Goal: Task Accomplishment & Management: Manage account settings

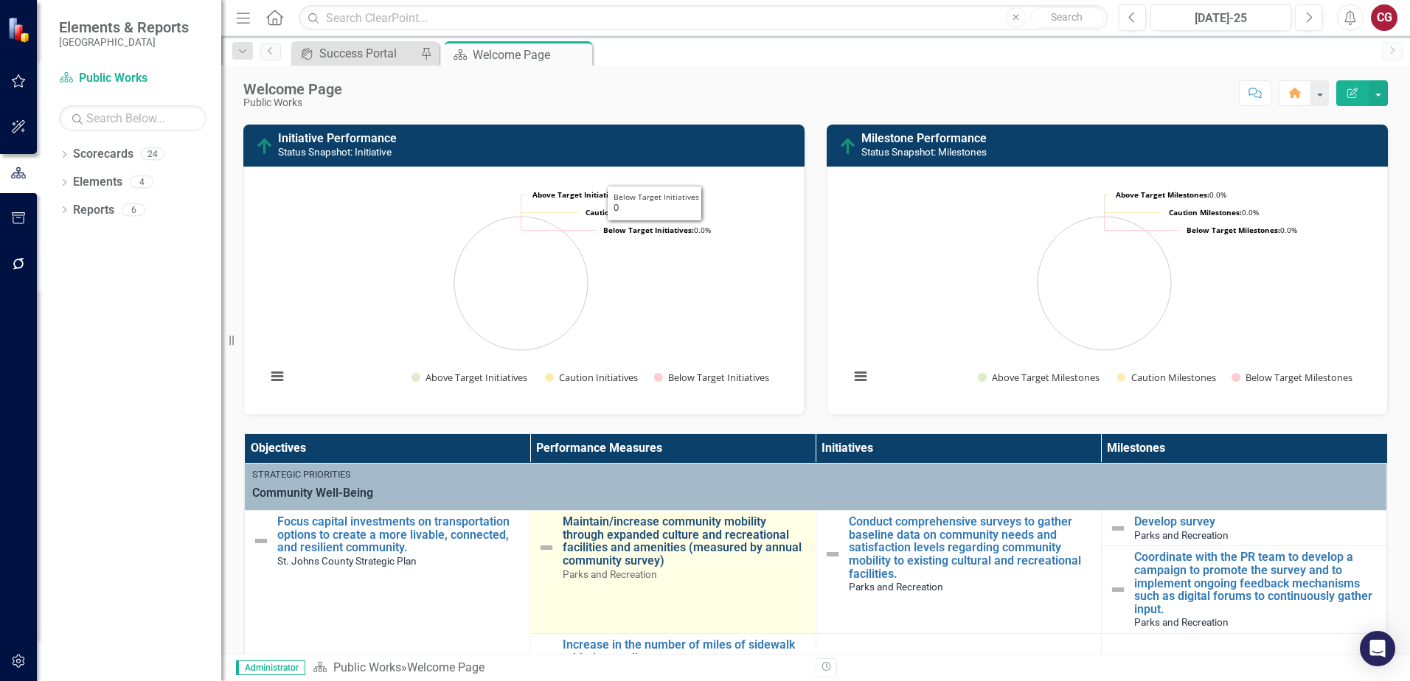
scroll to position [442, 0]
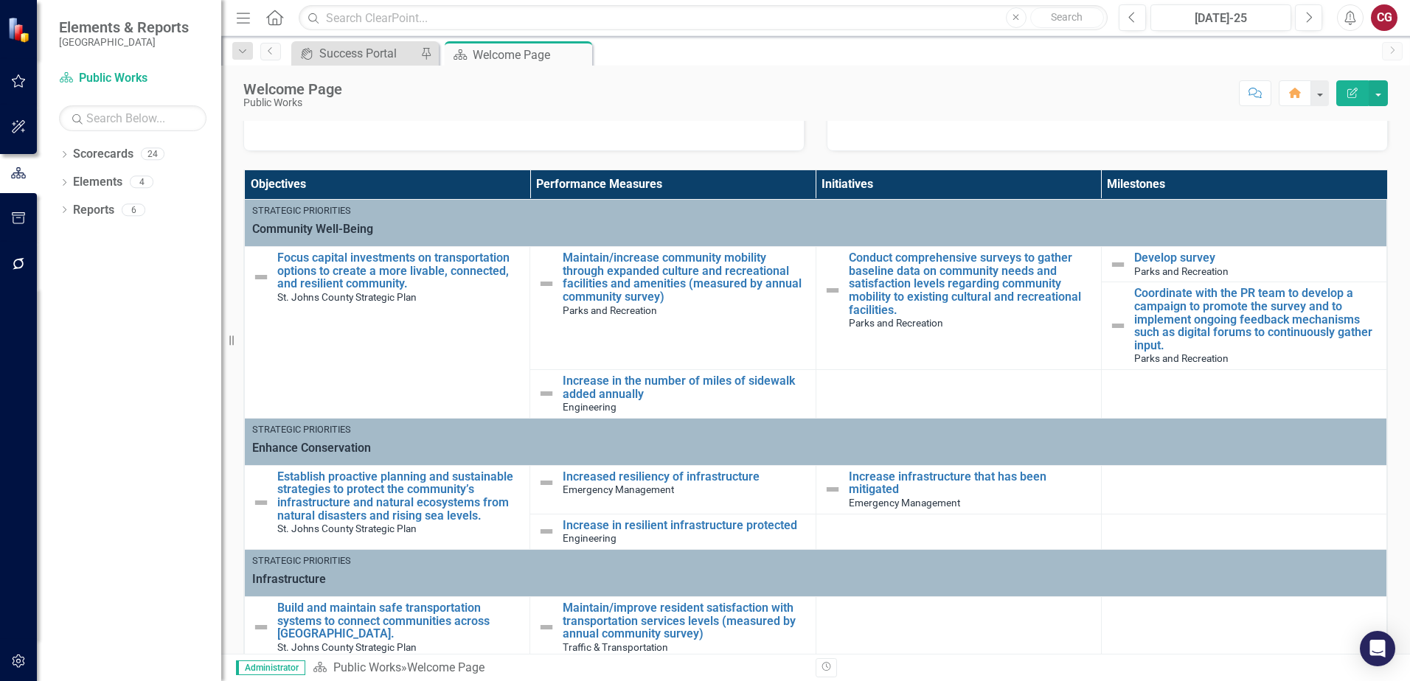
click at [1118, 185] on th "Milestones" at bounding box center [1243, 184] width 285 height 29
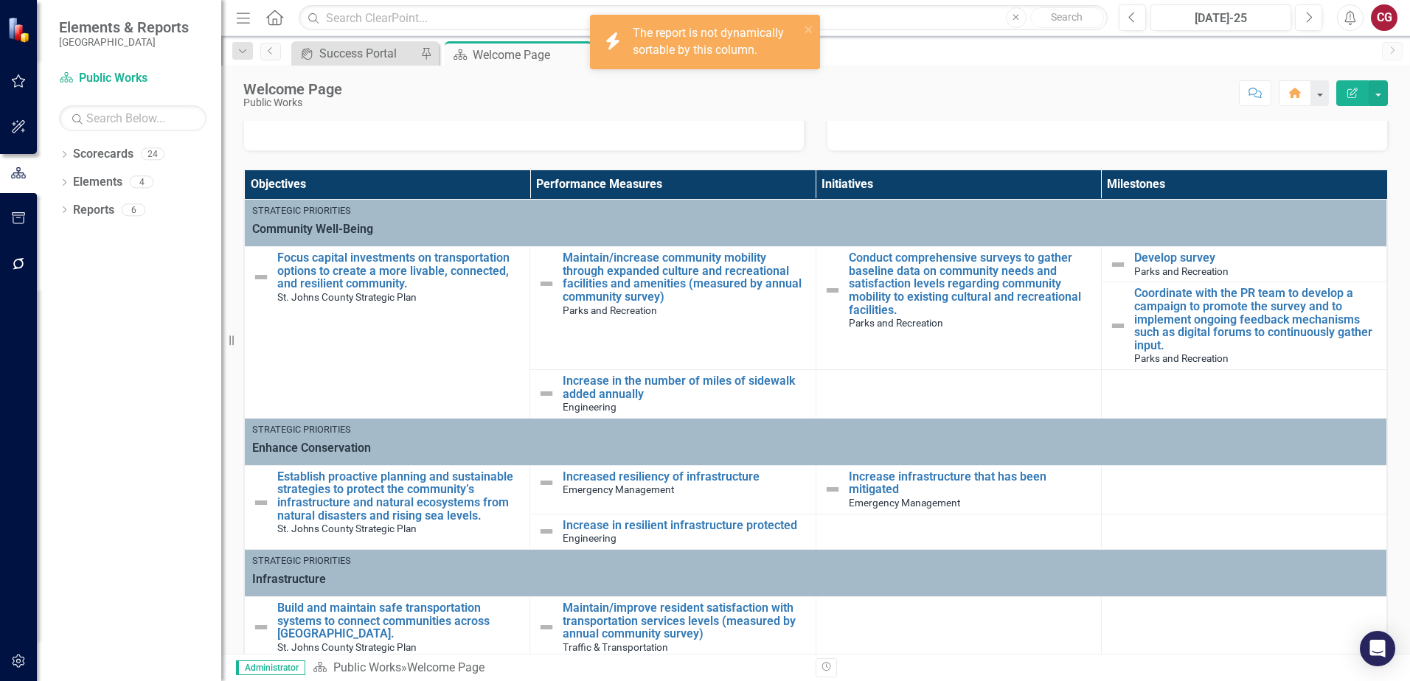
click at [1118, 185] on th "Milestones" at bounding box center [1243, 184] width 285 height 29
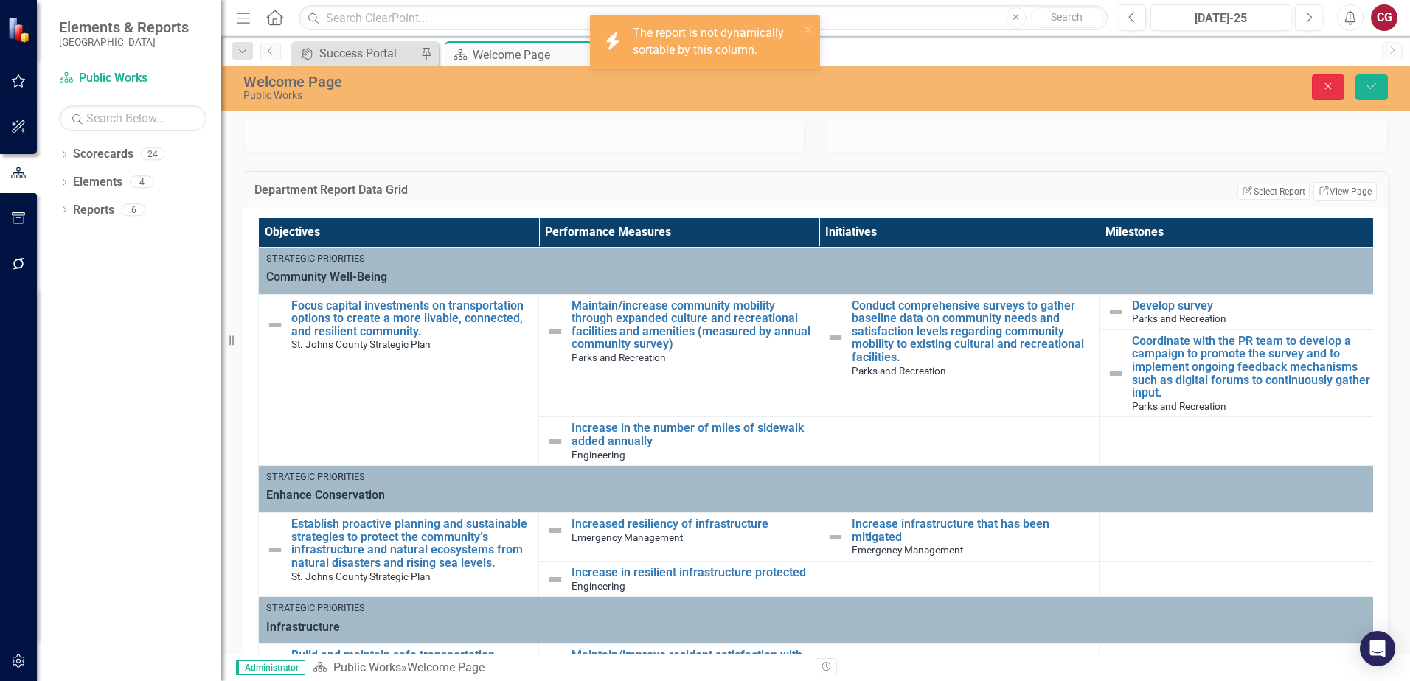
click at [1323, 94] on button "Close" at bounding box center [1328, 87] width 32 height 26
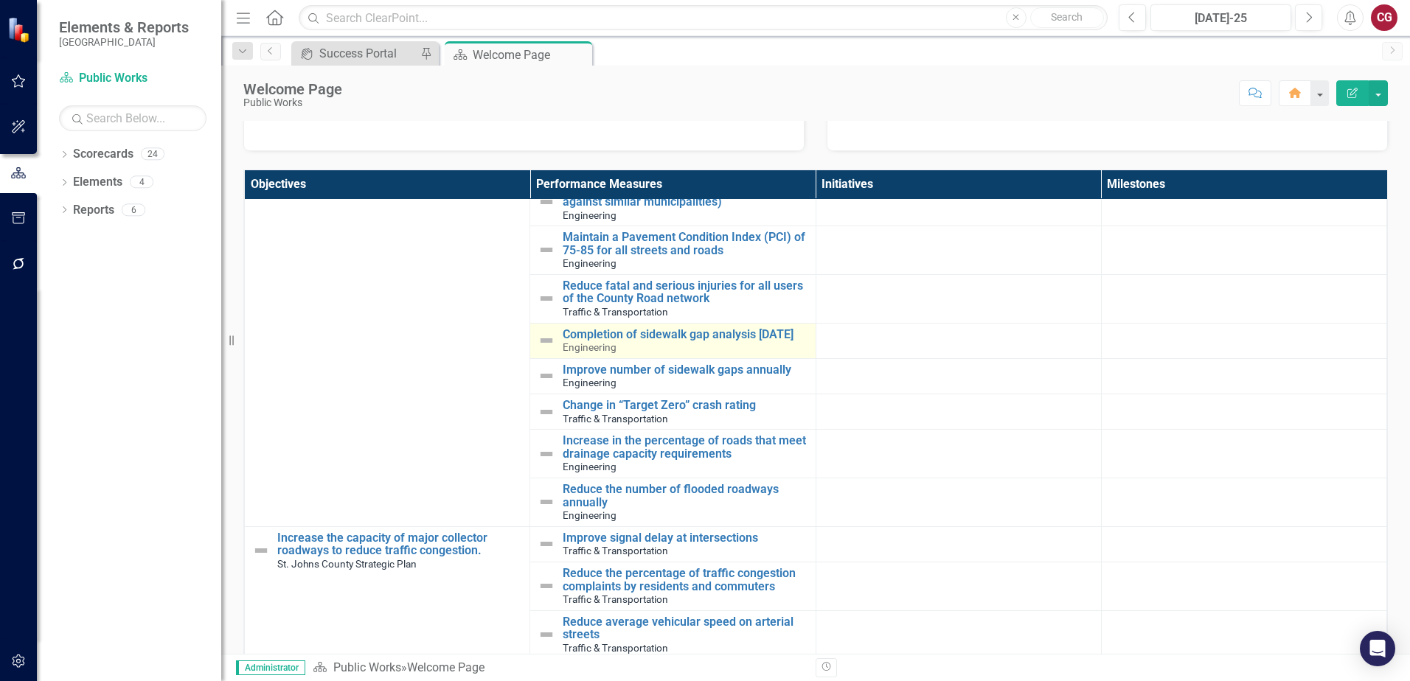
scroll to position [737, 0]
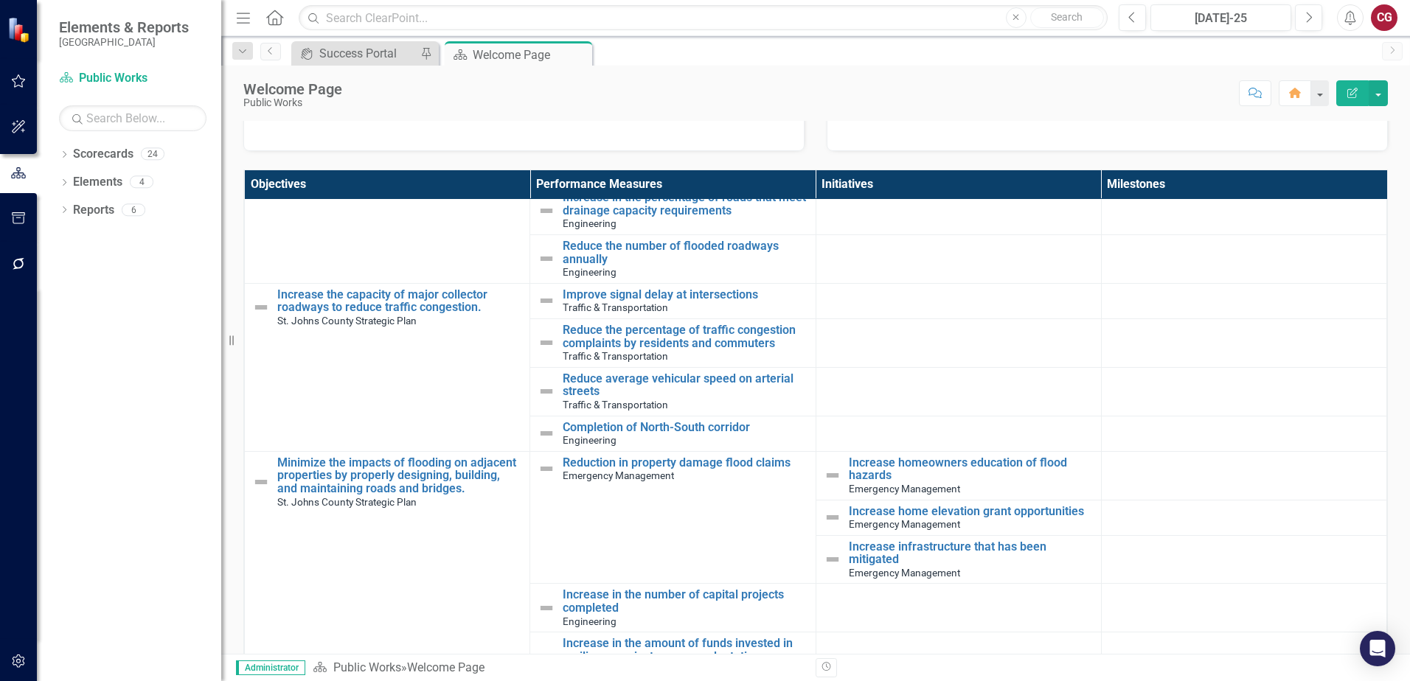
click at [917, 349] on td at bounding box center [957, 342] width 285 height 49
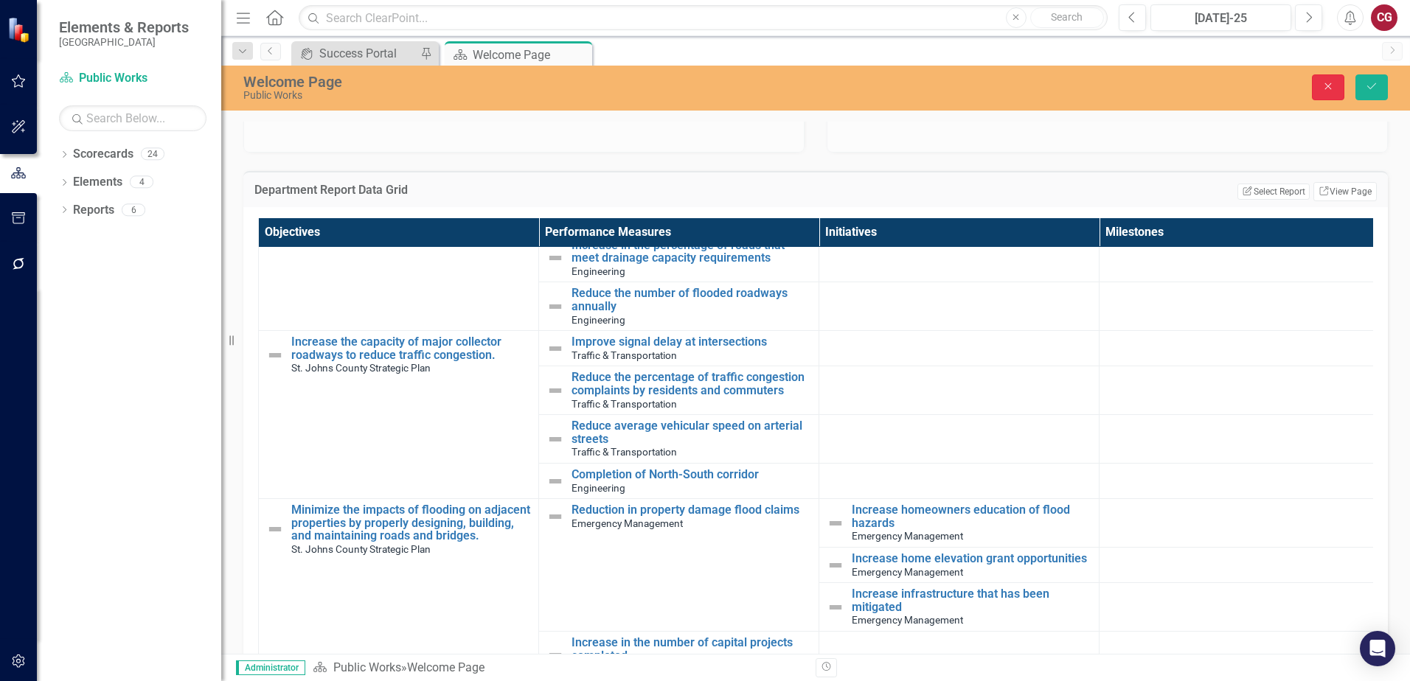
click at [1322, 89] on icon "Close" at bounding box center [1327, 86] width 13 height 10
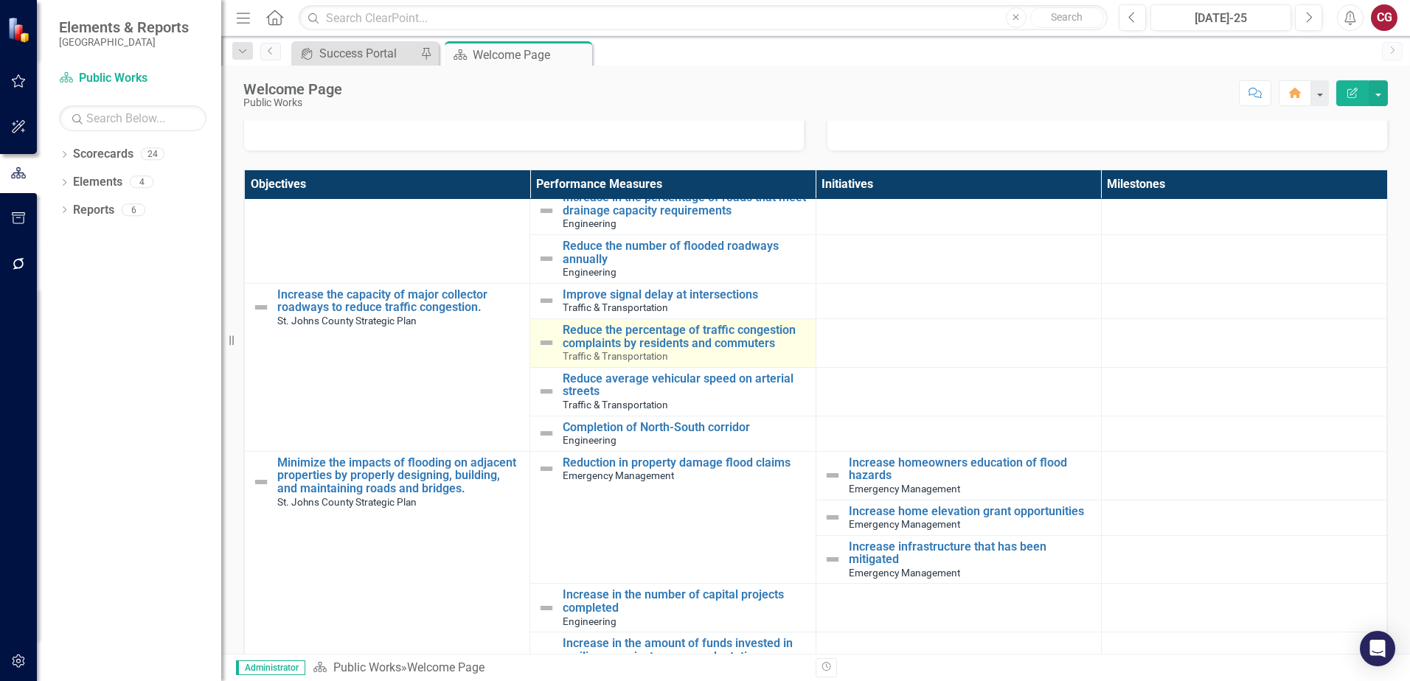
scroll to position [748, 0]
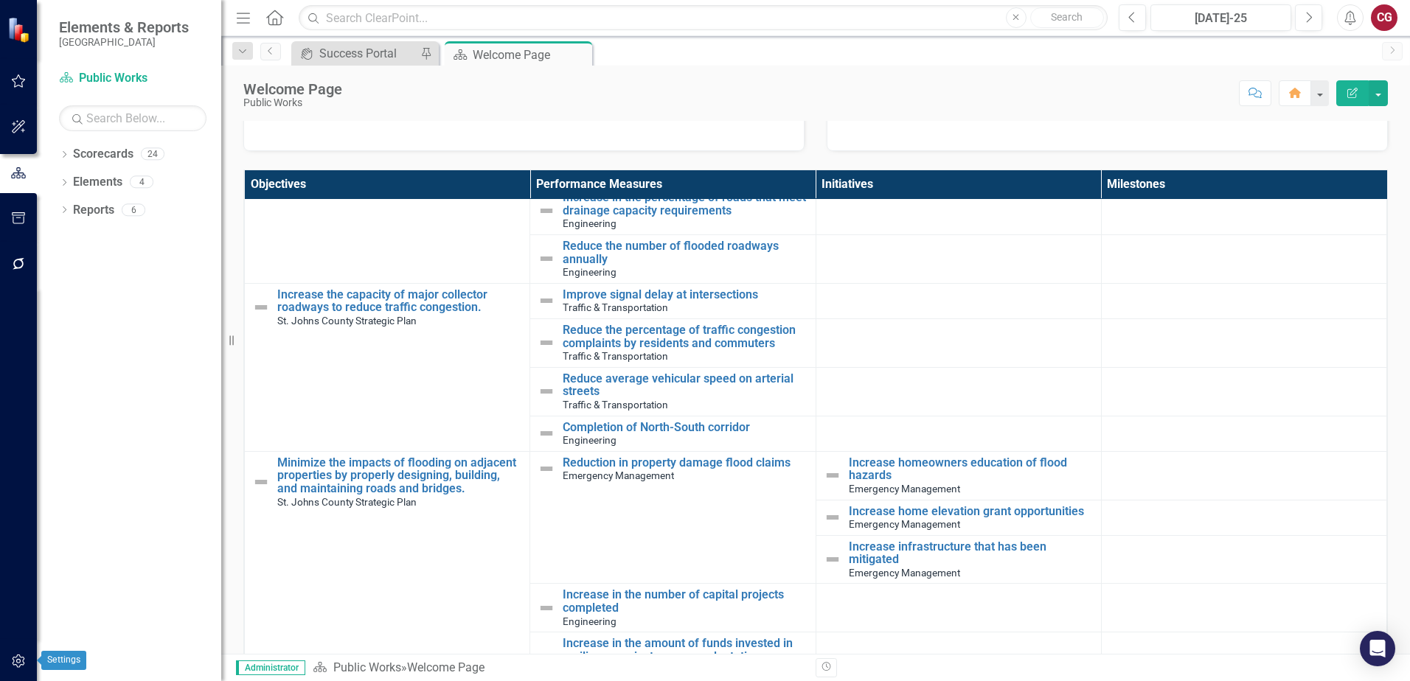
click at [23, 654] on button "button" at bounding box center [18, 662] width 33 height 31
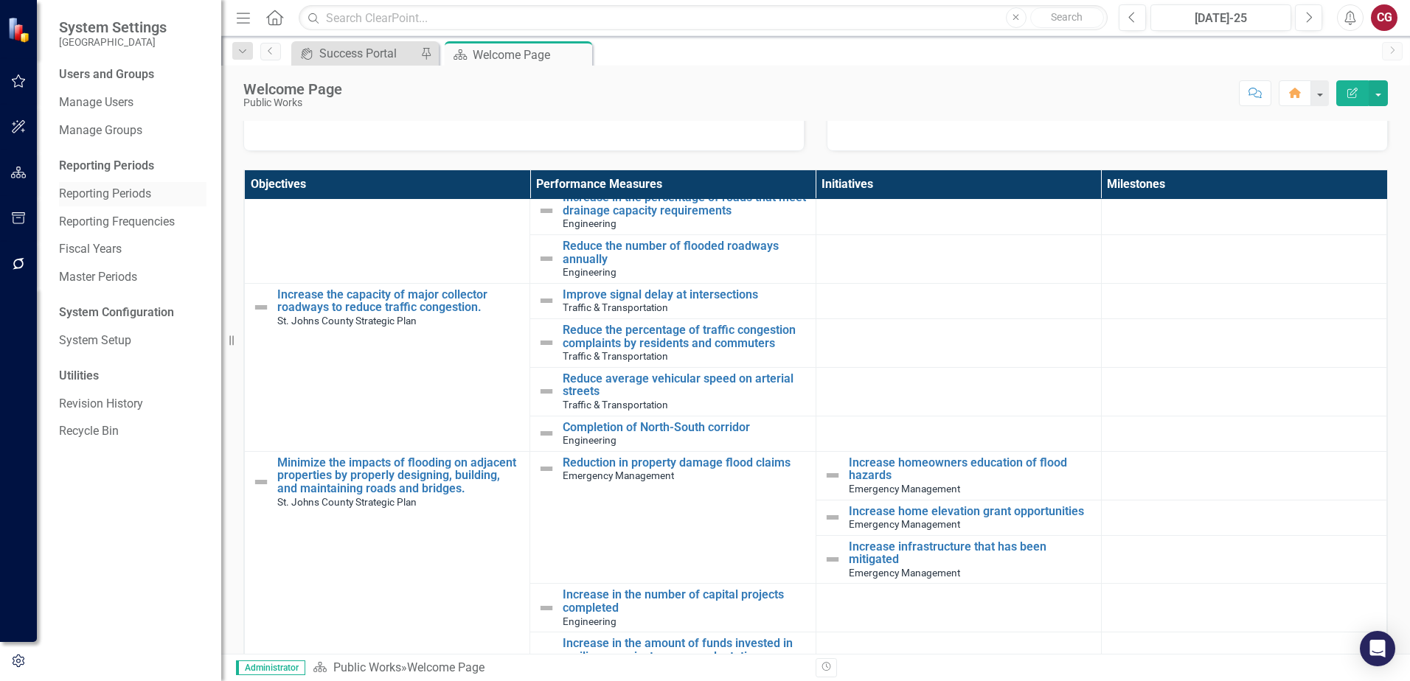
click at [90, 194] on link "Reporting Periods" at bounding box center [132, 194] width 147 height 17
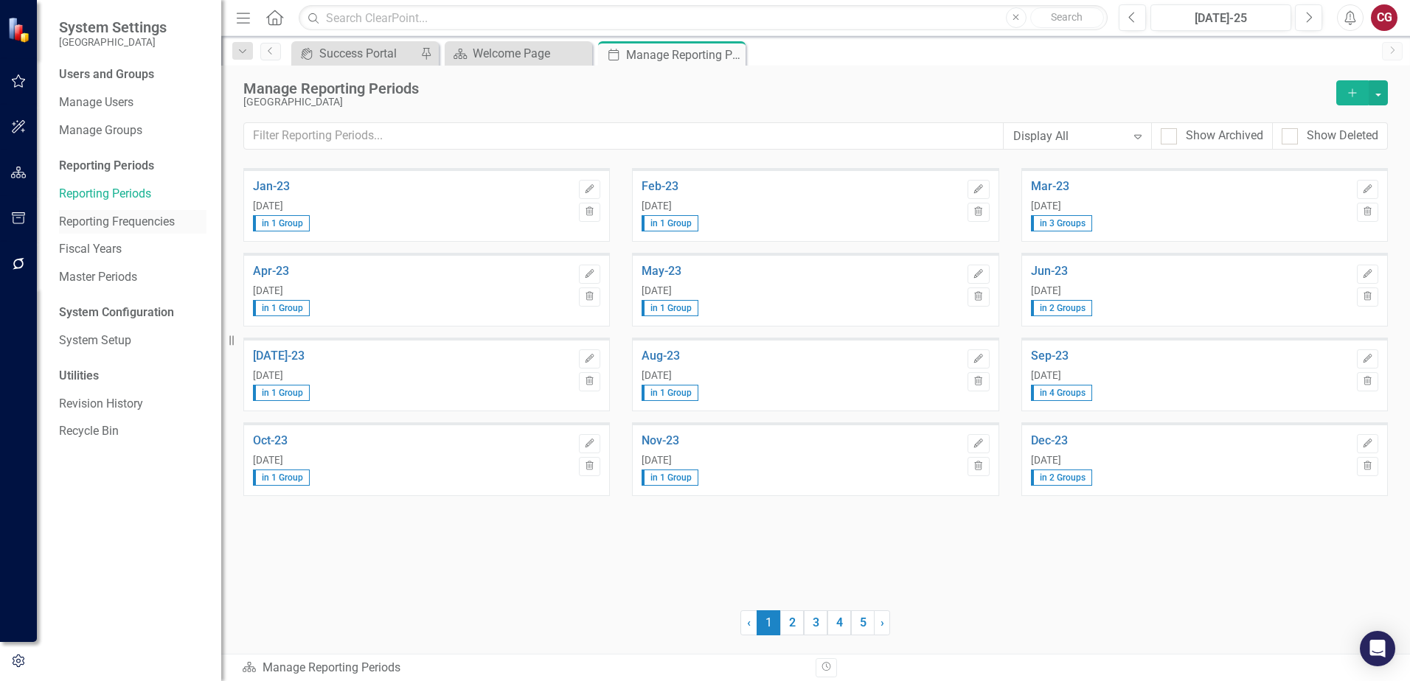
click at [107, 219] on link "Reporting Frequencies" at bounding box center [132, 222] width 147 height 17
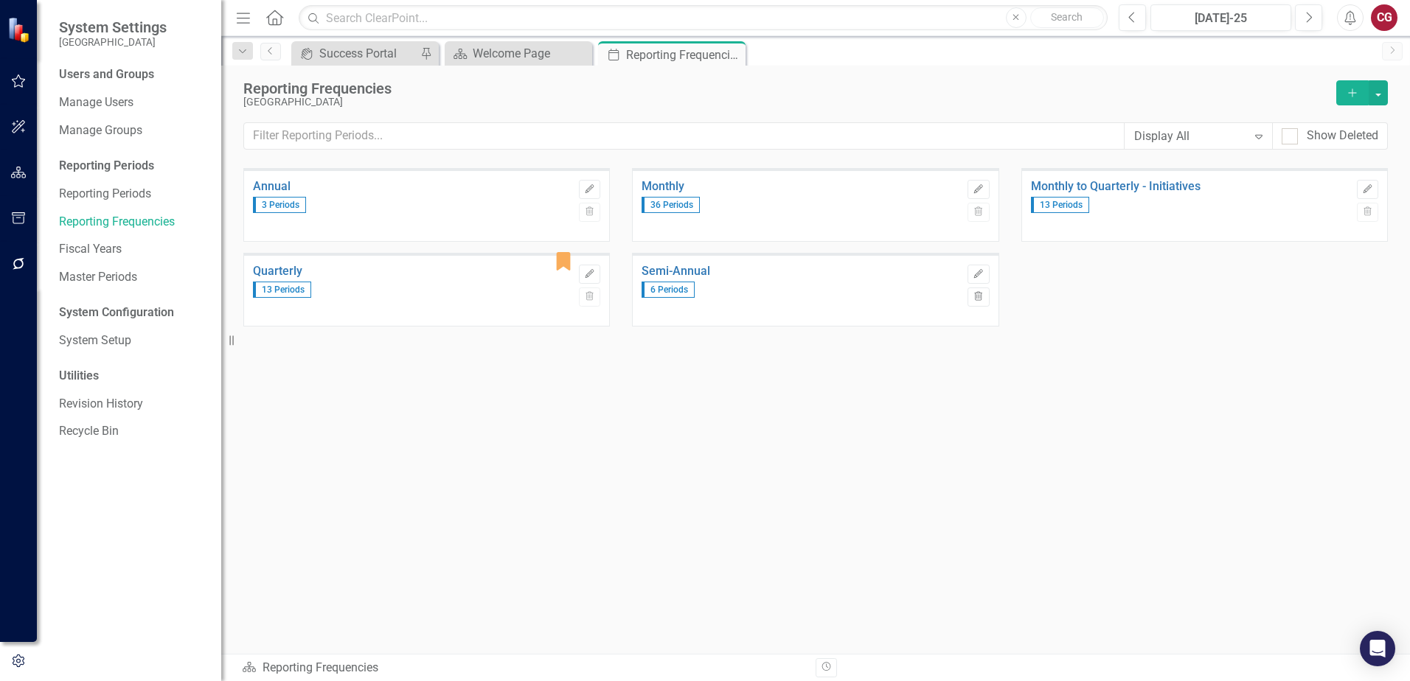
click at [11, 671] on button "button" at bounding box center [18, 662] width 37 height 24
click at [12, 668] on button "button" at bounding box center [18, 662] width 37 height 24
click at [27, 262] on button "button" at bounding box center [18, 264] width 33 height 31
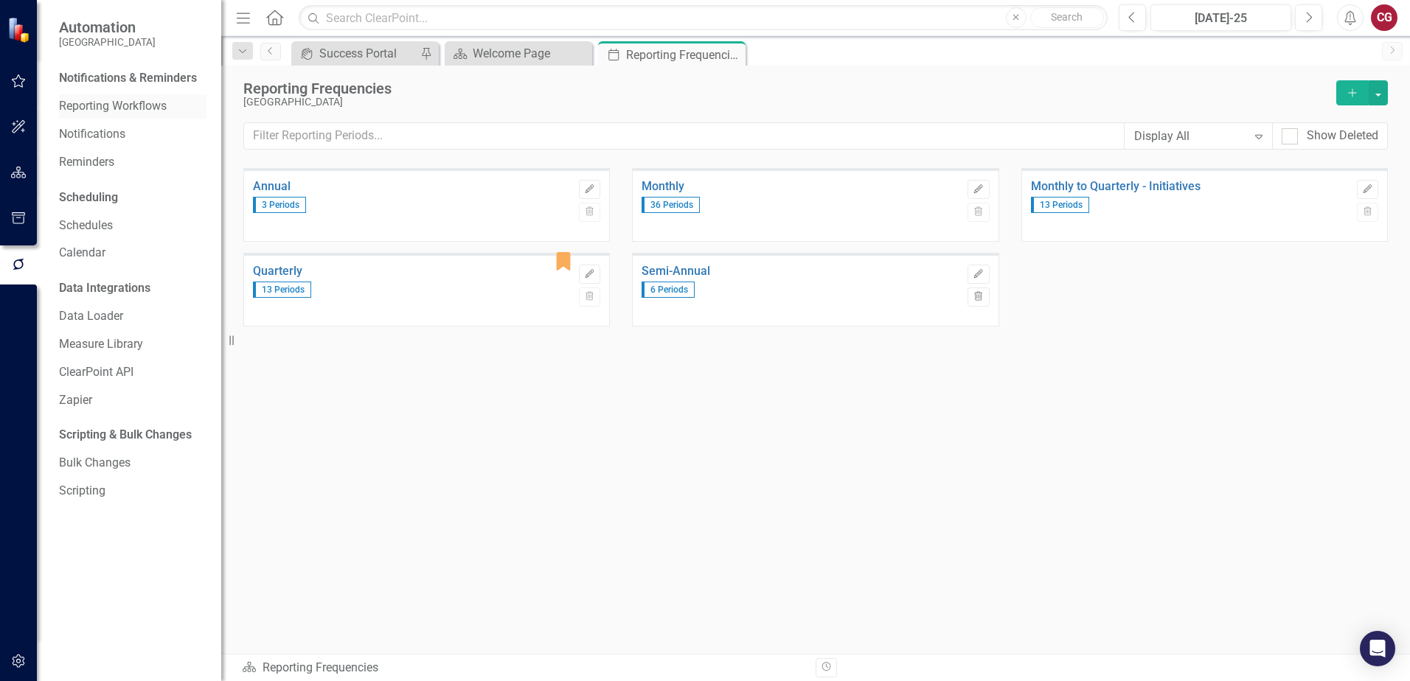
click at [100, 98] on link "Reporting Workflows" at bounding box center [132, 106] width 147 height 17
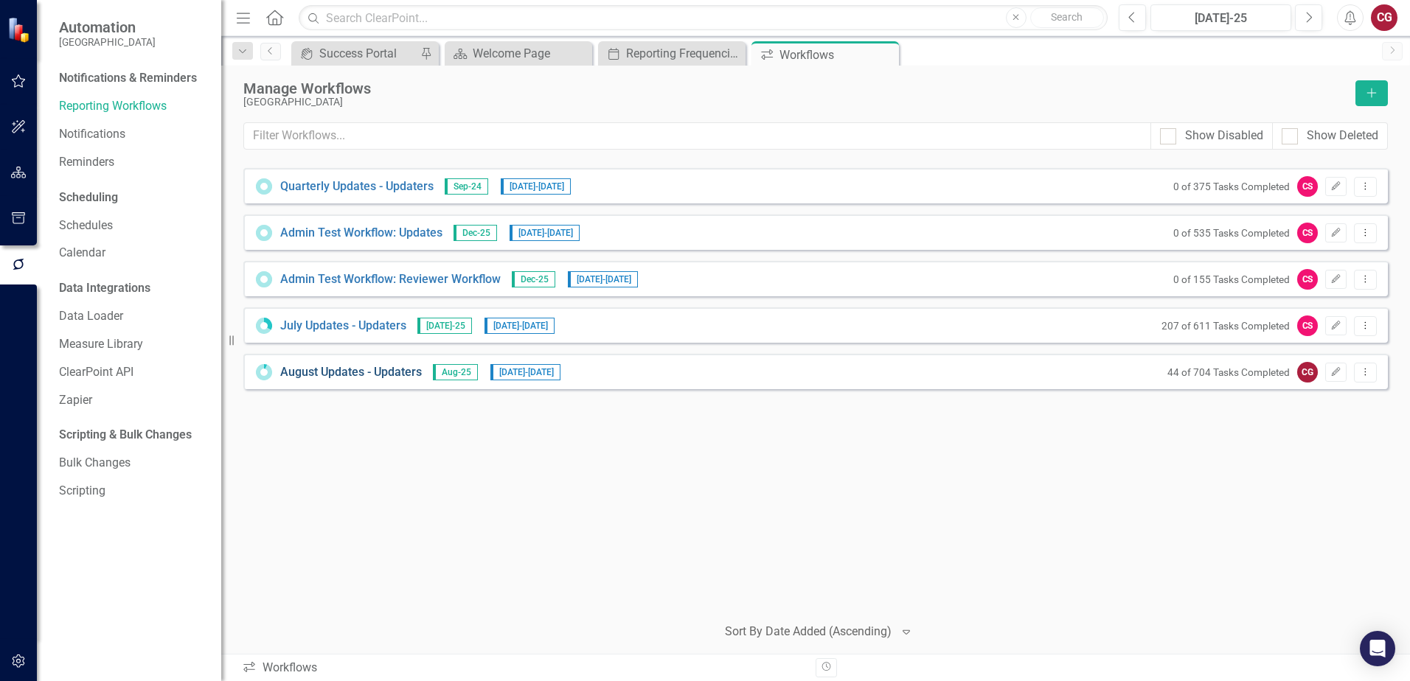
click at [378, 369] on link "August Updates - Updaters" at bounding box center [351, 372] width 142 height 17
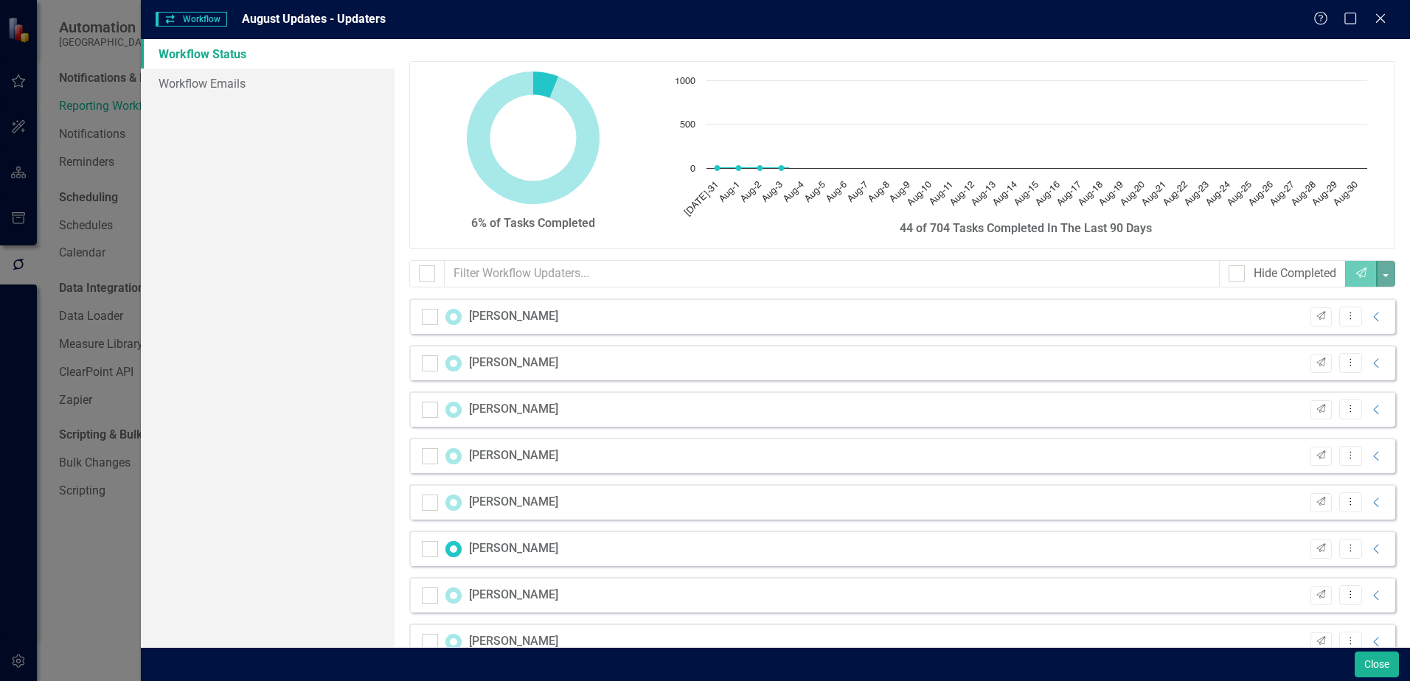
checkbox input "false"
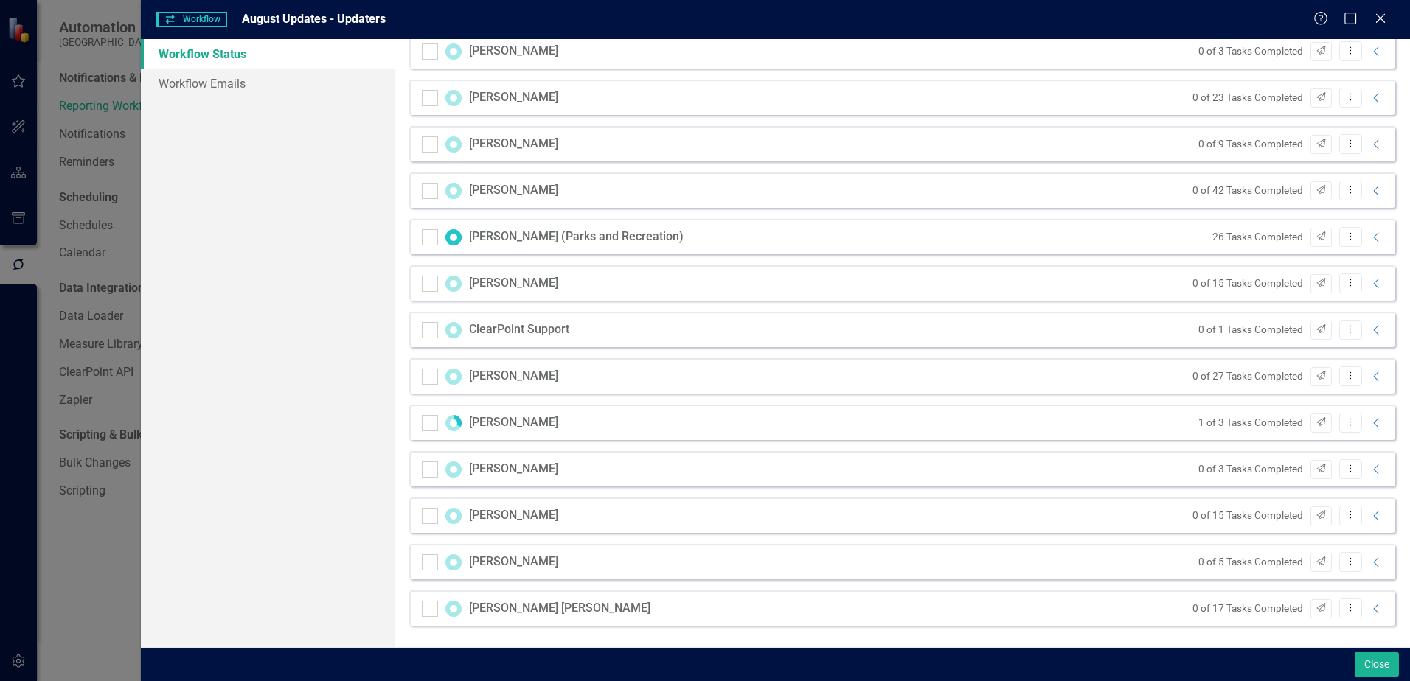
scroll to position [1427, 0]
click at [1369, 330] on icon "Collapse" at bounding box center [1376, 330] width 15 height 12
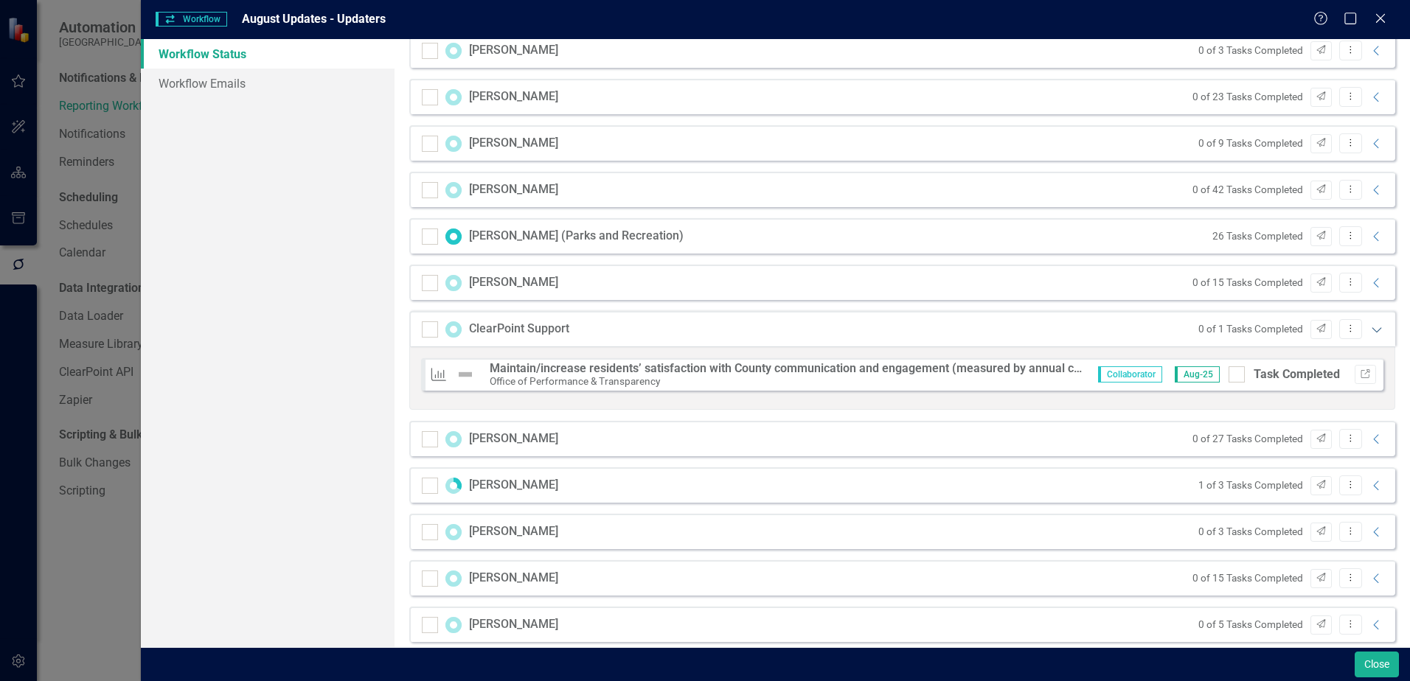
click at [1371, 330] on icon at bounding box center [1376, 329] width 10 height 5
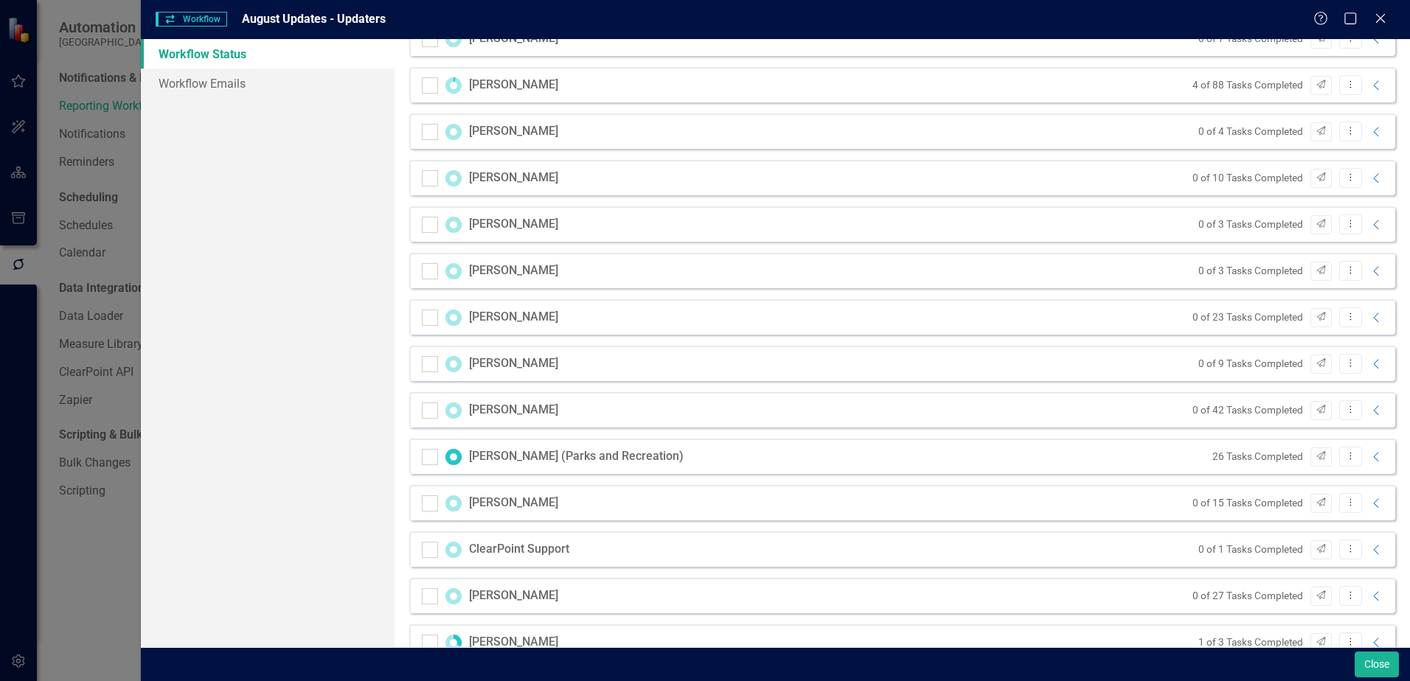
scroll to position [1206, 0]
click at [1369, 460] on icon "Collapse" at bounding box center [1376, 458] width 15 height 12
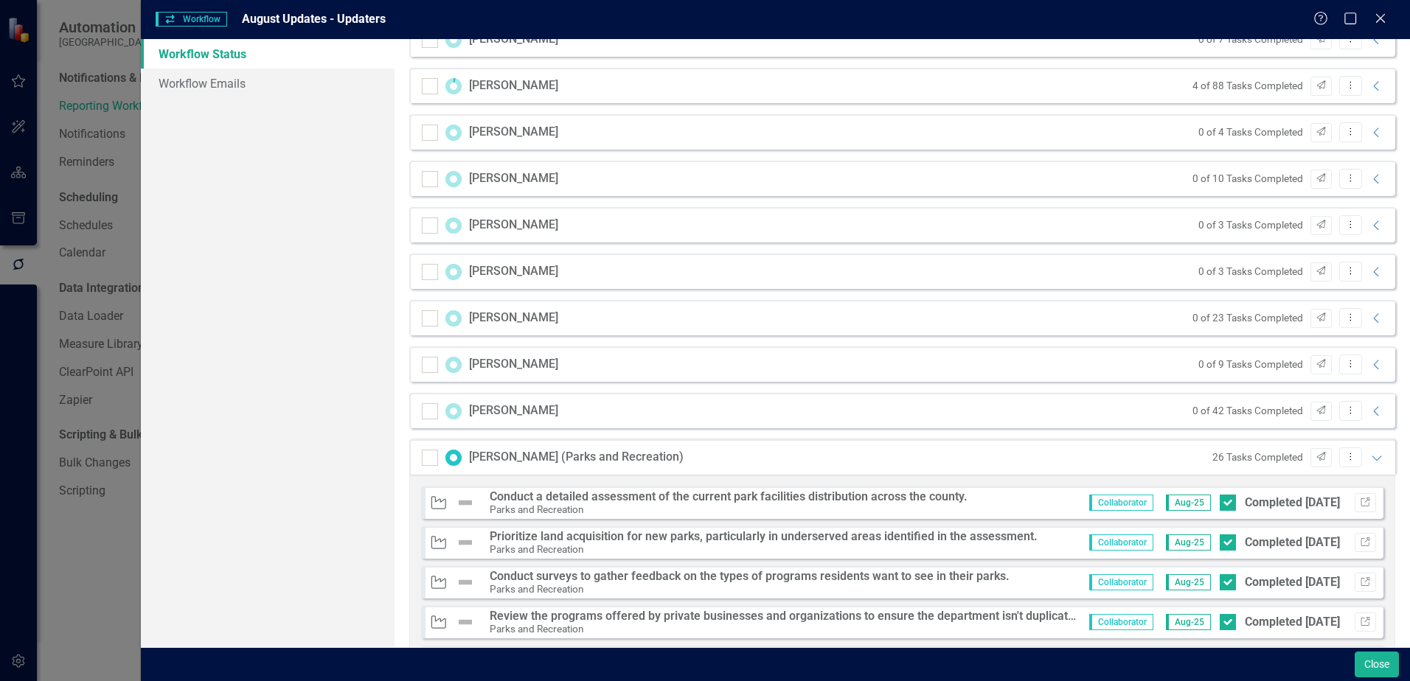
scroll to position [1280, 0]
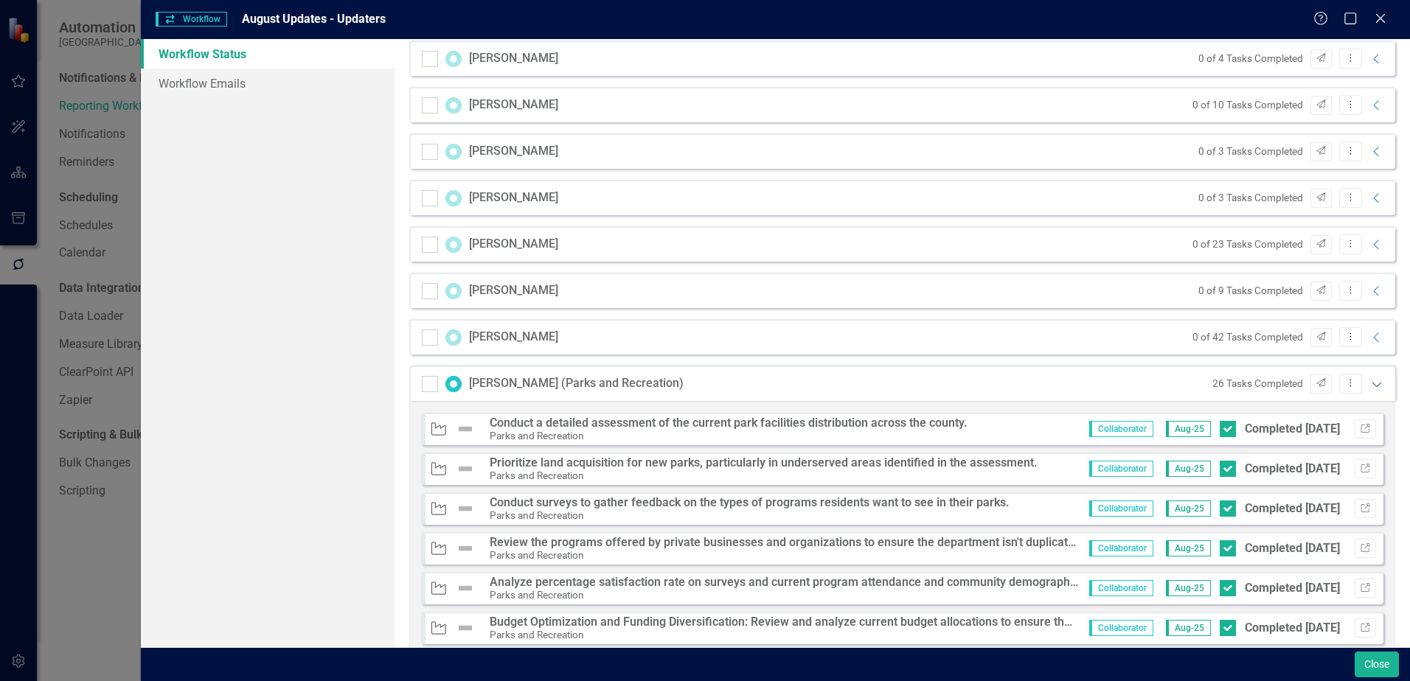
click at [1371, 386] on icon at bounding box center [1376, 384] width 10 height 5
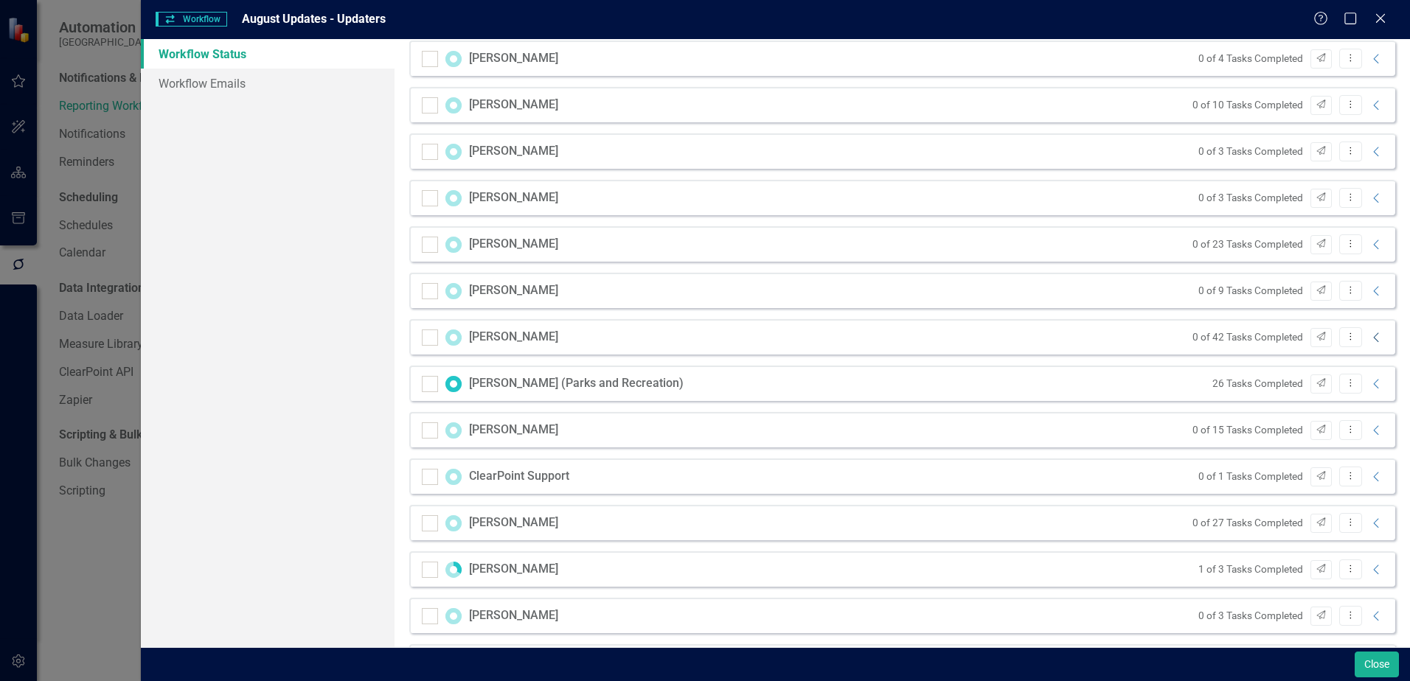
click at [1369, 342] on icon "Collapse" at bounding box center [1376, 338] width 15 height 12
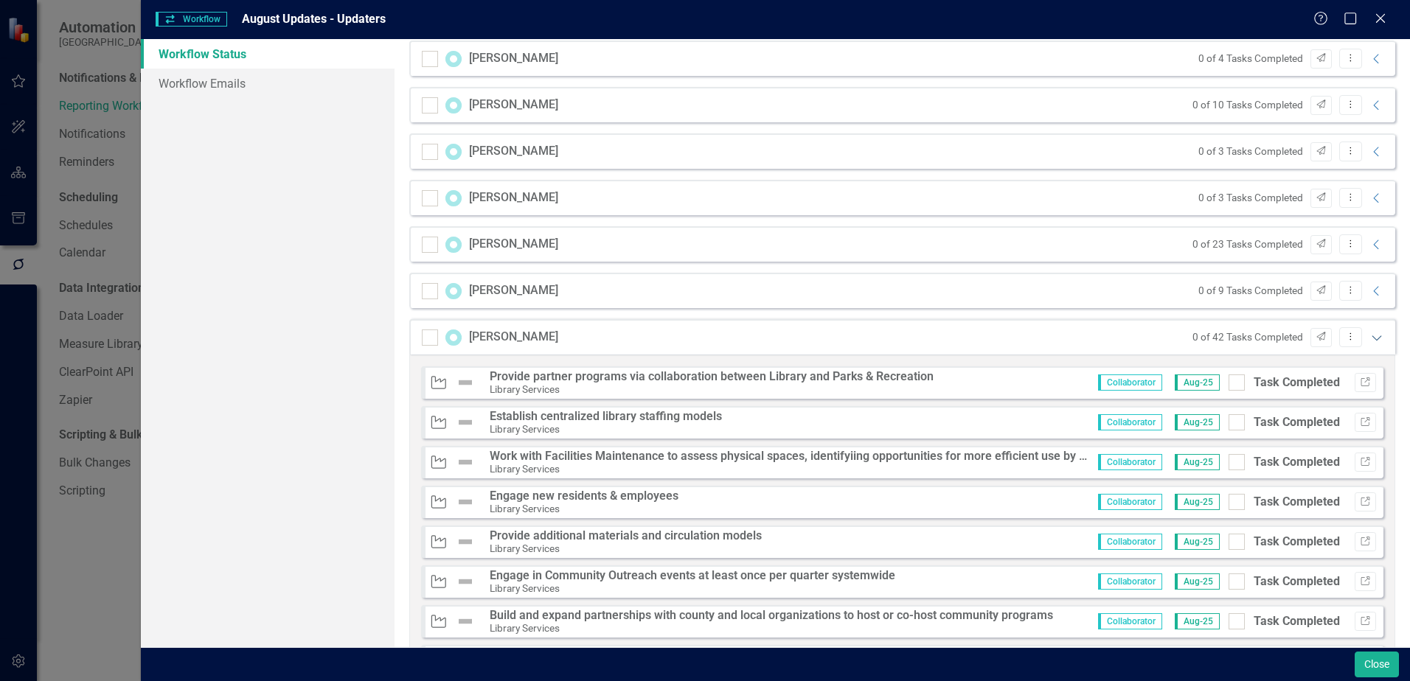
click at [1369, 340] on icon "Expanded" at bounding box center [1376, 338] width 15 height 12
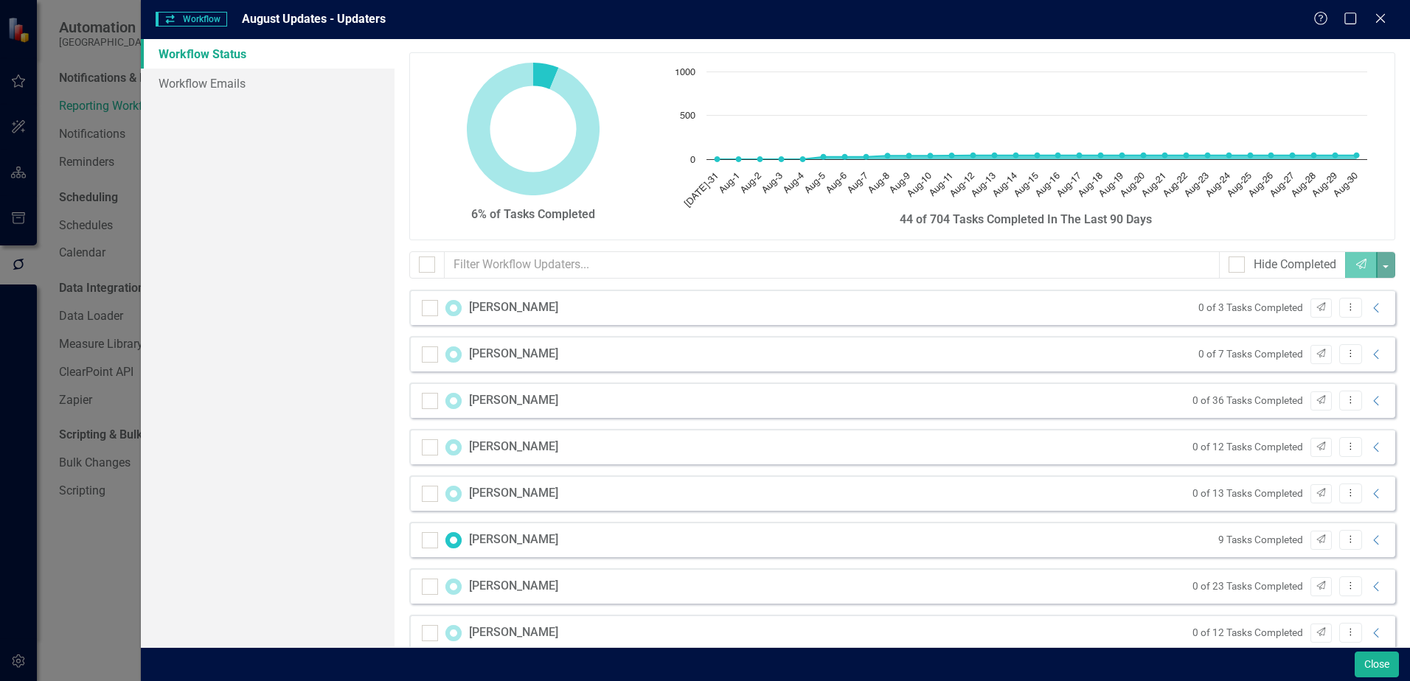
scroll to position [0, 0]
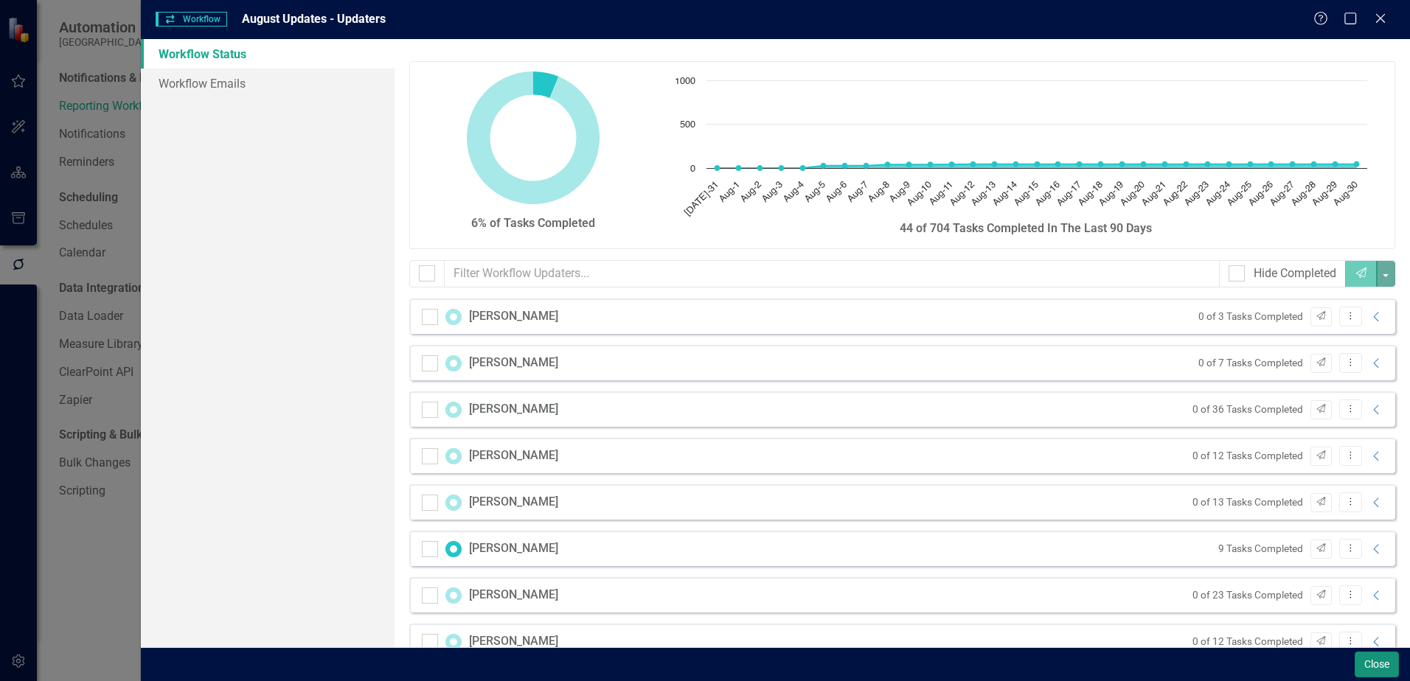
click at [1381, 660] on button "Close" at bounding box center [1376, 665] width 44 height 26
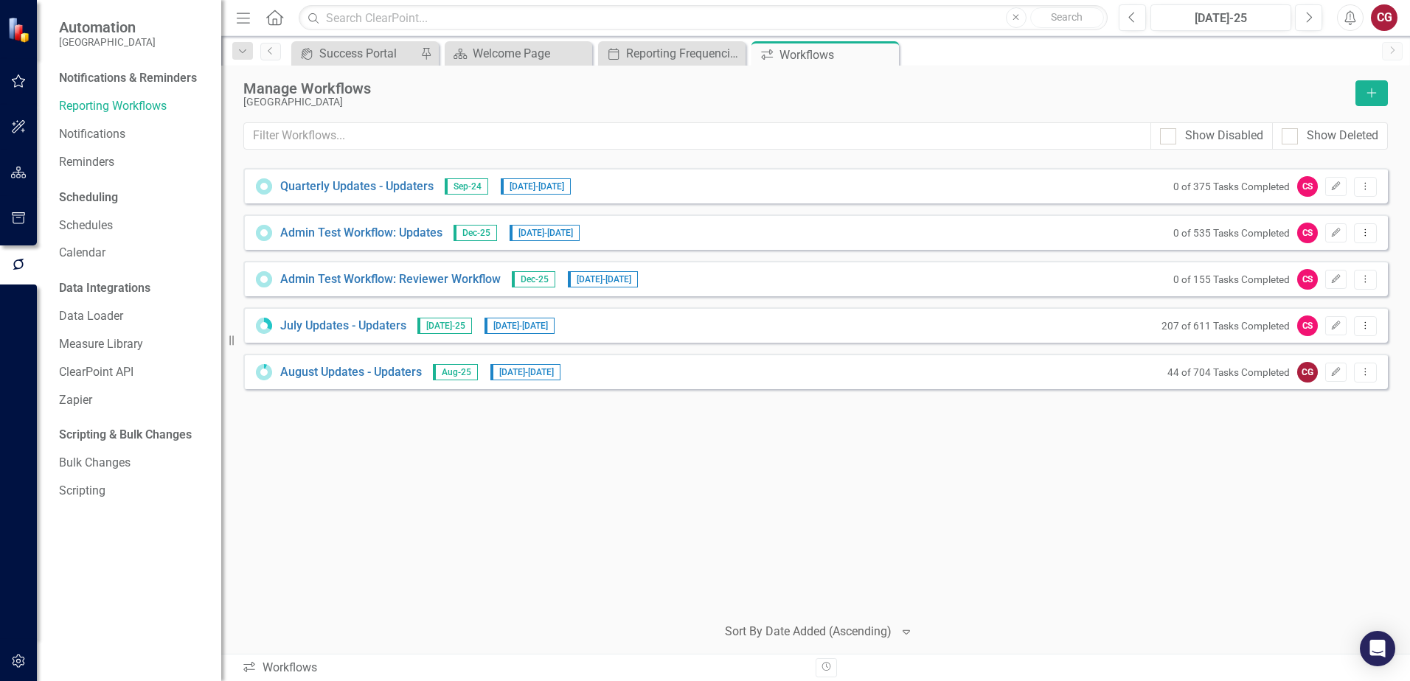
click at [21, 84] on icon "button" at bounding box center [18, 81] width 15 height 12
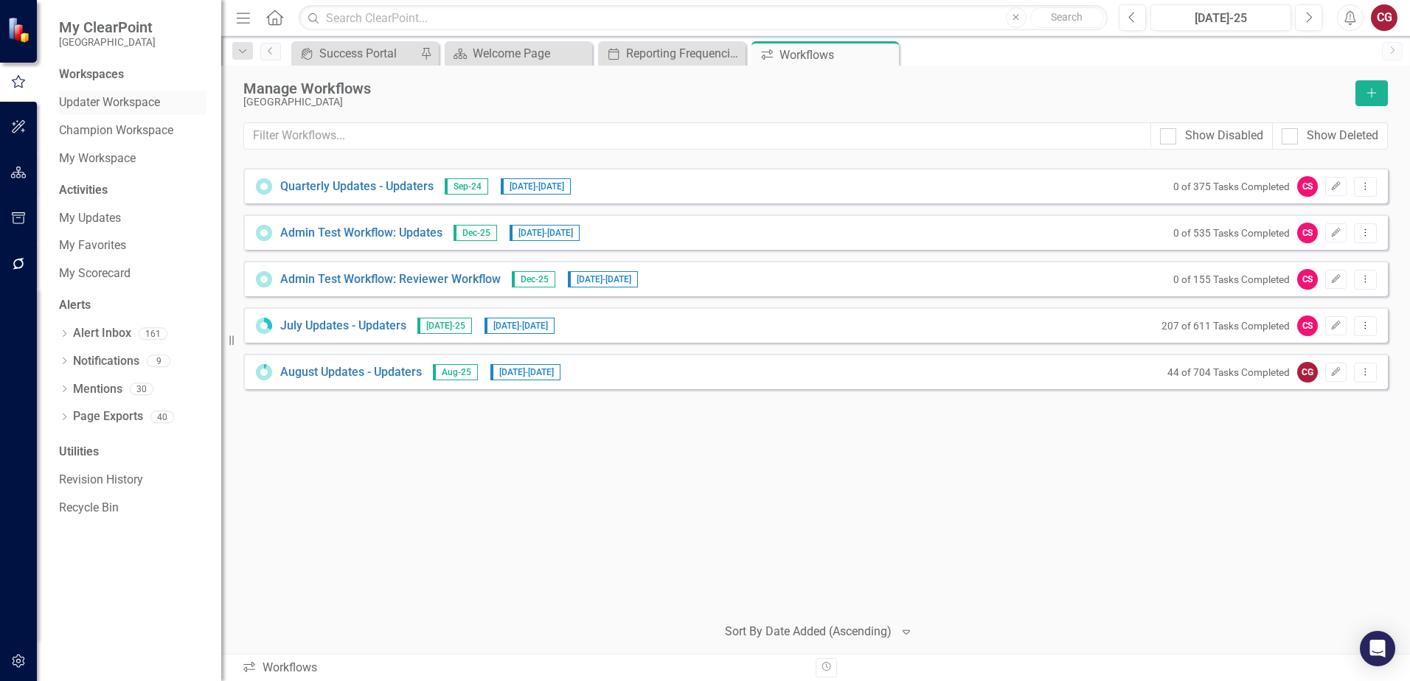
click at [69, 99] on link "Updater Workspace" at bounding box center [132, 102] width 147 height 17
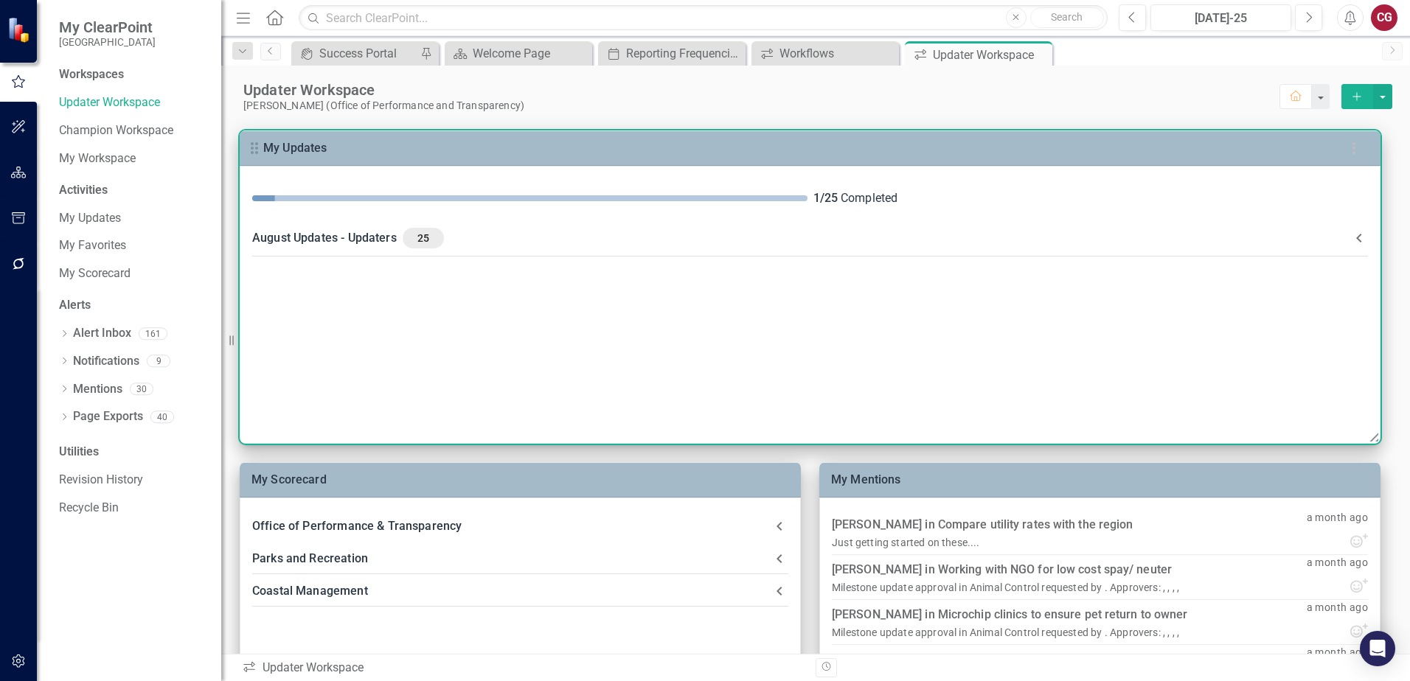
click at [448, 233] on div "August Updates - Updaters 25" at bounding box center [801, 238] width 1098 height 21
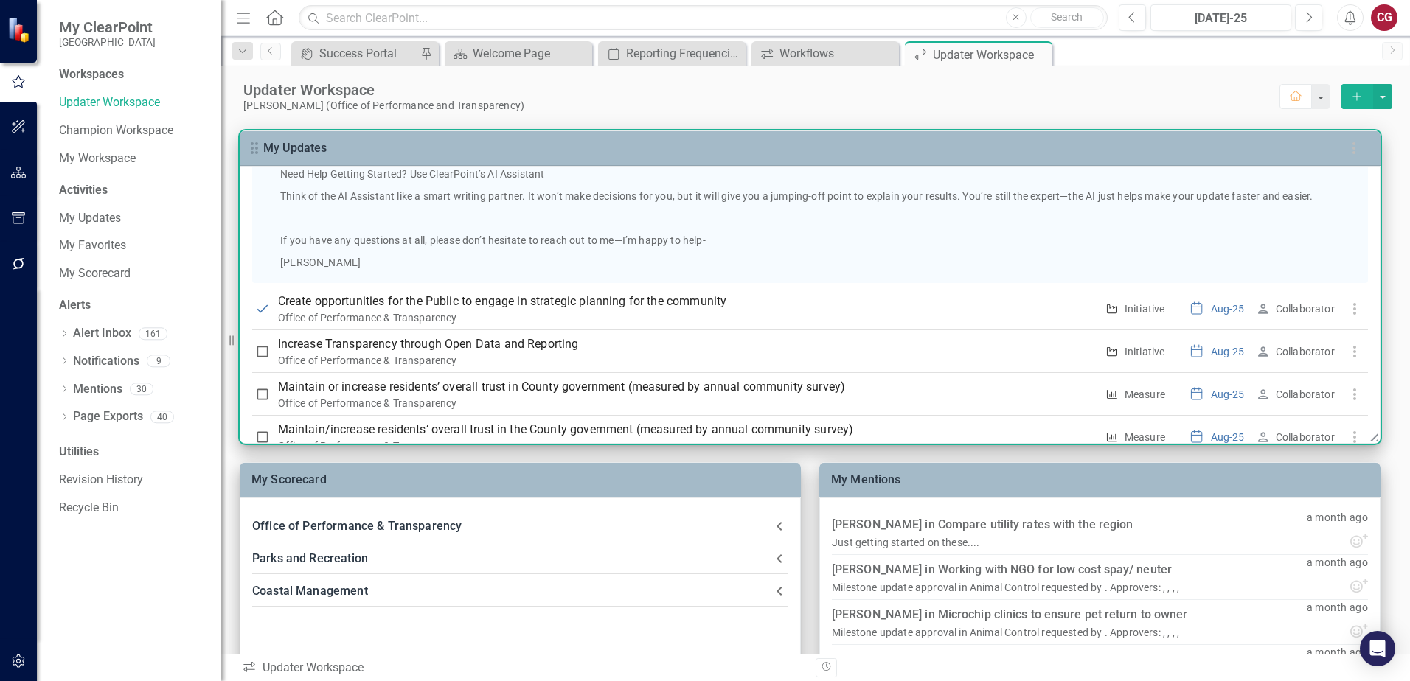
scroll to position [1032, 0]
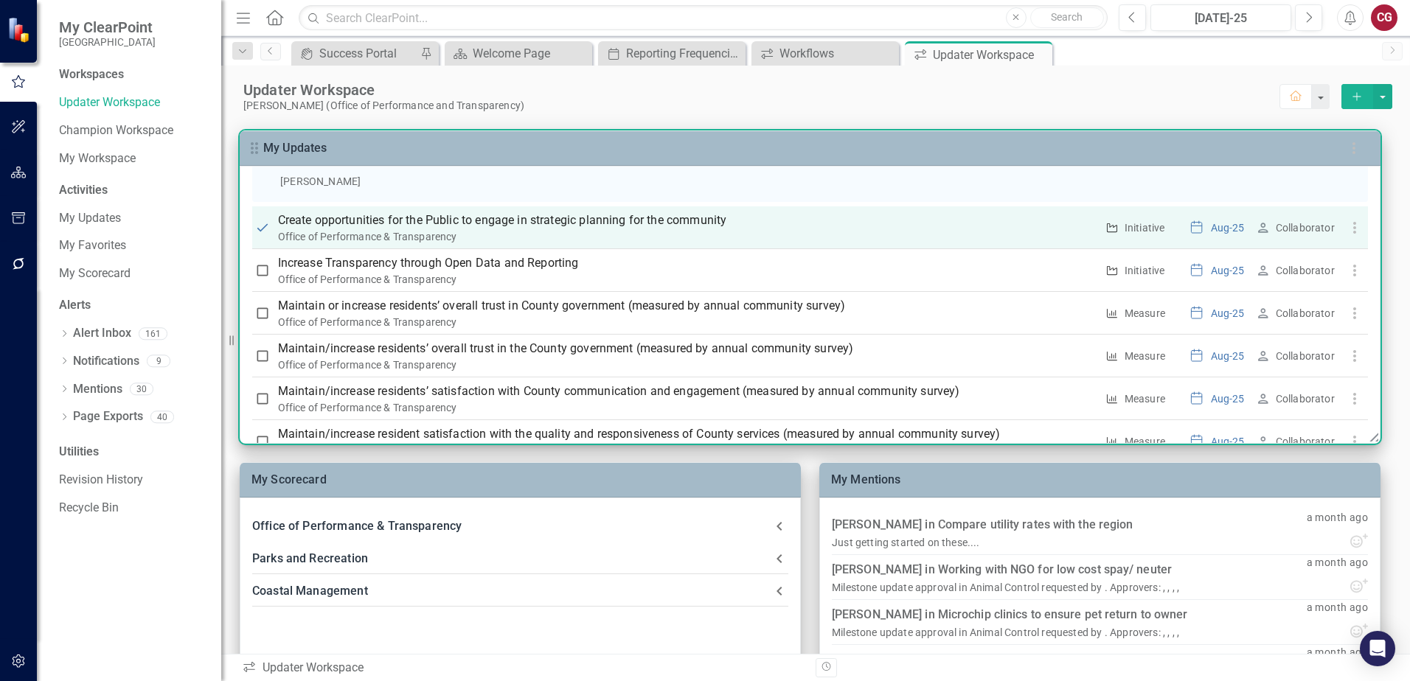
click at [504, 221] on p "Create opportunities for the Public to engage in strategic planning for the com…" at bounding box center [687, 221] width 818 height 18
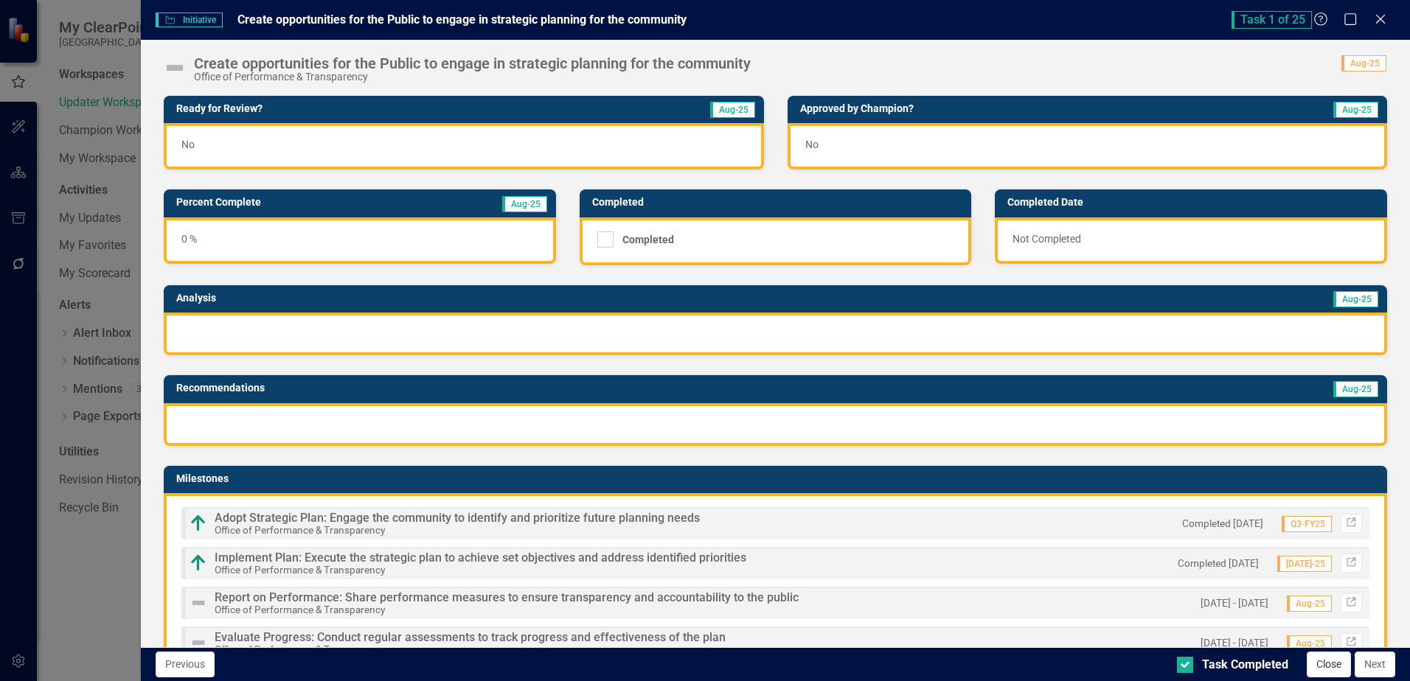
click at [1329, 669] on button "Close" at bounding box center [1328, 665] width 44 height 26
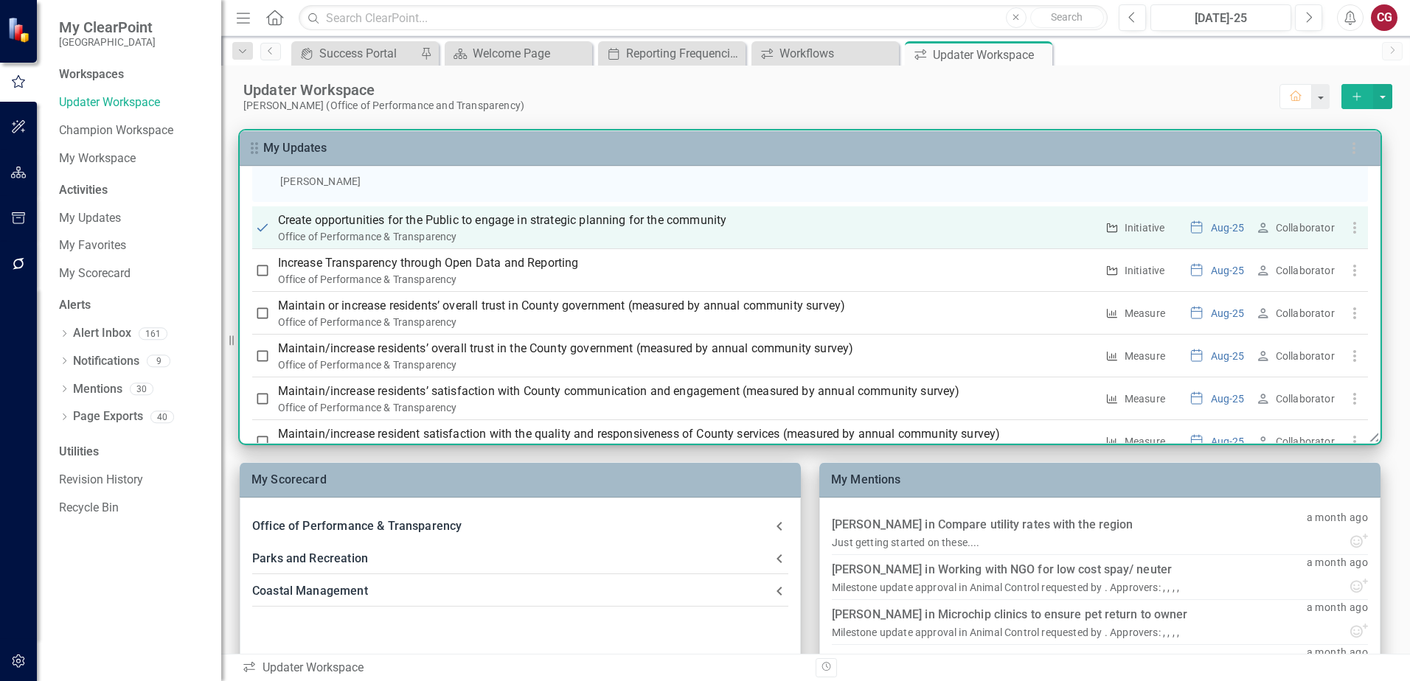
click at [661, 217] on p "Create opportunities for the Public to engage in strategic planning for the com…" at bounding box center [687, 221] width 818 height 18
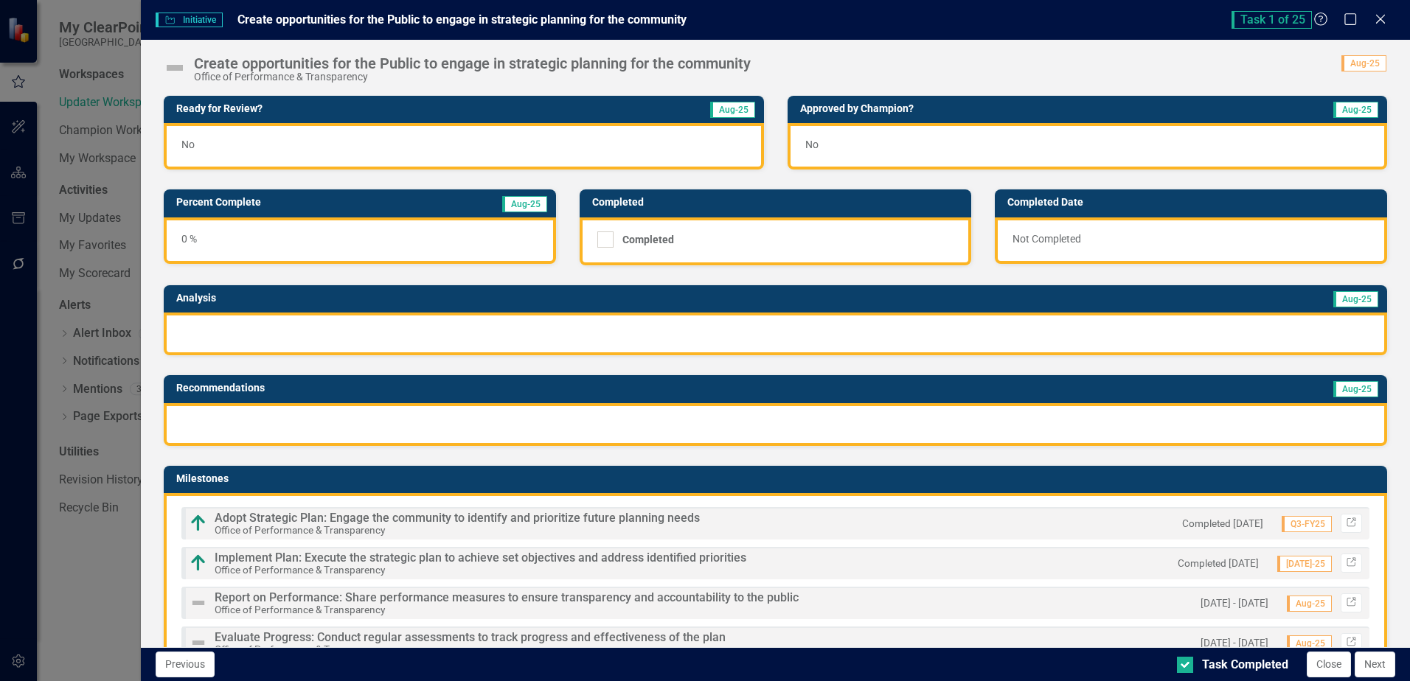
click at [1337, 678] on div "Previous Task Completed Close Next" at bounding box center [775, 664] width 1269 height 34
click at [1329, 669] on button "Close" at bounding box center [1328, 665] width 44 height 26
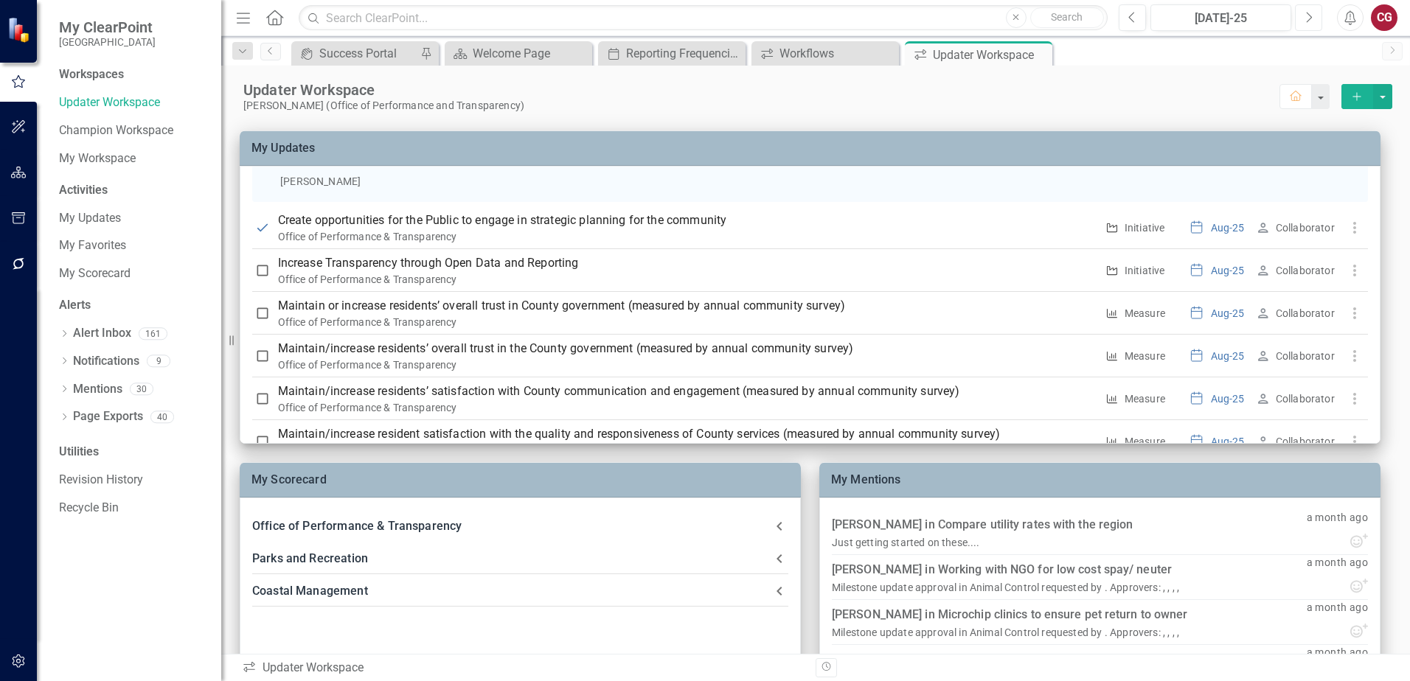
click at [1312, 18] on button "Next" at bounding box center [1308, 17] width 27 height 27
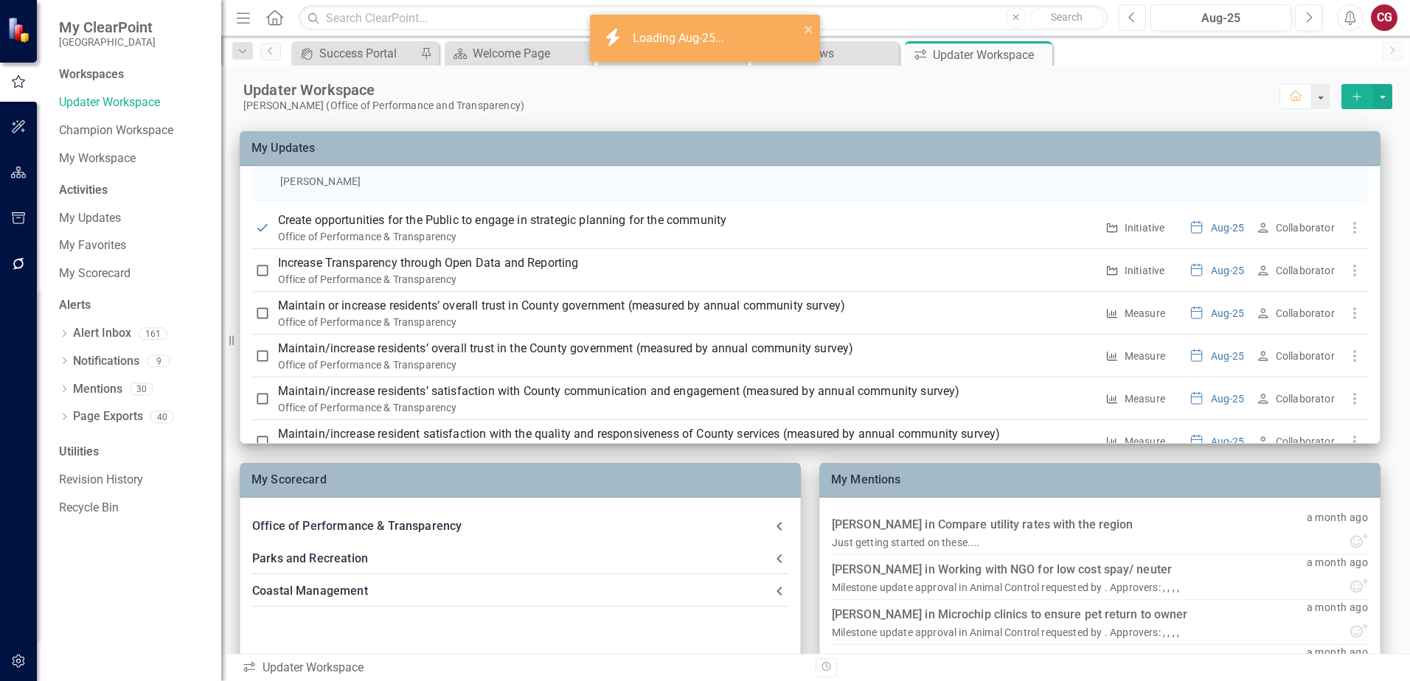
click at [1132, 16] on icon "Previous" at bounding box center [1132, 17] width 8 height 13
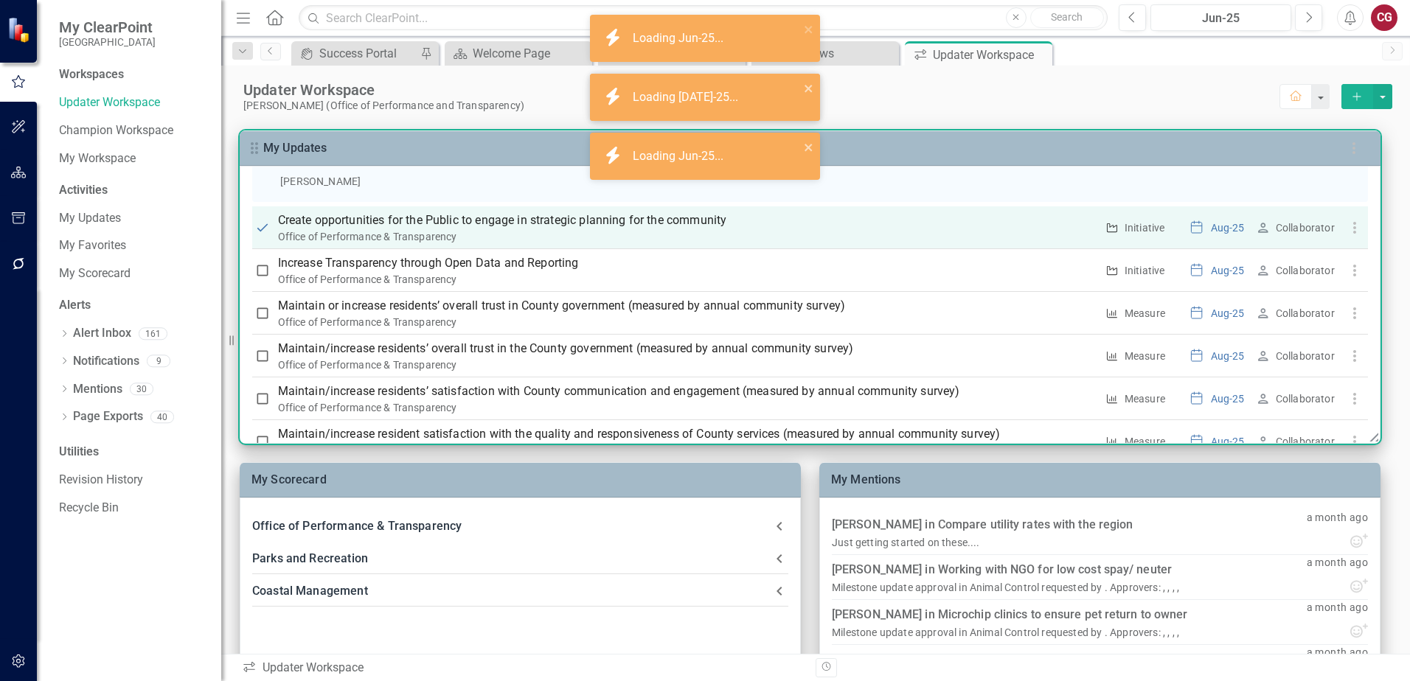
click at [487, 221] on p "Create opportunities for the Public to engage in strategic planning for the com…" at bounding box center [687, 221] width 818 height 18
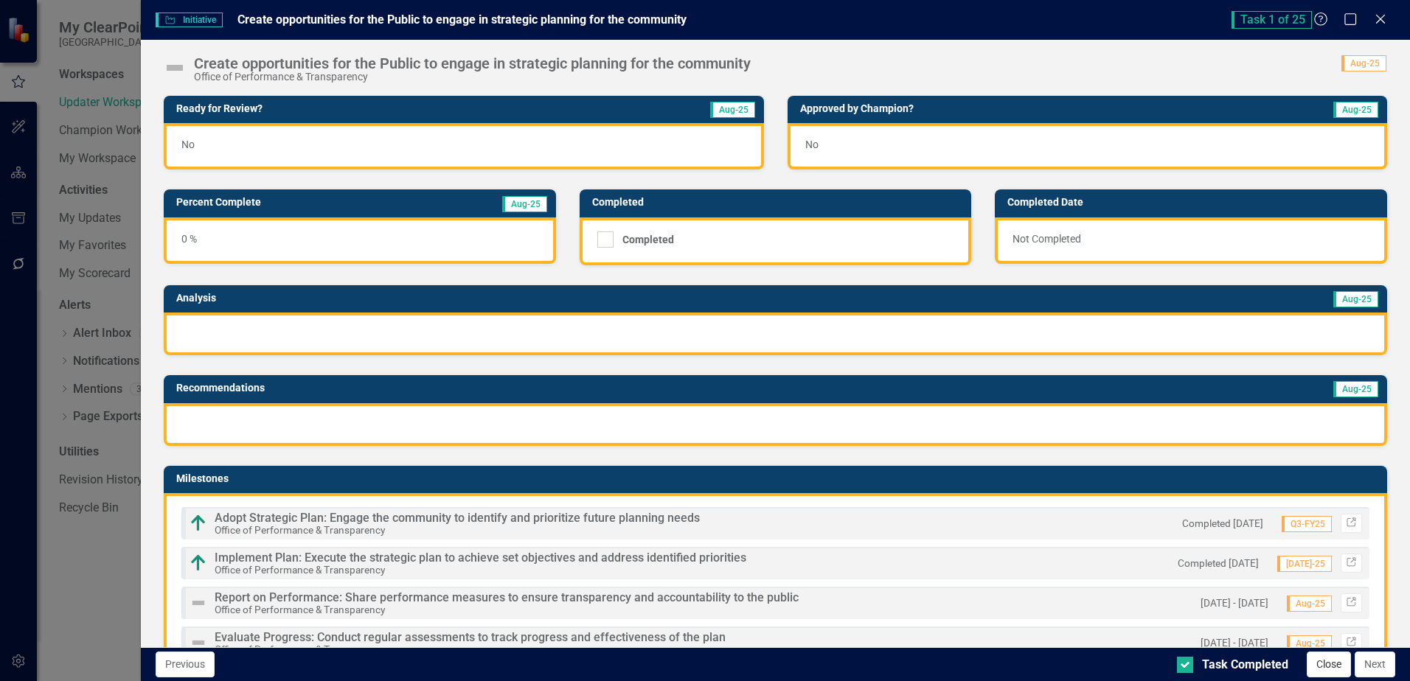
click at [1325, 665] on button "Close" at bounding box center [1328, 665] width 44 height 26
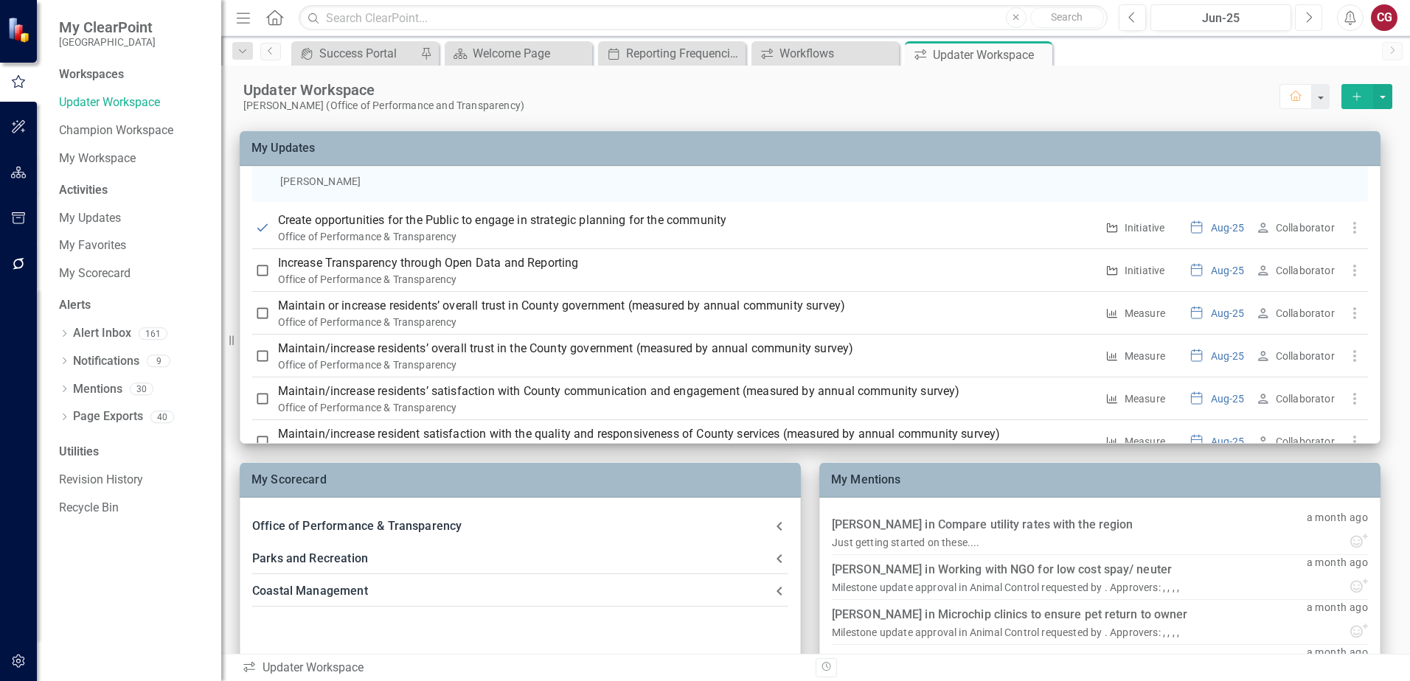
click at [1304, 19] on icon "Next" at bounding box center [1308, 17] width 8 height 13
click at [20, 178] on icon "button" at bounding box center [18, 173] width 15 height 12
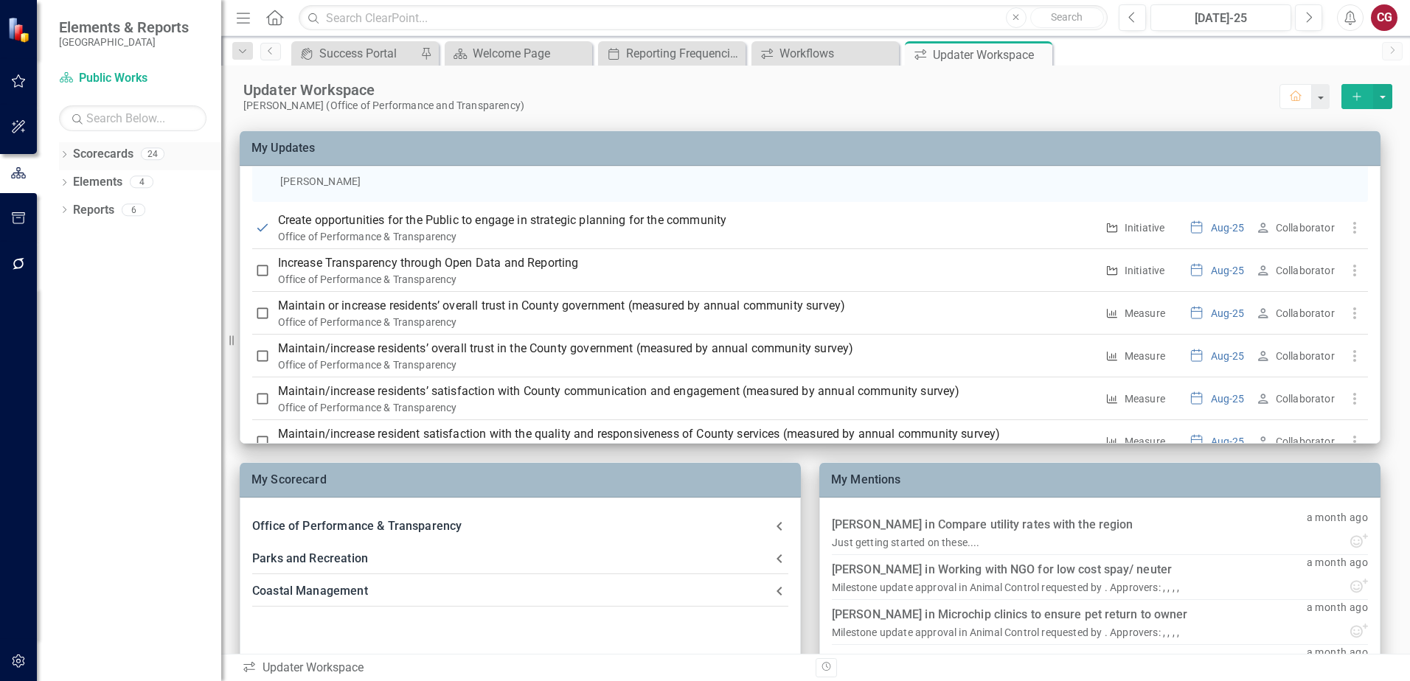
click at [60, 155] on icon "Dropdown" at bounding box center [64, 156] width 10 height 8
click at [70, 183] on icon "Dropdown" at bounding box center [71, 181] width 11 height 9
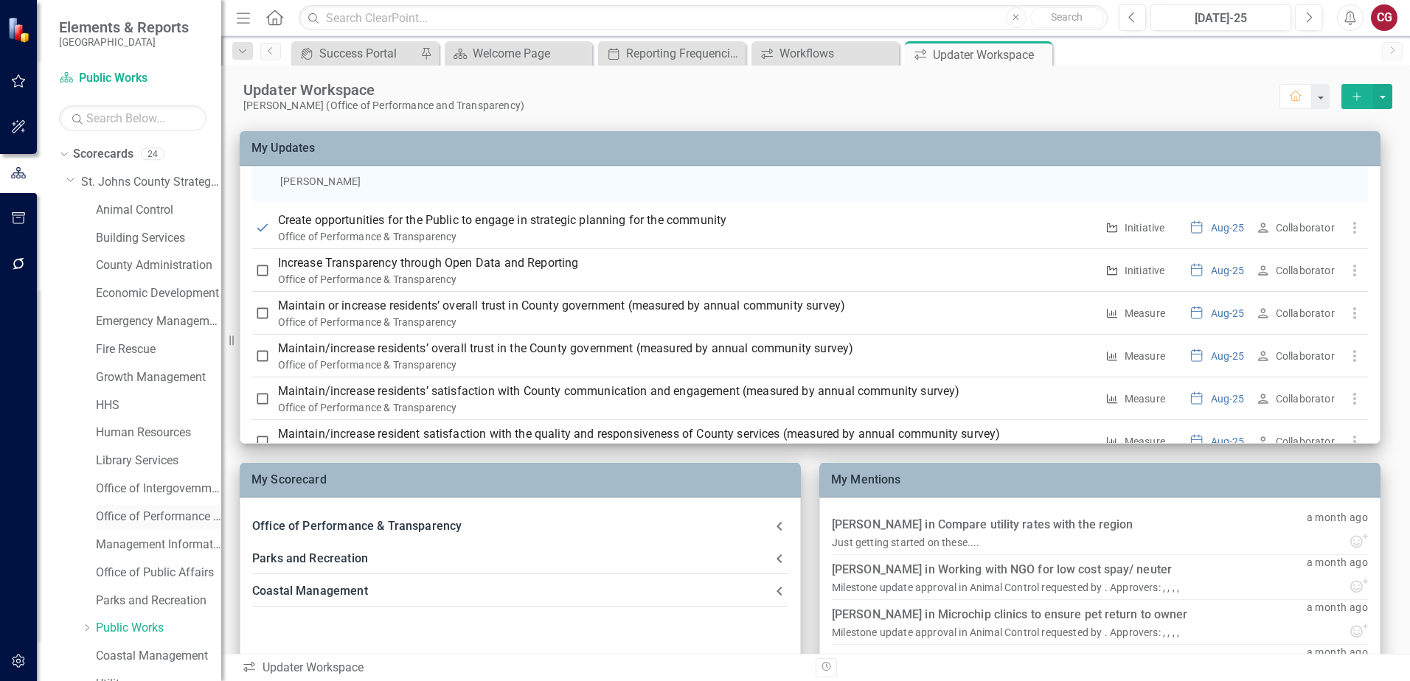
click at [139, 514] on link "Office of Performance & Transparency" at bounding box center [158, 517] width 125 height 17
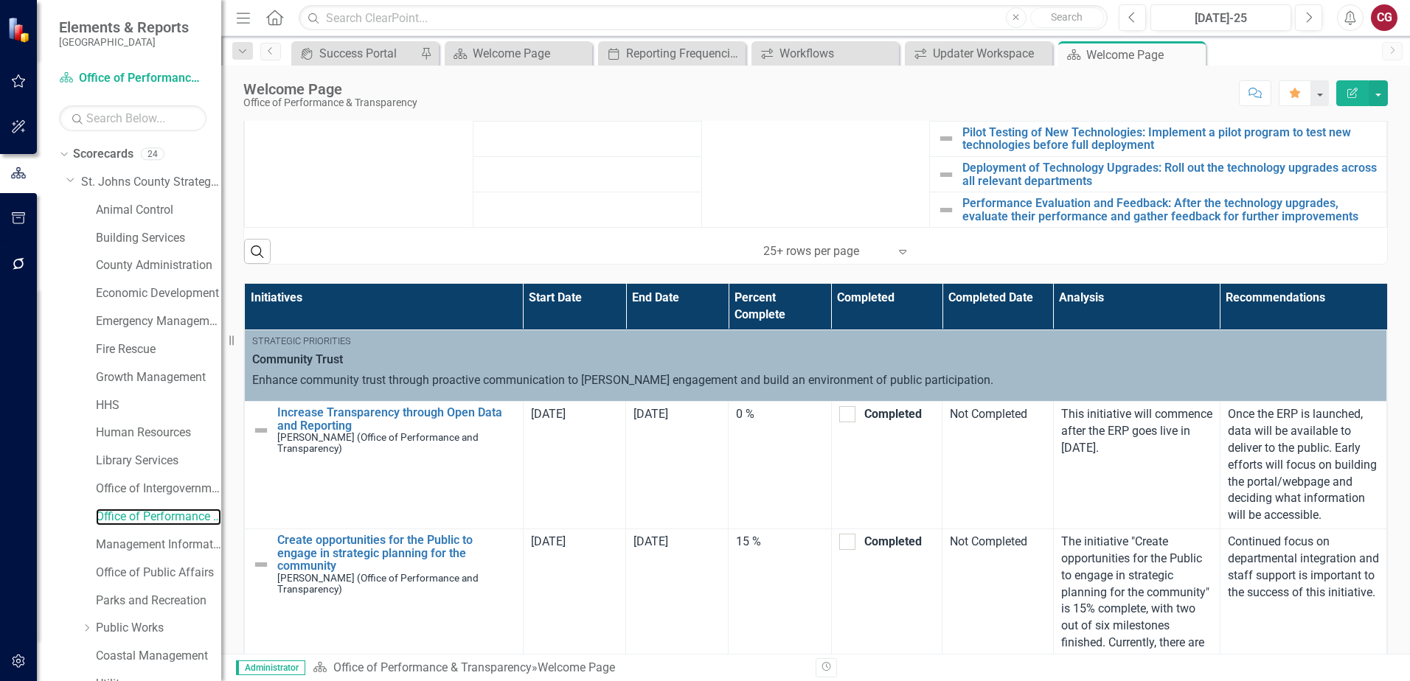
scroll to position [868, 0]
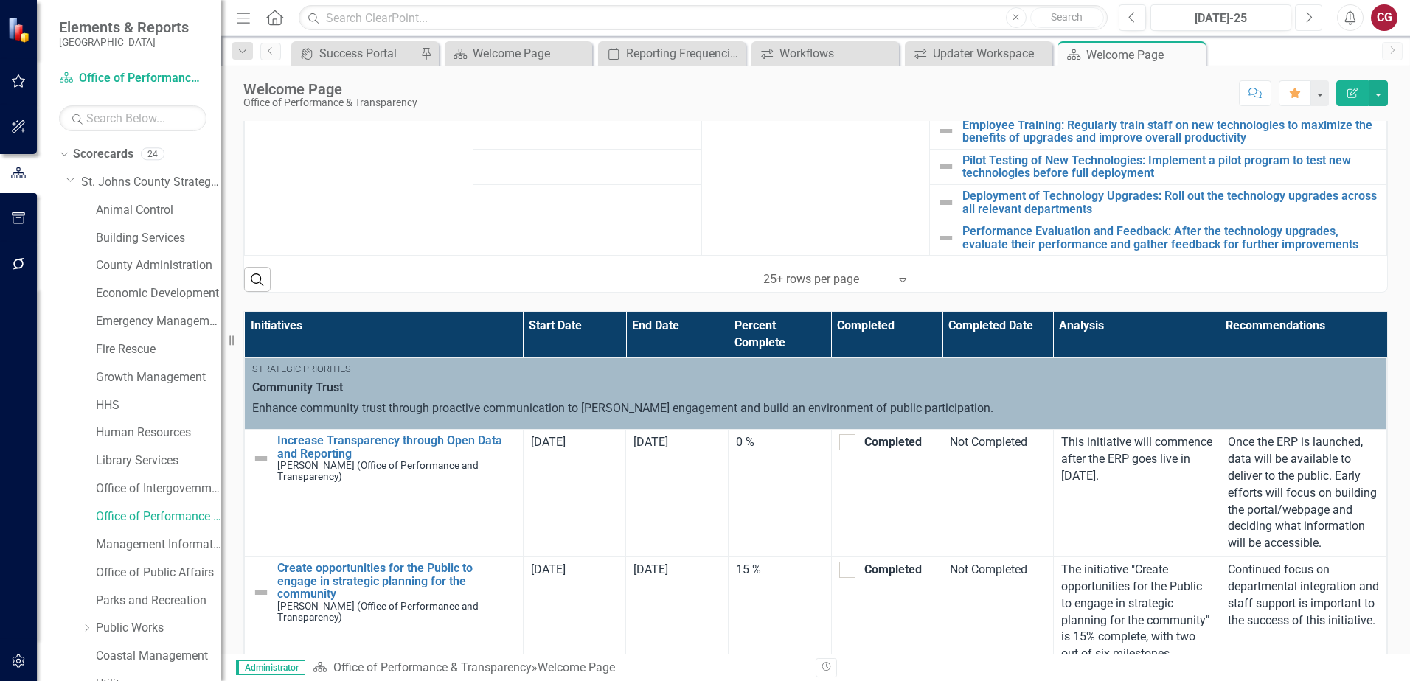
click at [1306, 21] on icon "Next" at bounding box center [1308, 17] width 8 height 13
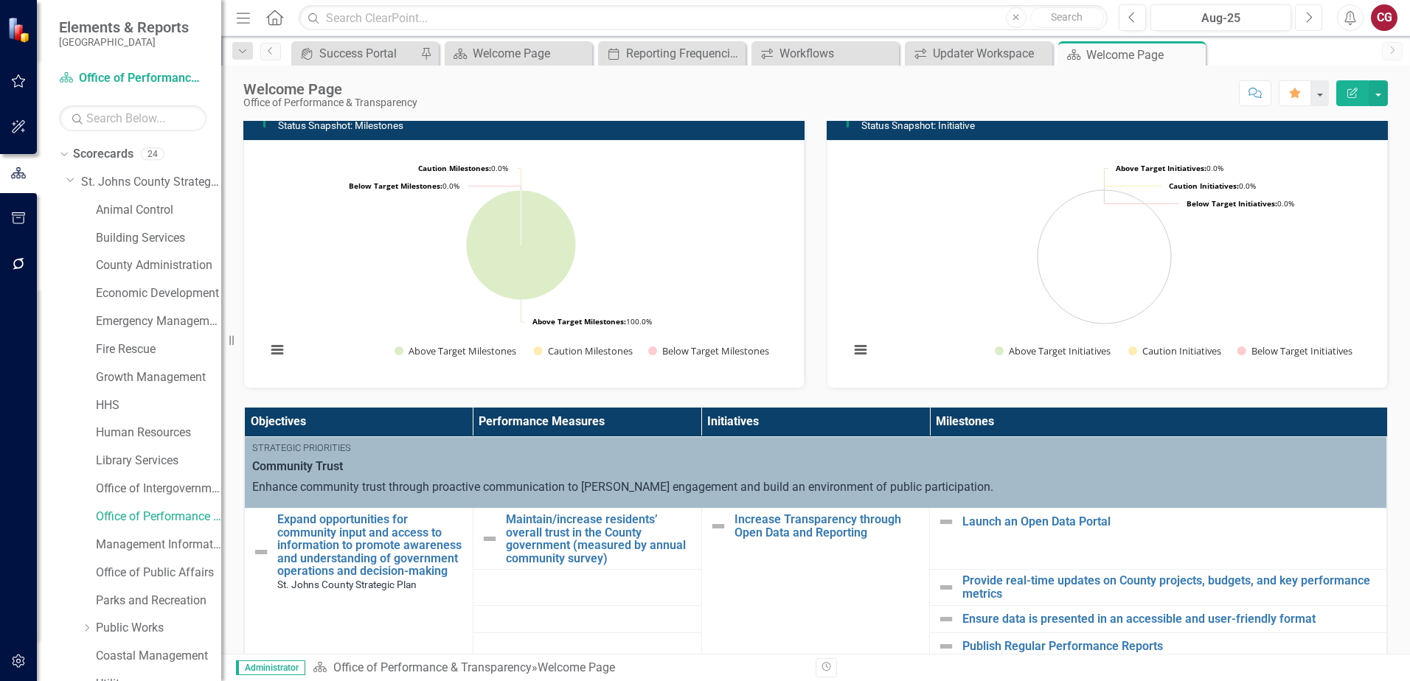
scroll to position [442, 0]
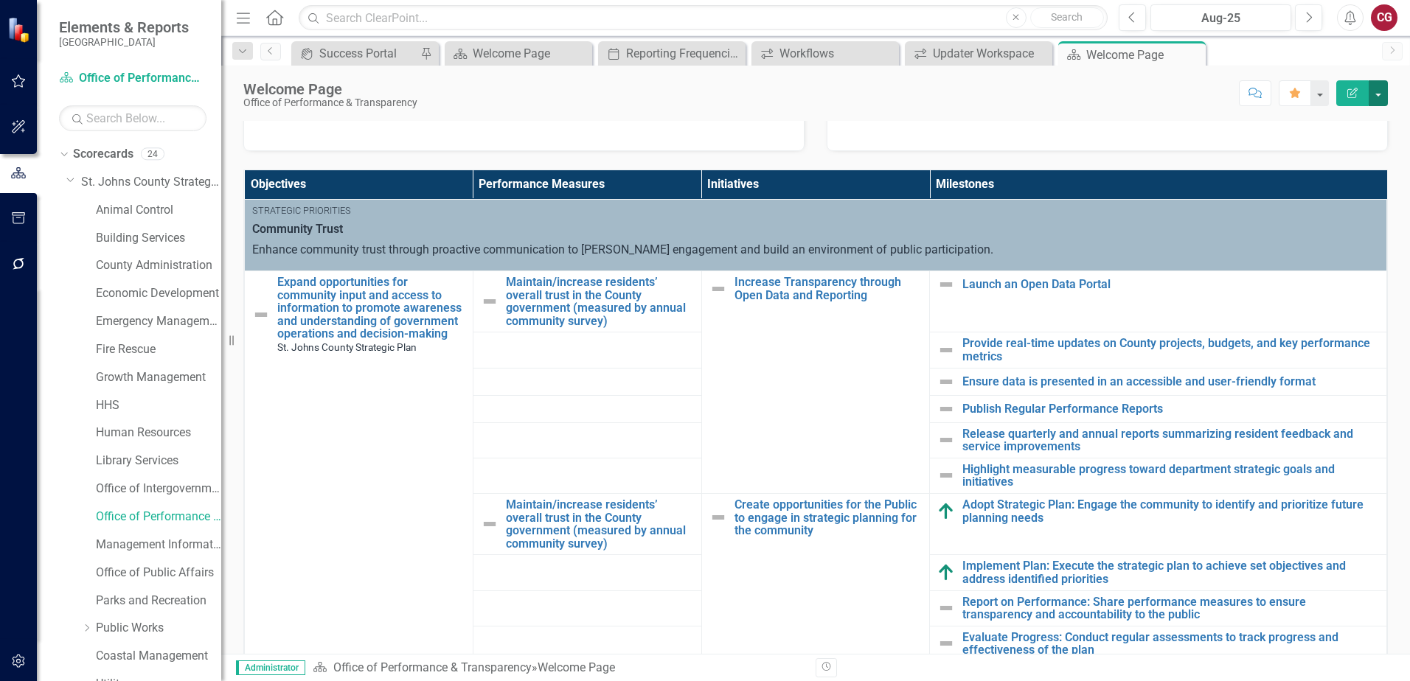
click at [1382, 97] on button "button" at bounding box center [1377, 93] width 19 height 26
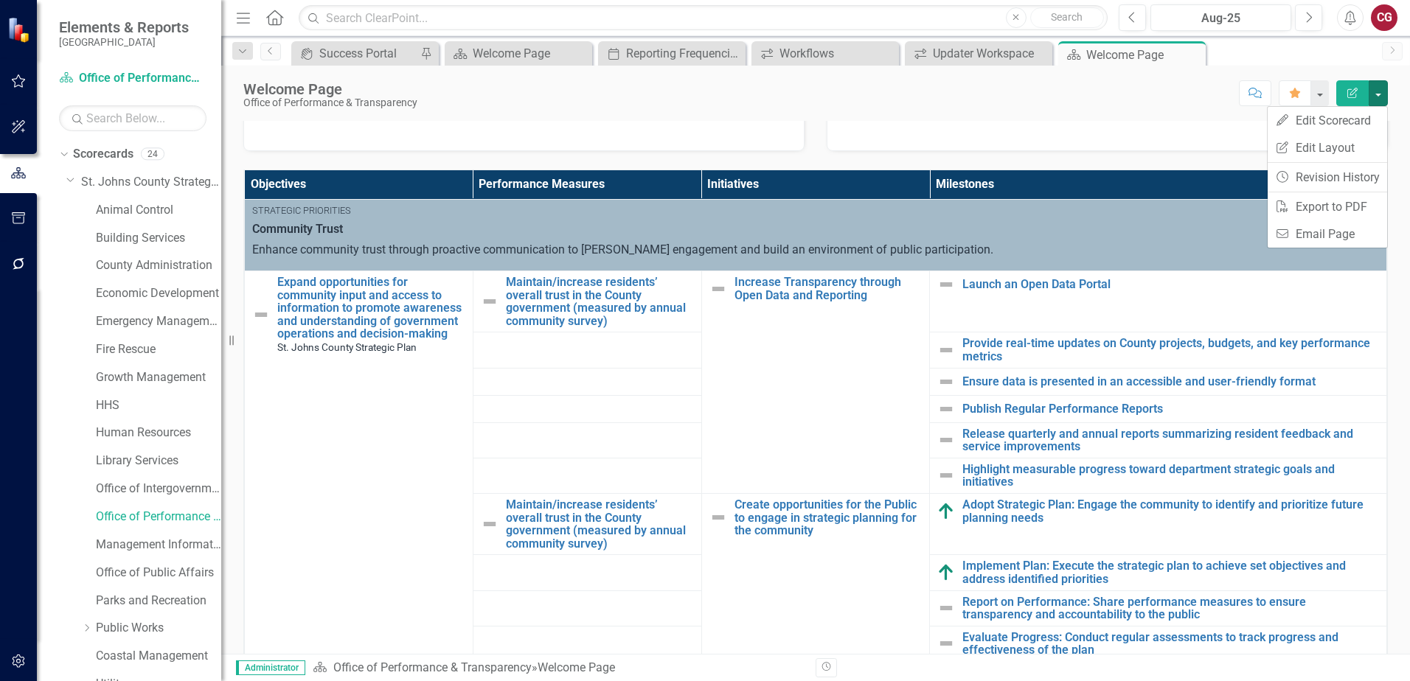
click at [1148, 105] on div "Welcome Page Office of Performance & Transparency Score: N/A Aug-25 Completed C…" at bounding box center [815, 88] width 1188 height 44
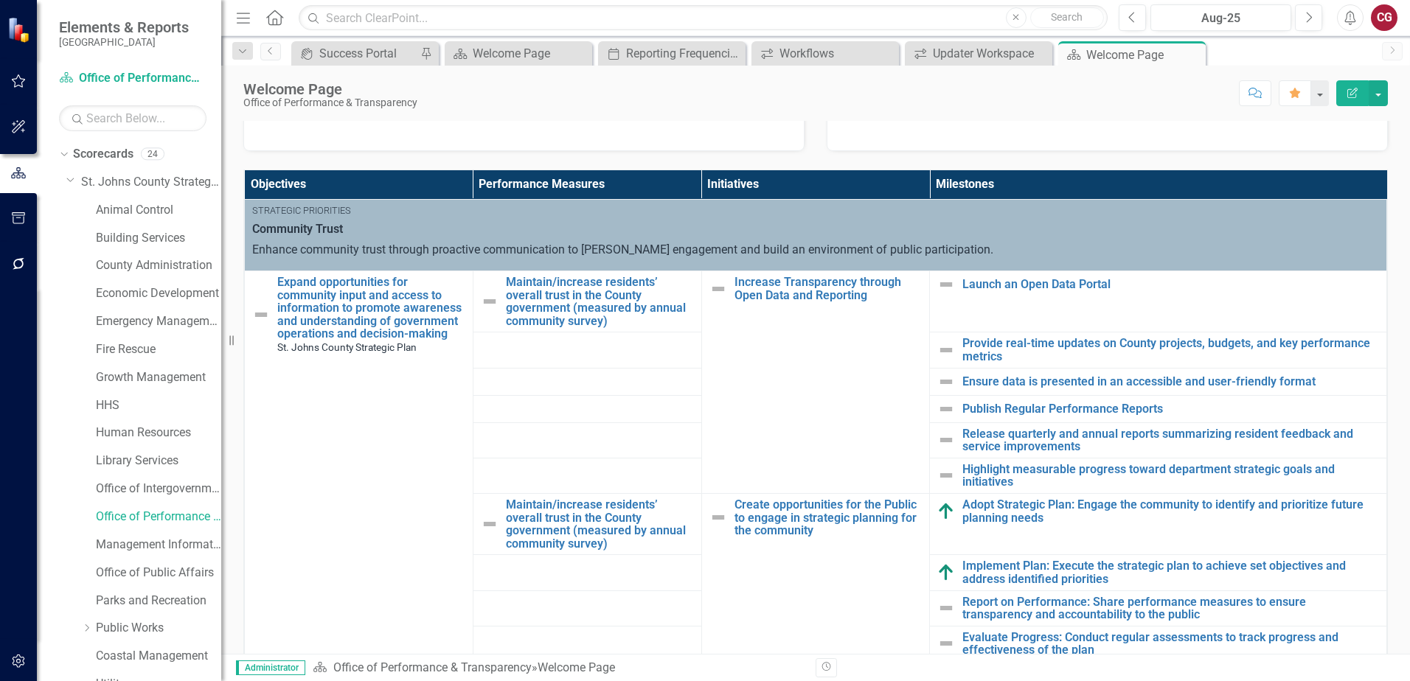
click at [798, 197] on th "Initiatives" at bounding box center [815, 184] width 229 height 29
click at [108, 151] on link "Scorecards" at bounding box center [103, 154] width 60 height 17
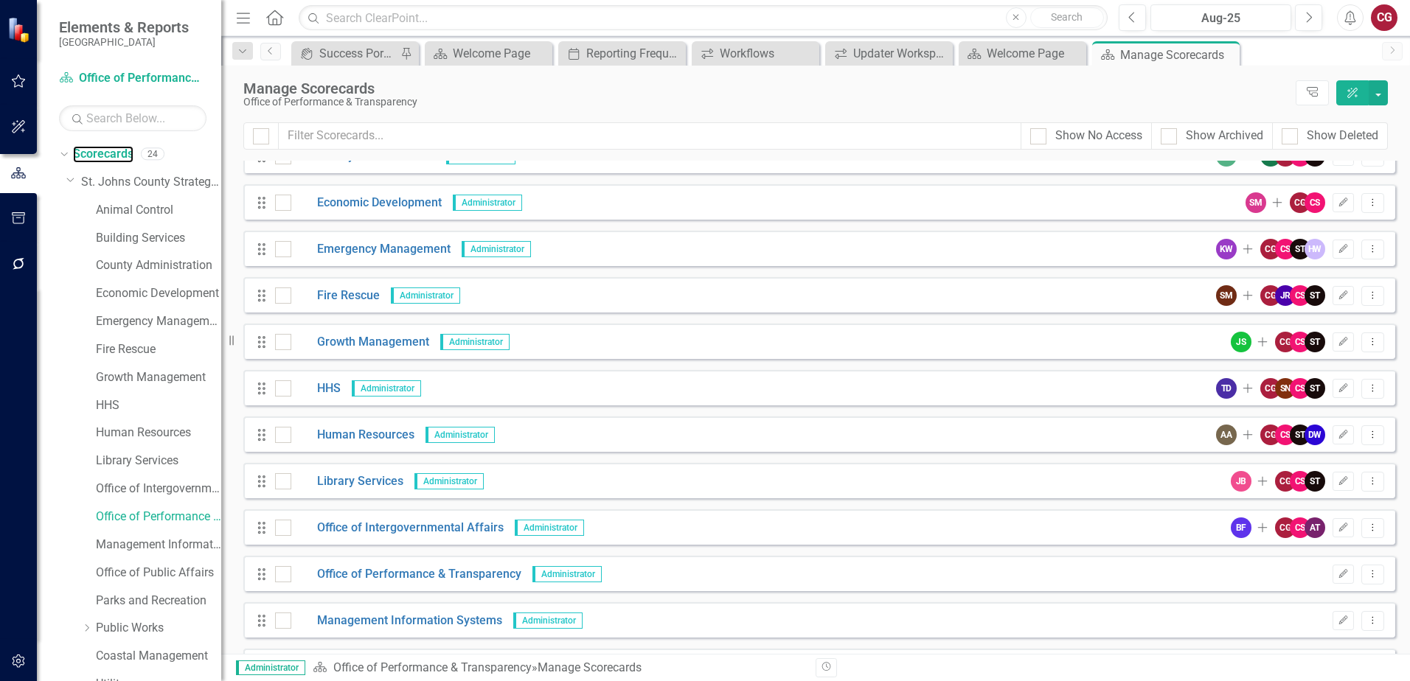
scroll to position [221, 0]
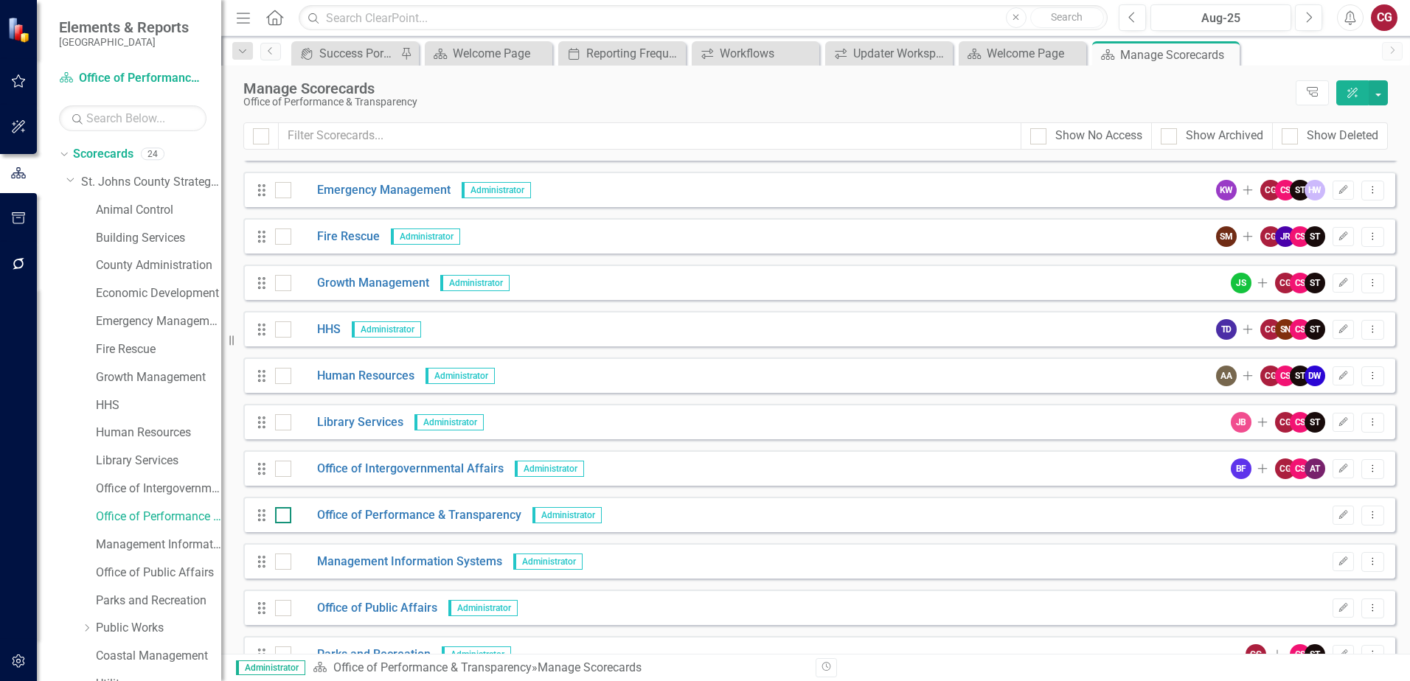
click at [278, 517] on input "checkbox" at bounding box center [280, 512] width 10 height 10
checkbox input "true"
click at [1376, 95] on button "button" at bounding box center [1377, 92] width 19 height 25
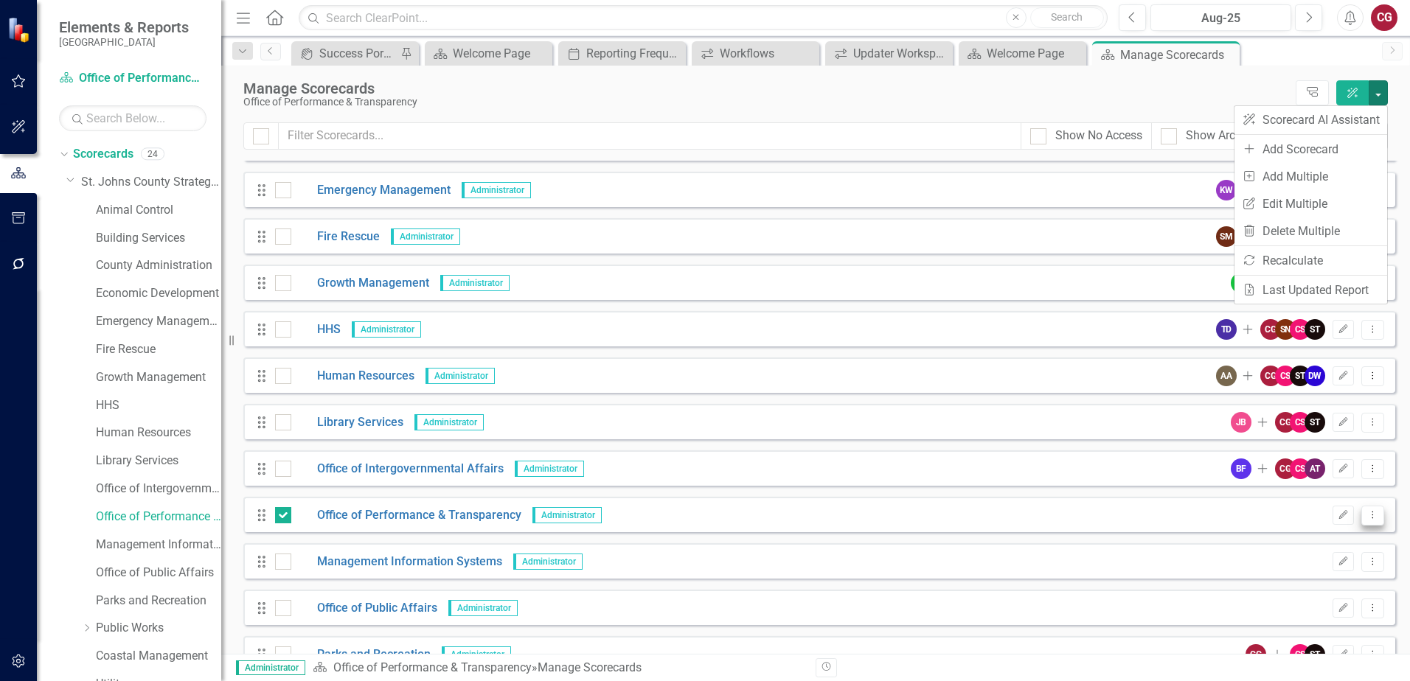
click at [1361, 523] on button "Dropdown Menu" at bounding box center [1372, 516] width 23 height 20
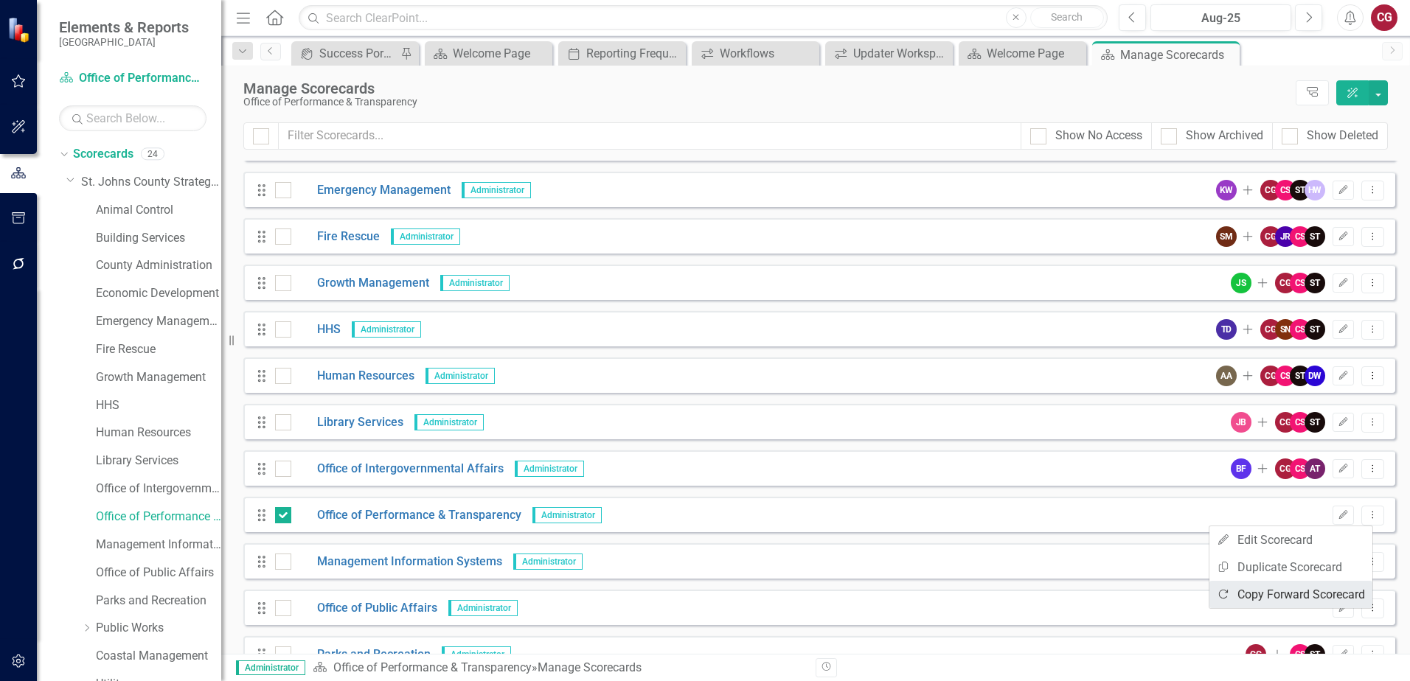
click at [1267, 602] on link "Copy Forward Copy Forward Scorecard" at bounding box center [1290, 594] width 163 height 27
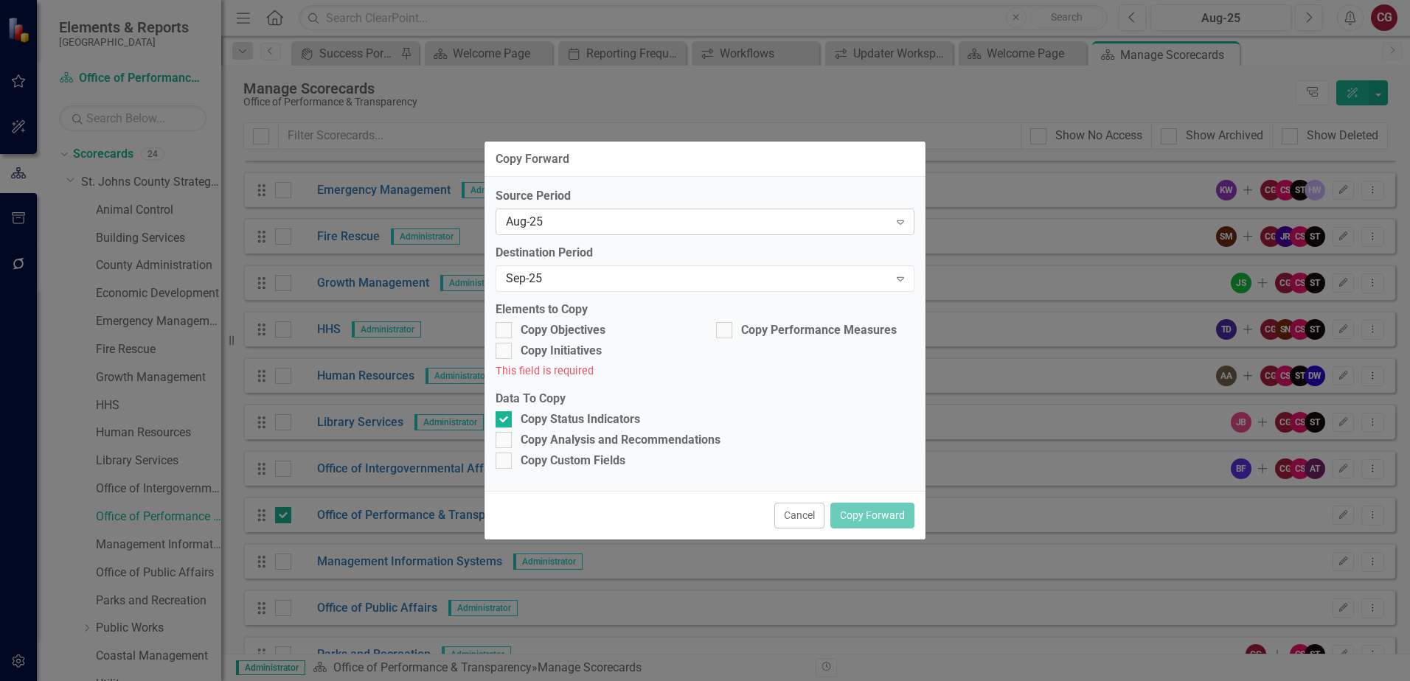
click at [609, 217] on div "Aug-25" at bounding box center [697, 222] width 383 height 17
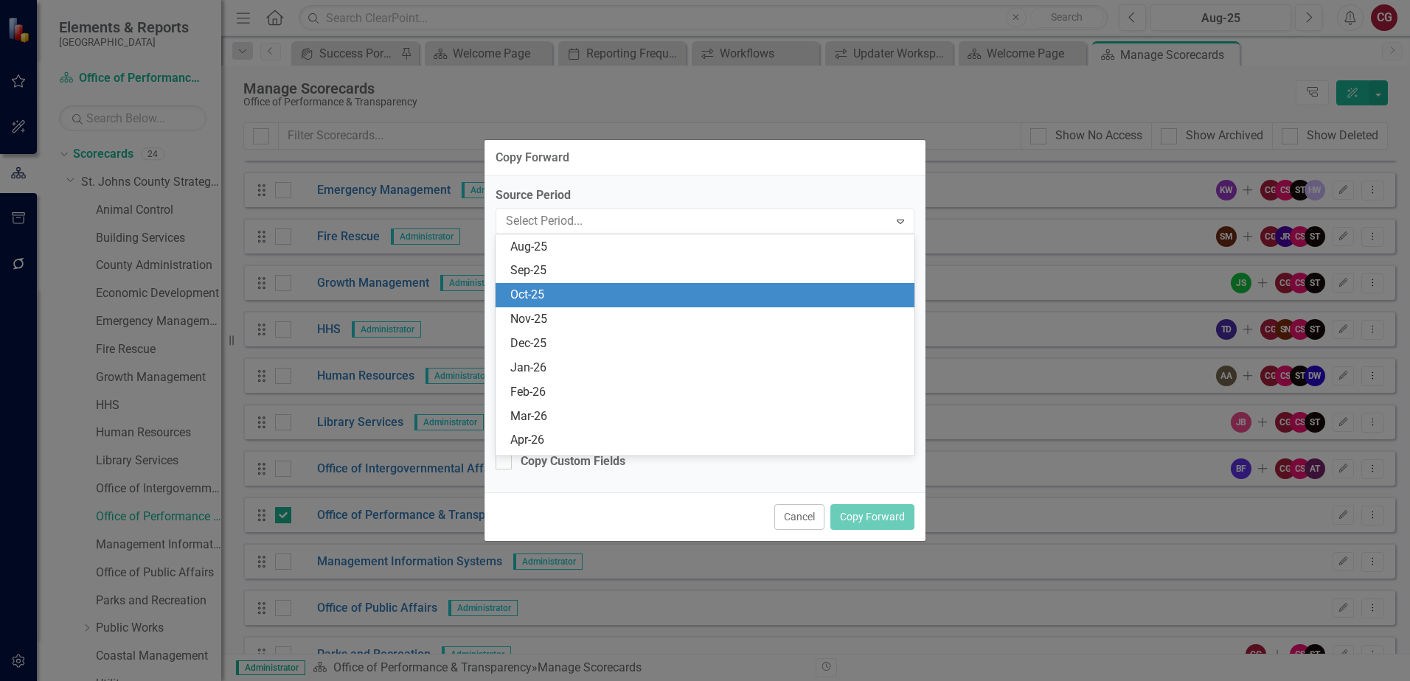
scroll to position [677, 0]
click at [546, 298] on div "[DATE]-25" at bounding box center [707, 296] width 395 height 17
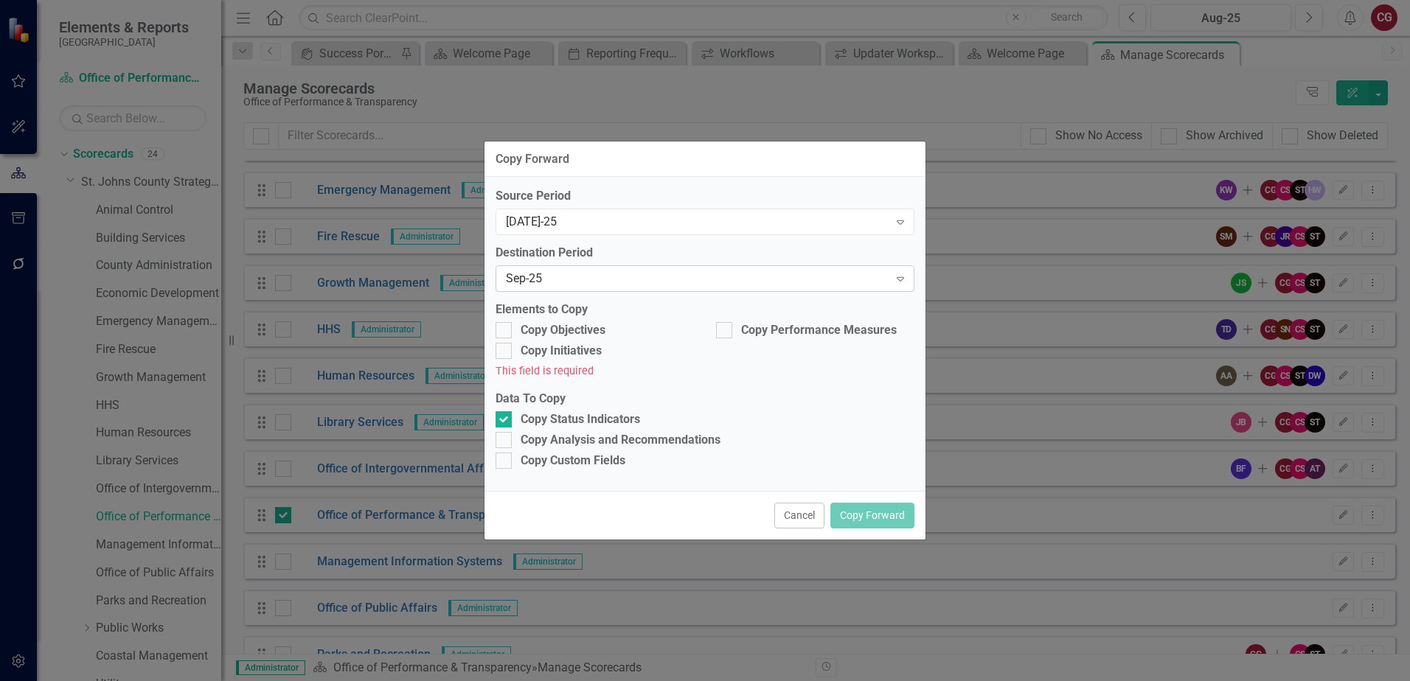
click at [549, 282] on div "Sep-25" at bounding box center [697, 279] width 383 height 17
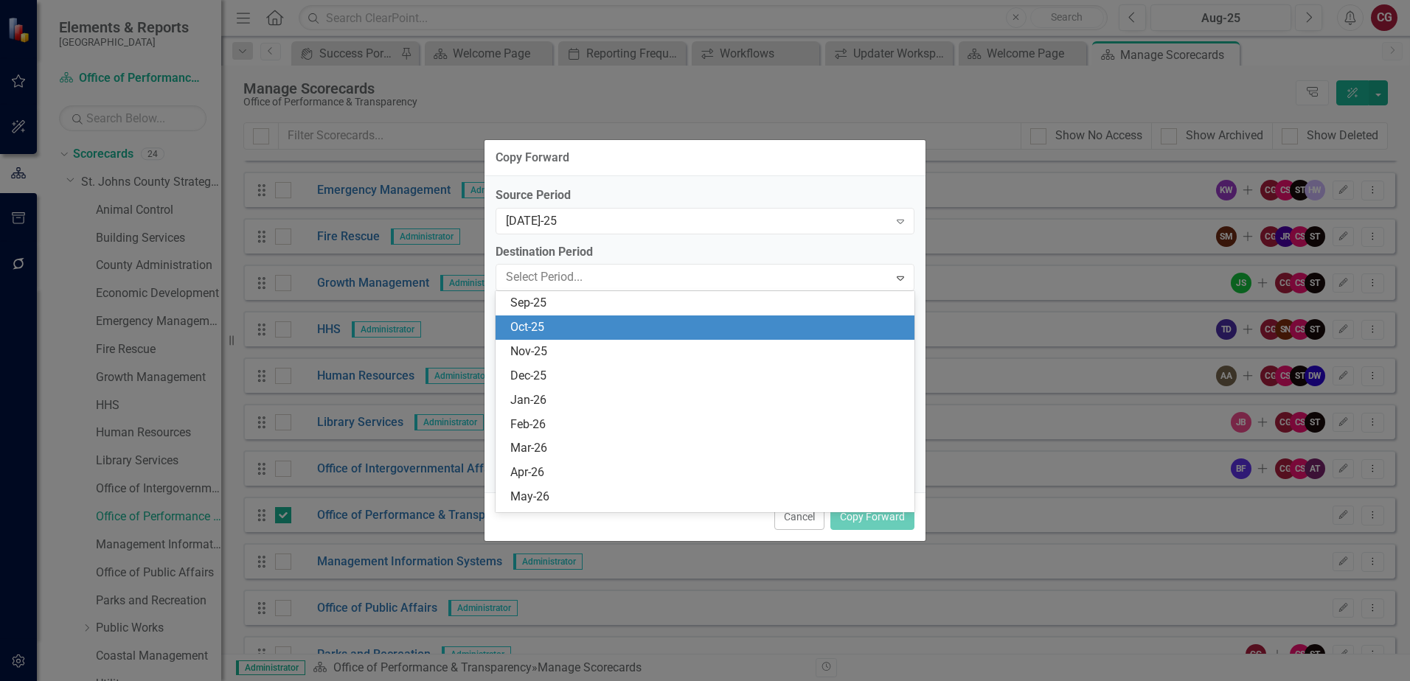
scroll to position [701, 0]
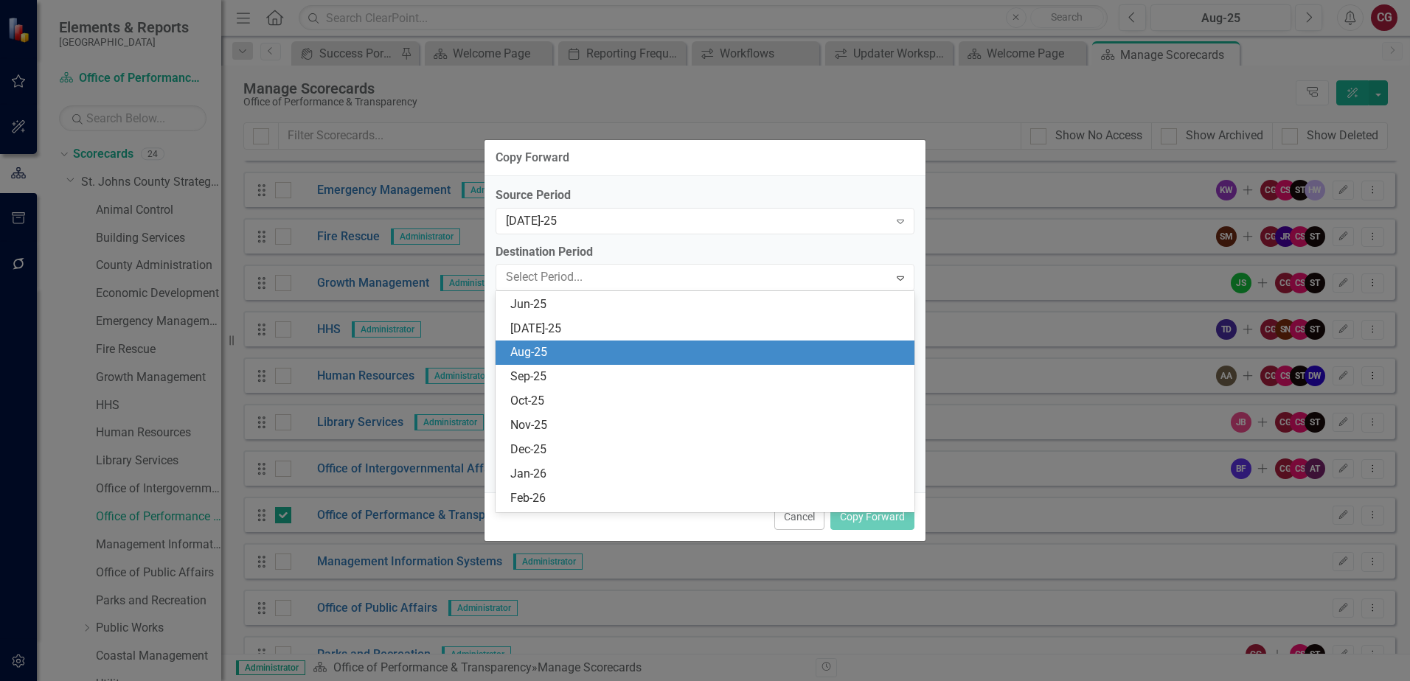
click at [537, 349] on div "Aug-25" at bounding box center [707, 352] width 395 height 17
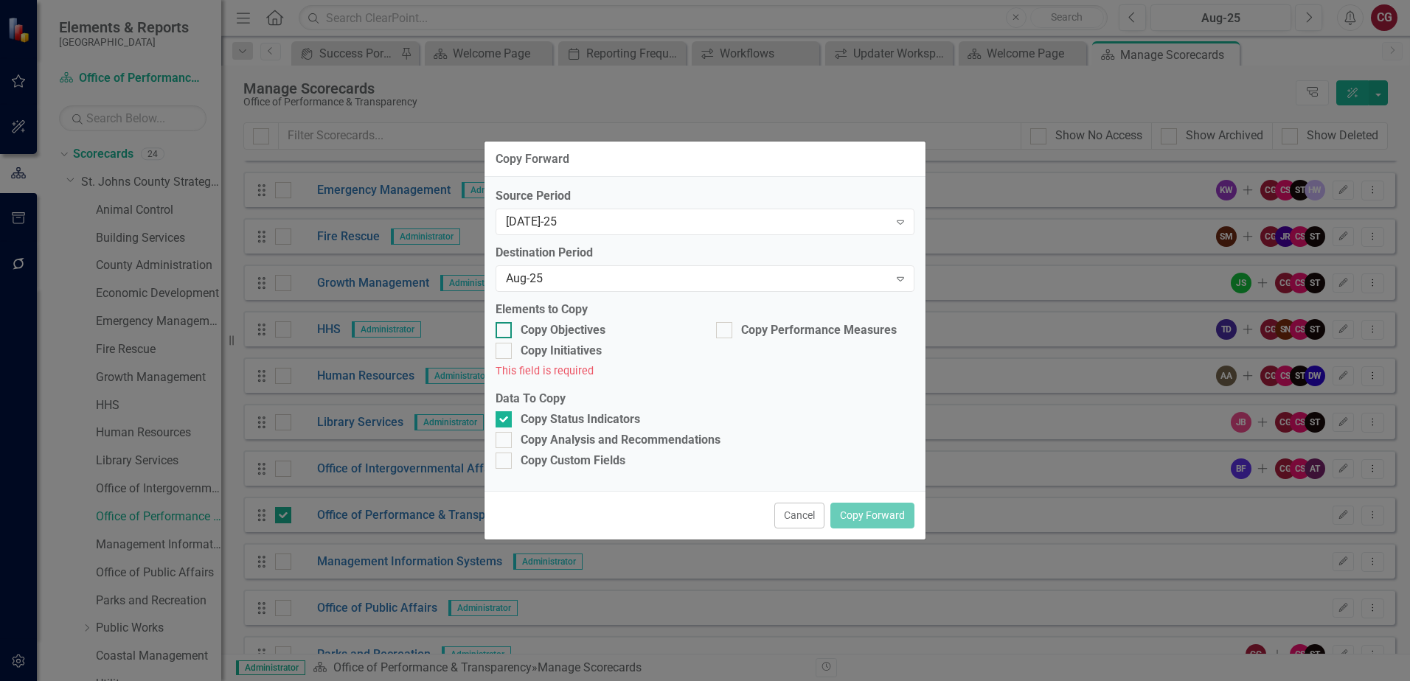
click at [498, 332] on div at bounding box center [503, 330] width 16 height 16
click at [498, 332] on input "Copy Objectives" at bounding box center [500, 327] width 10 height 10
checkbox input "true"
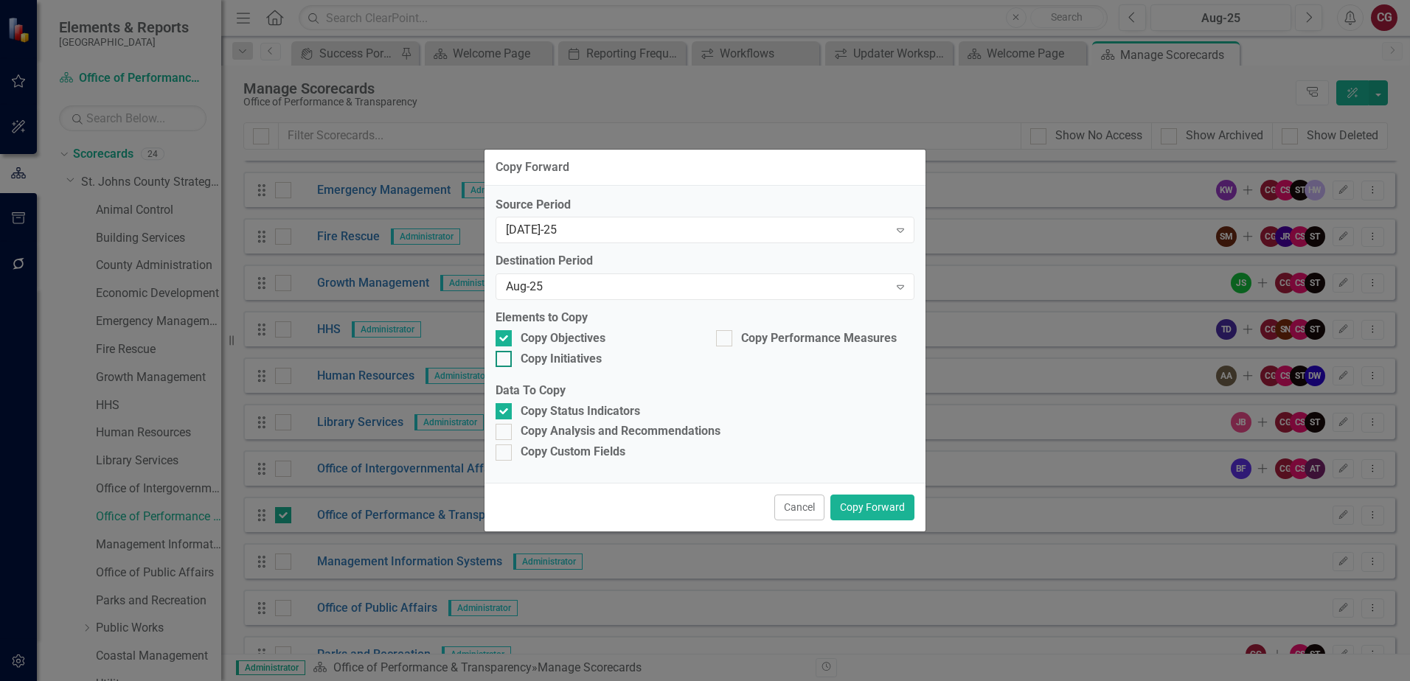
click at [506, 358] on div at bounding box center [503, 359] width 16 height 16
click at [505, 358] on input "Copy Initiatives" at bounding box center [500, 356] width 10 height 10
checkbox input "true"
click at [720, 335] on input "Copy Performance Measures" at bounding box center [721, 335] width 10 height 10
checkbox input "true"
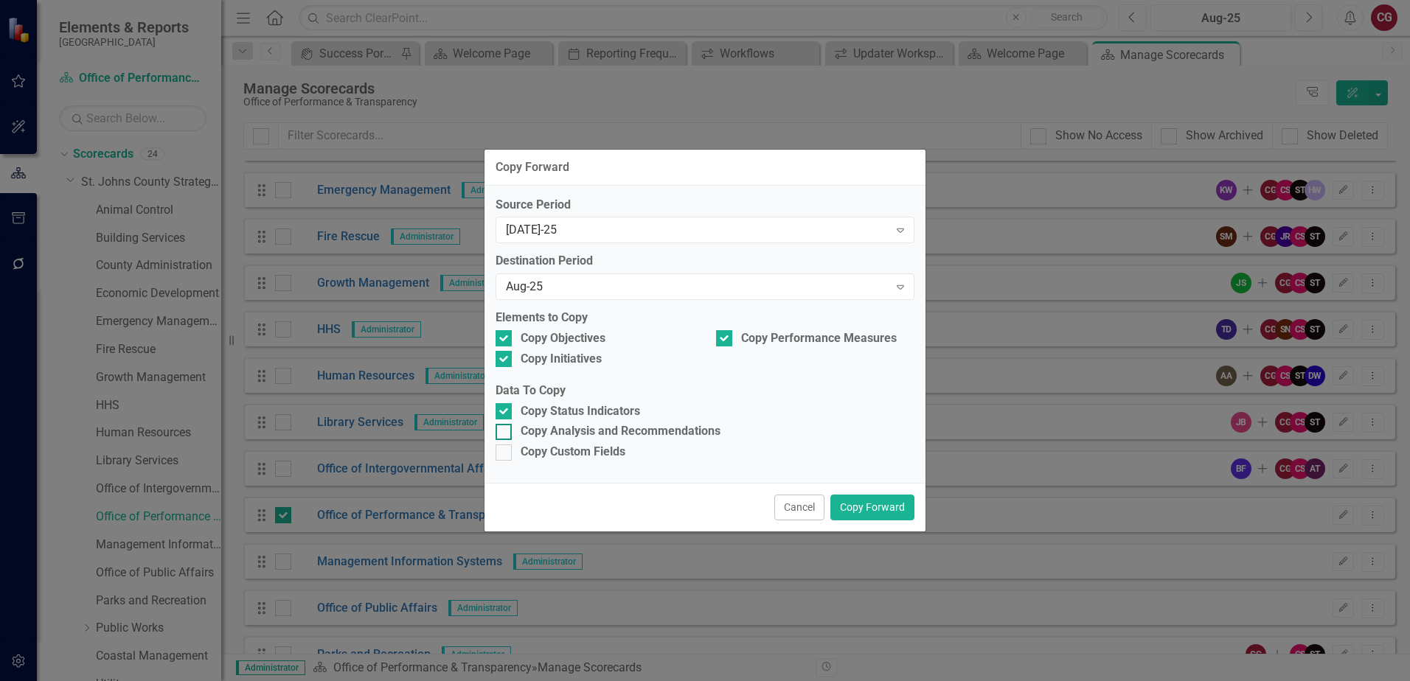
click at [513, 430] on div "Copy Analysis and Recommendations" at bounding box center [704, 431] width 419 height 17
click at [505, 430] on input "Copy Analysis and Recommendations" at bounding box center [500, 429] width 10 height 10
checkbox input "true"
click at [511, 452] on div at bounding box center [503, 453] width 16 height 16
click at [505, 452] on input "Copy Custom Fields" at bounding box center [500, 450] width 10 height 10
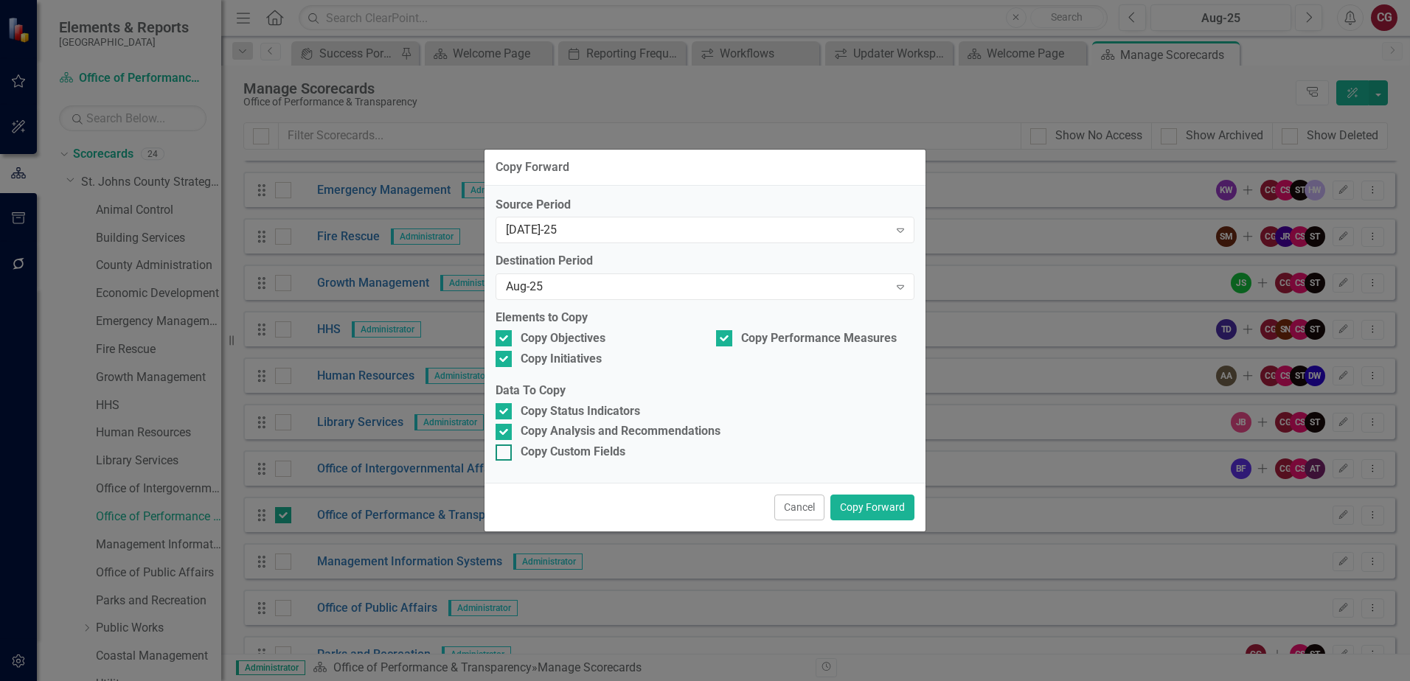
checkbox input "true"
click at [855, 508] on button "Copy Forward" at bounding box center [872, 508] width 84 height 26
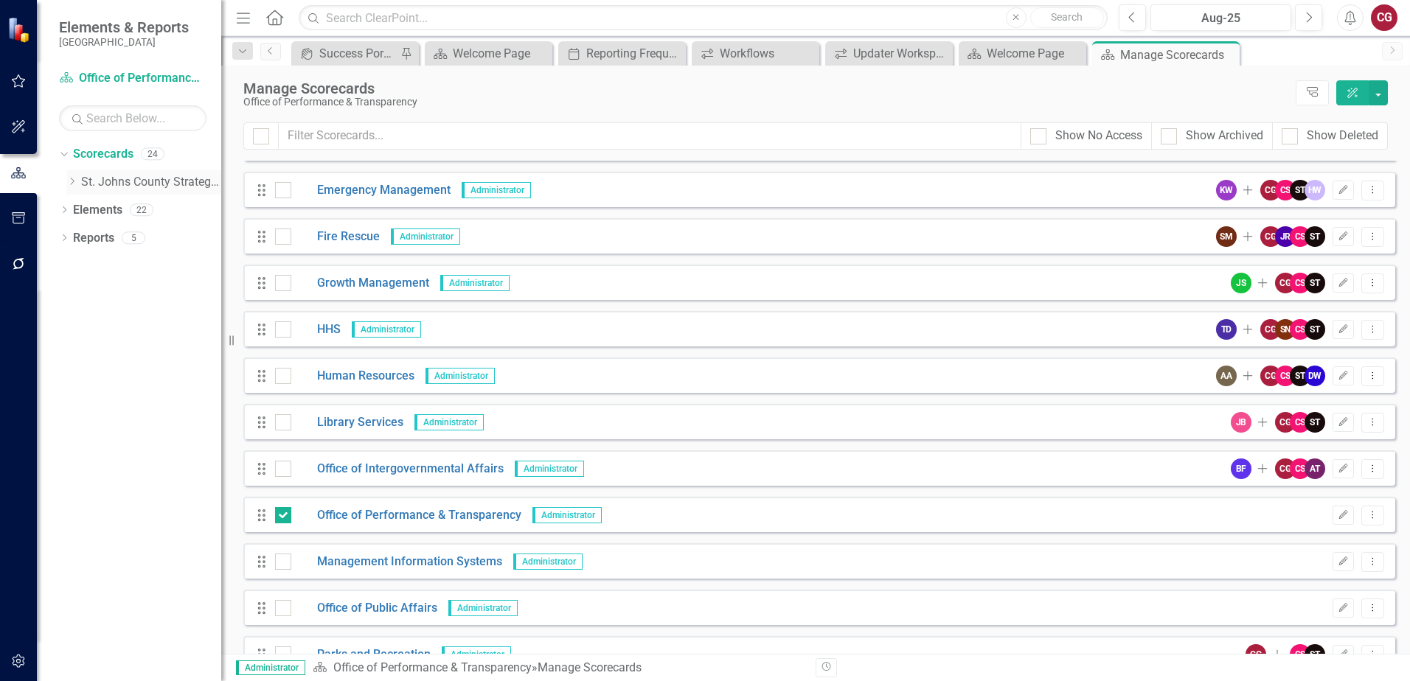
click at [73, 181] on icon "Dropdown" at bounding box center [71, 181] width 11 height 9
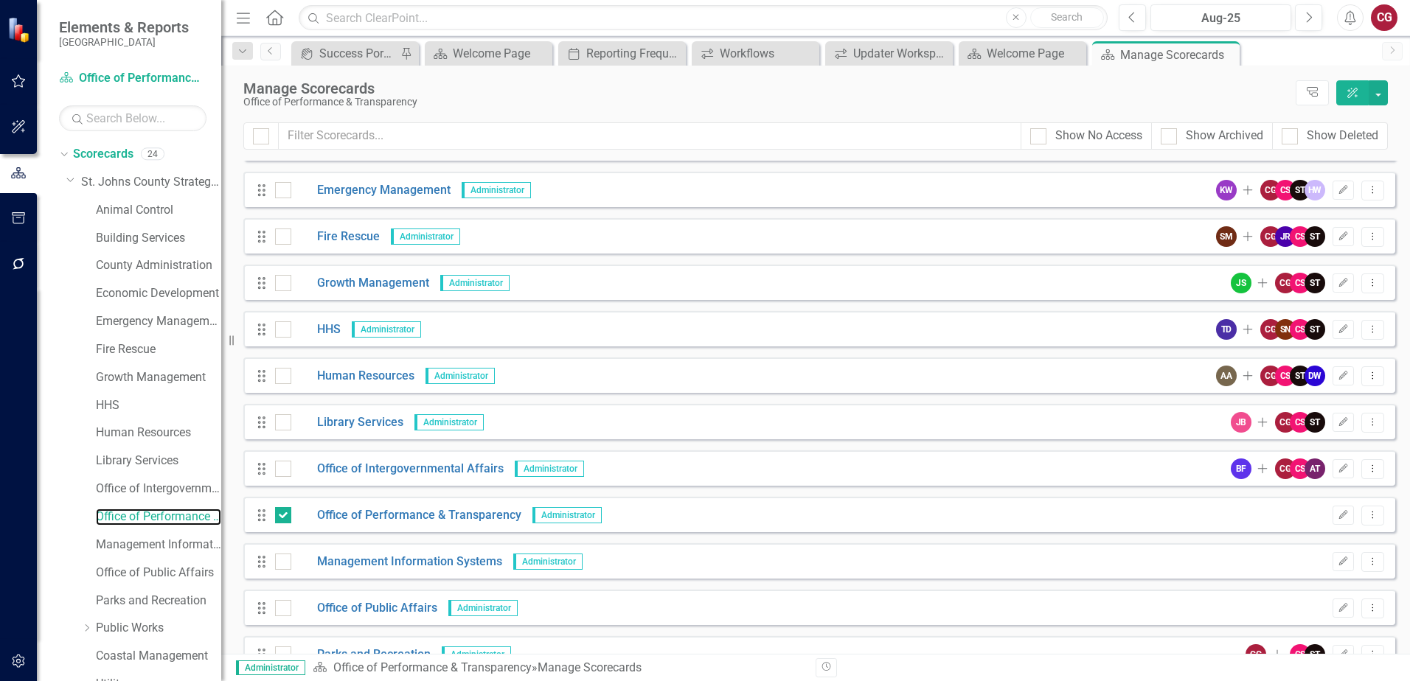
click at [128, 522] on link "Office of Performance & Transparency" at bounding box center [158, 517] width 125 height 17
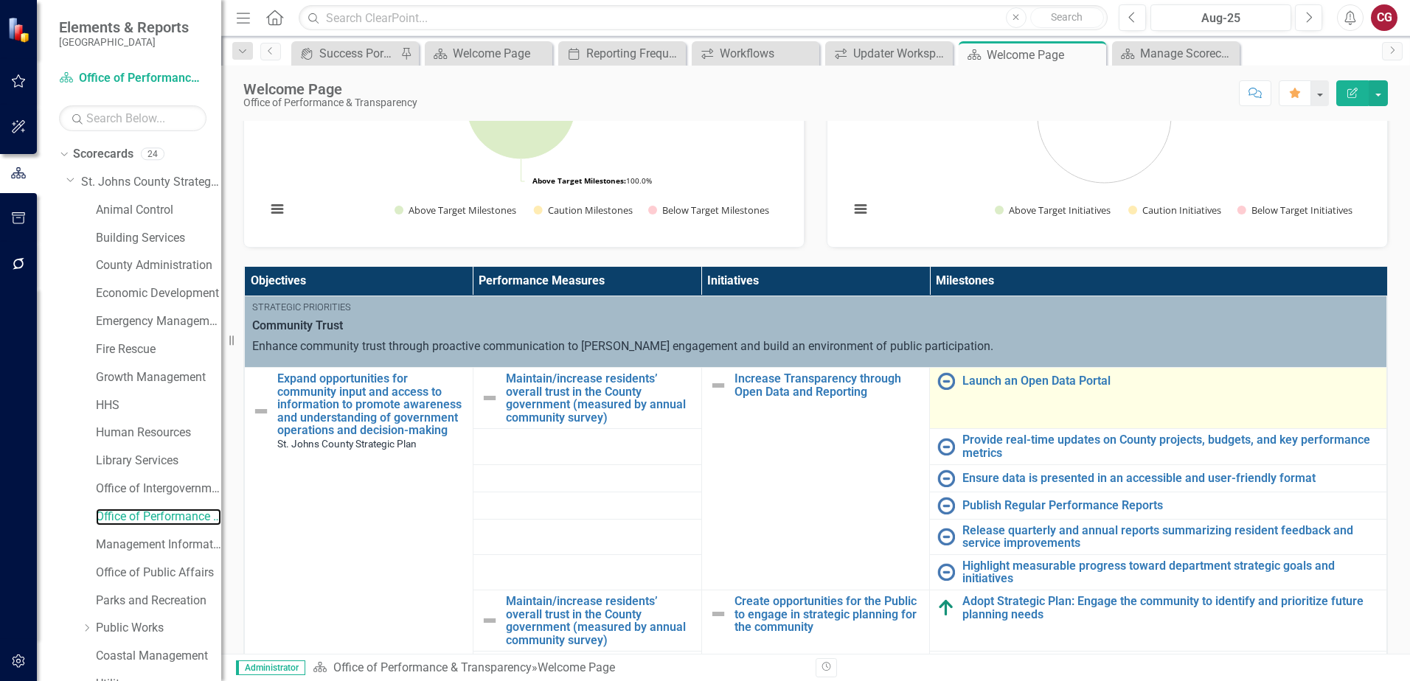
scroll to position [442, 0]
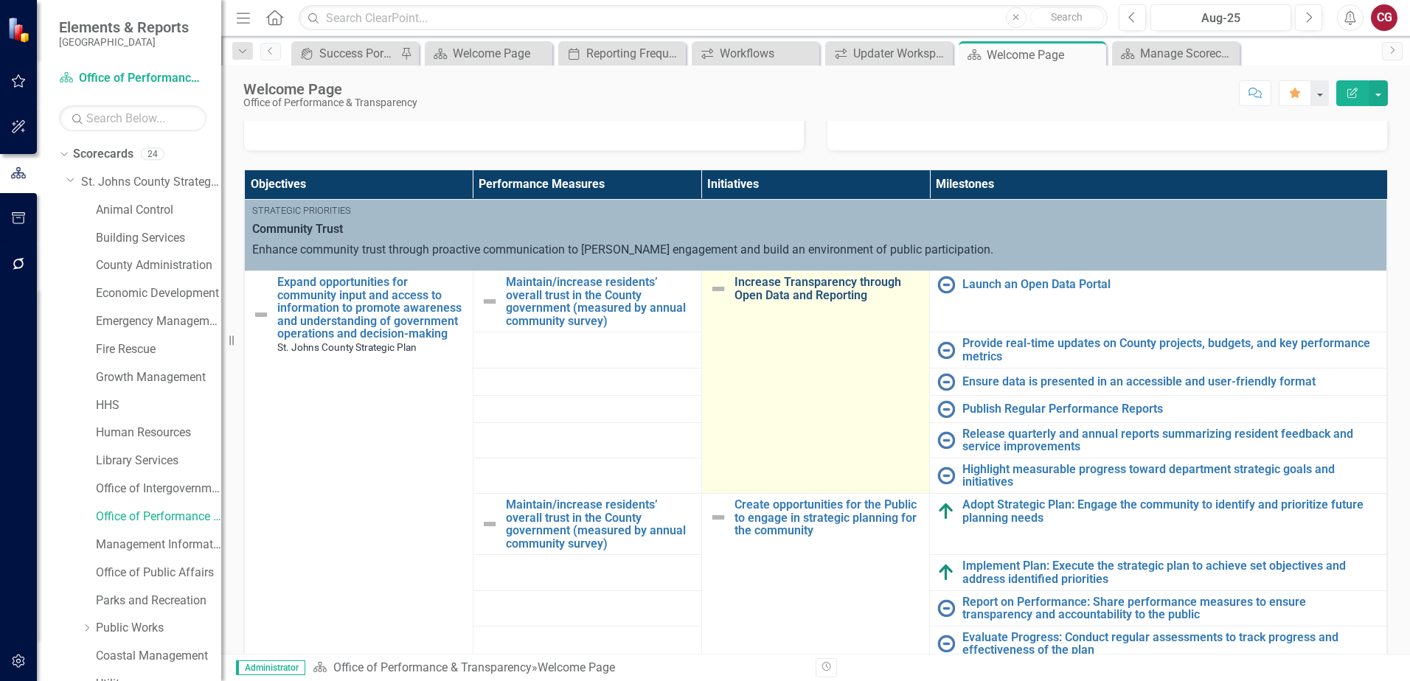
click at [795, 294] on link "Increase Transparency through Open Data and Reporting" at bounding box center [828, 289] width 188 height 26
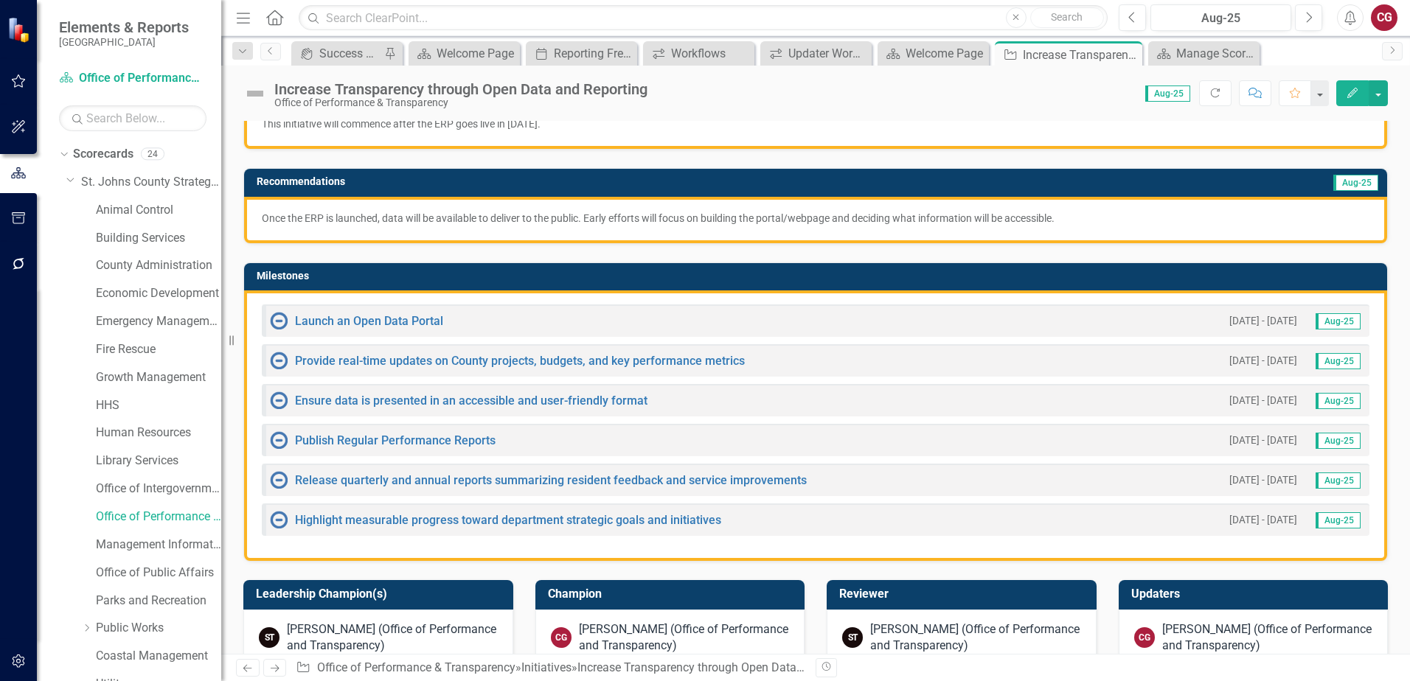
scroll to position [295, 0]
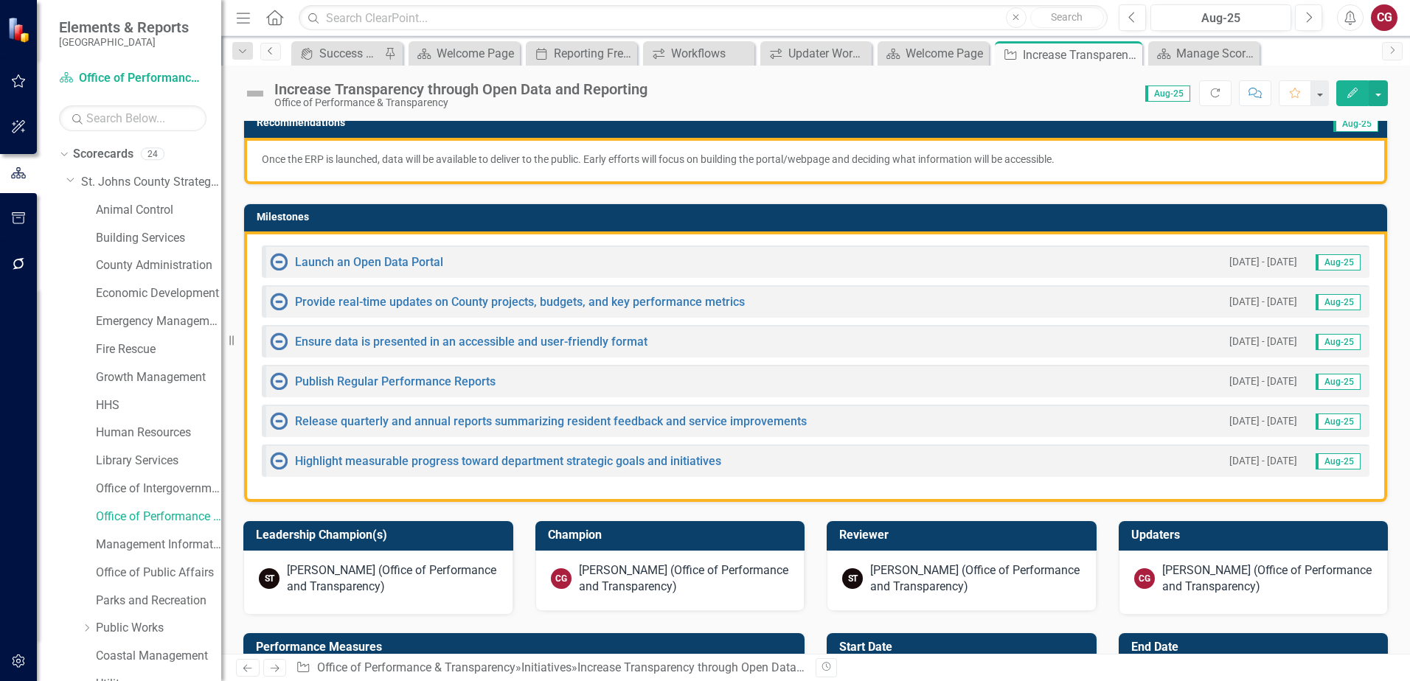
click at [267, 52] on icon "Previous" at bounding box center [271, 50] width 12 height 9
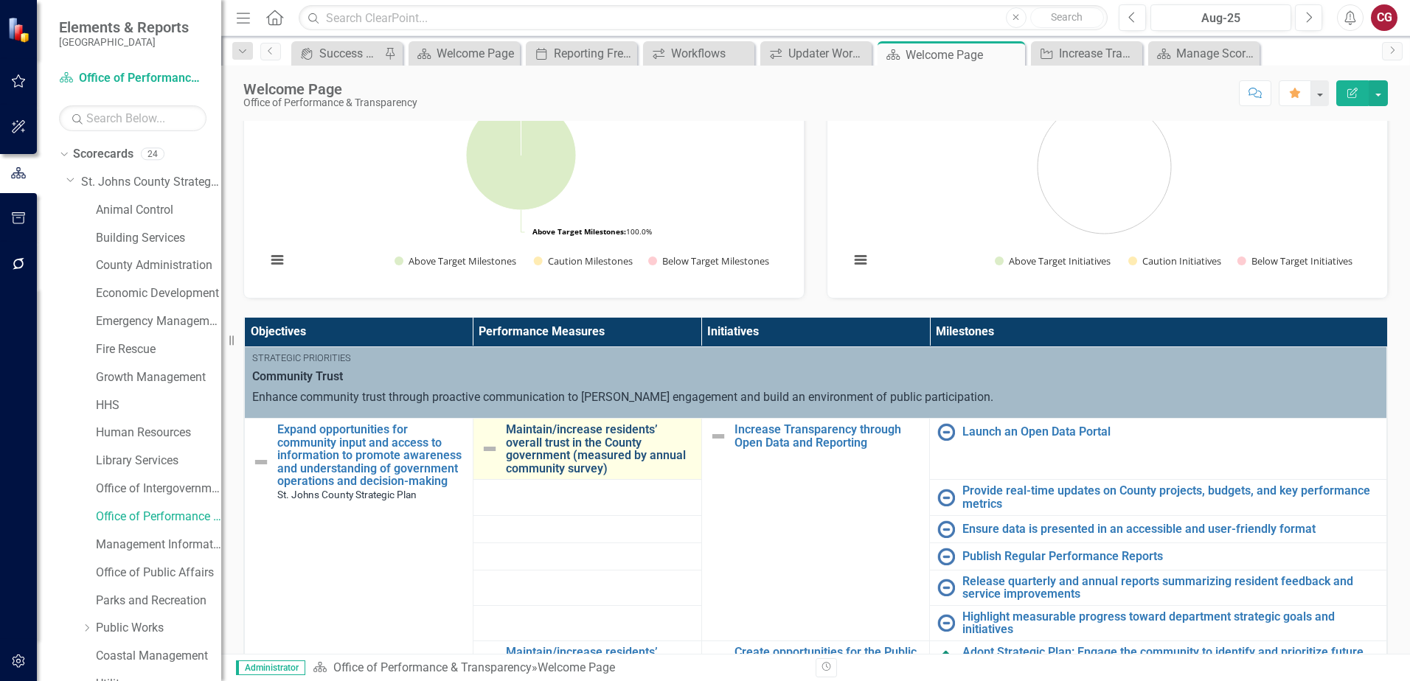
click at [599, 446] on link "Maintain/increase residents’ overall trust in the County government (measured b…" at bounding box center [600, 449] width 188 height 52
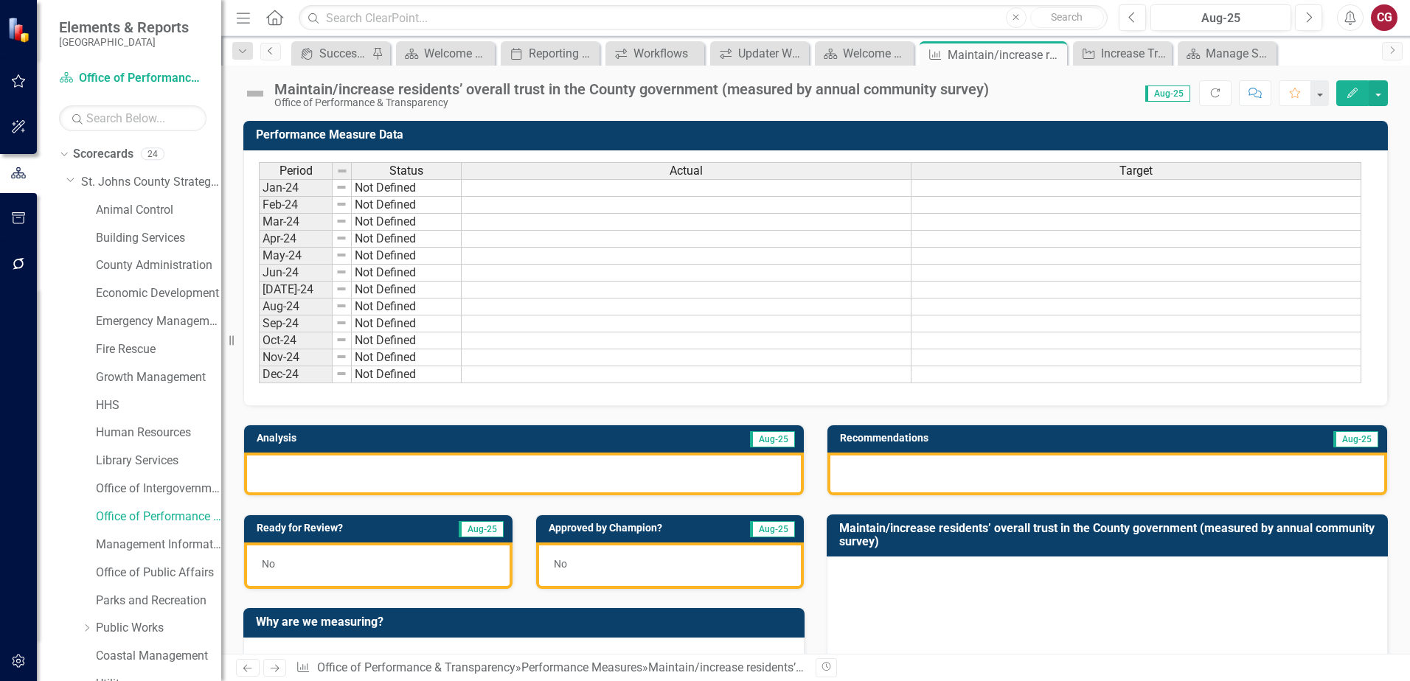
click at [271, 55] on link "Previous" at bounding box center [270, 52] width 21 height 18
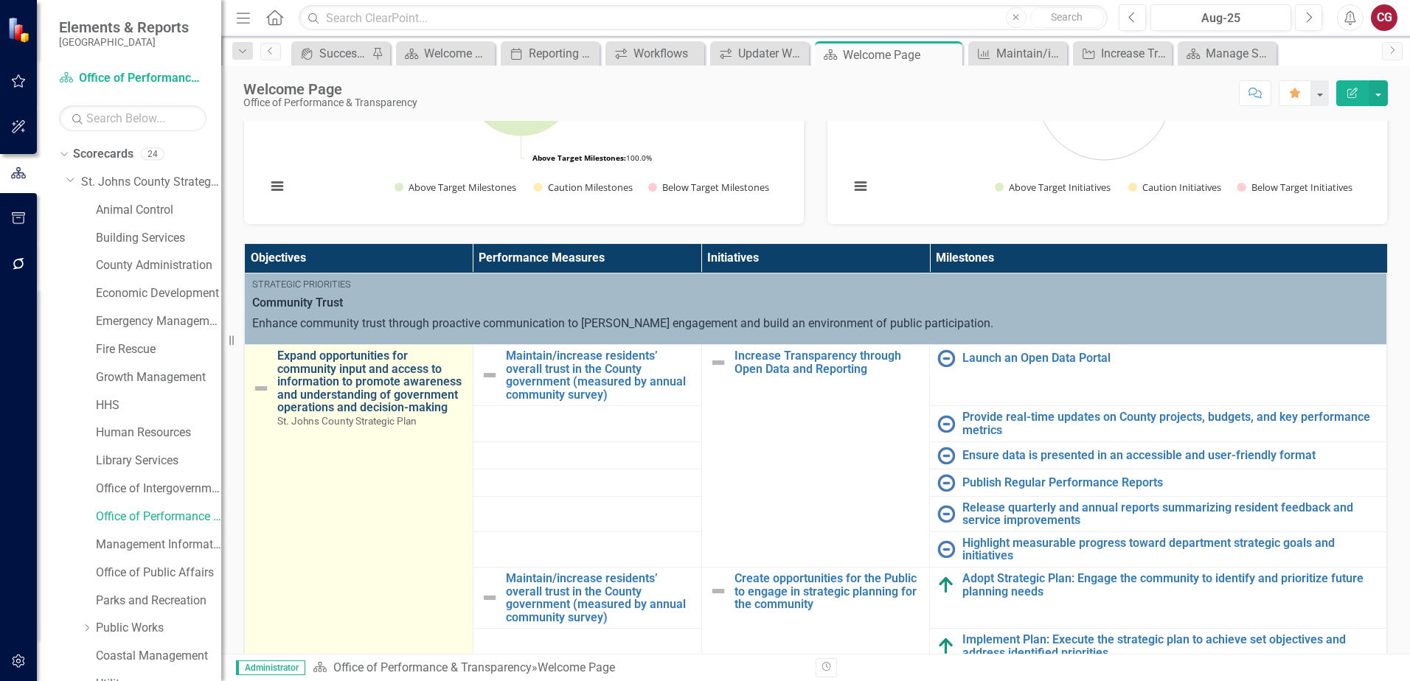
click at [390, 389] on link "Expand opportunities for community input and access to information to promote a…" at bounding box center [371, 381] width 188 height 65
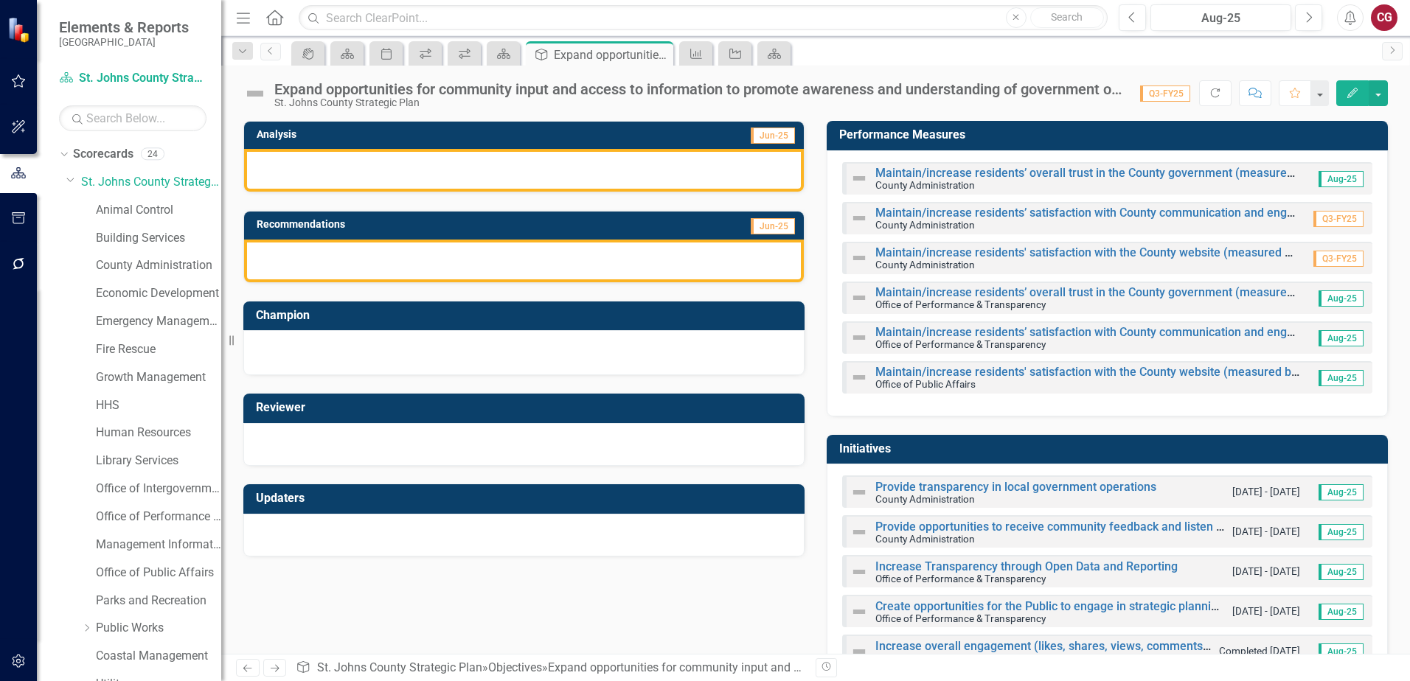
click at [450, 178] on div at bounding box center [524, 170] width 560 height 43
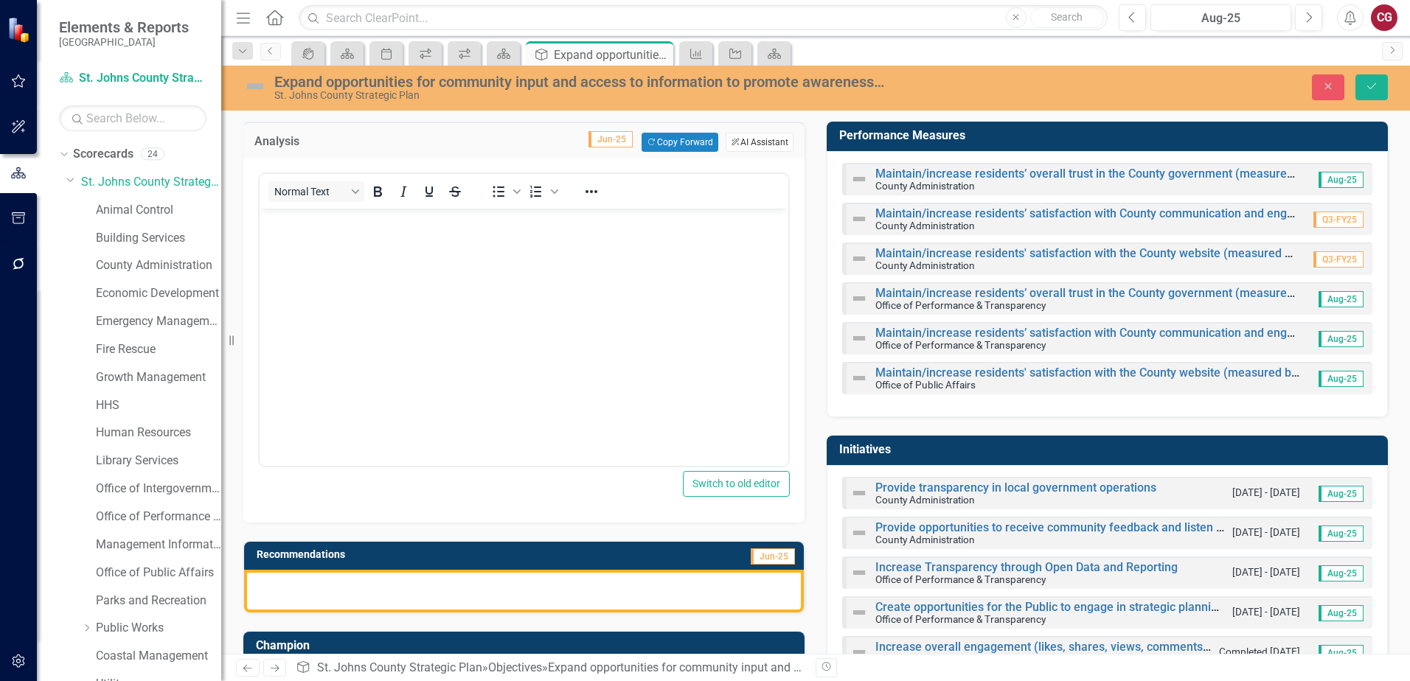
click at [762, 143] on button "ClearPoint AI AI Assistant" at bounding box center [759, 142] width 68 height 19
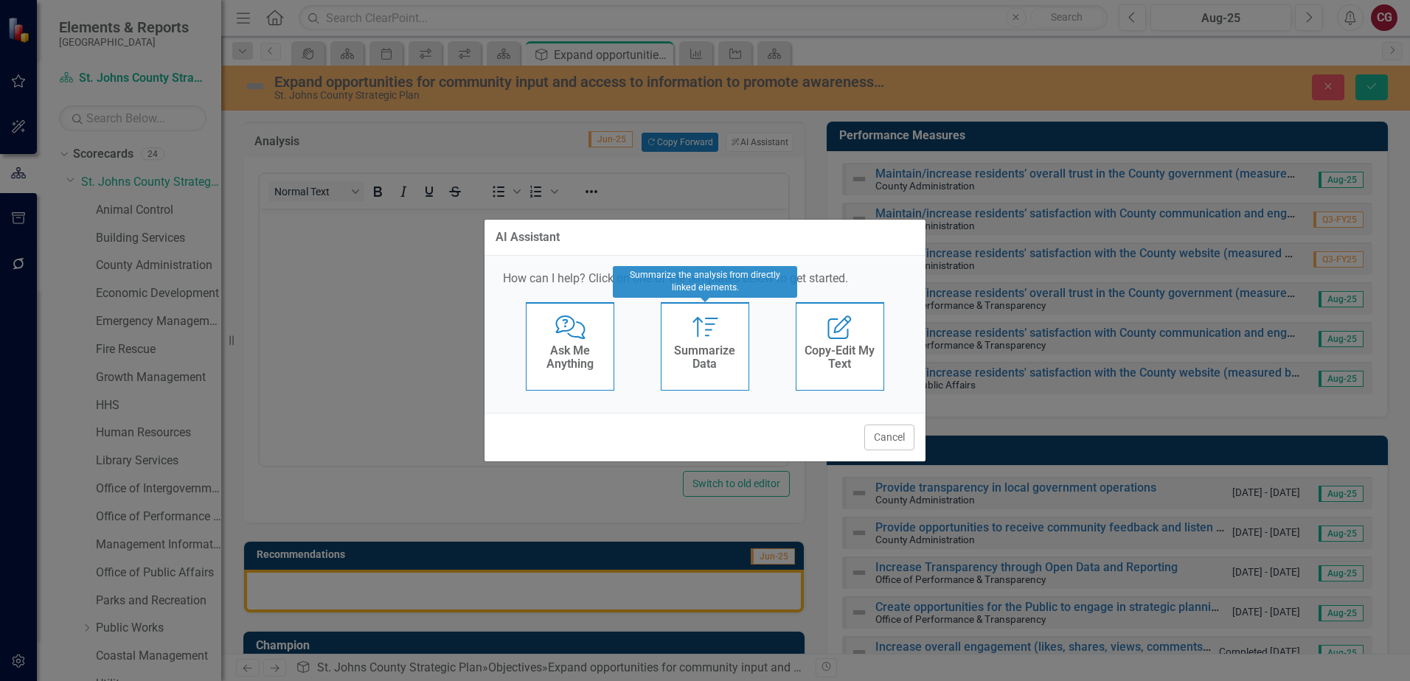
click at [702, 361] on h4 "Summarize Data" at bounding box center [705, 357] width 72 height 26
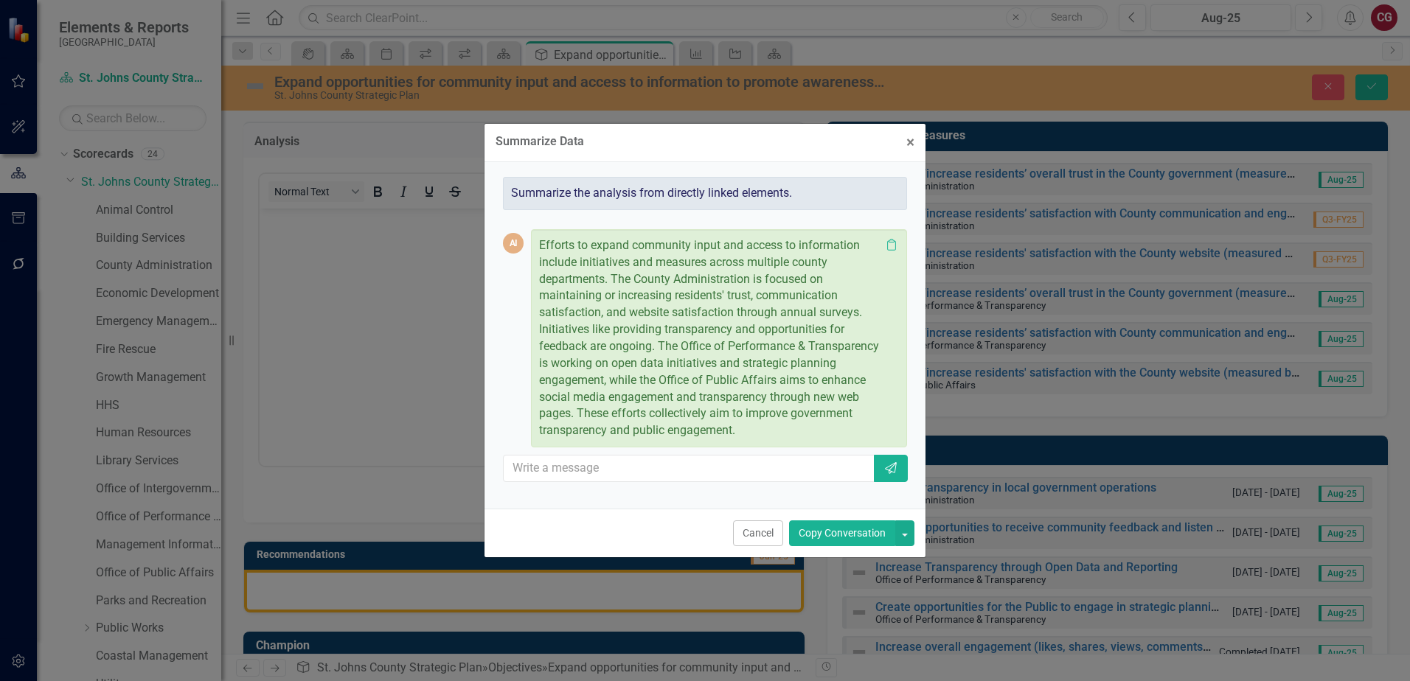
click at [826, 539] on button "Copy Conversation" at bounding box center [842, 533] width 106 height 26
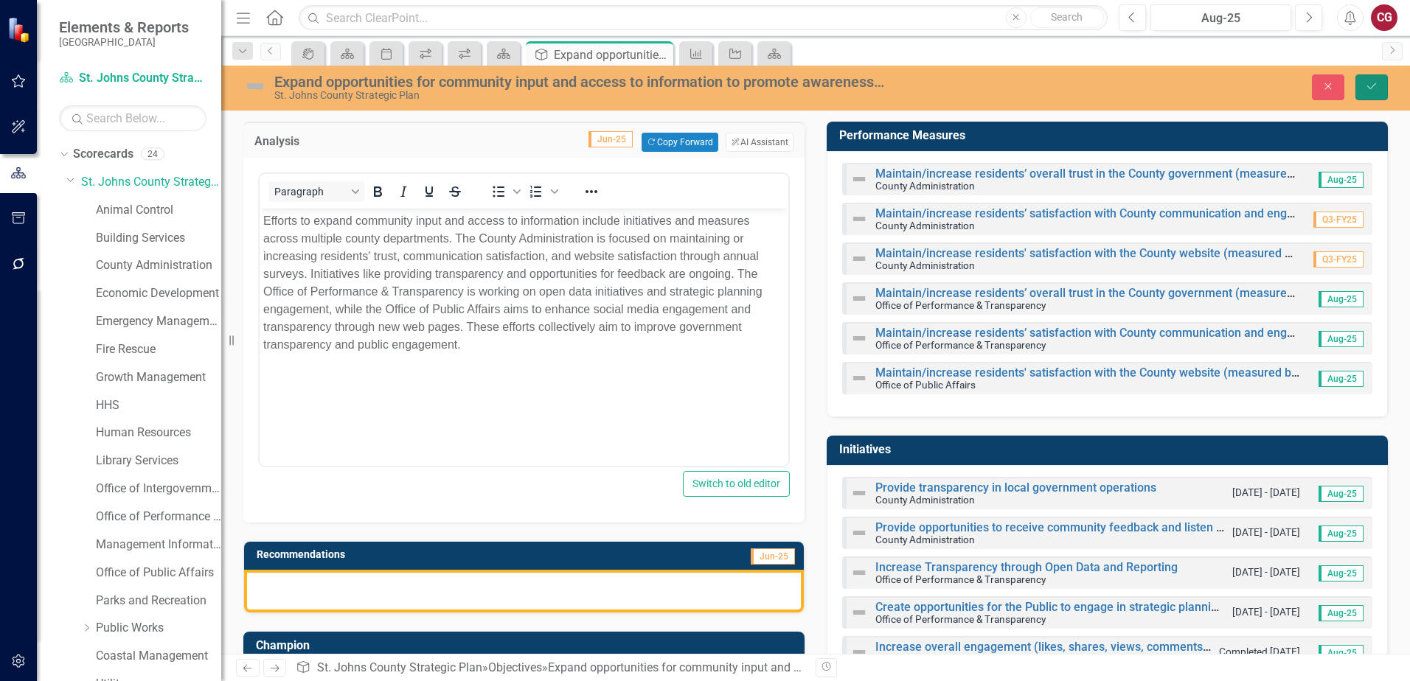
click at [1364, 88] on button "Save" at bounding box center [1371, 87] width 32 height 26
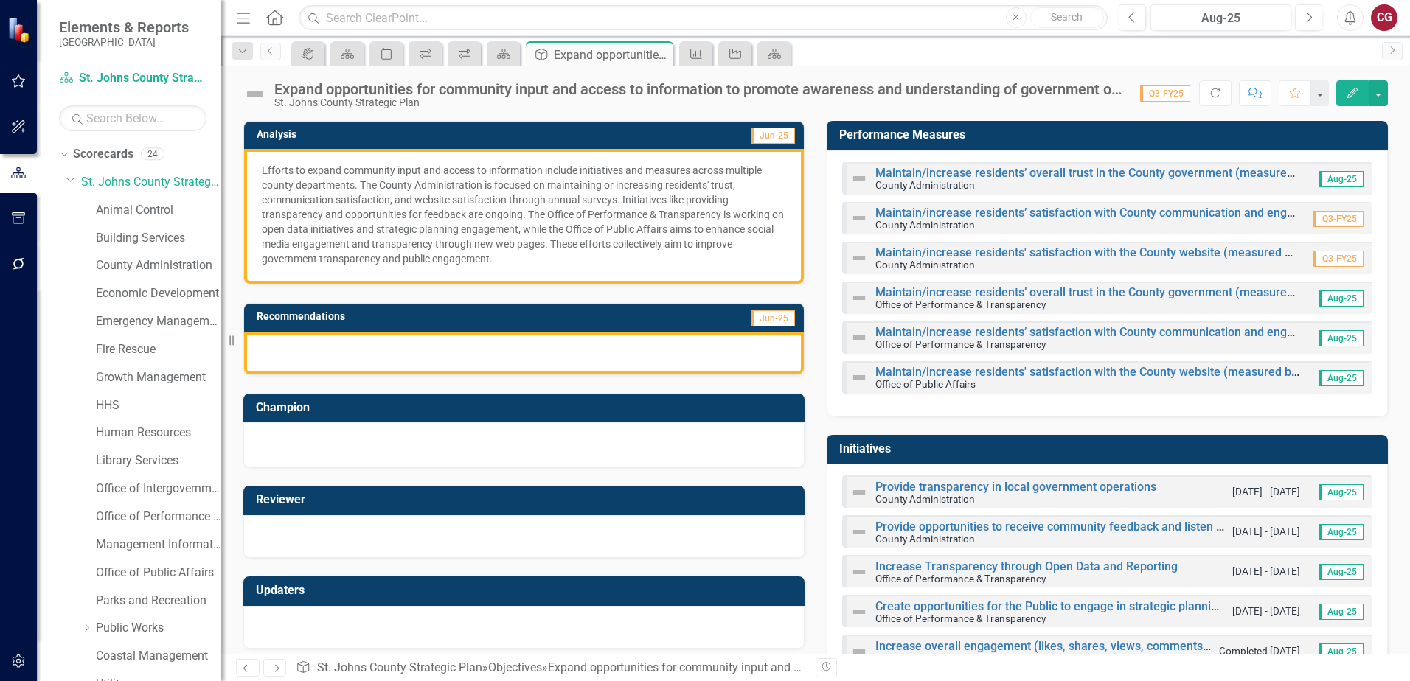
click at [559, 350] on div at bounding box center [524, 353] width 560 height 43
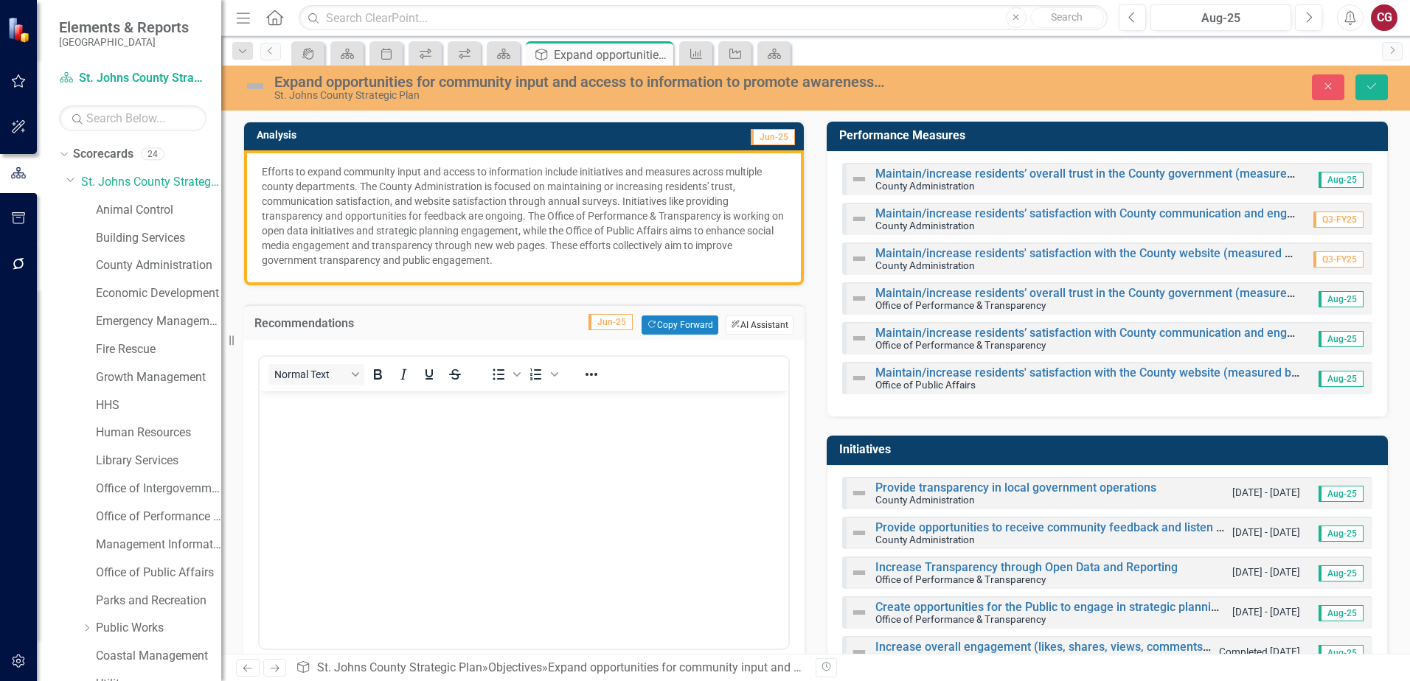
click at [751, 319] on button "ClearPoint AI AI Assistant" at bounding box center [759, 325] width 68 height 19
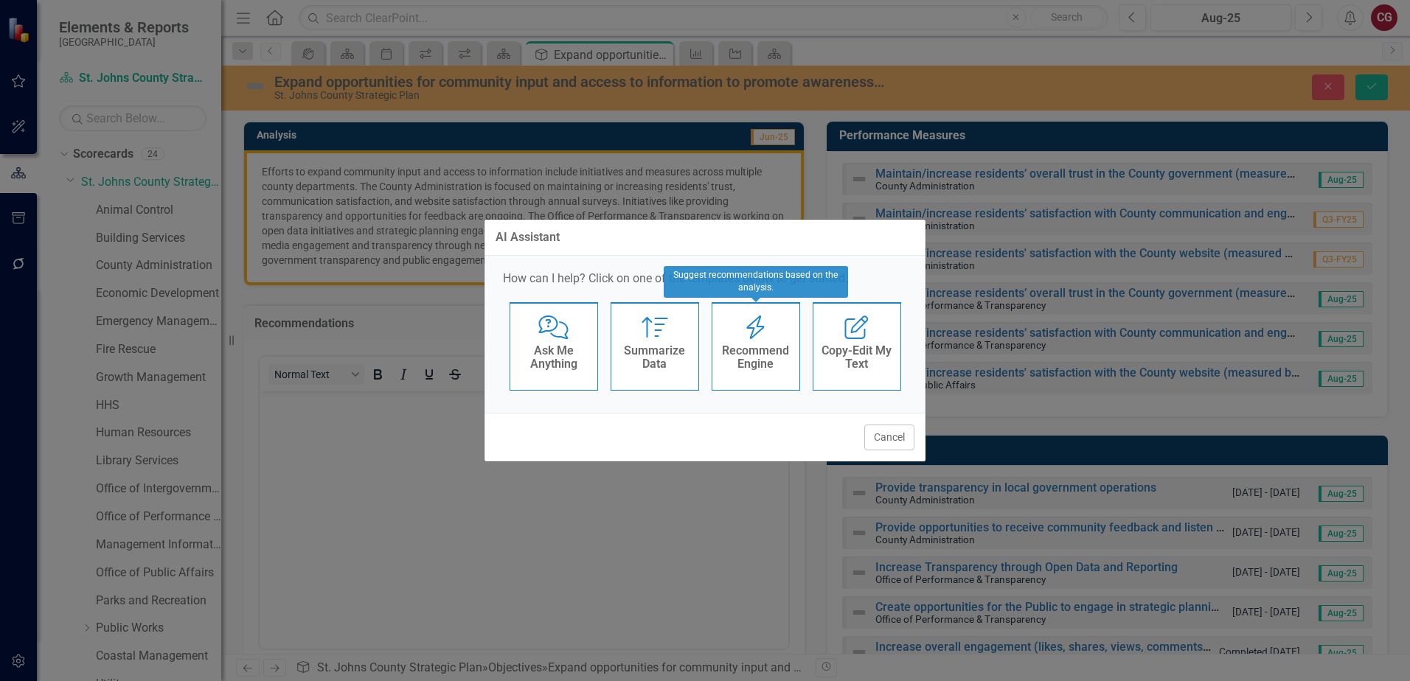
click at [656, 366] on h4 "Summarize Data" at bounding box center [655, 357] width 72 height 26
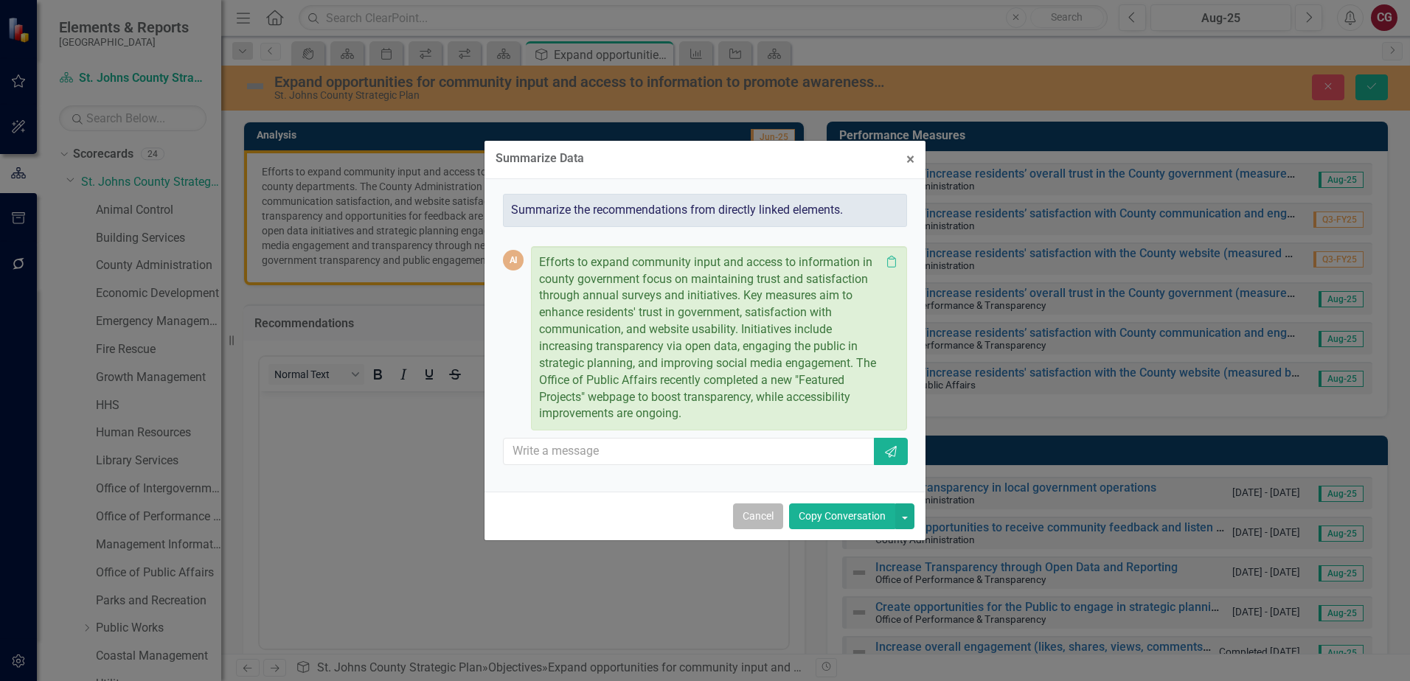
click at [762, 516] on button "Cancel" at bounding box center [758, 517] width 50 height 26
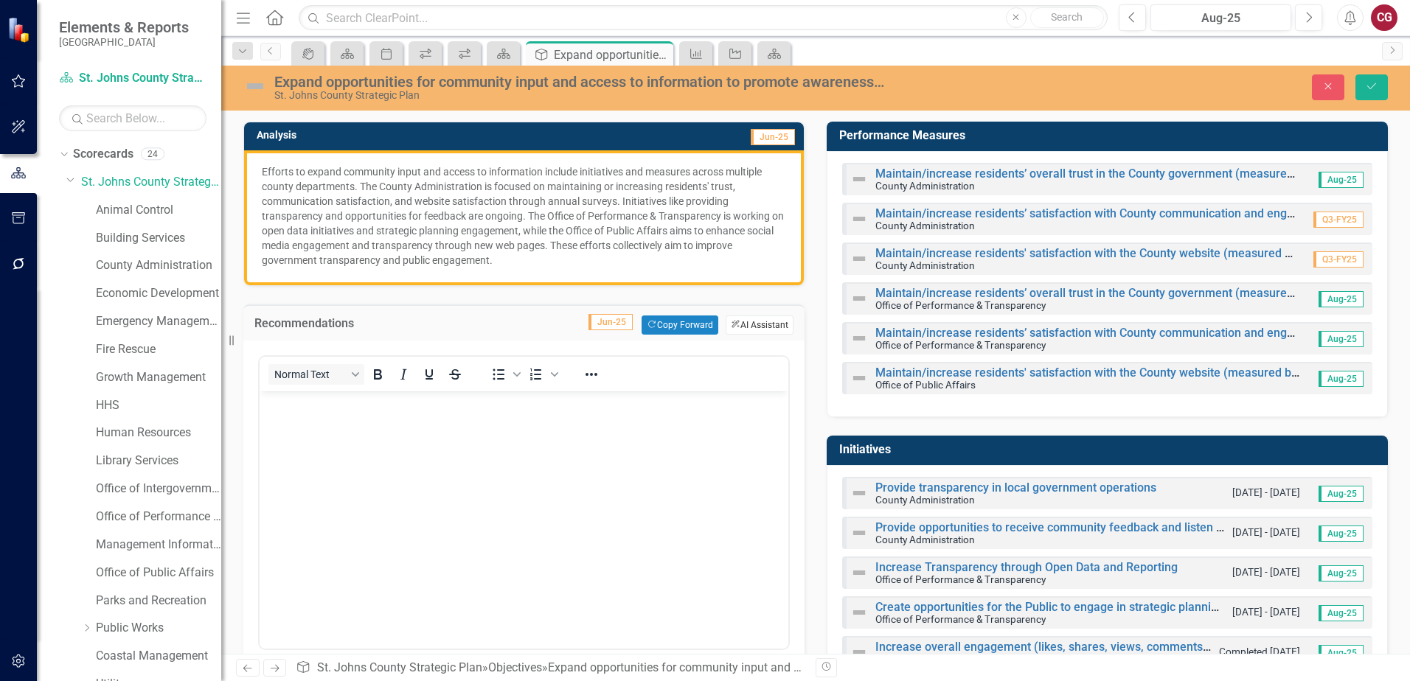
click at [761, 330] on button "ClearPoint AI AI Assistant" at bounding box center [759, 325] width 68 height 19
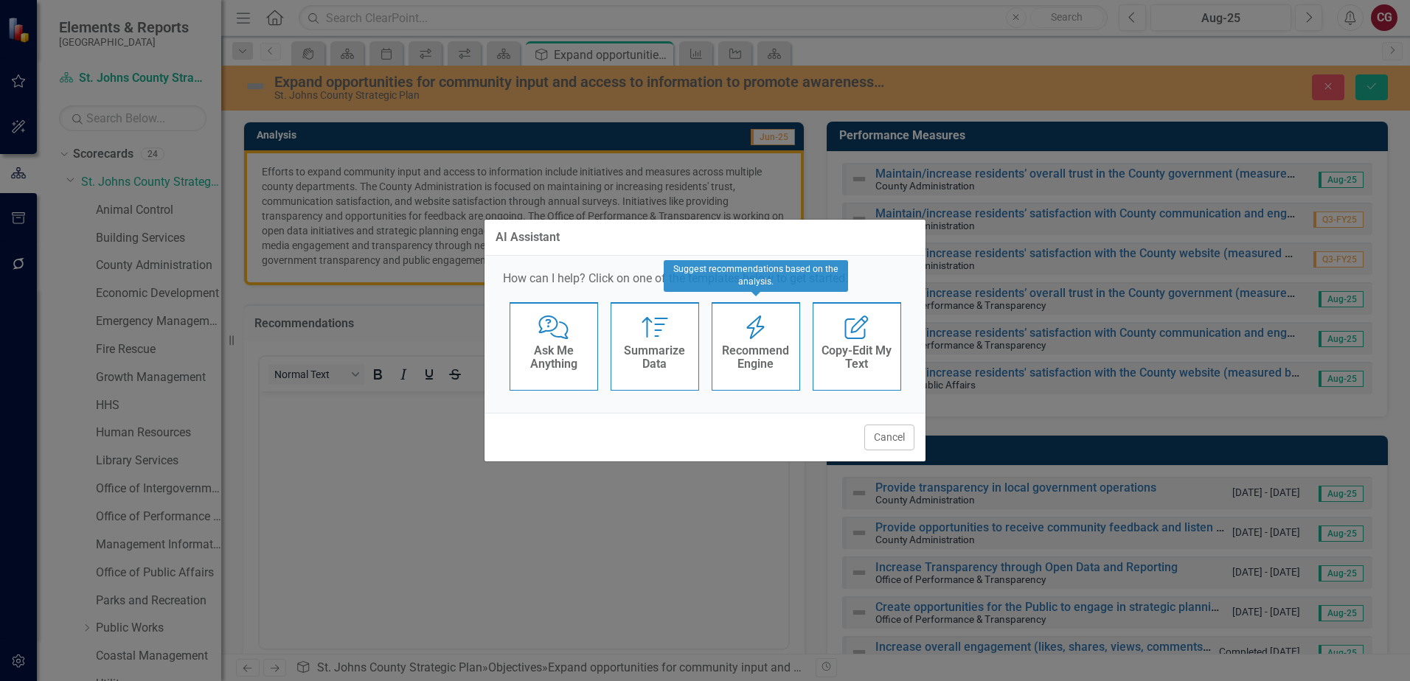
click at [753, 352] on h4 "Recommend Engine" at bounding box center [756, 357] width 72 height 26
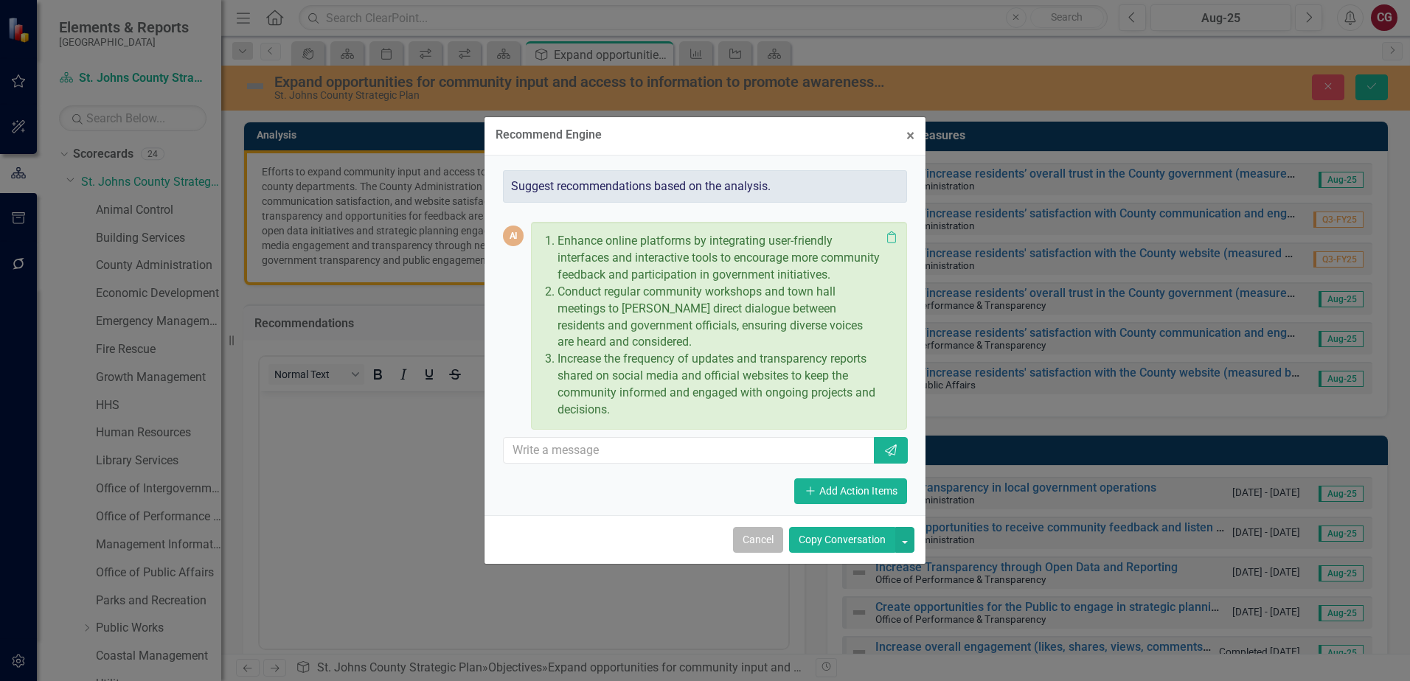
click at [762, 546] on button "Cancel" at bounding box center [758, 540] width 50 height 26
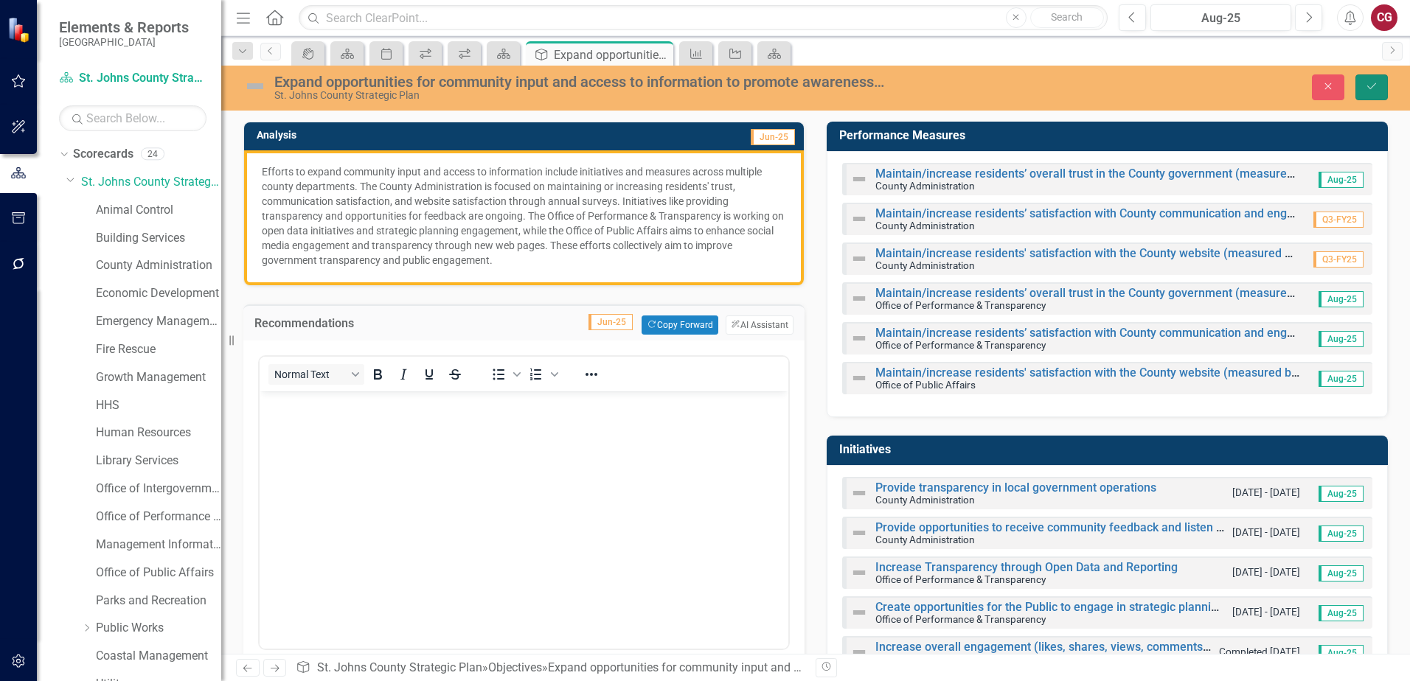
click at [1366, 90] on icon "Save" at bounding box center [1371, 86] width 13 height 10
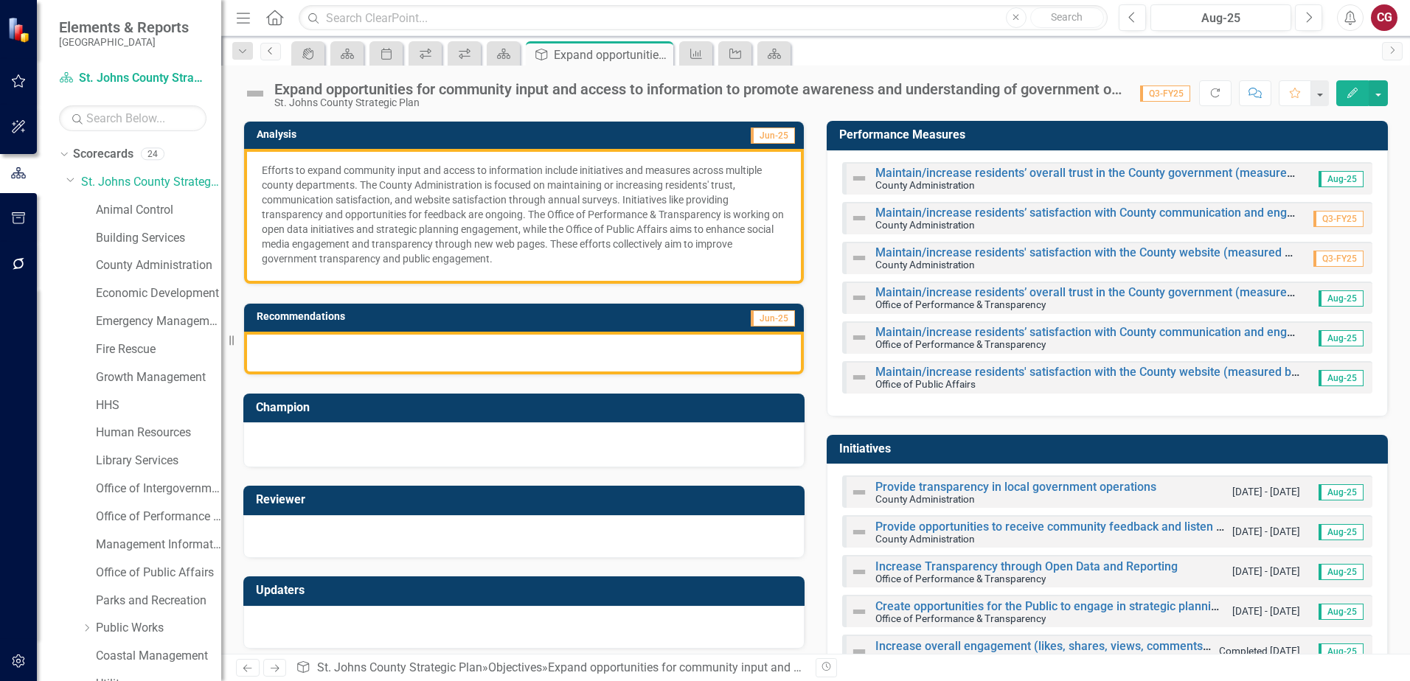
click at [278, 51] on link "Previous" at bounding box center [270, 52] width 21 height 18
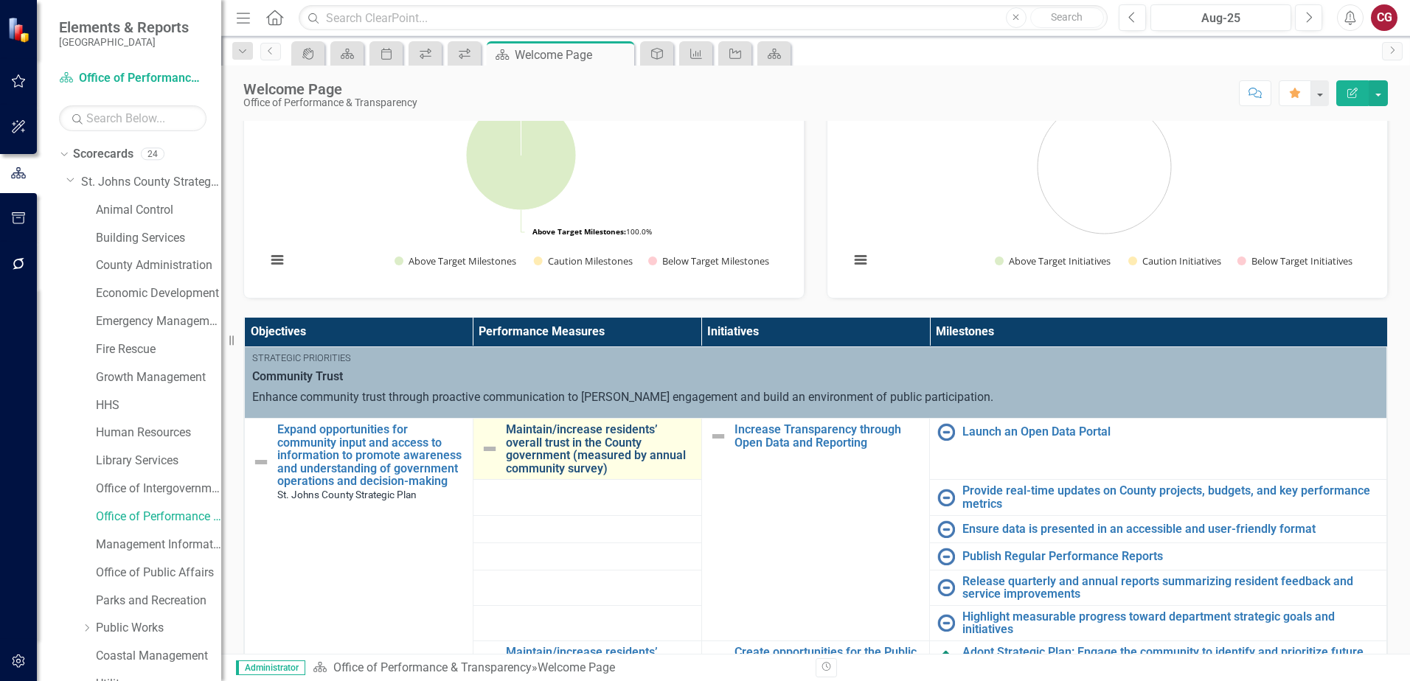
click at [551, 453] on link "Maintain/increase residents’ overall trust in the County government (measured b…" at bounding box center [600, 449] width 188 height 52
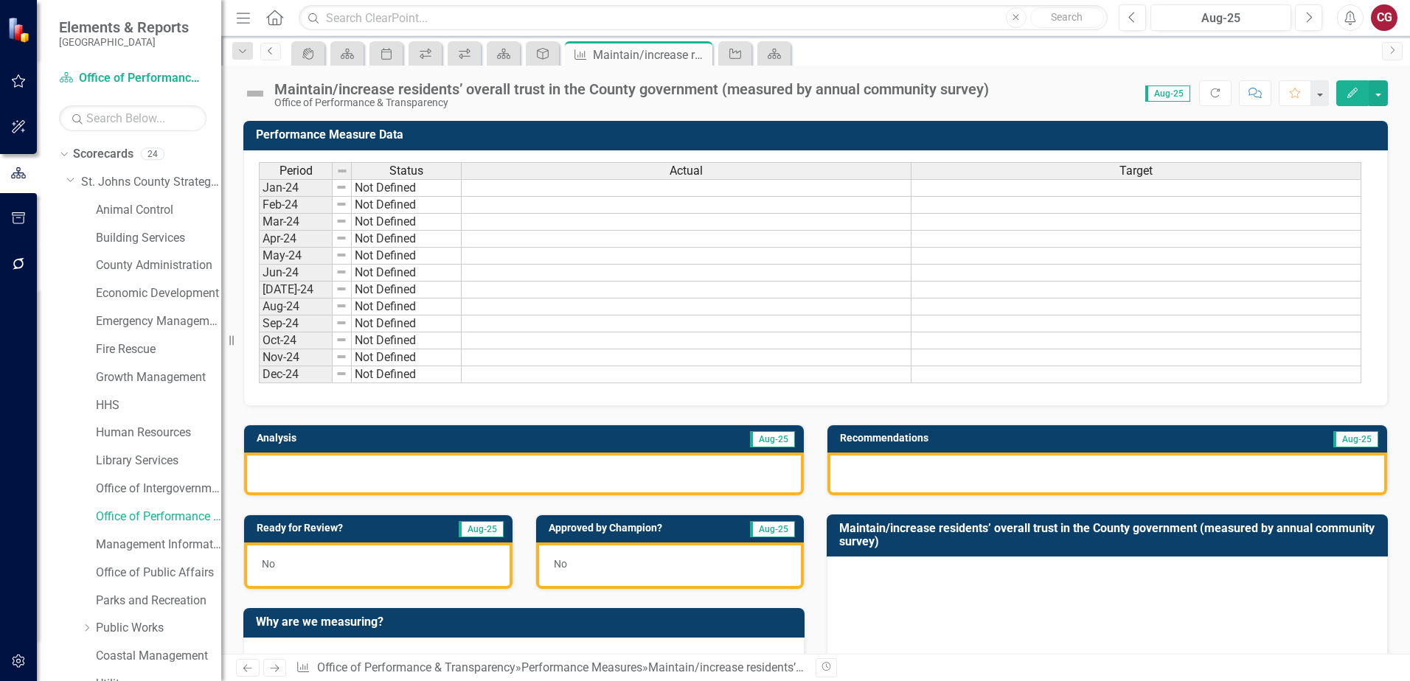
click at [270, 51] on icon "Previous" at bounding box center [271, 50] width 12 height 9
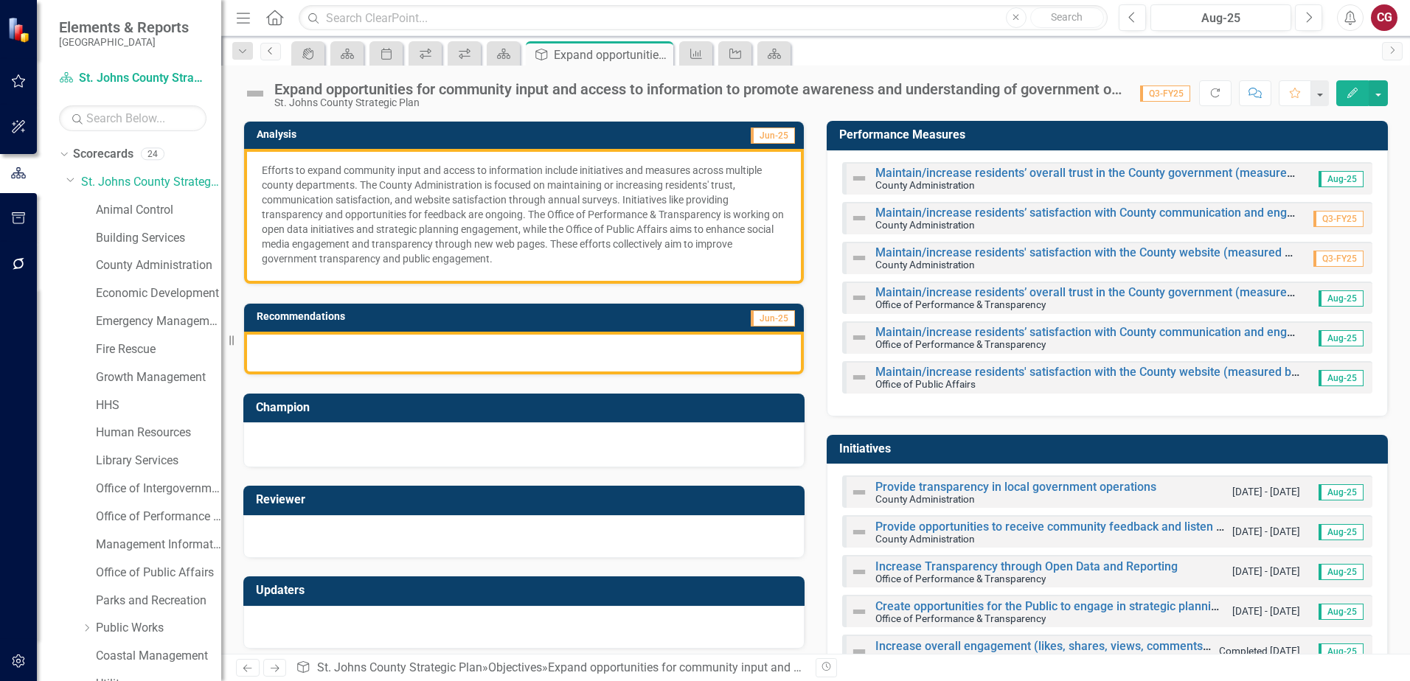
click at [275, 56] on link "Previous" at bounding box center [270, 52] width 21 height 18
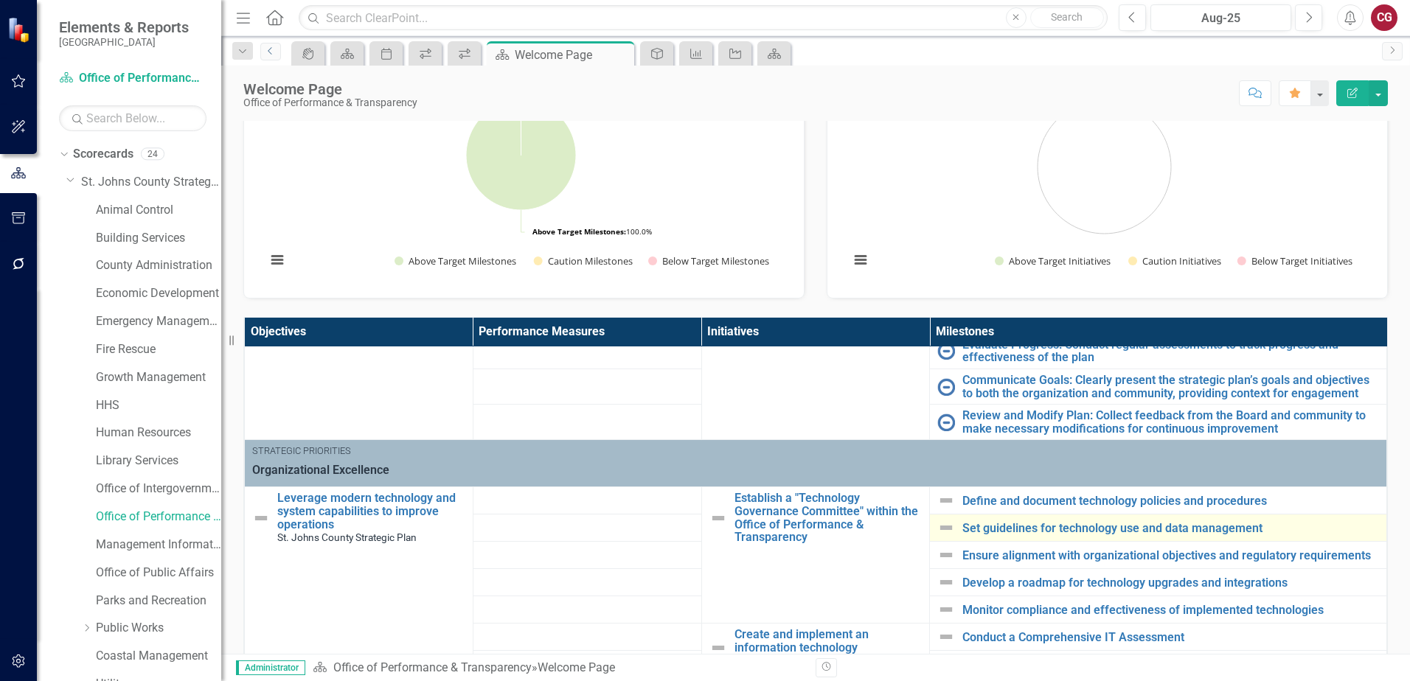
scroll to position [442, 0]
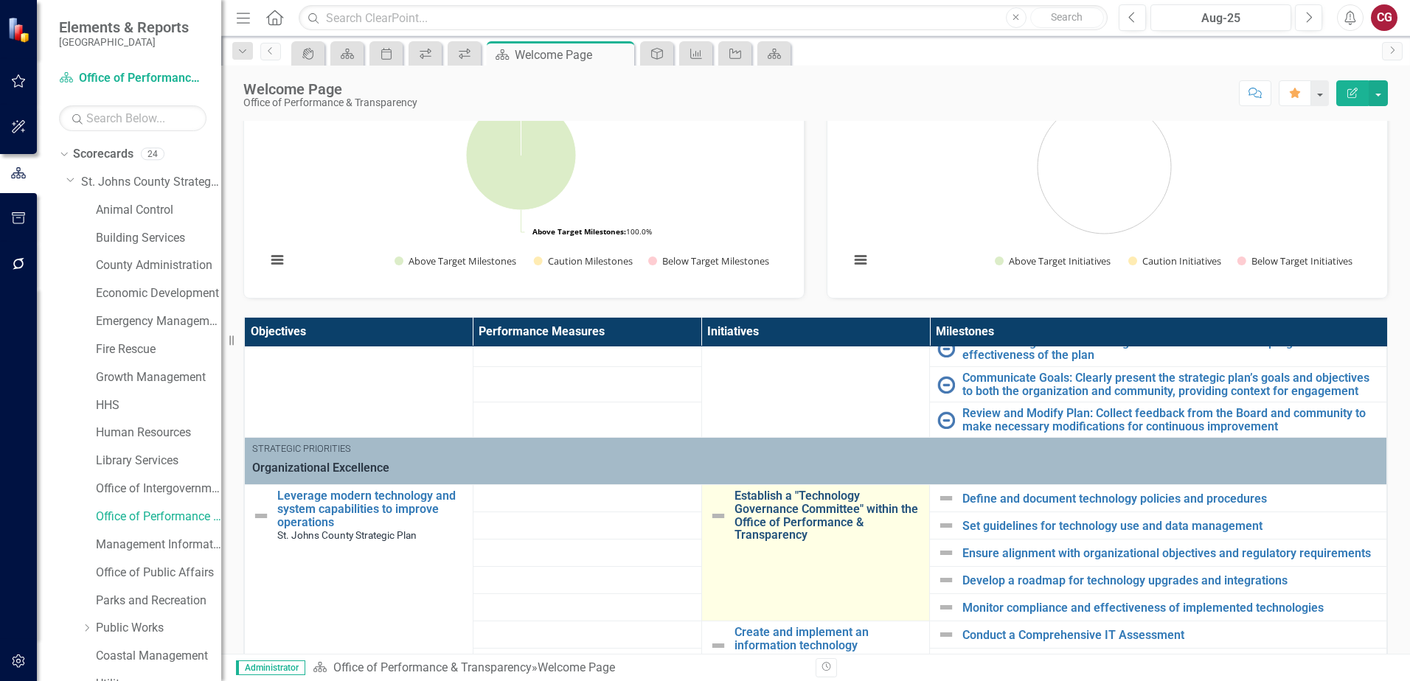
click at [811, 507] on link "Establish a "Technology Governance Committee" within the Office of Performance …" at bounding box center [828, 516] width 188 height 52
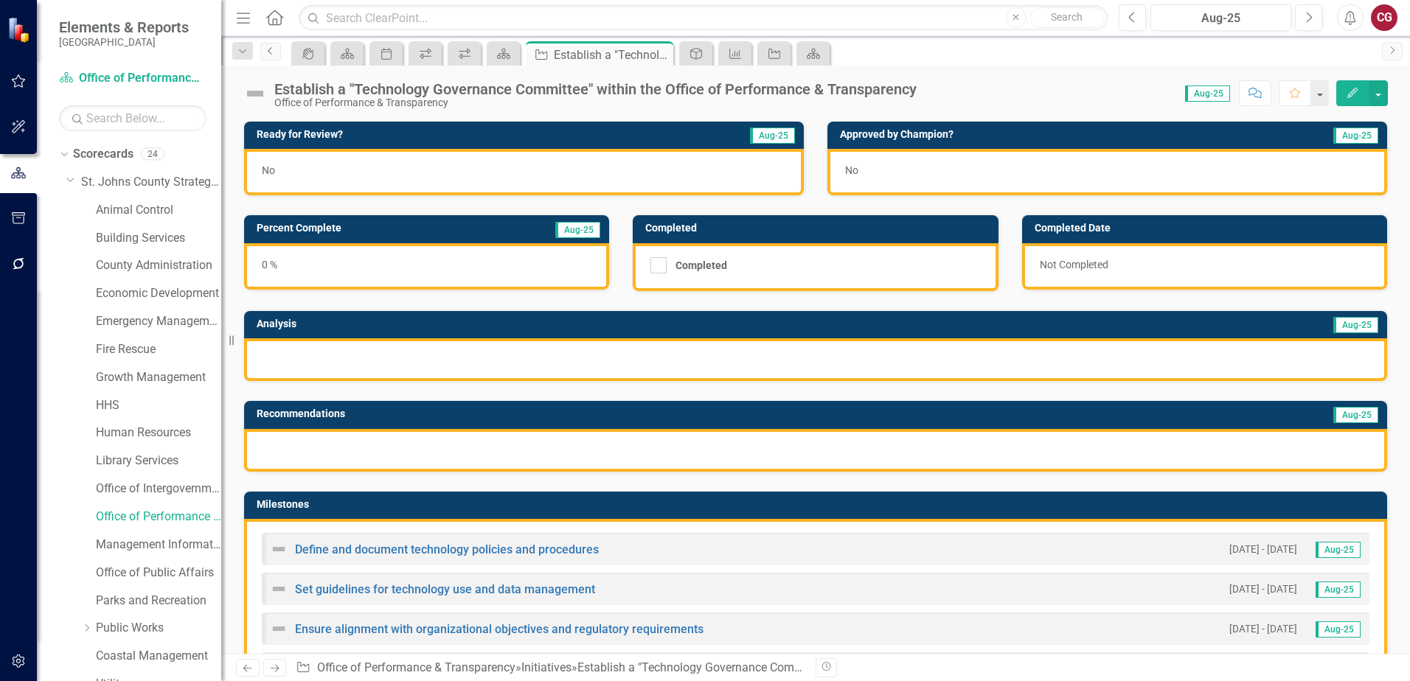
click at [273, 52] on icon "Previous" at bounding box center [271, 50] width 12 height 9
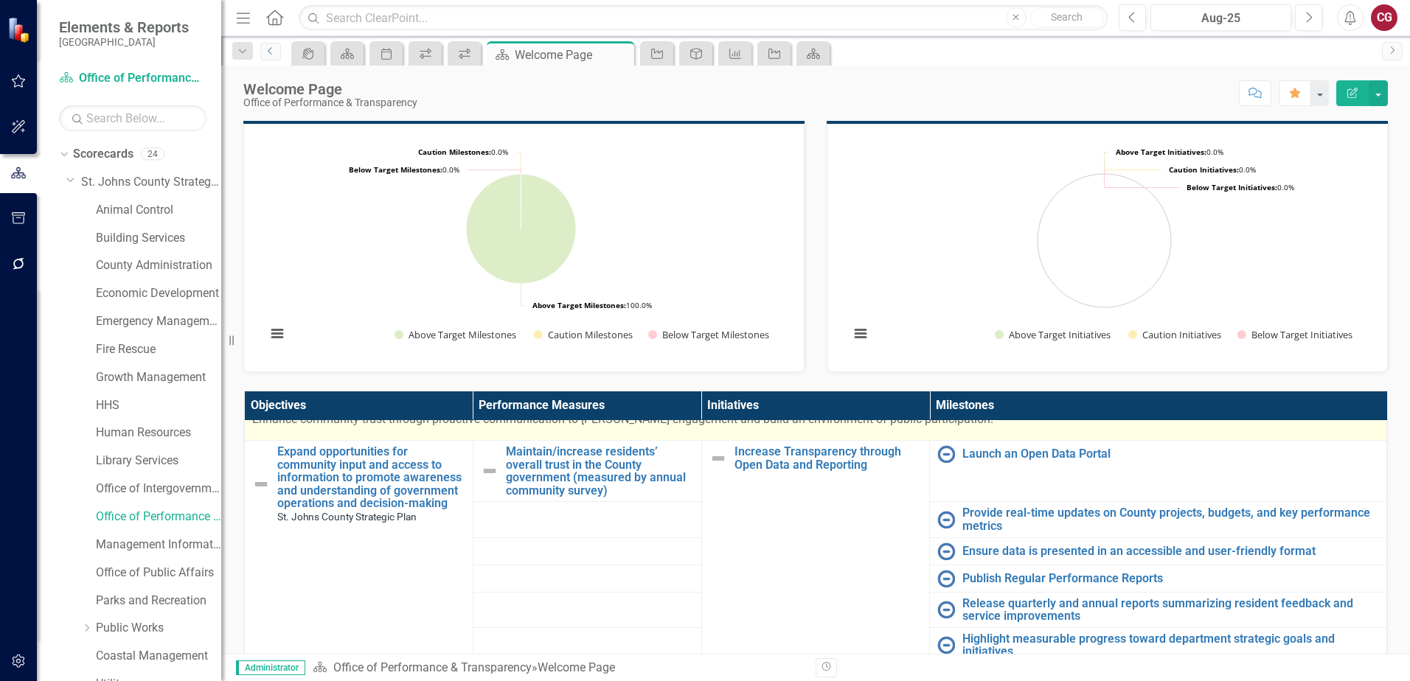
scroll to position [74, 0]
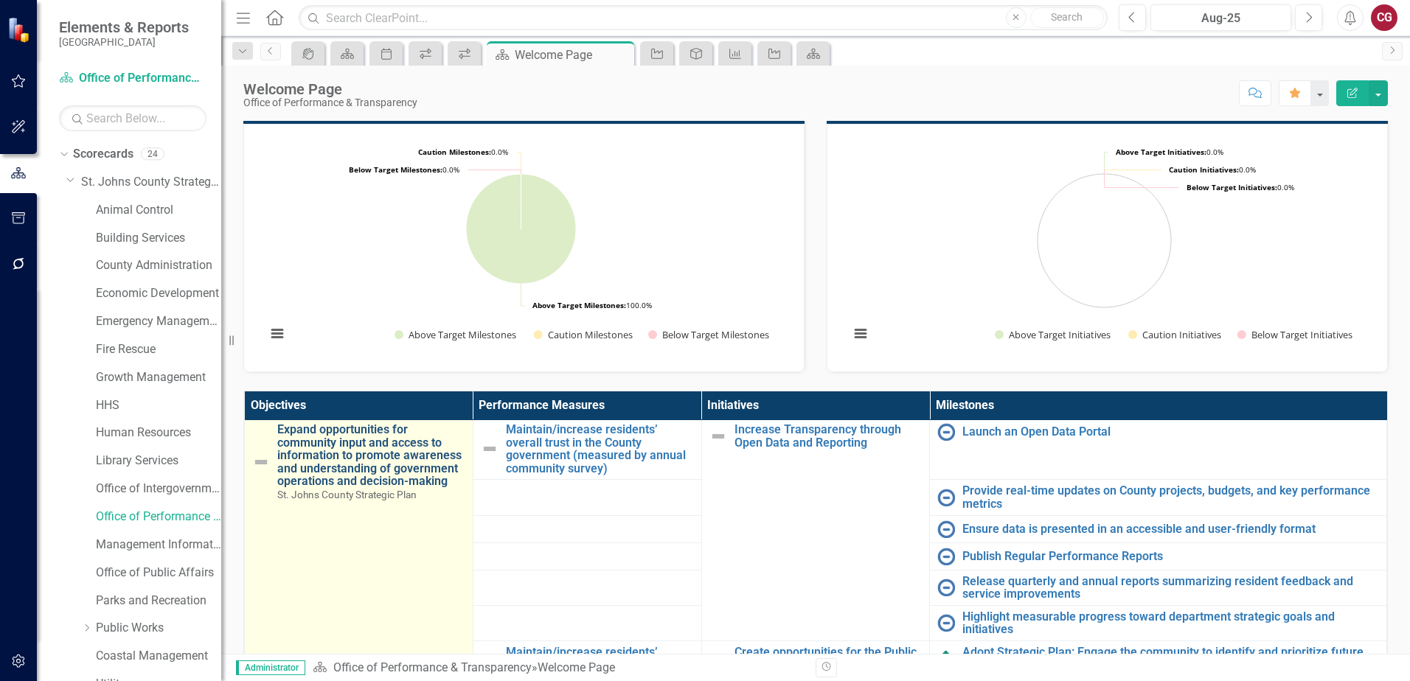
click at [375, 460] on link "Expand opportunities for community input and access to information to promote a…" at bounding box center [371, 455] width 188 height 65
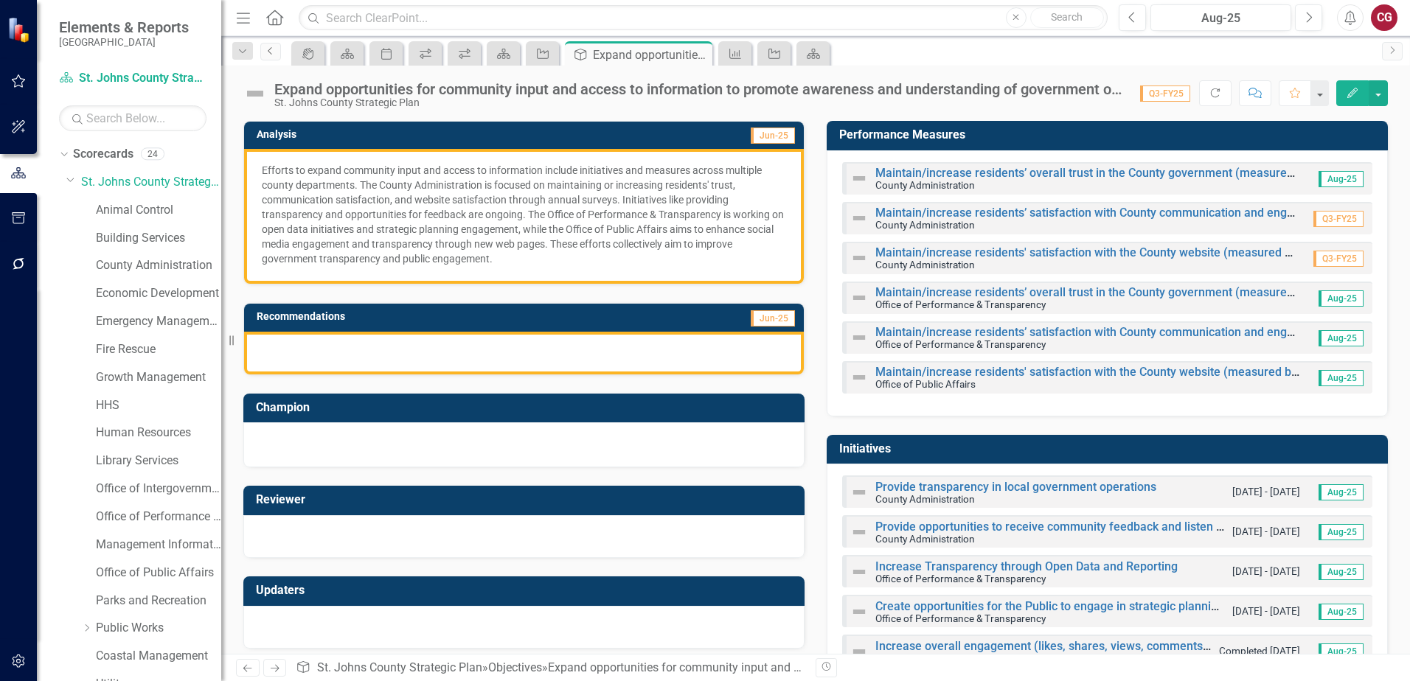
click at [276, 57] on link "Previous" at bounding box center [270, 52] width 21 height 18
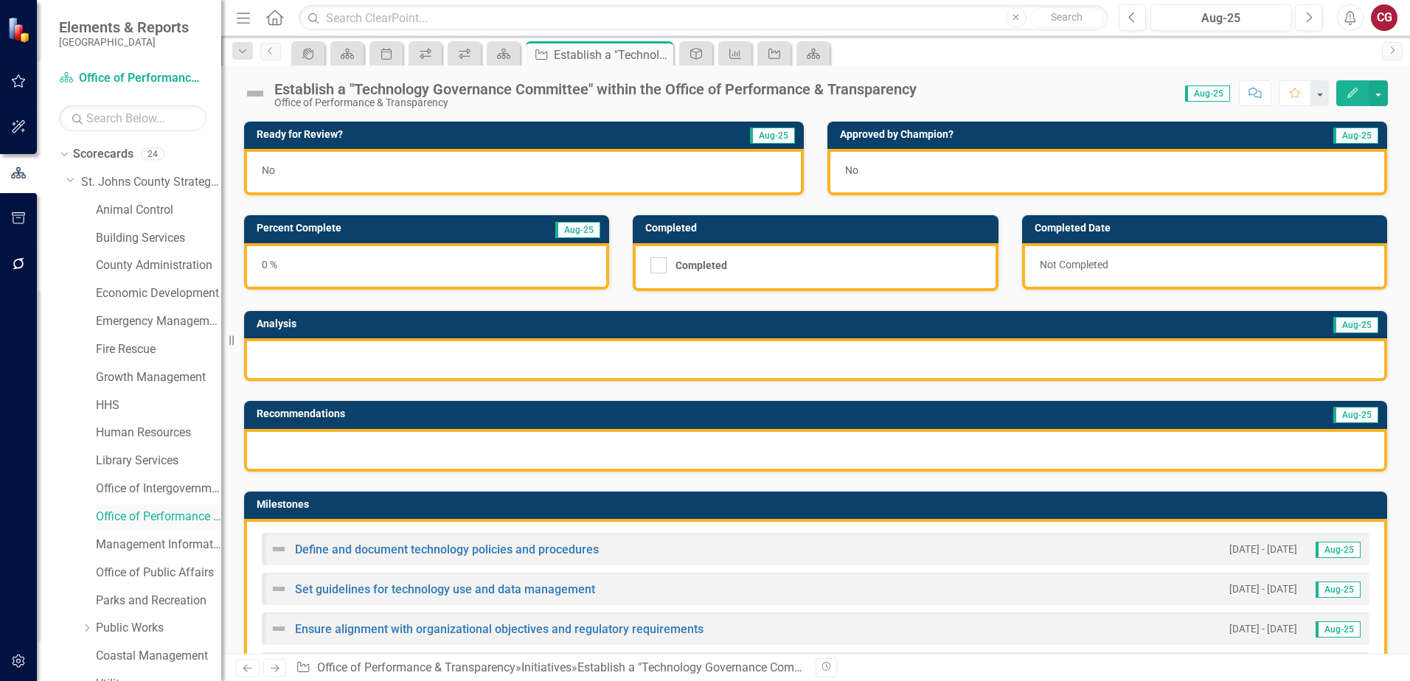
click at [144, 512] on link "Office of Performance & Transparency" at bounding box center [158, 517] width 125 height 17
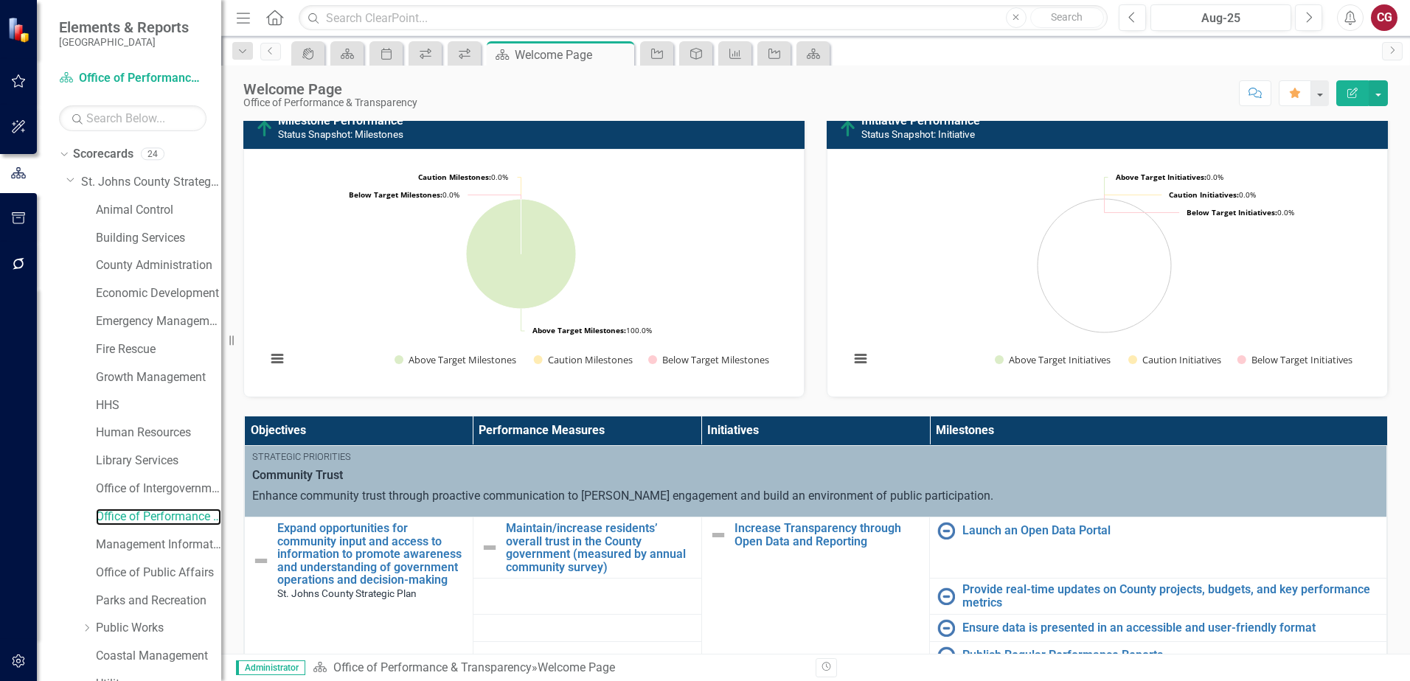
scroll to position [221, 0]
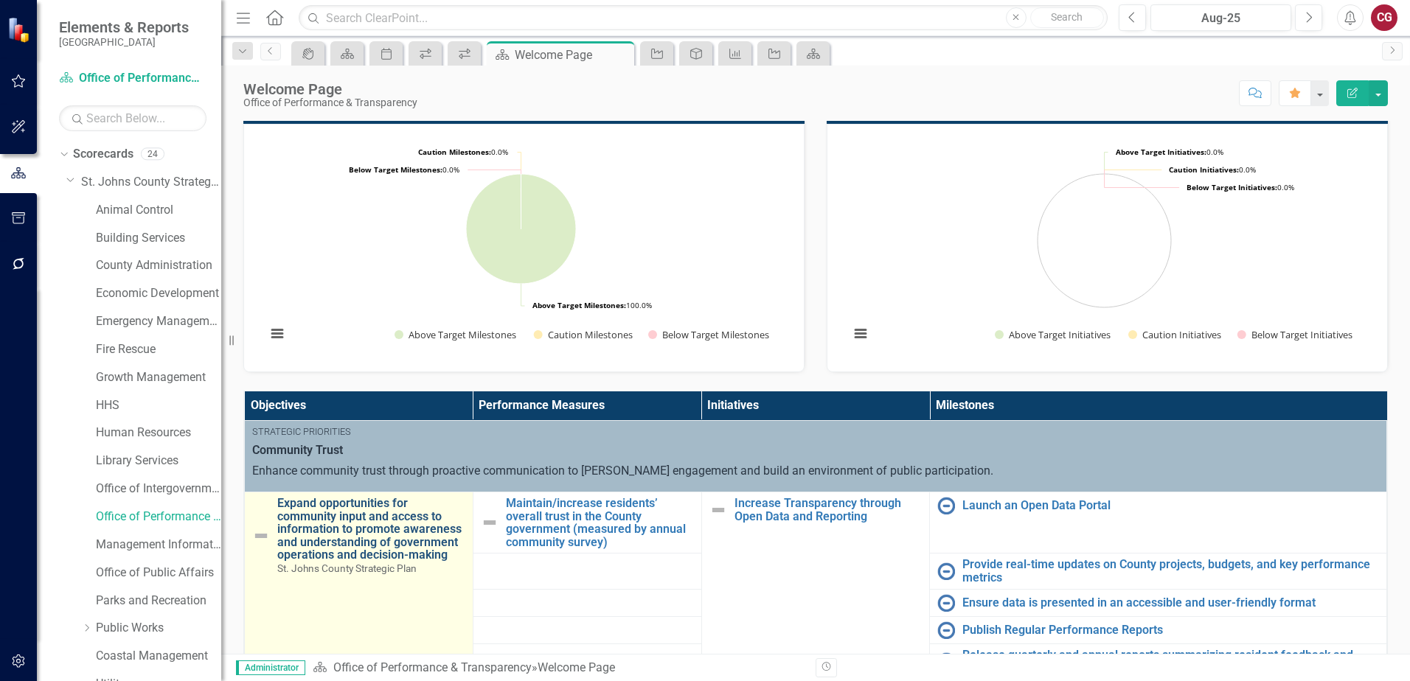
click at [372, 520] on link "Expand opportunities for community input and access to information to promote a…" at bounding box center [371, 529] width 188 height 65
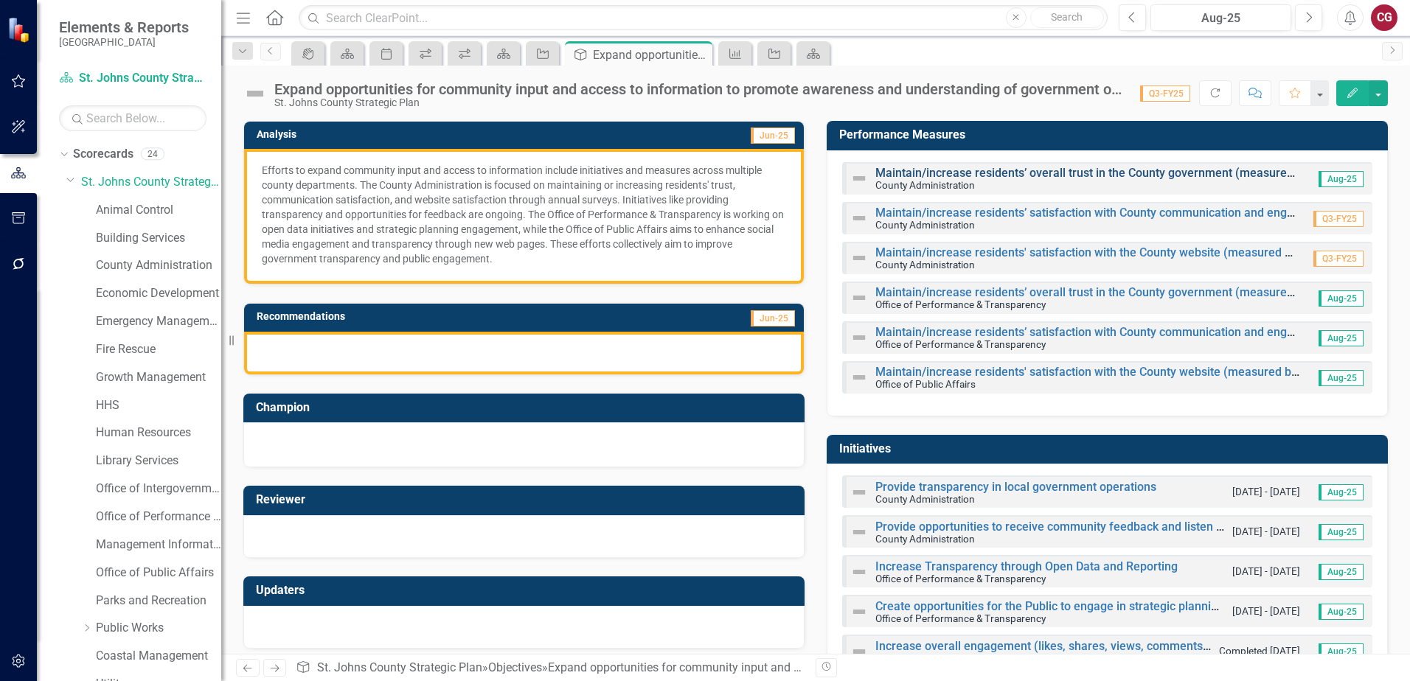
click at [898, 173] on link "Maintain/increase residents’ overall trust in the County government (measured b…" at bounding box center [1163, 173] width 577 height 14
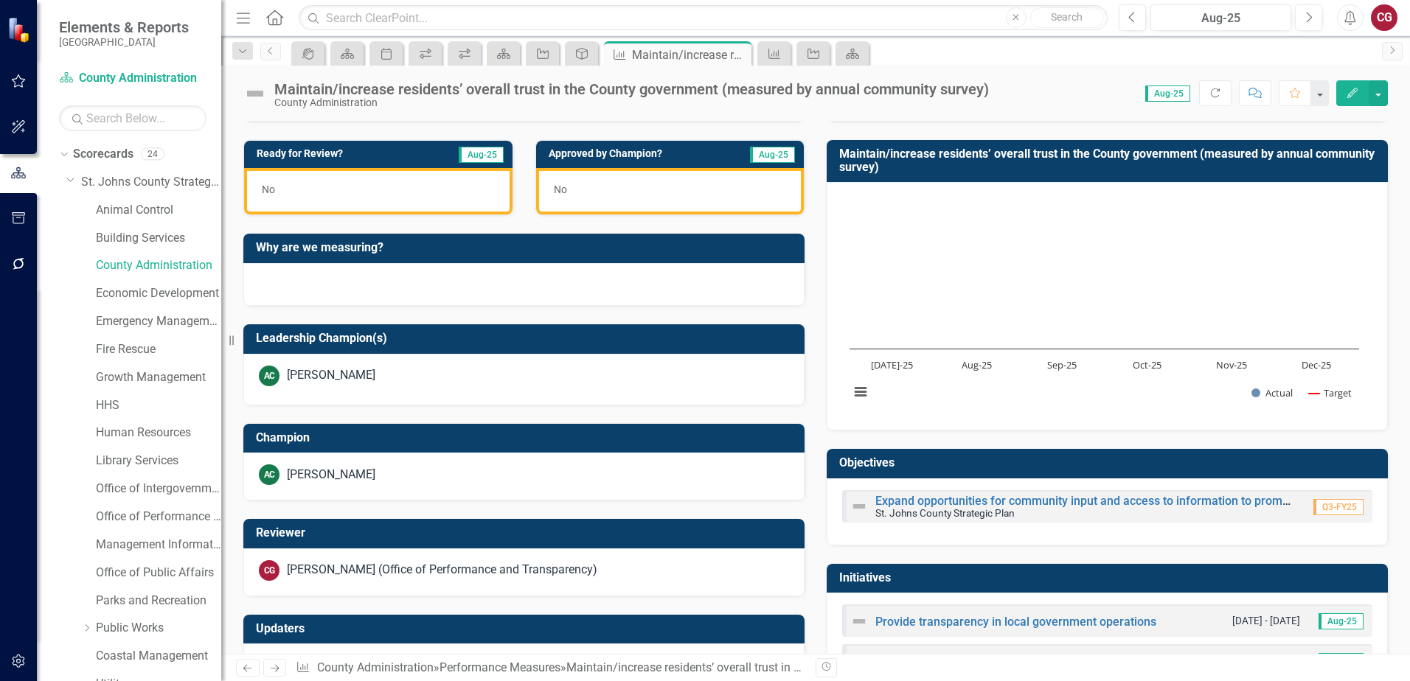
scroll to position [435, 0]
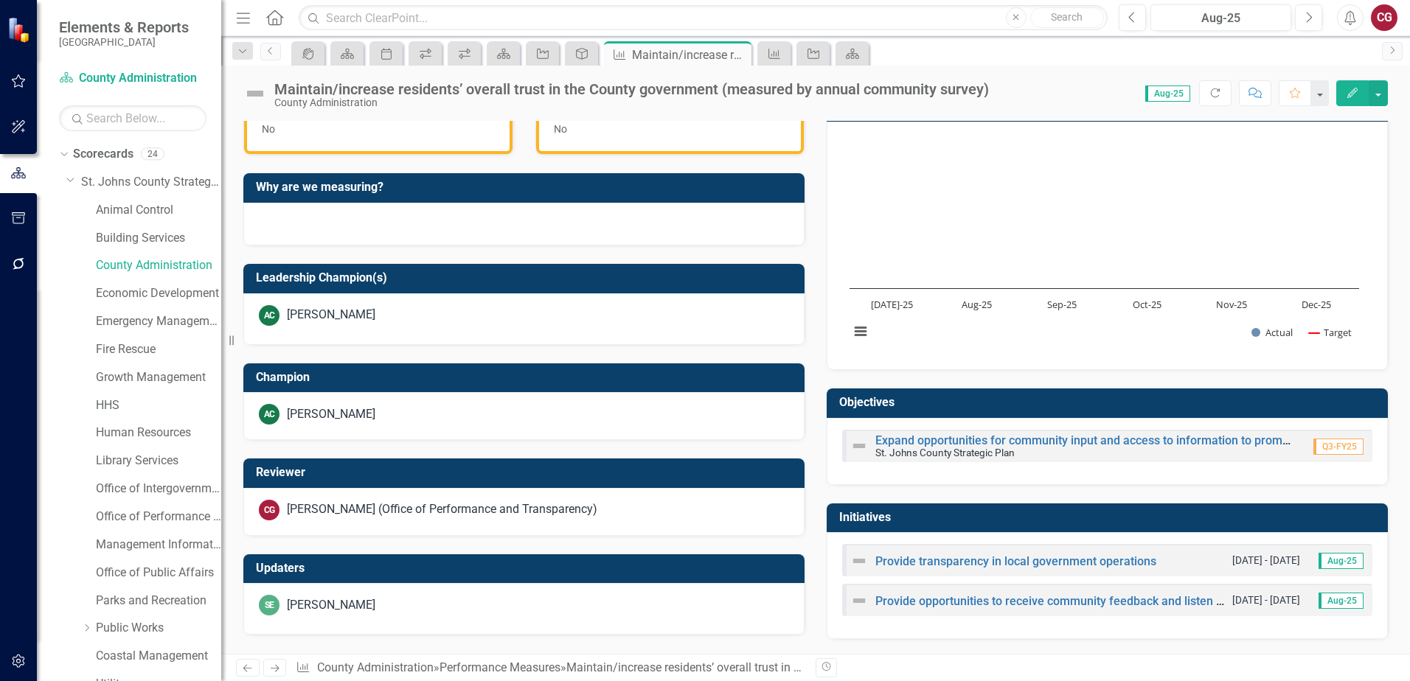
click at [908, 450] on small "St. Johns County Strategic Plan" at bounding box center [944, 453] width 139 height 12
click at [910, 442] on link "Expand opportunities for community input and access to information to promote a…" at bounding box center [1295, 440] width 841 height 14
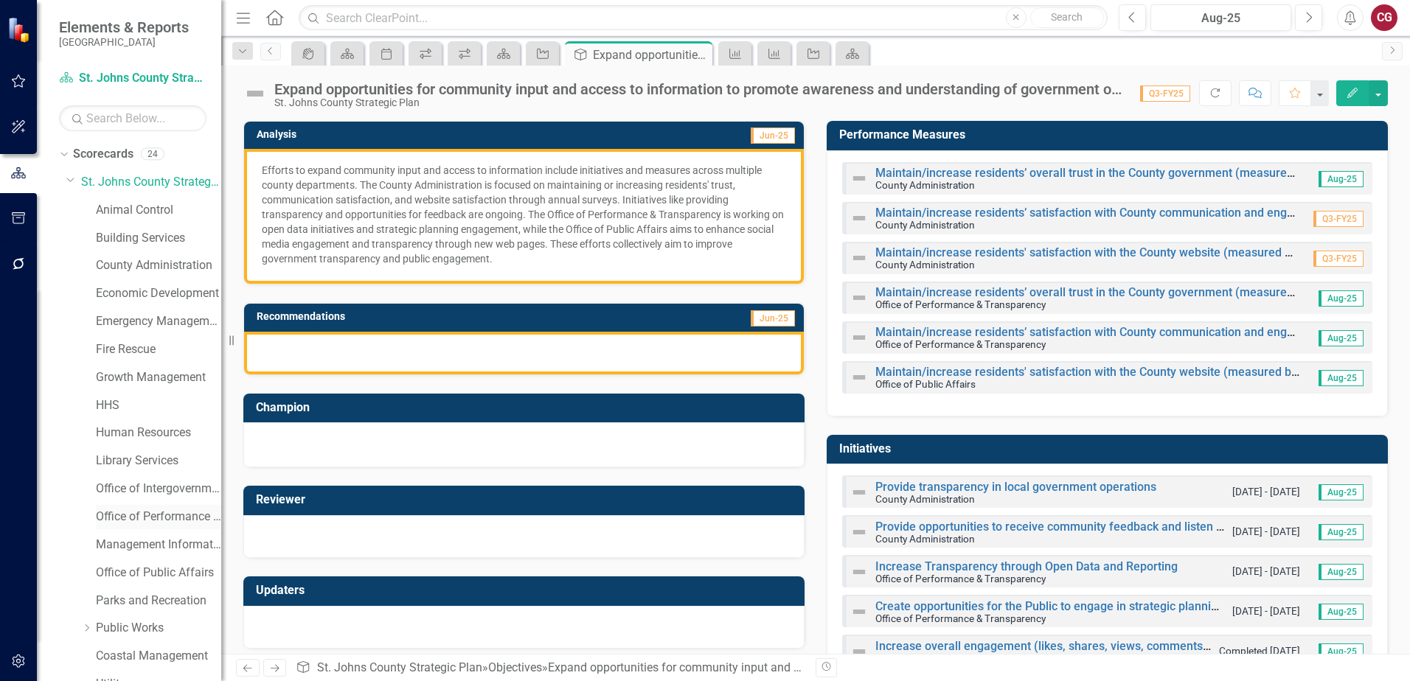
click at [139, 515] on link "Office of Performance & Transparency" at bounding box center [158, 517] width 125 height 17
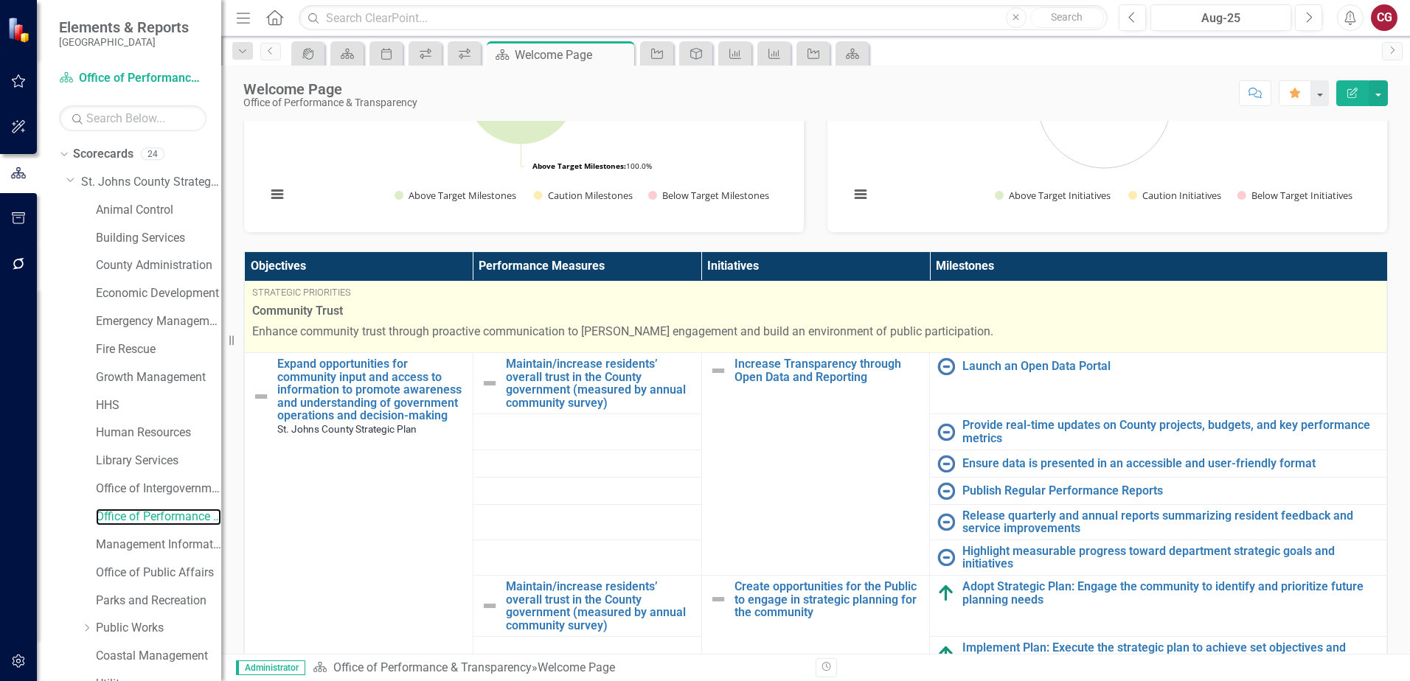
scroll to position [369, 0]
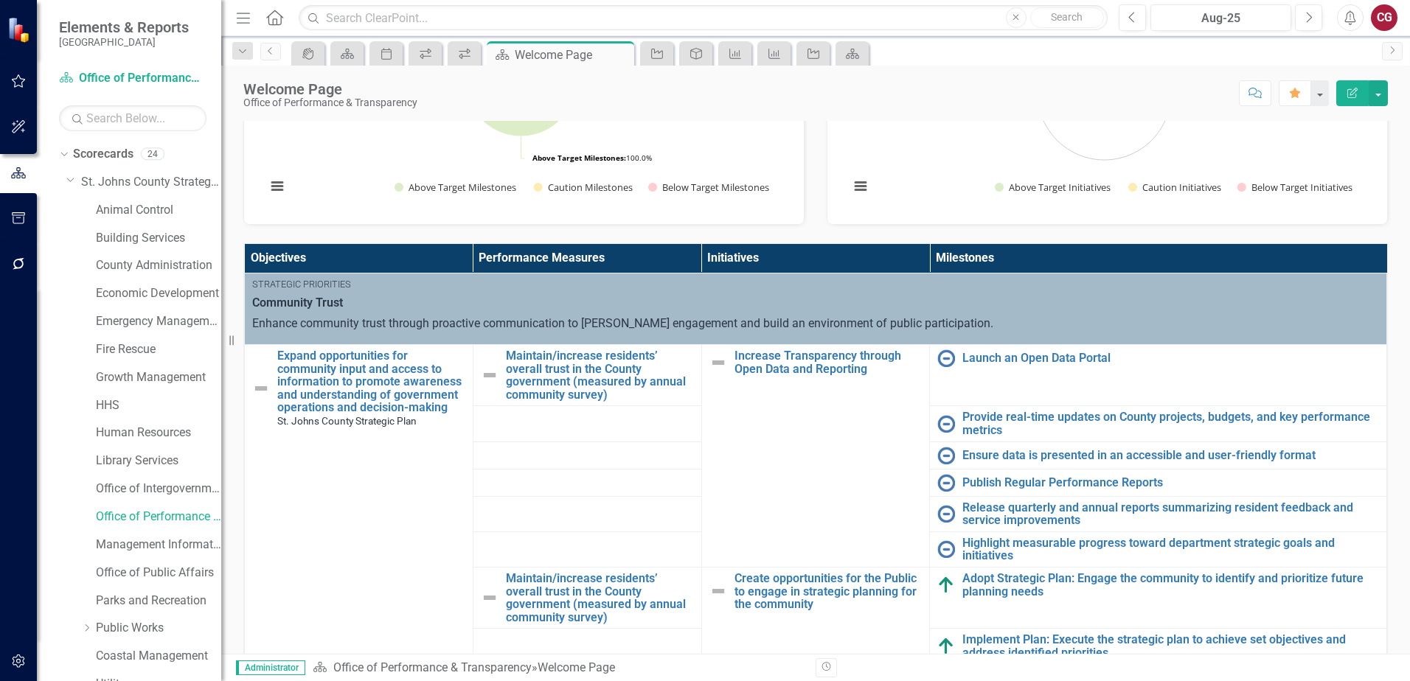
click at [972, 89] on div "Score: N/A Aug-25 Completed Comment Favorite Edit Report" at bounding box center [906, 92] width 963 height 25
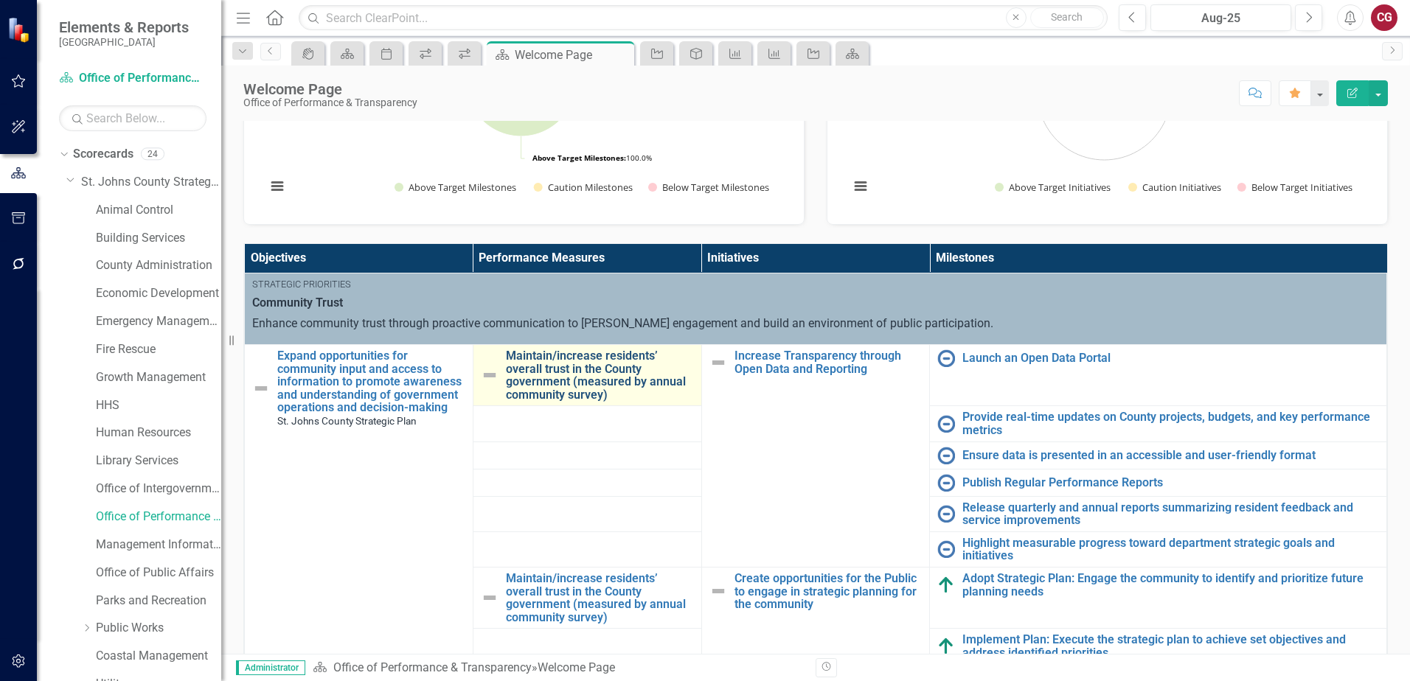
click at [537, 369] on link "Maintain/increase residents’ overall trust in the County government (measured b…" at bounding box center [600, 375] width 188 height 52
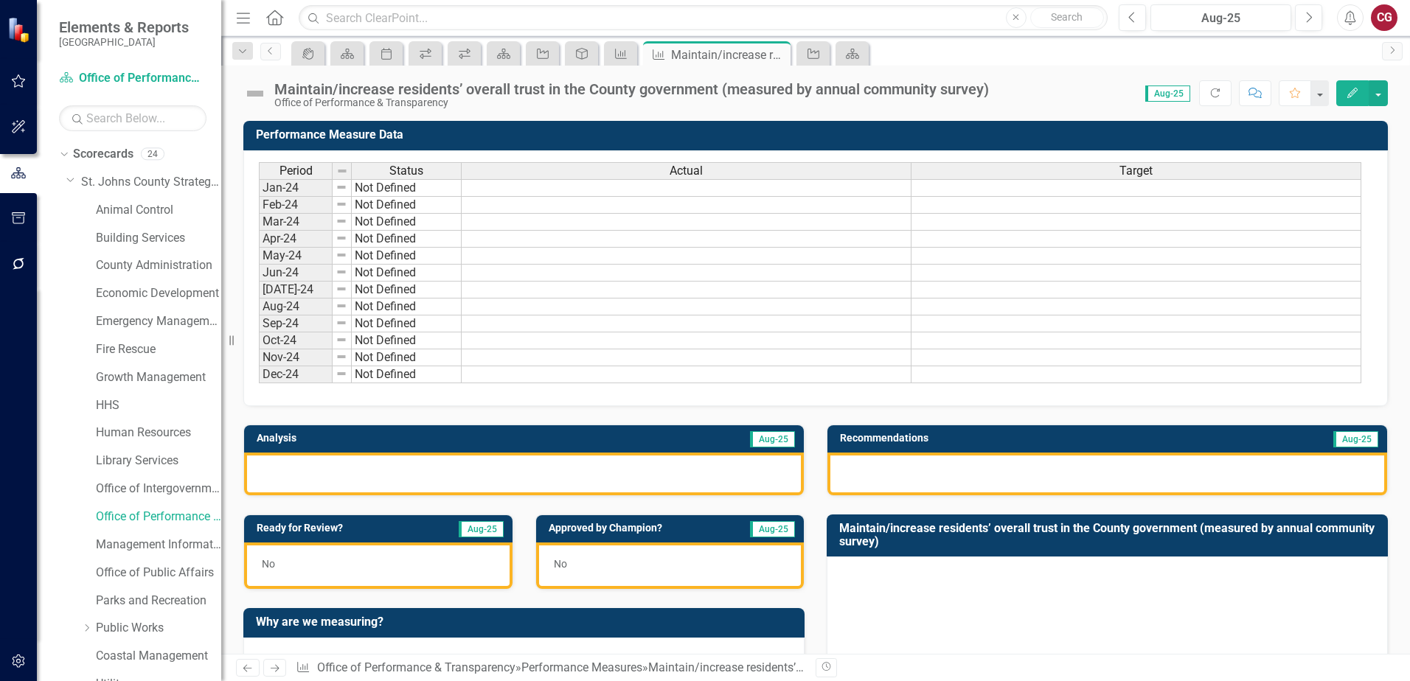
click at [503, 467] on div at bounding box center [524, 474] width 560 height 43
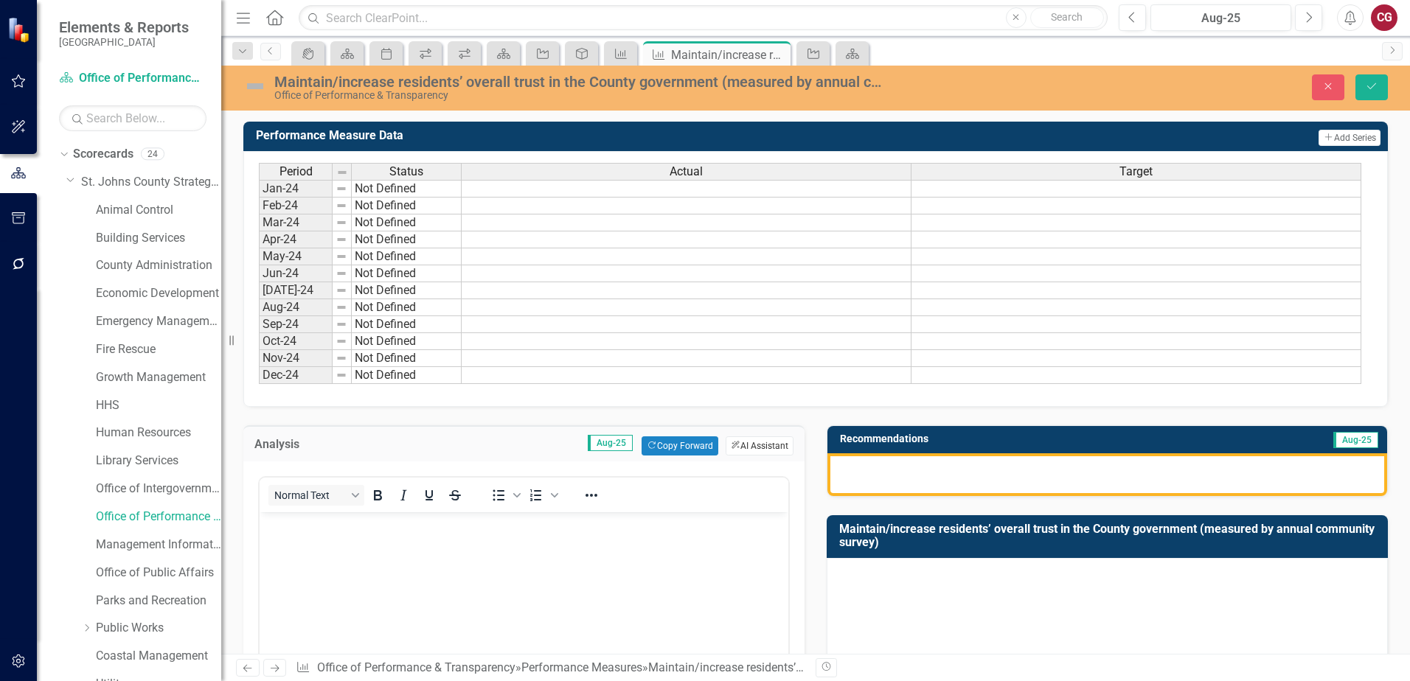
click at [747, 441] on button "ClearPoint AI AI Assistant" at bounding box center [759, 445] width 68 height 19
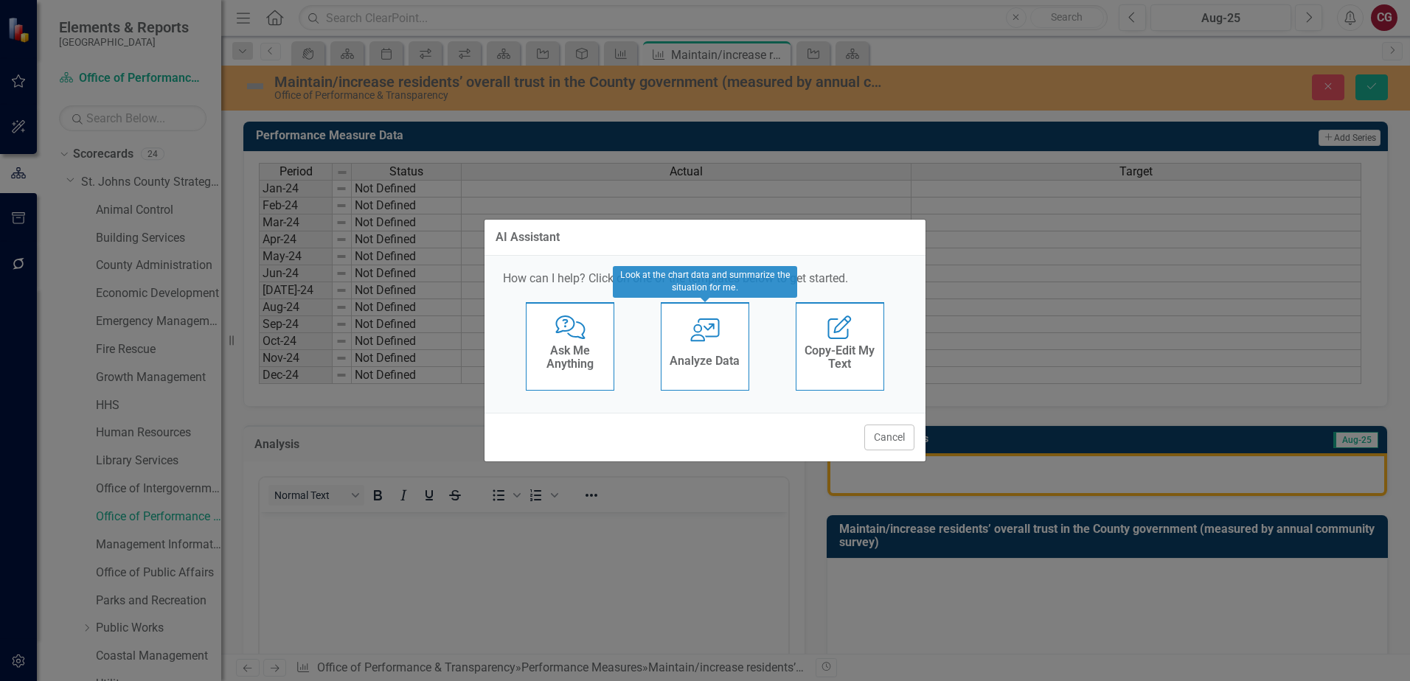
click at [708, 352] on div "Analyze Data" at bounding box center [704, 363] width 70 height 24
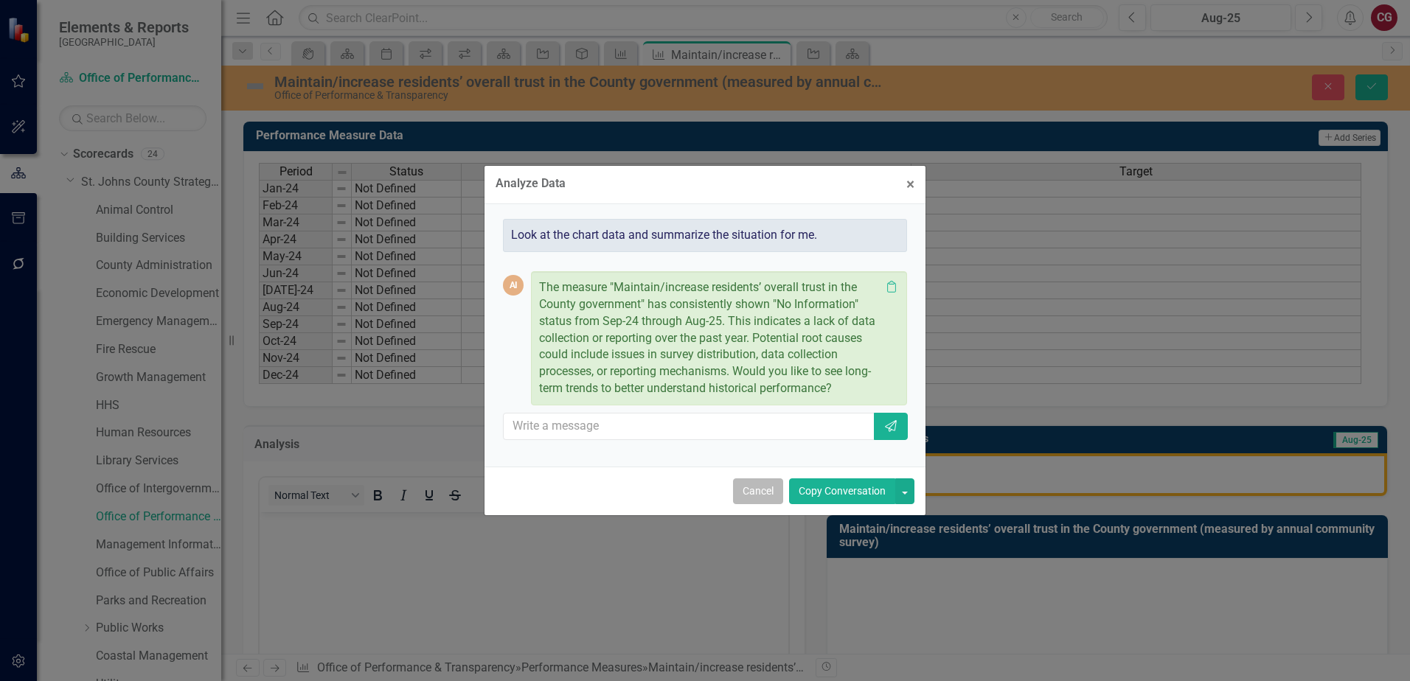
click at [761, 484] on button "Cancel" at bounding box center [758, 491] width 50 height 26
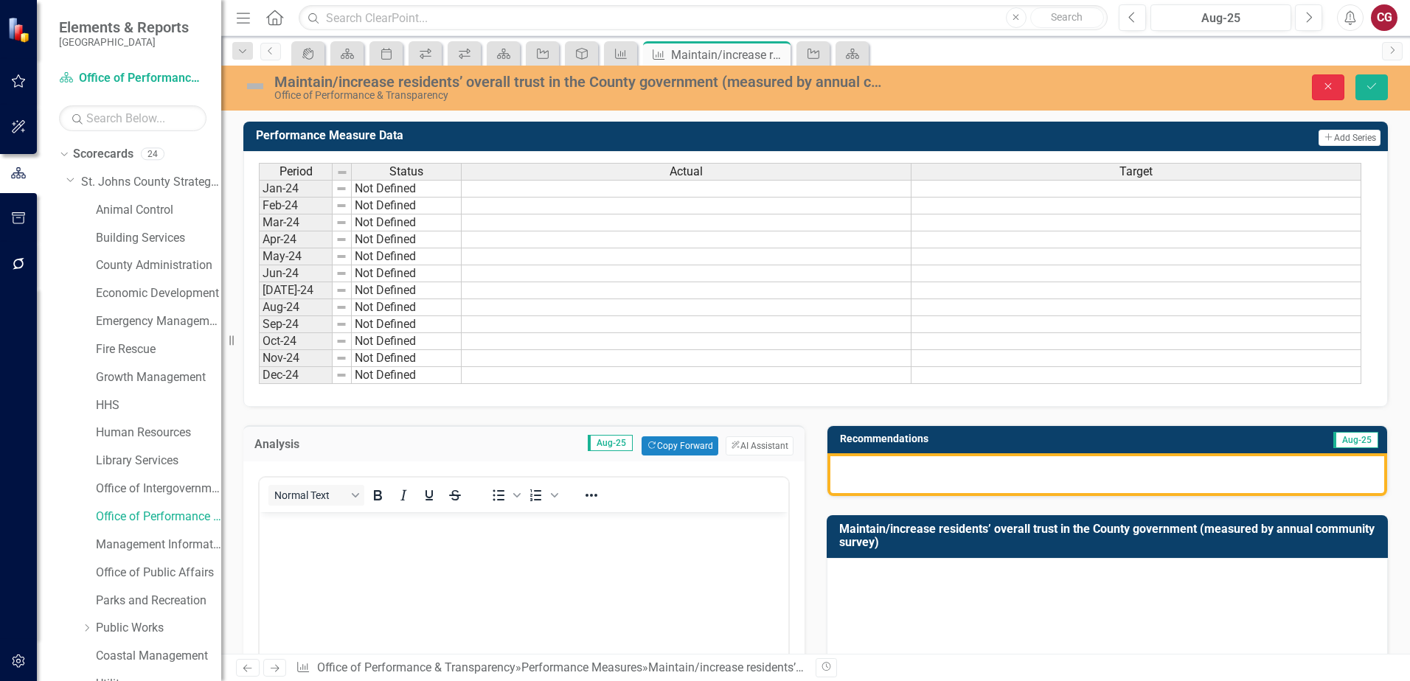
click at [1323, 89] on icon "Close" at bounding box center [1327, 86] width 13 height 10
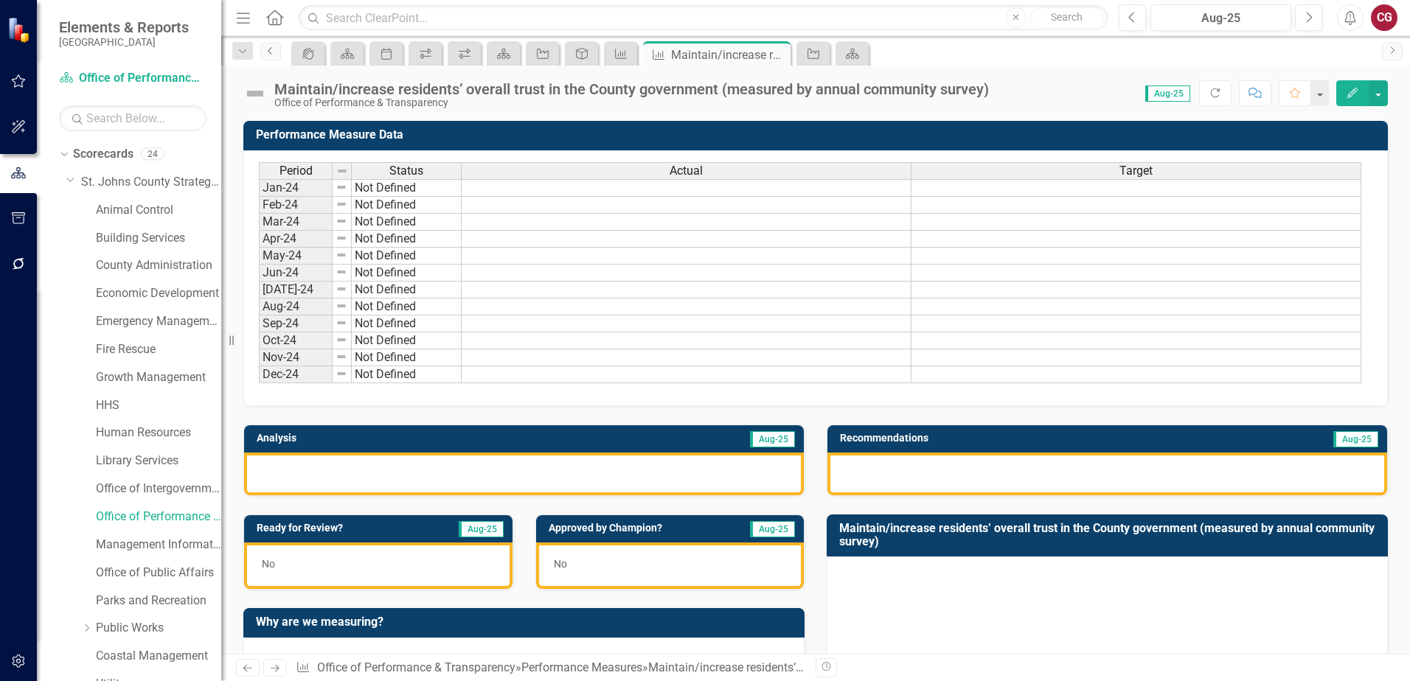
click at [274, 56] on link "Previous" at bounding box center [270, 52] width 21 height 18
click at [128, 525] on link "Office of Performance & Transparency" at bounding box center [158, 517] width 125 height 17
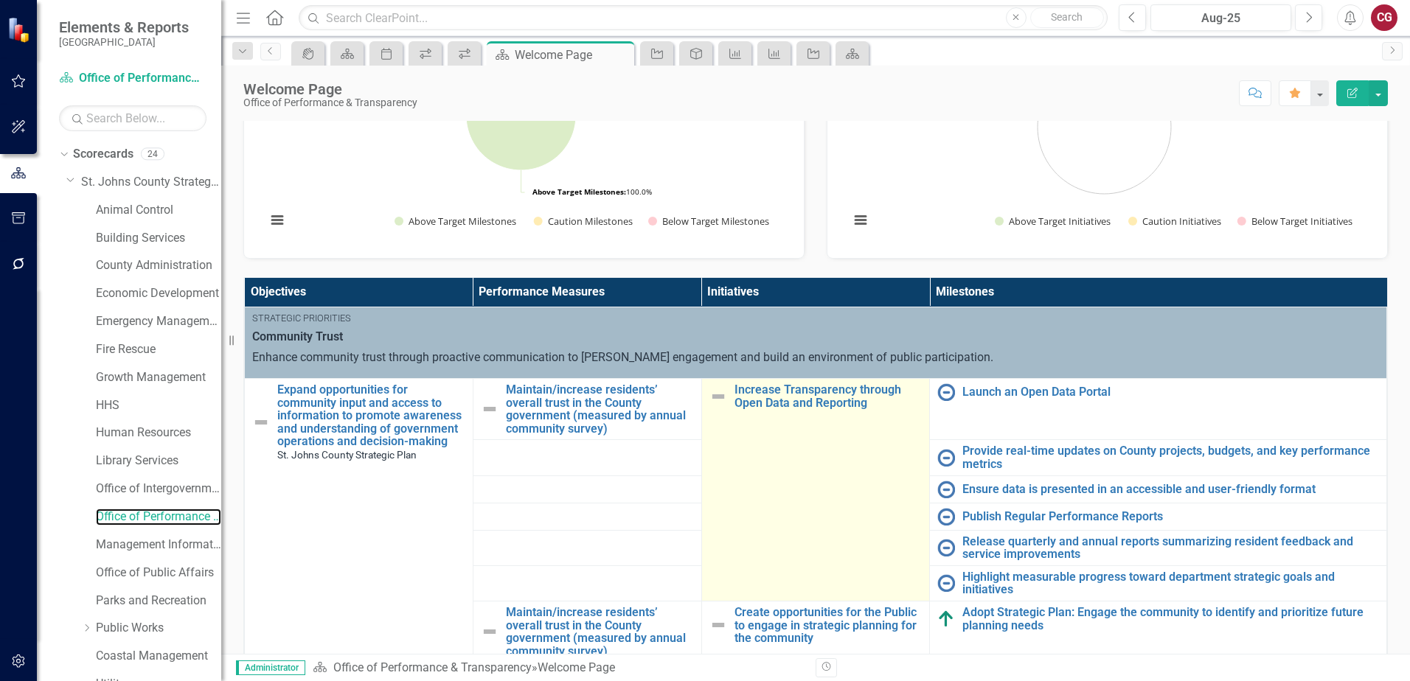
scroll to position [369, 0]
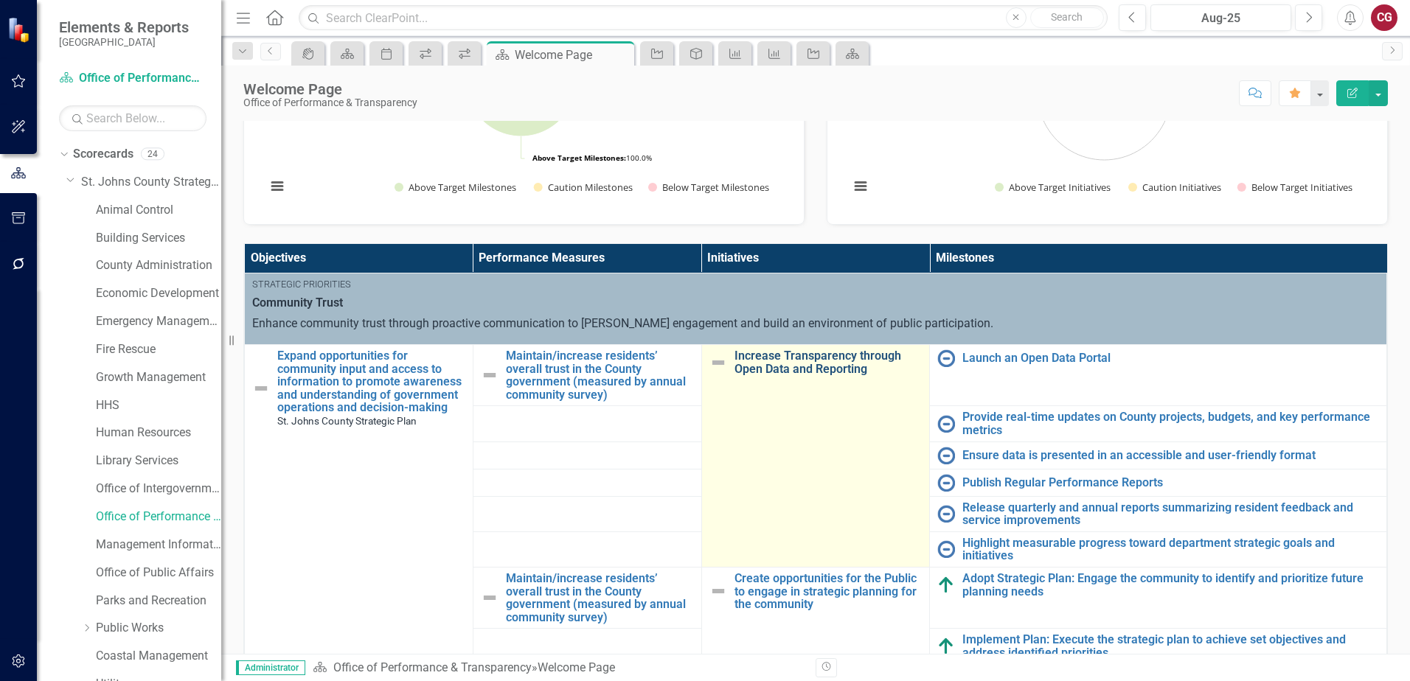
click at [791, 361] on link "Increase Transparency through Open Data and Reporting" at bounding box center [828, 362] width 188 height 26
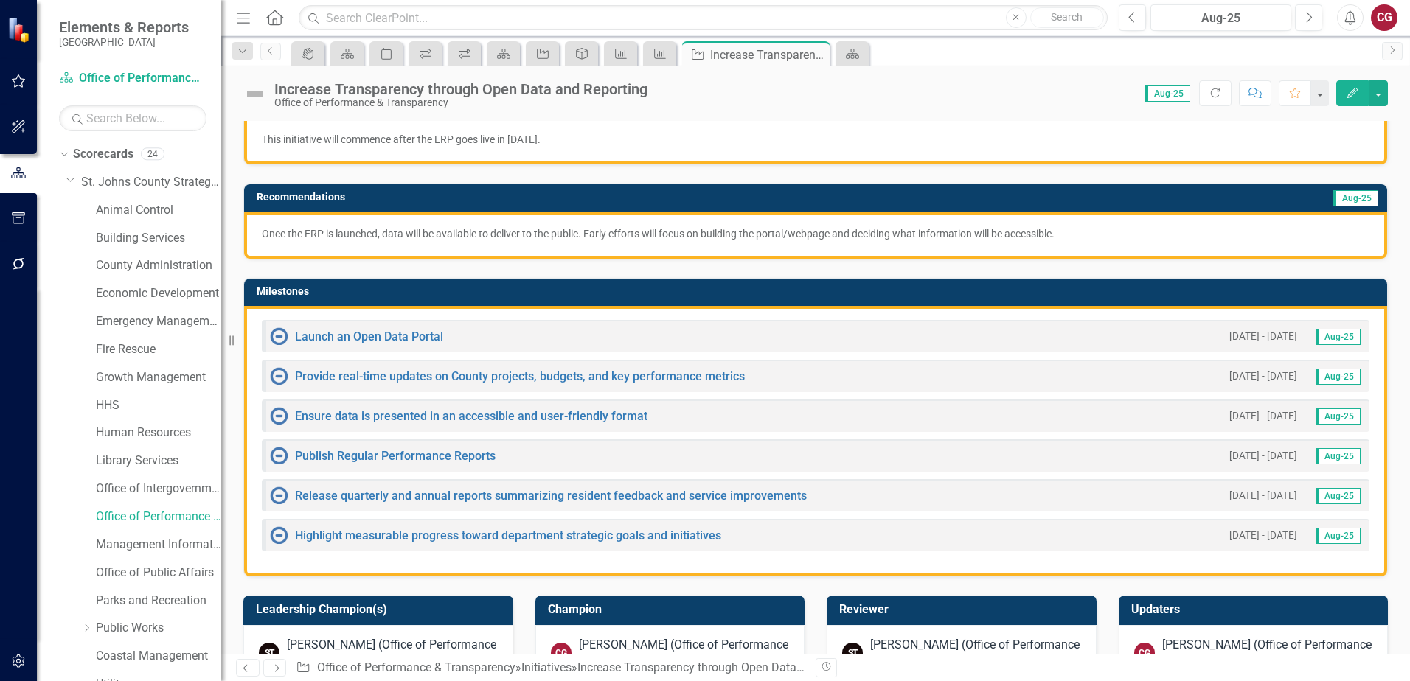
scroll to position [221, 0]
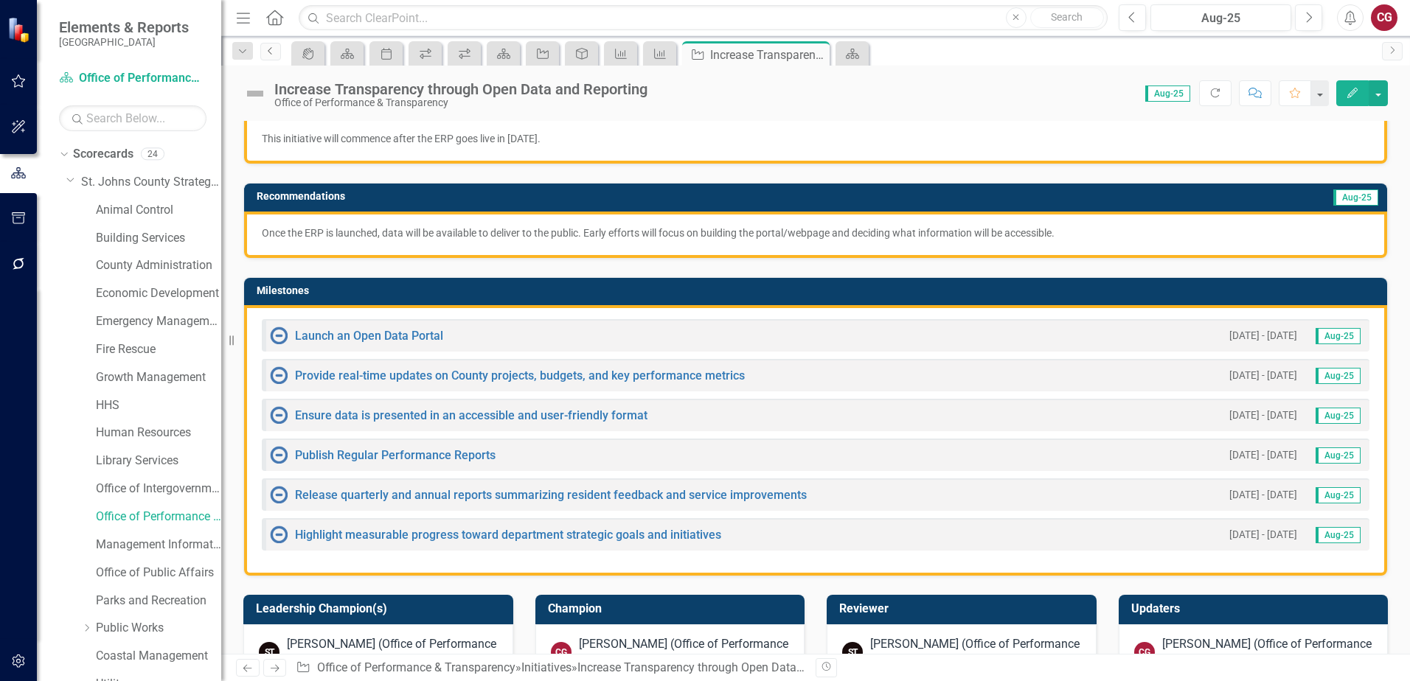
click at [269, 51] on icon "Previous" at bounding box center [271, 50] width 12 height 9
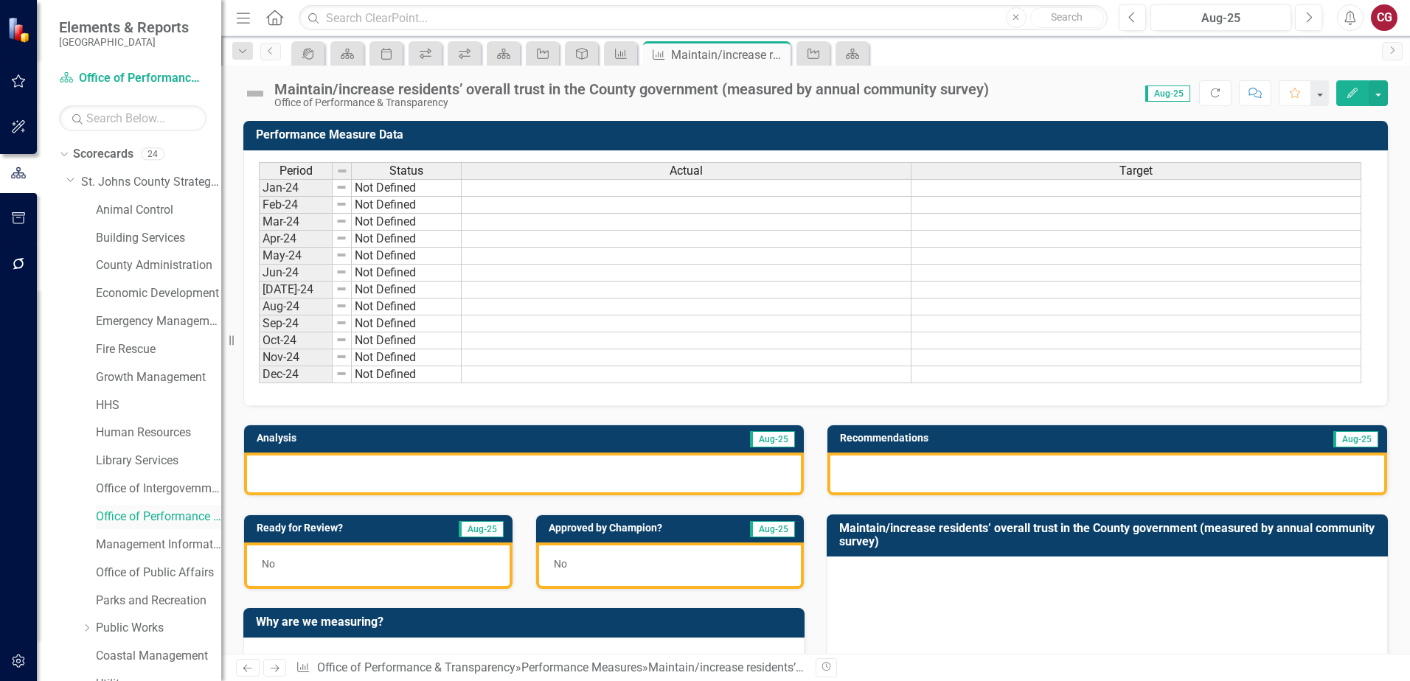
click at [129, 518] on link "Office of Performance & Transparency" at bounding box center [158, 517] width 125 height 17
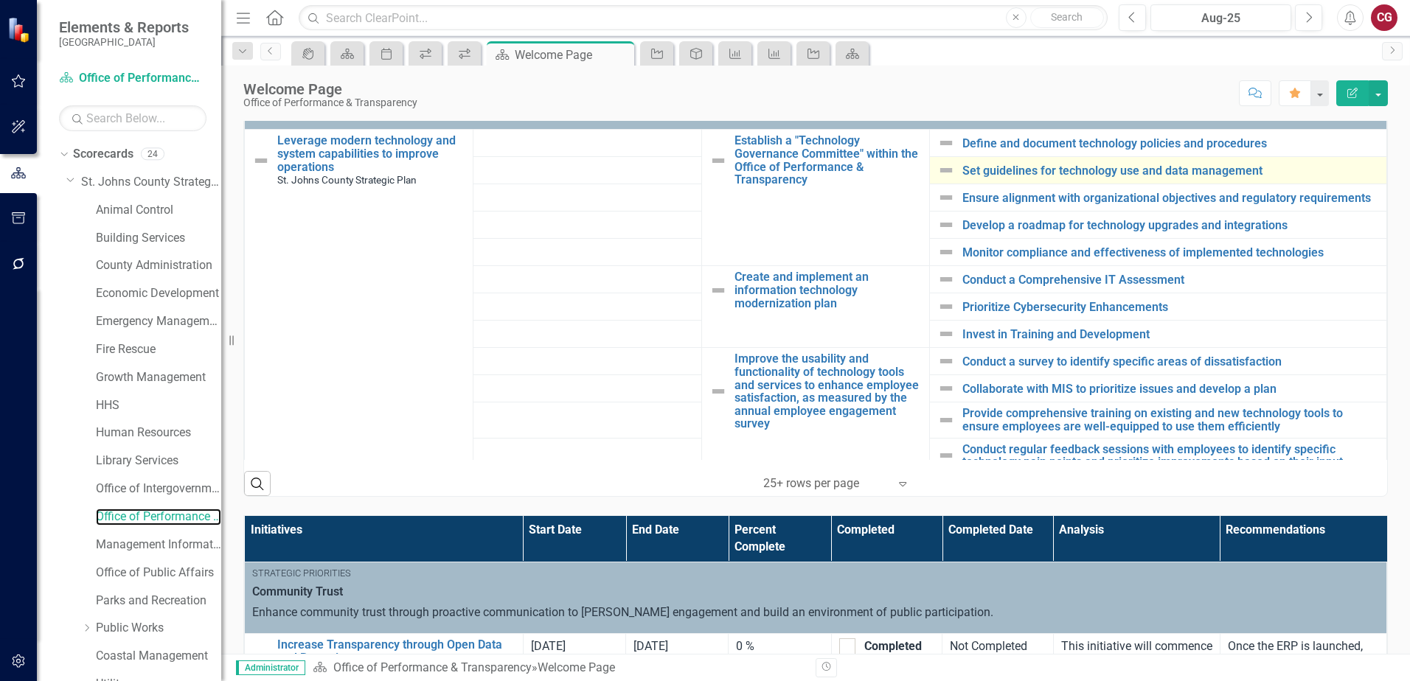
scroll to position [456, 0]
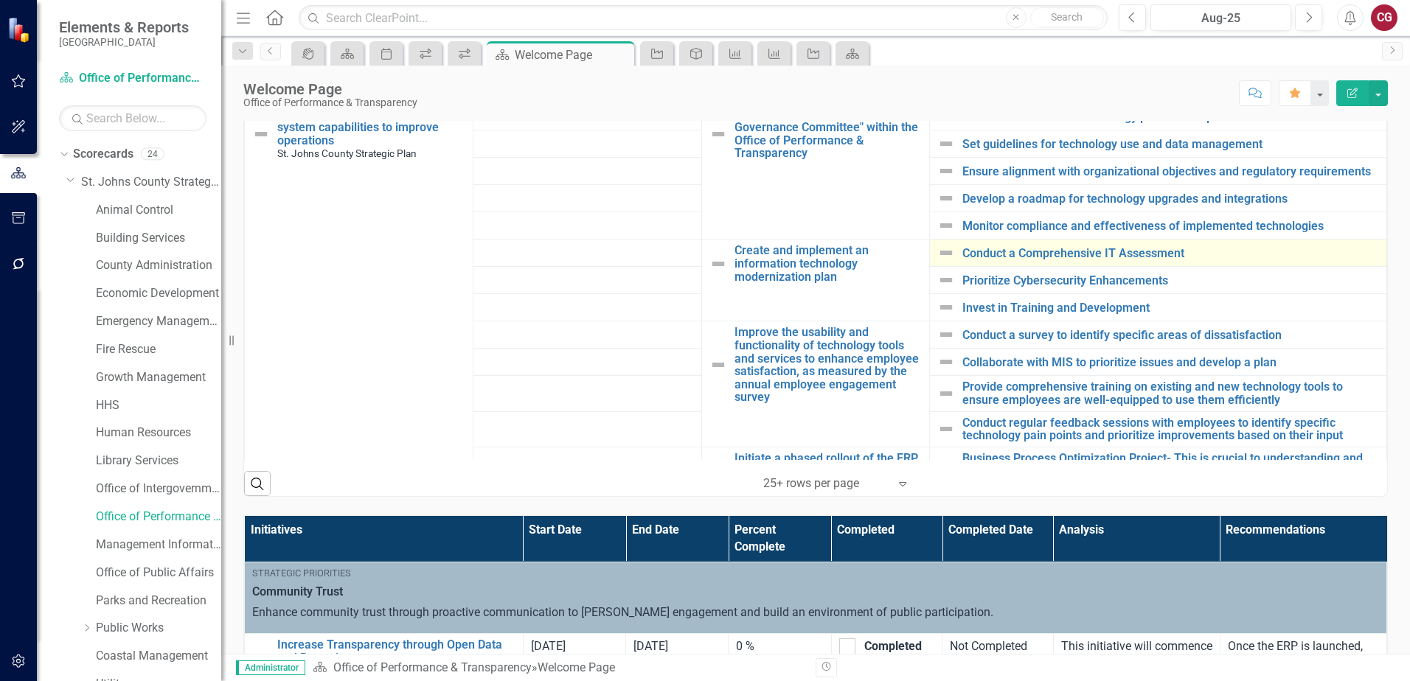
click at [950, 260] on div "Conduct a Comprehensive IT Assessment" at bounding box center [1158, 253] width 442 height 18
click at [962, 254] on link "Conduct a Comprehensive IT Assessment" at bounding box center [1170, 253] width 417 height 13
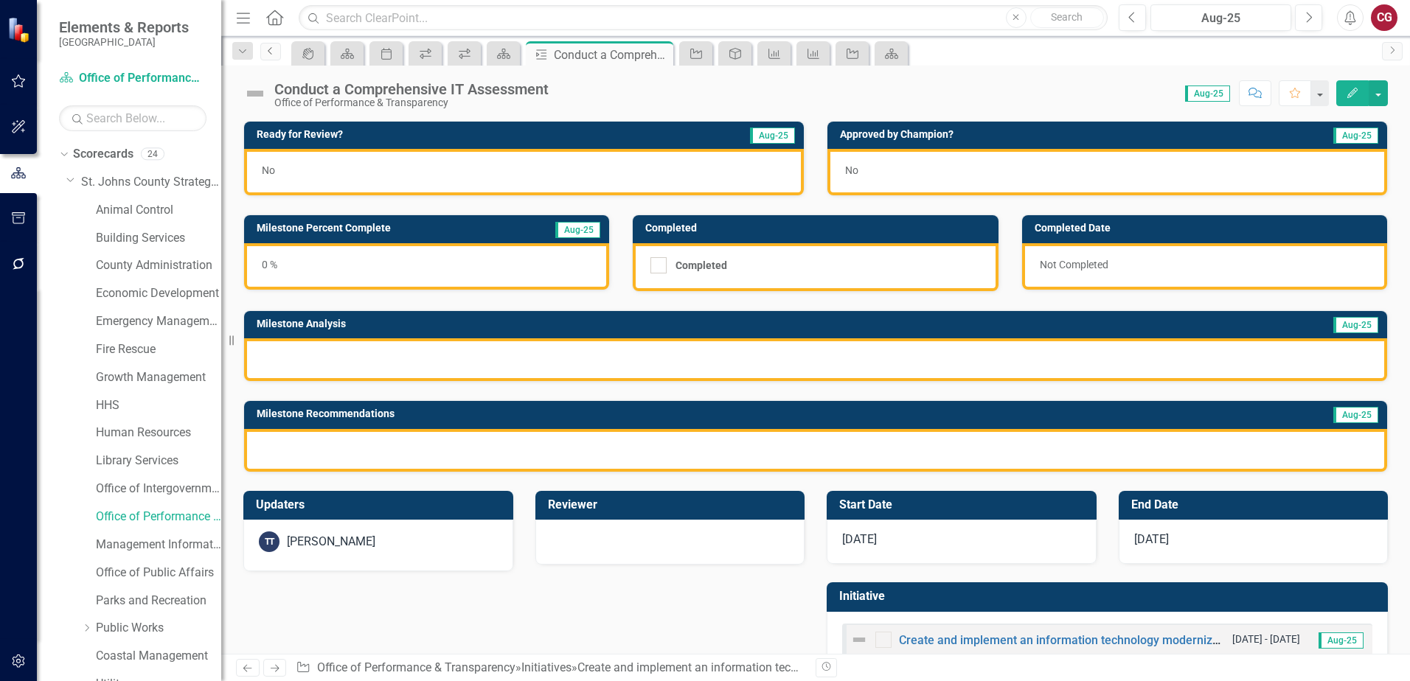
click at [268, 49] on icon "Previous" at bounding box center [271, 50] width 12 height 9
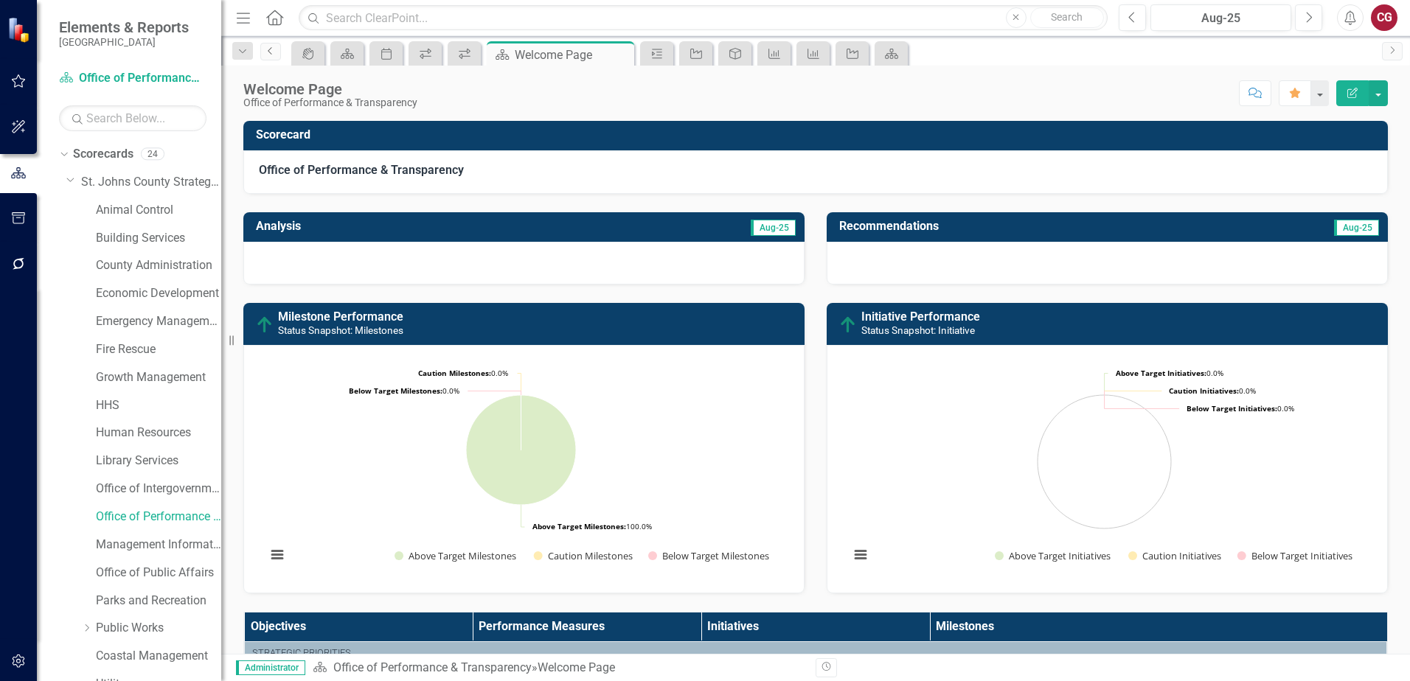
click at [265, 47] on link "Previous" at bounding box center [270, 52] width 21 height 18
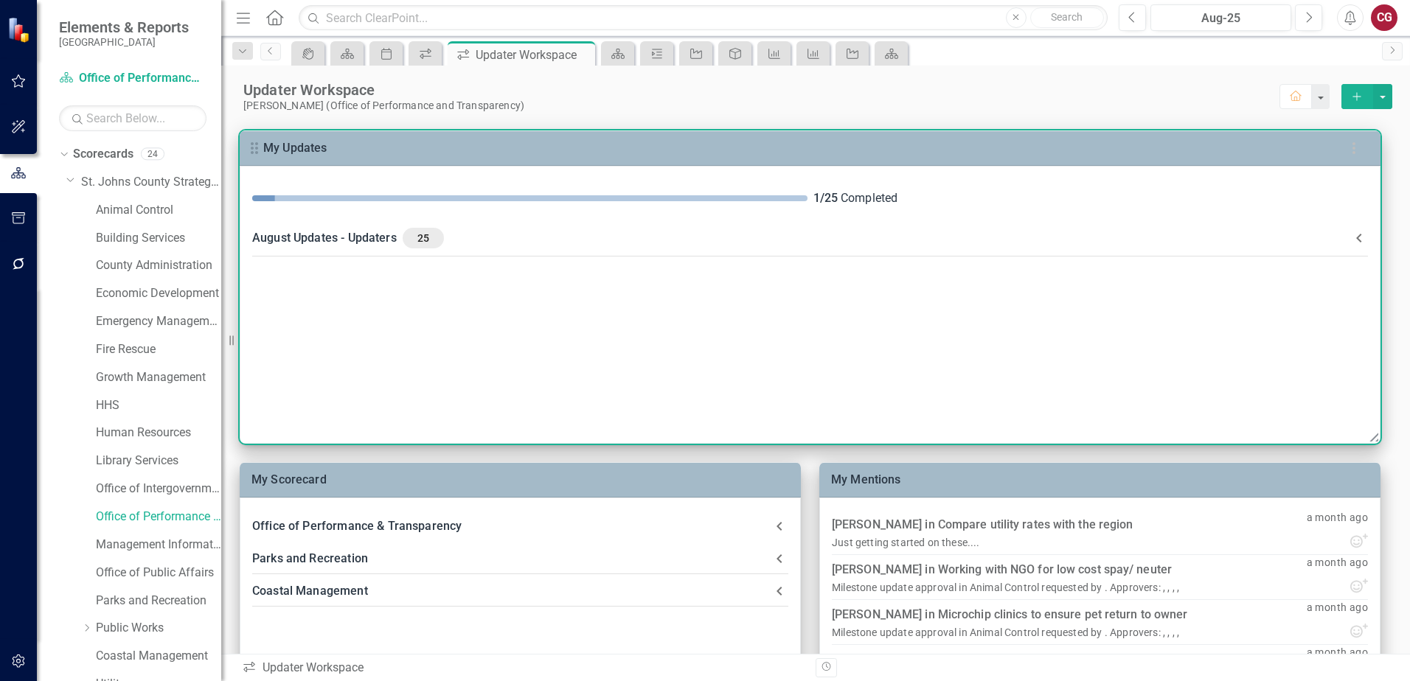
click at [411, 235] on span "25" at bounding box center [422, 237] width 29 height 13
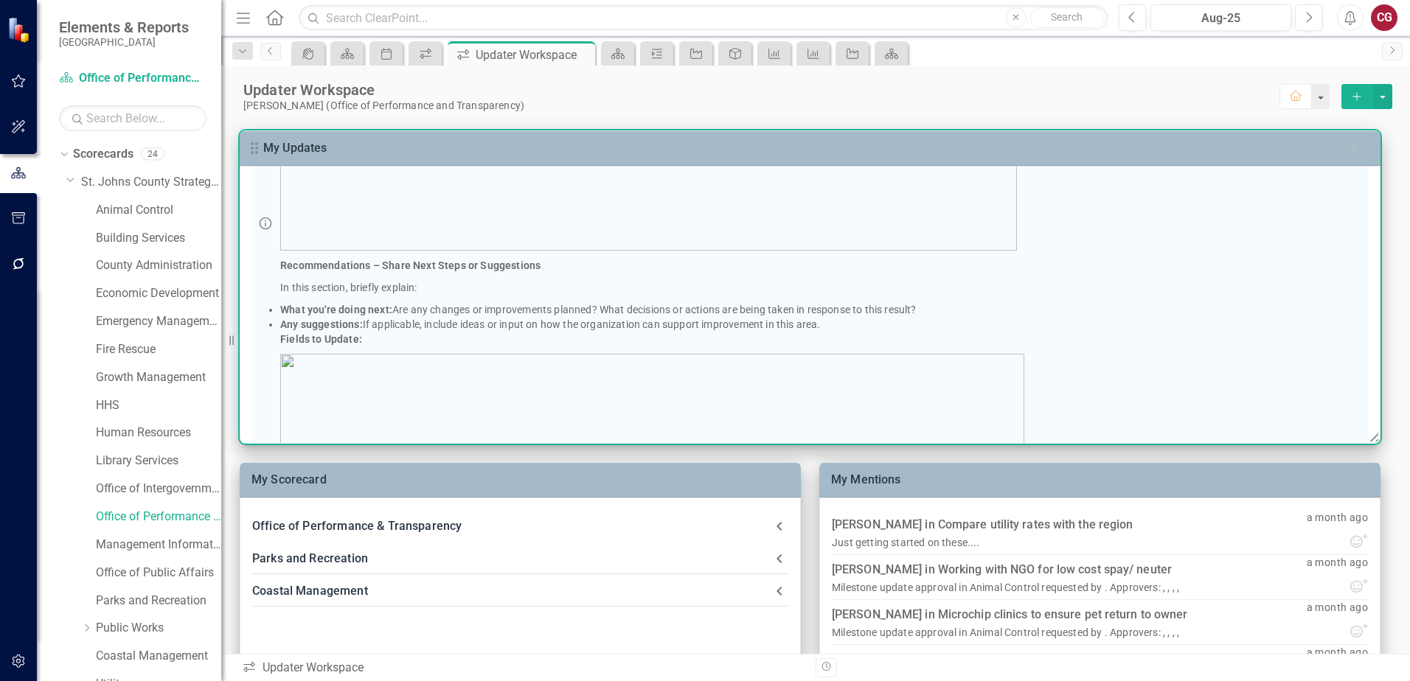
scroll to position [590, 0]
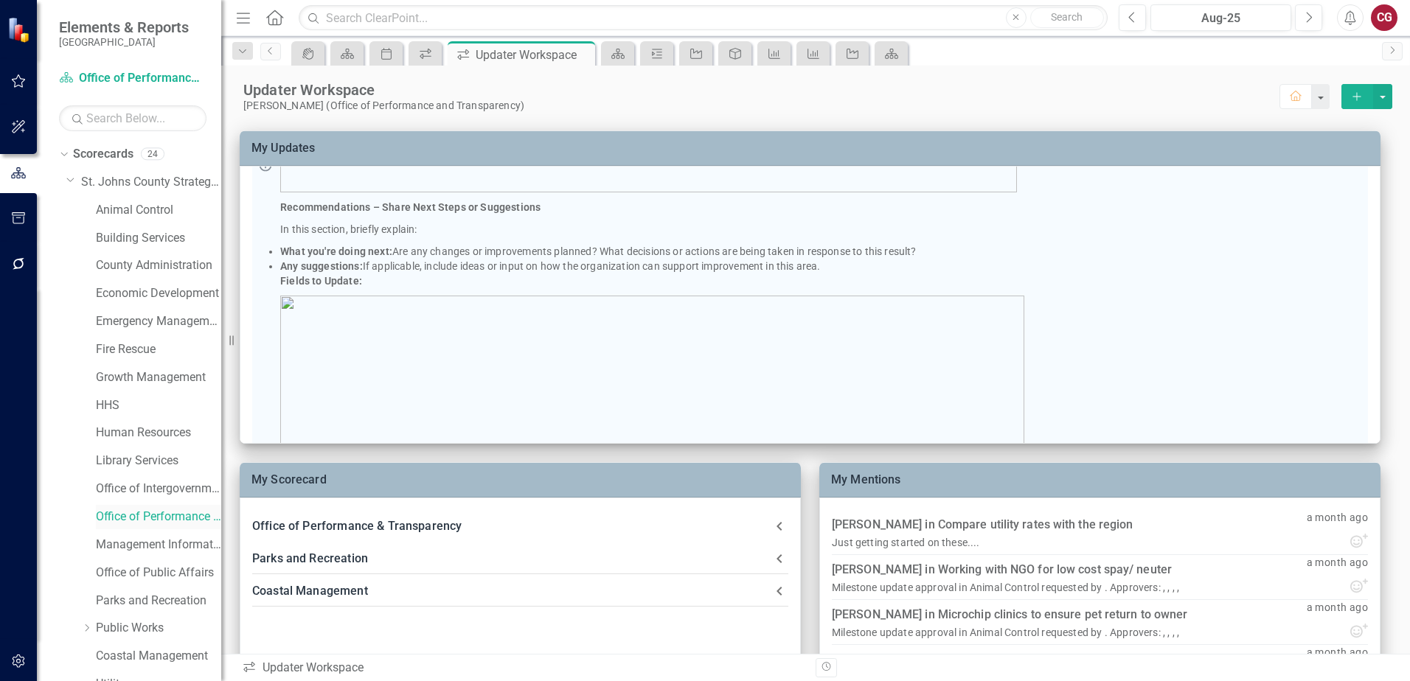
click at [117, 514] on link "Office of Performance & Transparency" at bounding box center [158, 517] width 125 height 17
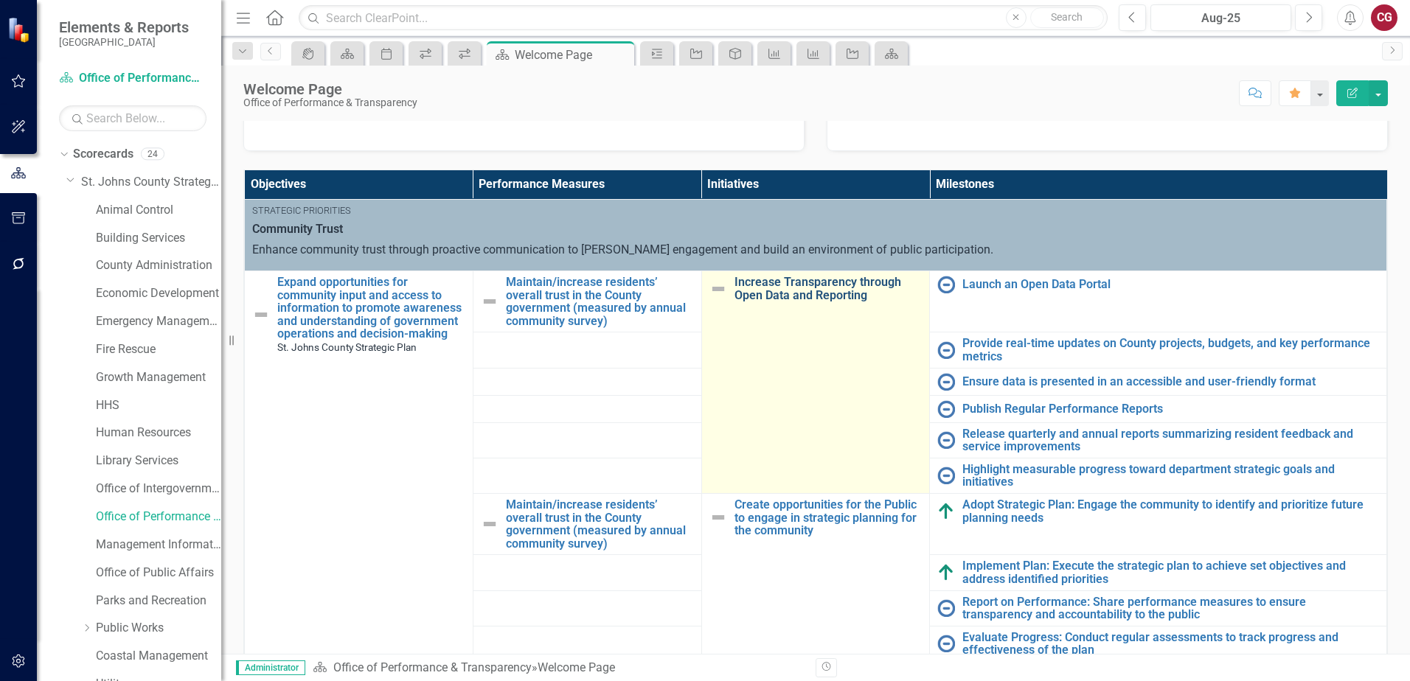
click at [816, 294] on link "Increase Transparency through Open Data and Reporting" at bounding box center [828, 289] width 188 height 26
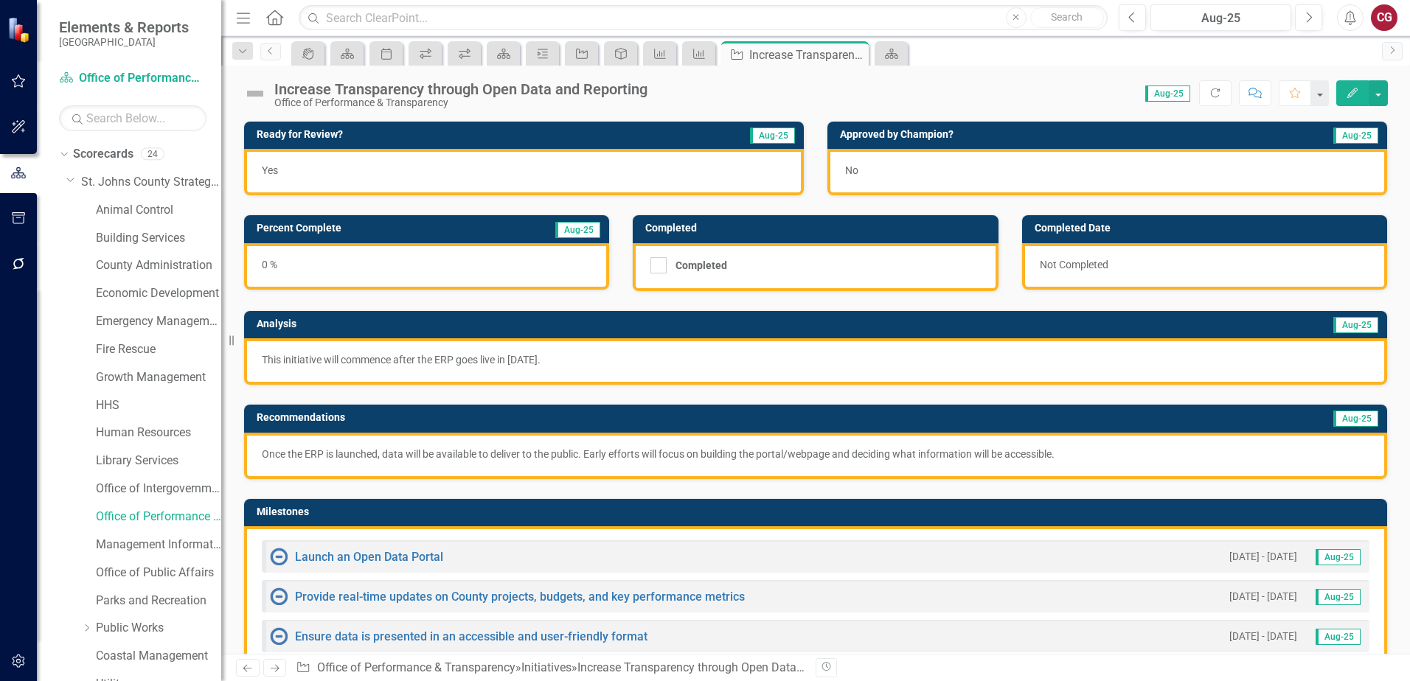
click at [718, 358] on p "This initiative will commence after the ERP goes live in January 2026." at bounding box center [815, 359] width 1107 height 15
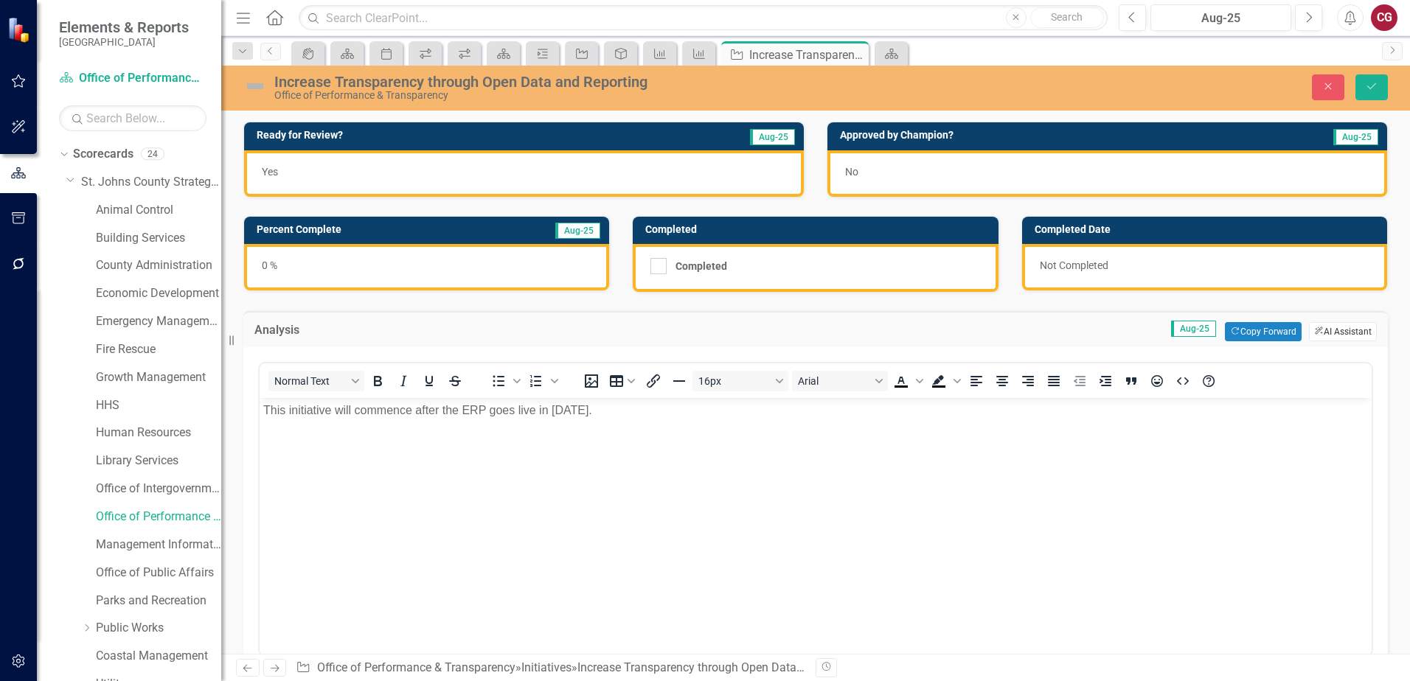
click at [1345, 335] on button "ClearPoint AI AI Assistant" at bounding box center [1343, 331] width 68 height 19
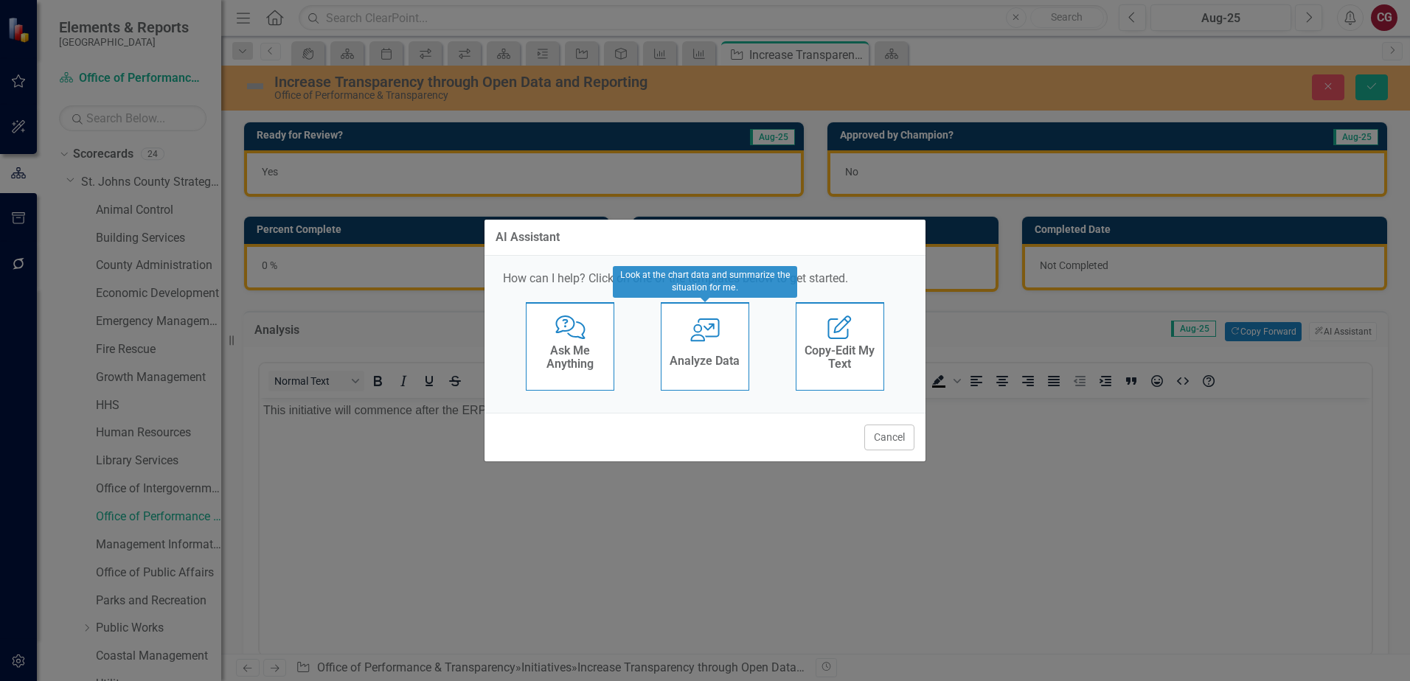
click at [731, 368] on div "Analyze Data" at bounding box center [704, 363] width 70 height 24
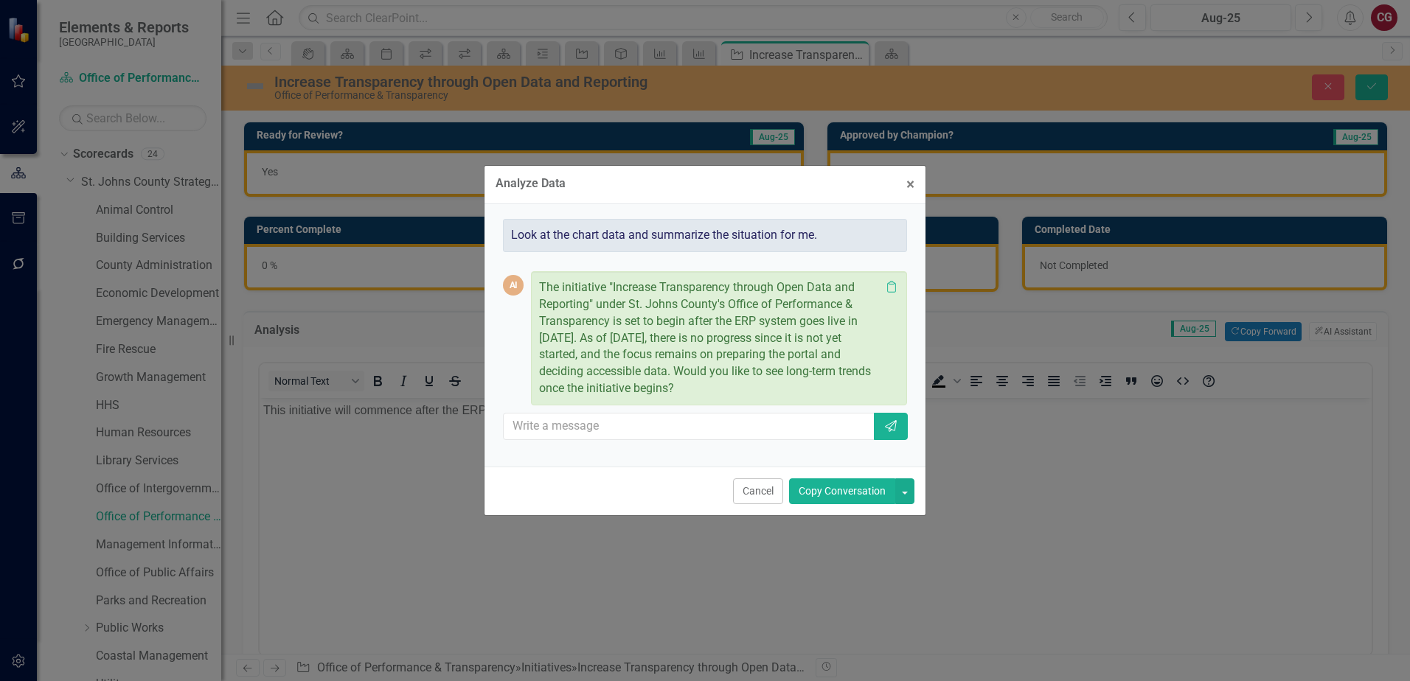
click at [826, 490] on button "Copy Conversation" at bounding box center [842, 491] width 106 height 26
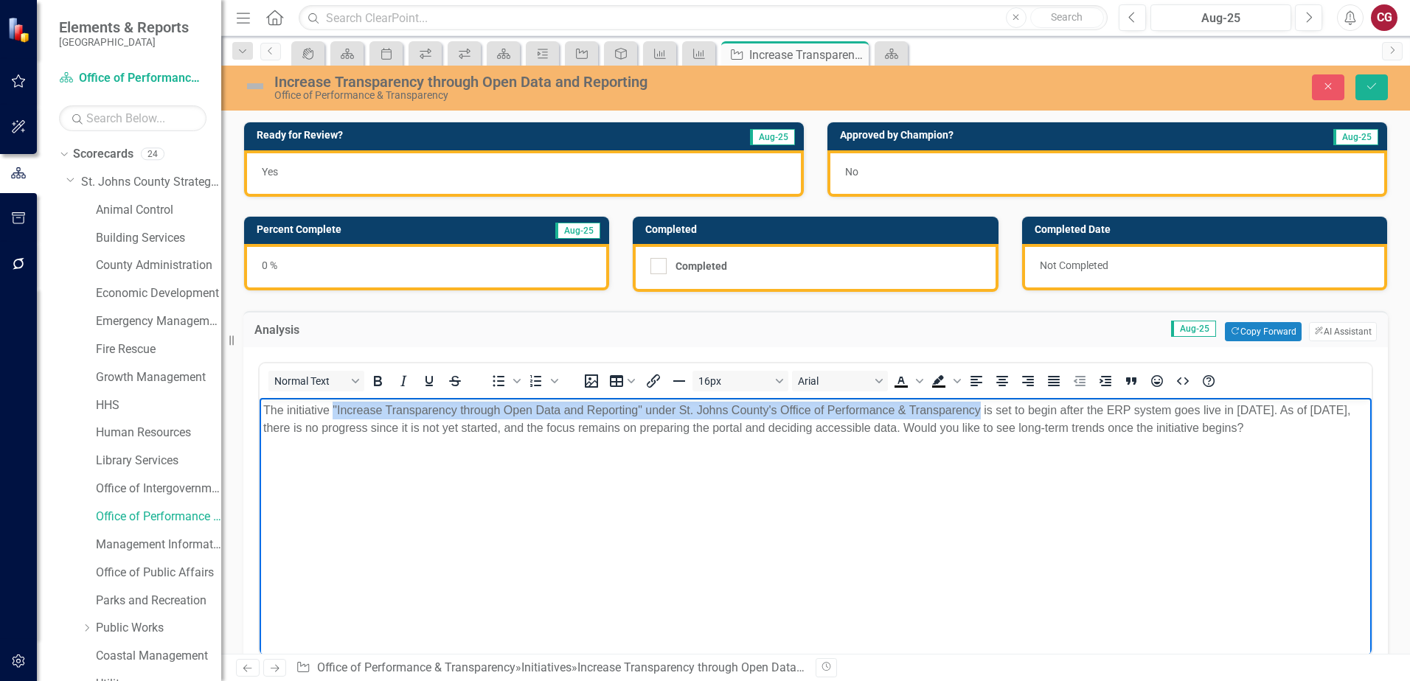
drag, startPoint x: 981, startPoint y: 408, endPoint x: 334, endPoint y: 411, distance: 647.3
click at [334, 411] on p "The initiative "Increase Transparency through Open Data and Reporting" under St…" at bounding box center [815, 419] width 1104 height 35
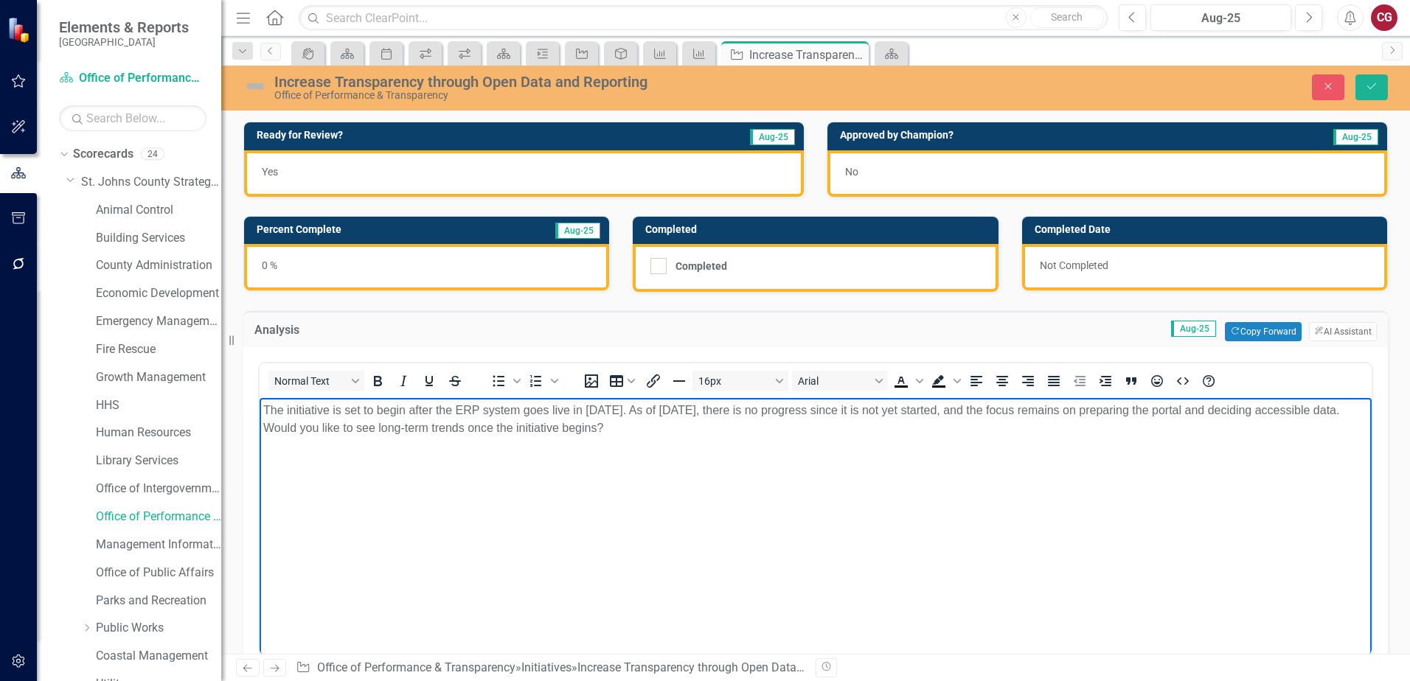
drag, startPoint x: 747, startPoint y: 425, endPoint x: 355, endPoint y: 428, distance: 392.2
click at [355, 428] on p "The initiative is set to begin after the ERP system goes live in January 2026. …" at bounding box center [815, 419] width 1104 height 35
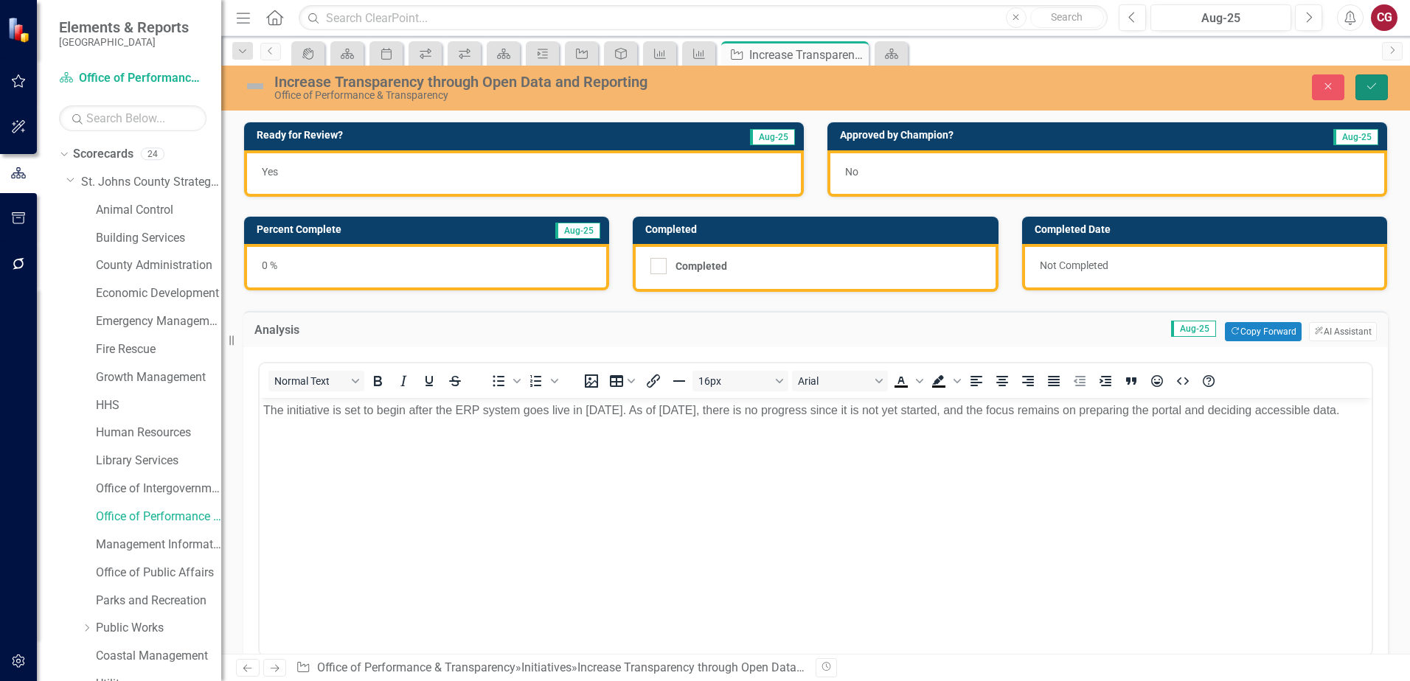
click at [1373, 86] on icon "Save" at bounding box center [1371, 86] width 13 height 10
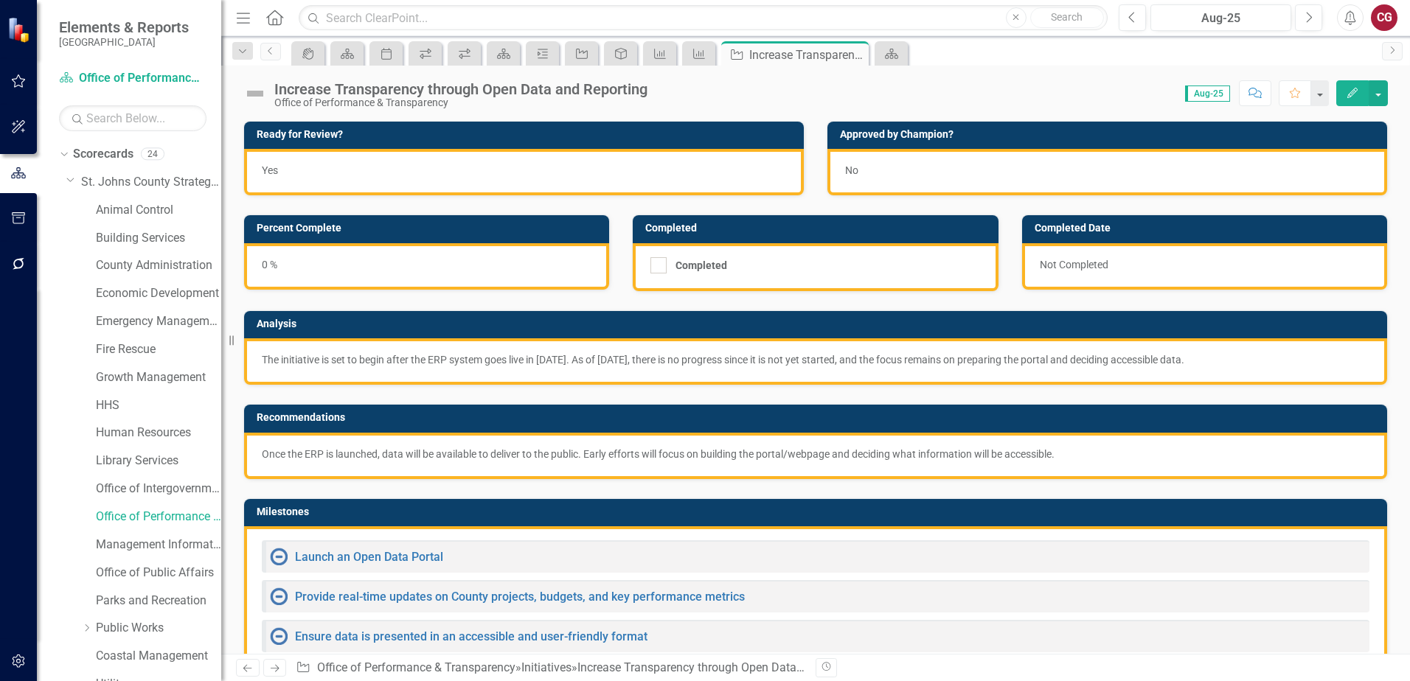
click at [770, 462] on div "Once the ERP is launched, data will be available to deliver to the public. Earl…" at bounding box center [815, 456] width 1143 height 46
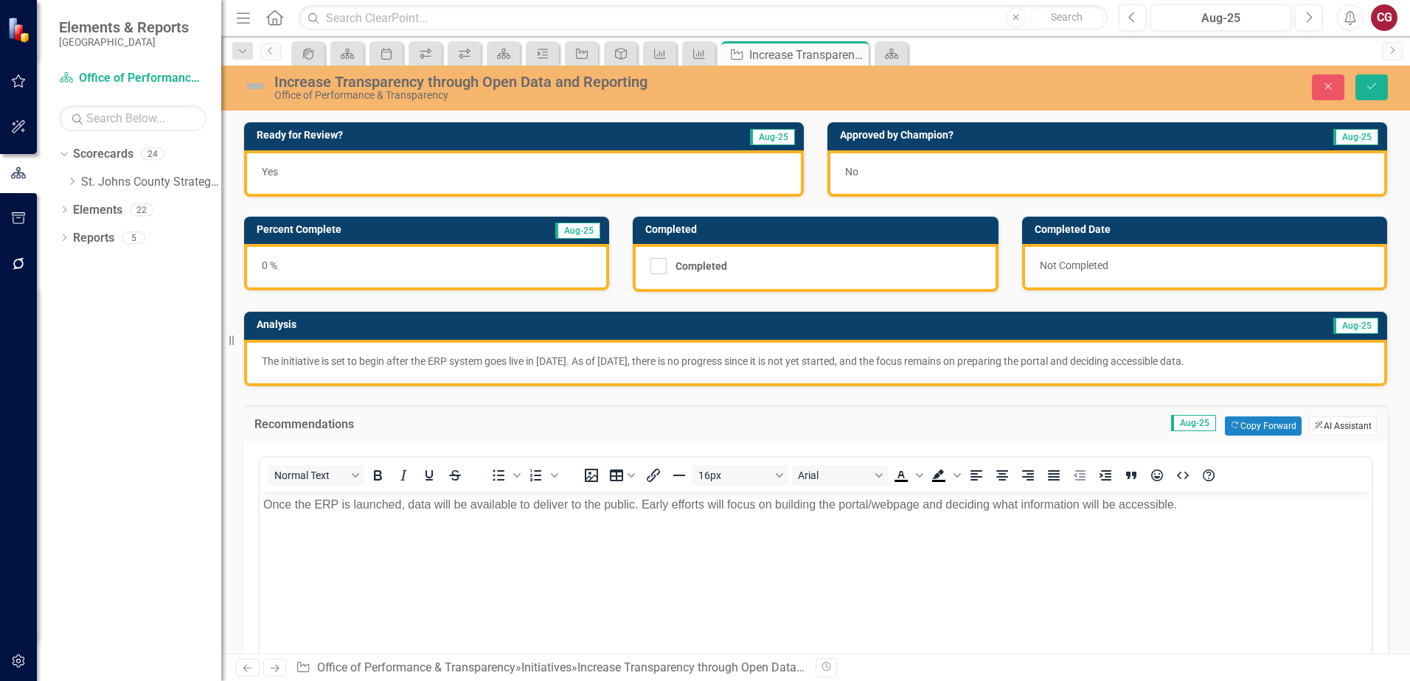
click at [1335, 431] on button "ClearPoint AI AI Assistant" at bounding box center [1343, 426] width 68 height 19
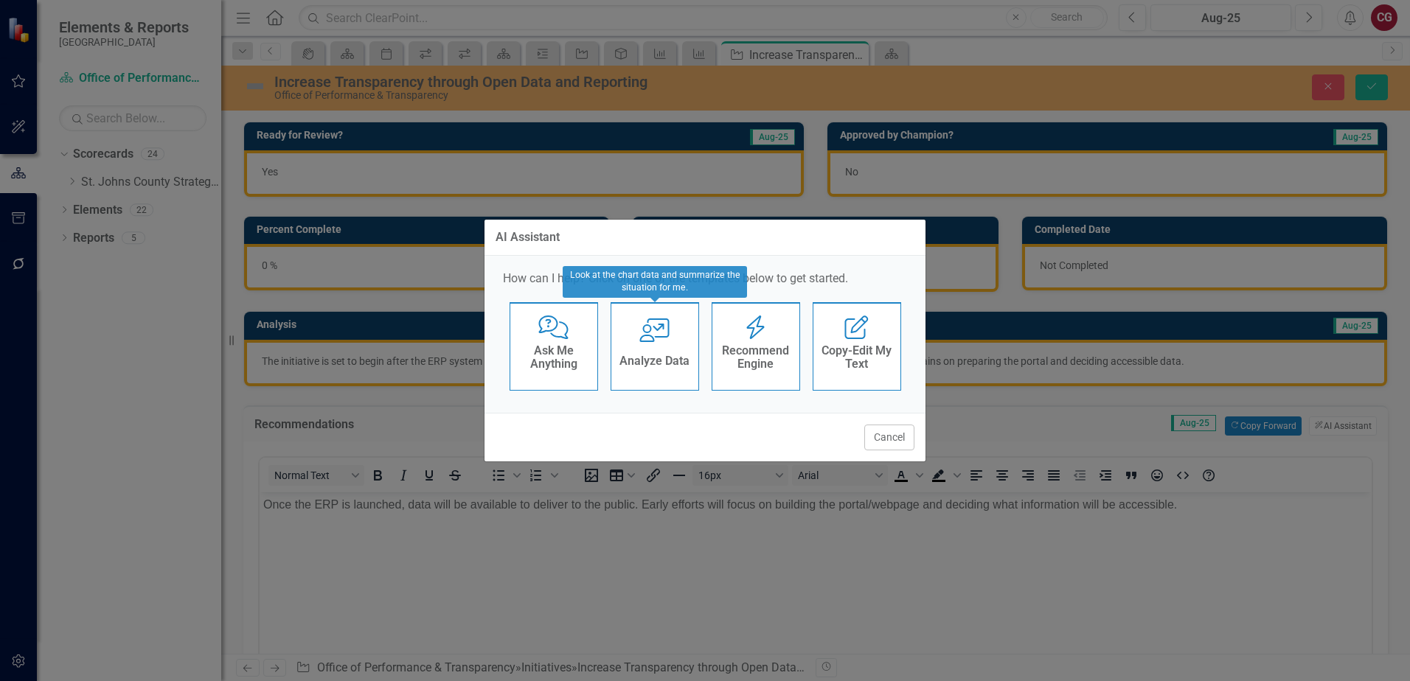
click at [652, 366] on h4 "Analyze Data" at bounding box center [654, 361] width 70 height 13
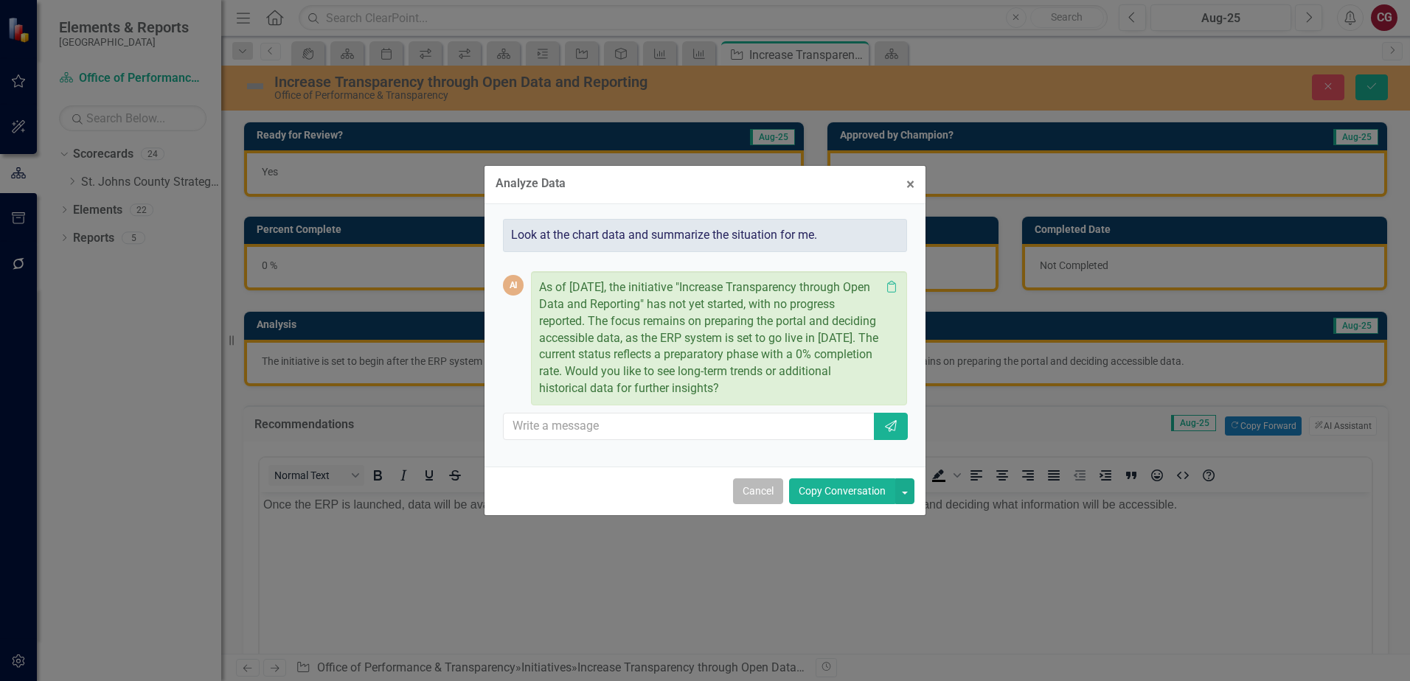
click at [747, 492] on button "Cancel" at bounding box center [758, 491] width 50 height 26
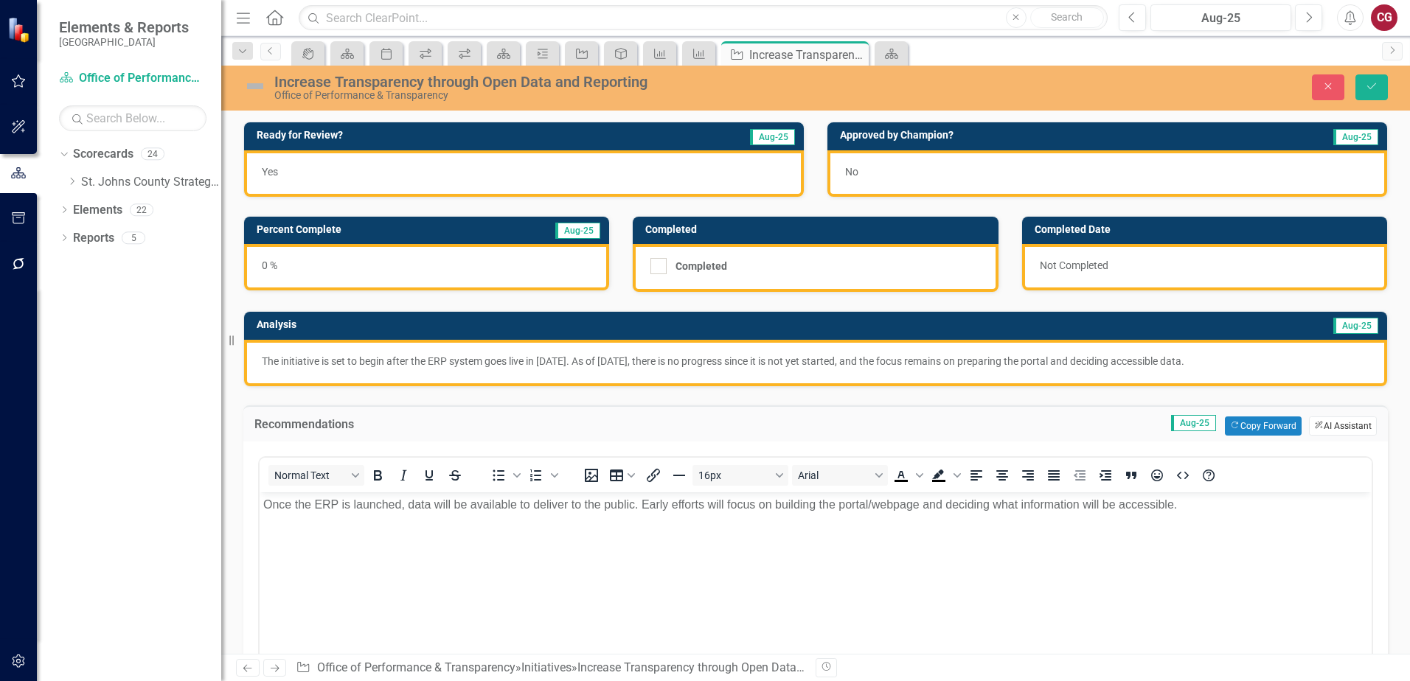
click at [1339, 422] on button "ClearPoint AI AI Assistant" at bounding box center [1343, 426] width 68 height 19
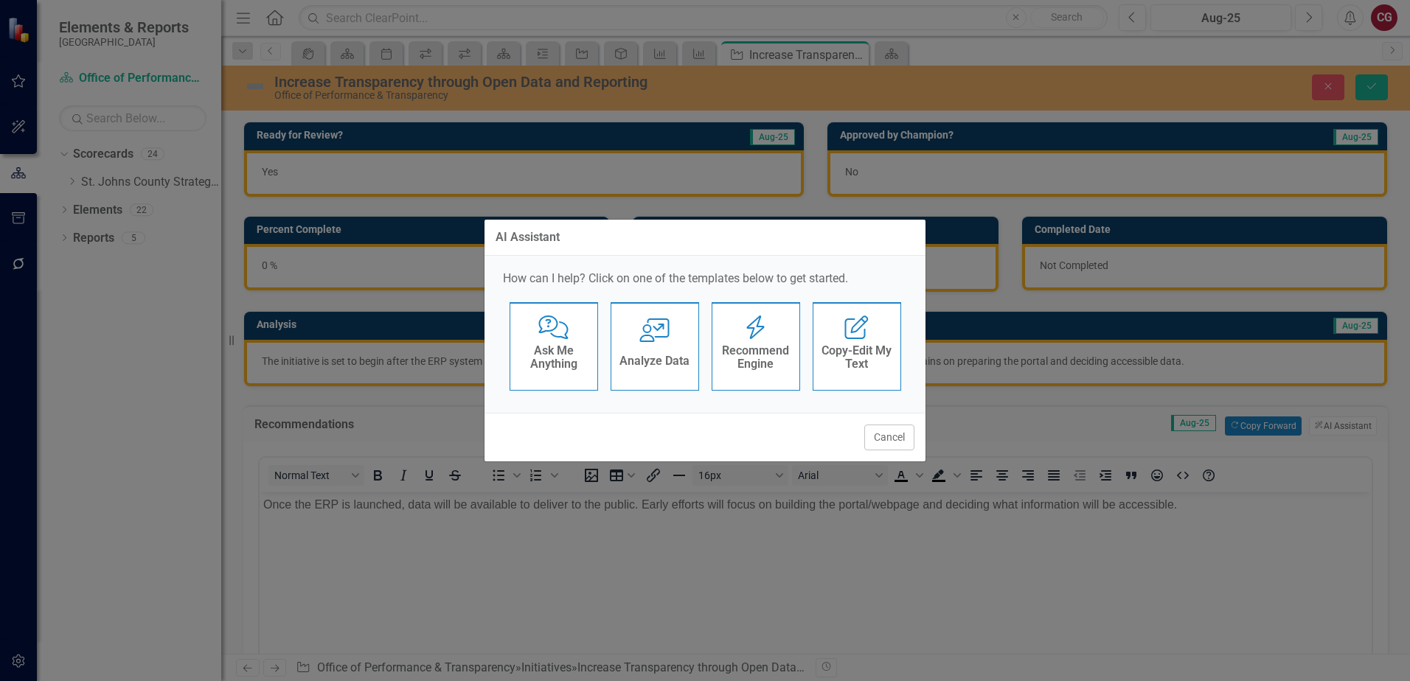
click at [746, 353] on h4 "Recommend Engine" at bounding box center [756, 357] width 72 height 26
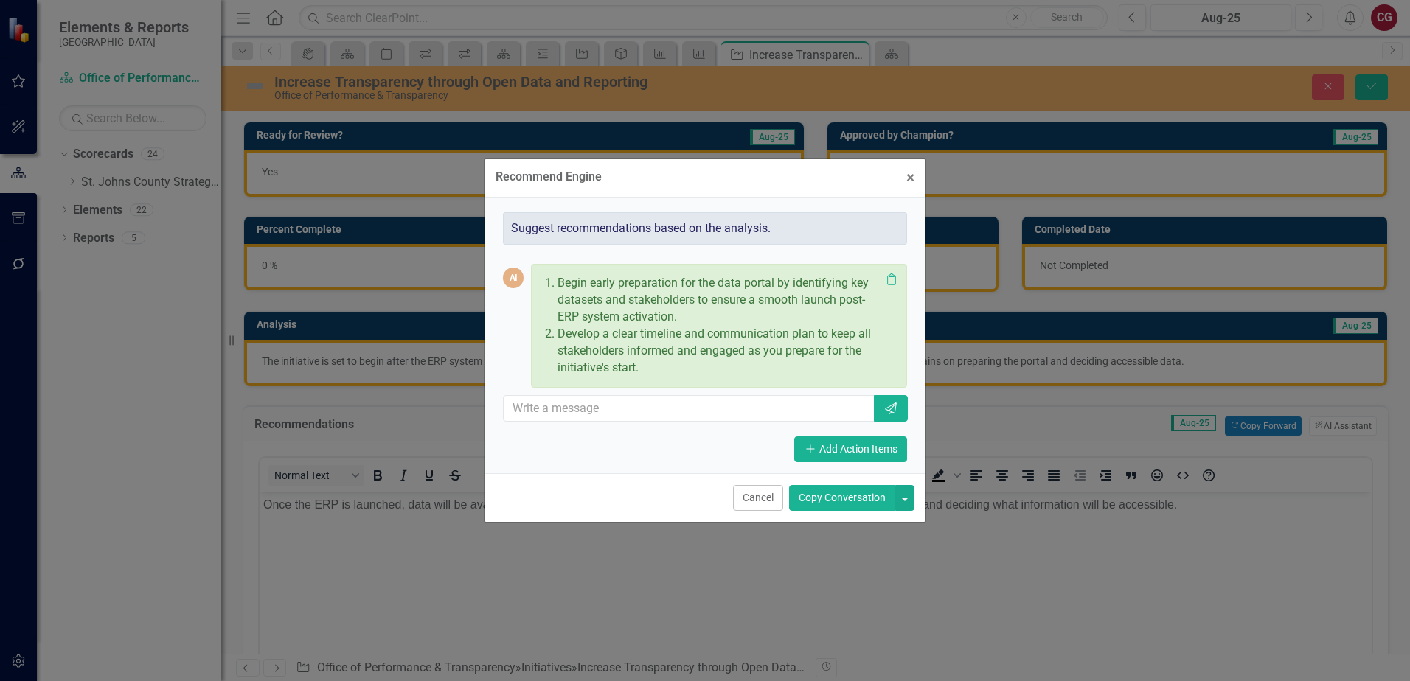
click at [820, 503] on button "Copy Conversation" at bounding box center [842, 498] width 106 height 26
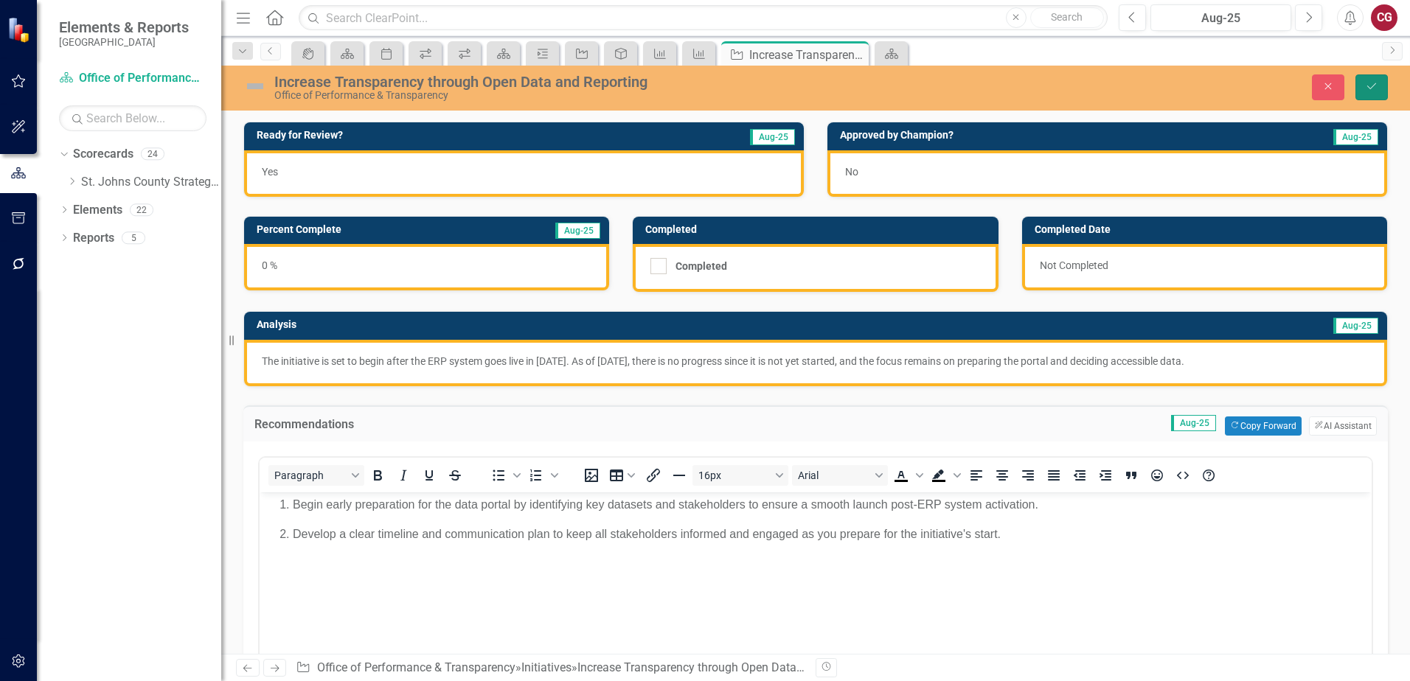
click at [1373, 91] on icon "Save" at bounding box center [1371, 86] width 13 height 10
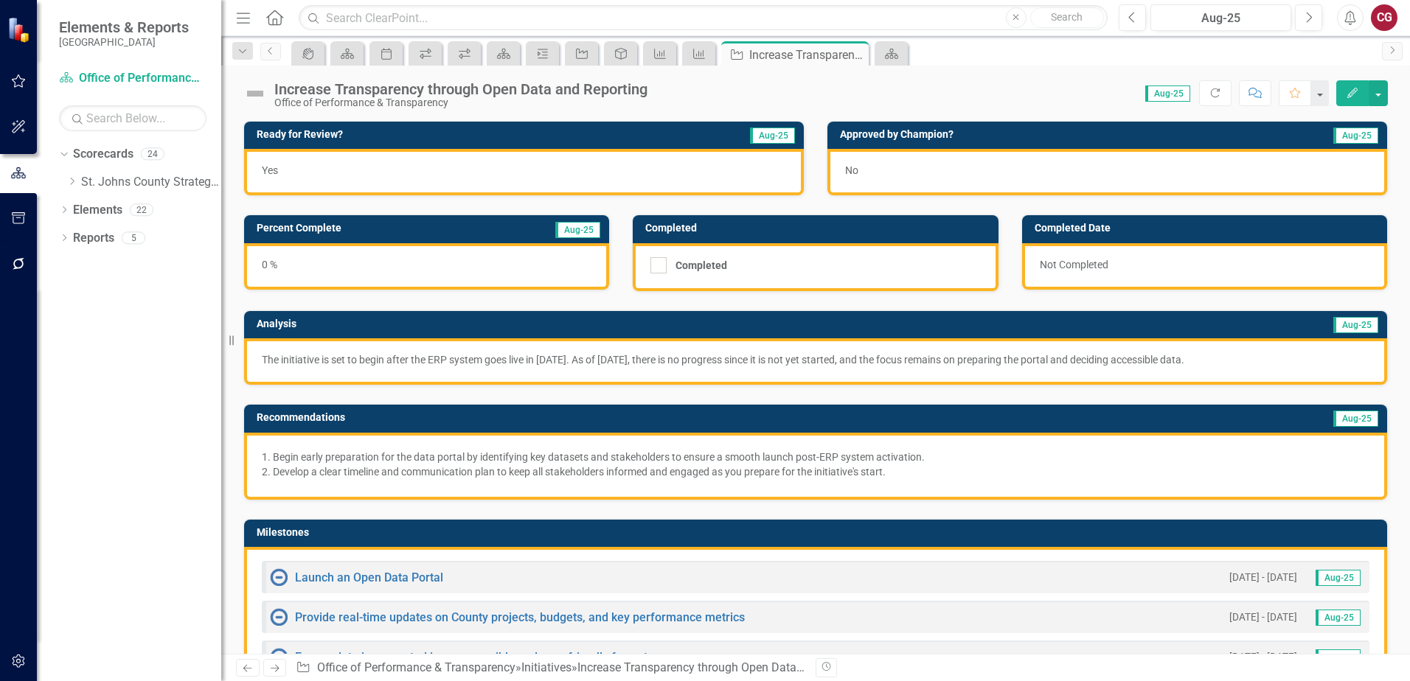
click at [354, 175] on div "Yes" at bounding box center [524, 172] width 560 height 46
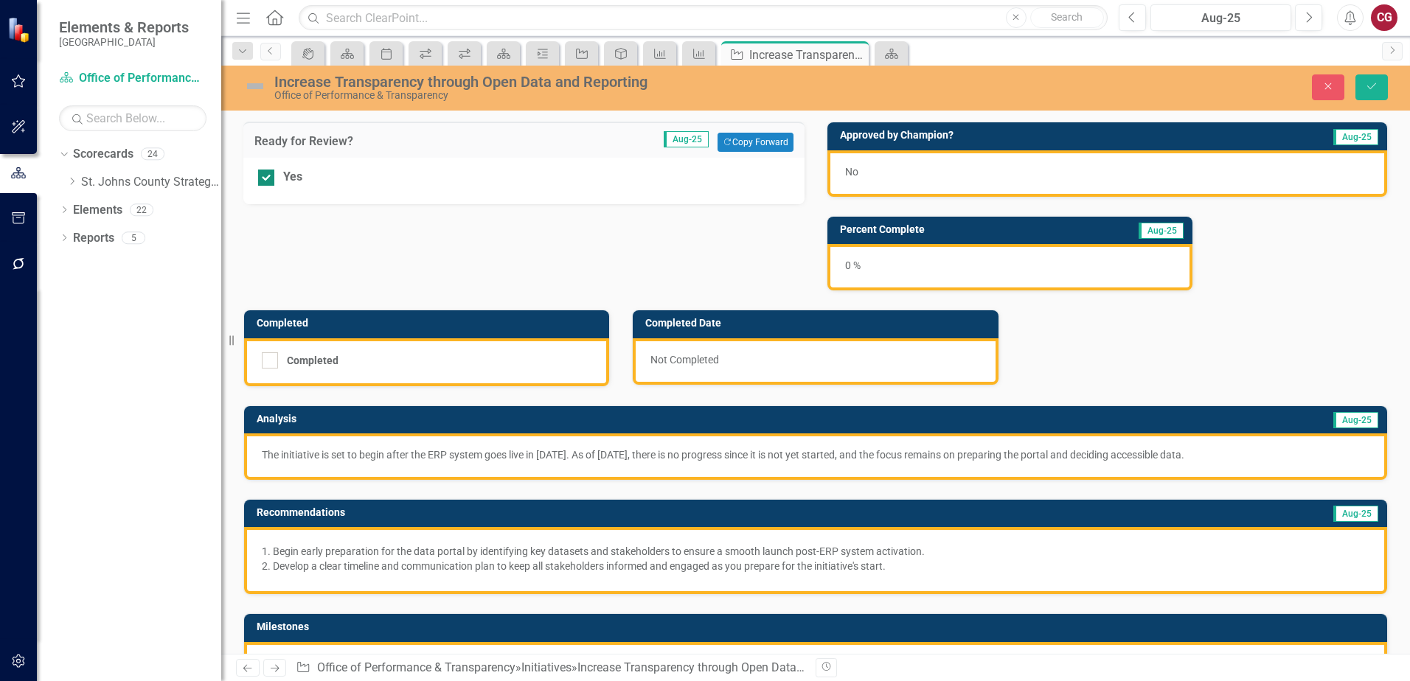
click at [274, 180] on div at bounding box center [266, 178] width 16 height 16
click at [268, 179] on input "Yes" at bounding box center [263, 175] width 10 height 10
click at [267, 178] on input "Yes" at bounding box center [263, 175] width 10 height 10
checkbox input "true"
click at [1365, 85] on icon "Save" at bounding box center [1371, 86] width 13 height 10
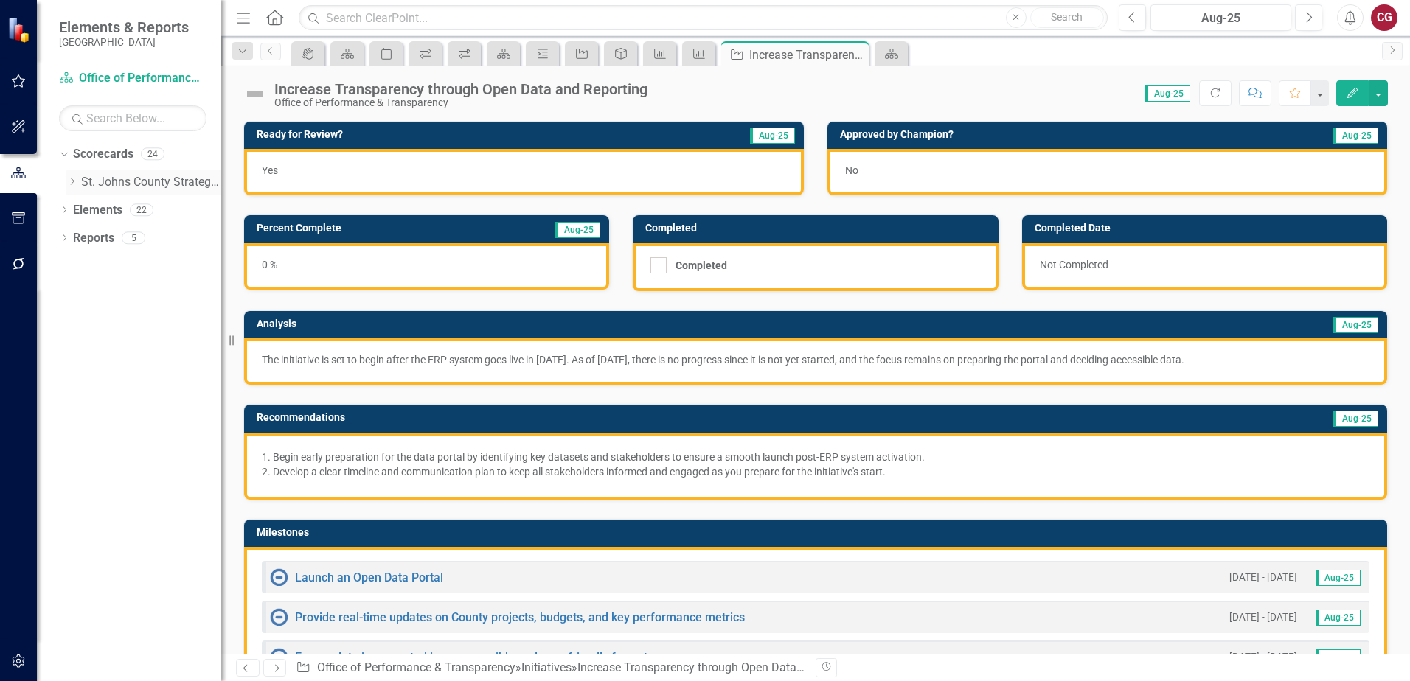
click at [74, 181] on icon at bounding box center [73, 181] width 4 height 7
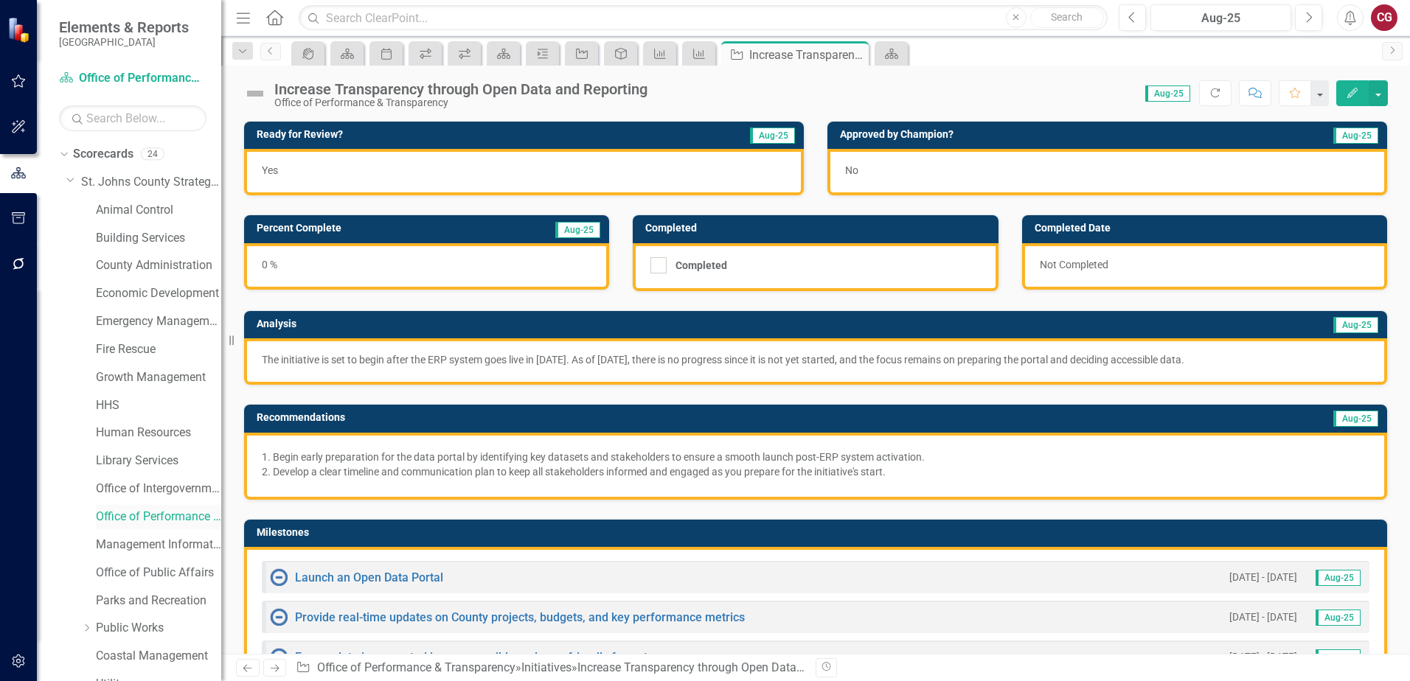
click at [170, 522] on link "Office of Performance & Transparency" at bounding box center [158, 517] width 125 height 17
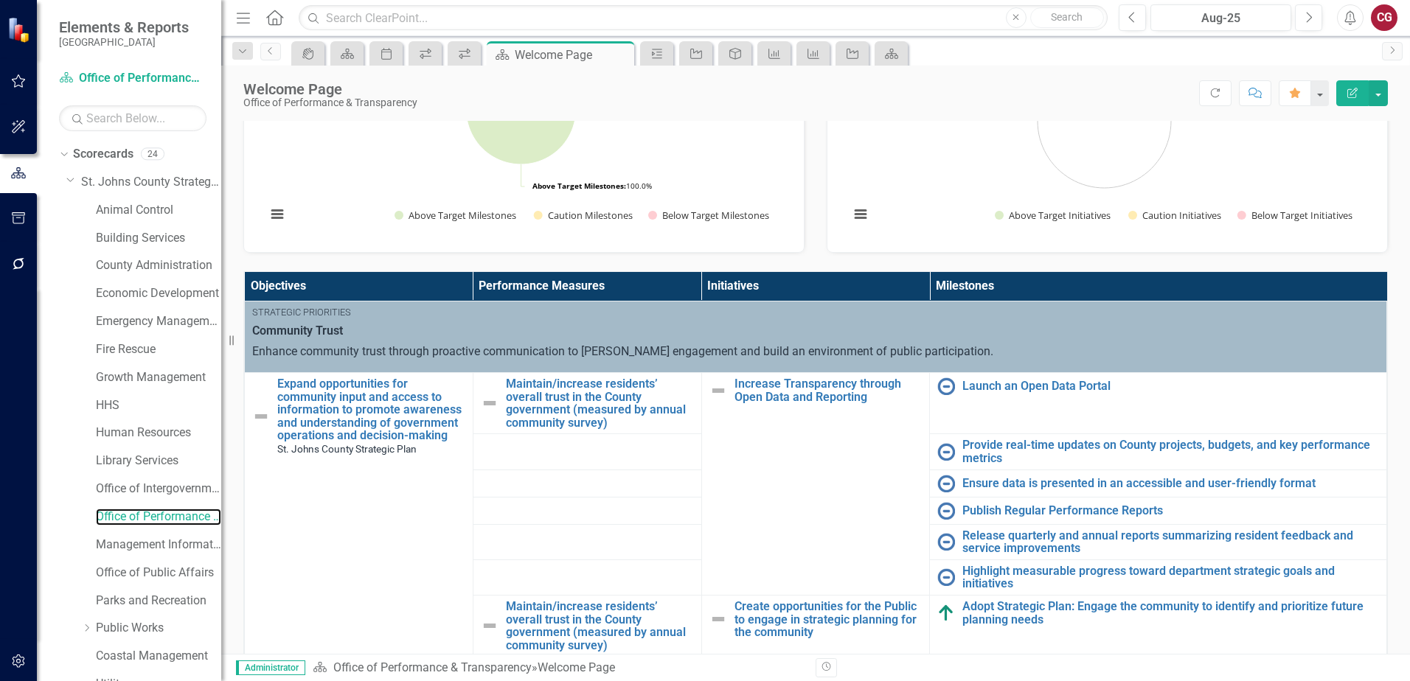
scroll to position [369, 0]
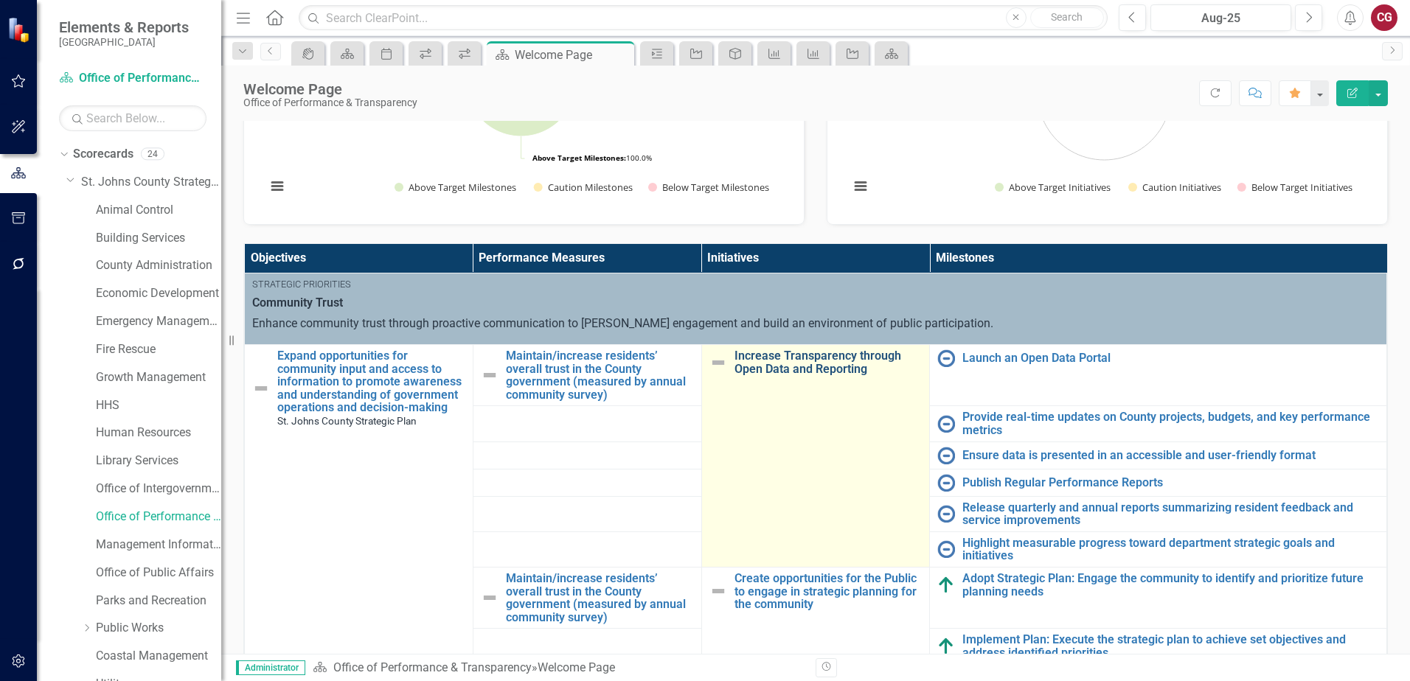
click at [781, 367] on link "Increase Transparency through Open Data and Reporting" at bounding box center [828, 362] width 188 height 26
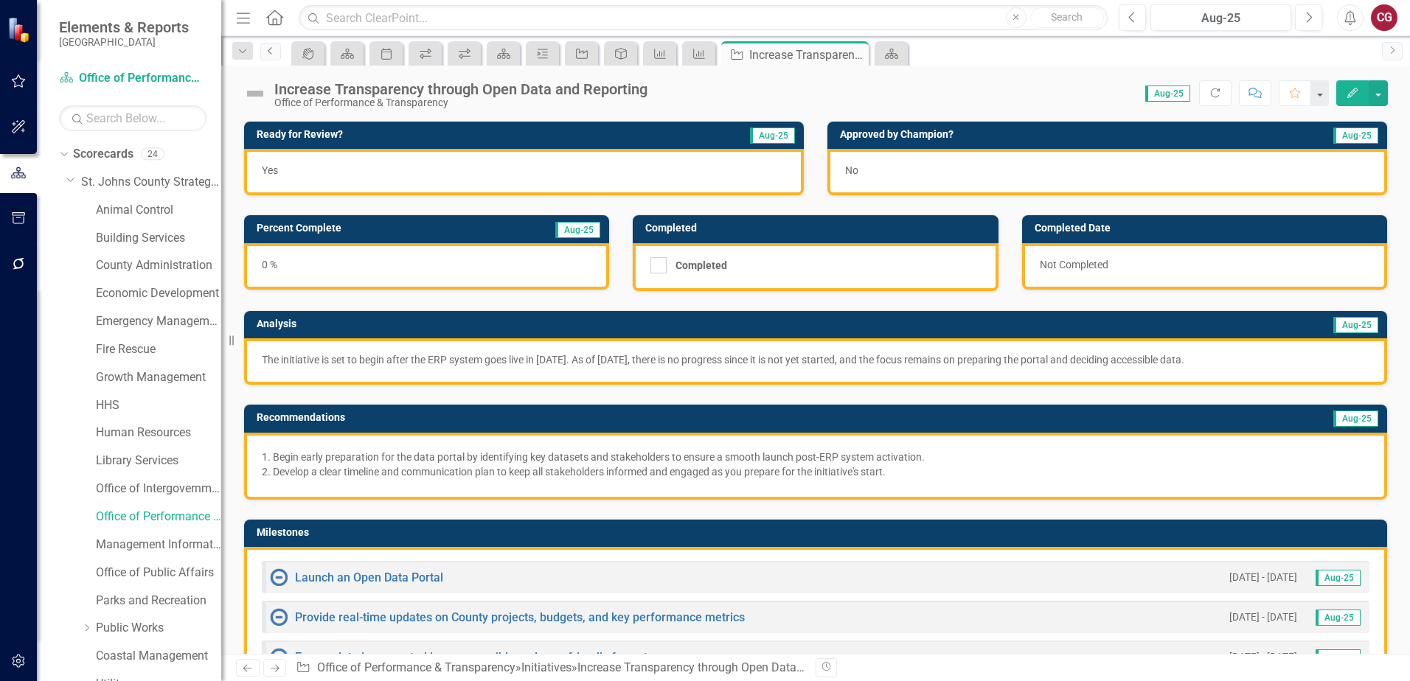
click at [270, 57] on link "Previous" at bounding box center [270, 52] width 21 height 18
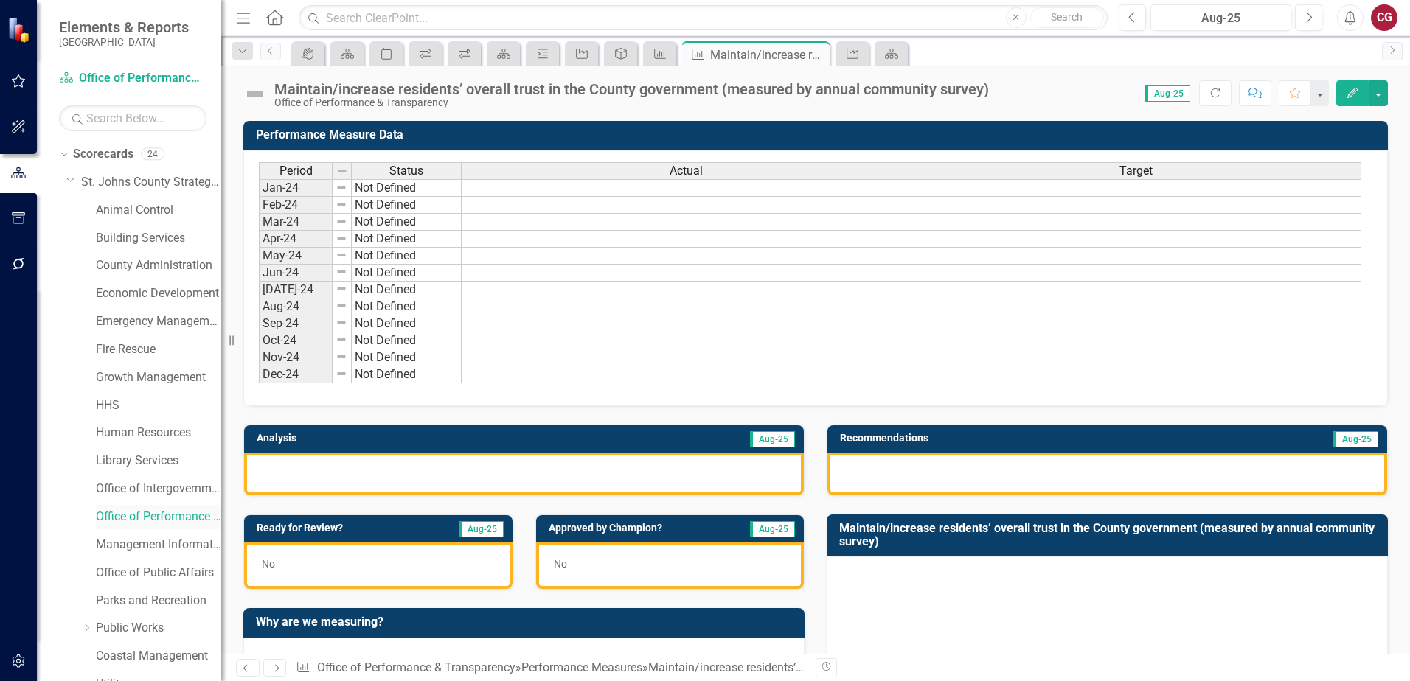
click at [147, 520] on link "Office of Performance & Transparency" at bounding box center [158, 517] width 125 height 17
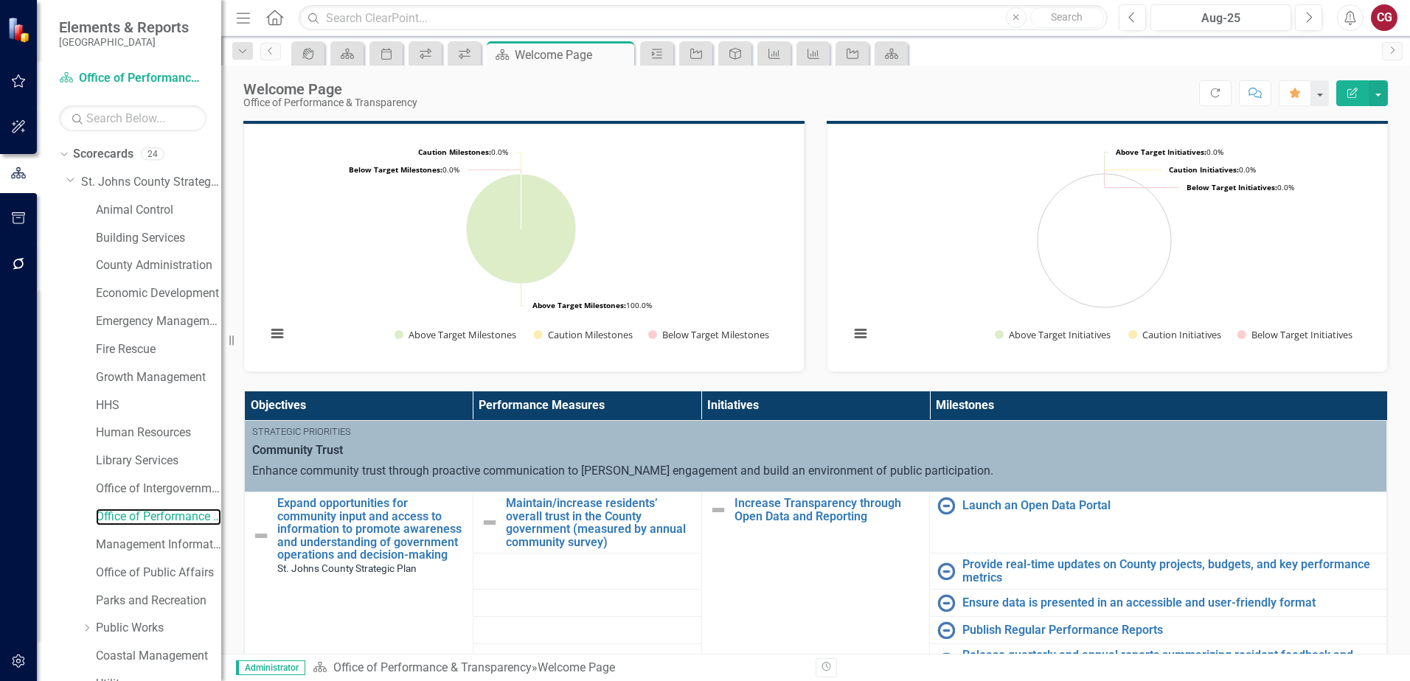
scroll to position [295, 0]
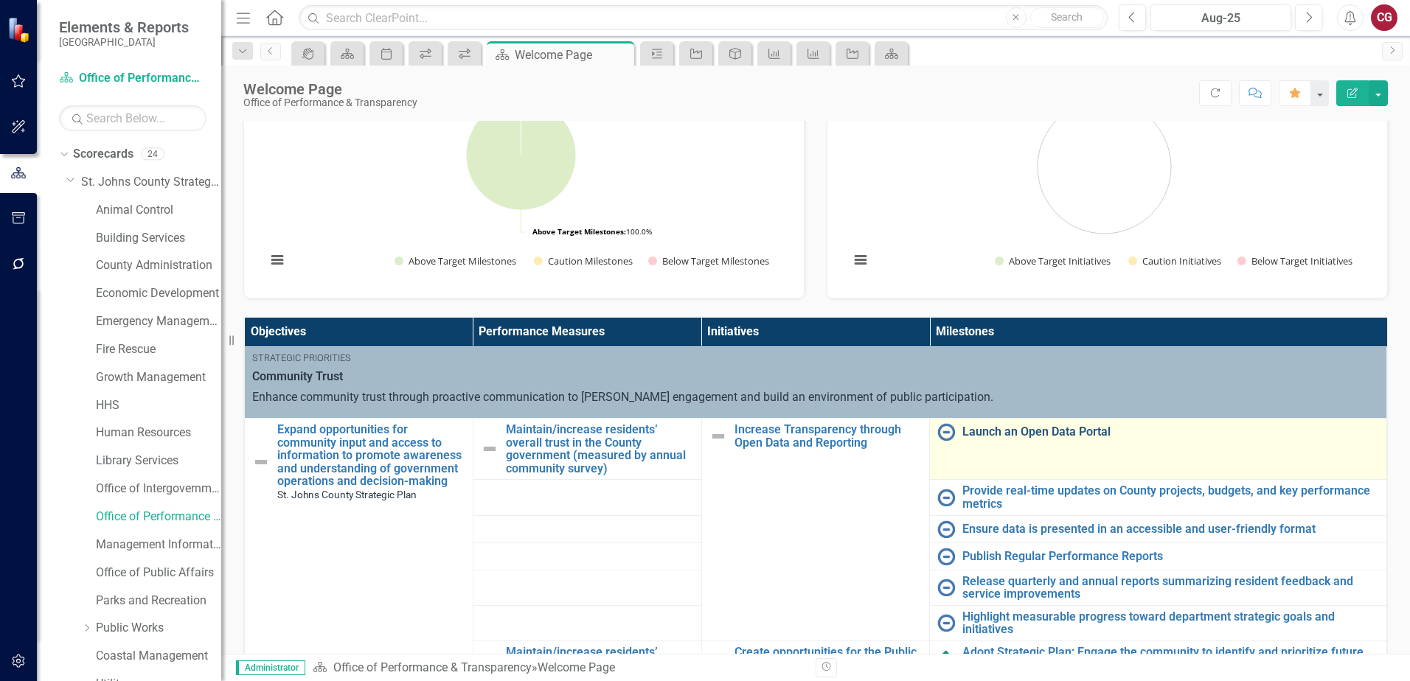
click at [1064, 429] on link "Launch an Open Data Portal" at bounding box center [1170, 431] width 417 height 13
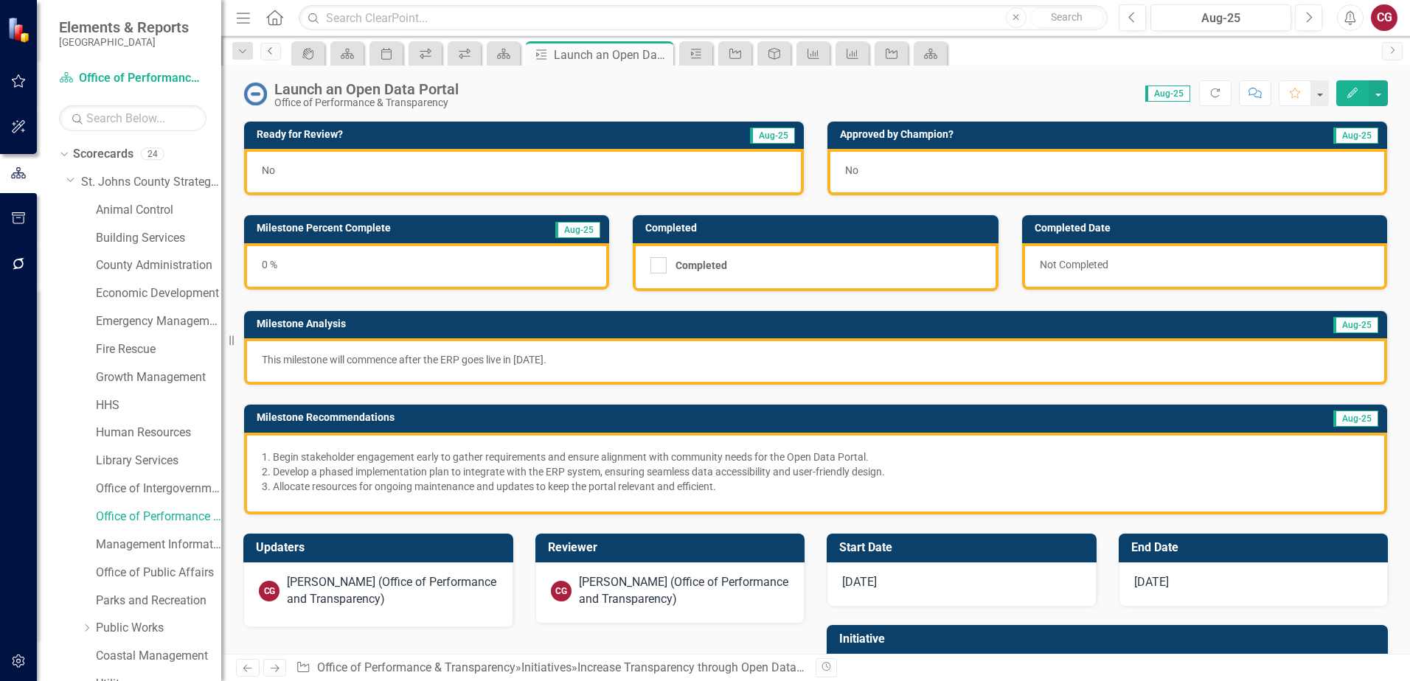
click at [265, 49] on icon "Previous" at bounding box center [271, 50] width 12 height 9
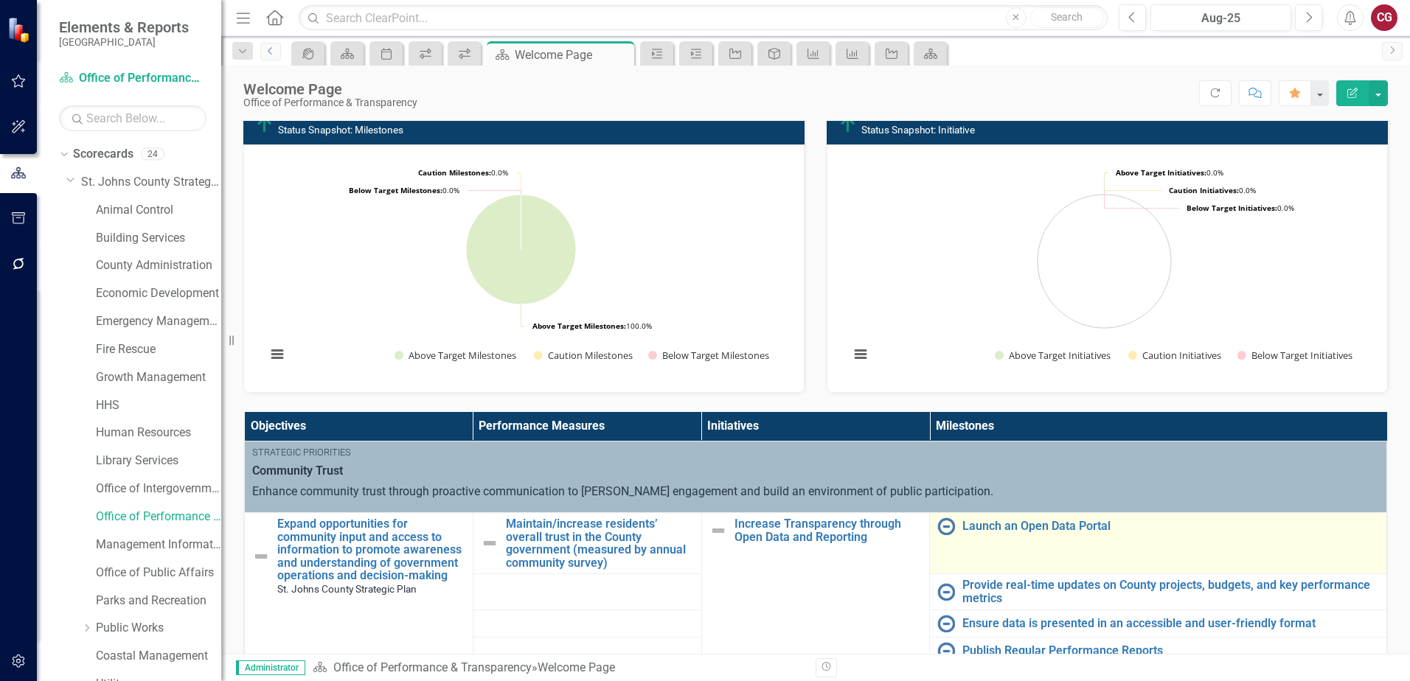
scroll to position [221, 0]
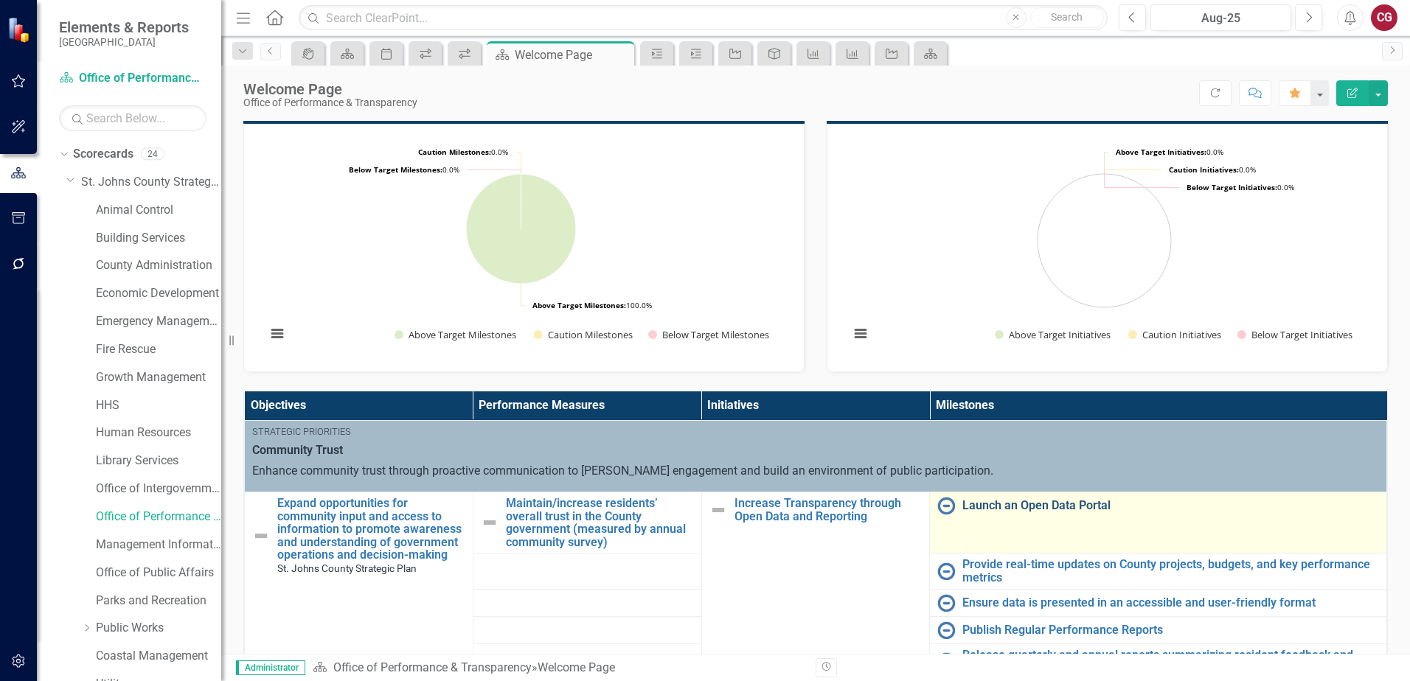
click at [1010, 504] on link "Launch an Open Data Portal" at bounding box center [1170, 505] width 417 height 13
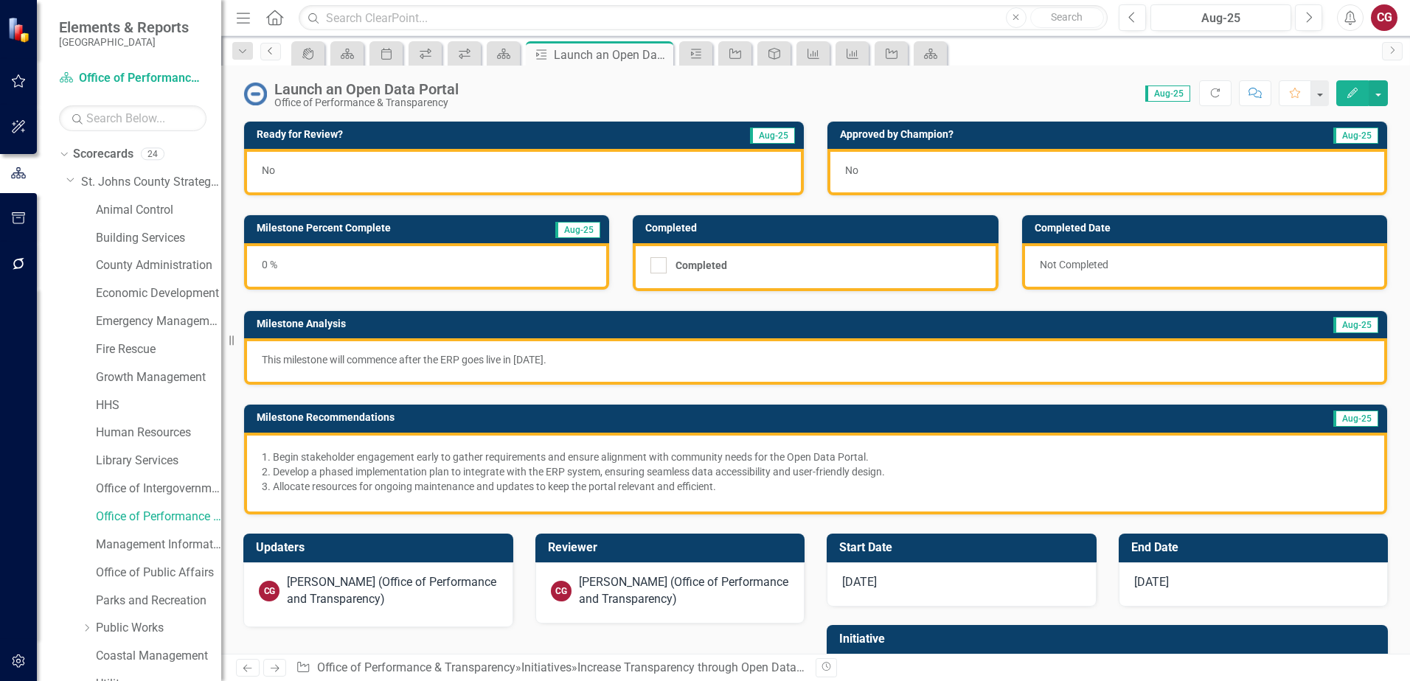
click at [270, 55] on link "Previous" at bounding box center [270, 52] width 21 height 18
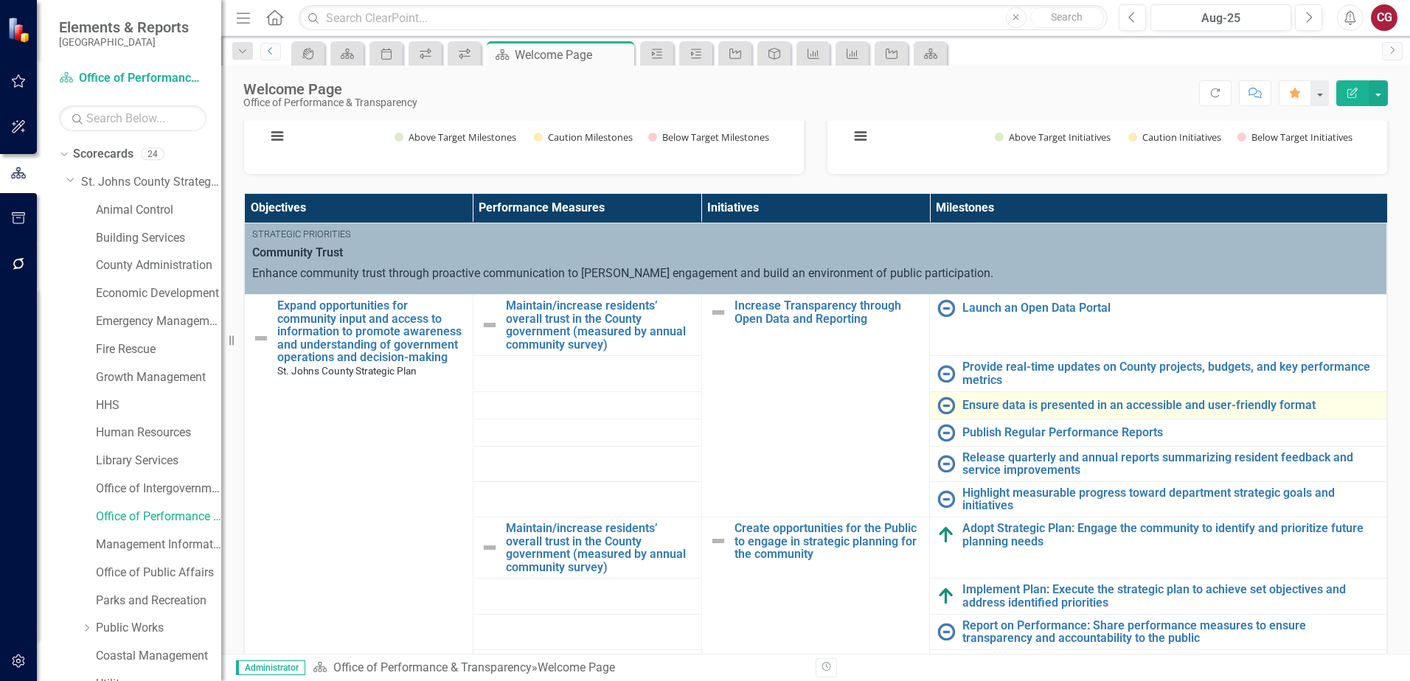
scroll to position [442, 0]
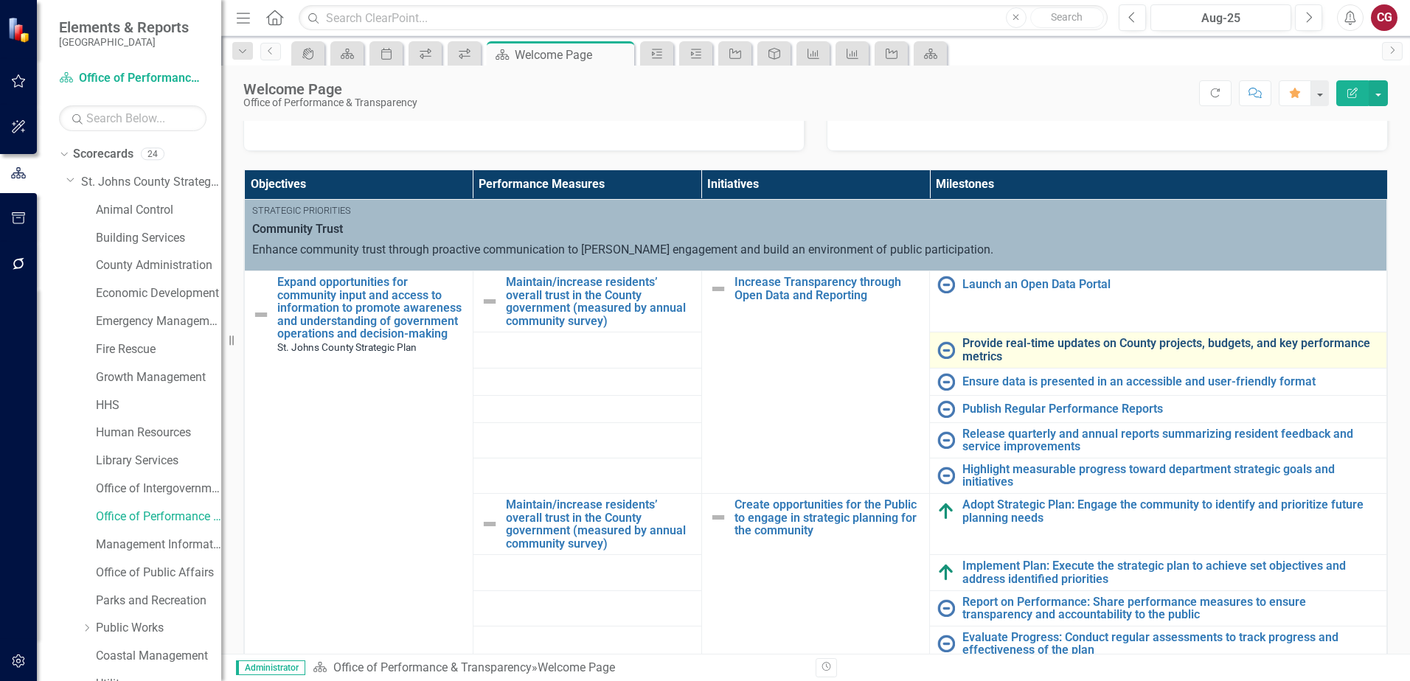
click at [998, 349] on link "Provide real-time updates on County projects, budgets, and key performance metr…" at bounding box center [1170, 350] width 417 height 26
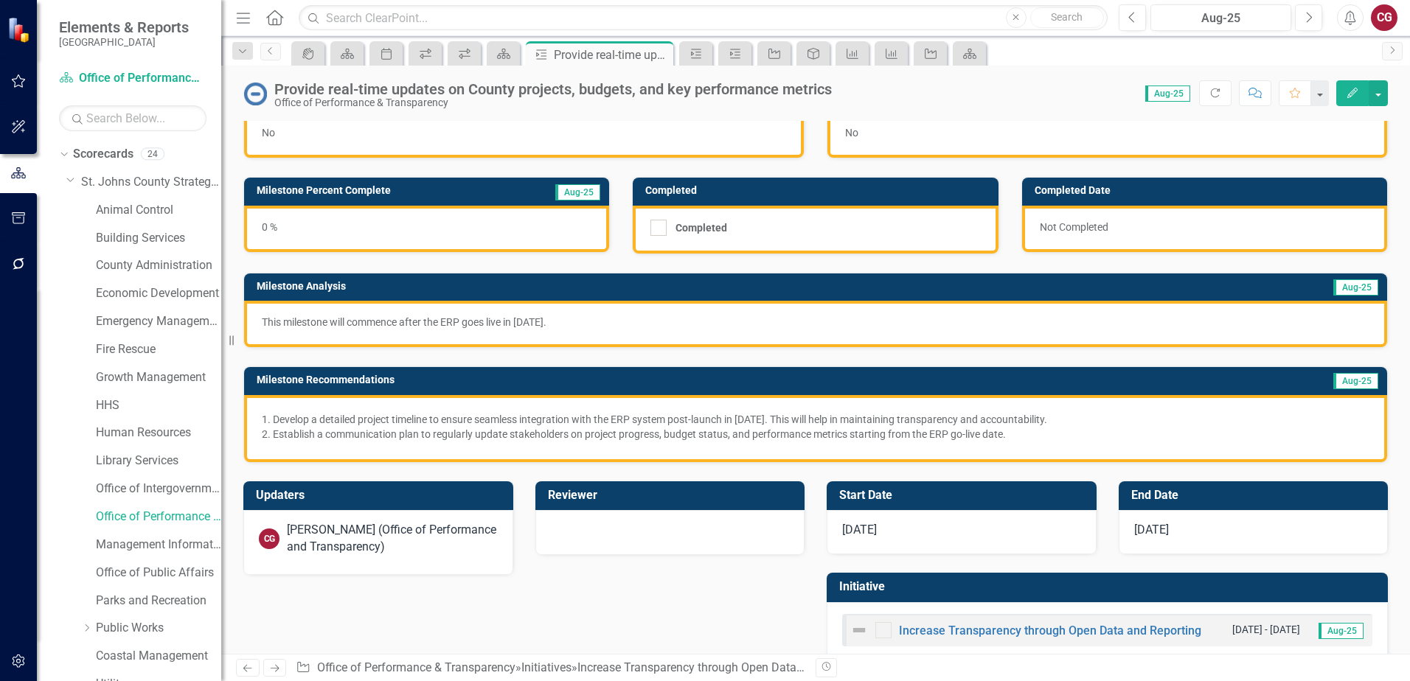
scroll to position [68, 0]
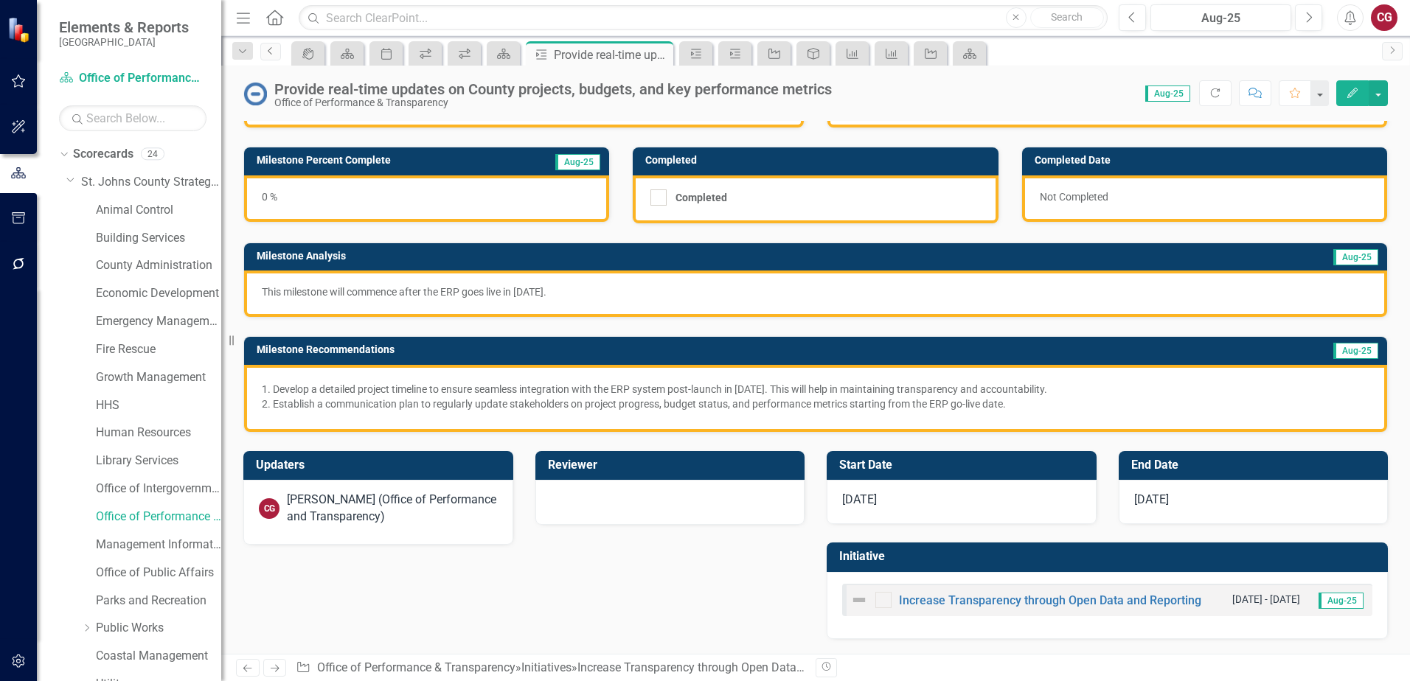
click at [267, 57] on link "Previous" at bounding box center [270, 52] width 21 height 18
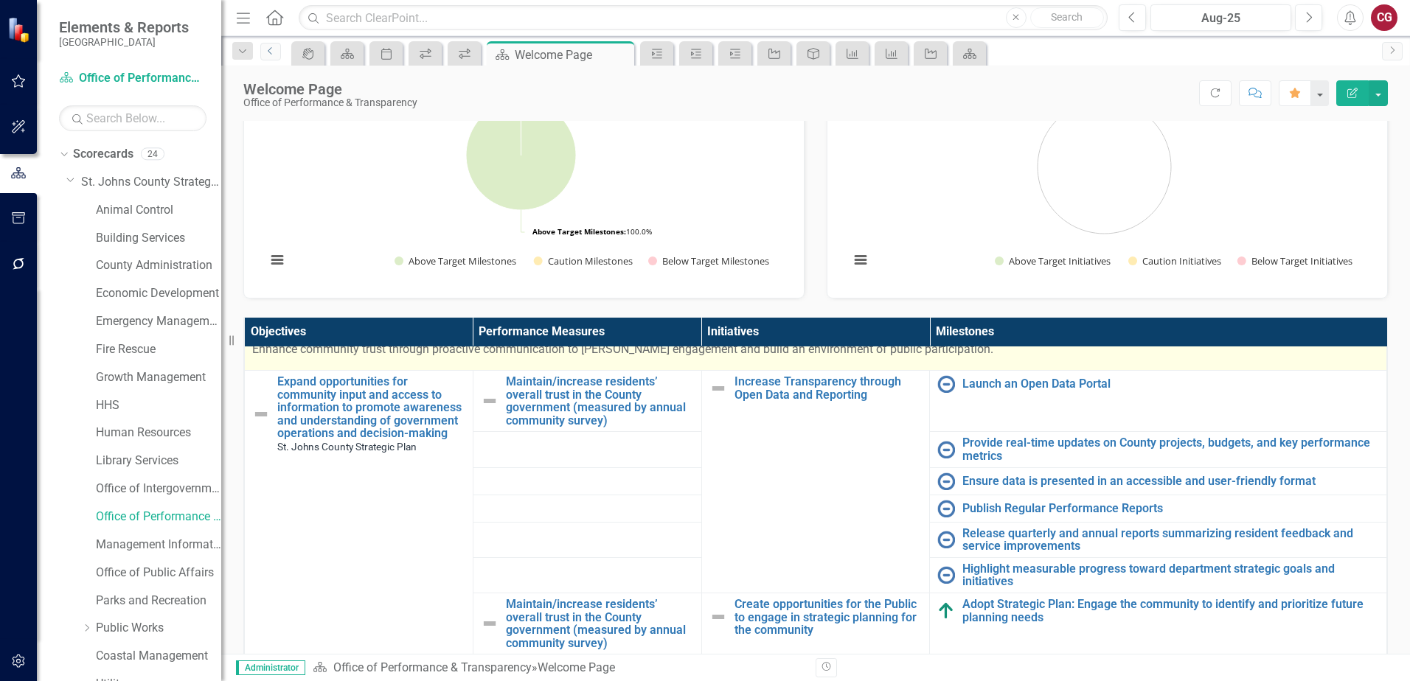
scroll to position [147, 0]
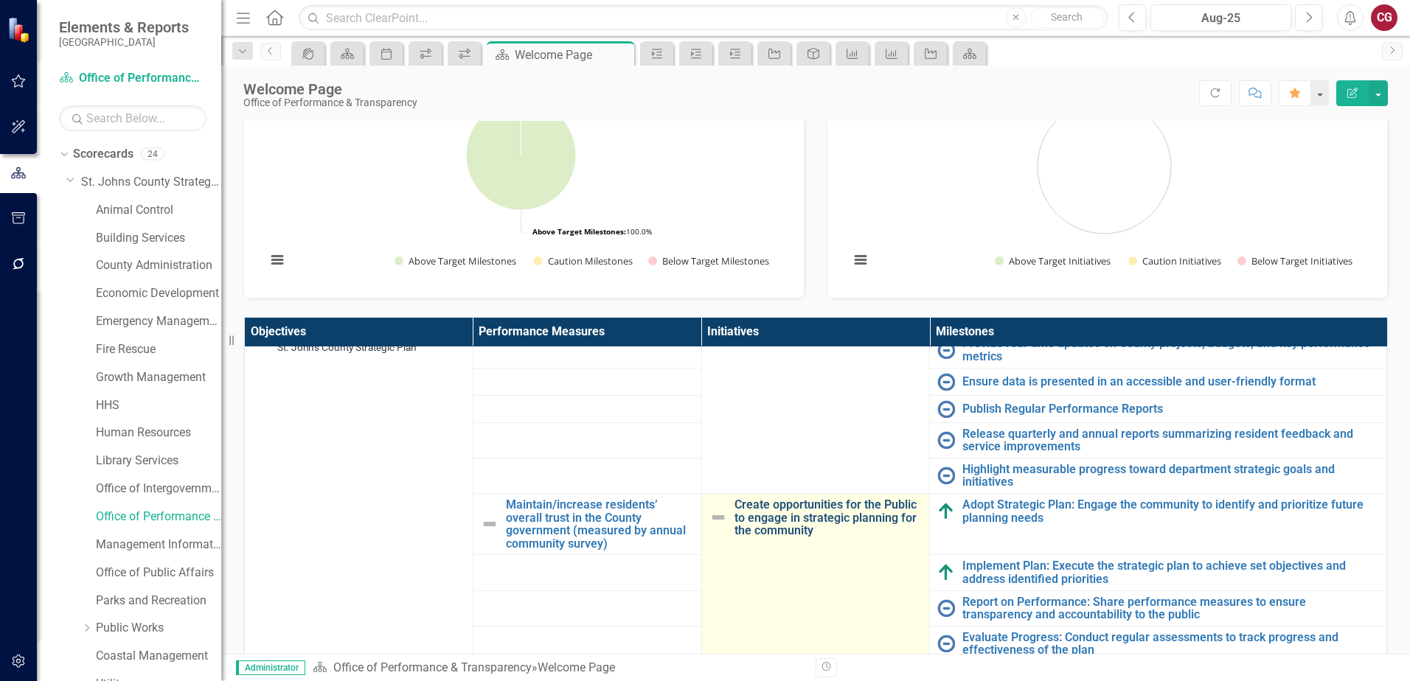
click at [780, 518] on link "Create opportunities for the Public to engage in strategic planning for the com…" at bounding box center [828, 517] width 188 height 39
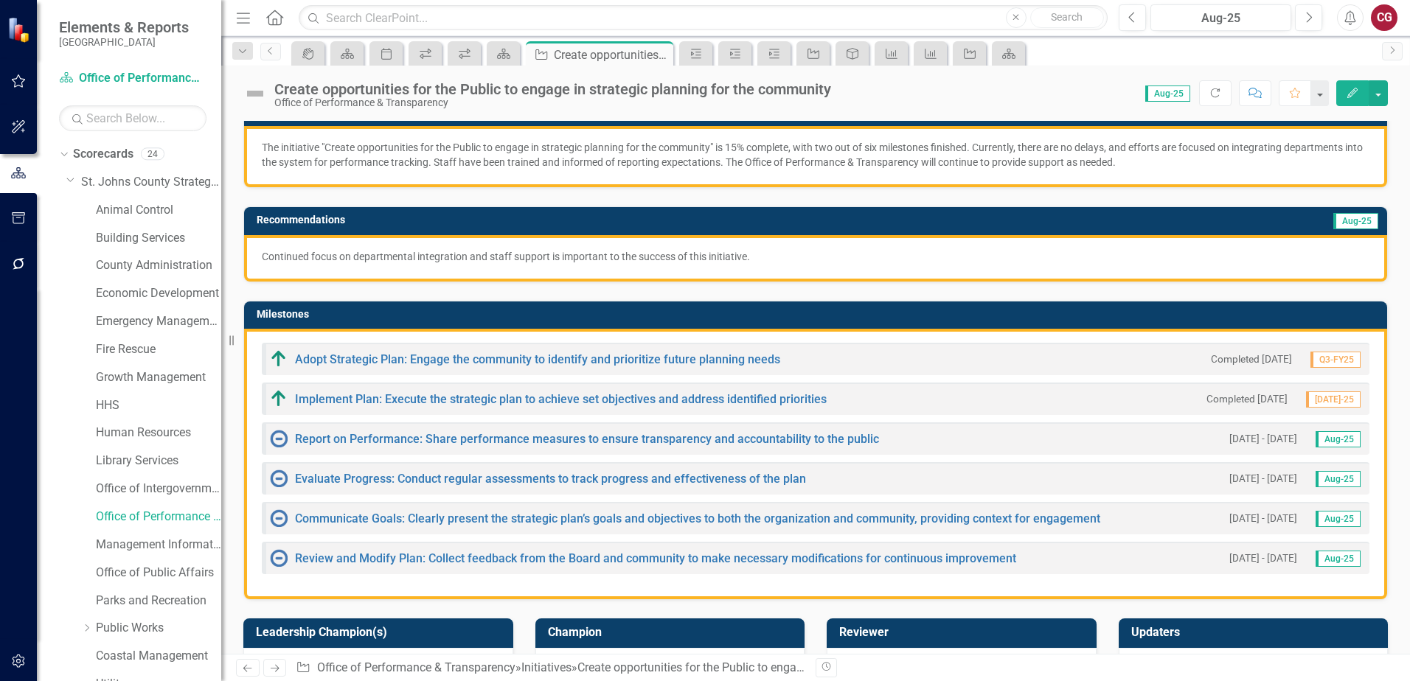
scroll to position [295, 0]
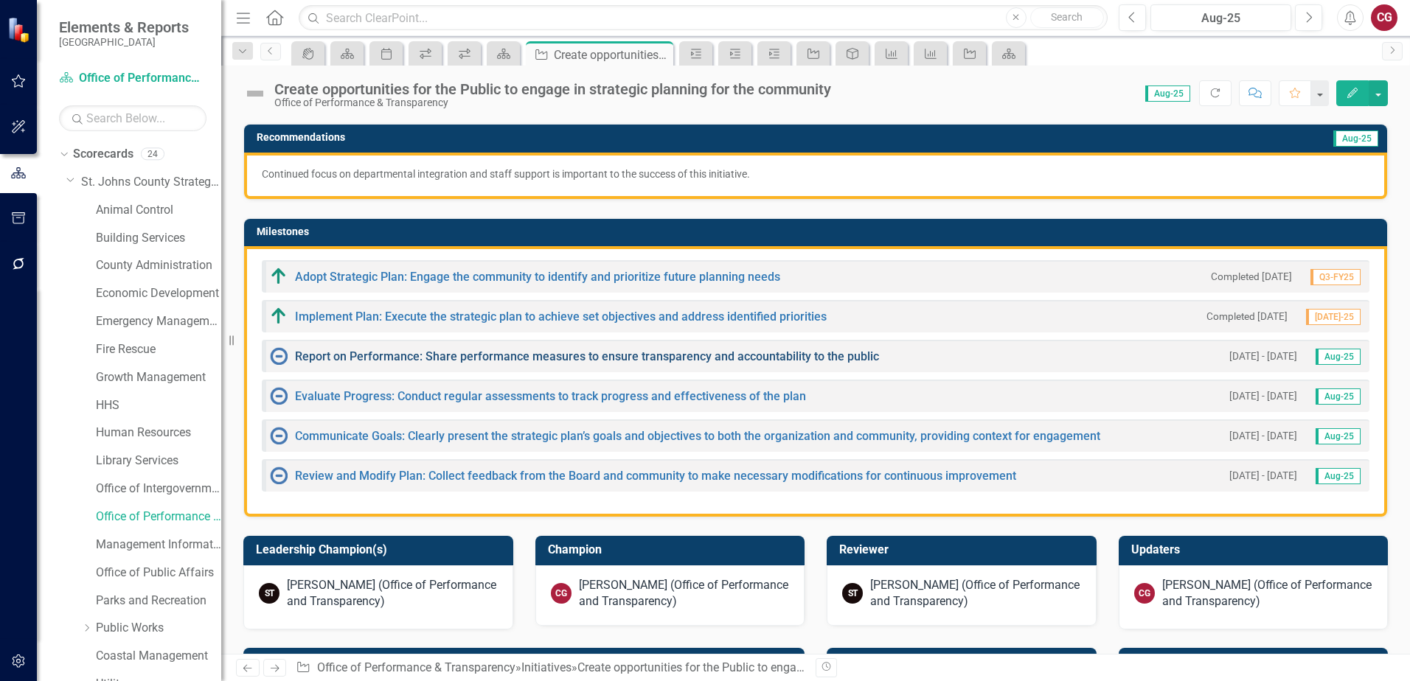
click at [410, 356] on link "Report on Performance: Share performance measures to ensure transparency and ac…" at bounding box center [587, 356] width 584 height 14
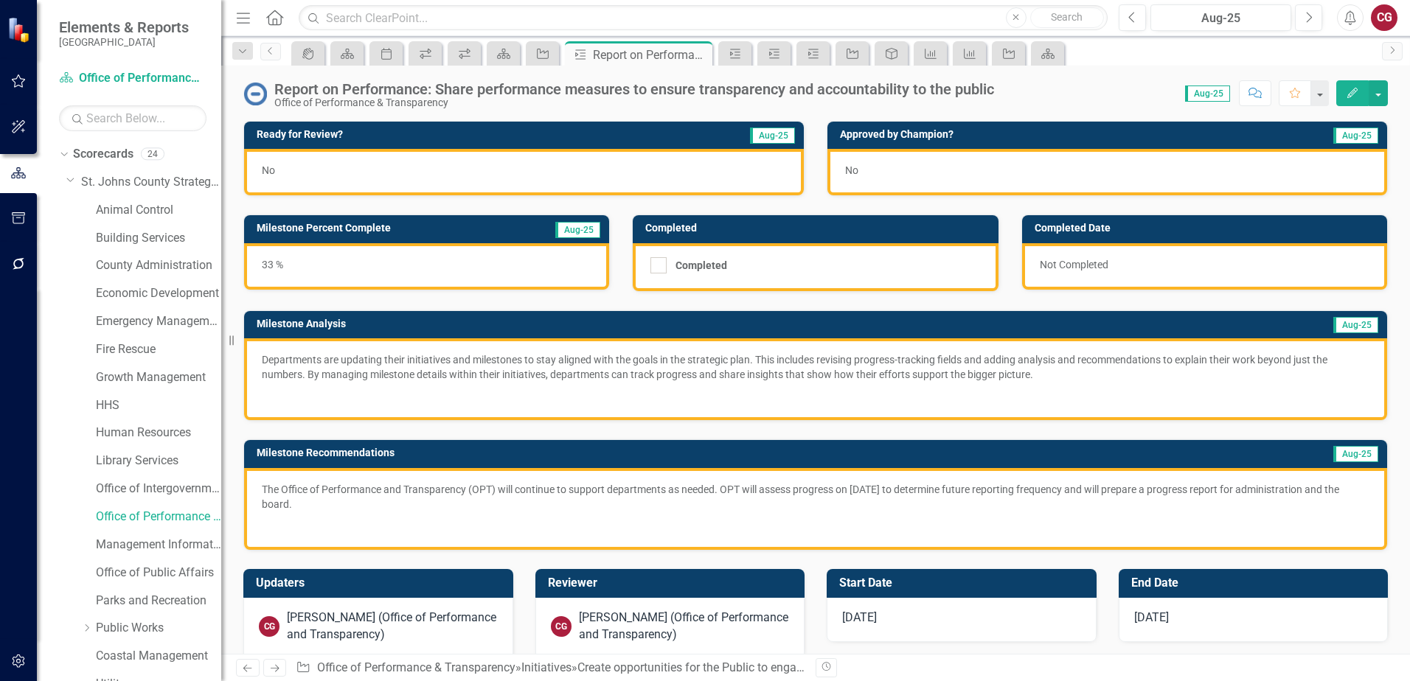
click at [445, 188] on div "No" at bounding box center [524, 172] width 560 height 46
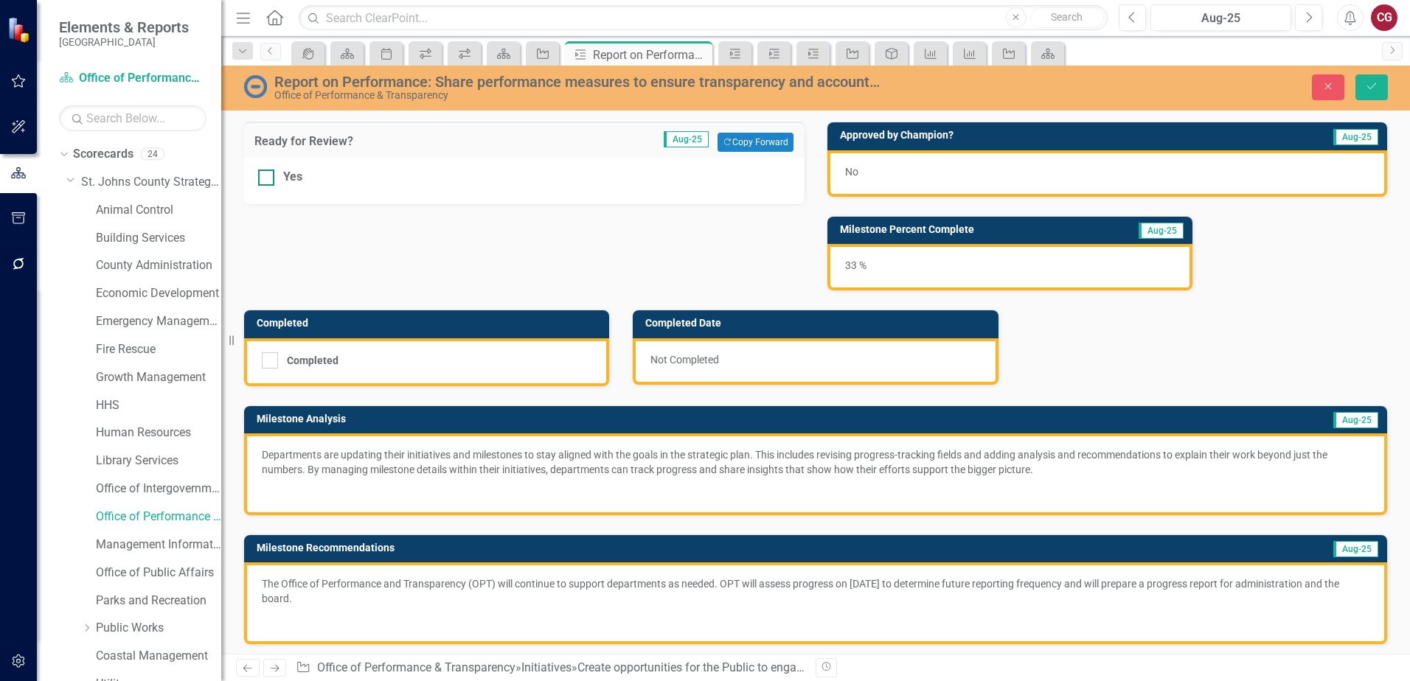
click at [271, 172] on div at bounding box center [266, 178] width 16 height 16
click at [268, 172] on input "Yes" at bounding box center [263, 175] width 10 height 10
checkbox input "true"
click at [1373, 80] on button "Save" at bounding box center [1371, 87] width 32 height 26
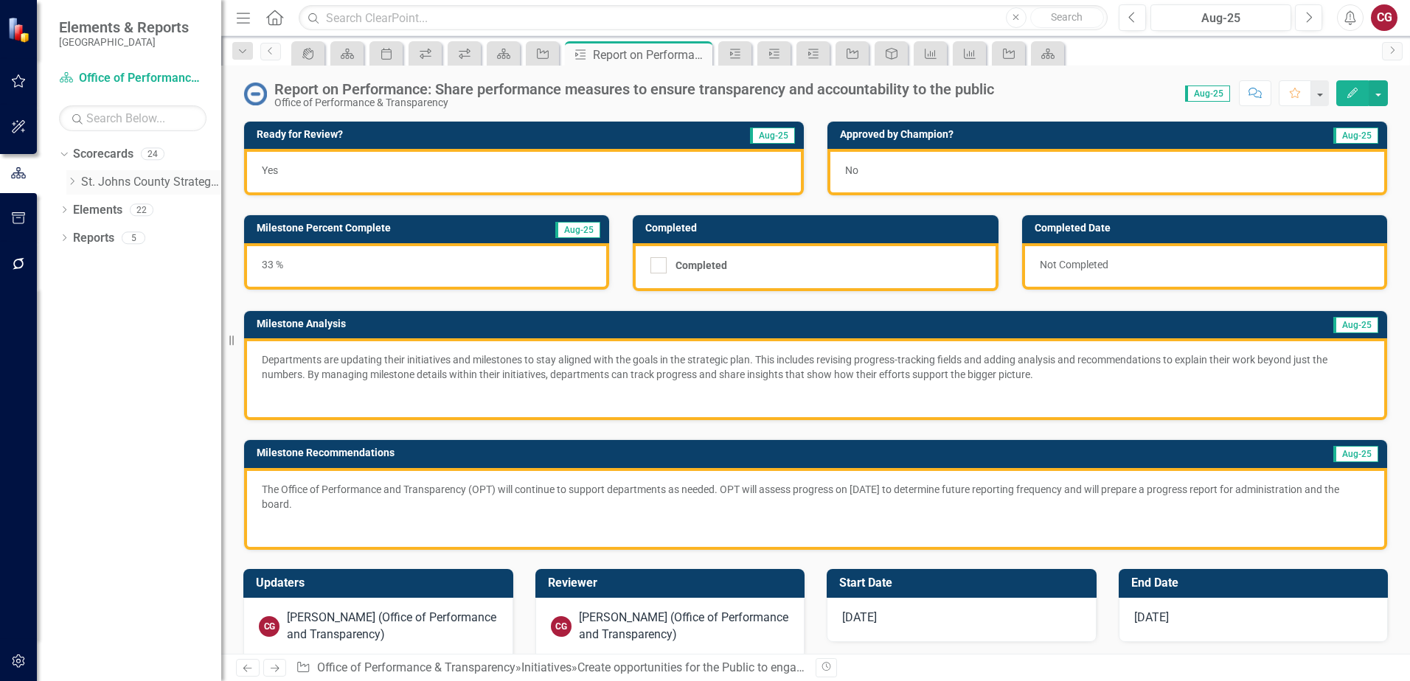
click at [72, 184] on icon at bounding box center [73, 181] width 4 height 7
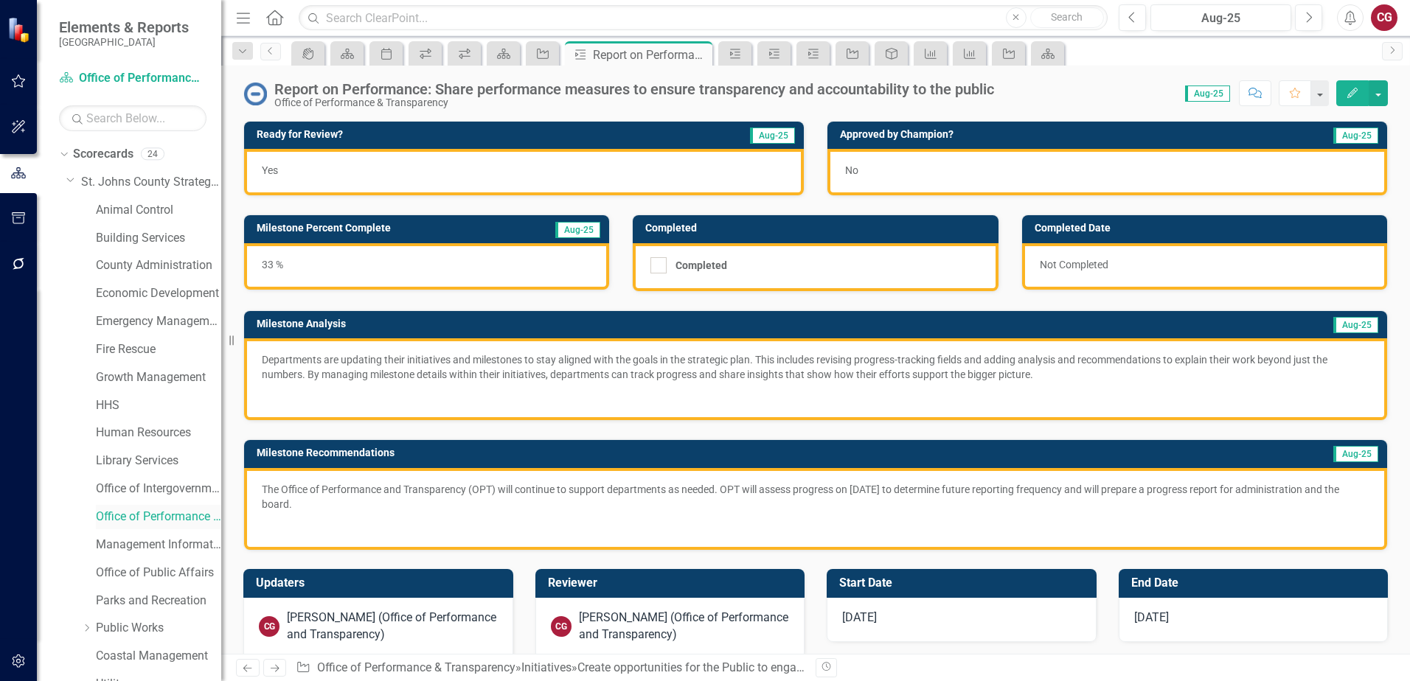
click at [129, 519] on link "Office of Performance & Transparency" at bounding box center [158, 517] width 125 height 17
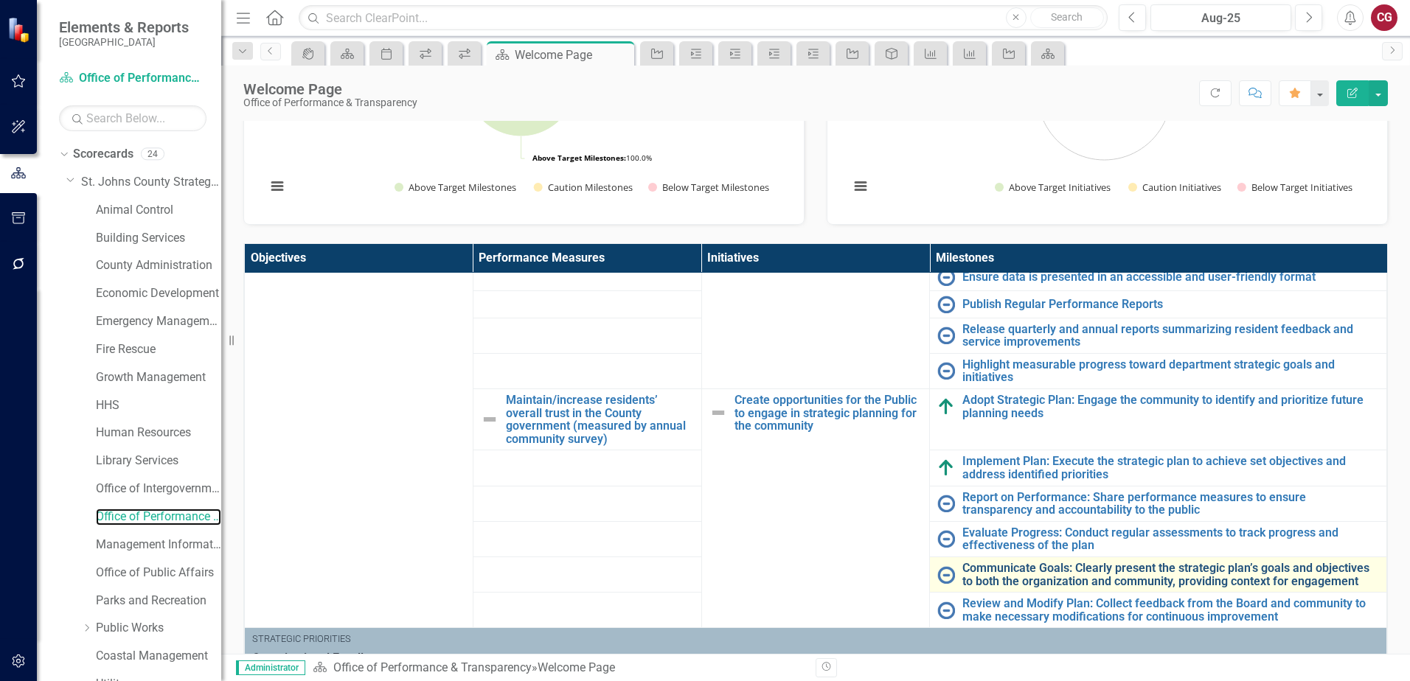
scroll to position [221, 0]
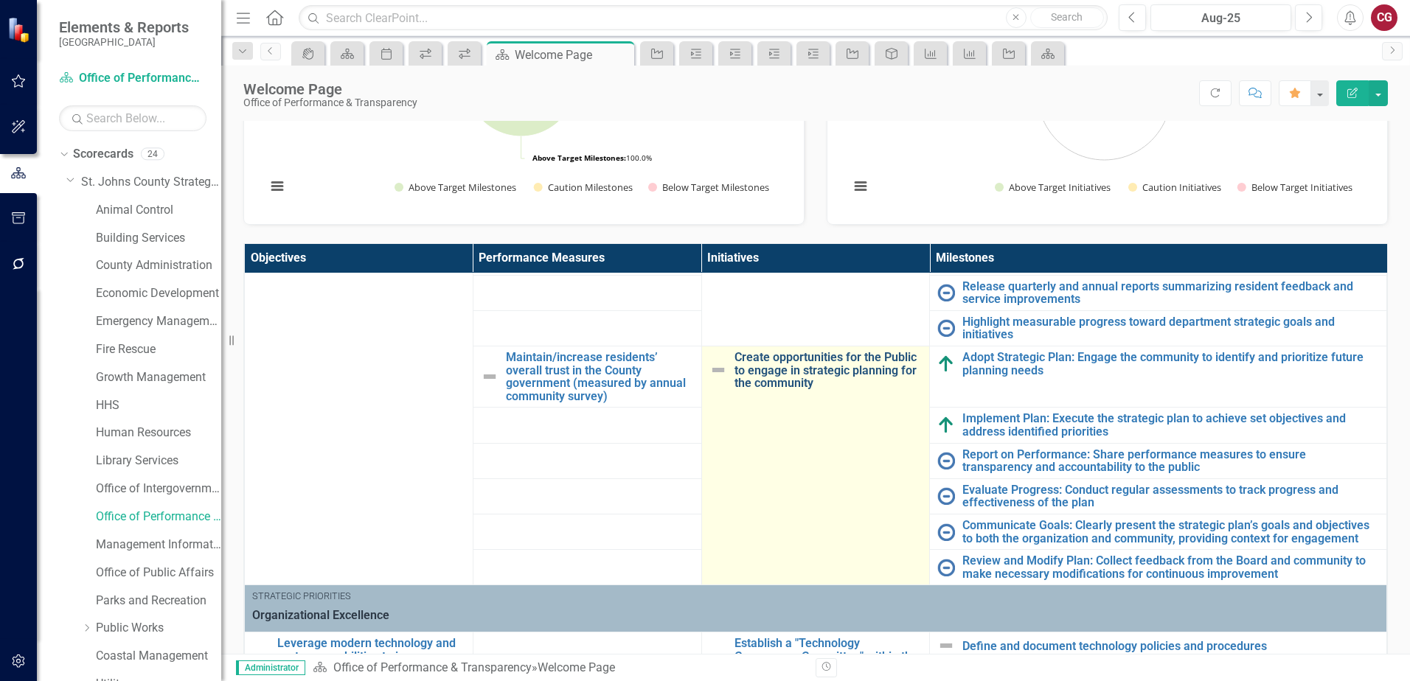
click at [794, 377] on link "Create opportunities for the Public to engage in strategic planning for the com…" at bounding box center [828, 370] width 188 height 39
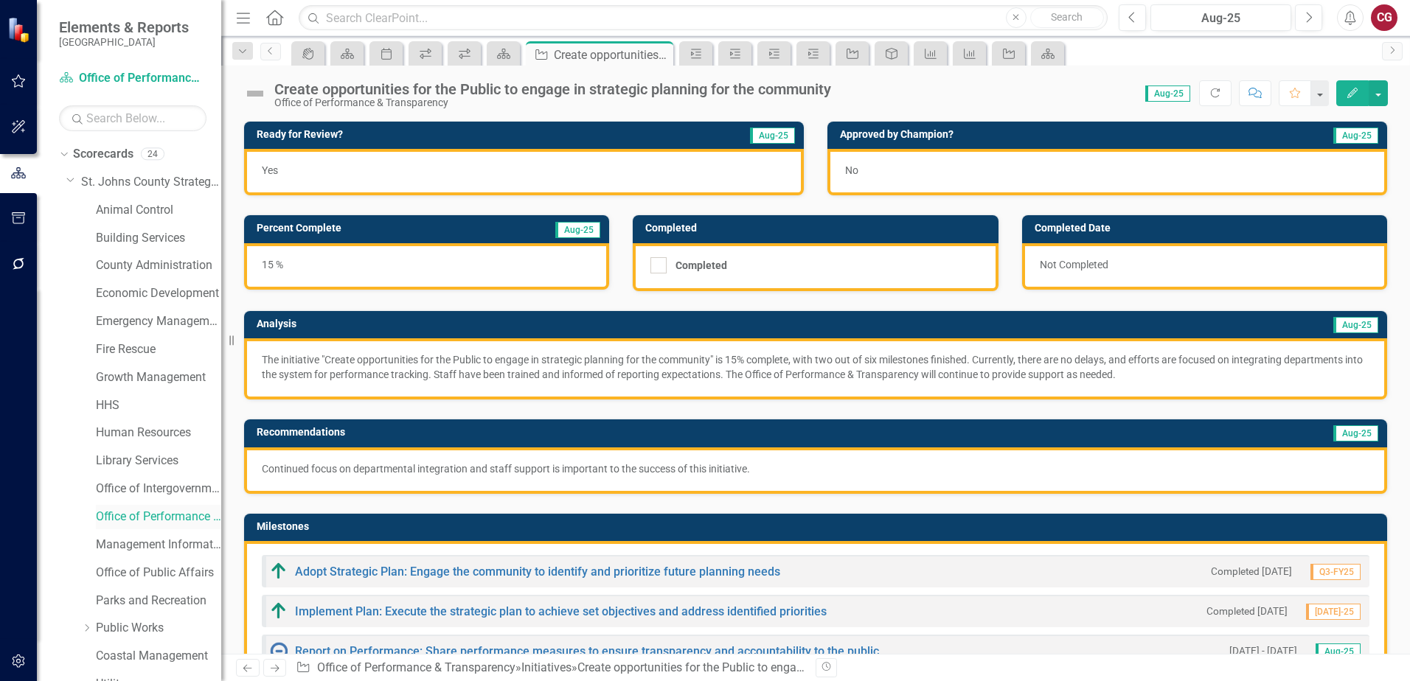
click at [142, 513] on link "Office of Performance & Transparency" at bounding box center [158, 517] width 125 height 17
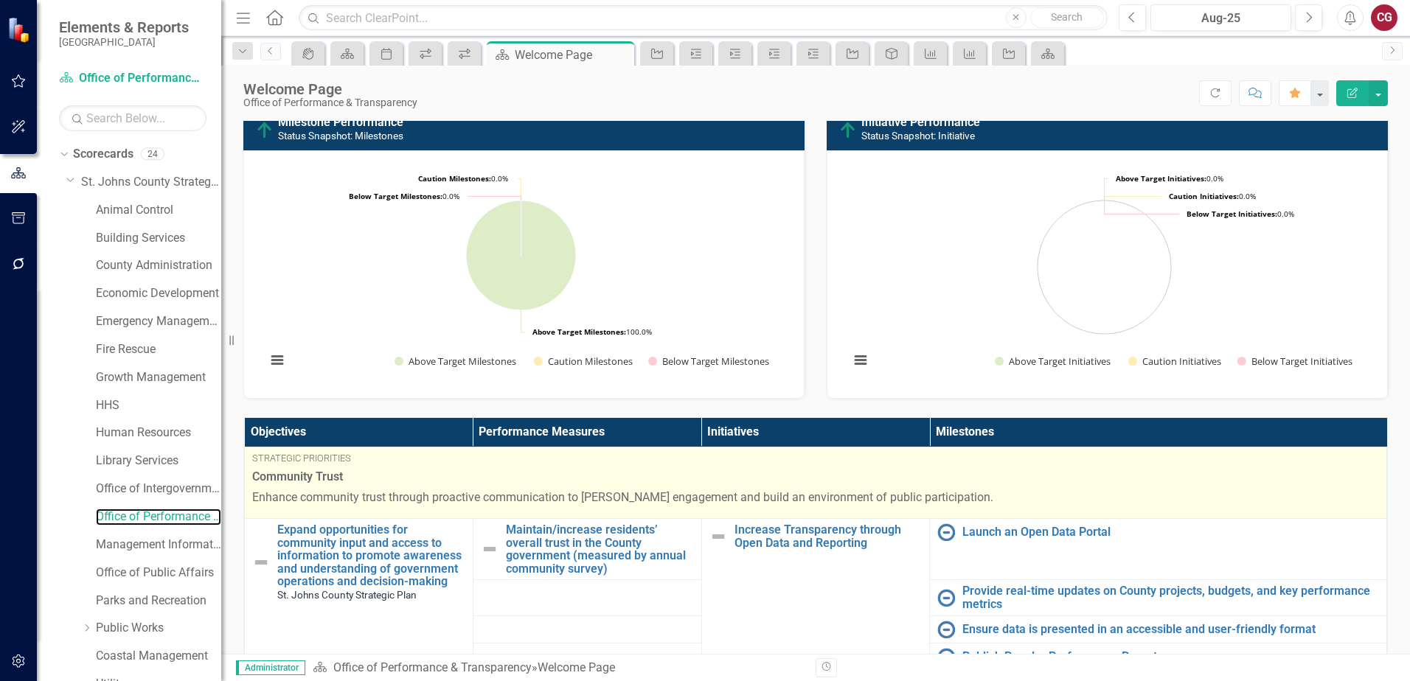
scroll to position [221, 0]
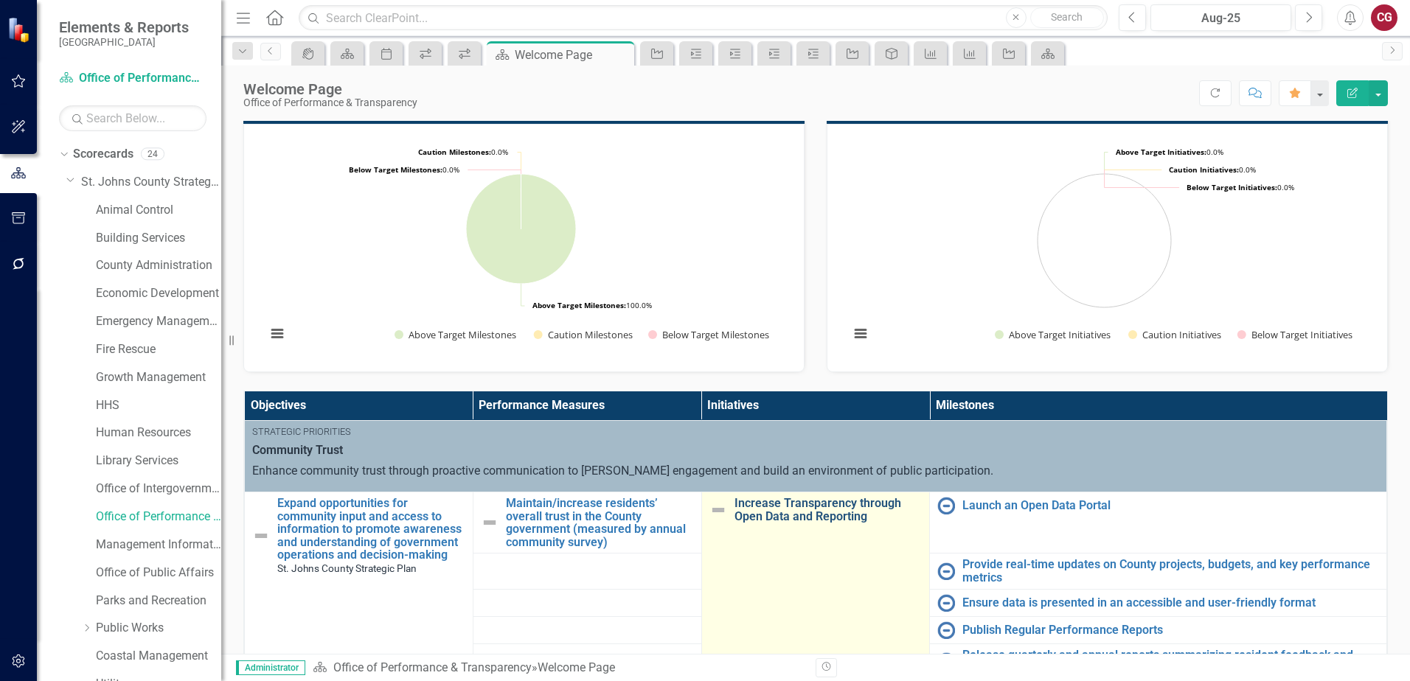
click at [791, 515] on link "Increase Transparency through Open Data and Reporting" at bounding box center [828, 510] width 188 height 26
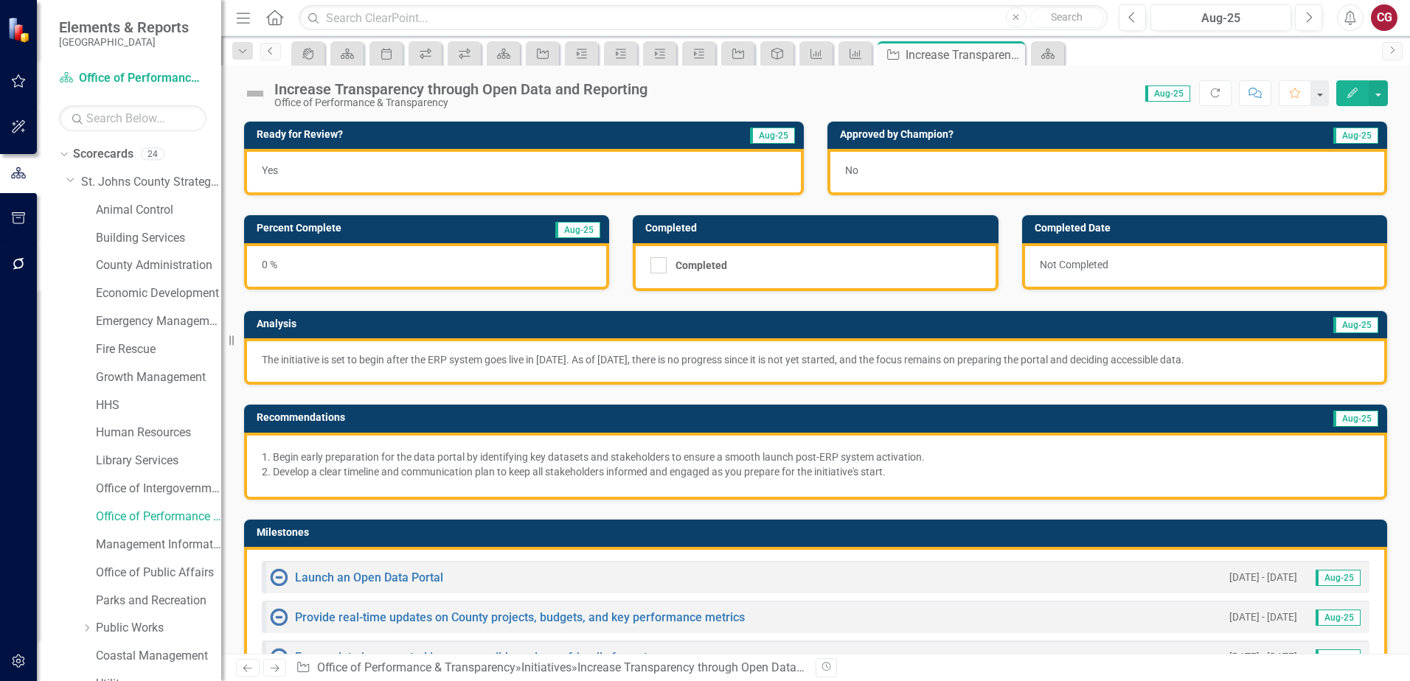
click at [272, 51] on icon "Previous" at bounding box center [271, 50] width 12 height 9
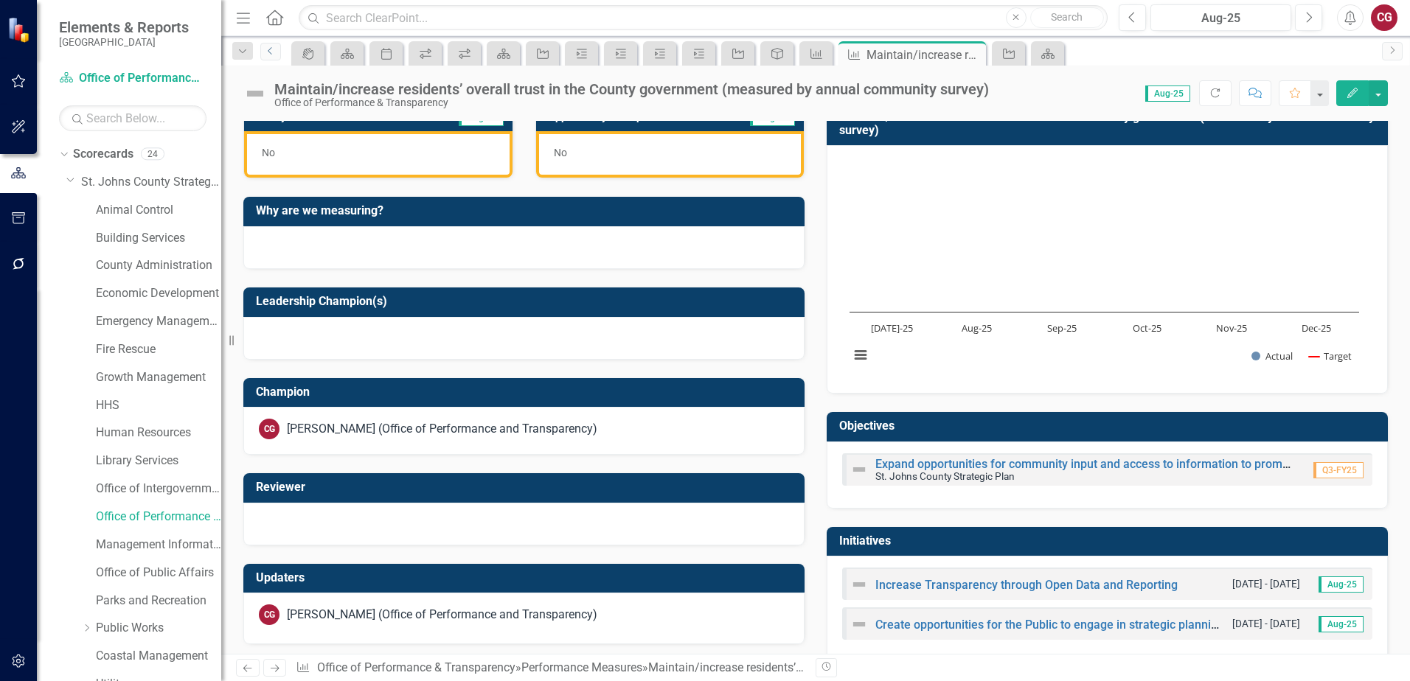
scroll to position [435, 0]
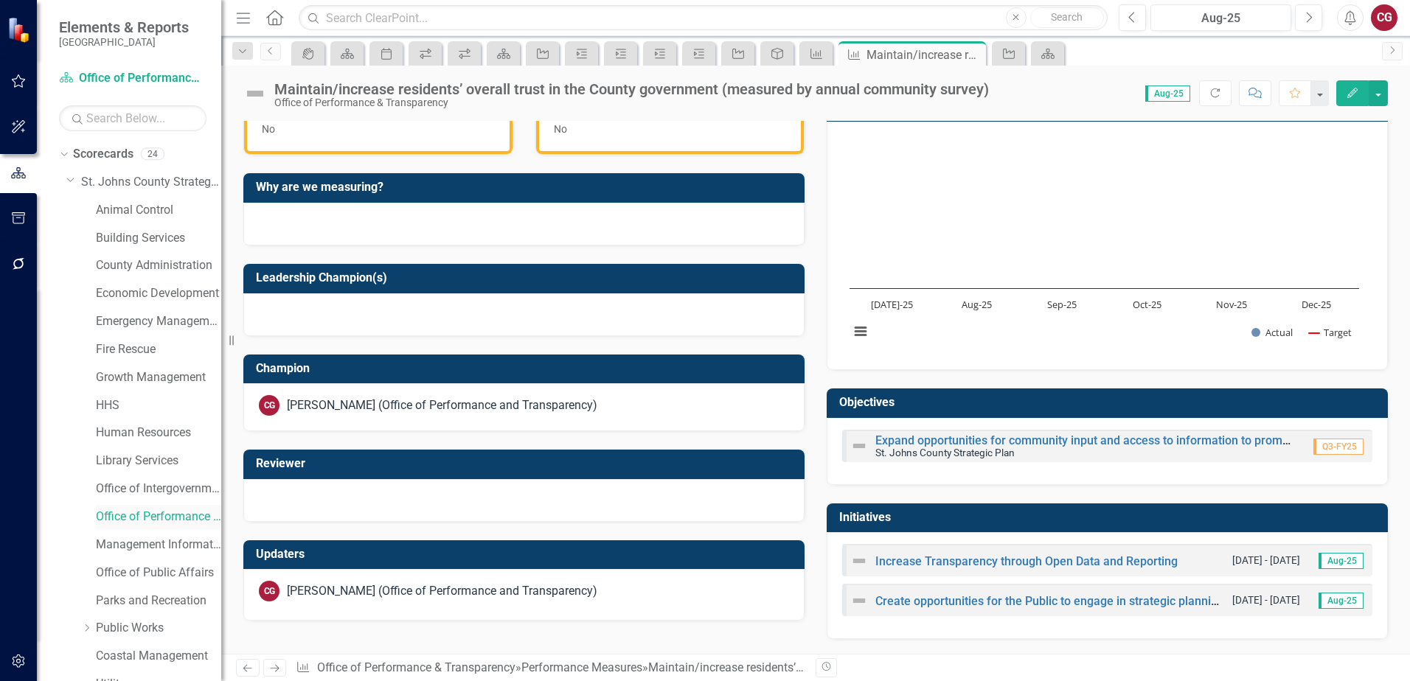
click at [156, 512] on link "Office of Performance & Transparency" at bounding box center [158, 517] width 125 height 17
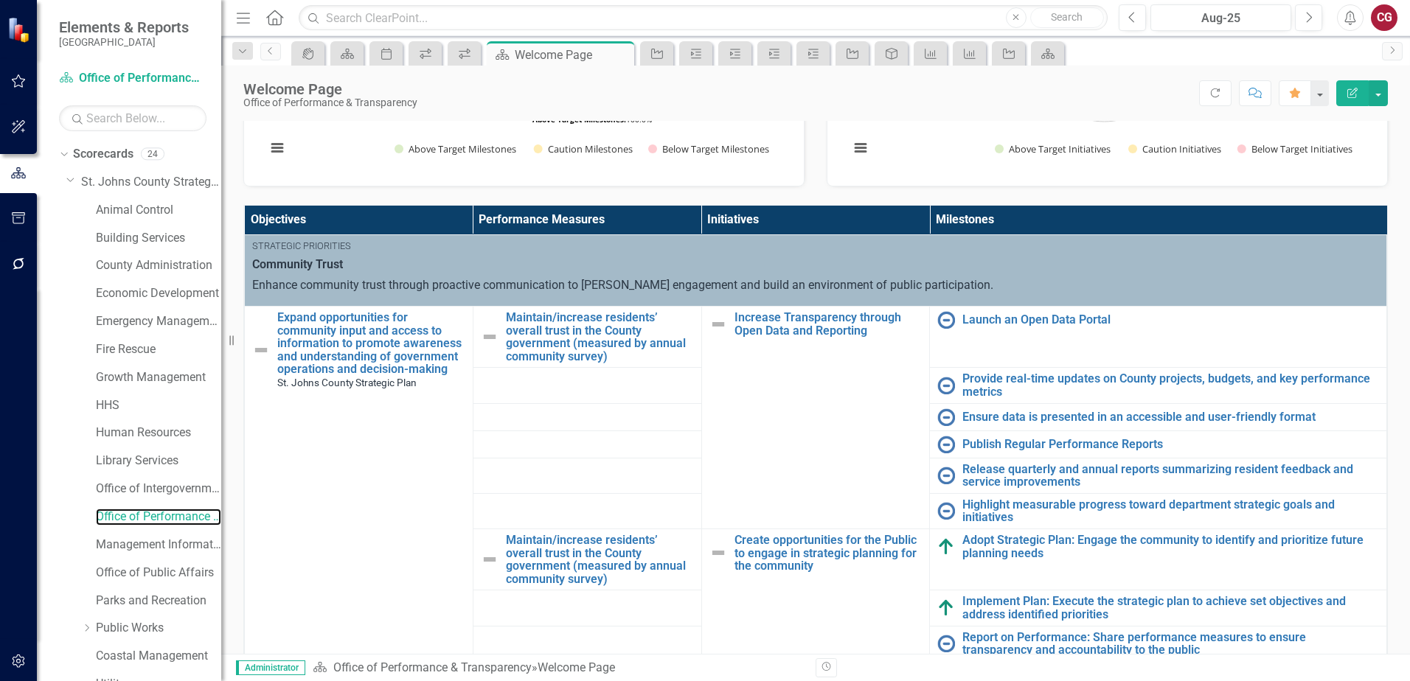
scroll to position [442, 0]
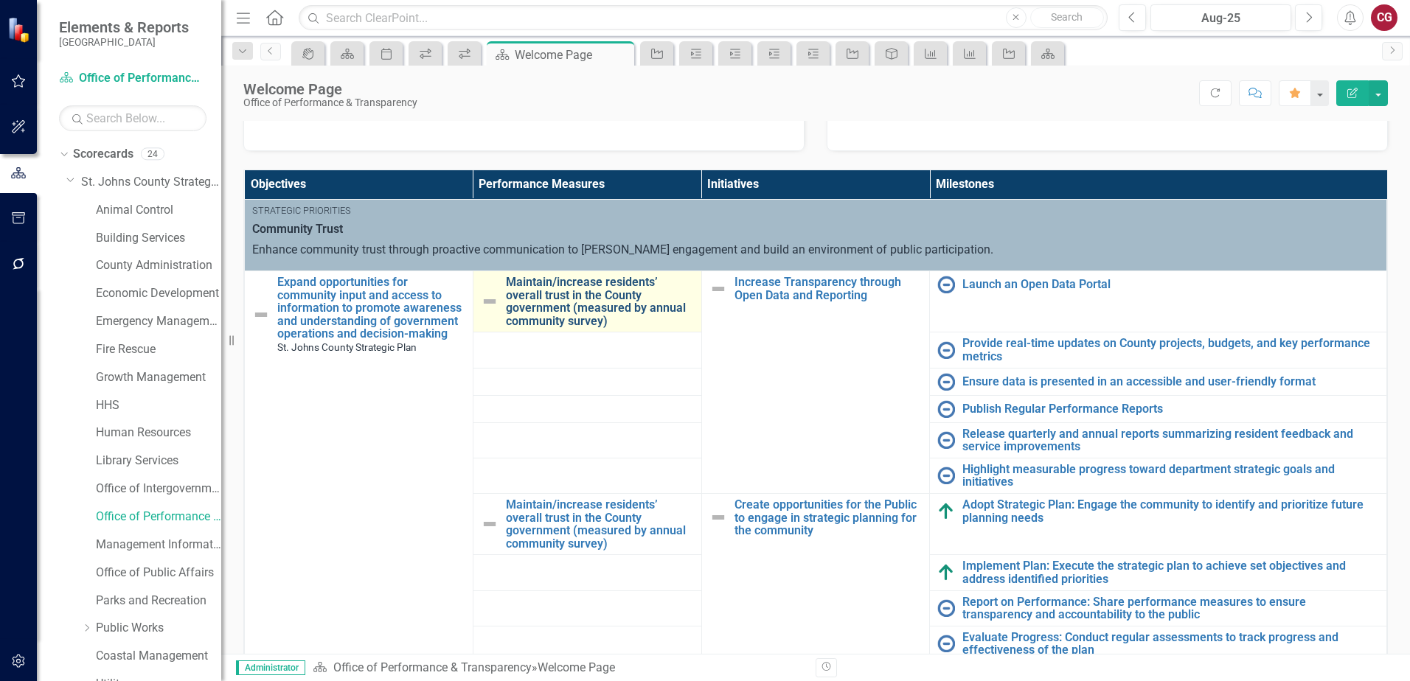
click at [598, 307] on link "Maintain/increase residents’ overall trust in the County government (measured b…" at bounding box center [600, 302] width 188 height 52
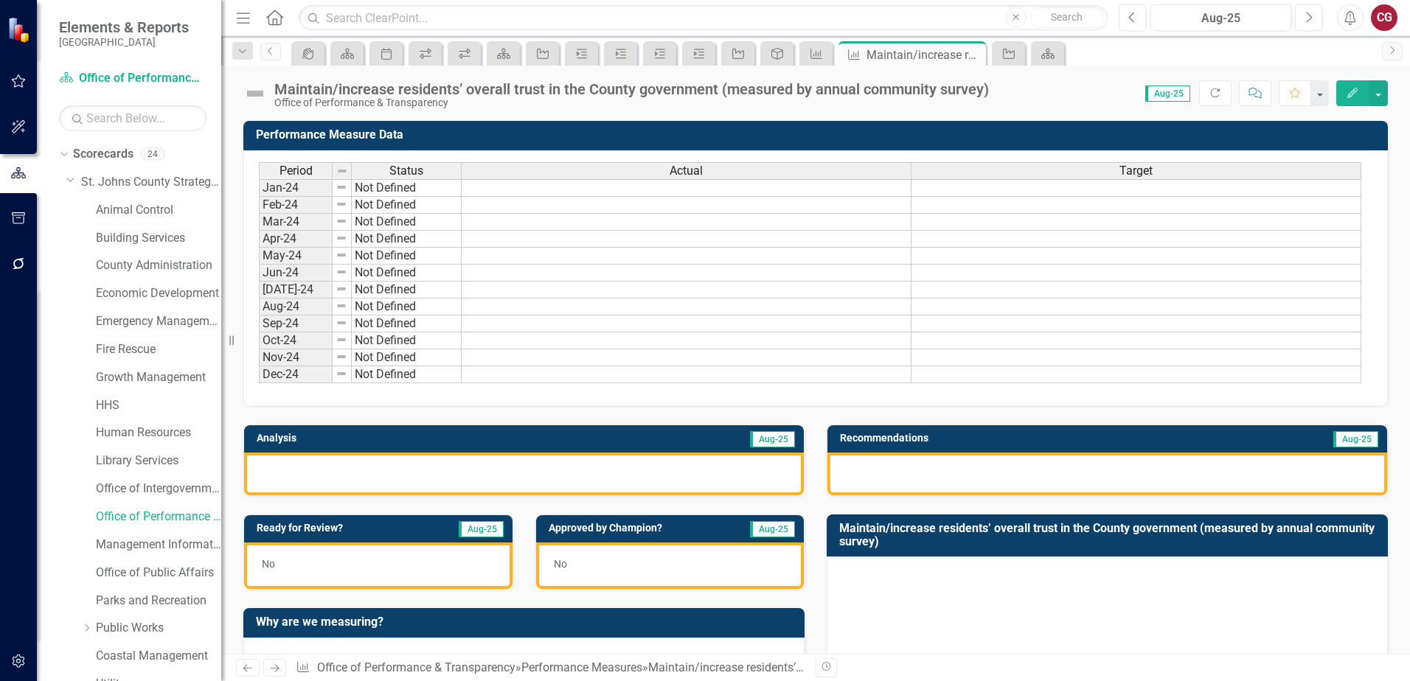
click at [428, 476] on div at bounding box center [524, 474] width 560 height 43
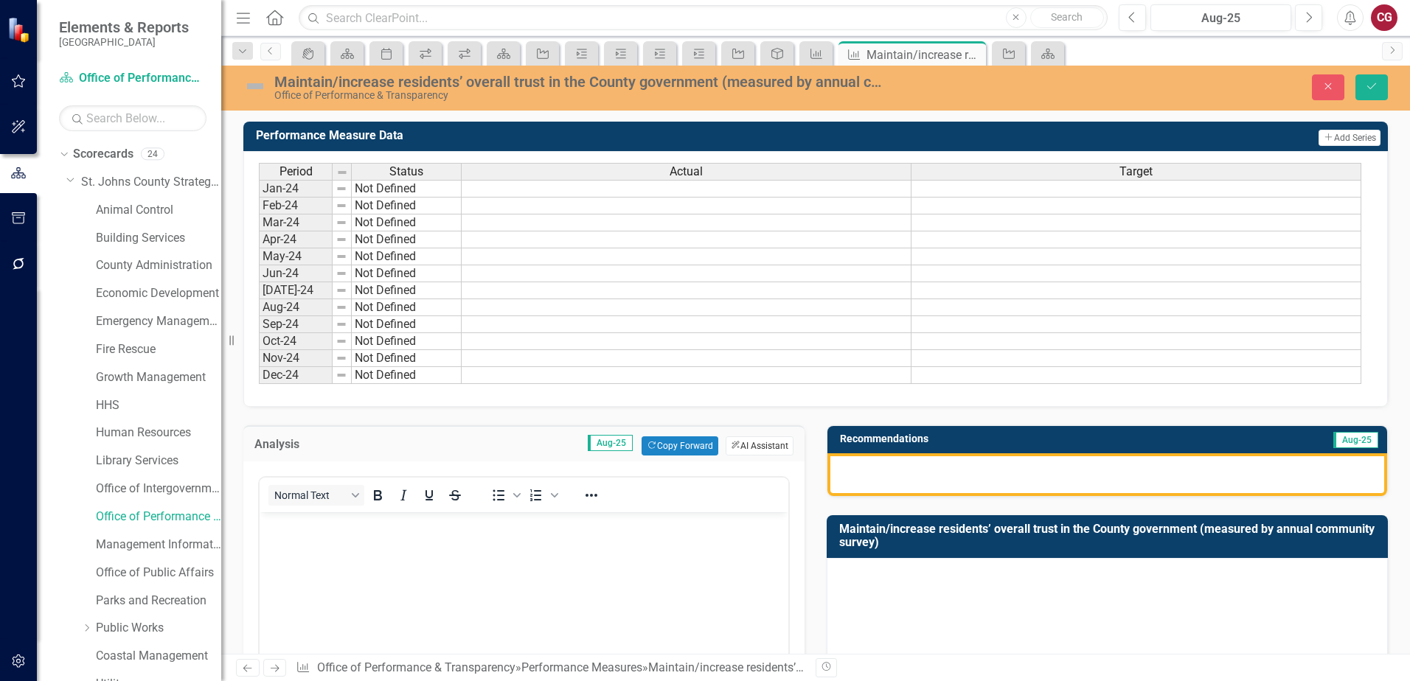
click at [753, 450] on button "ClearPoint AI AI Assistant" at bounding box center [759, 445] width 68 height 19
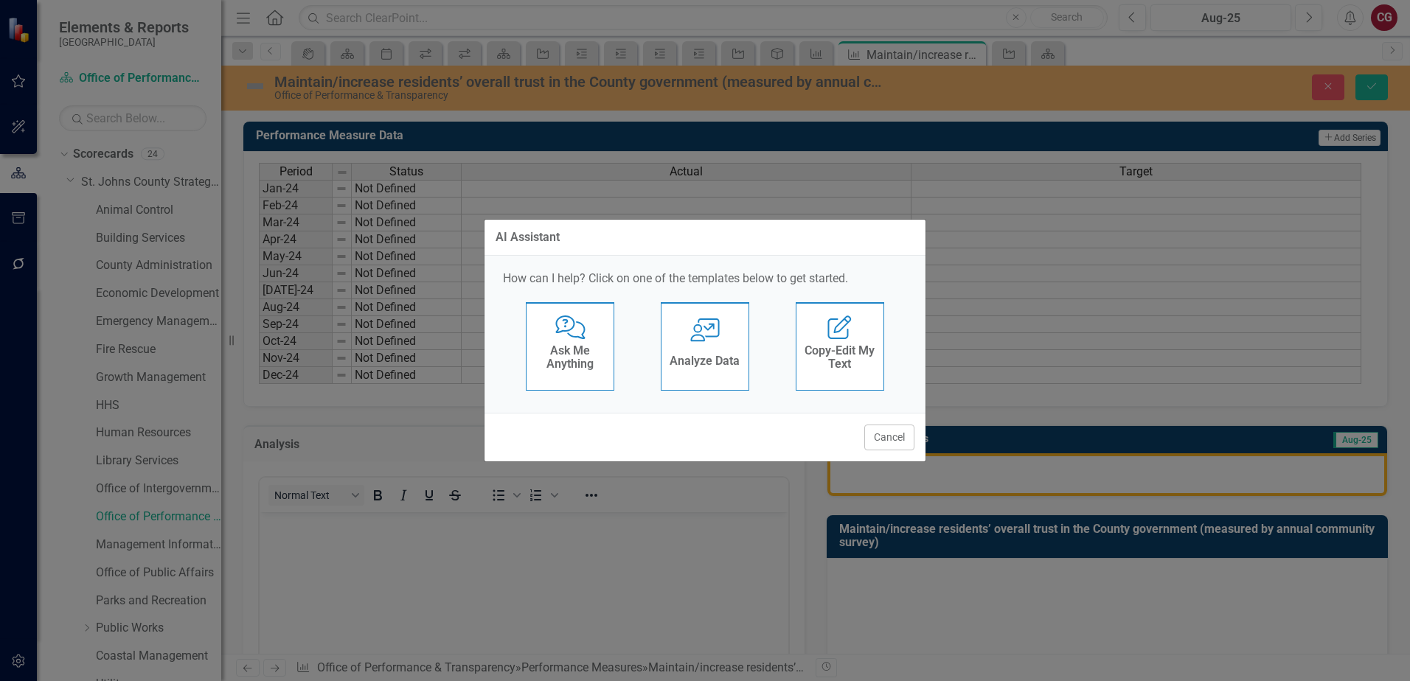
click at [700, 345] on div "User with Chart Analyze Data" at bounding box center [705, 346] width 88 height 88
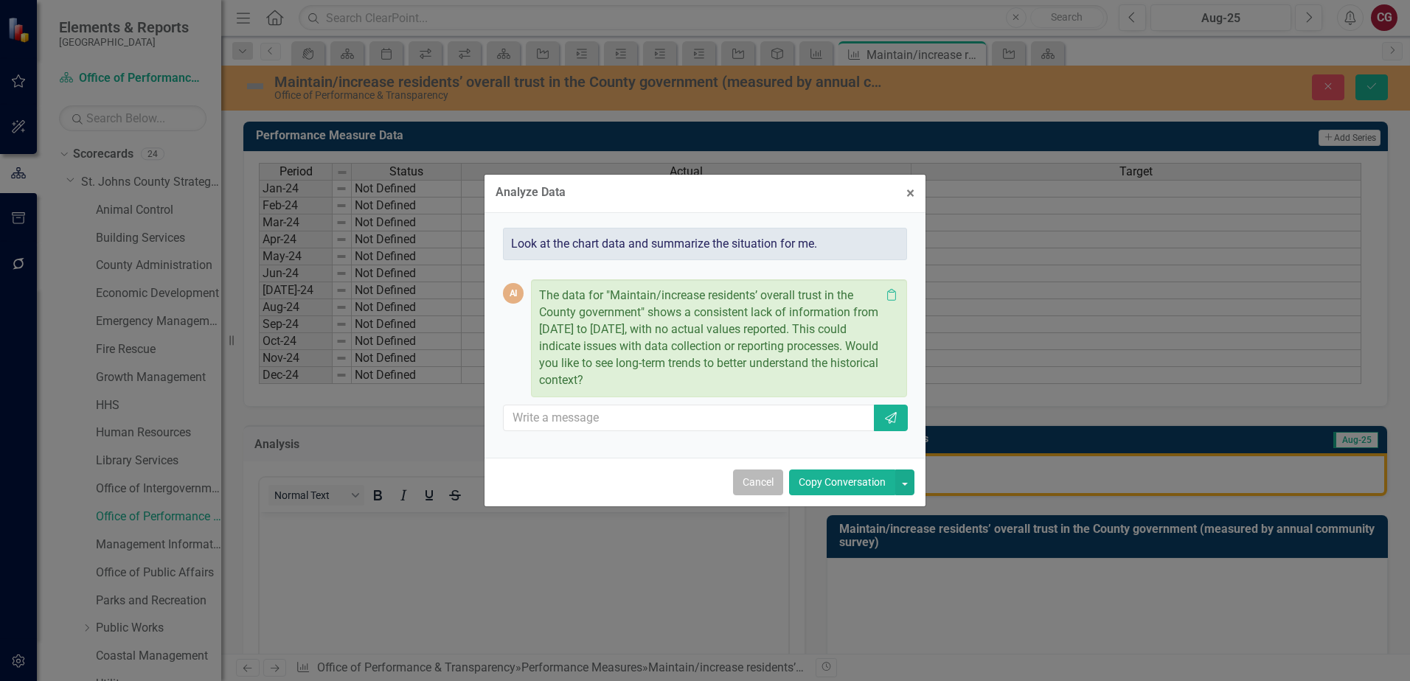
click at [754, 481] on button "Cancel" at bounding box center [758, 483] width 50 height 26
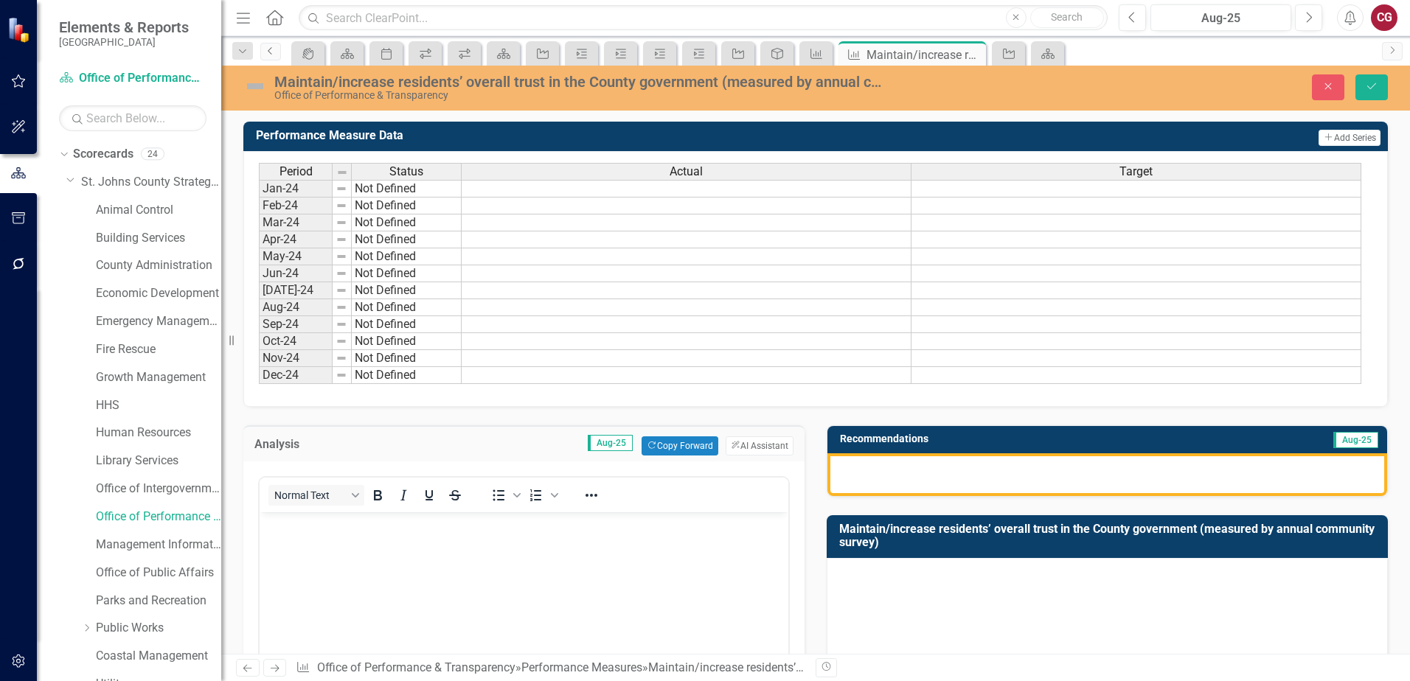
click at [271, 56] on link "Previous" at bounding box center [270, 52] width 21 height 18
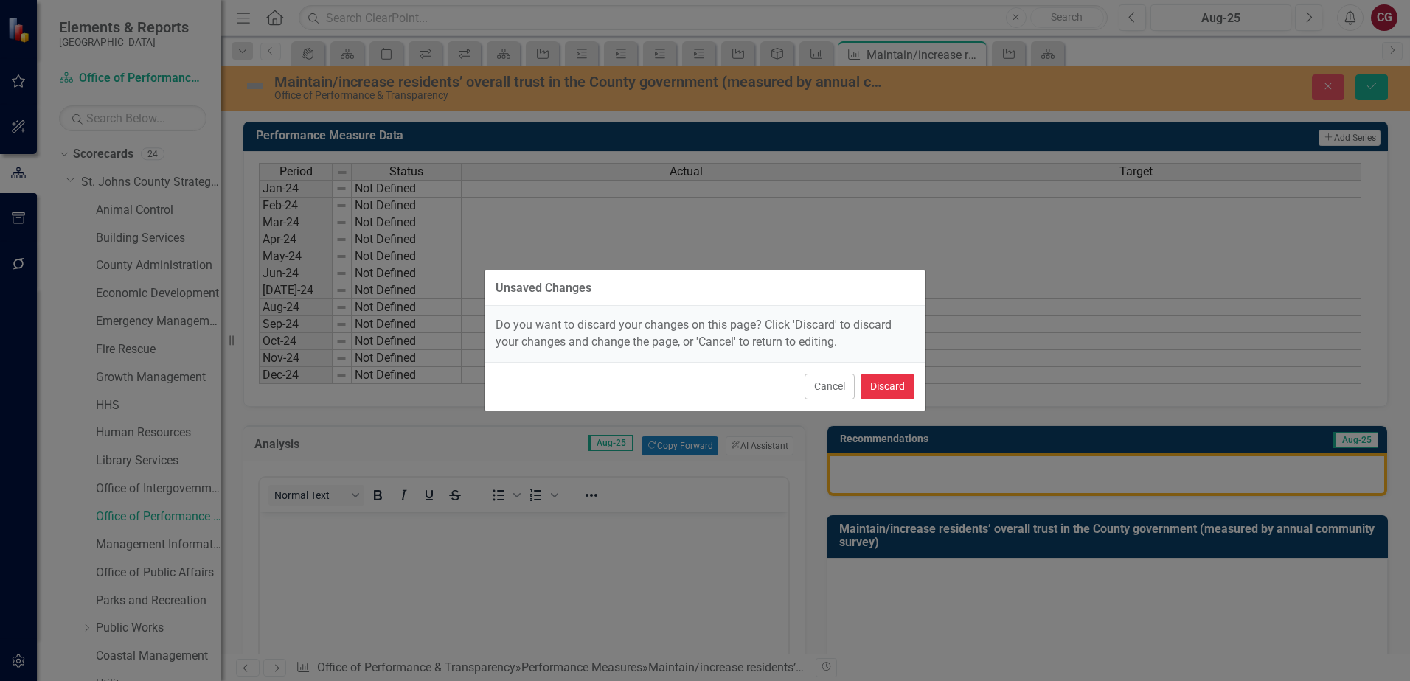
click at [893, 386] on button "Discard" at bounding box center [887, 387] width 54 height 26
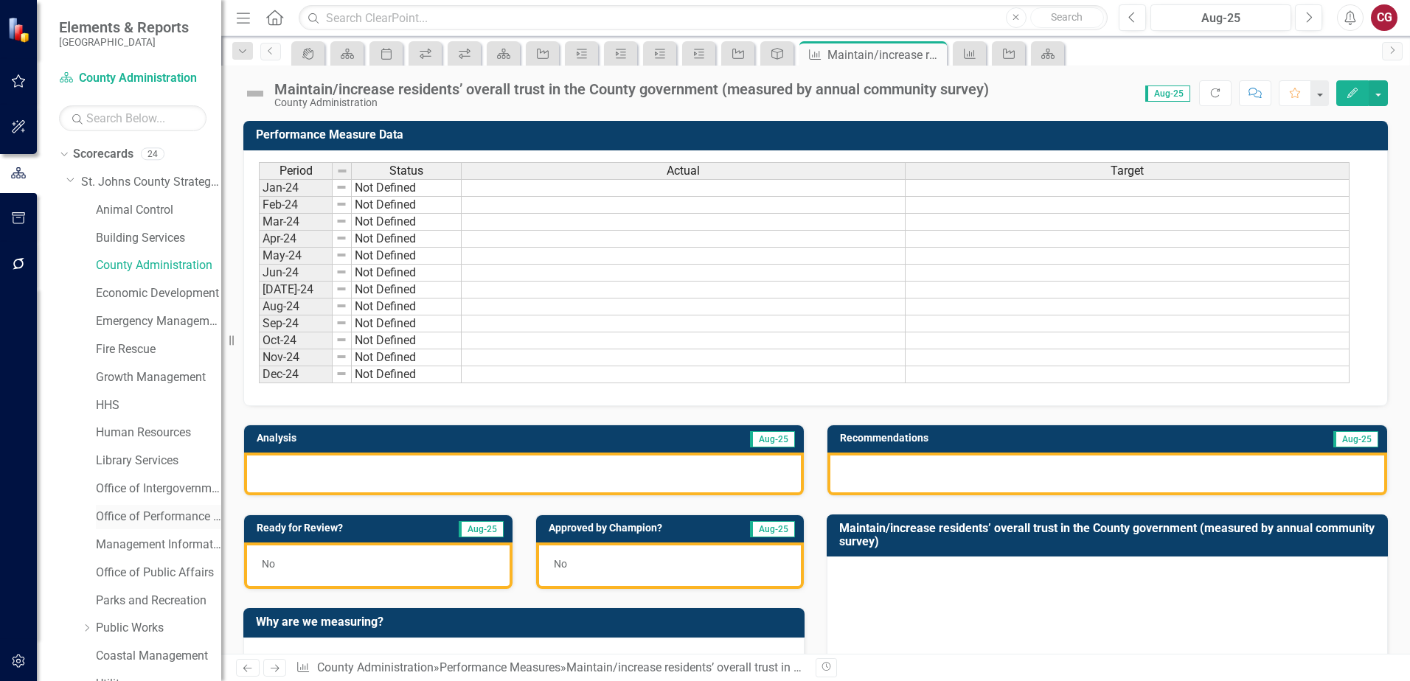
click at [168, 520] on link "Office of Performance & Transparency" at bounding box center [158, 517] width 125 height 17
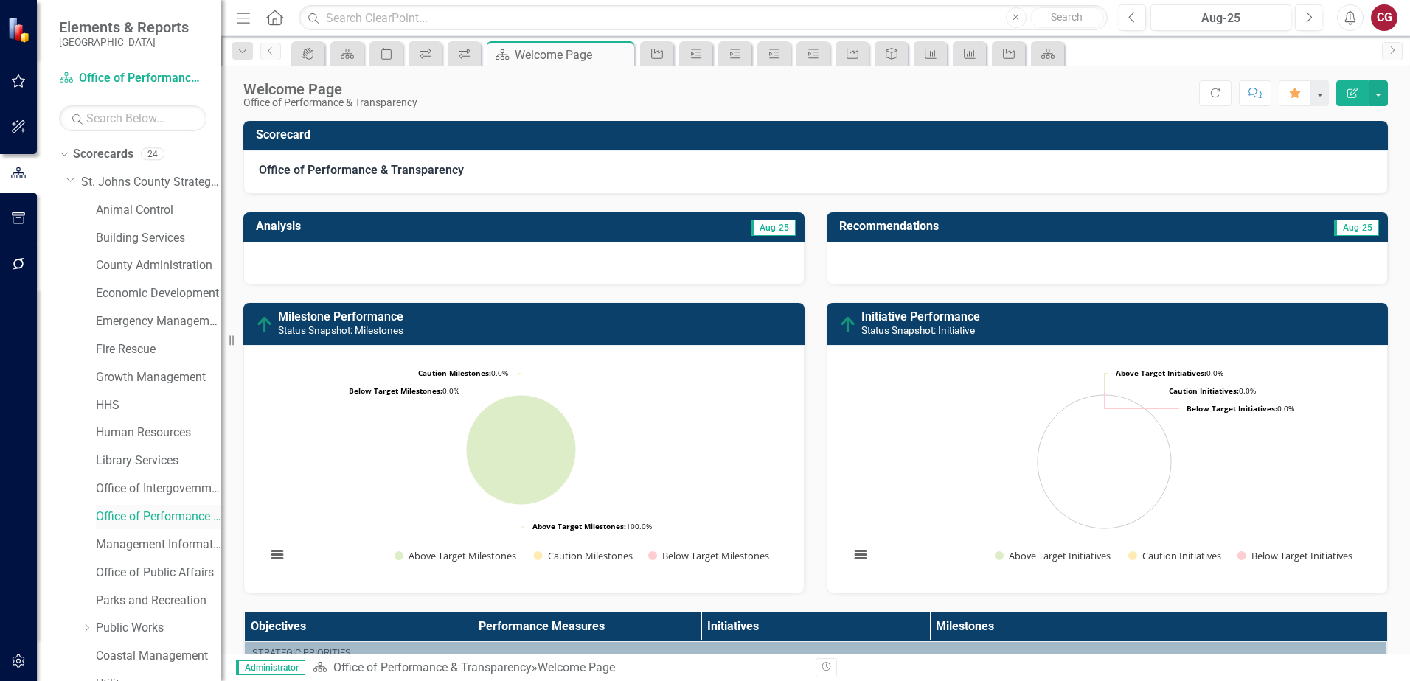
click at [176, 518] on link "Office of Performance & Transparency" at bounding box center [158, 517] width 125 height 17
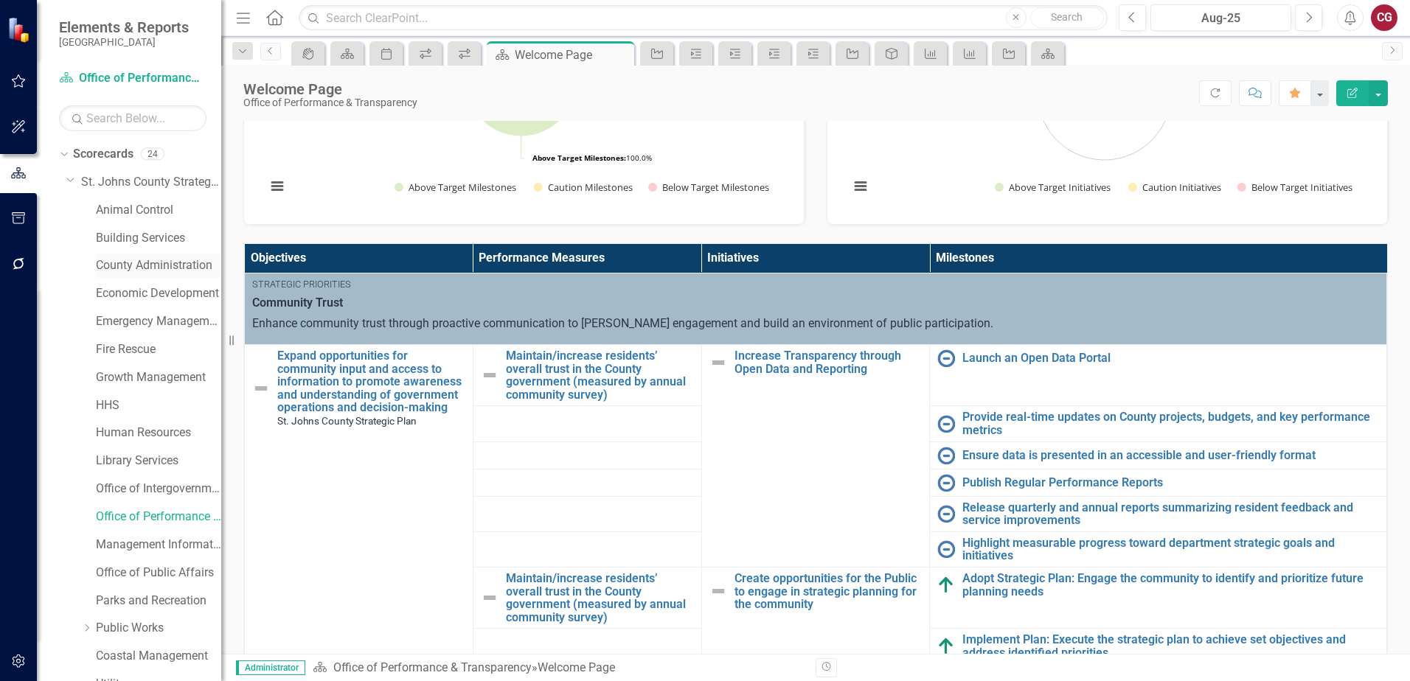
click at [141, 258] on link "County Administration" at bounding box center [158, 265] width 125 height 17
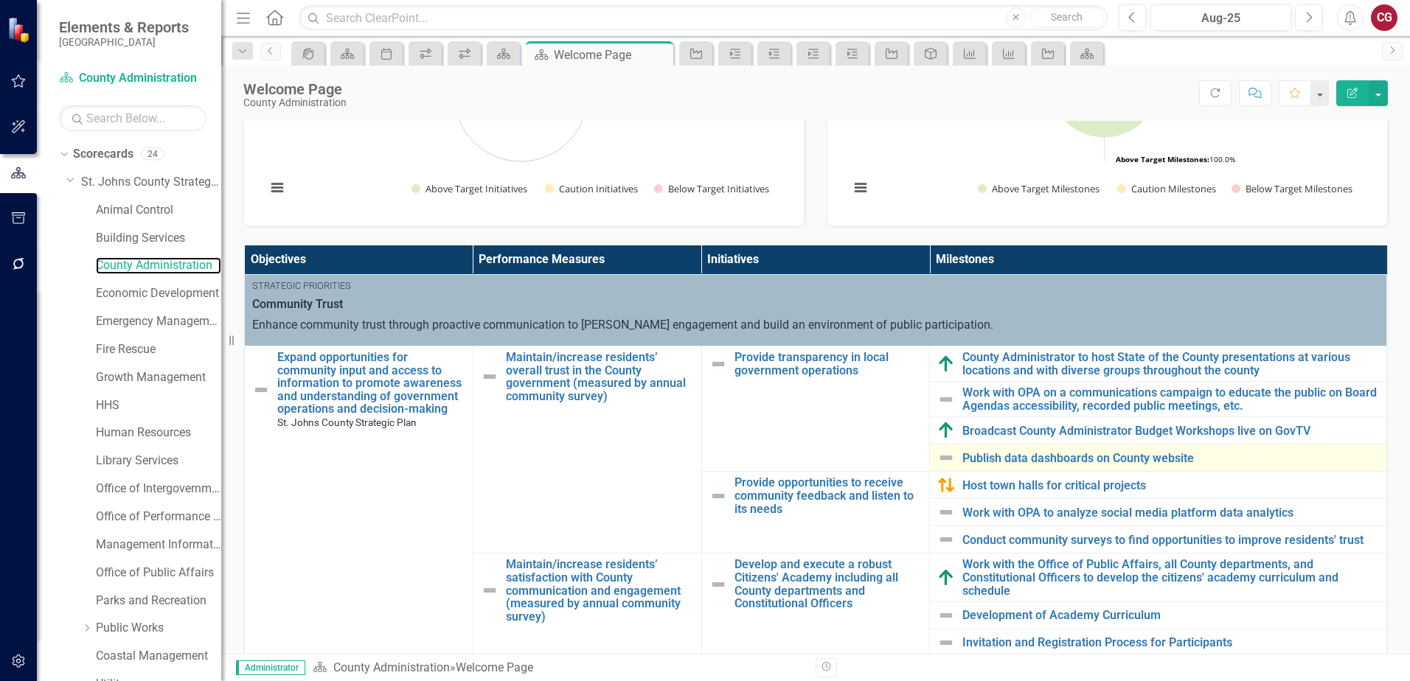
scroll to position [369, 0]
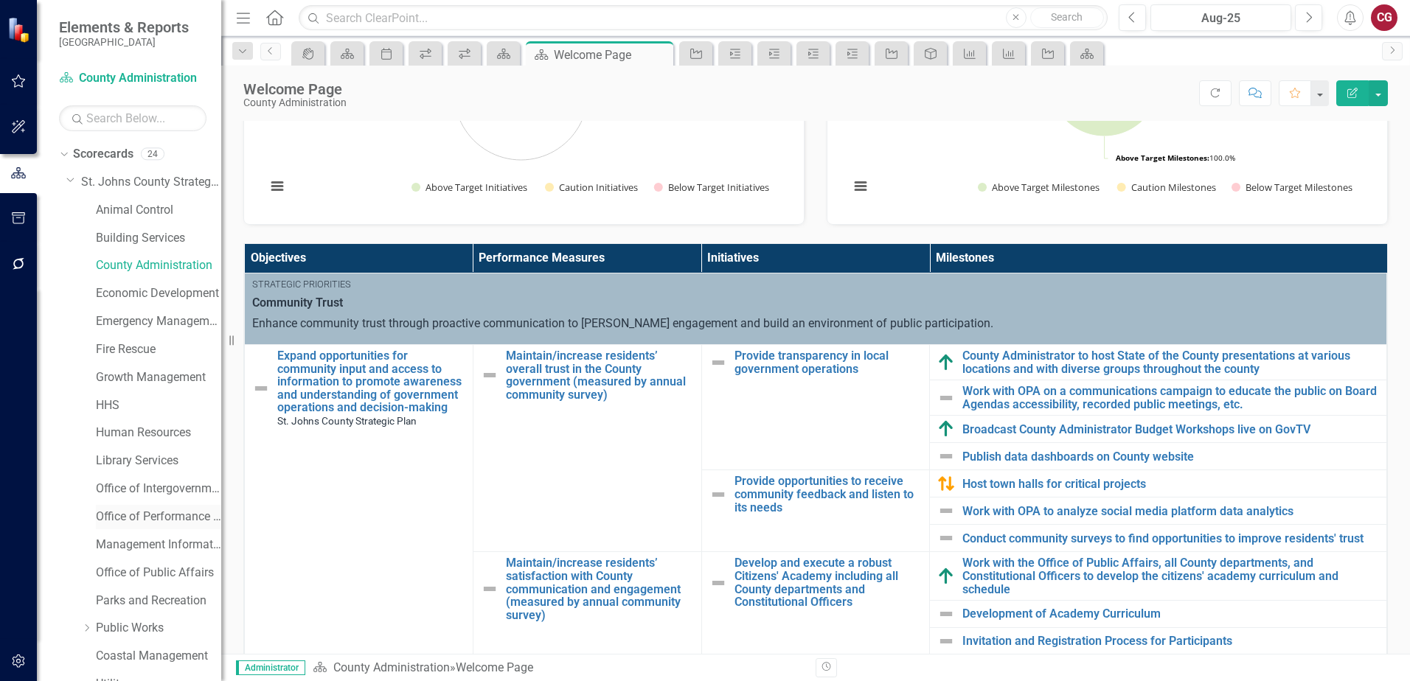
click at [151, 515] on link "Office of Performance & Transparency" at bounding box center [158, 517] width 125 height 17
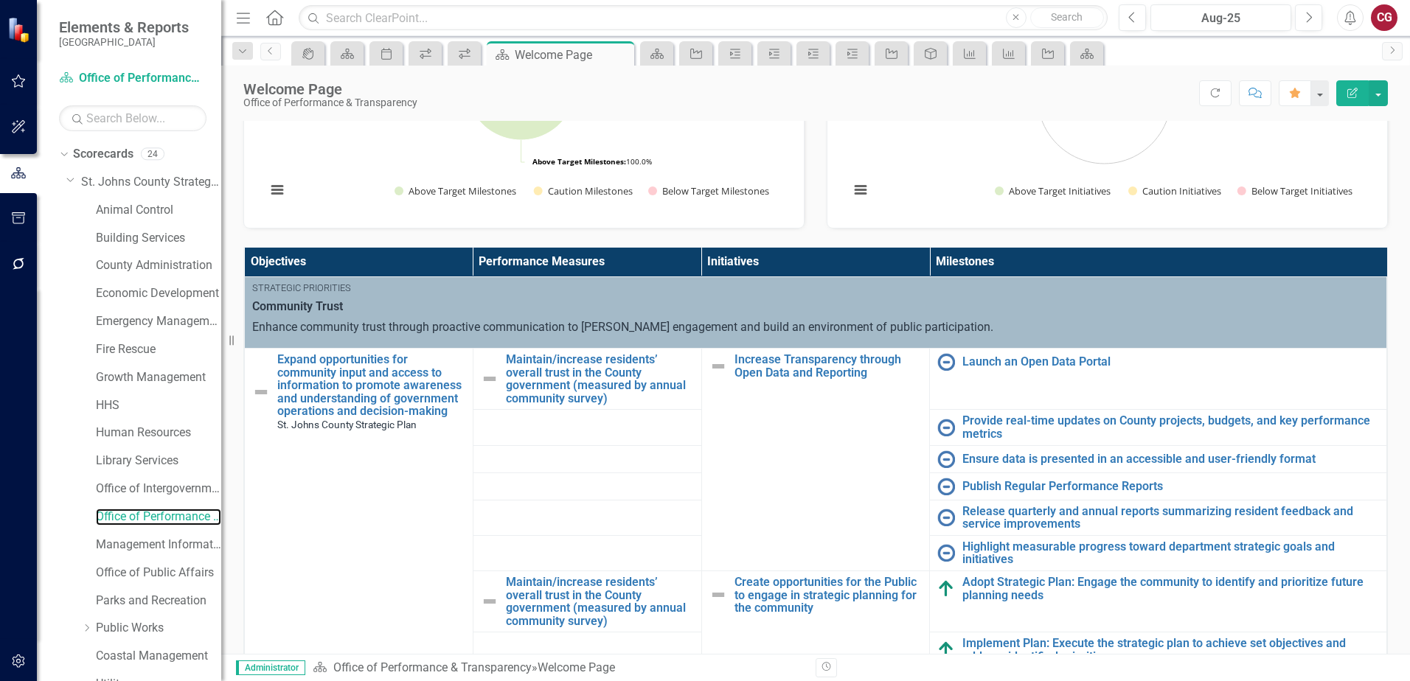
scroll to position [369, 0]
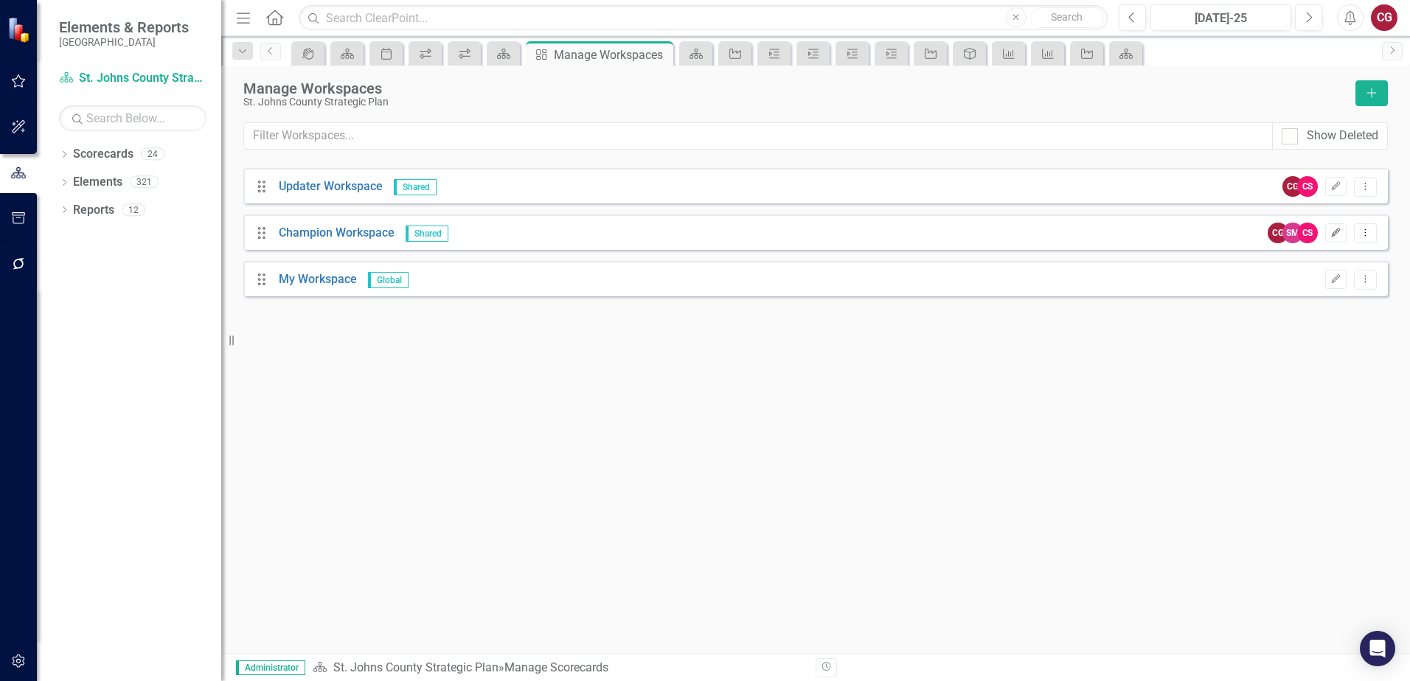
click at [1329, 232] on button "Edit" at bounding box center [1335, 232] width 21 height 19
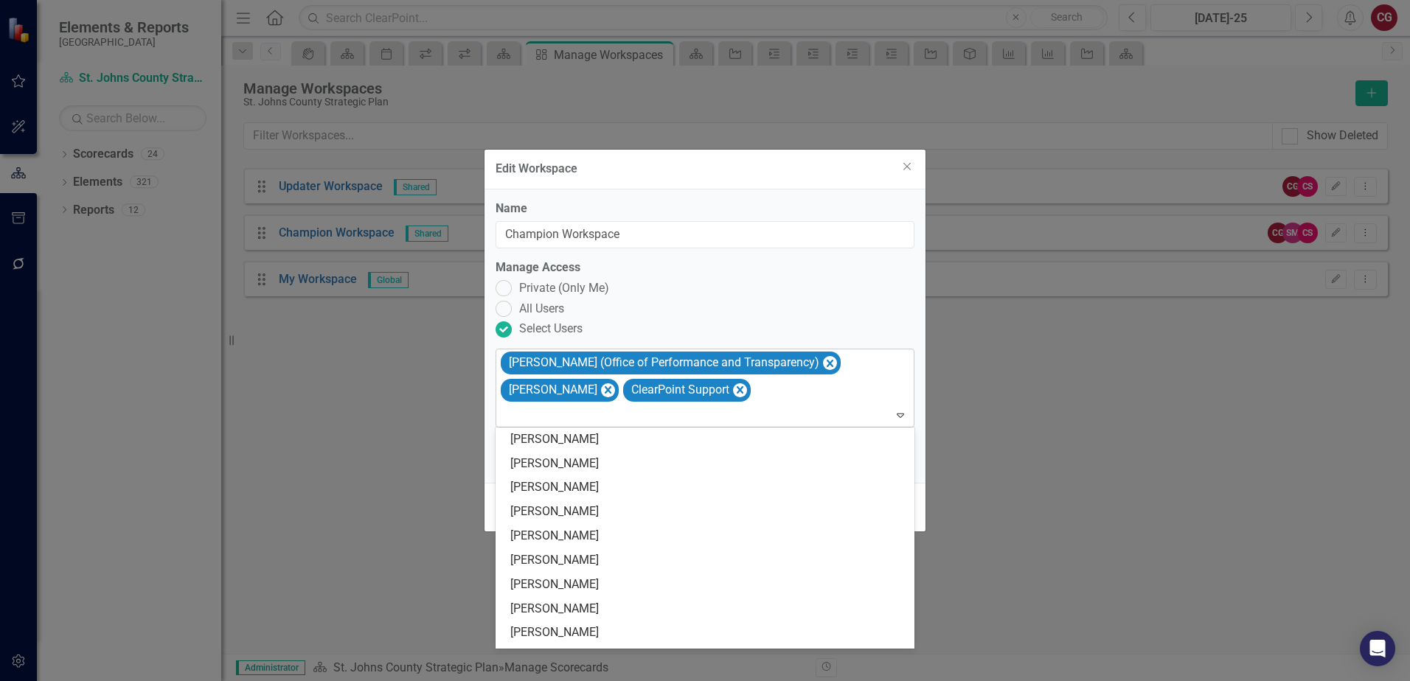
click at [759, 391] on div "Caitlyn Glendenning (Office of Performance and Transparency) Sara Maxfield Clea…" at bounding box center [705, 387] width 415 height 77
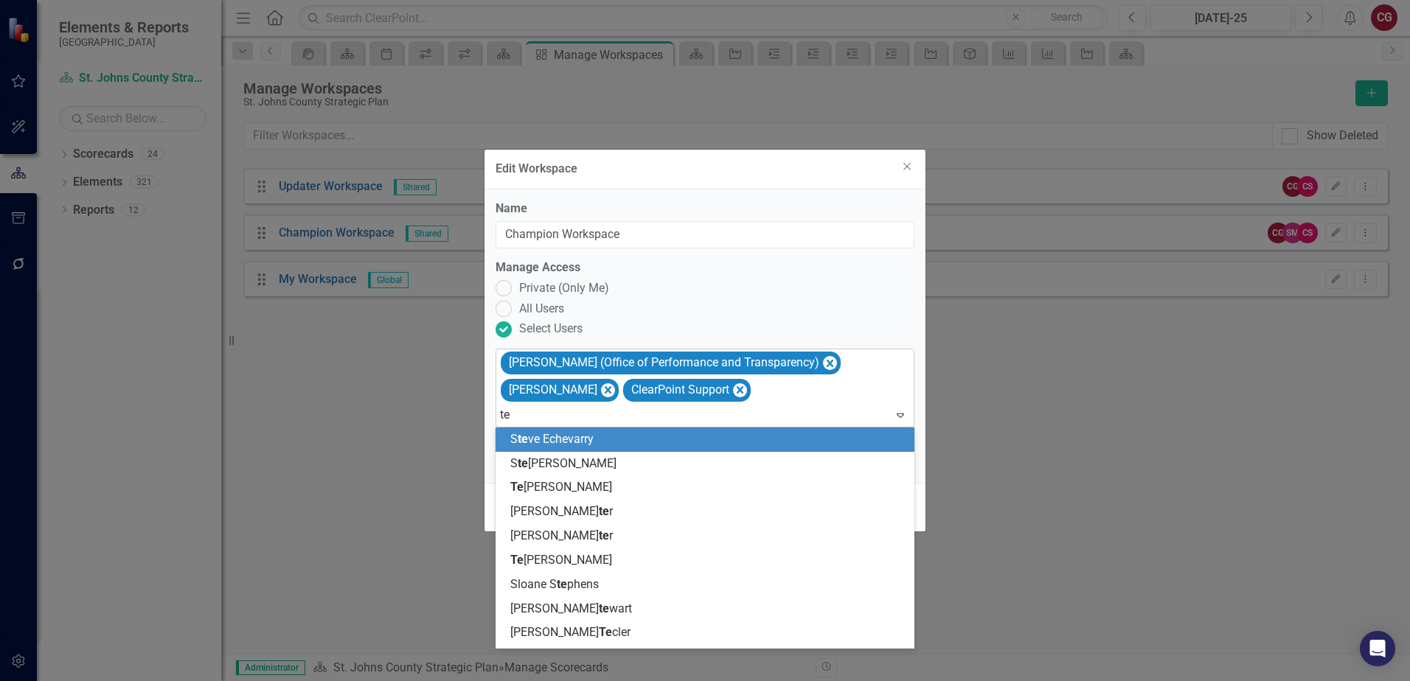
type input "tes"
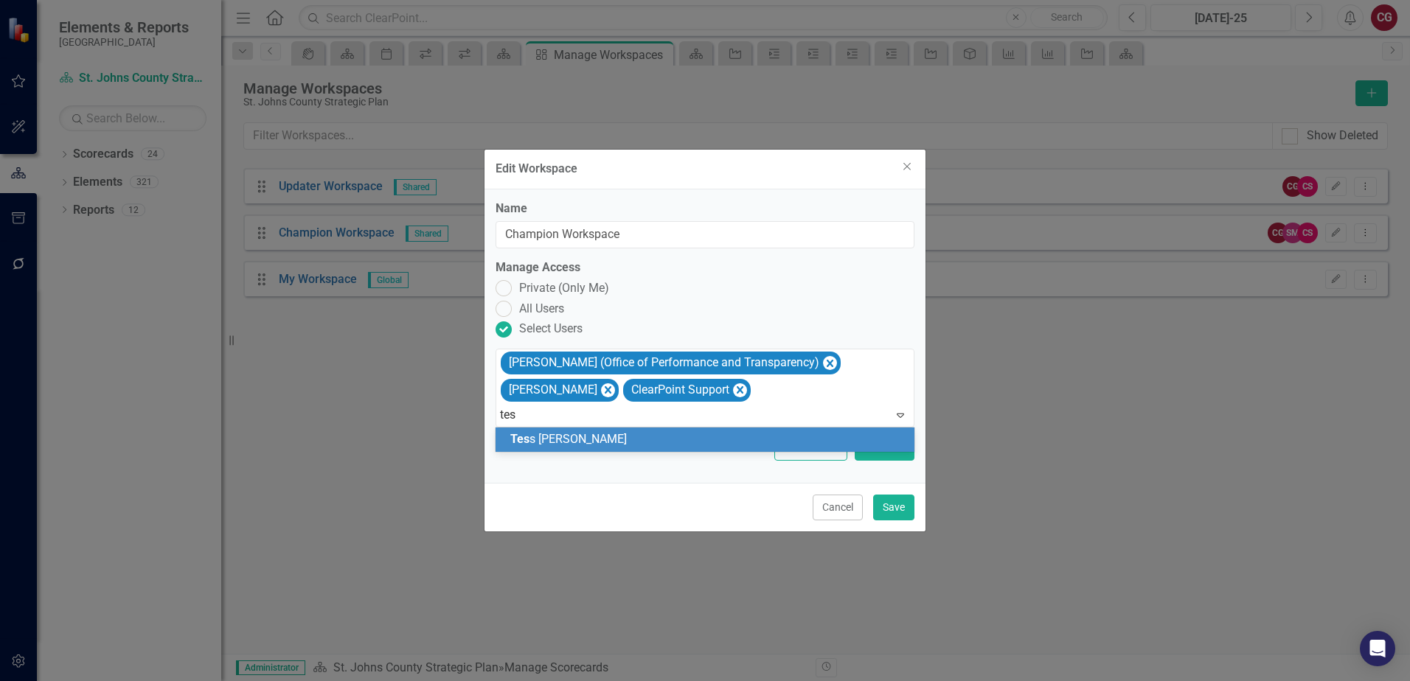
click at [712, 447] on div "Tes s Simpson" at bounding box center [707, 439] width 395 height 17
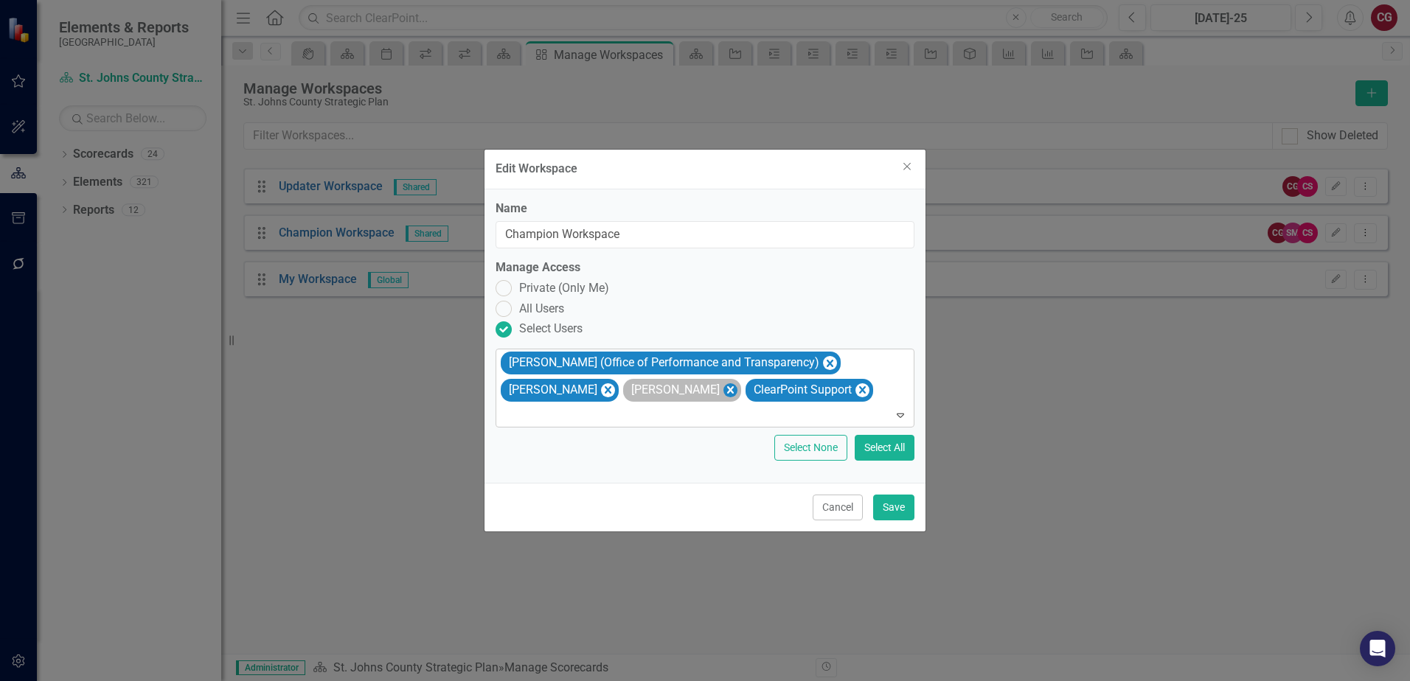
click at [723, 396] on icon "Remove Tess Simpson" at bounding box center [730, 390] width 14 height 18
click at [898, 515] on button "Save" at bounding box center [893, 508] width 41 height 26
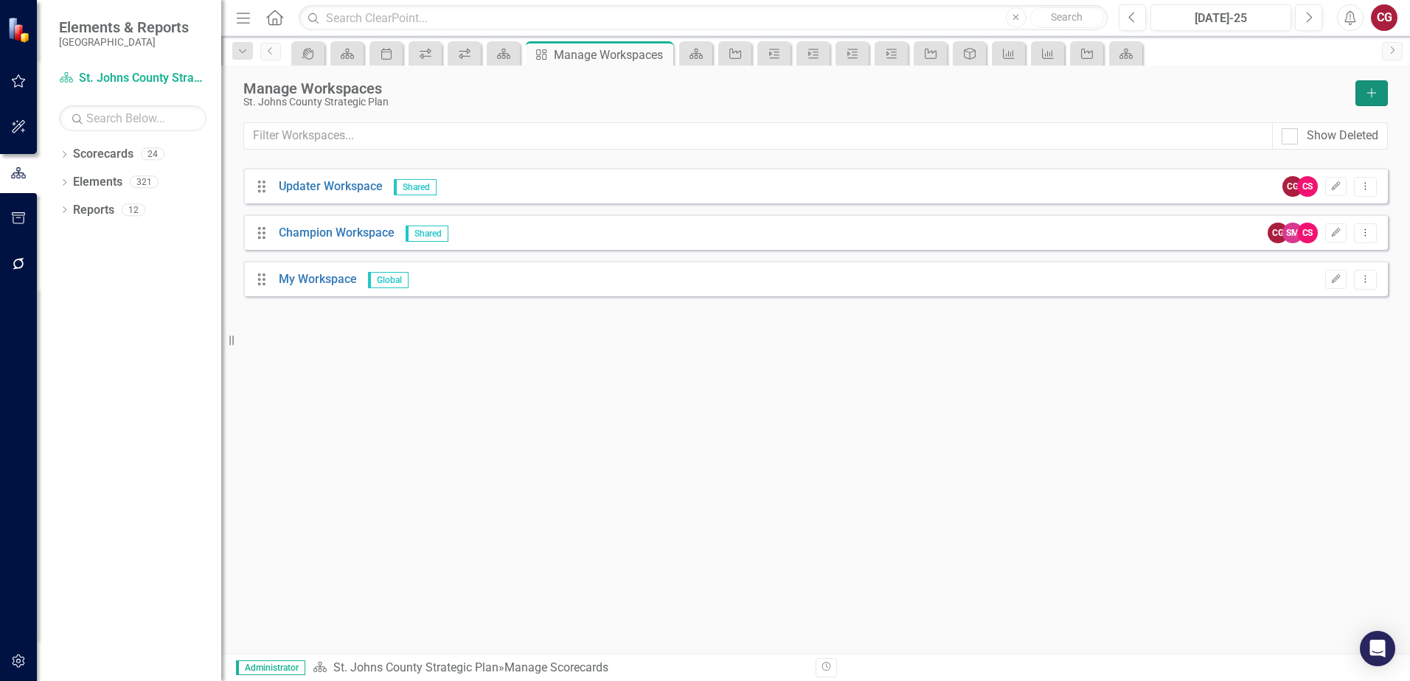
click at [1373, 95] on icon "Add" at bounding box center [1371, 93] width 13 height 10
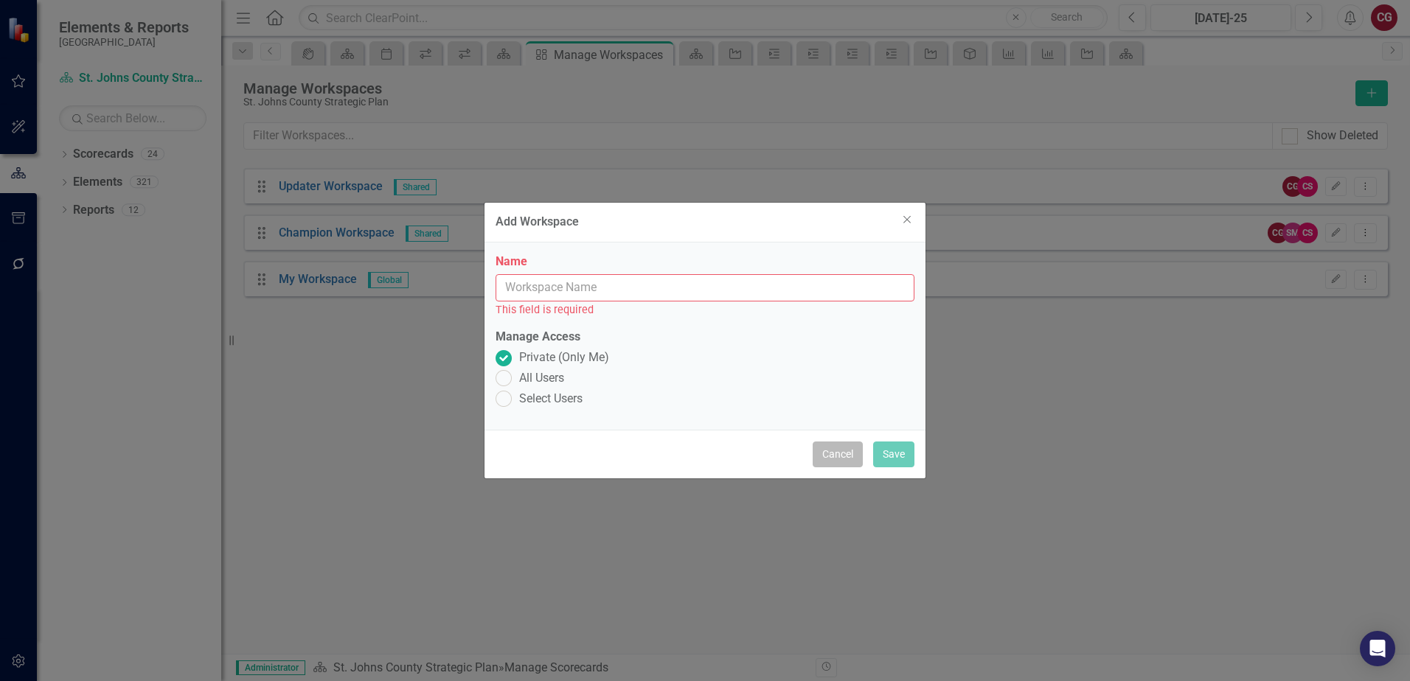
click at [832, 454] on button "Cancel" at bounding box center [837, 455] width 50 height 26
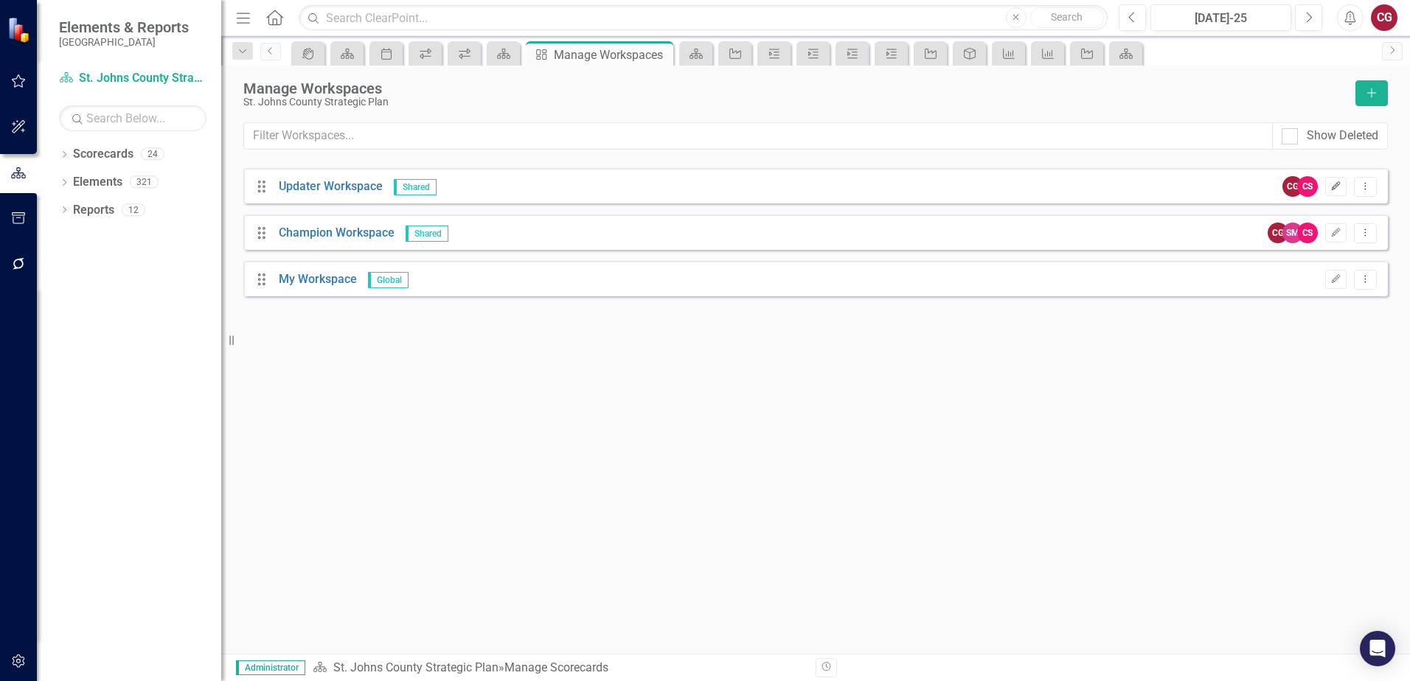
click at [1337, 192] on button "Edit" at bounding box center [1335, 186] width 21 height 19
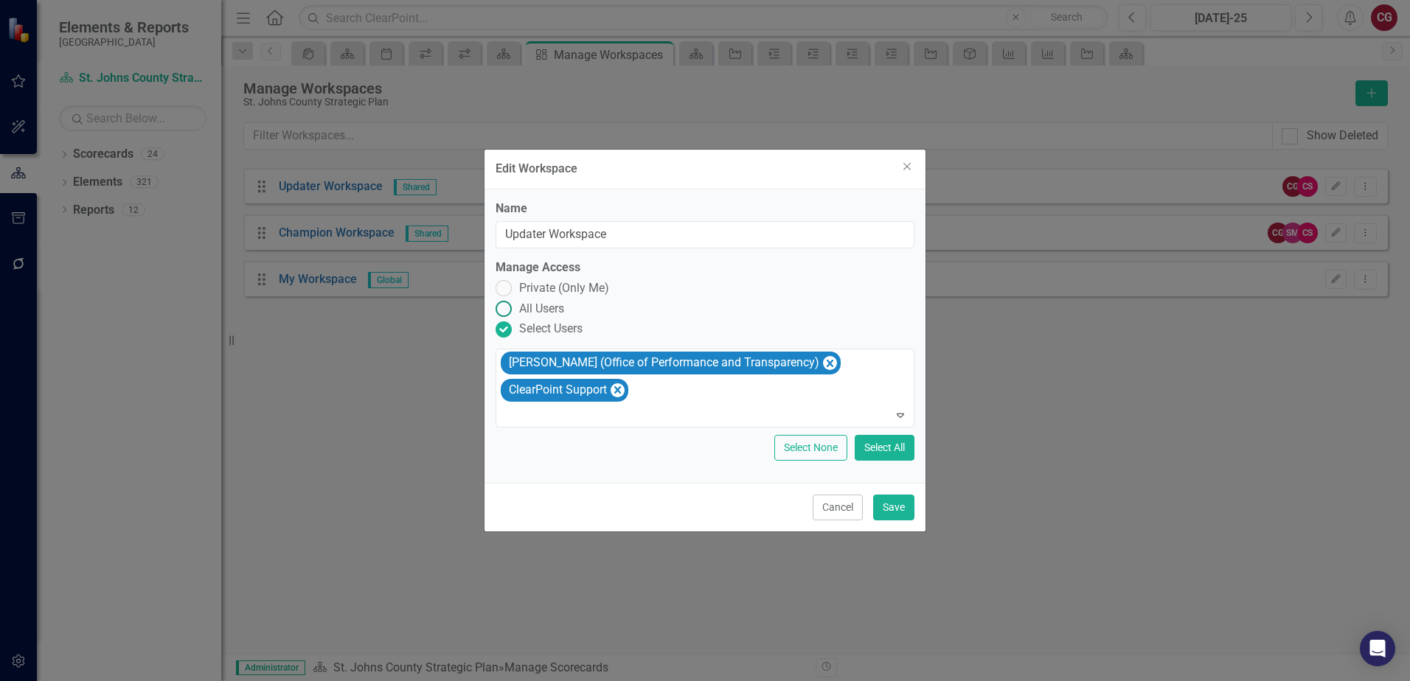
click at [501, 310] on ins at bounding box center [503, 309] width 23 height 23
click at [501, 310] on input "All Users" at bounding box center [503, 309] width 23 height 23
radio input "true"
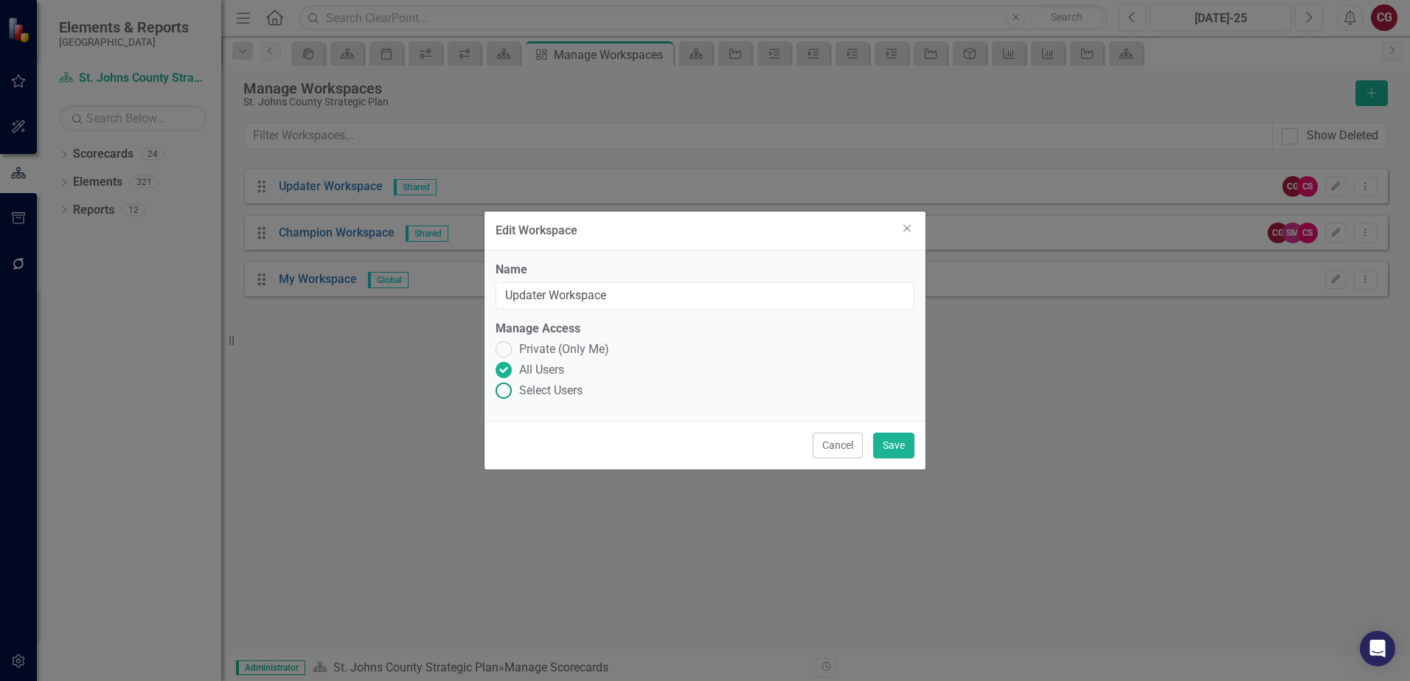
click at [508, 387] on ins at bounding box center [503, 391] width 23 height 23
click at [508, 387] on input "Select Users" at bounding box center [503, 391] width 23 height 23
radio input "true"
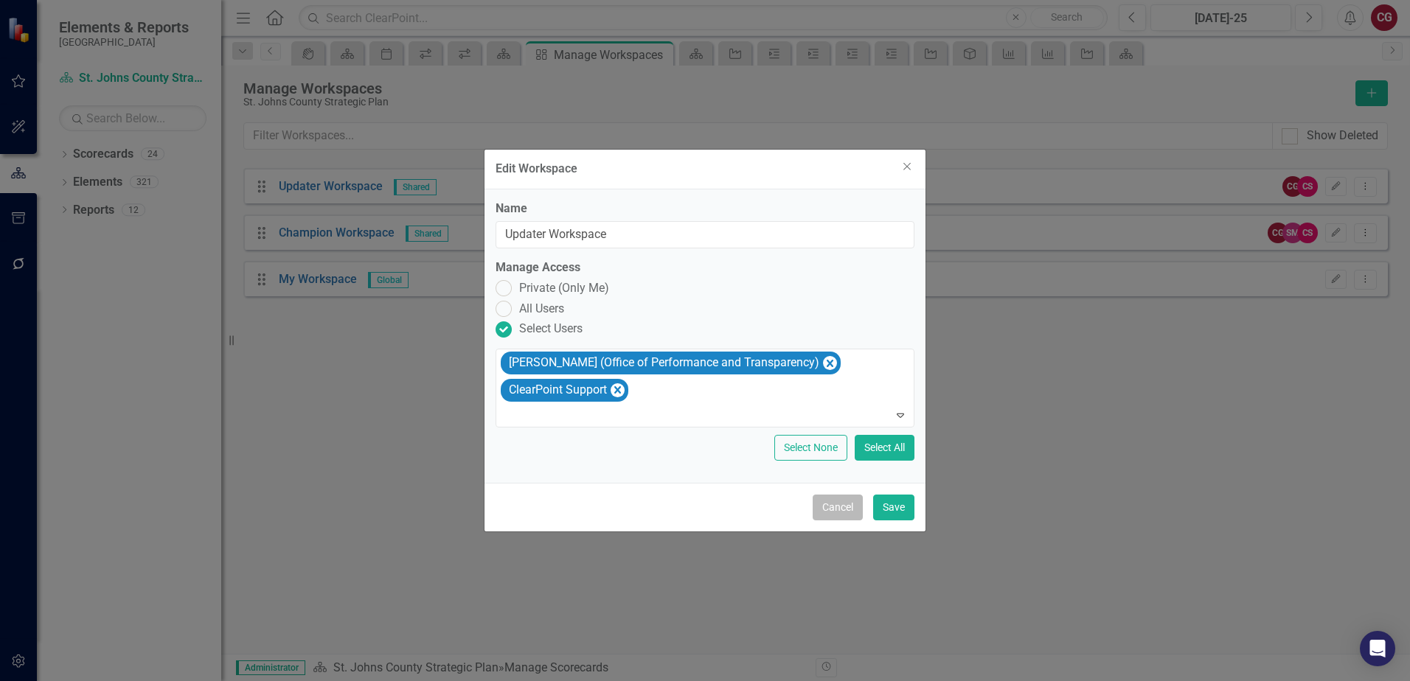
click at [845, 515] on button "Cancel" at bounding box center [837, 508] width 50 height 26
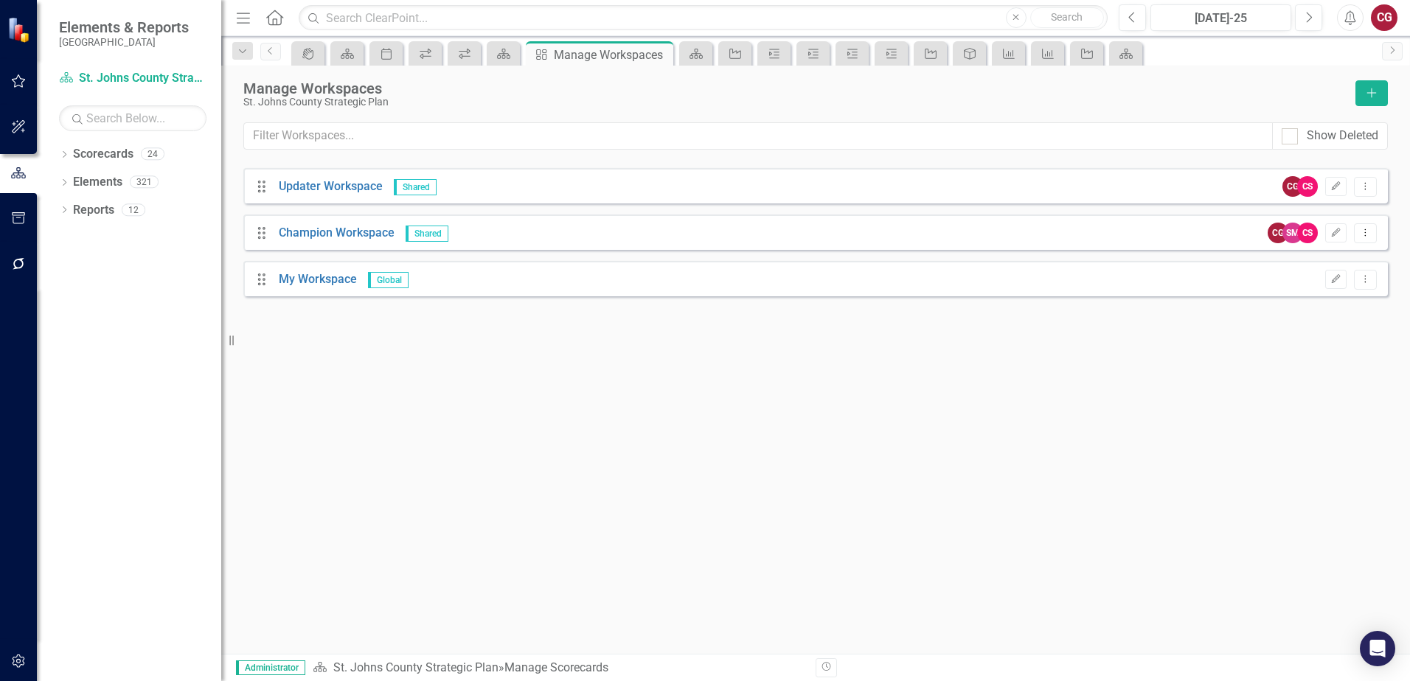
click at [12, 261] on icon "button" at bounding box center [18, 264] width 15 height 12
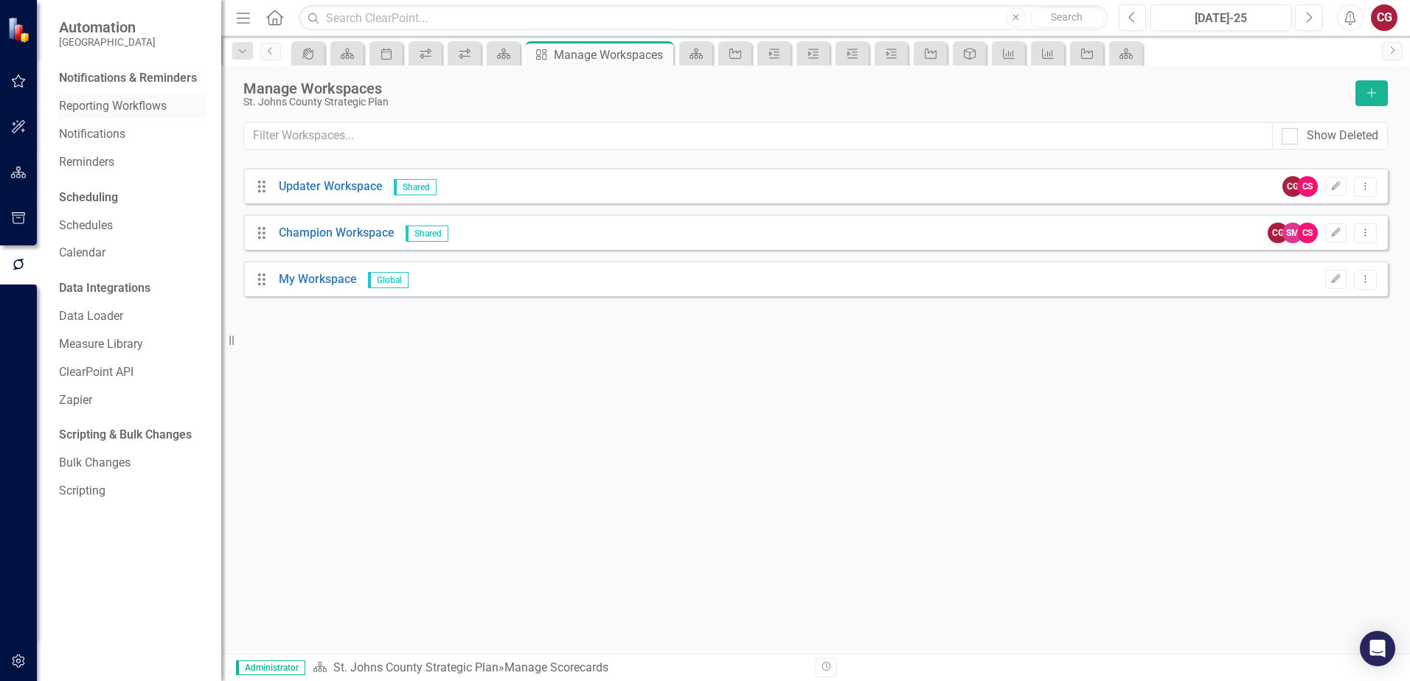
click at [75, 111] on link "Reporting Workflows" at bounding box center [132, 106] width 147 height 17
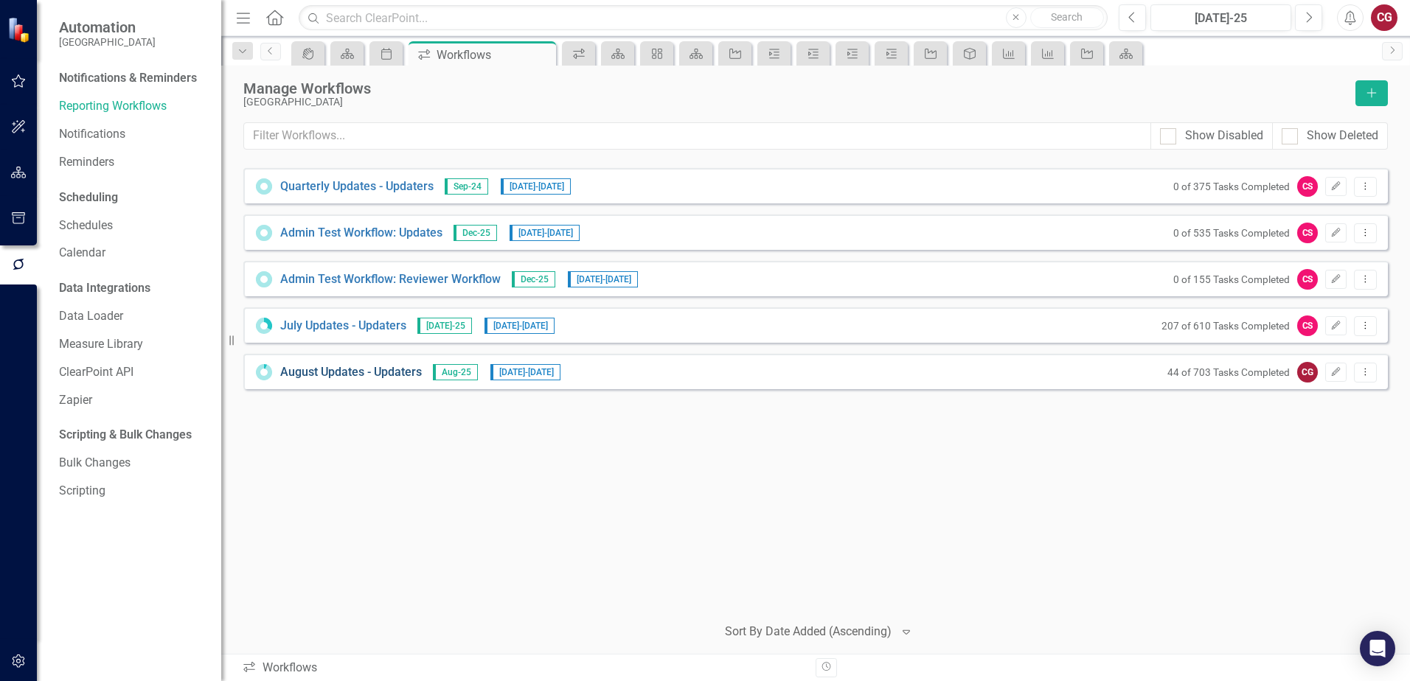
click at [361, 368] on link "August Updates - Updaters" at bounding box center [351, 372] width 142 height 17
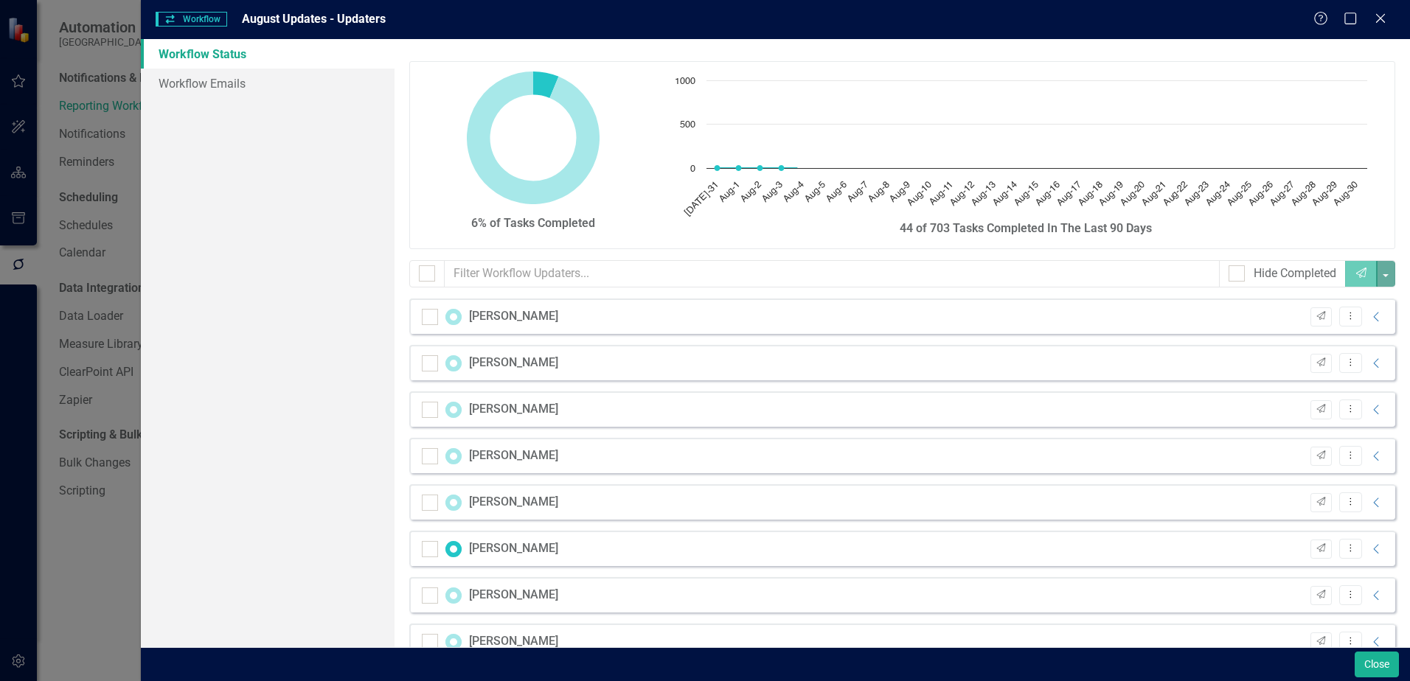
checkbox input "false"
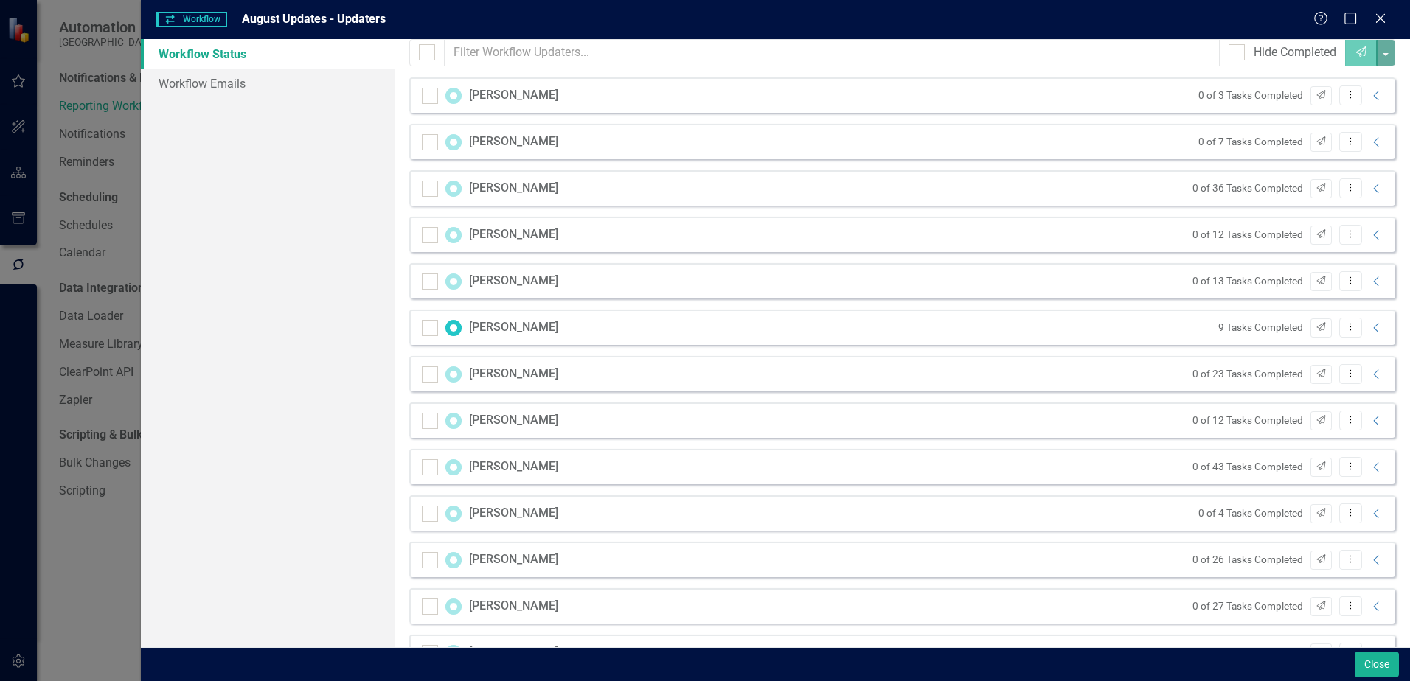
scroll to position [147, 0]
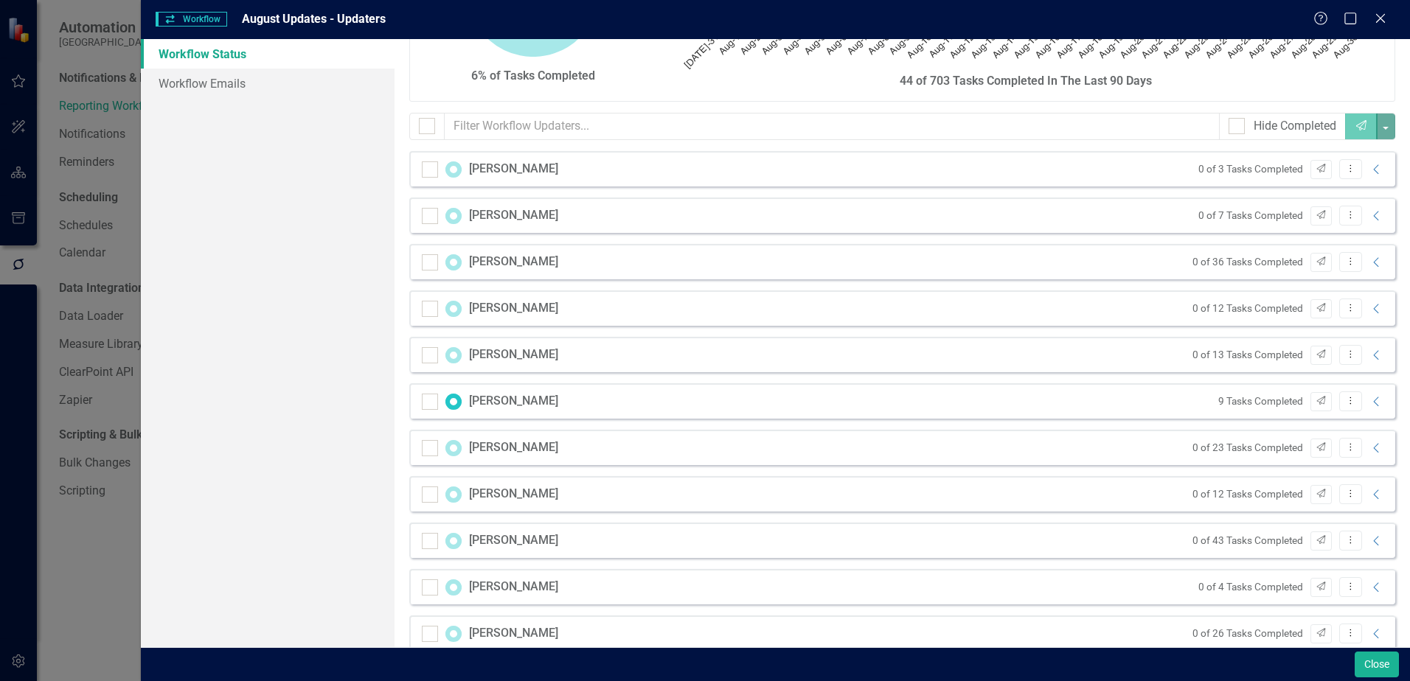
drag, startPoint x: 549, startPoint y: 168, endPoint x: 481, endPoint y: 168, distance: 67.1
click at [496, 168] on div "[PERSON_NAME]" at bounding box center [513, 169] width 89 height 17
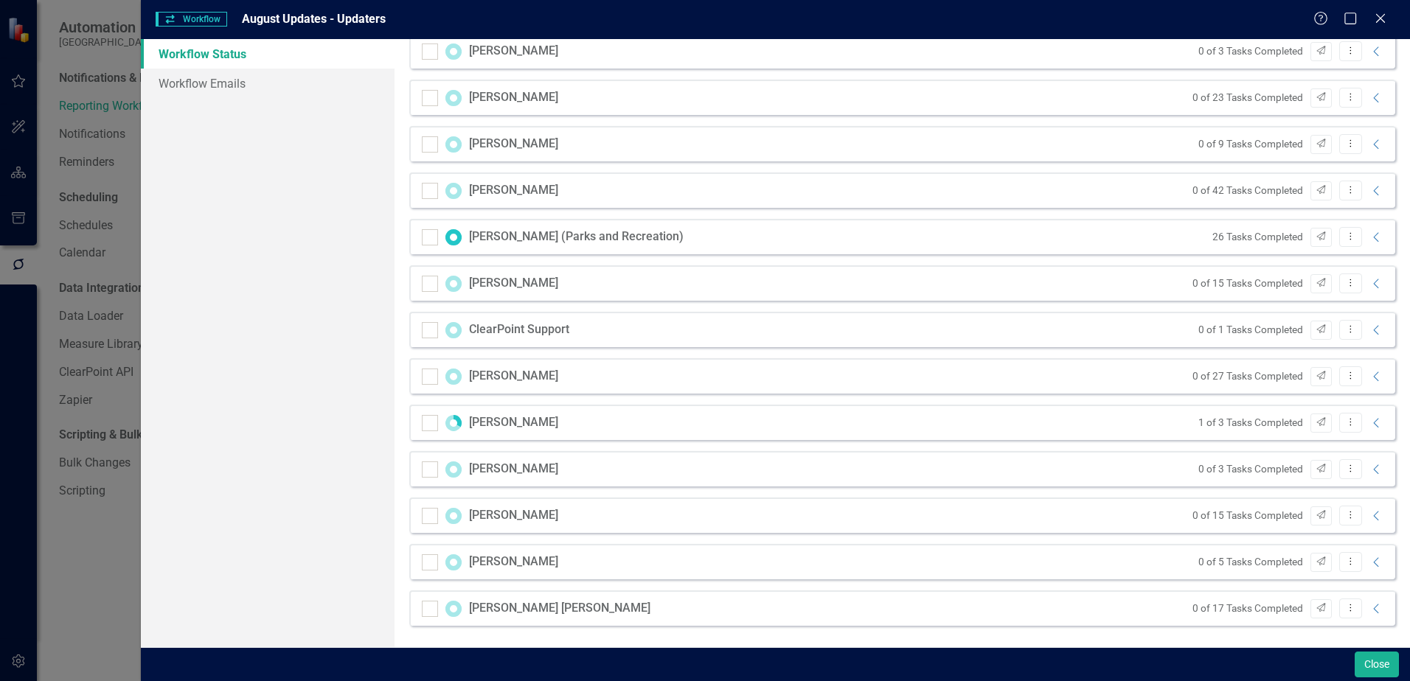
scroll to position [1427, 0]
drag, startPoint x: 1382, startPoint y: 661, endPoint x: 1356, endPoint y: 655, distance: 27.0
click at [1382, 661] on button "Close" at bounding box center [1376, 665] width 44 height 26
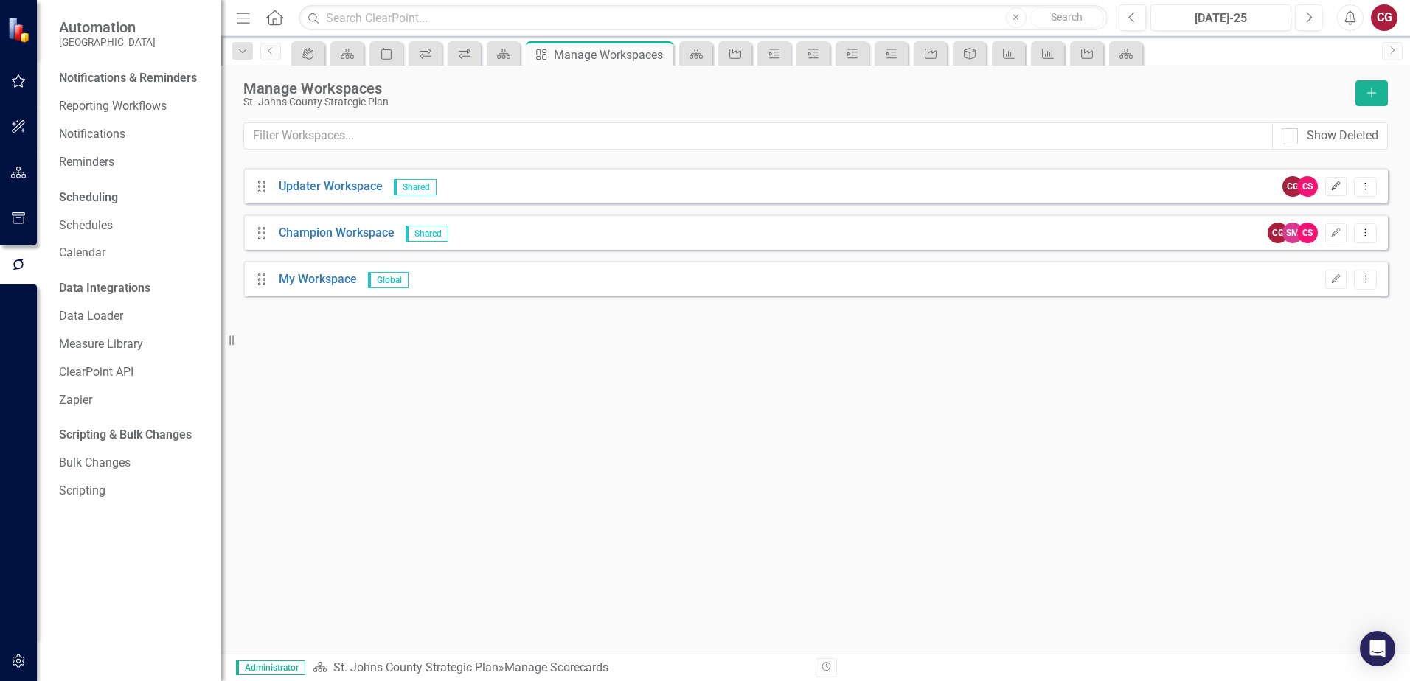
click at [1330, 190] on icon "Edit" at bounding box center [1335, 186] width 11 height 9
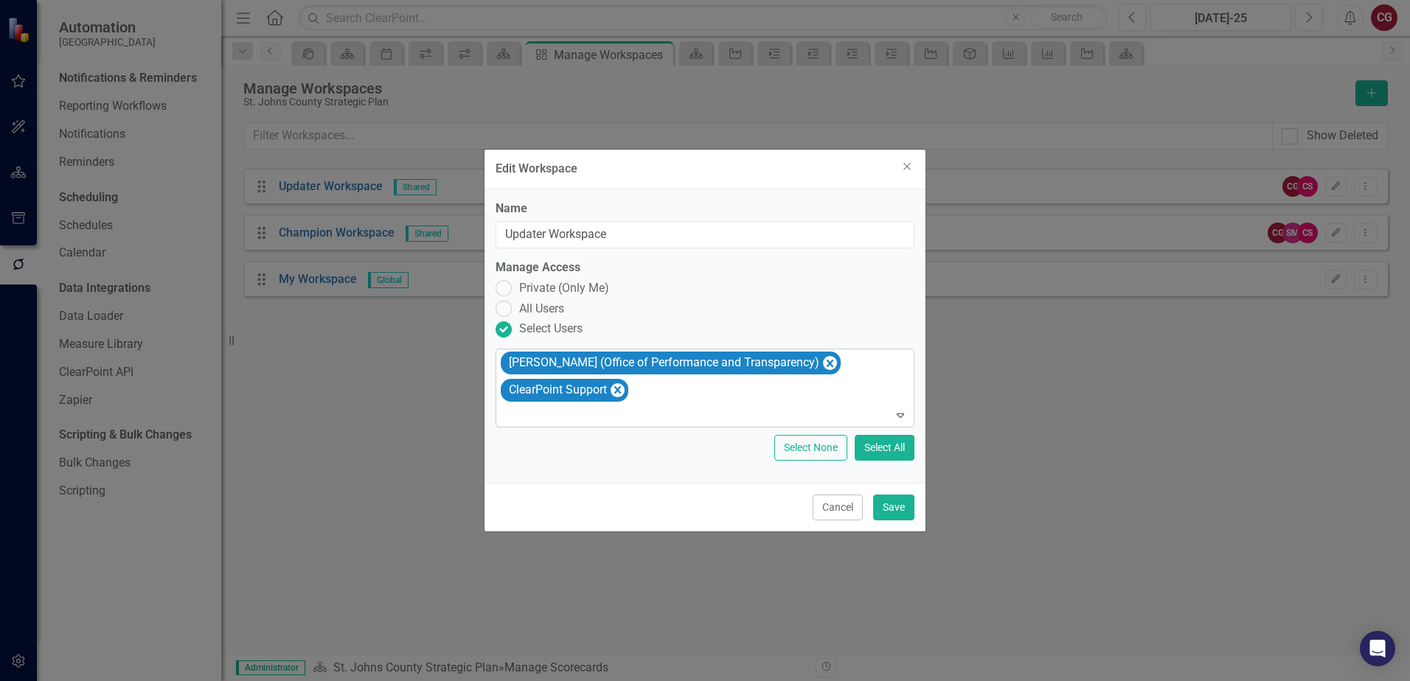
click at [675, 390] on div "Caitlyn Glendenning (Office of Performance and Transparency) ClearPoint Support" at bounding box center [705, 387] width 415 height 77
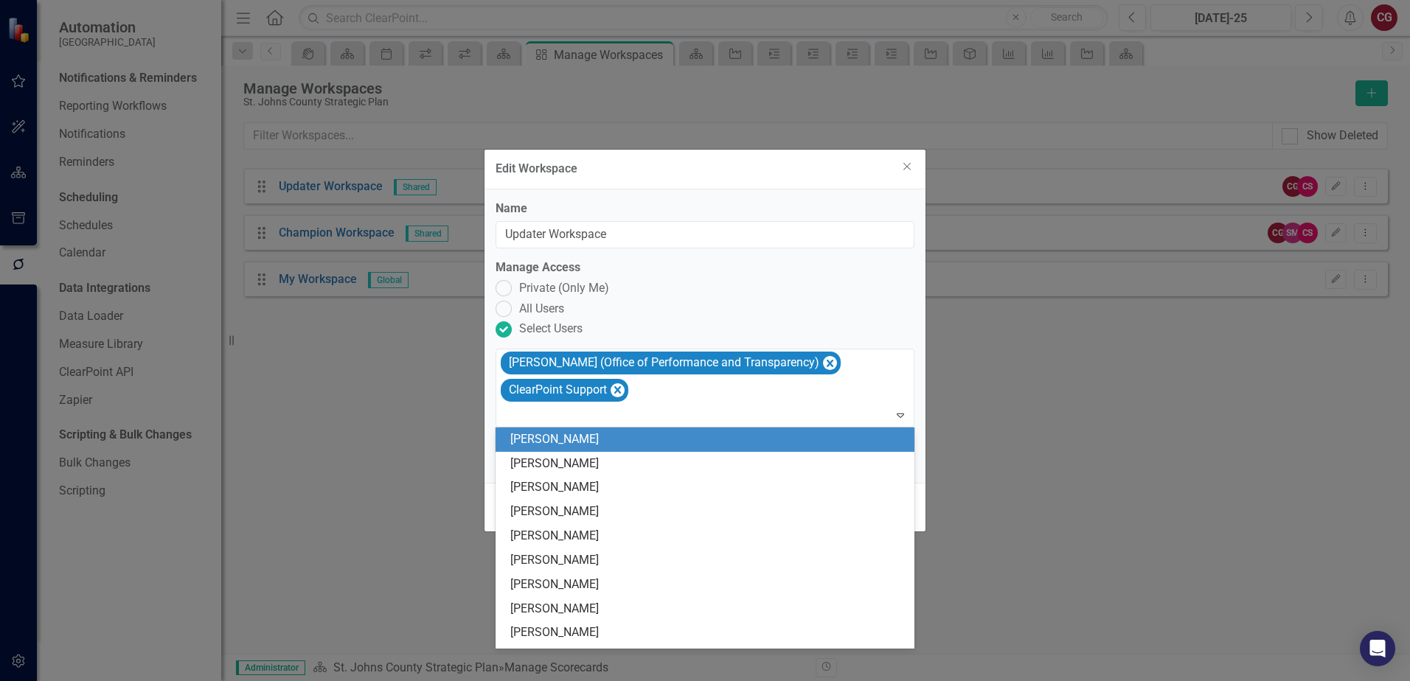
click at [610, 441] on div "[PERSON_NAME]" at bounding box center [707, 439] width 395 height 17
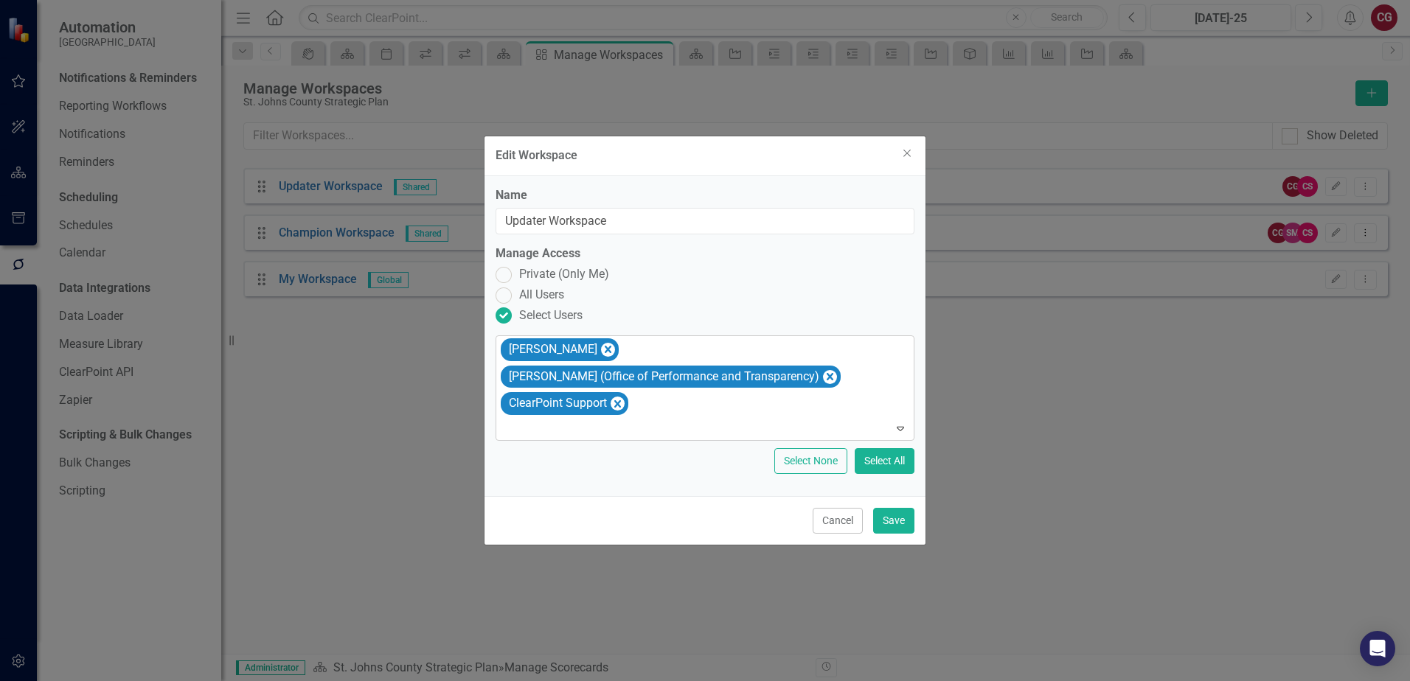
click at [655, 400] on div "Amy Ackerman Caitlyn Glendenning (Office of Performance and Transparency) Clear…" at bounding box center [705, 388] width 415 height 104
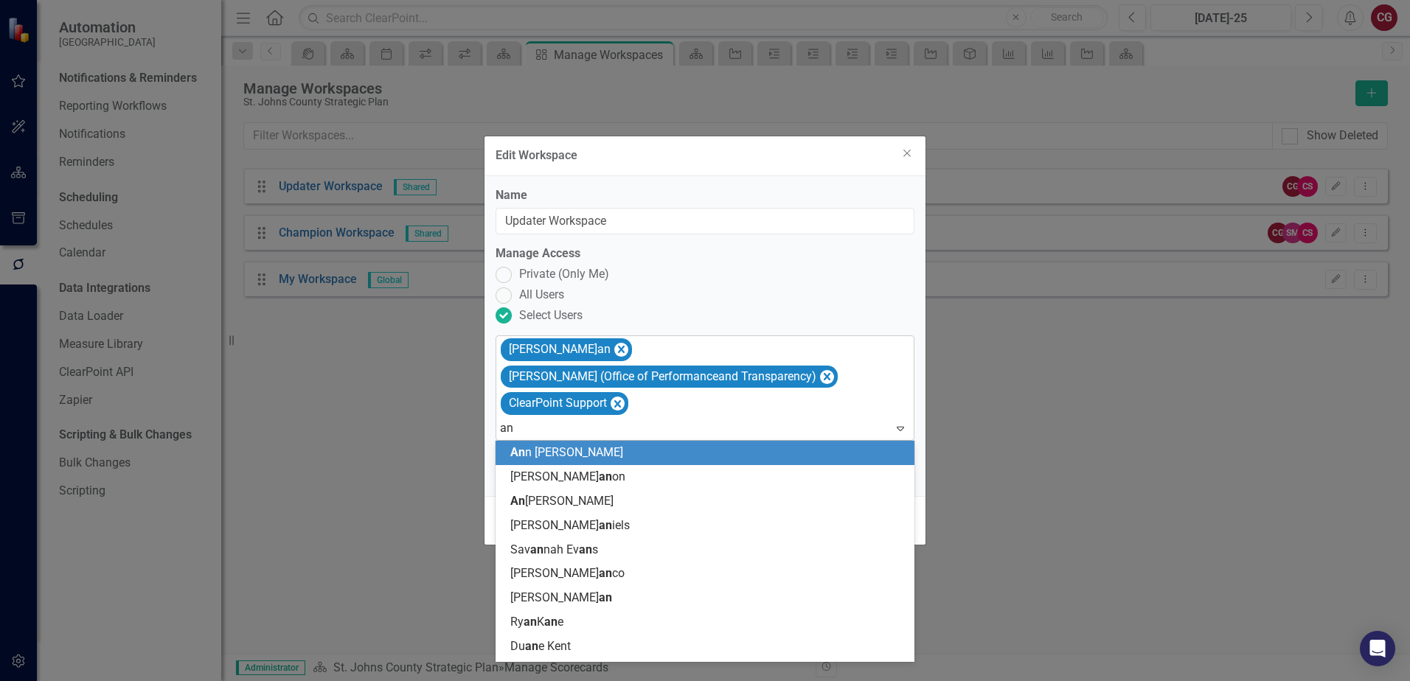
type input "ann"
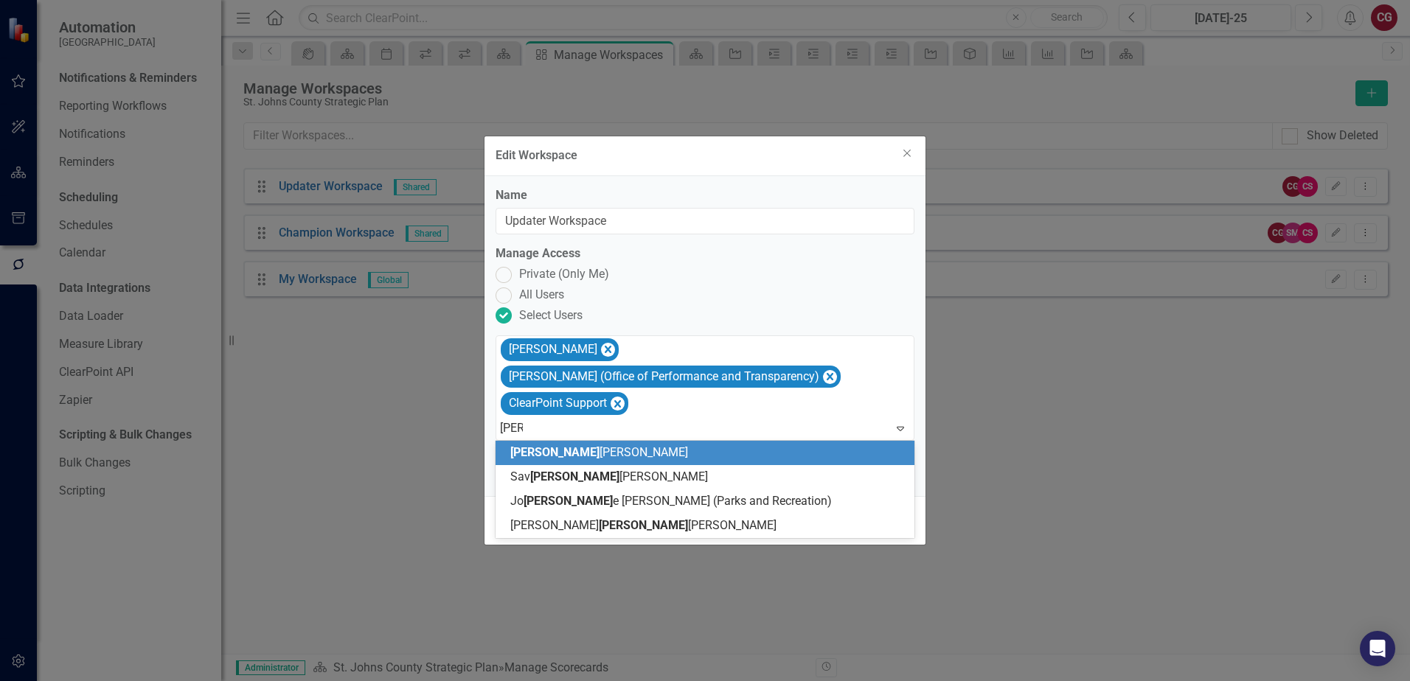
click at [650, 448] on div "Ann Ashworth" at bounding box center [707, 453] width 395 height 17
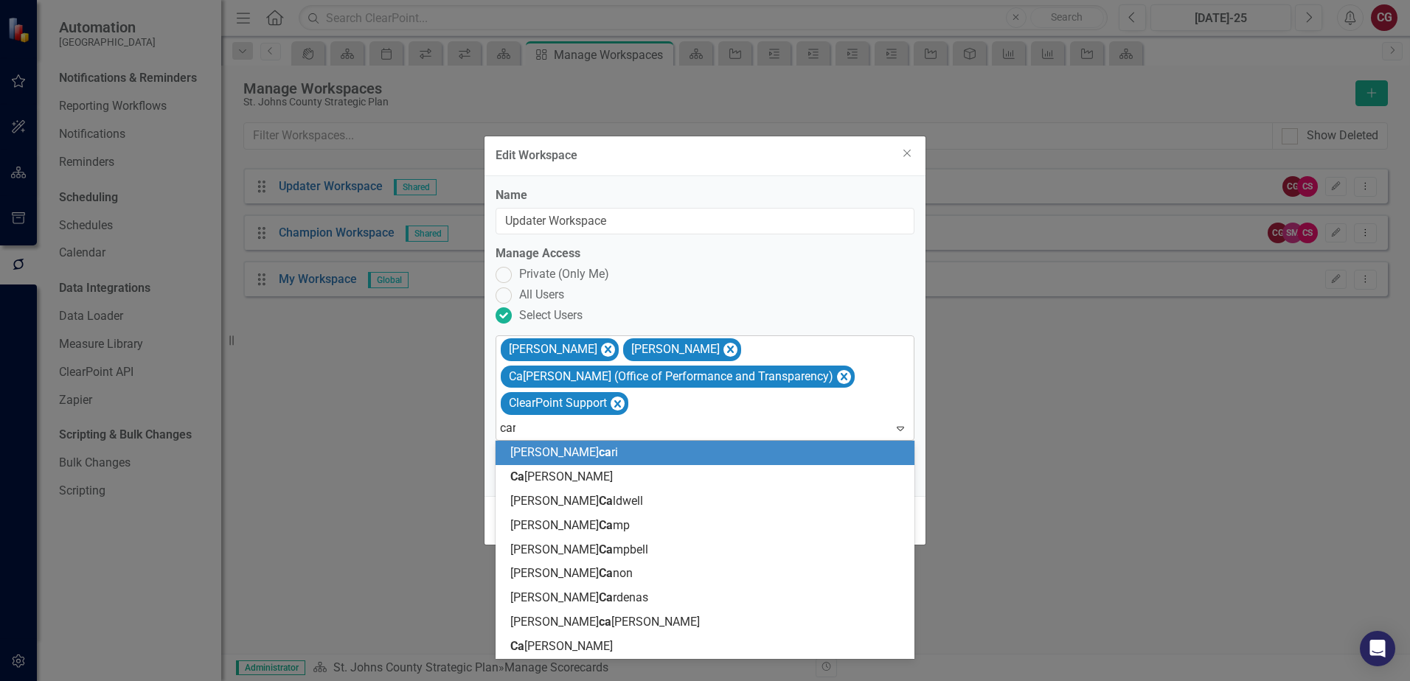
type input "carr"
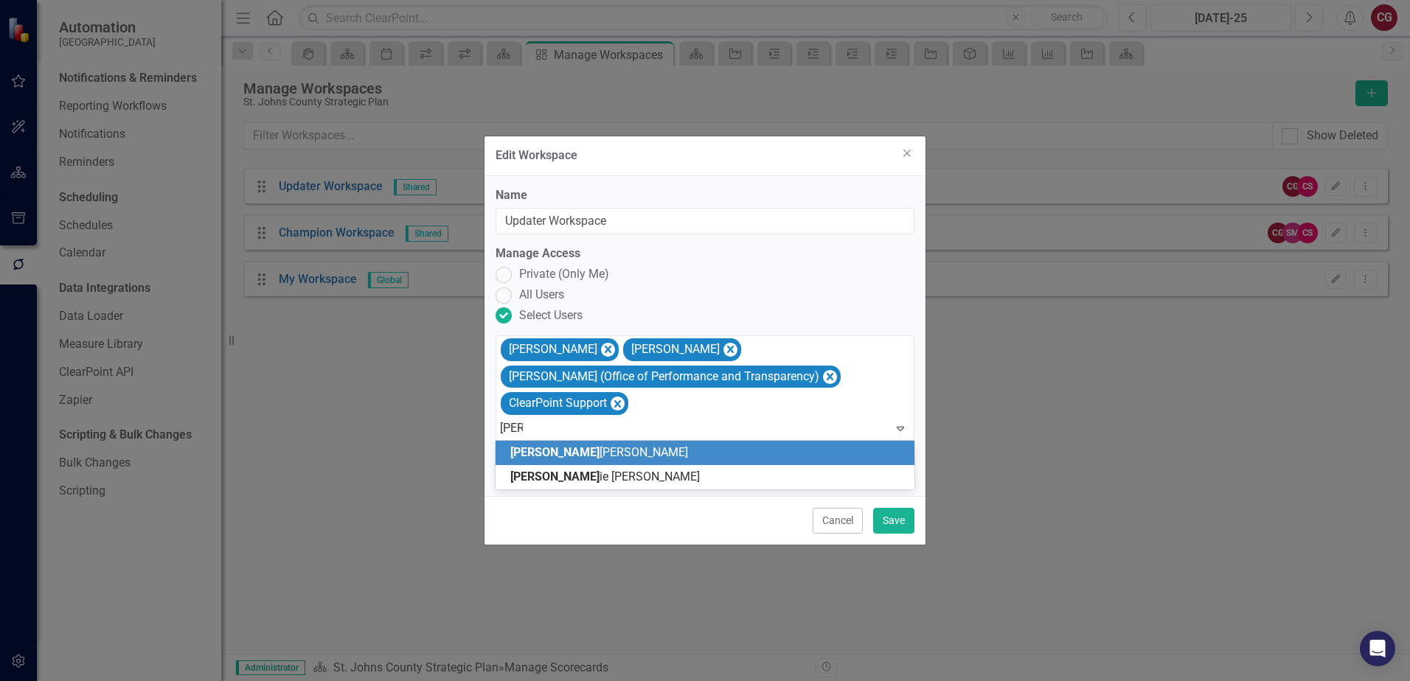
click at [737, 445] on div "Carr ie Barbosa" at bounding box center [707, 453] width 395 height 17
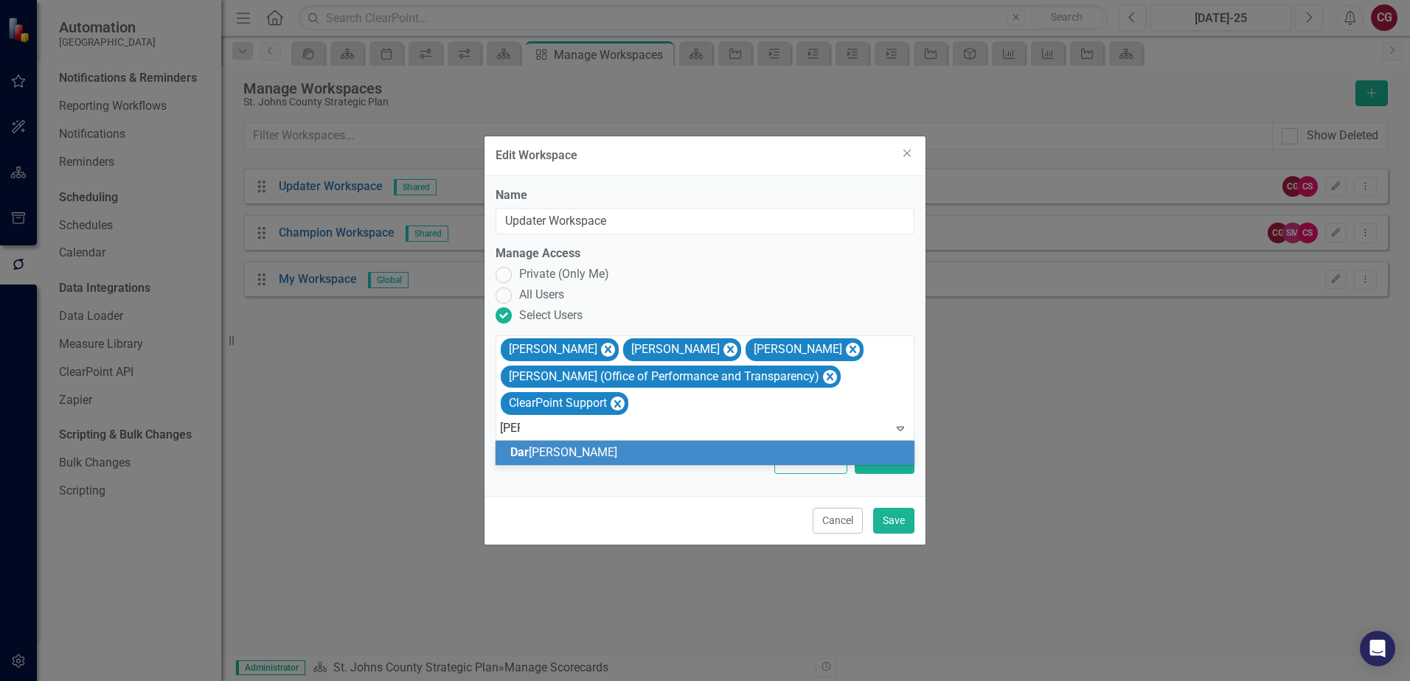
type input "darle"
click at [737, 445] on div "Darle ne Baril" at bounding box center [707, 453] width 395 height 17
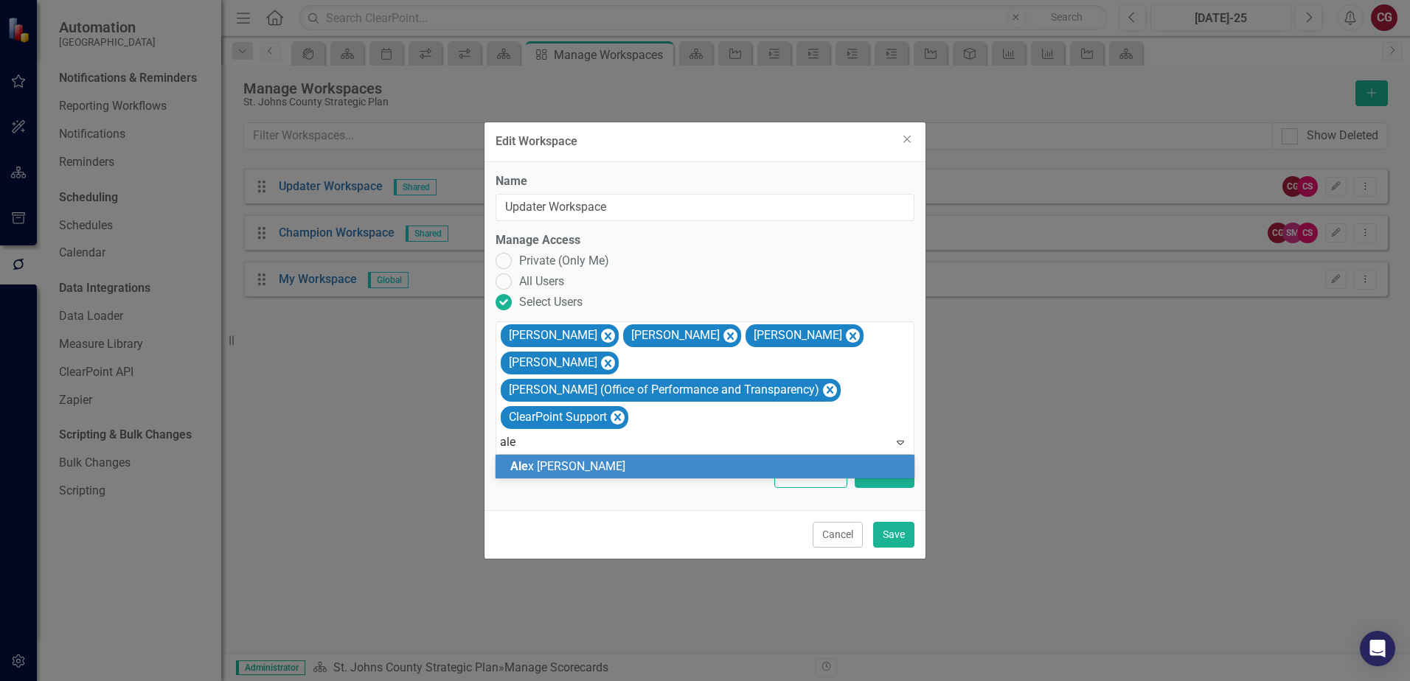
type input "alex"
click at [821, 457] on div "Alex Barr" at bounding box center [704, 467] width 419 height 24
type input "john"
click at [821, 457] on div "John Brown" at bounding box center [704, 467] width 419 height 24
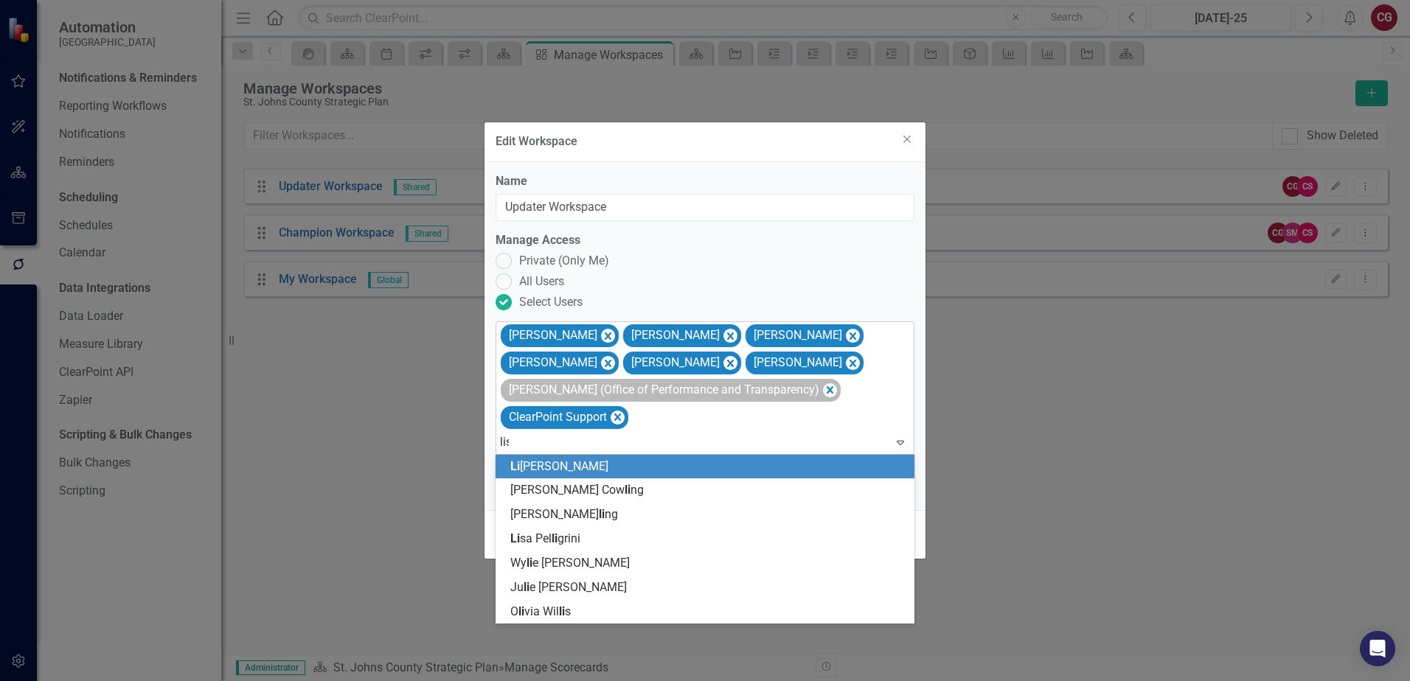
type input "lisa"
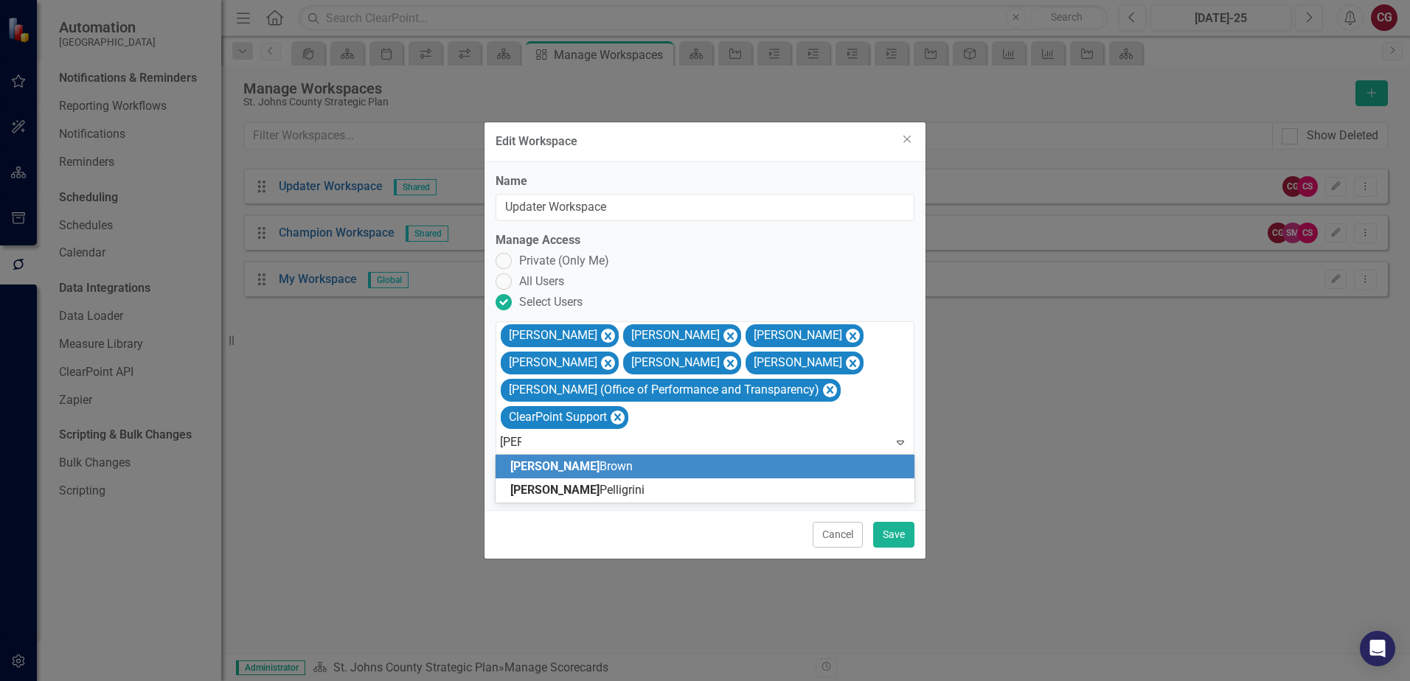
click at [808, 467] on div "Lisa Brown" at bounding box center [707, 467] width 395 height 17
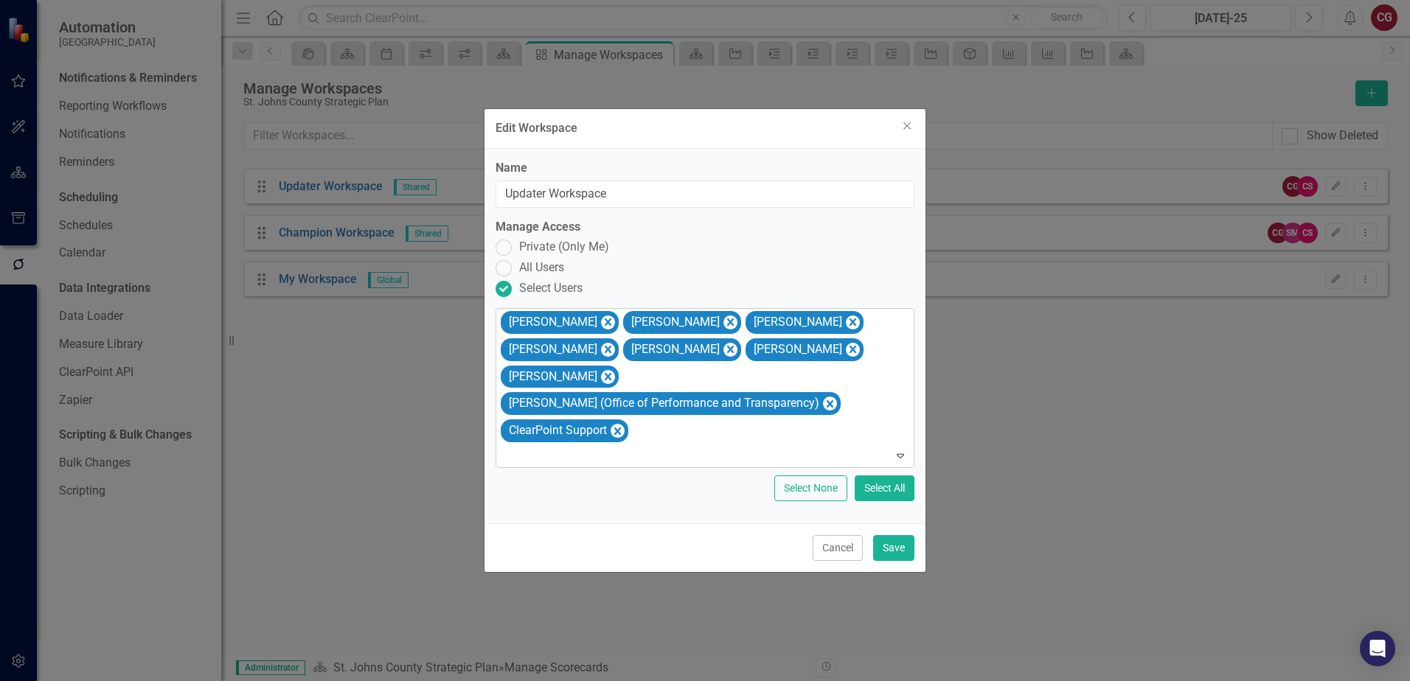
type input "n"
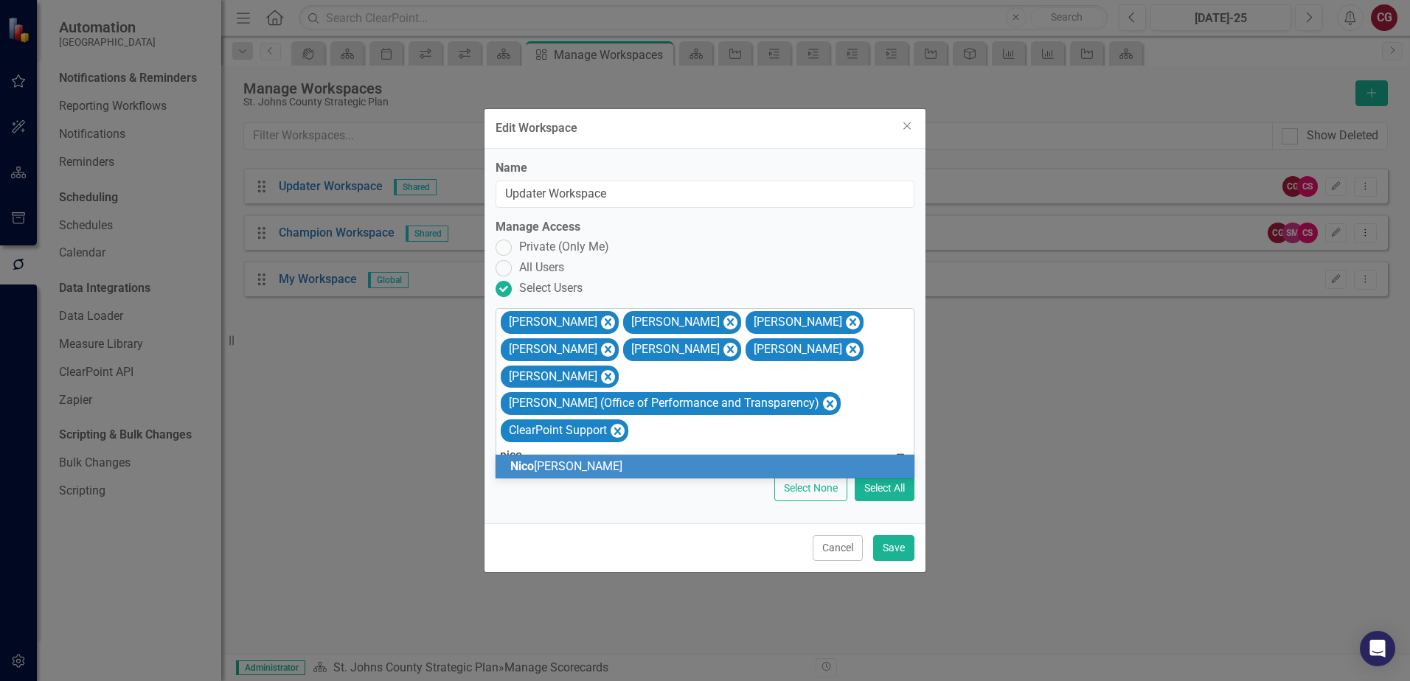
type input "nicol"
click at [714, 459] on div "Nicol e Brownett" at bounding box center [707, 467] width 395 height 17
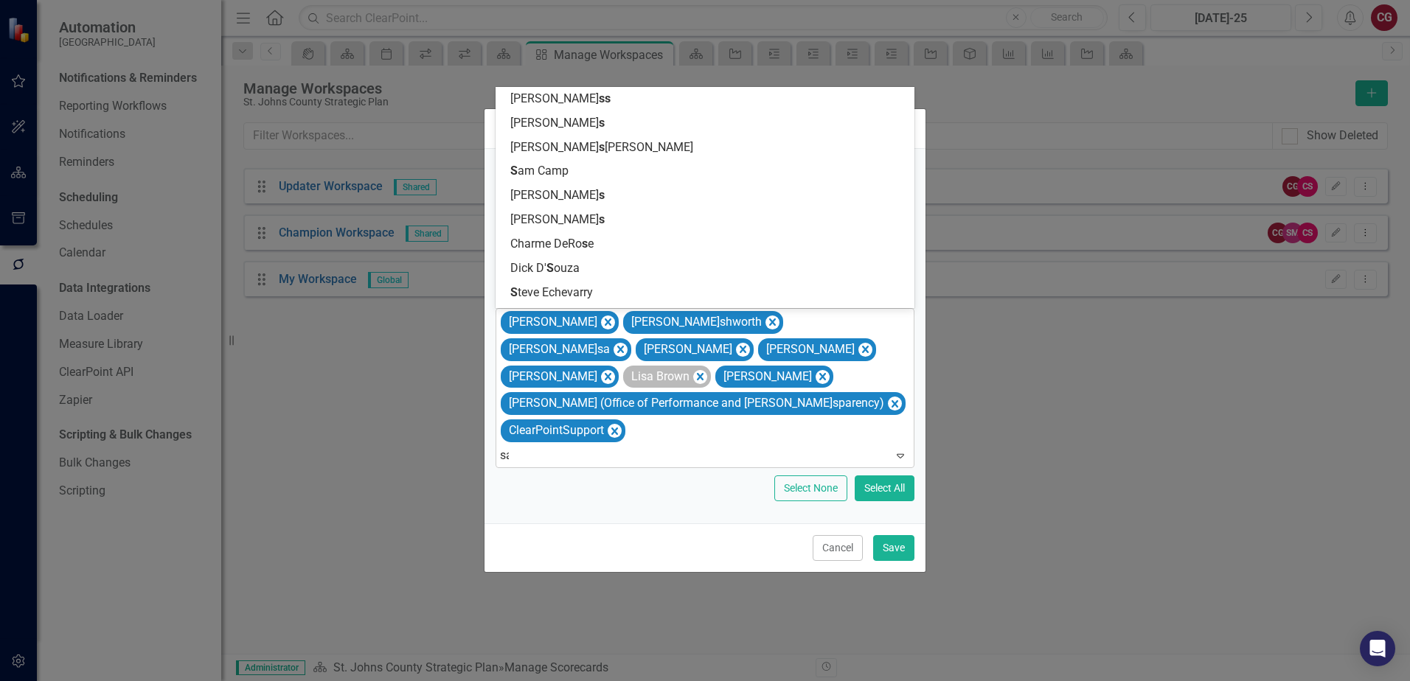
type input "sam"
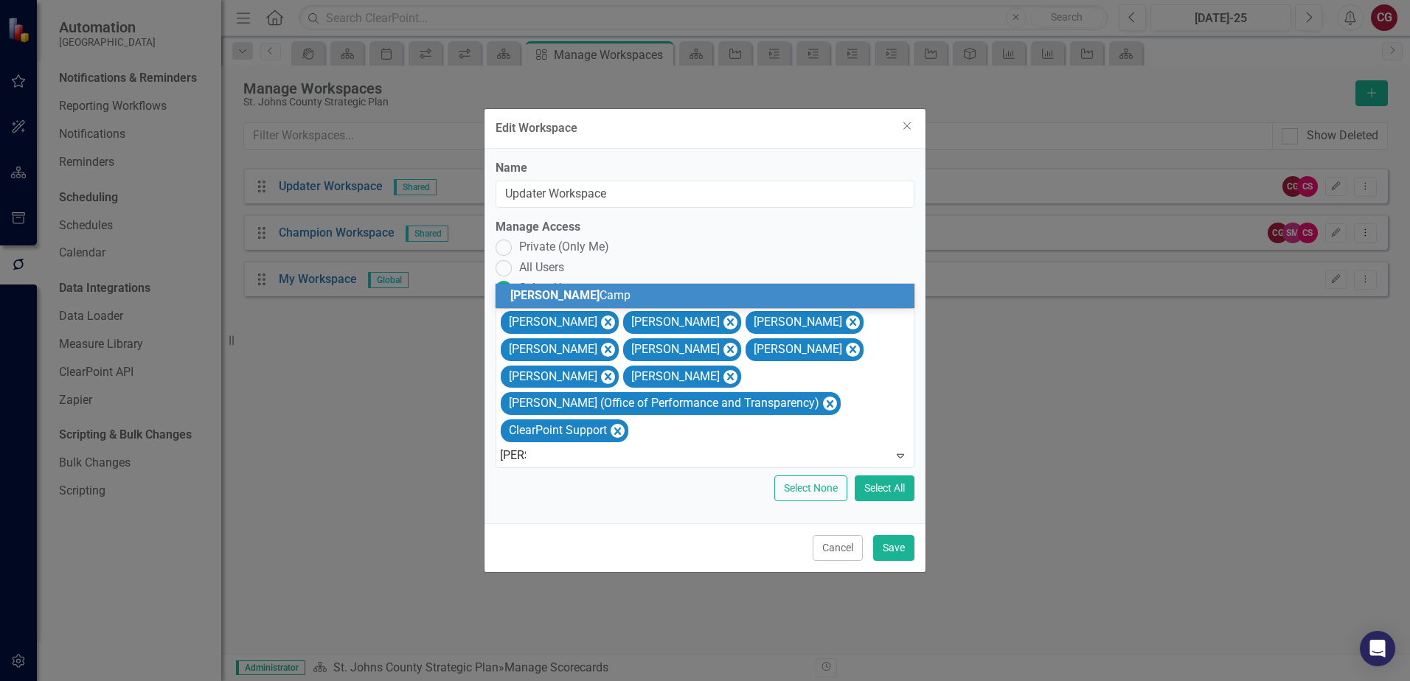
click at [597, 297] on div "Sam Camp" at bounding box center [707, 296] width 395 height 17
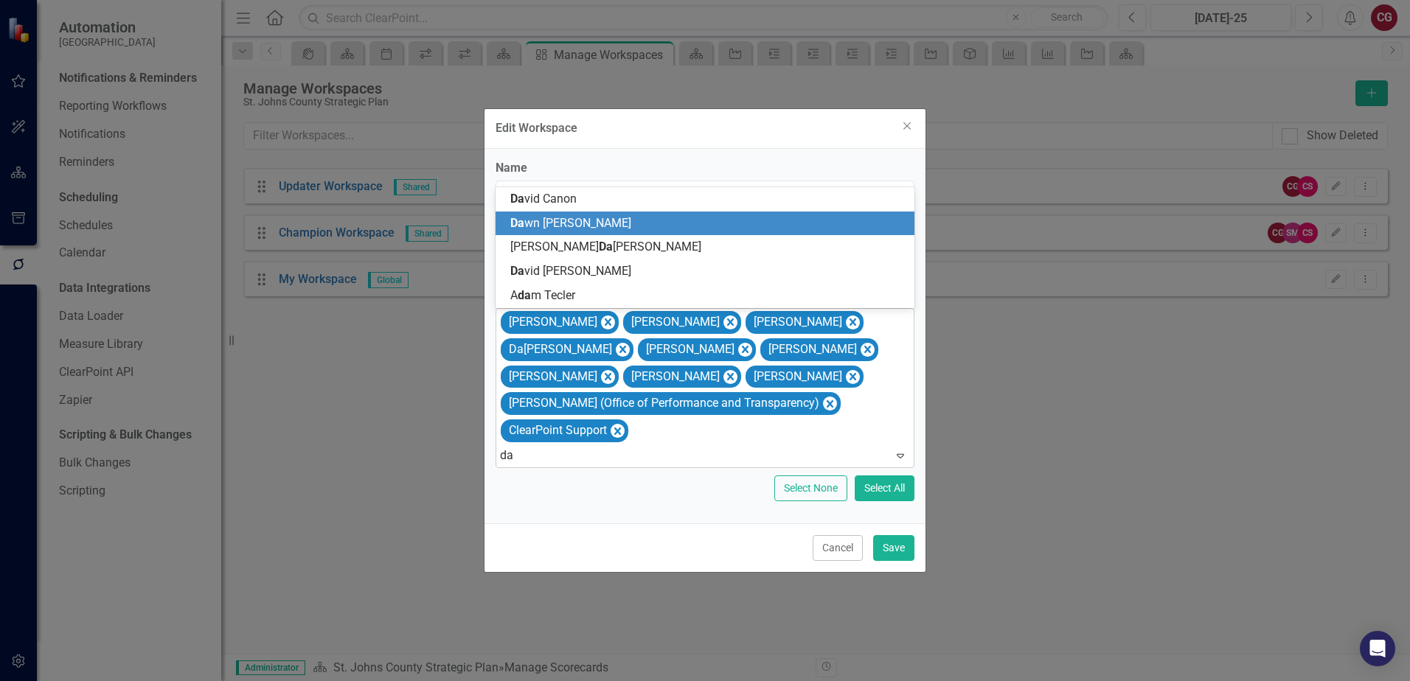
type input "d"
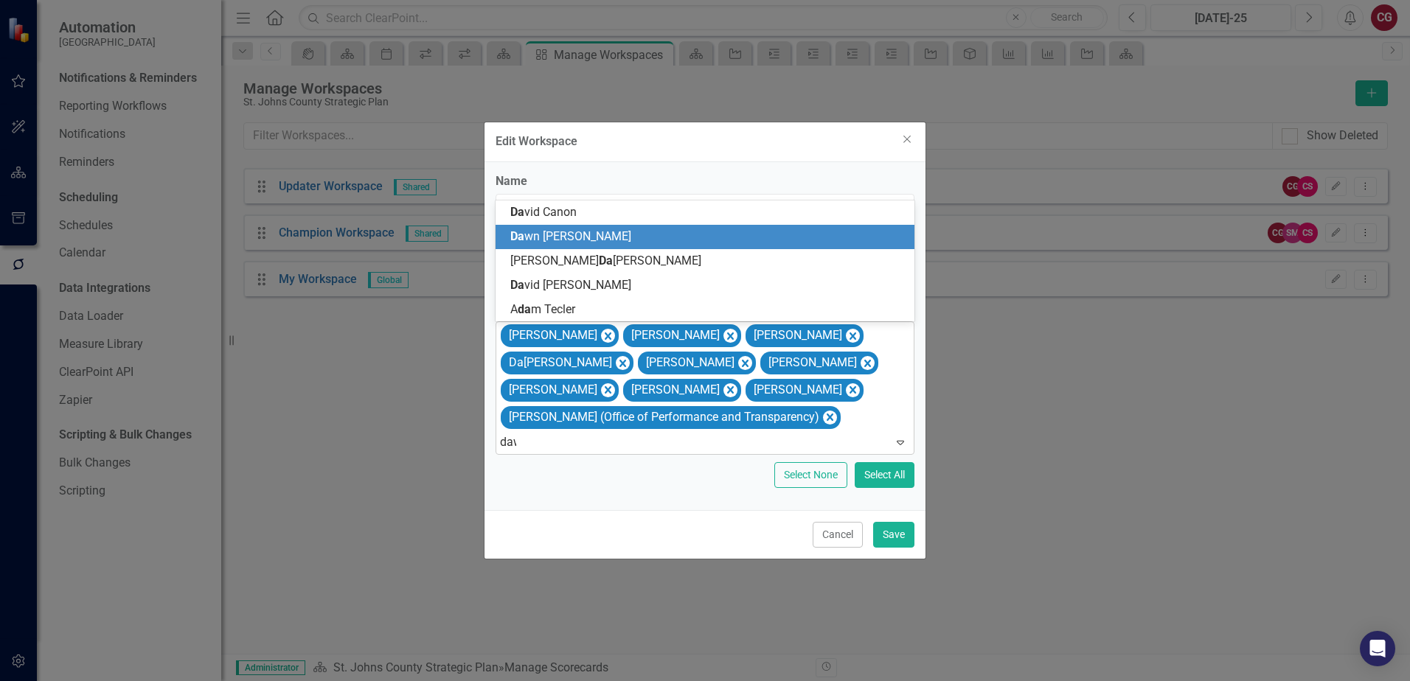
type input "dawn"
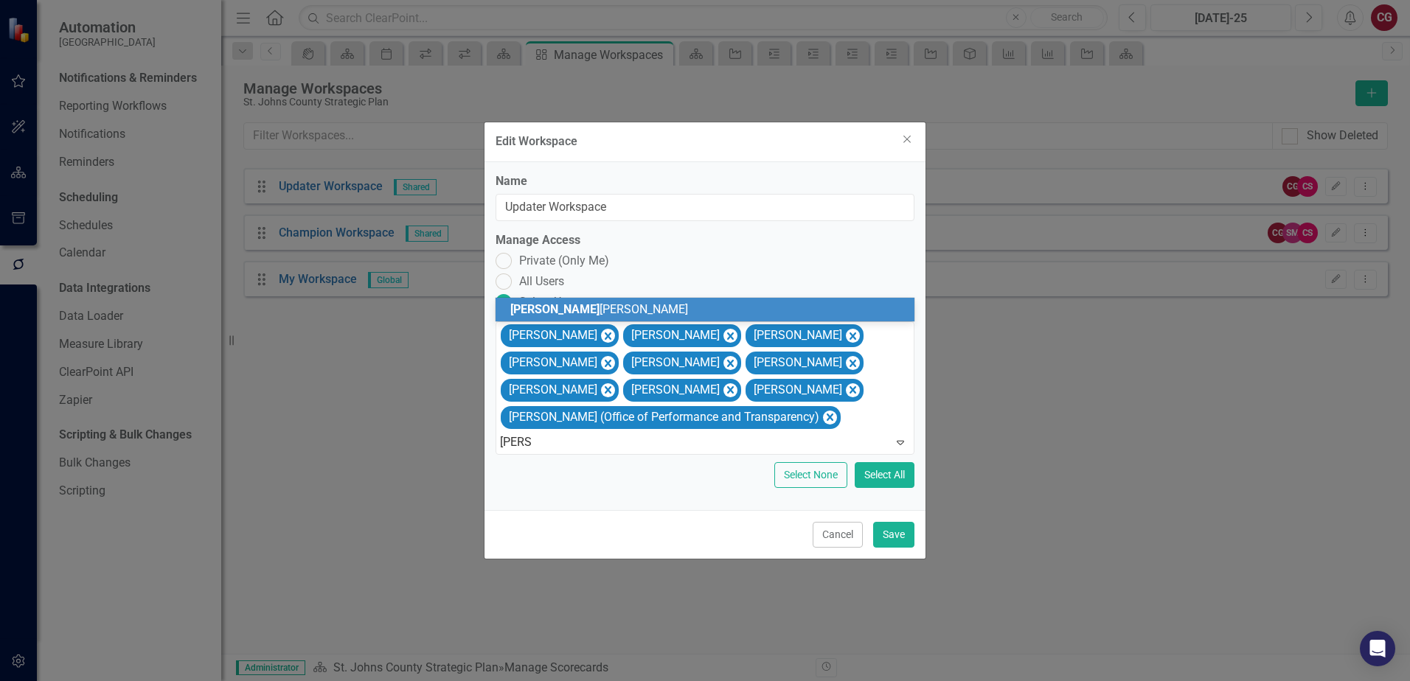
click at [626, 309] on div "Dawn Cardenas" at bounding box center [707, 310] width 395 height 17
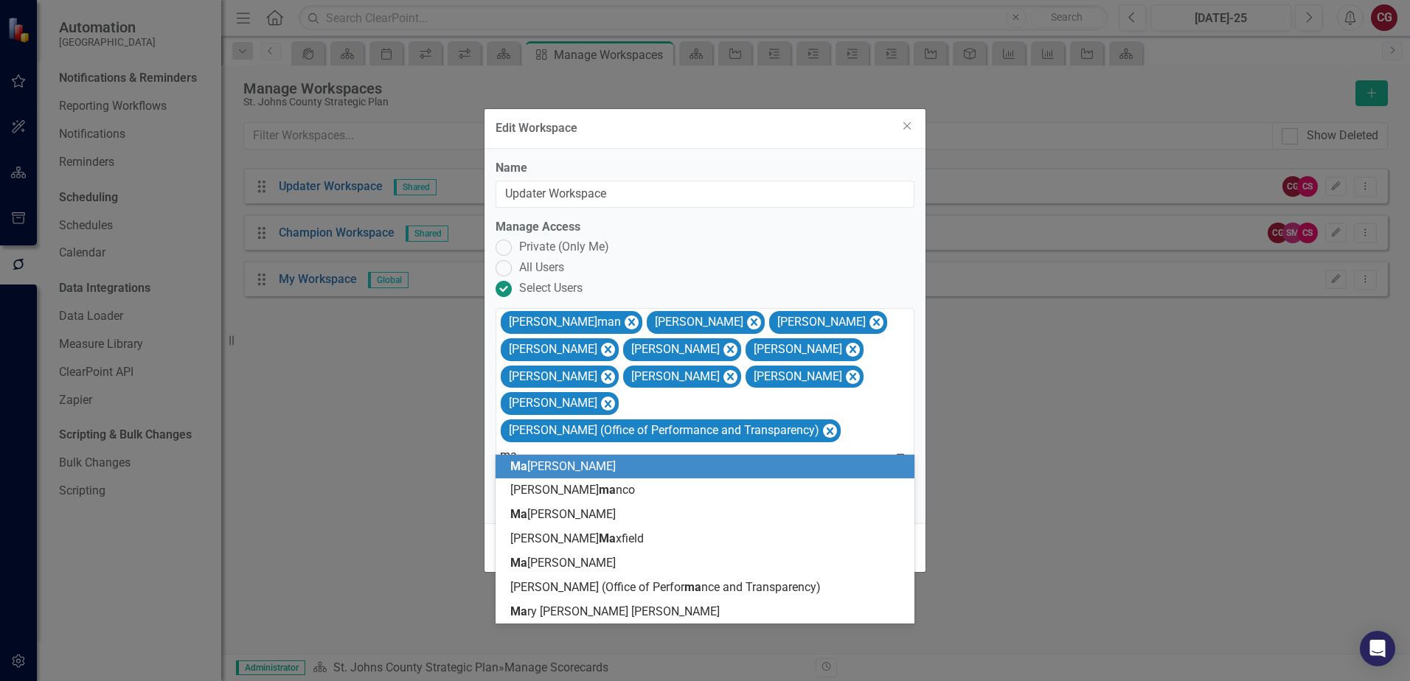
type input "m"
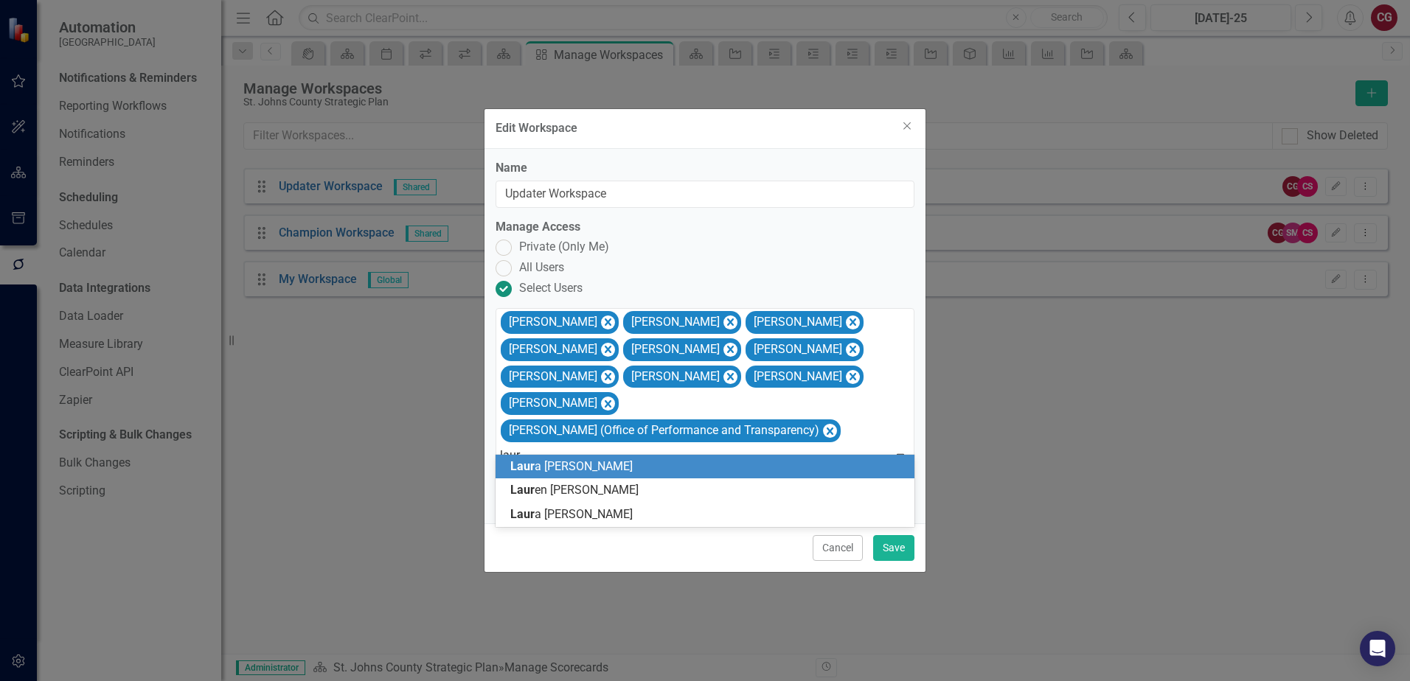
type input "laura"
click at [731, 470] on div "Laura Dodd" at bounding box center [707, 467] width 395 height 17
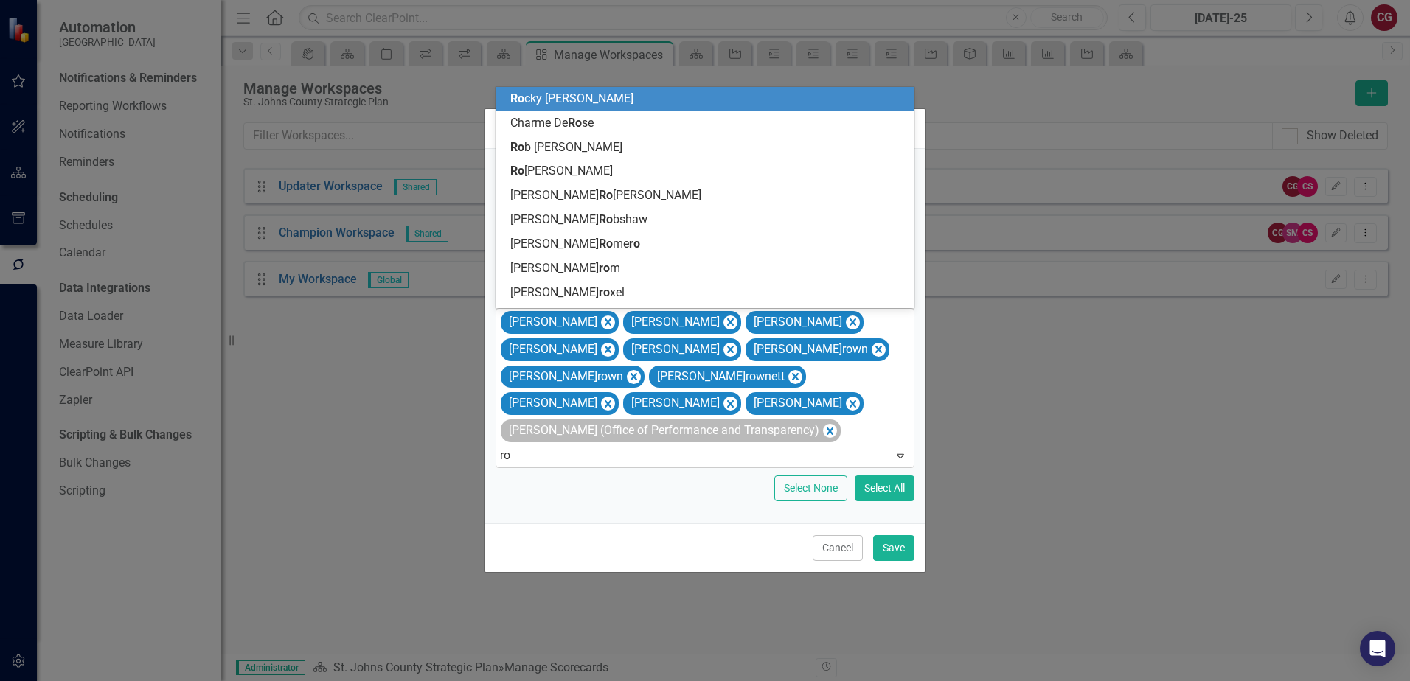
type input "rob"
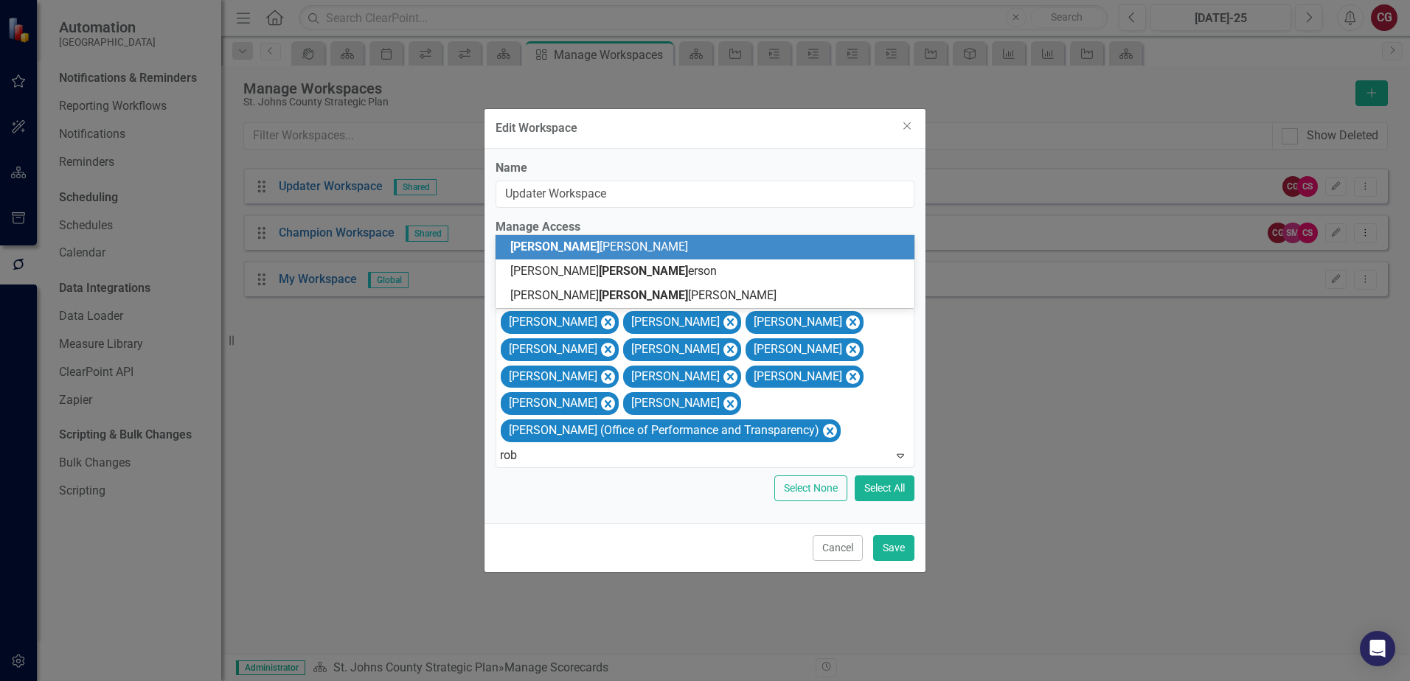
click at [655, 249] on div "Rob Dowling" at bounding box center [707, 247] width 395 height 17
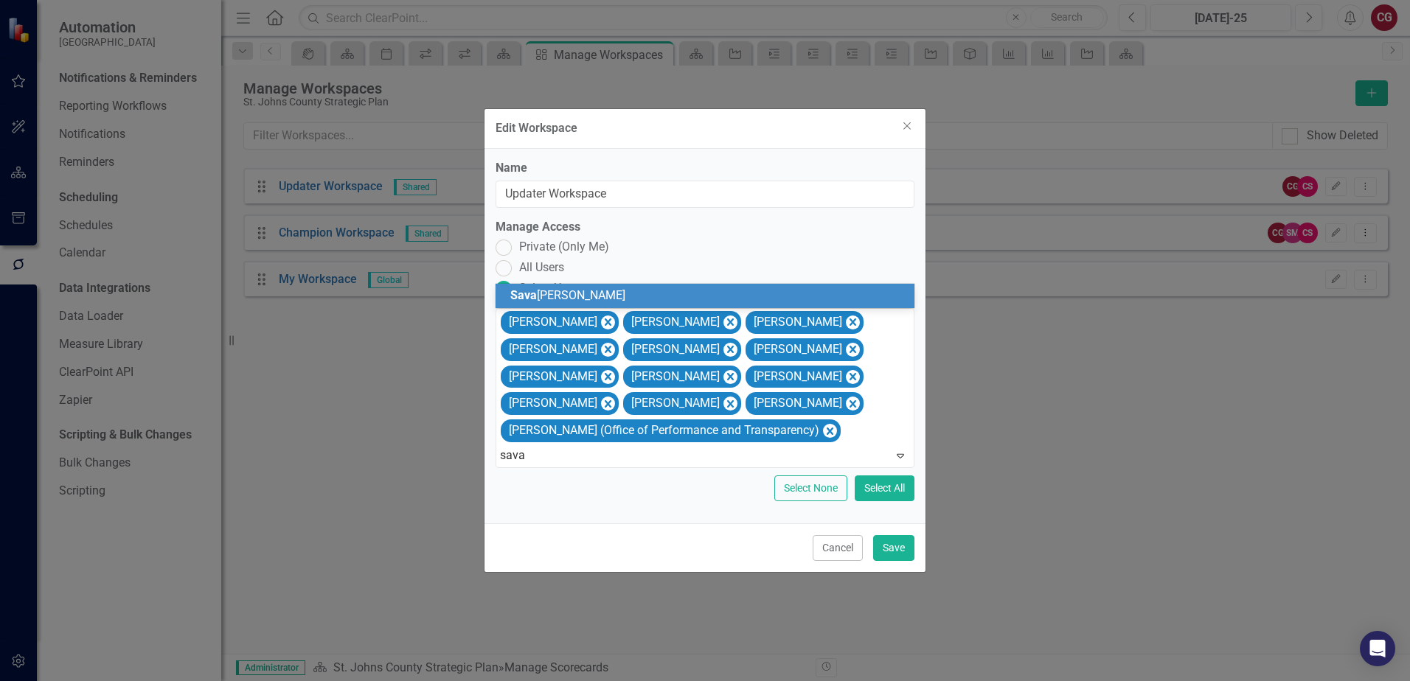
type input "savan"
click at [644, 288] on div "Savan nah Evans" at bounding box center [707, 296] width 395 height 17
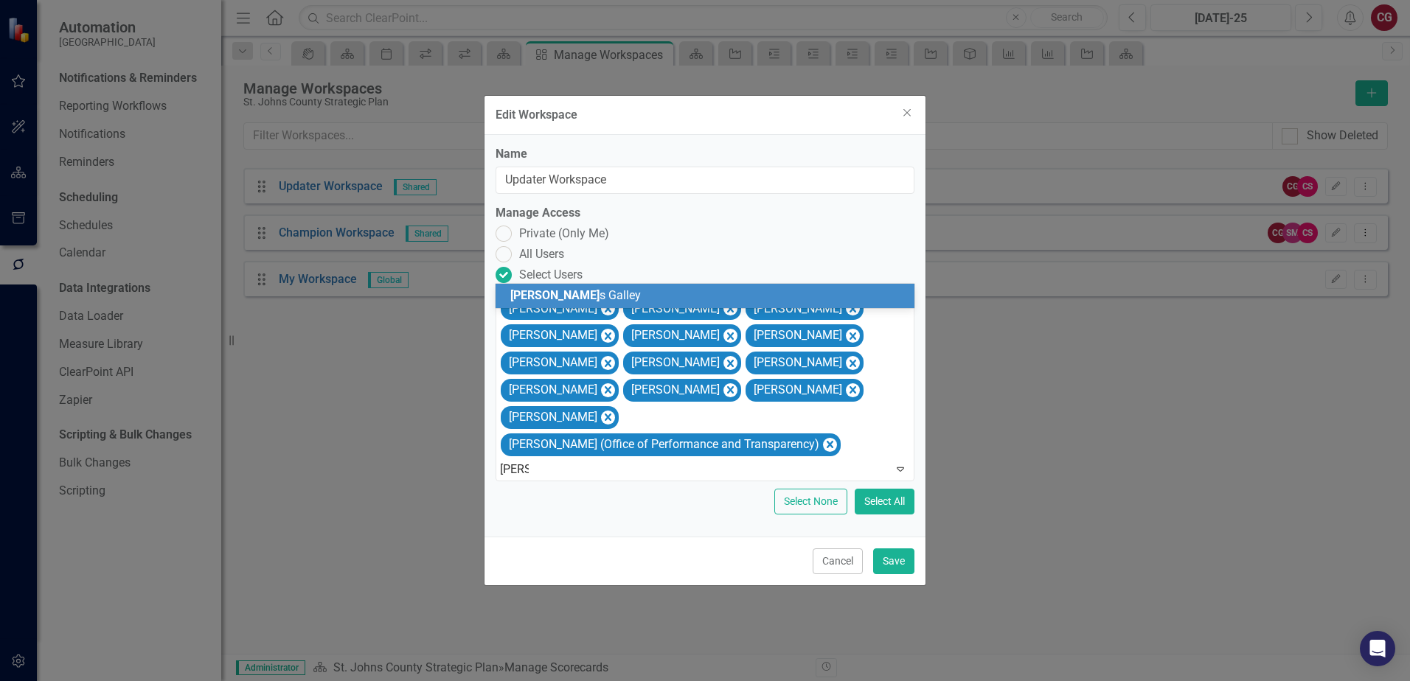
type input "james"
click at [795, 289] on div "James Galley" at bounding box center [707, 296] width 395 height 17
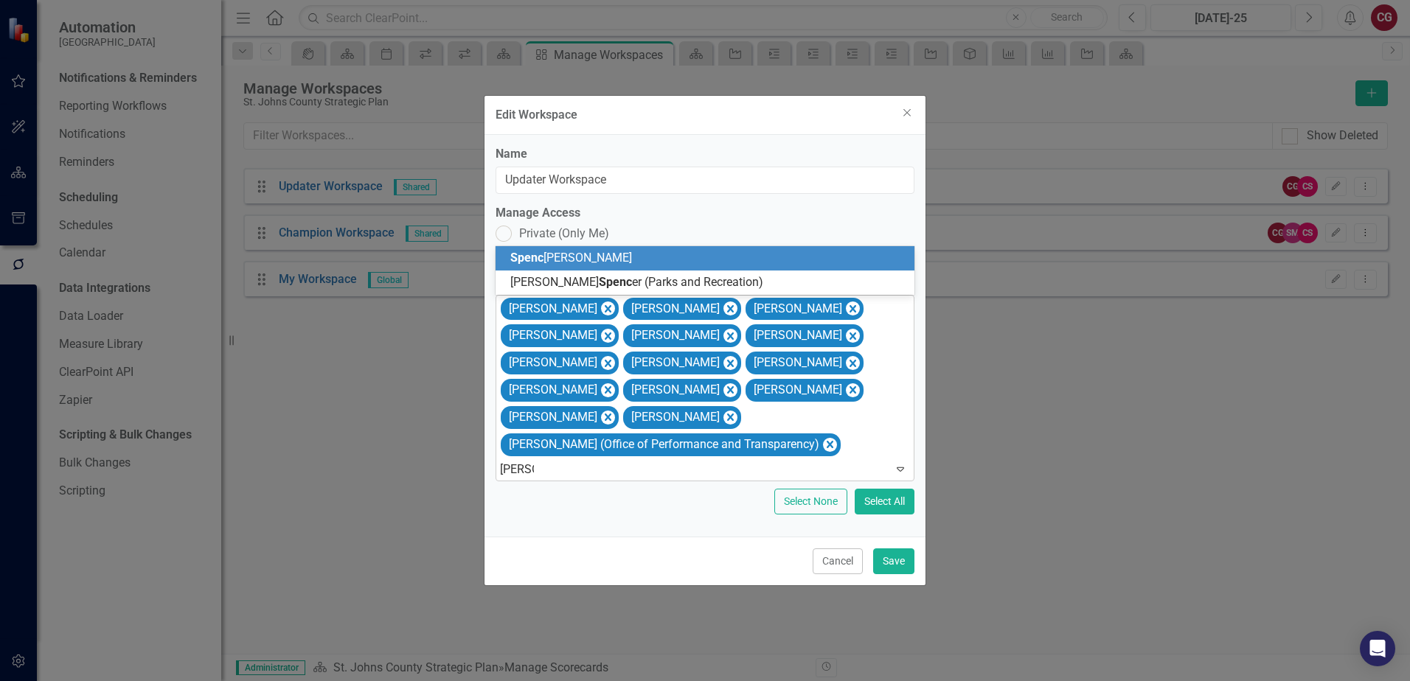
type input "spencer"
click at [622, 260] on div "Spencer Garneau" at bounding box center [707, 258] width 395 height 17
type input "mari"
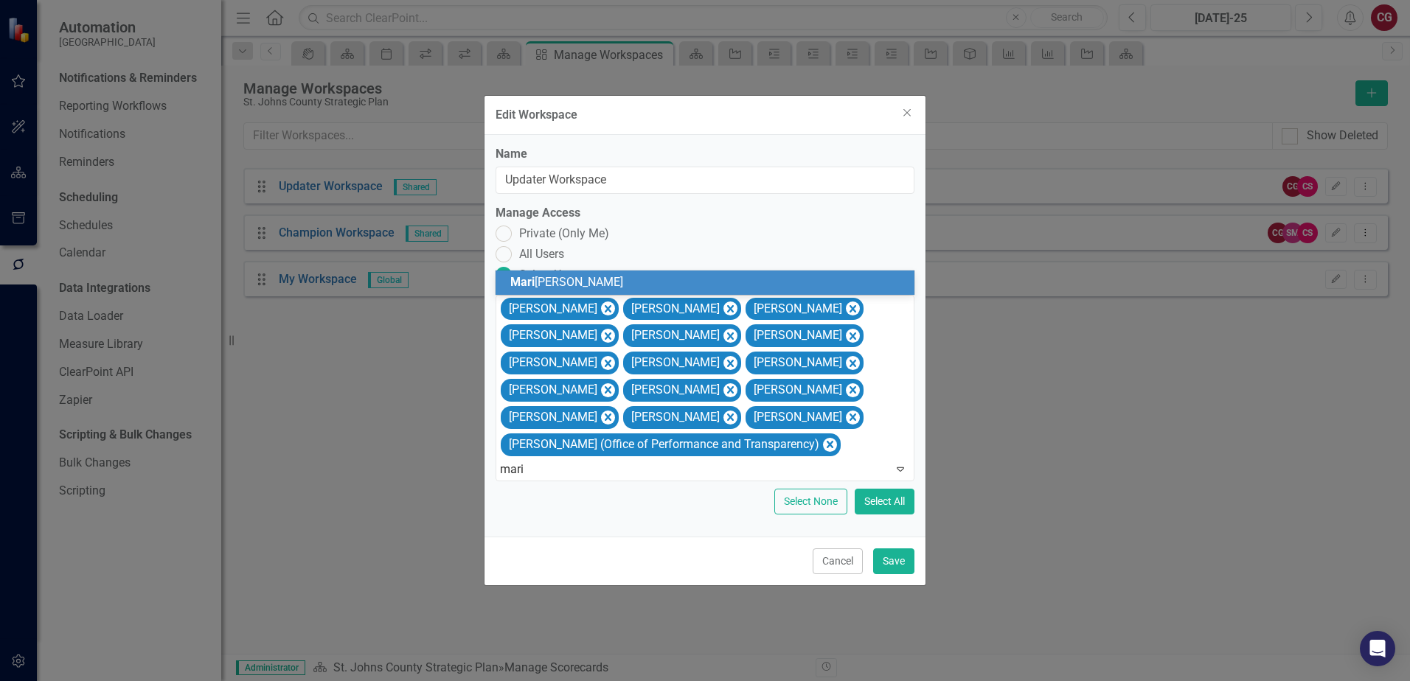
click at [684, 282] on div "Mari Greene" at bounding box center [707, 282] width 395 height 17
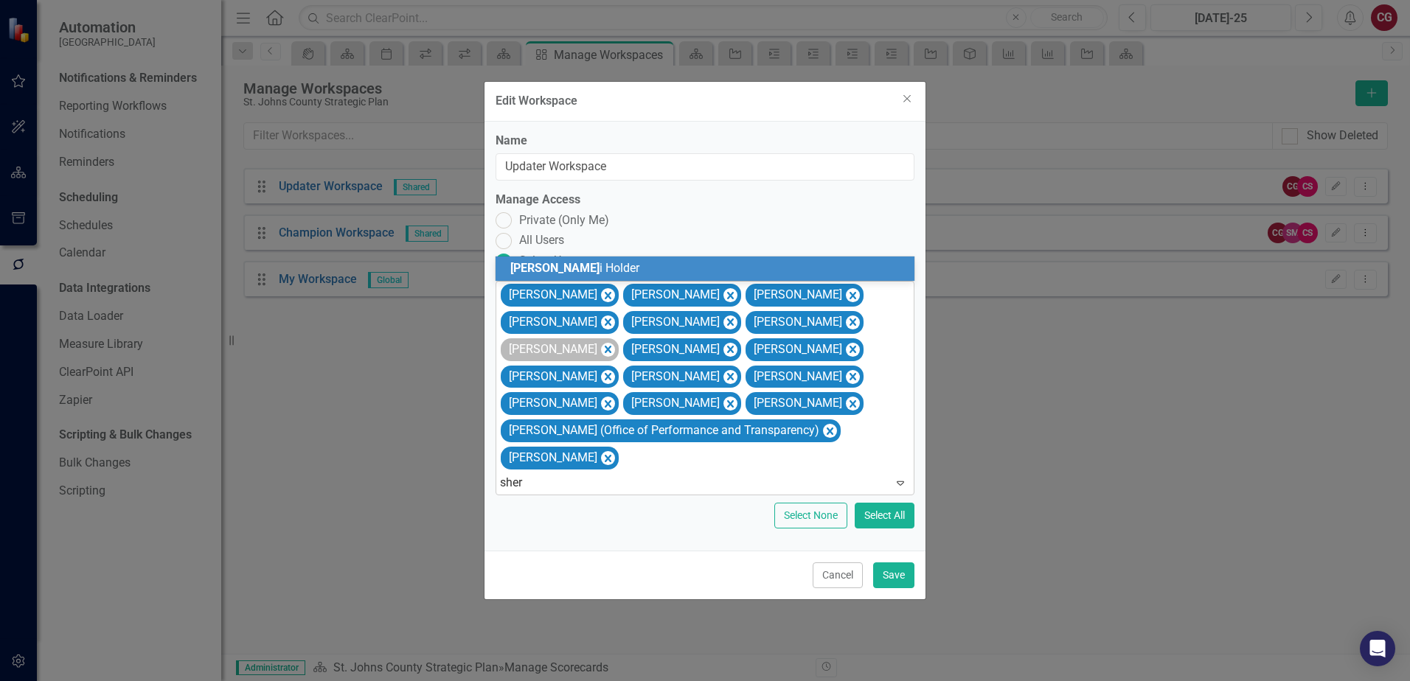
type input "sherr"
click at [744, 261] on div "Sherr i Holder" at bounding box center [707, 268] width 395 height 17
type input "wayne"
click at [783, 276] on div "Wayne Larson" at bounding box center [707, 268] width 395 height 17
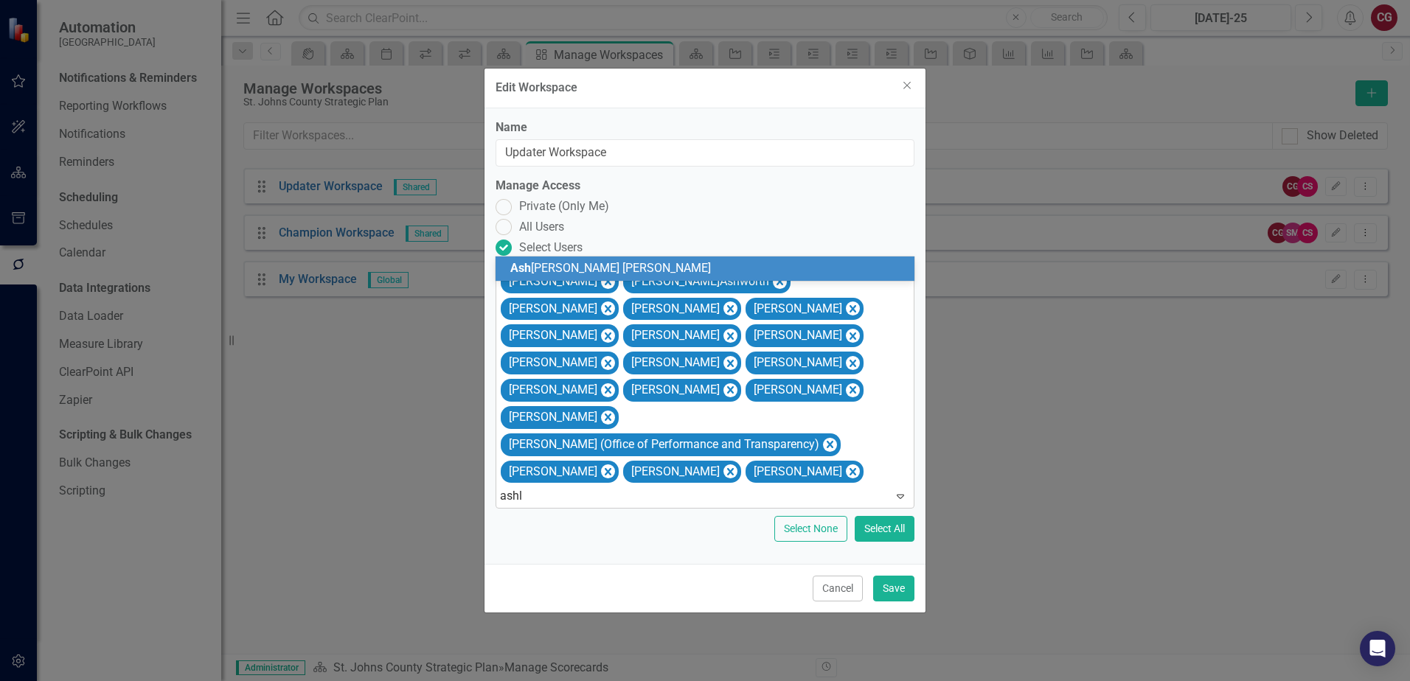
type input "ashle"
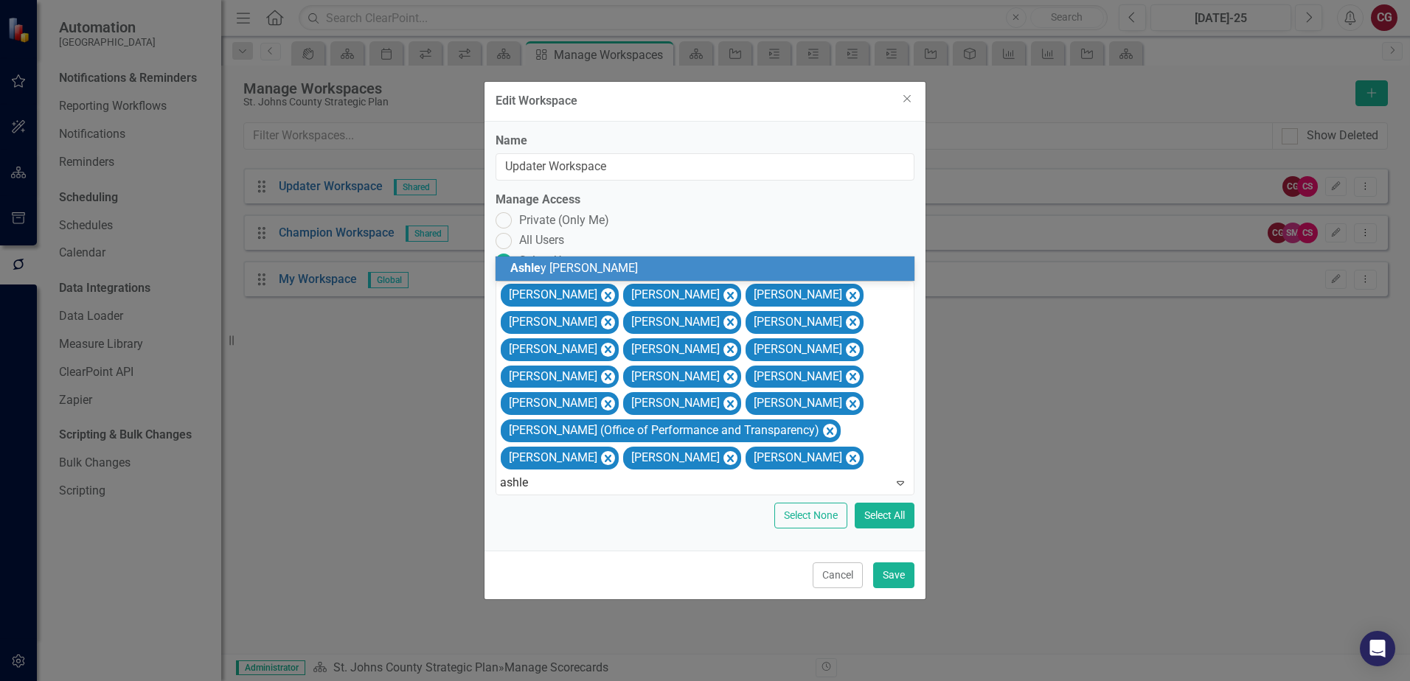
click at [852, 269] on div "Ashle y Lopez" at bounding box center [707, 268] width 395 height 17
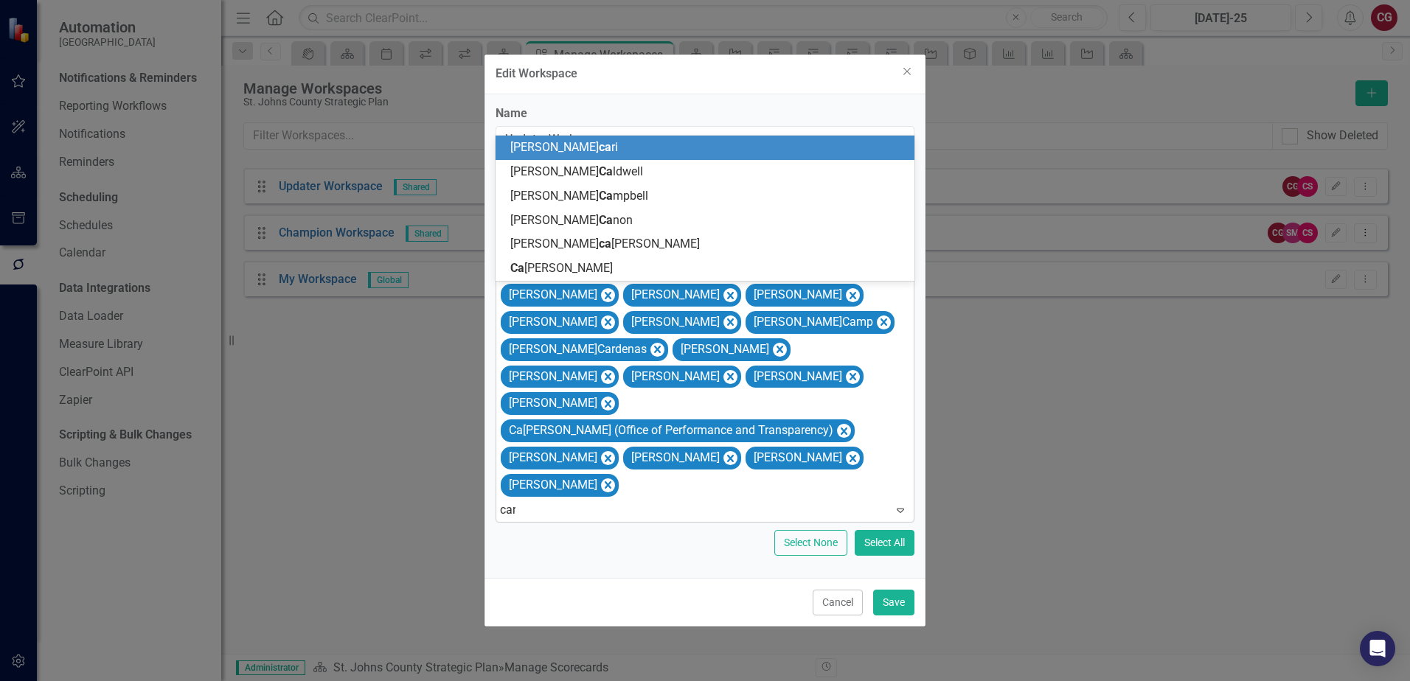
type input "carr"
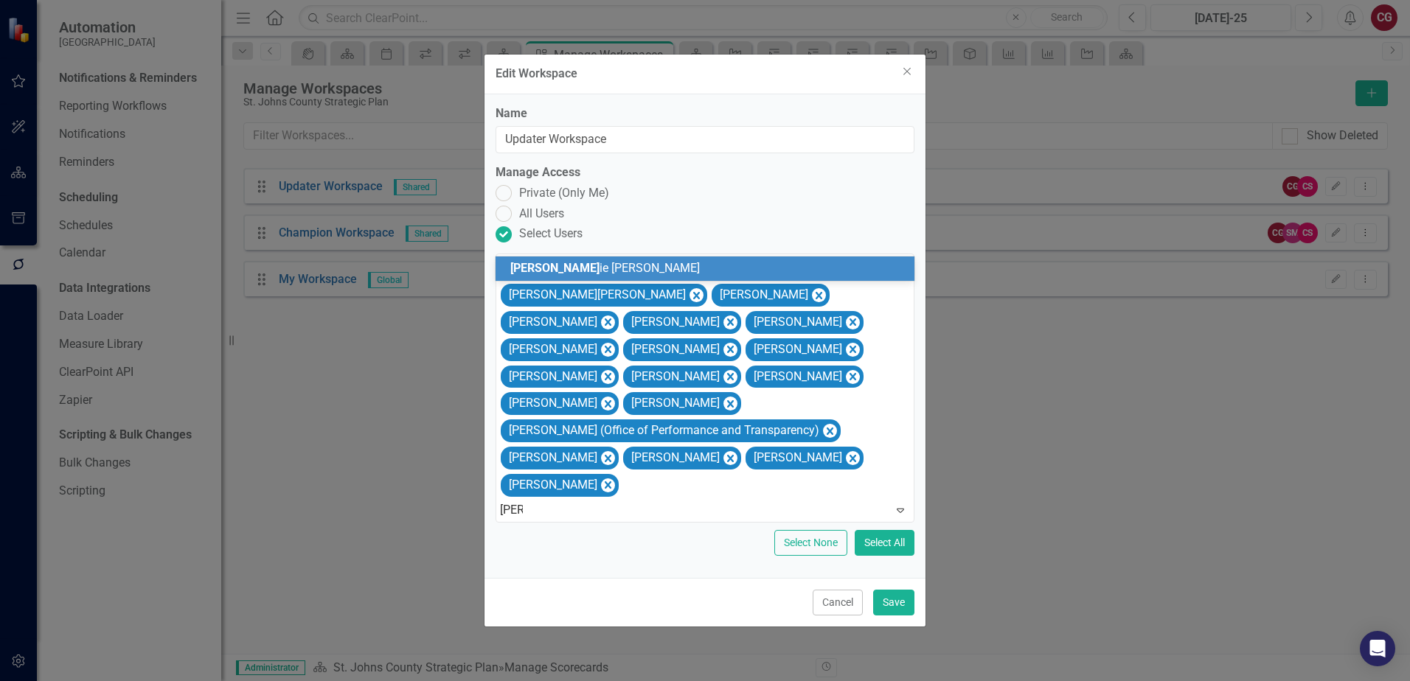
click at [852, 258] on div "Carr ie Miska" at bounding box center [704, 269] width 419 height 24
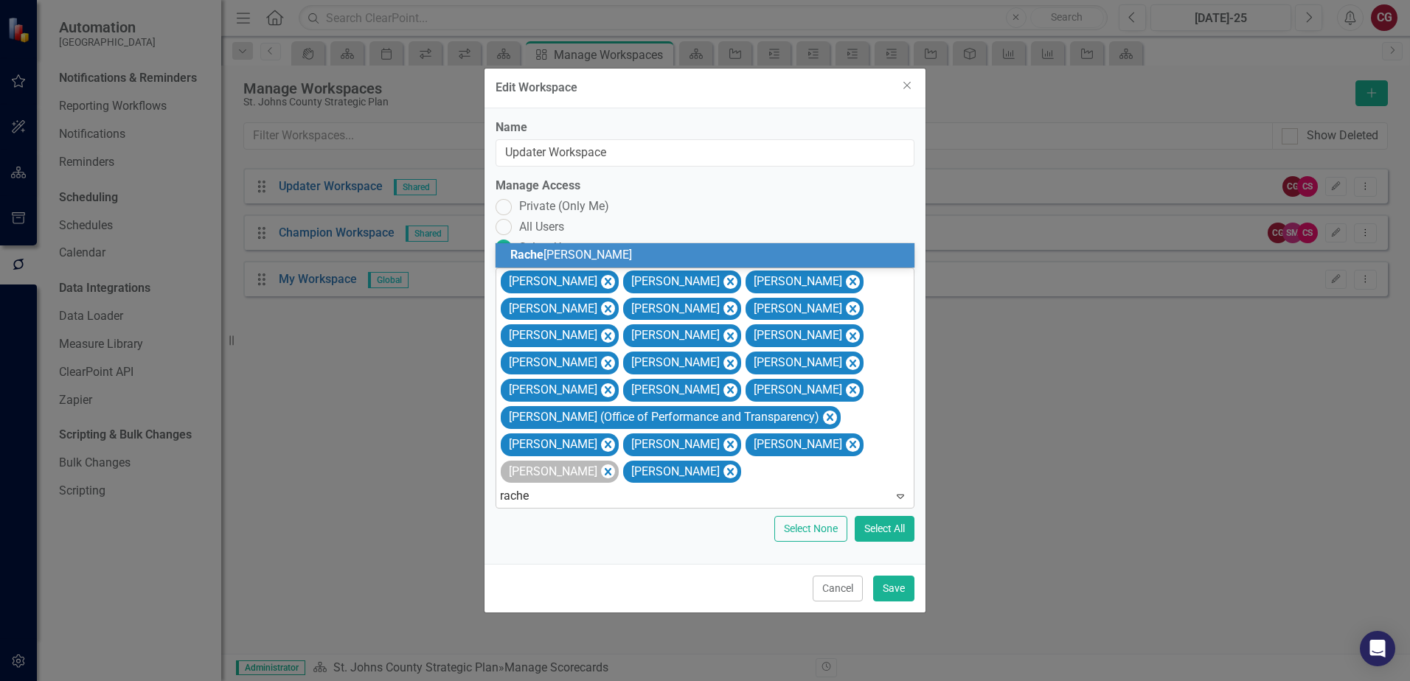
type input "rachel"
click at [765, 254] on div "Rachel Morris" at bounding box center [707, 255] width 395 height 17
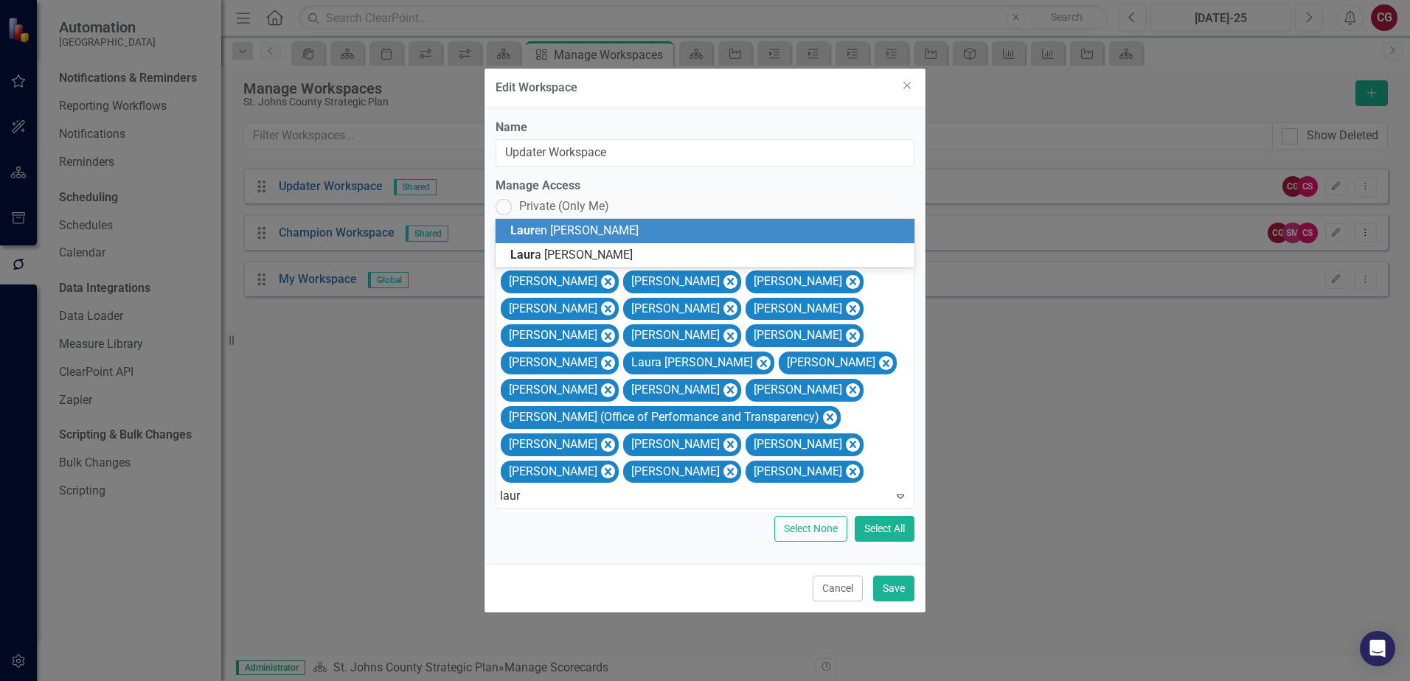
type input "laura"
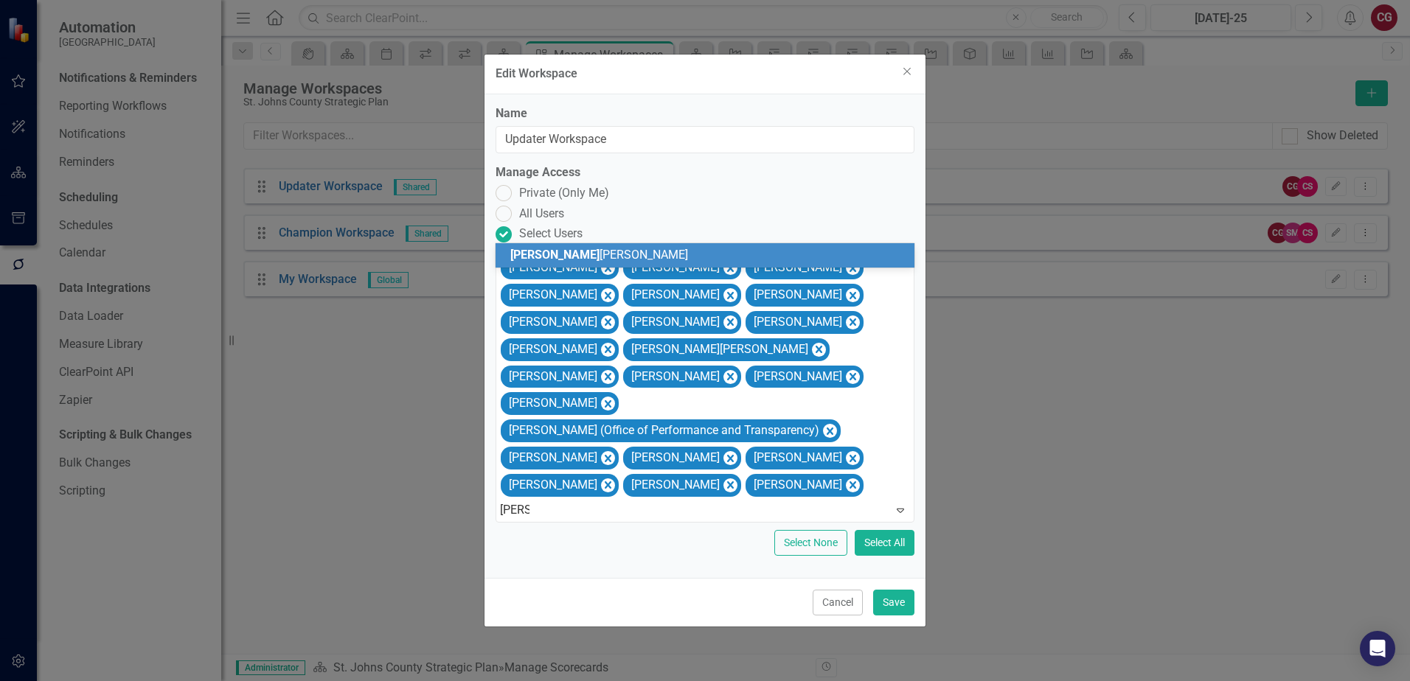
click at [714, 252] on div "Laura Nelson" at bounding box center [707, 255] width 395 height 17
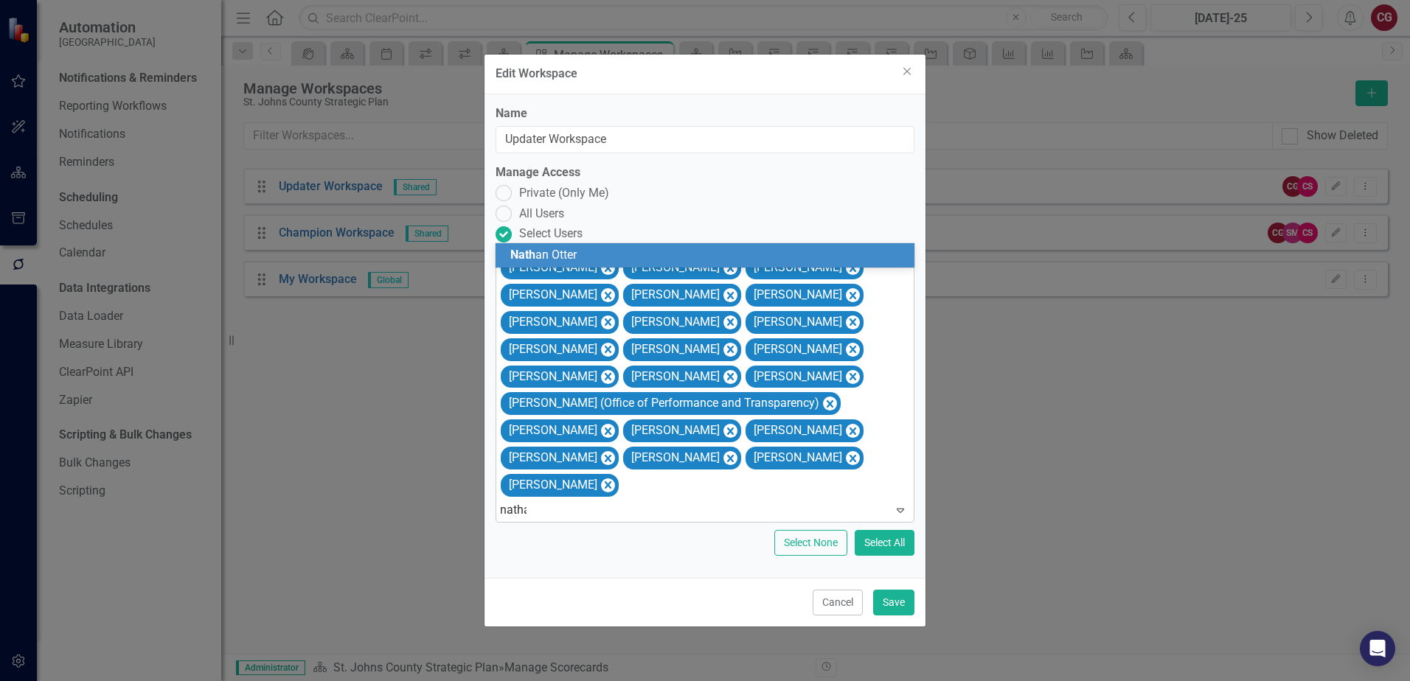
type input "nathan"
click at [738, 253] on div "Nathan Otter" at bounding box center [707, 255] width 395 height 17
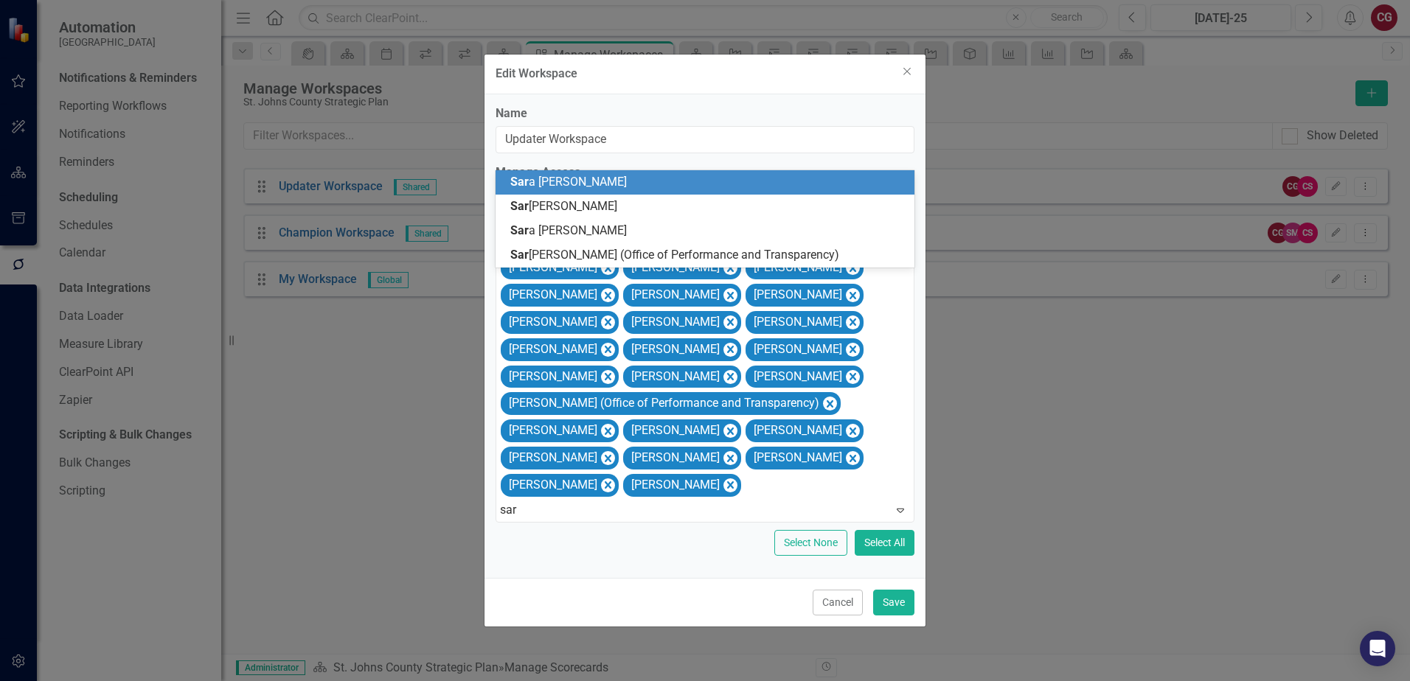
type input "sara"
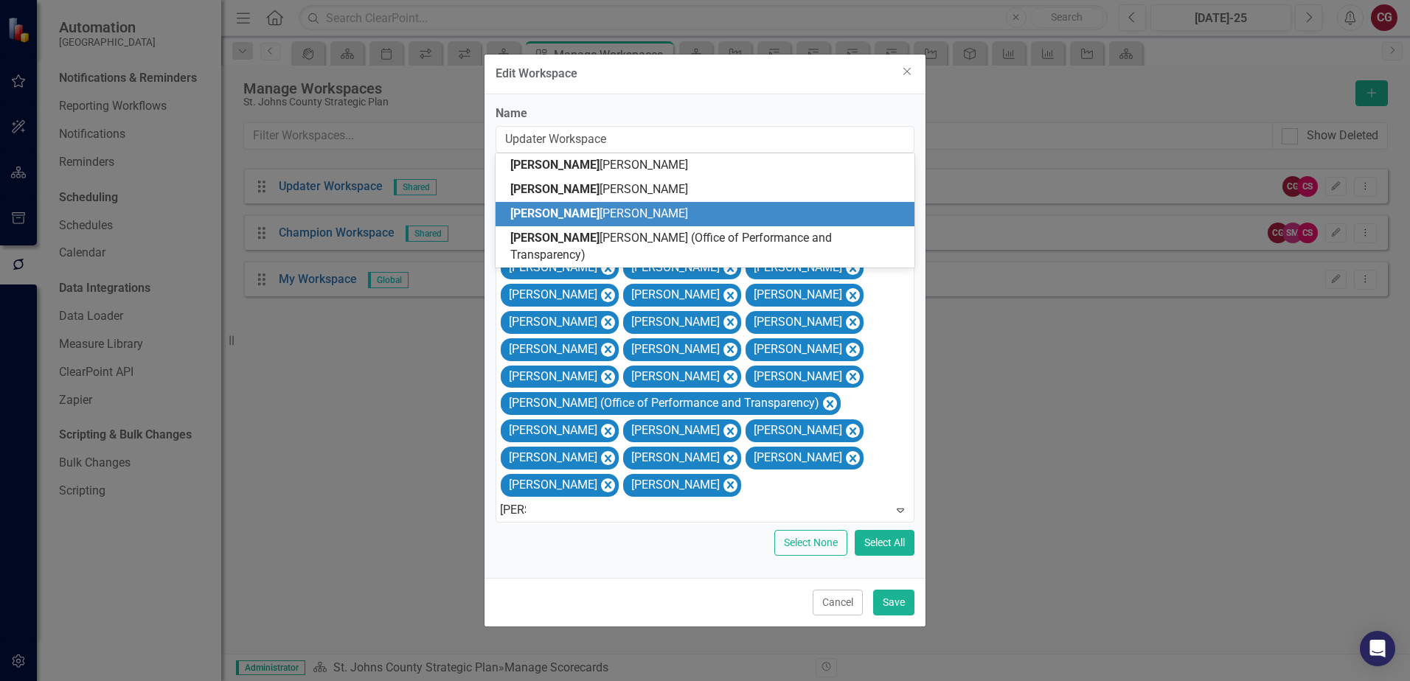
click at [654, 223] on div "Sara Perez" at bounding box center [707, 214] width 395 height 17
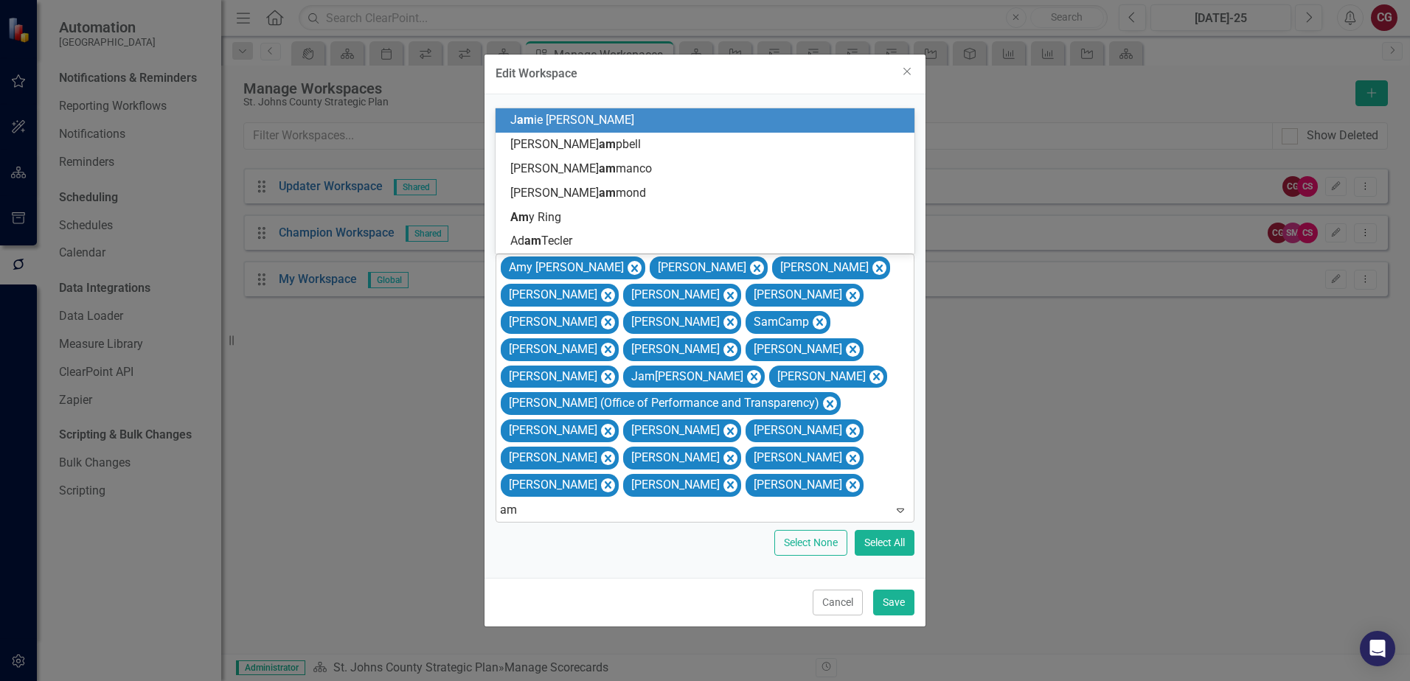
type input "amy"
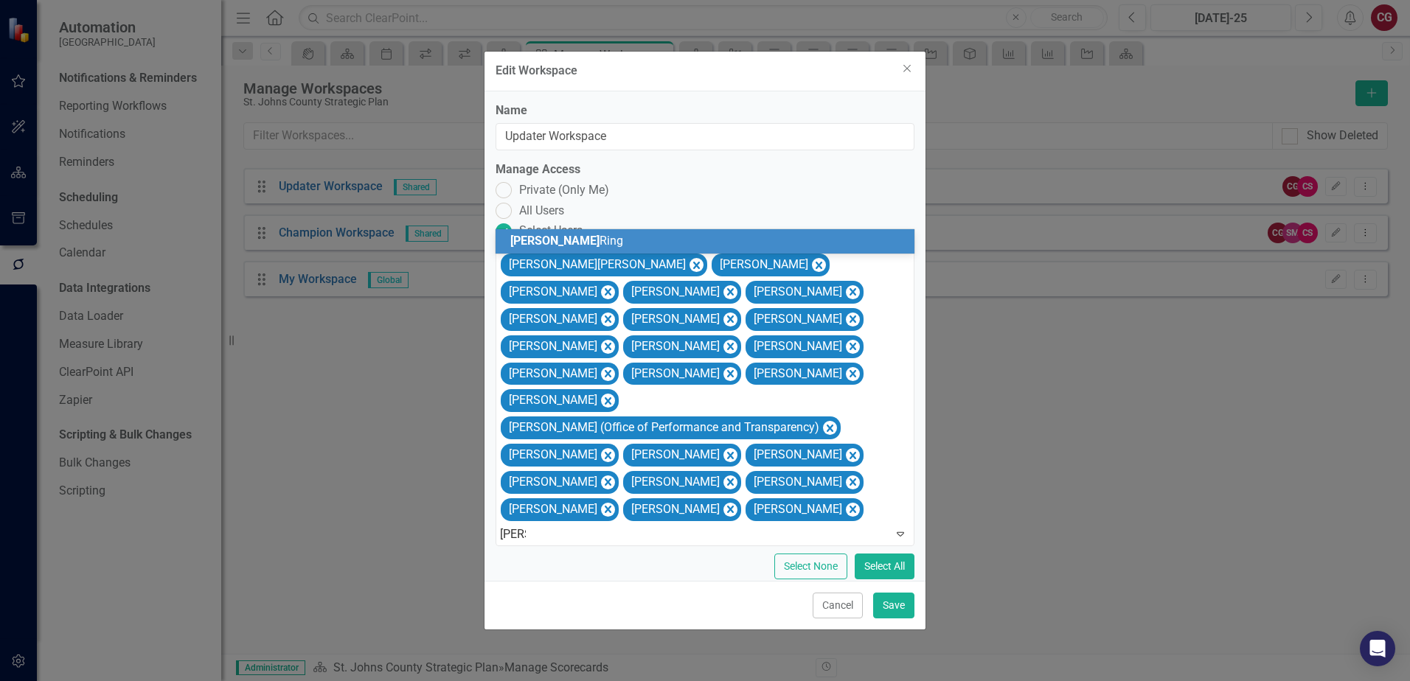
click at [711, 243] on div "Amy Ring" at bounding box center [707, 241] width 395 height 17
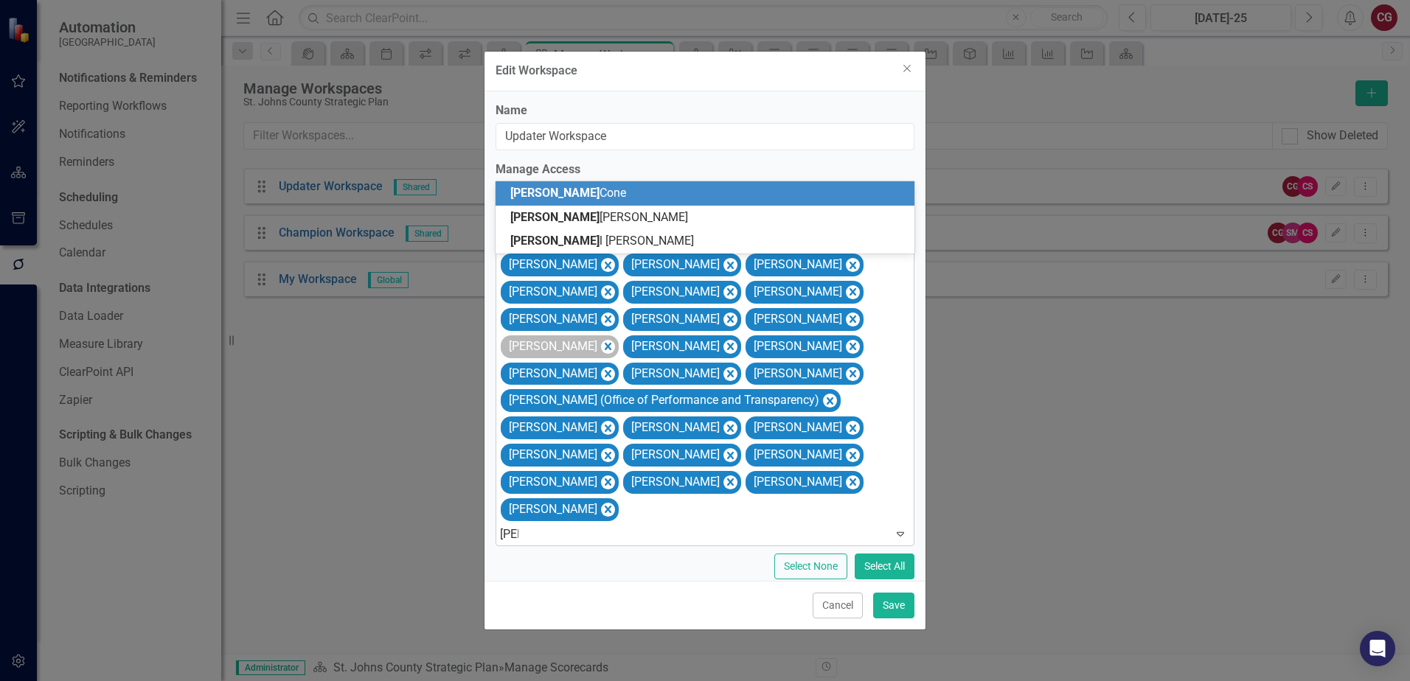
type input "joel"
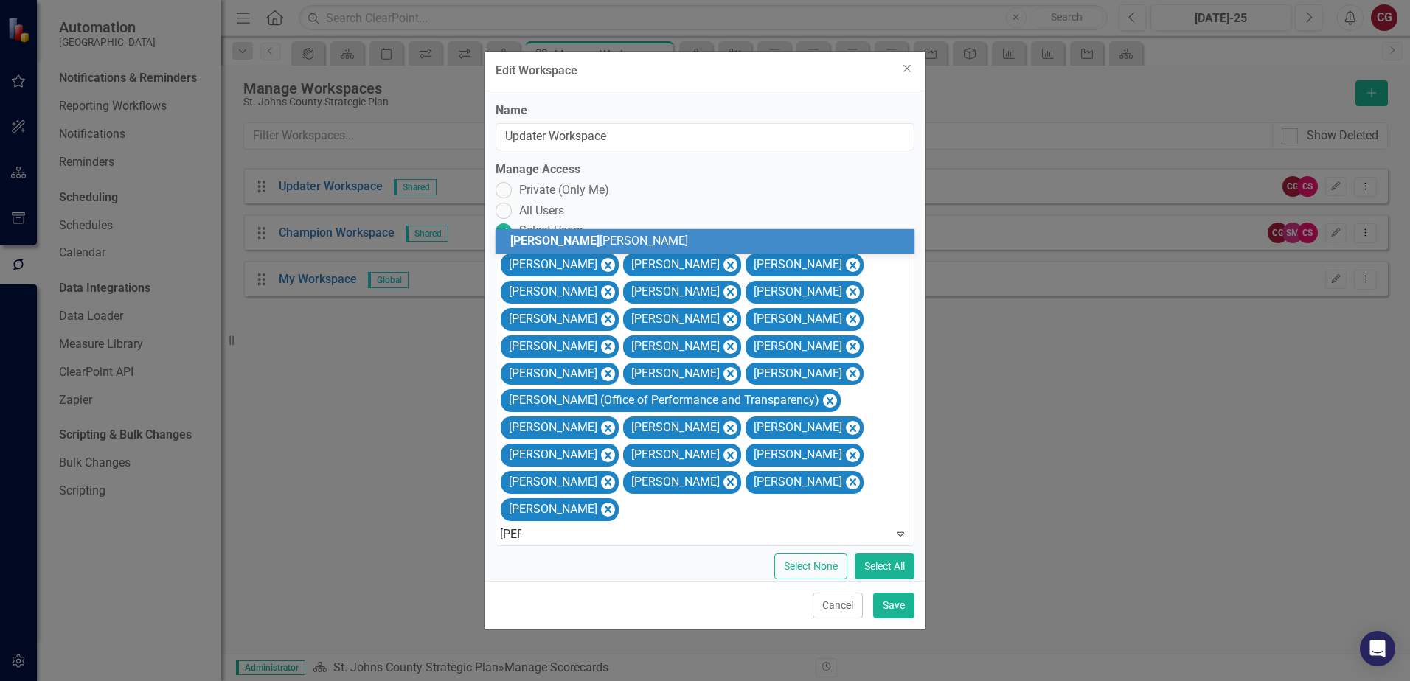
click at [636, 237] on div "Joel Sneed" at bounding box center [707, 241] width 395 height 17
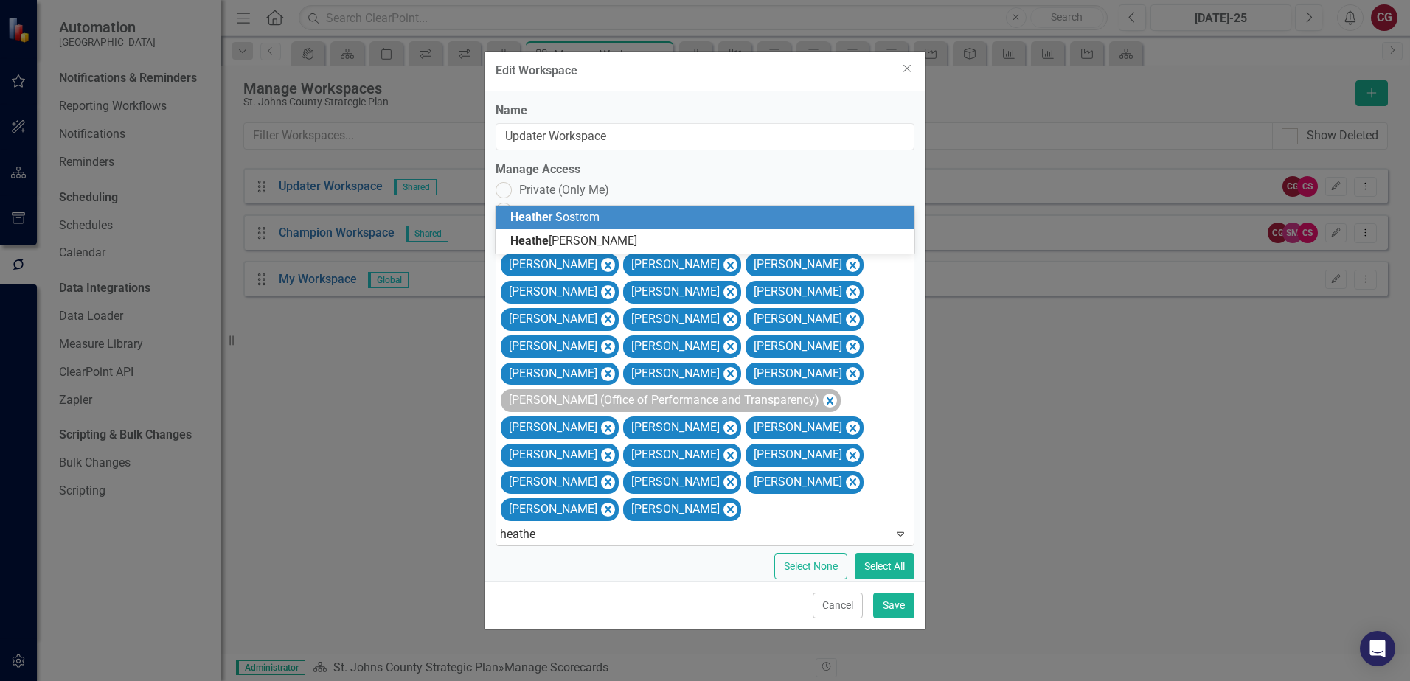
type input "heather"
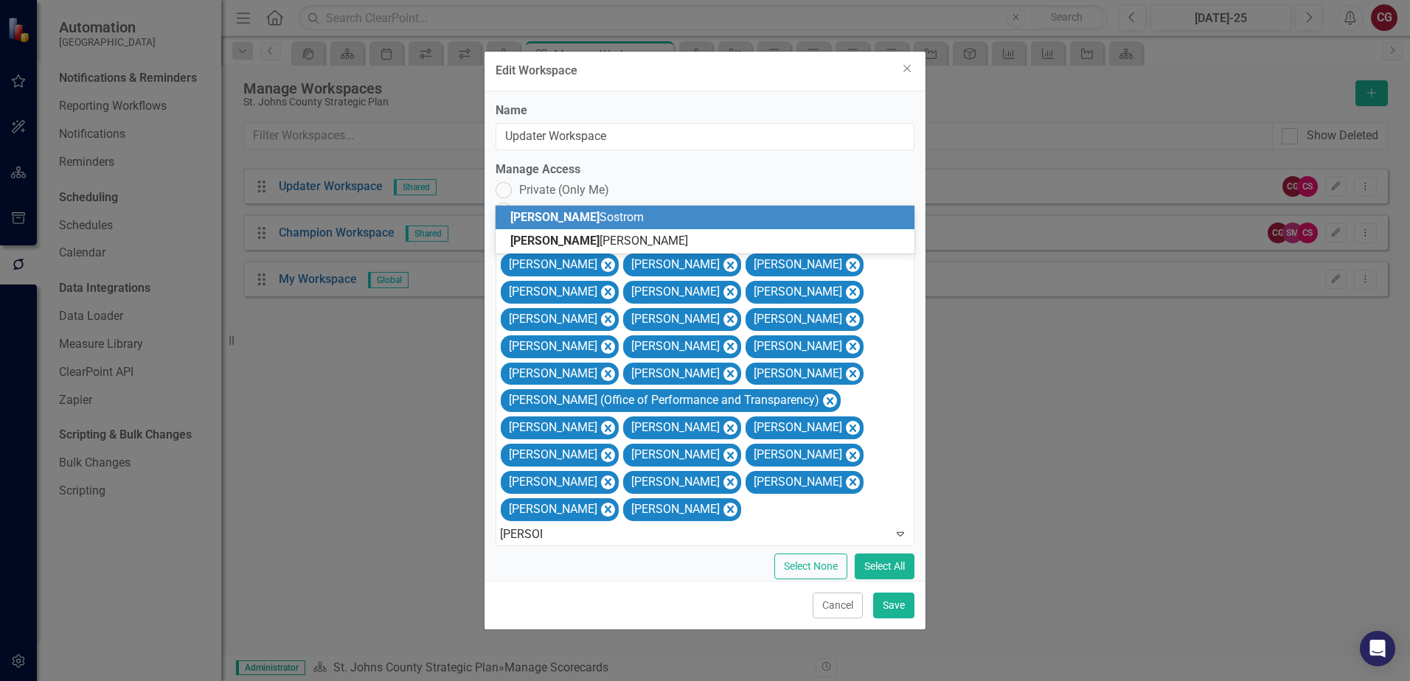
click at [678, 209] on div "Heather Sostrom" at bounding box center [707, 217] width 395 height 17
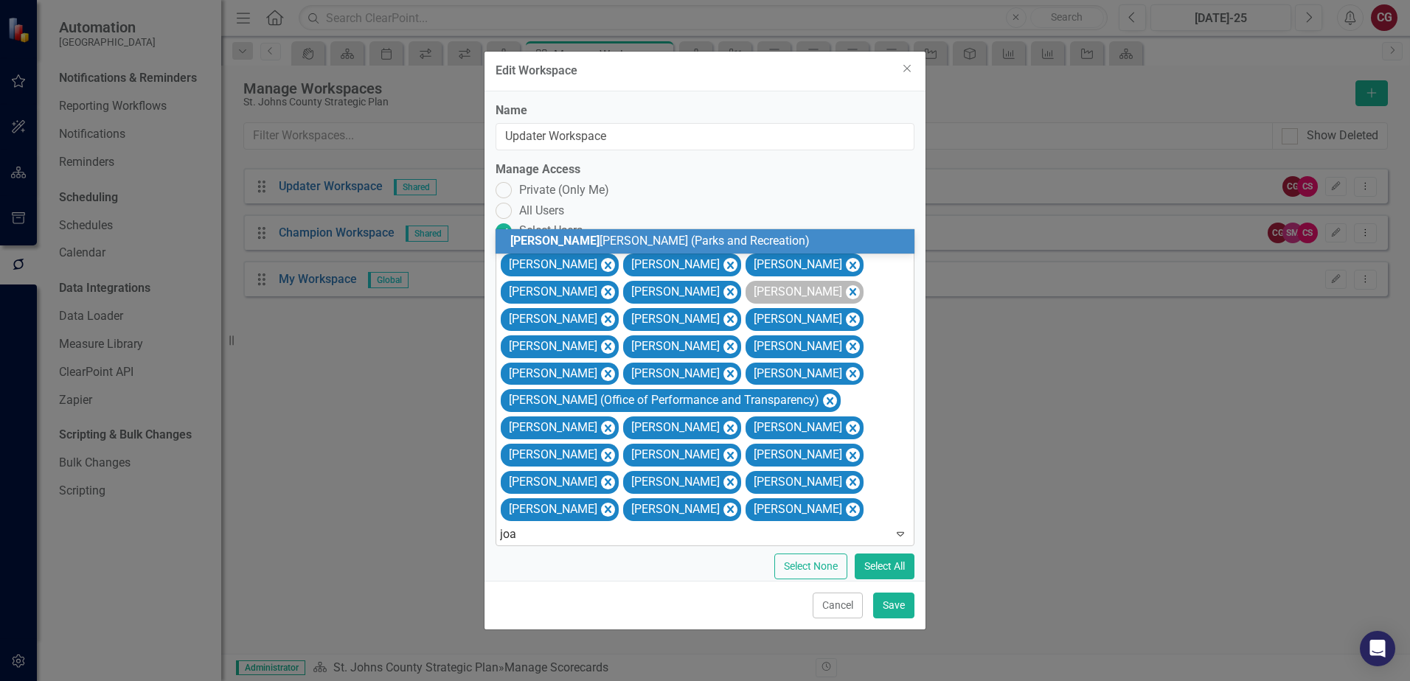
type input "joan"
click at [669, 243] on span "Joan ne Spencer (Parks and Recreation)" at bounding box center [667, 241] width 315 height 14
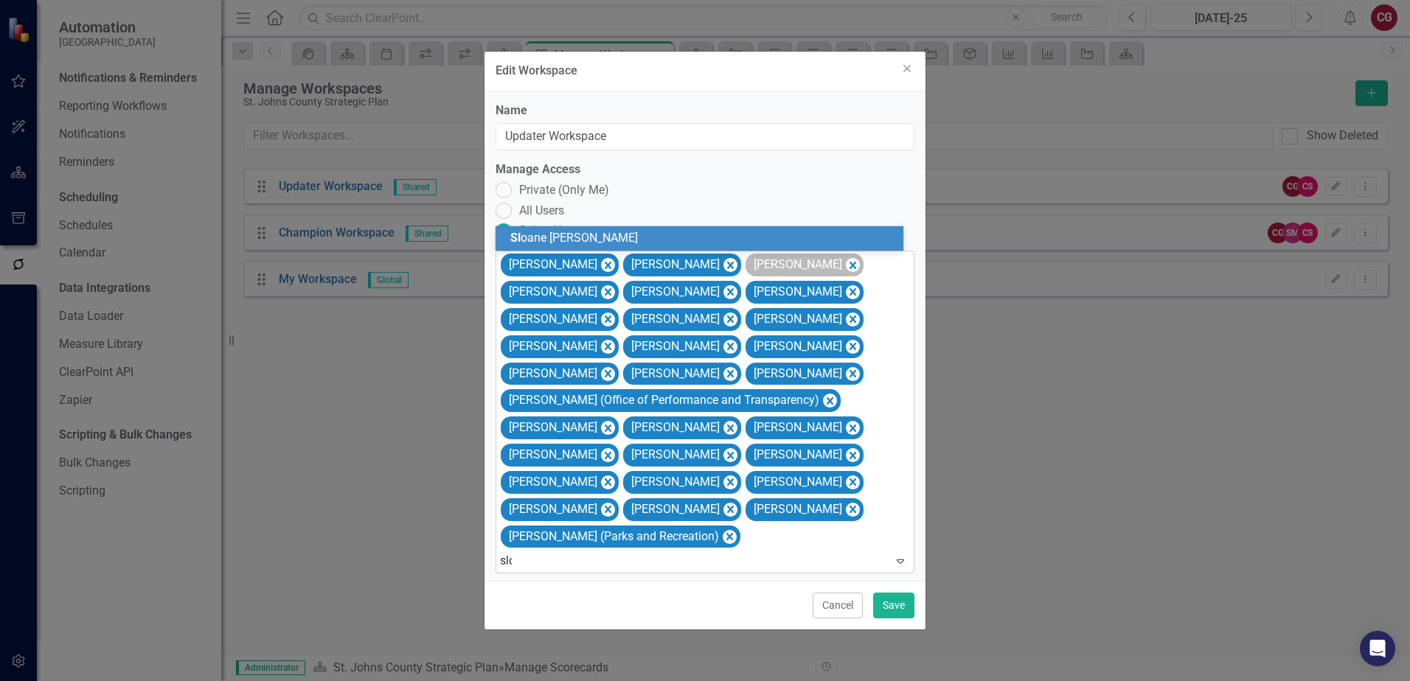
type input "sloa"
click at [714, 237] on div "Sloa ne Stephens" at bounding box center [702, 238] width 384 height 17
type input "tom"
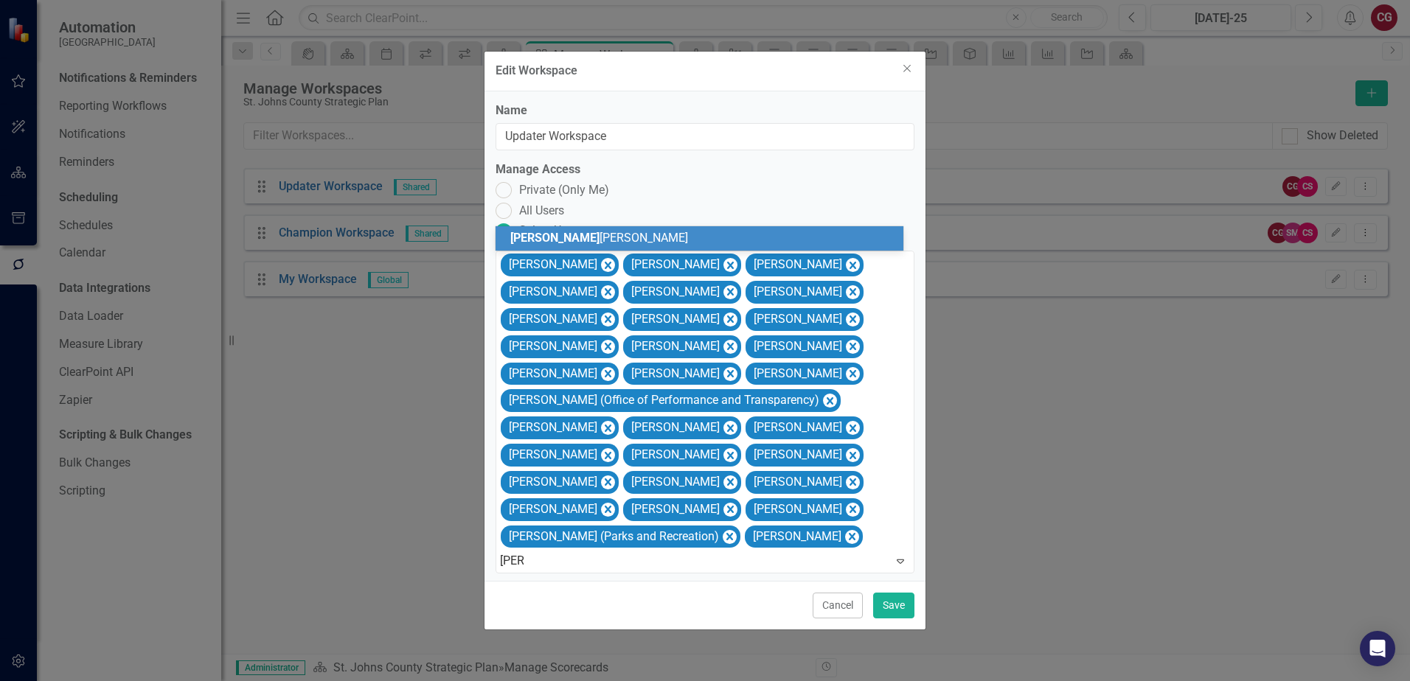
click at [834, 230] on div "Tom Tibbitts" at bounding box center [702, 238] width 384 height 17
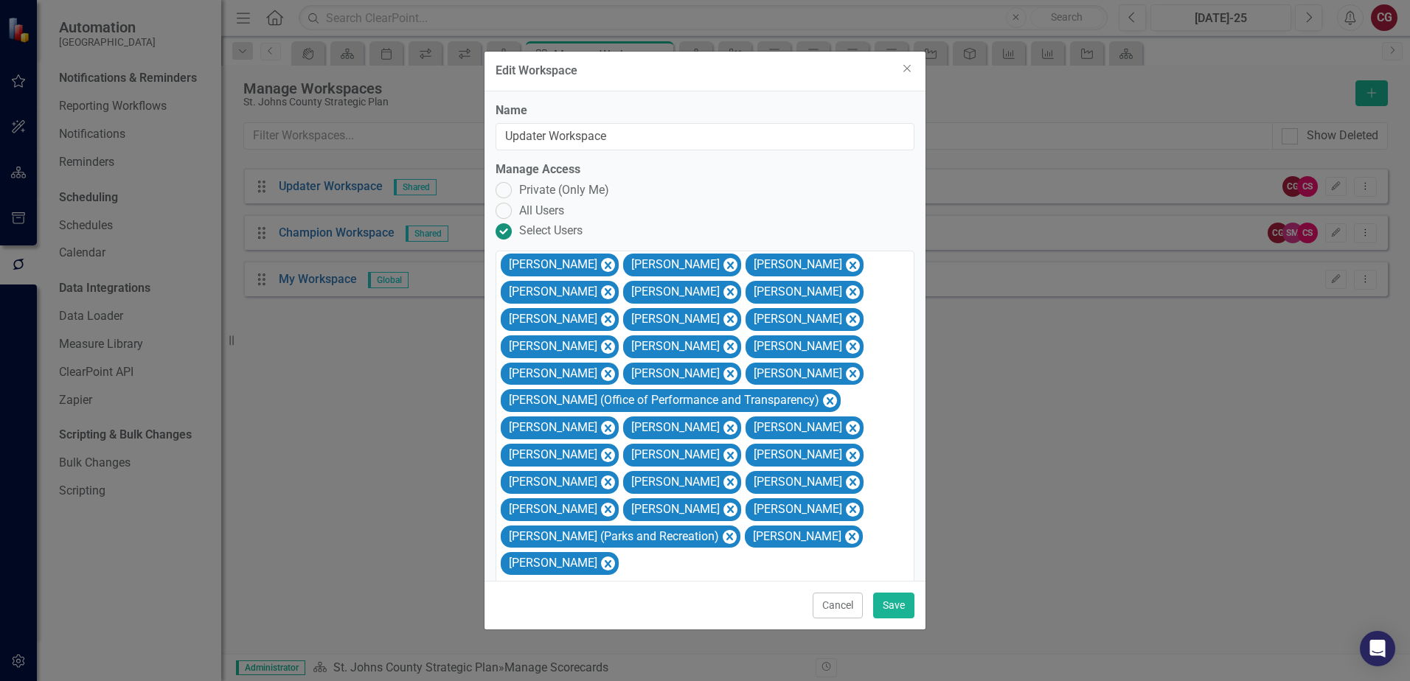
scroll to position [15, 0]
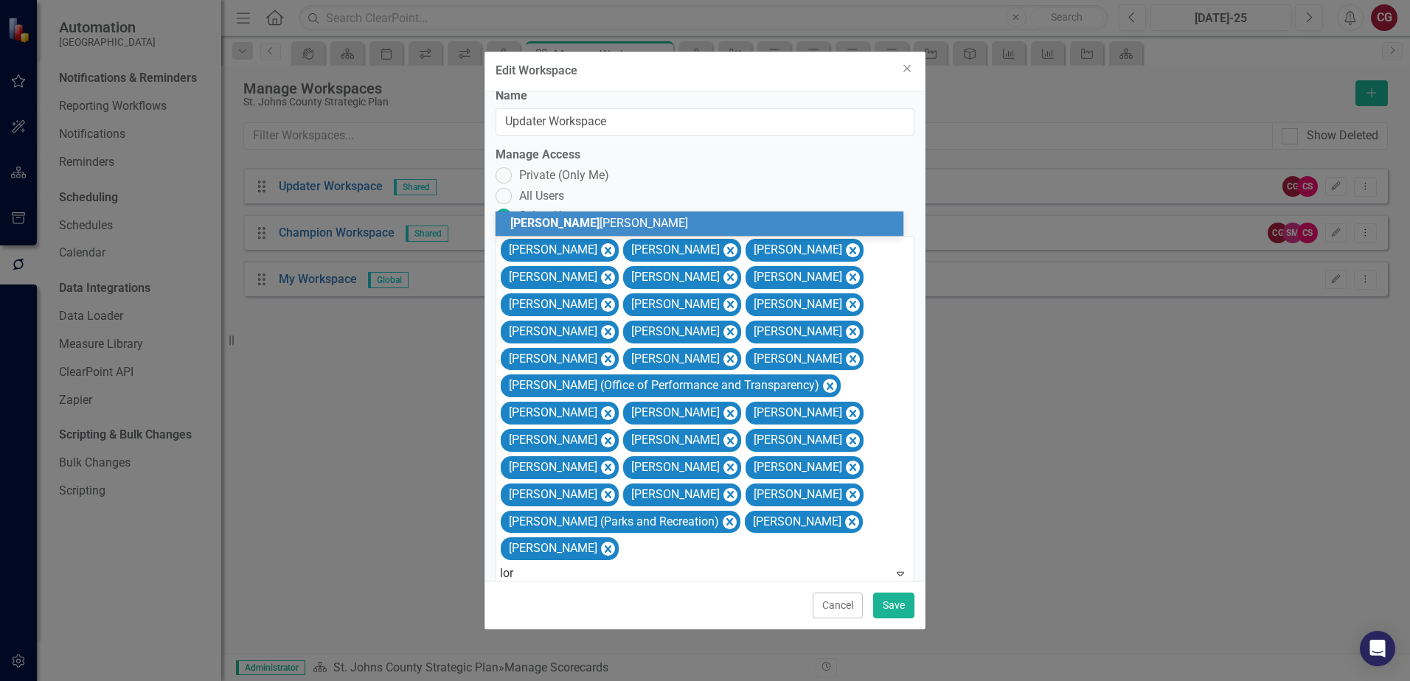
type input "lori"
click at [767, 219] on div "Lori Troxel" at bounding box center [702, 223] width 384 height 17
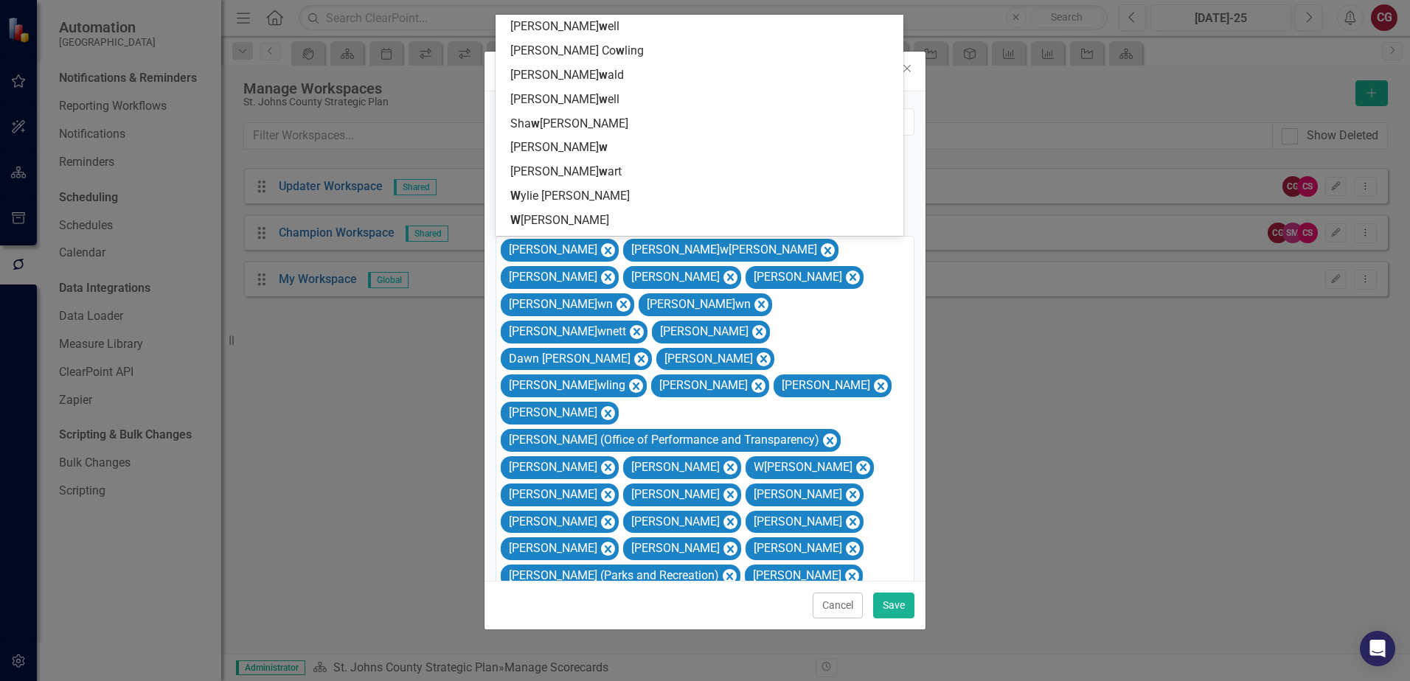
type input "wes"
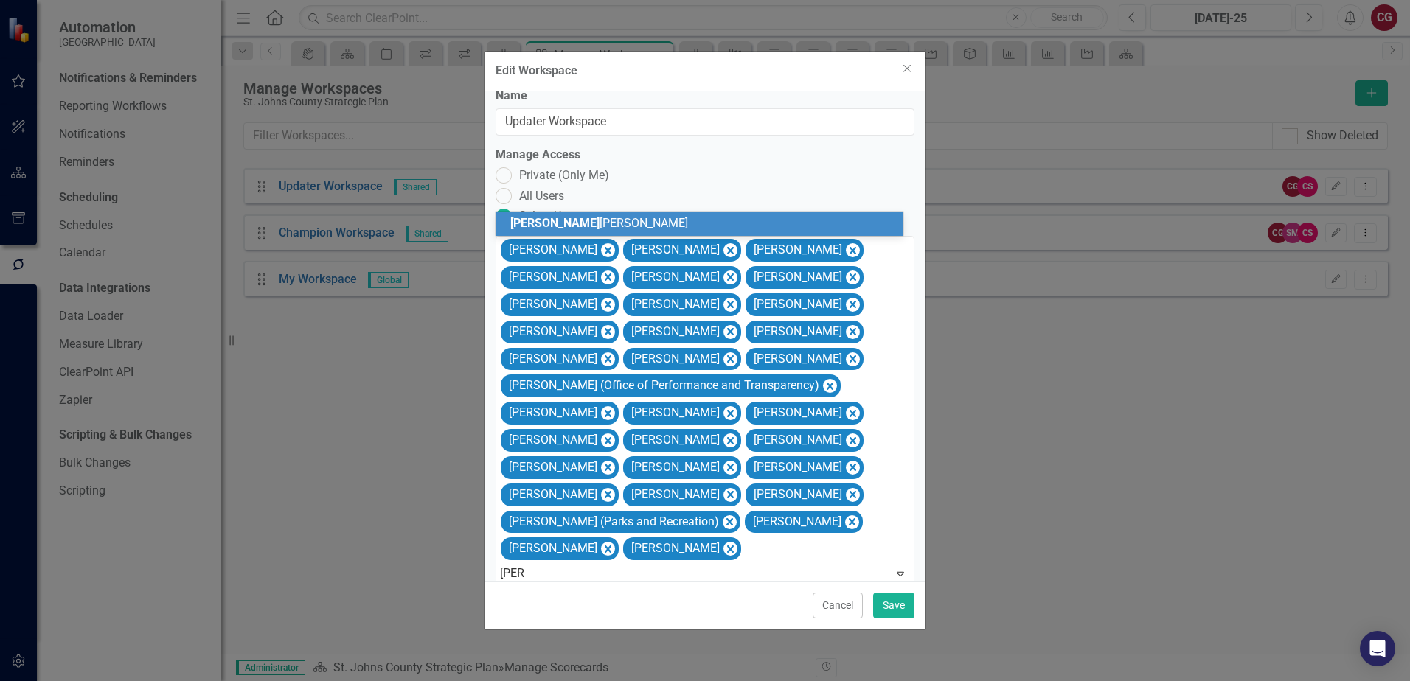
click at [798, 220] on div "Wes Tucker" at bounding box center [702, 223] width 384 height 17
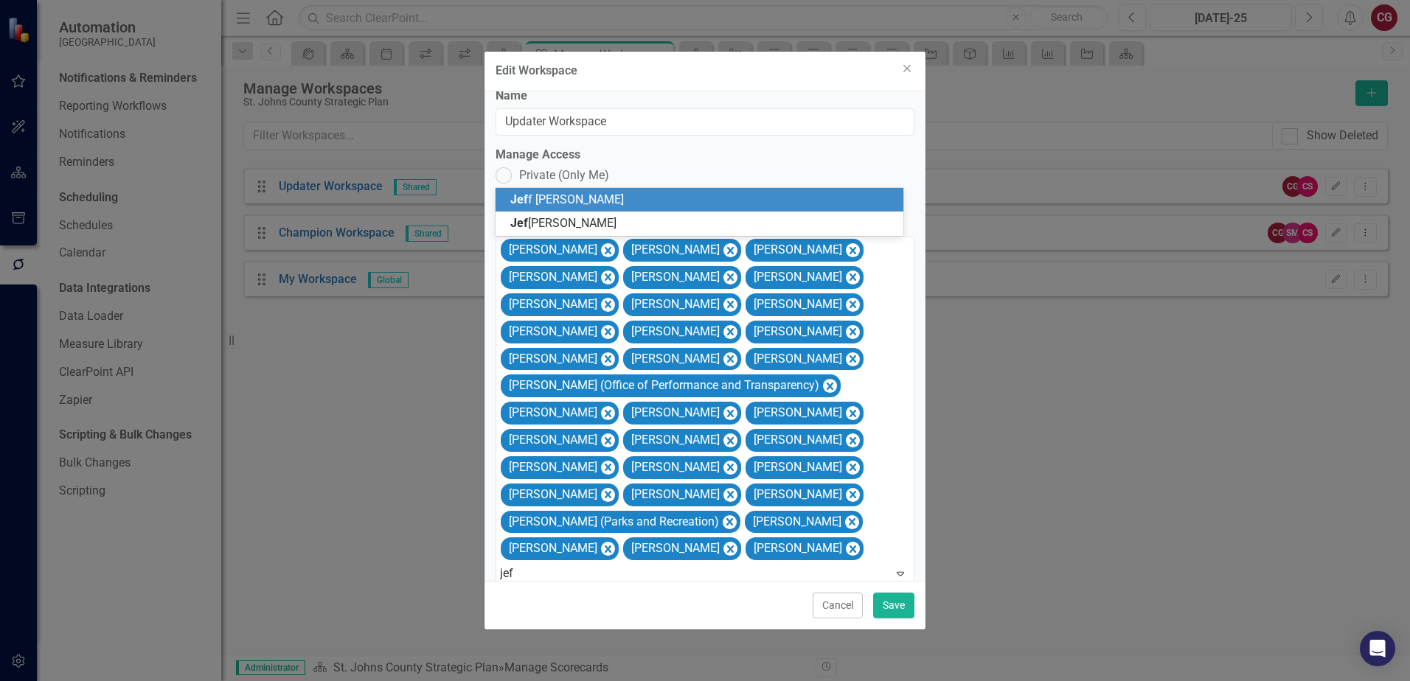
type input "jeff"
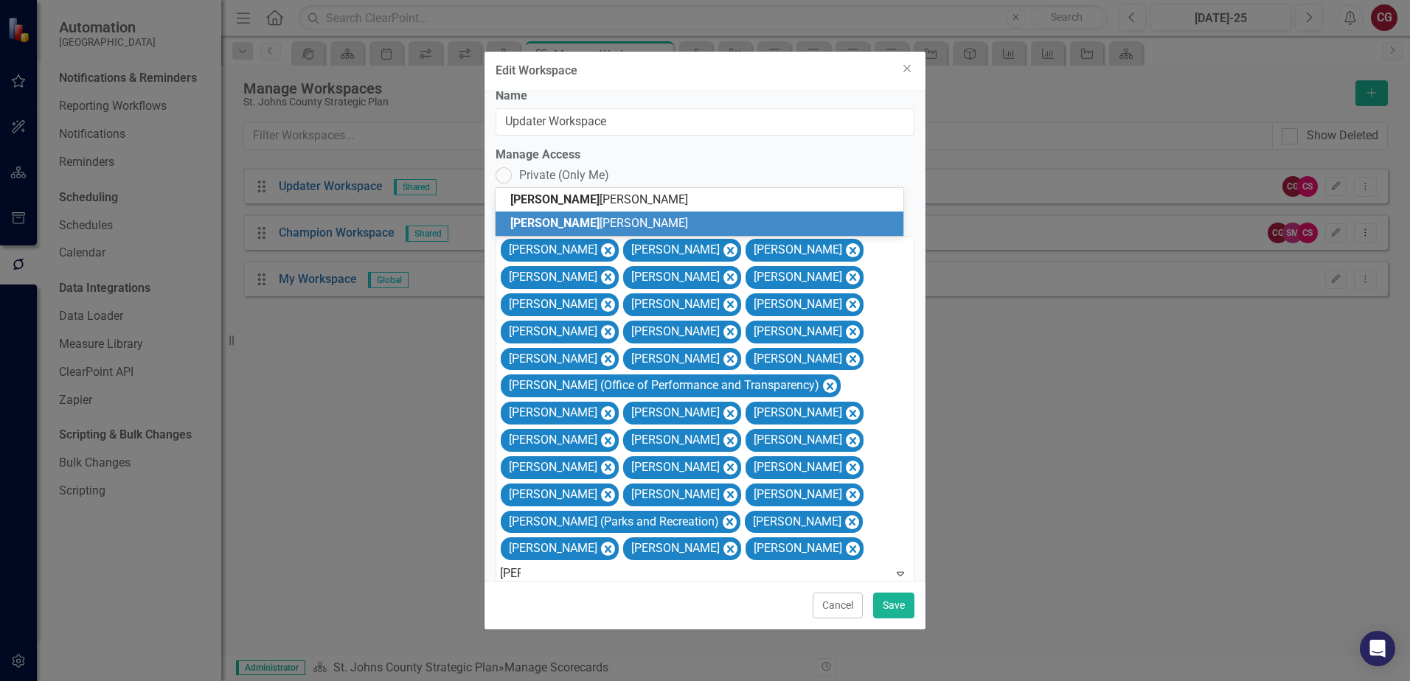
click at [620, 215] on div "Jeff Wittmer" at bounding box center [699, 224] width 408 height 24
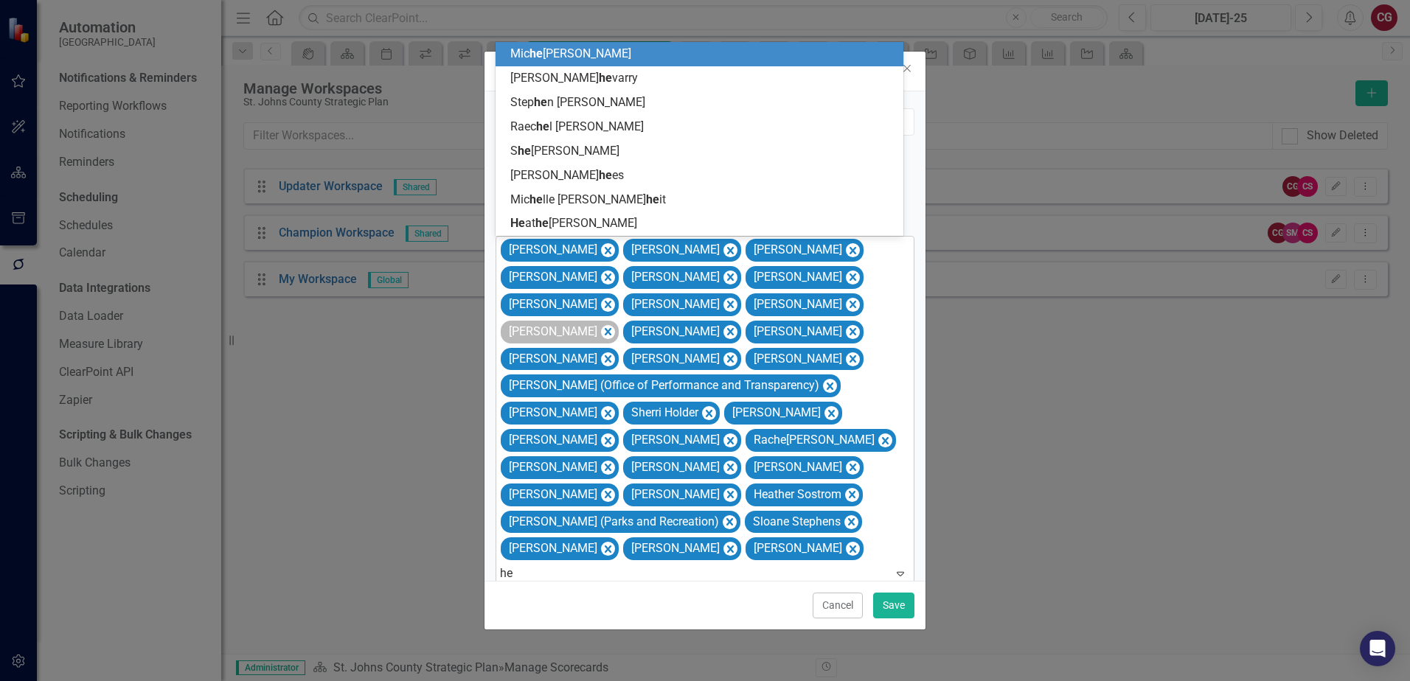
type input "hea"
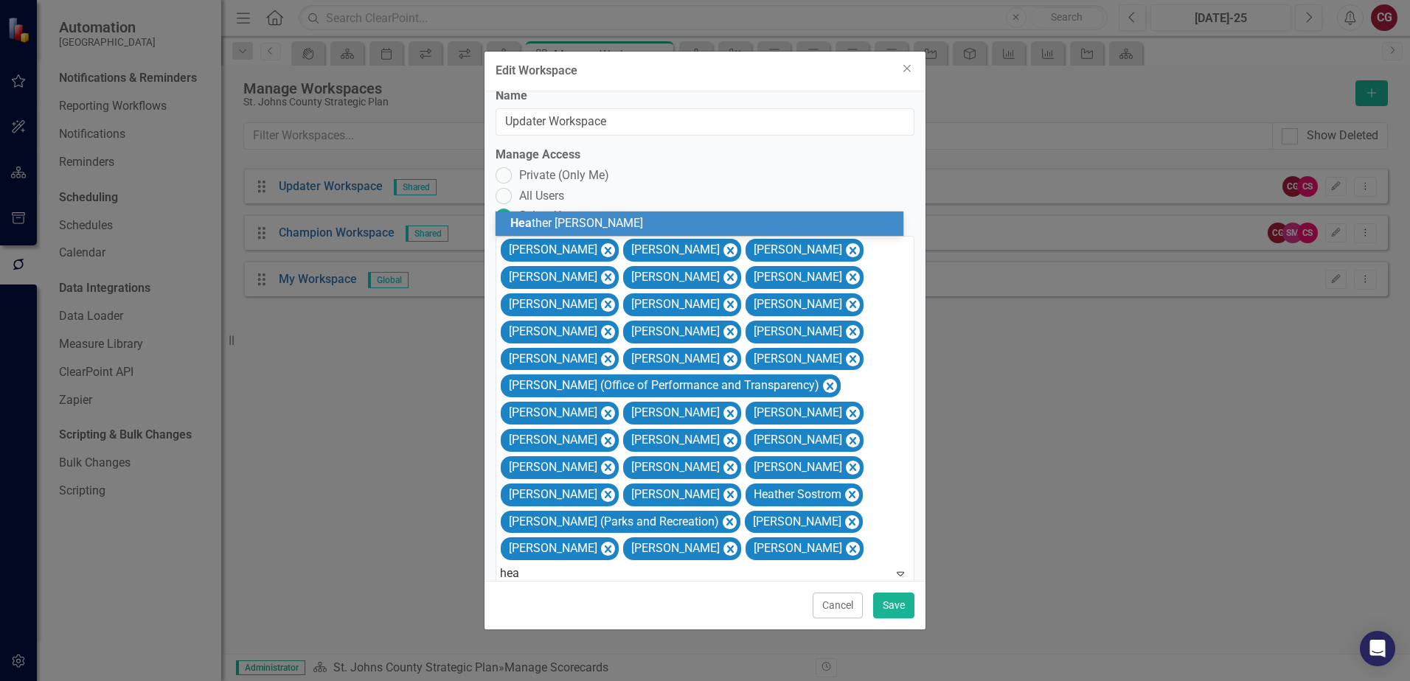
click at [680, 225] on div "Hea ther Wolfe" at bounding box center [702, 223] width 384 height 17
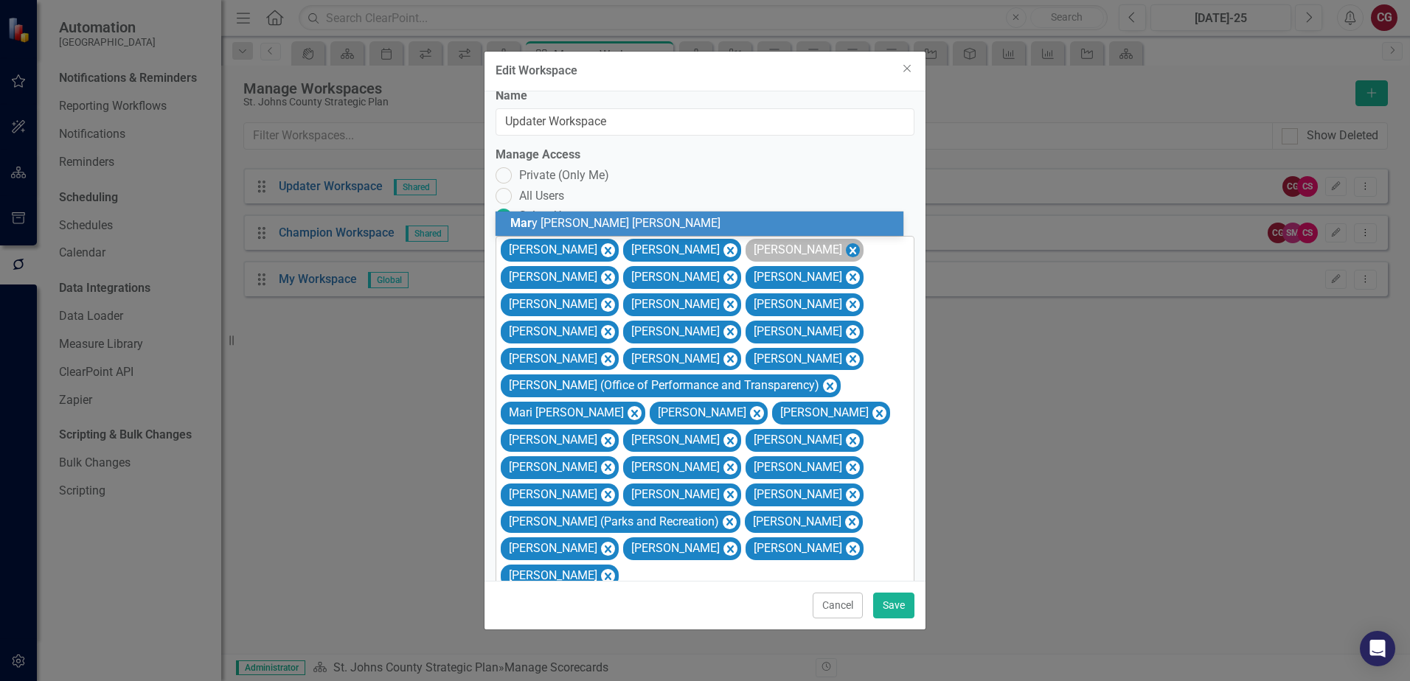
type input "mary"
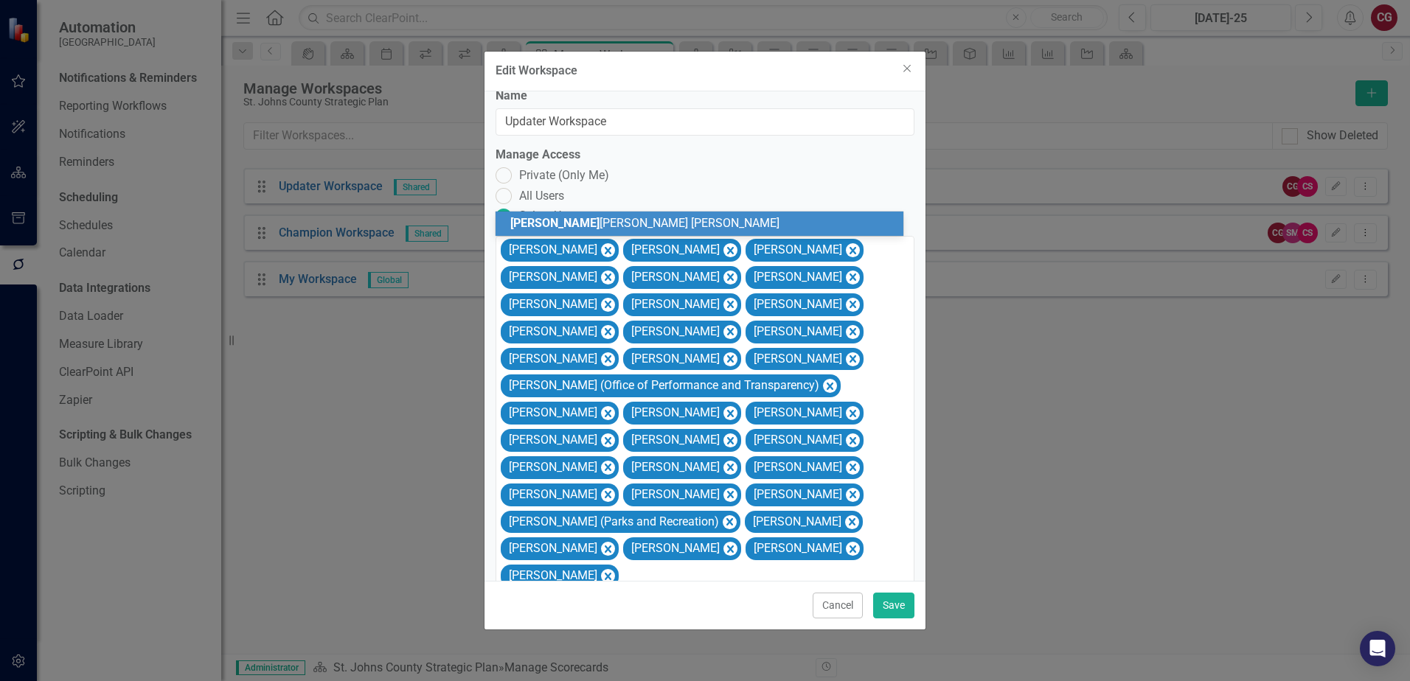
click at [801, 223] on div "Mary Ann Yaw Sosa" at bounding box center [702, 223] width 384 height 17
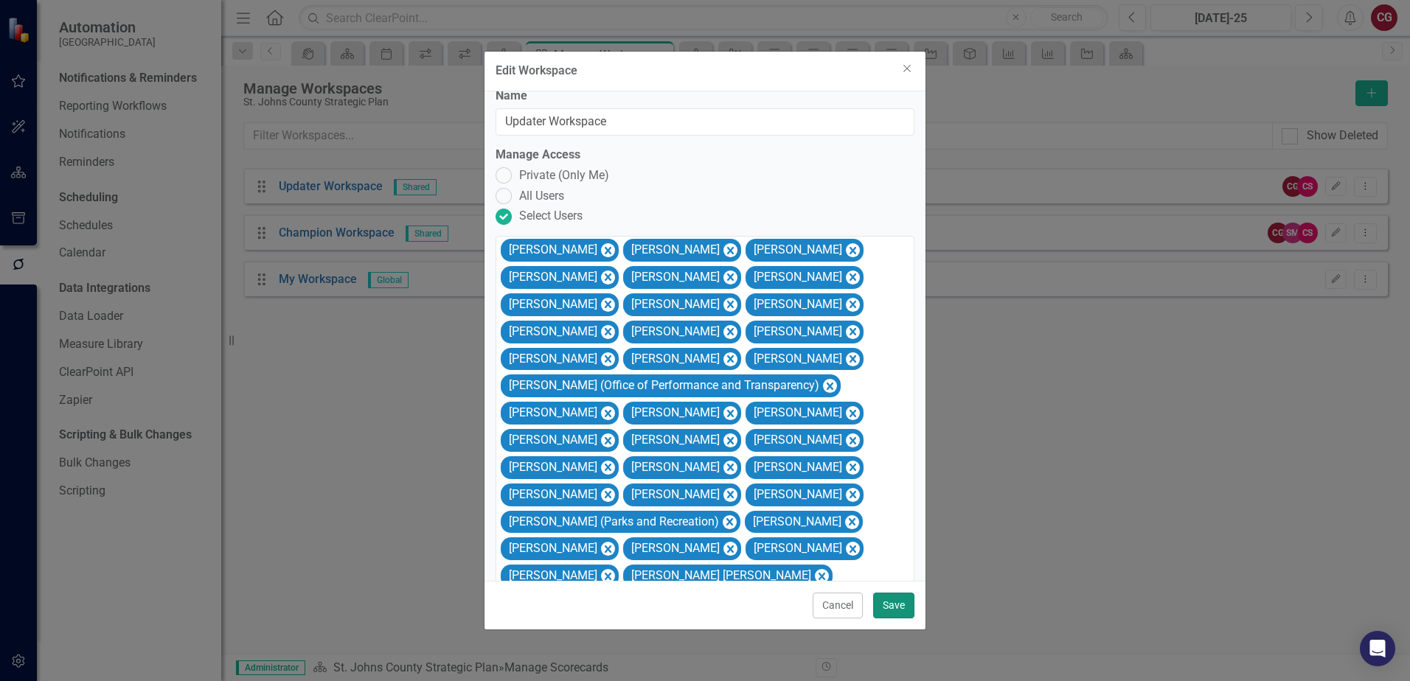
click at [899, 603] on button "Save" at bounding box center [893, 606] width 41 height 26
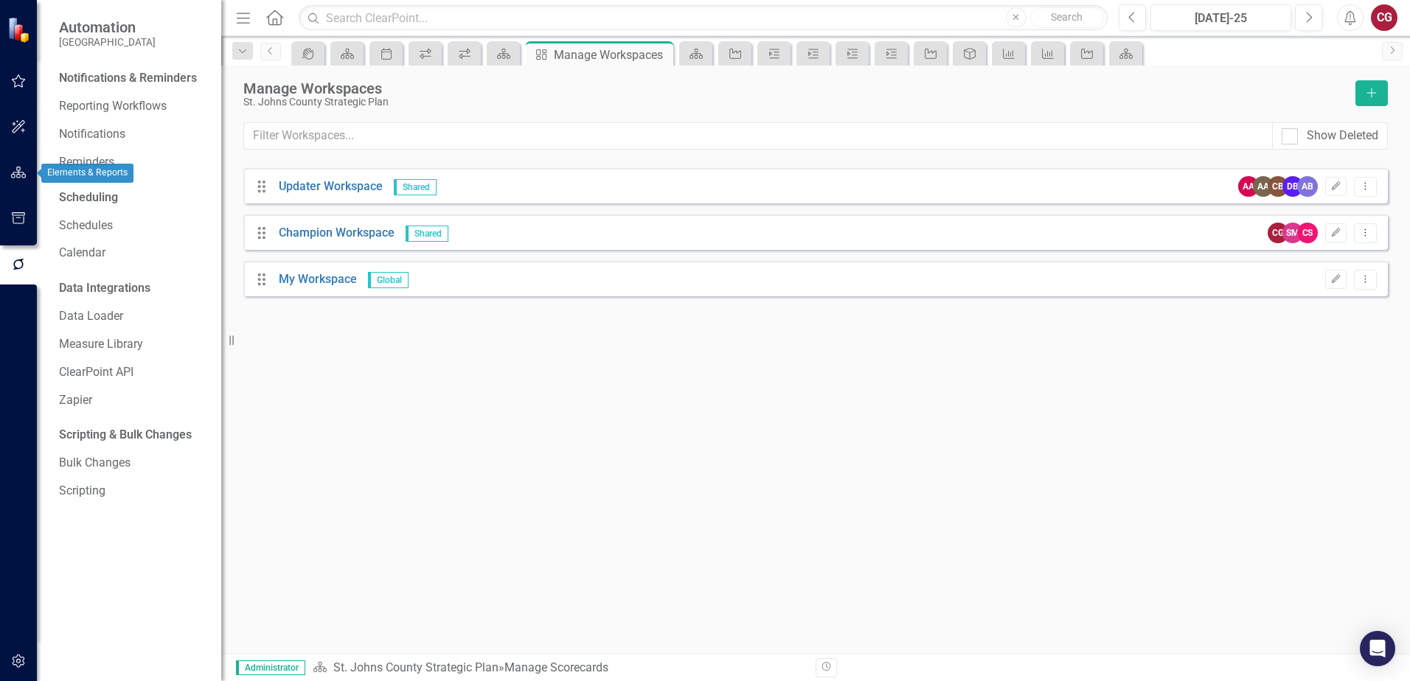
click at [17, 167] on icon "button" at bounding box center [18, 173] width 15 height 12
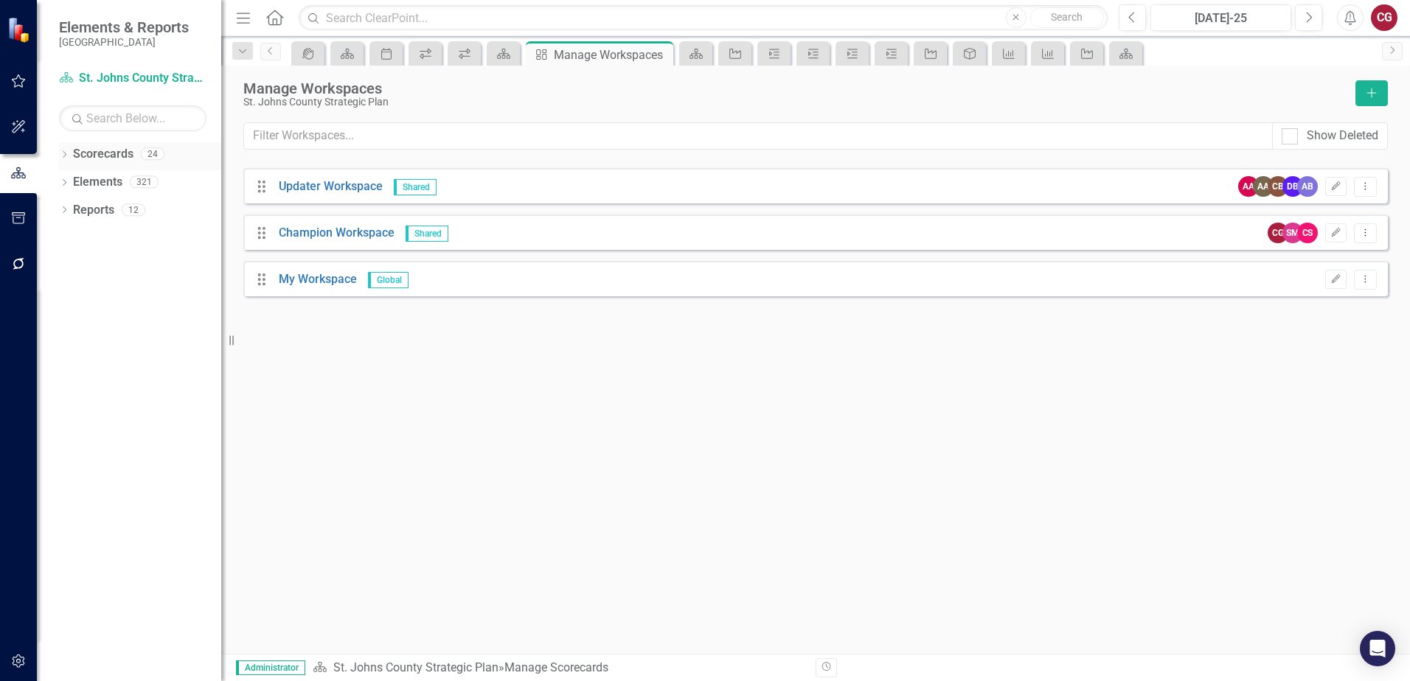
click at [64, 152] on icon at bounding box center [65, 154] width 4 height 7
click at [73, 181] on icon at bounding box center [73, 181] width 4 height 7
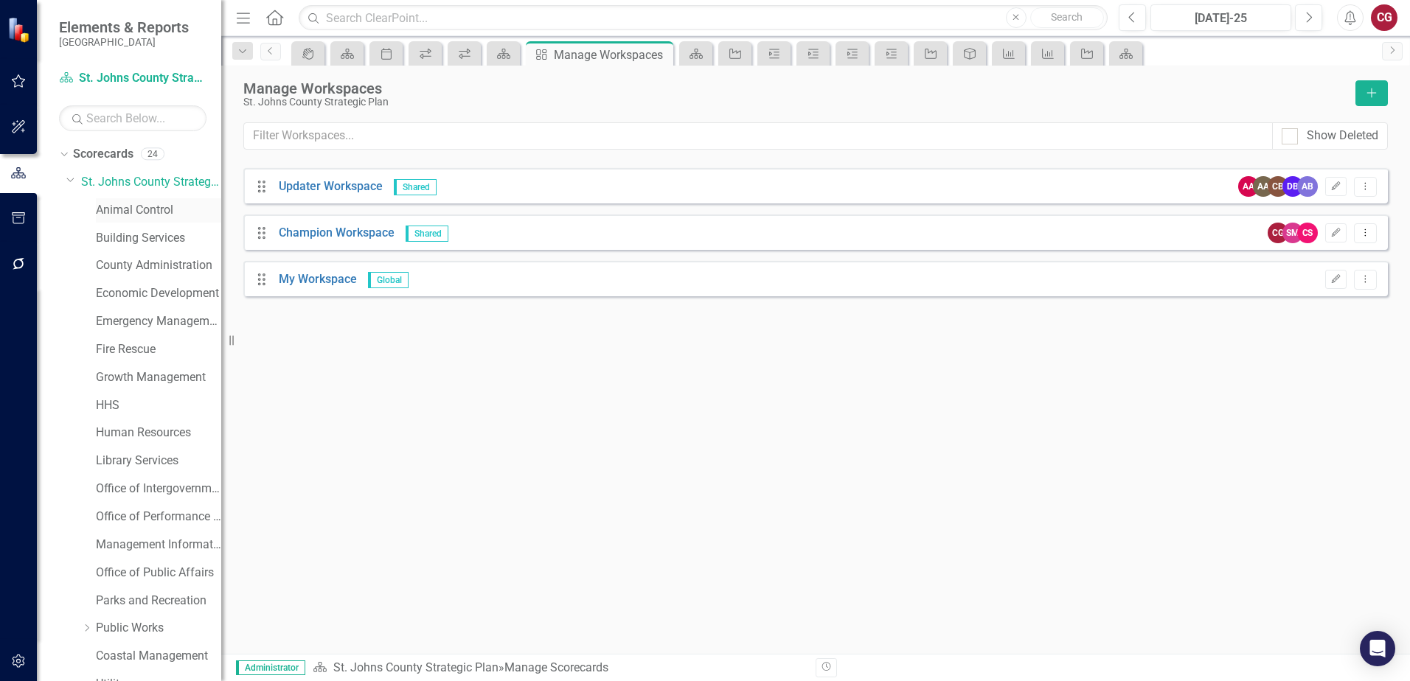
click at [133, 217] on link "Animal Control" at bounding box center [158, 210] width 125 height 17
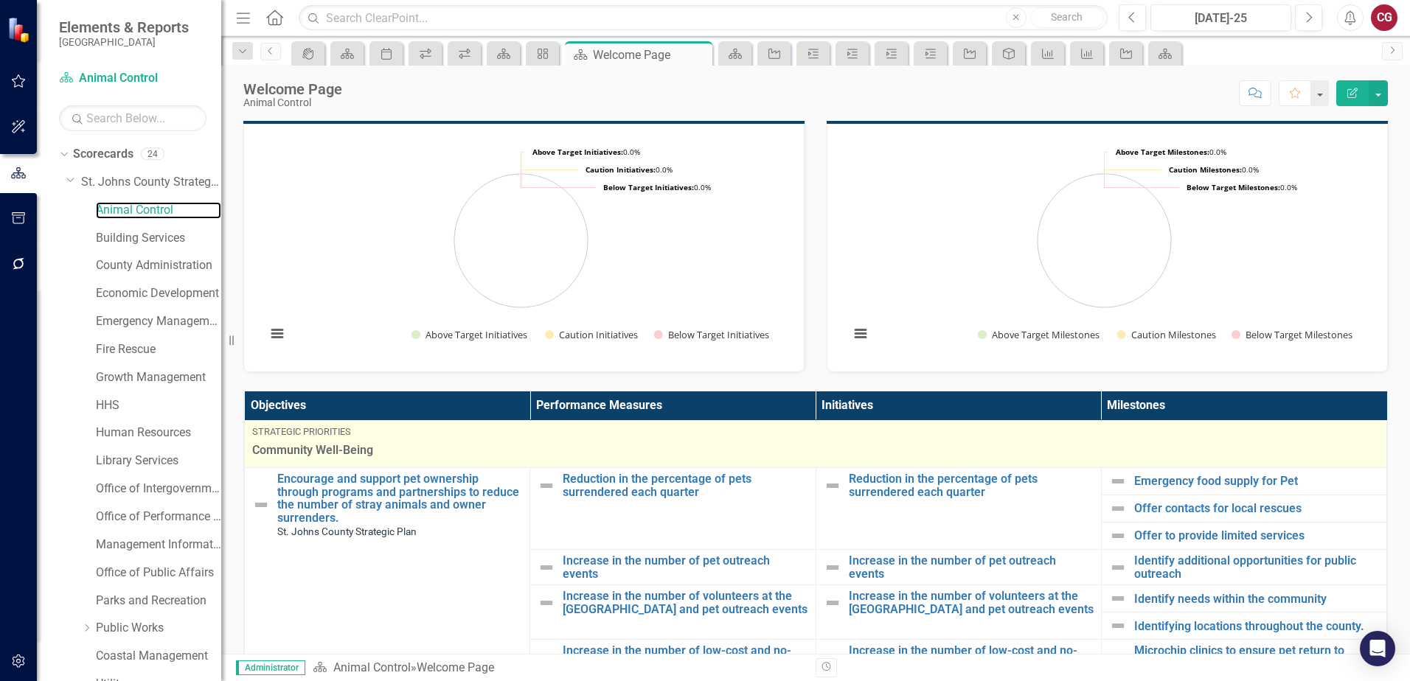
scroll to position [74, 0]
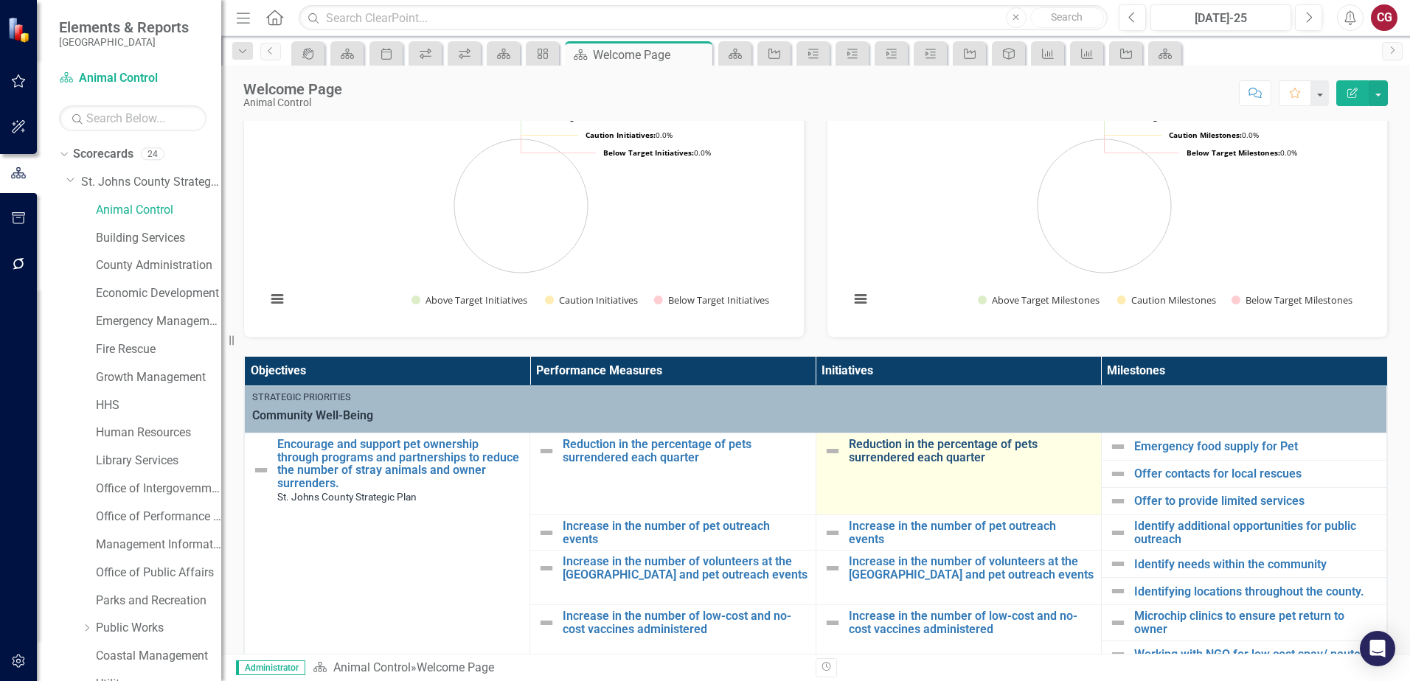
click at [934, 448] on link "Reduction in the percentage of pets surrendered each quarter" at bounding box center [971, 451] width 245 height 26
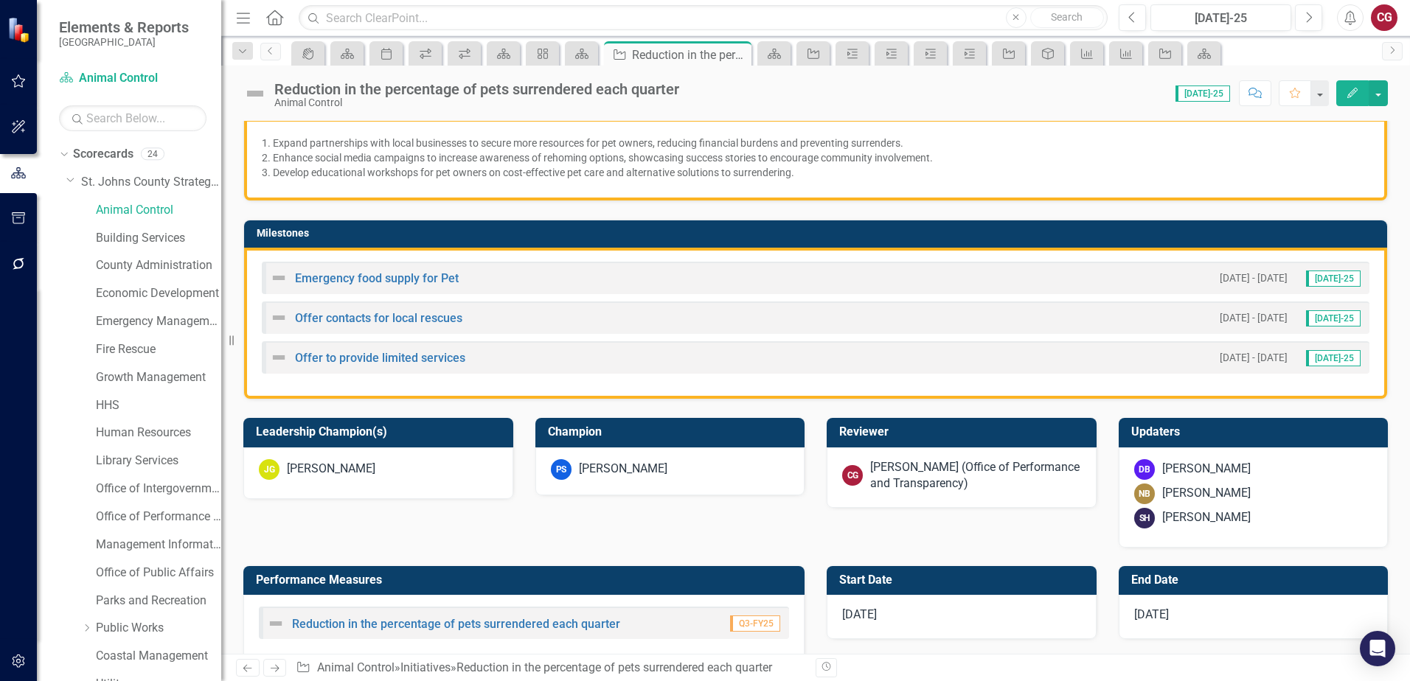
scroll to position [369, 0]
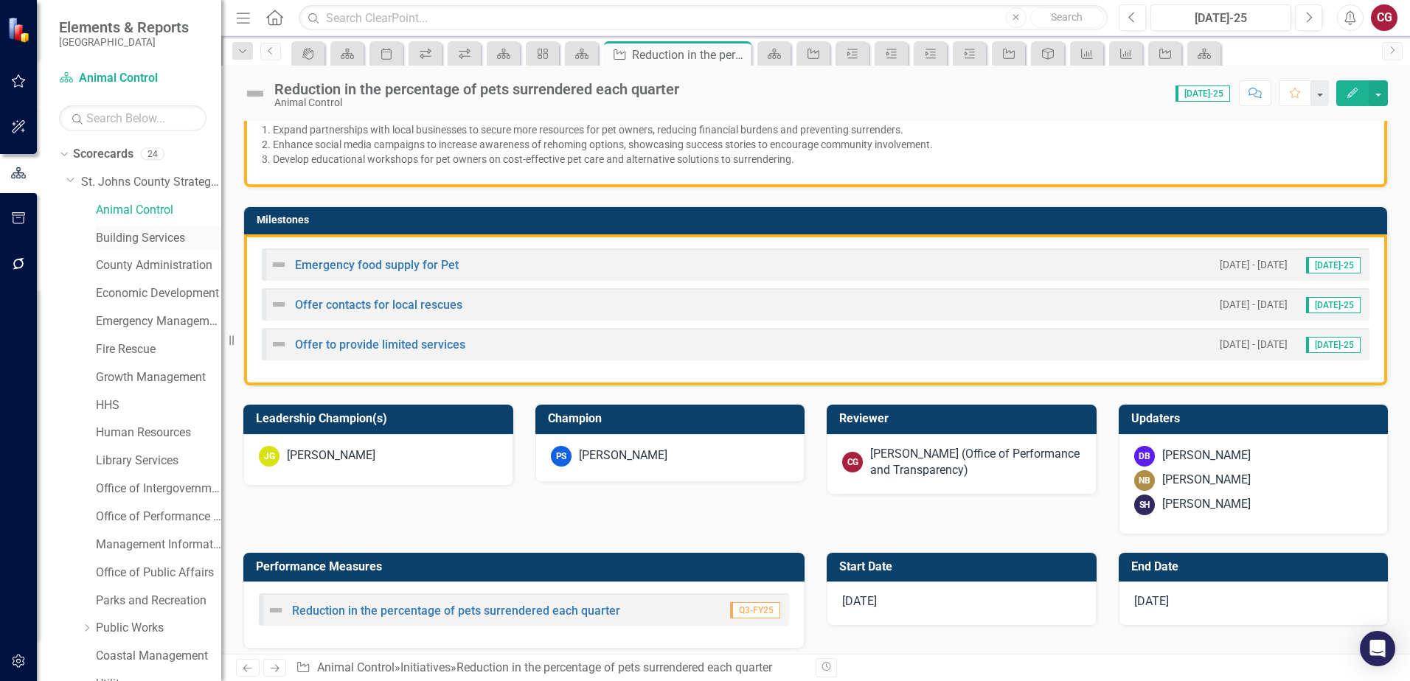
click at [134, 235] on link "Building Services" at bounding box center [158, 238] width 125 height 17
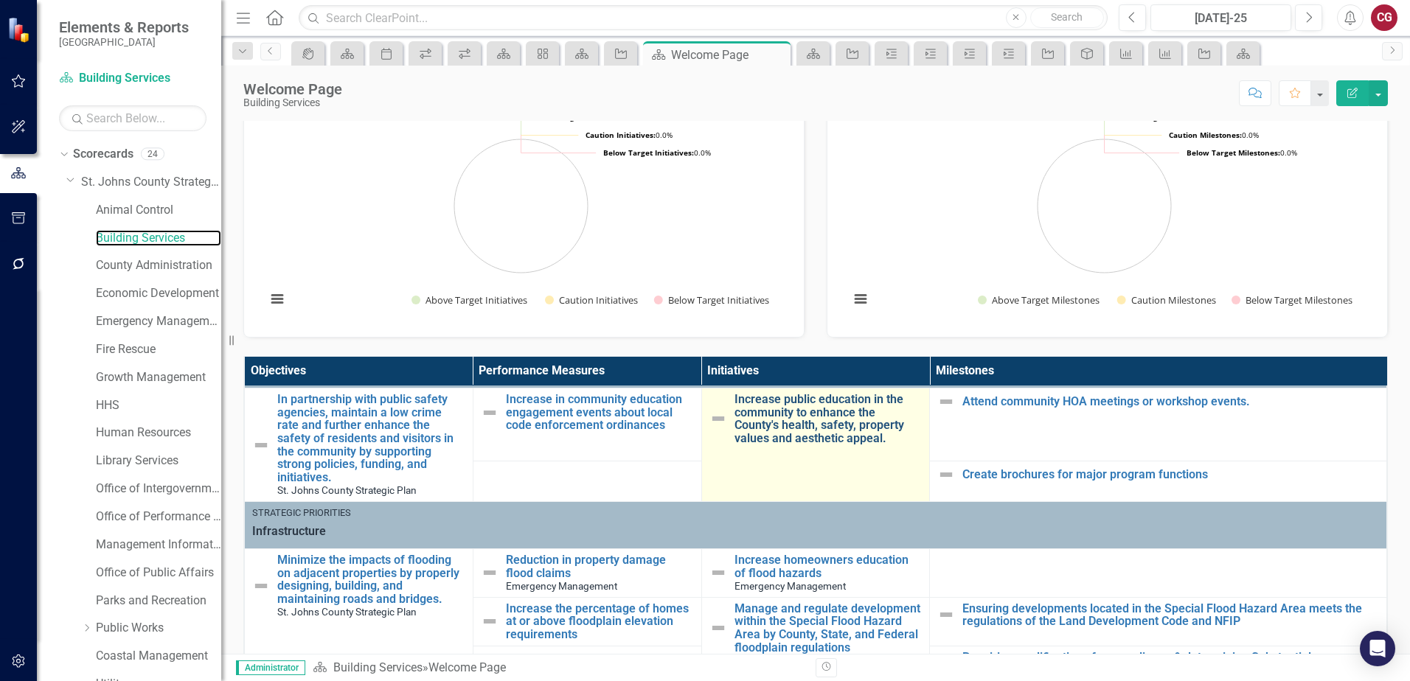
scroll to position [19, 0]
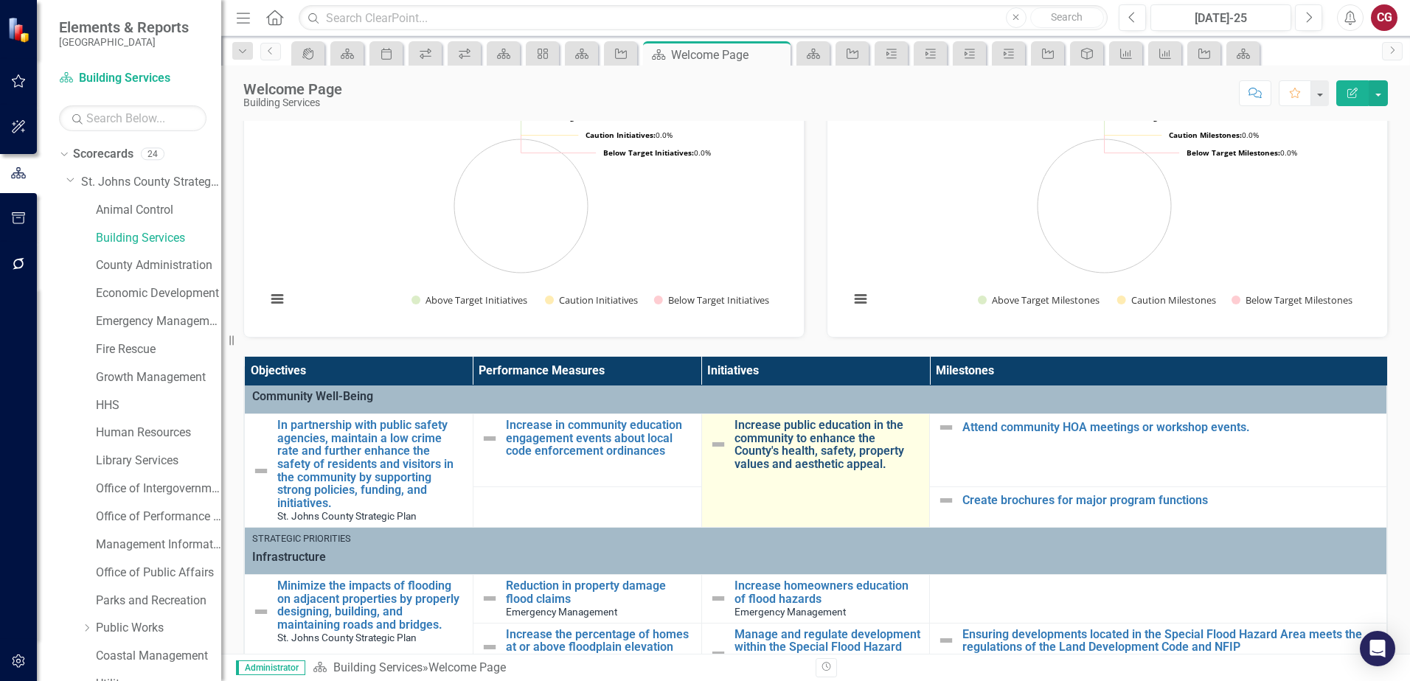
click at [796, 440] on link "Increase public education in the community to enhance the County's health, safe…" at bounding box center [828, 445] width 188 height 52
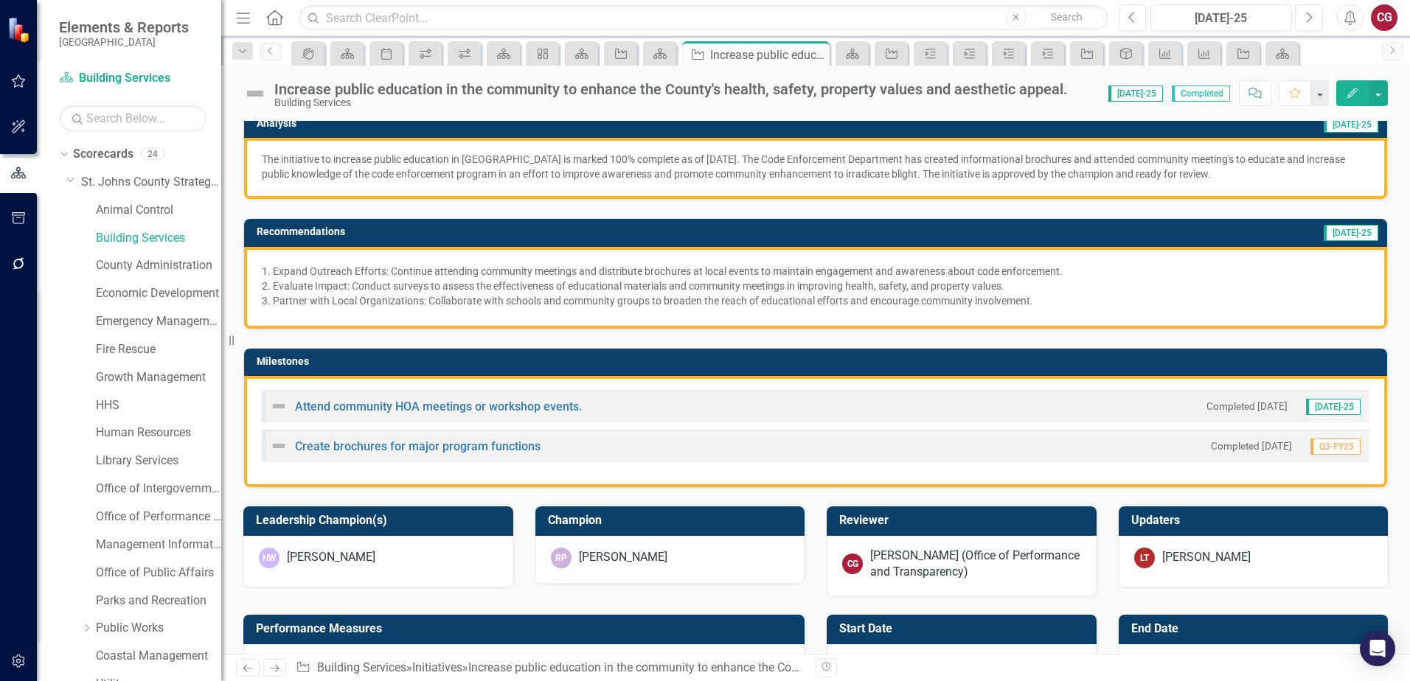
scroll to position [295, 0]
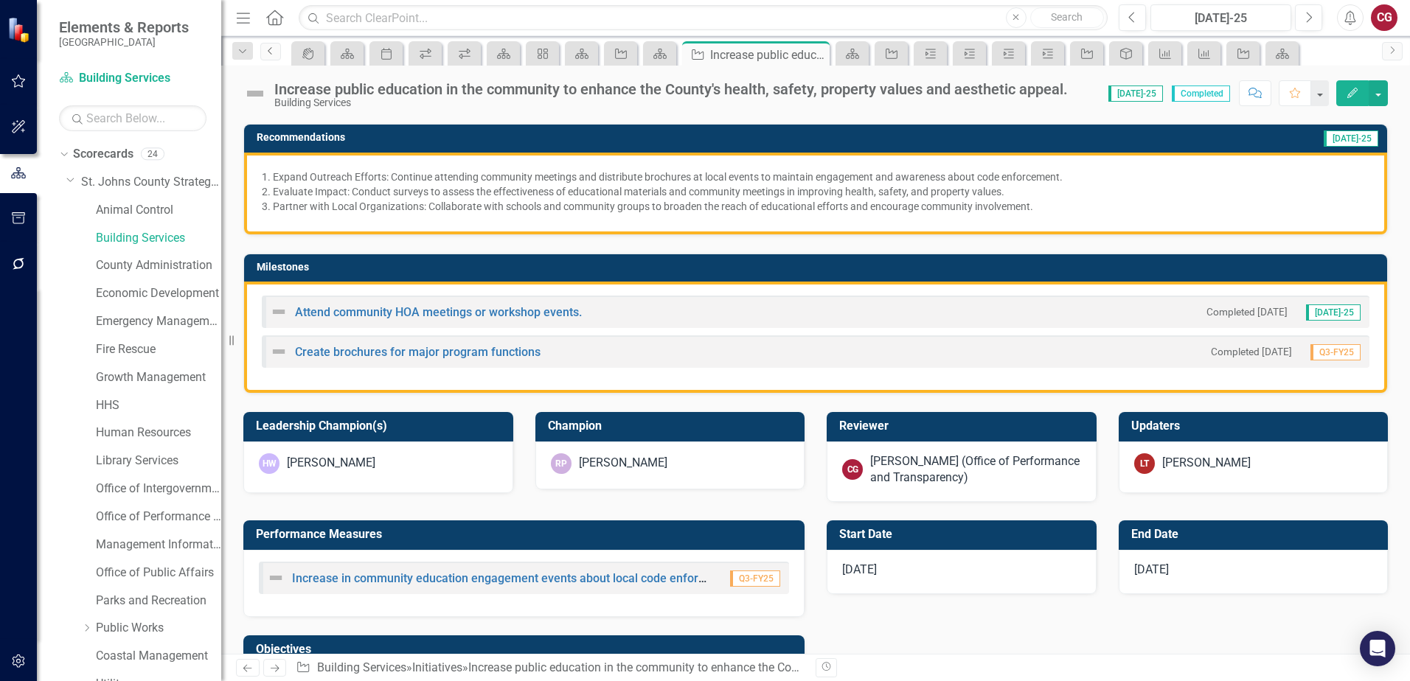
click at [268, 55] on icon "Previous" at bounding box center [271, 50] width 12 height 9
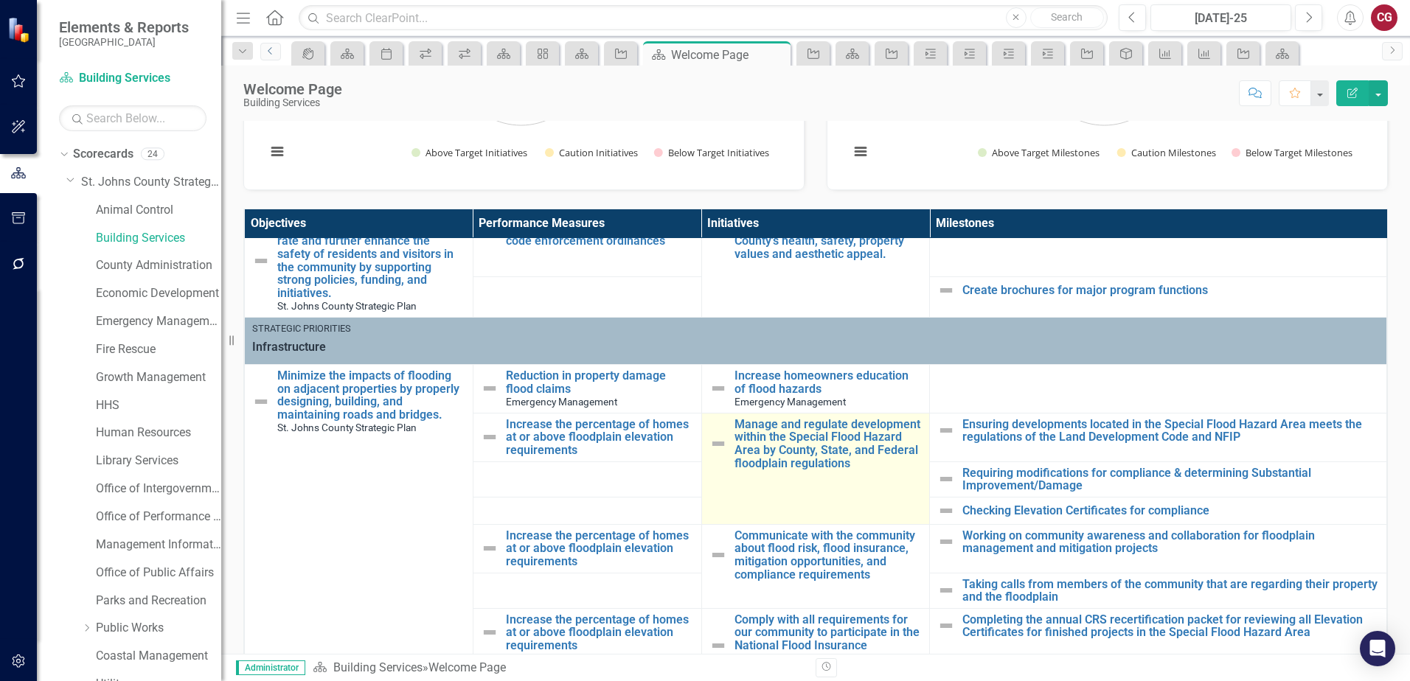
scroll to position [93, 0]
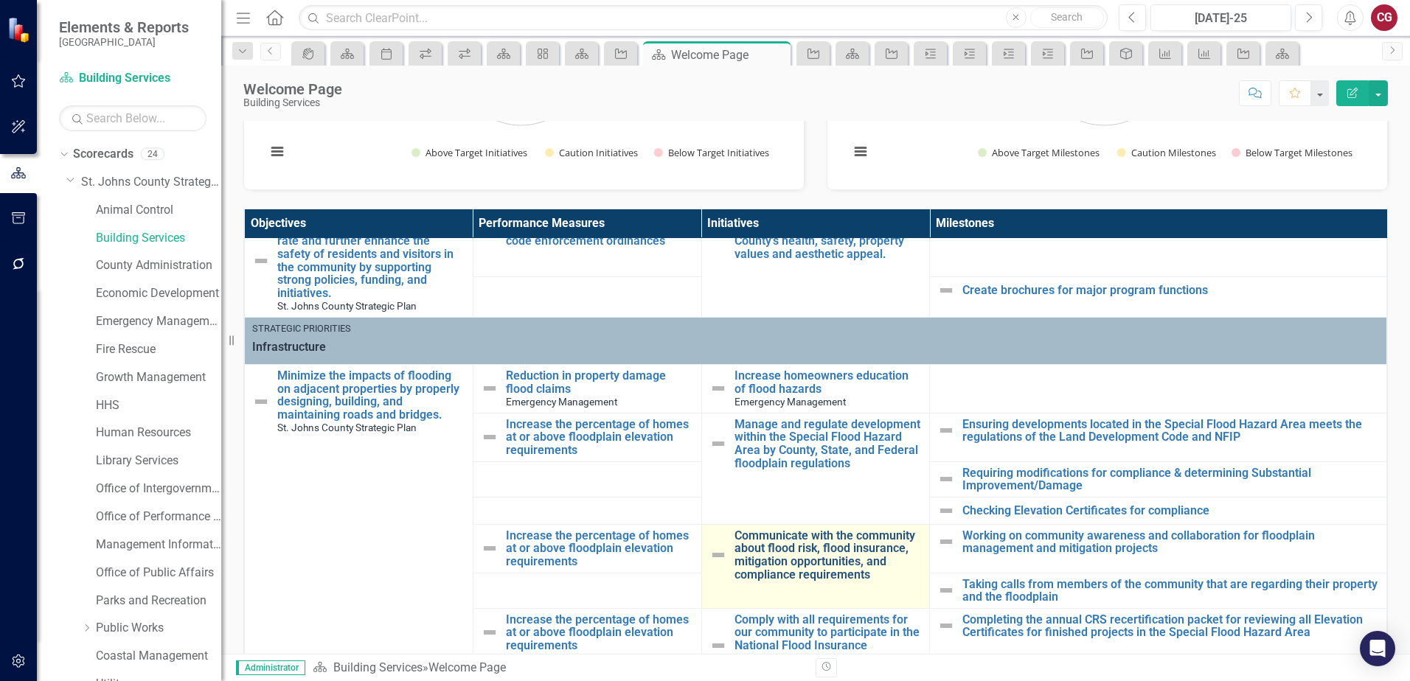
click at [817, 546] on link "Communicate with the community about flood risk, flood insurance, mitigation op…" at bounding box center [828, 555] width 188 height 52
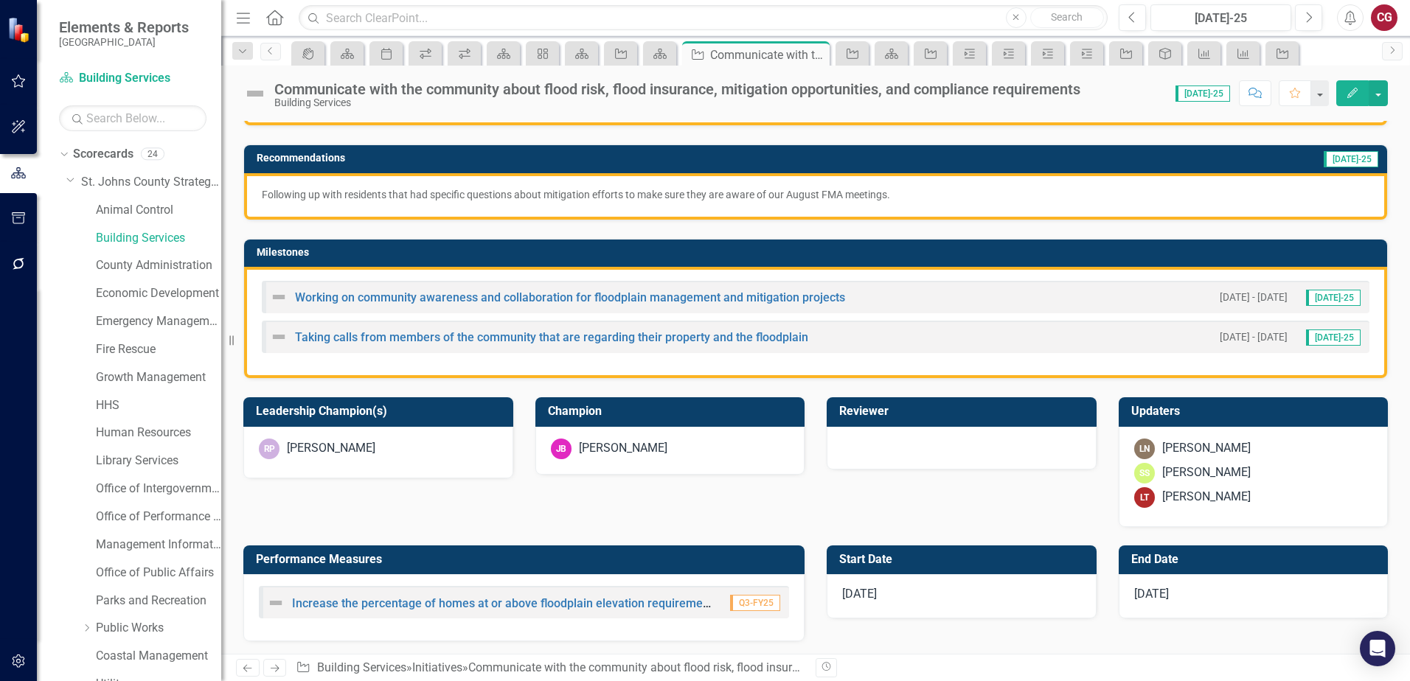
scroll to position [295, 0]
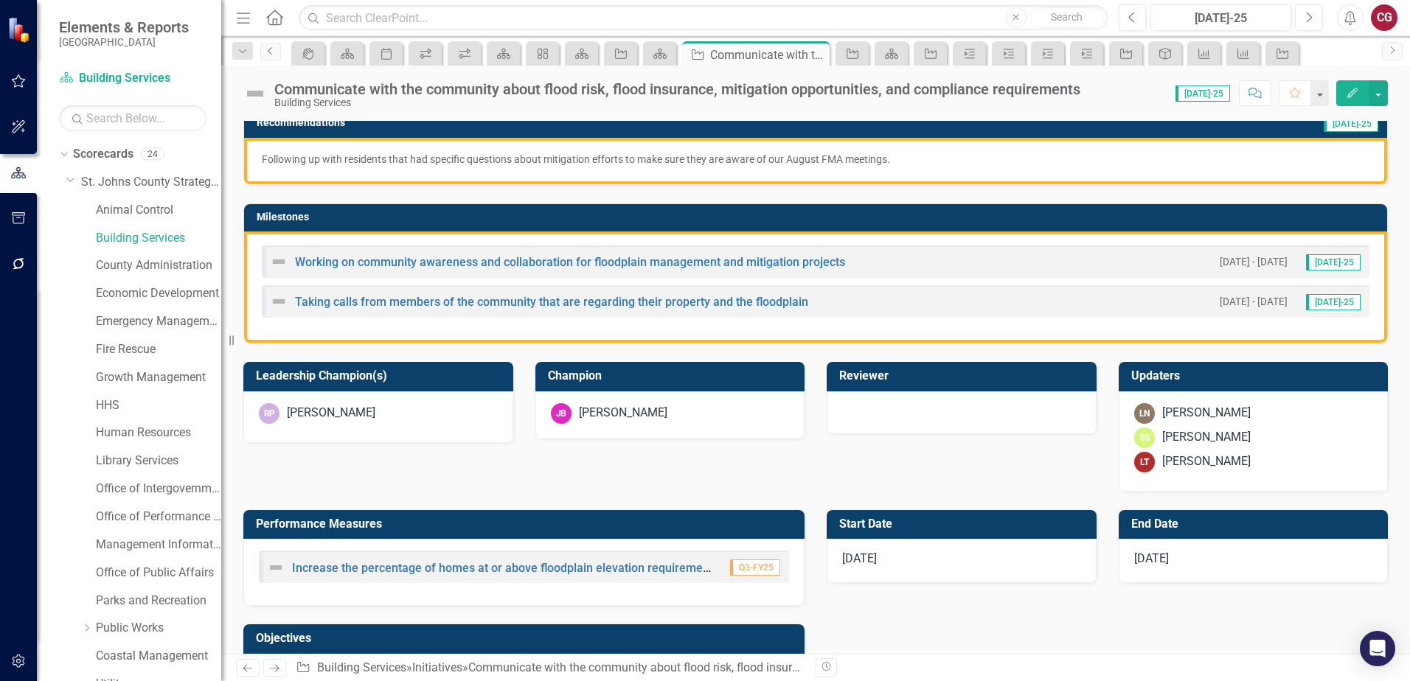
click at [265, 51] on icon "Previous" at bounding box center [271, 50] width 12 height 9
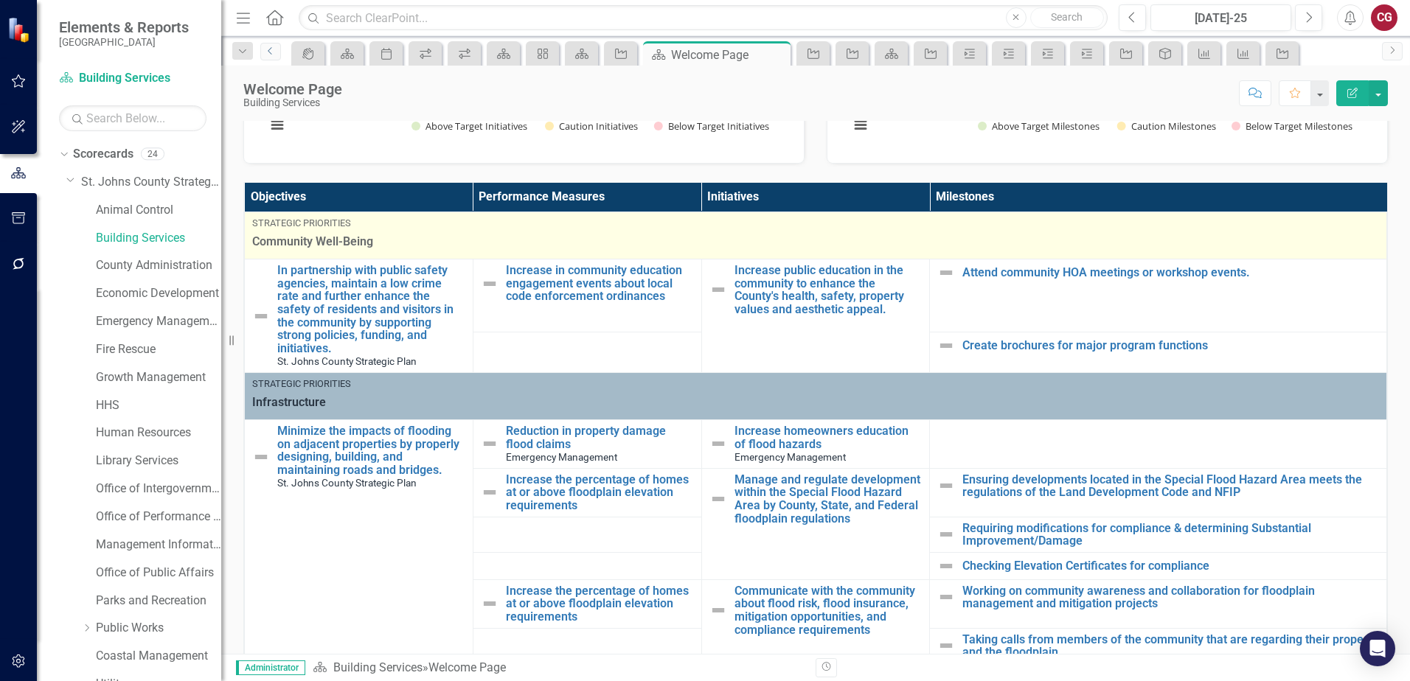
scroll to position [221, 0]
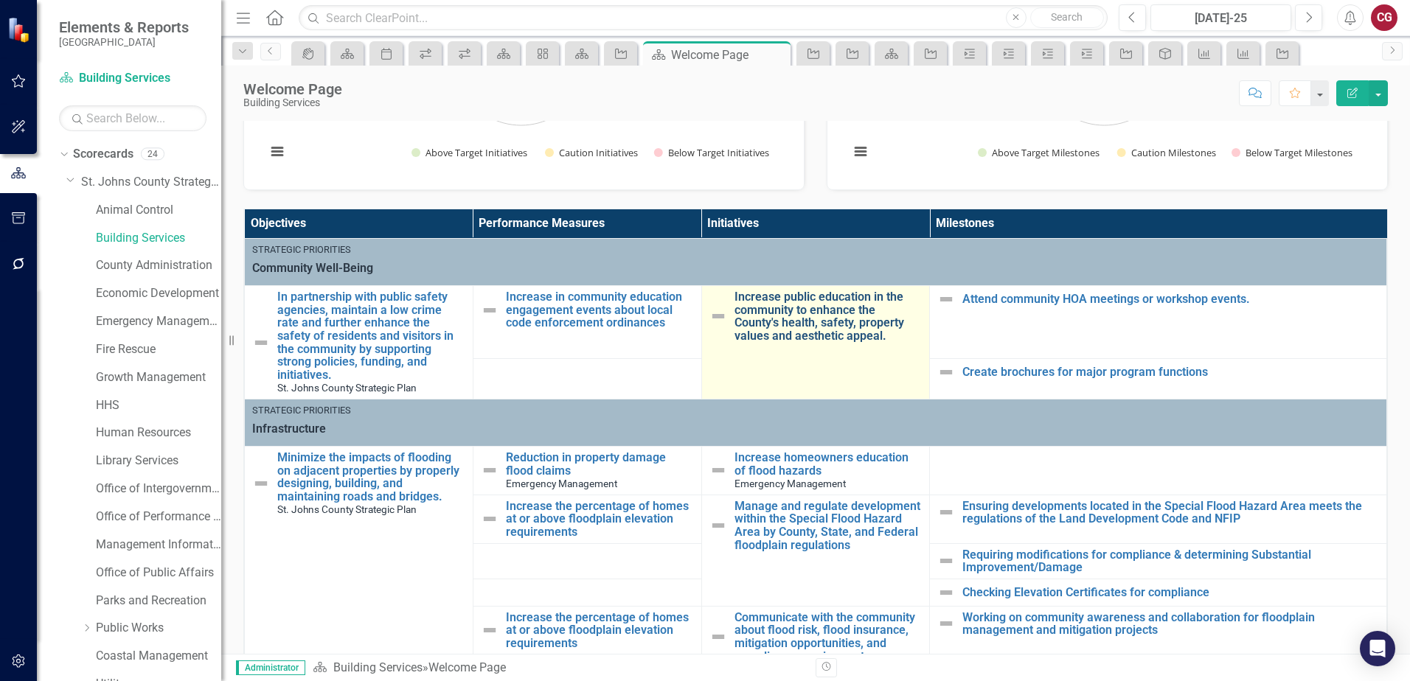
click at [805, 319] on link "Increase public education in the community to enhance the County's health, safe…" at bounding box center [828, 316] width 188 height 52
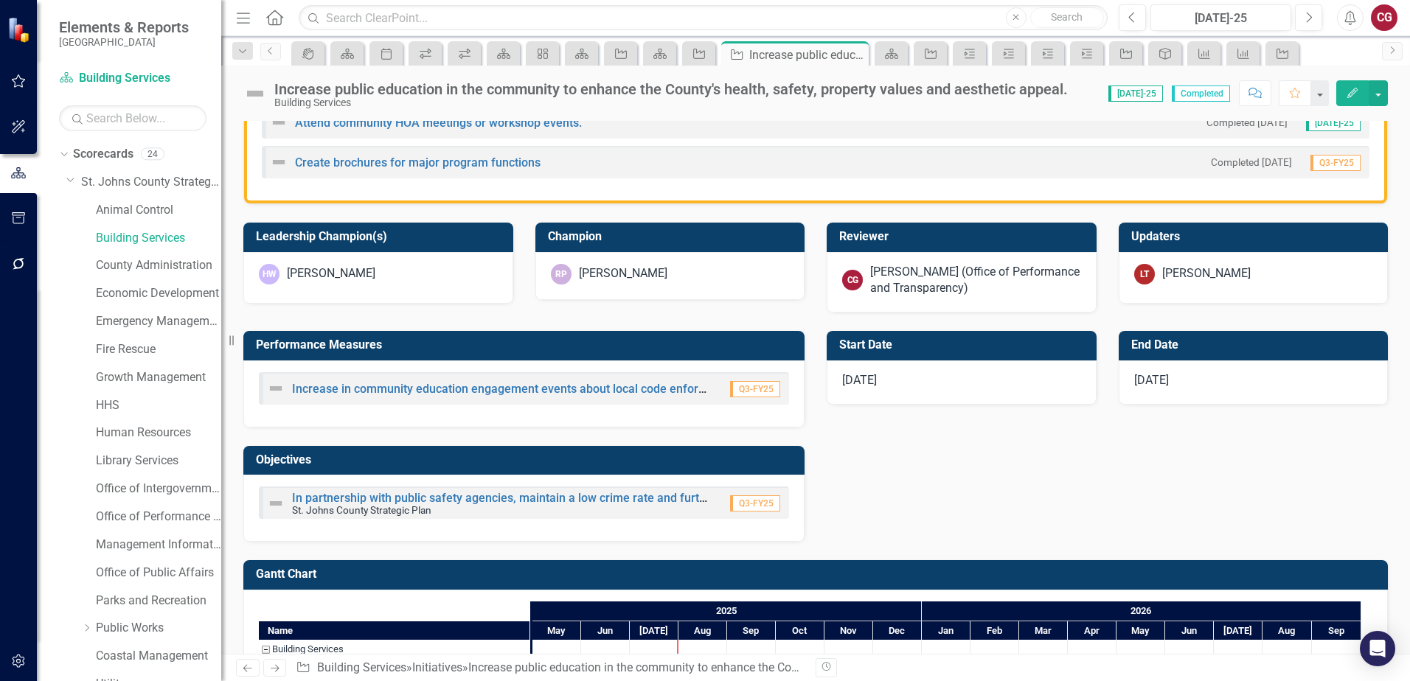
scroll to position [516, 0]
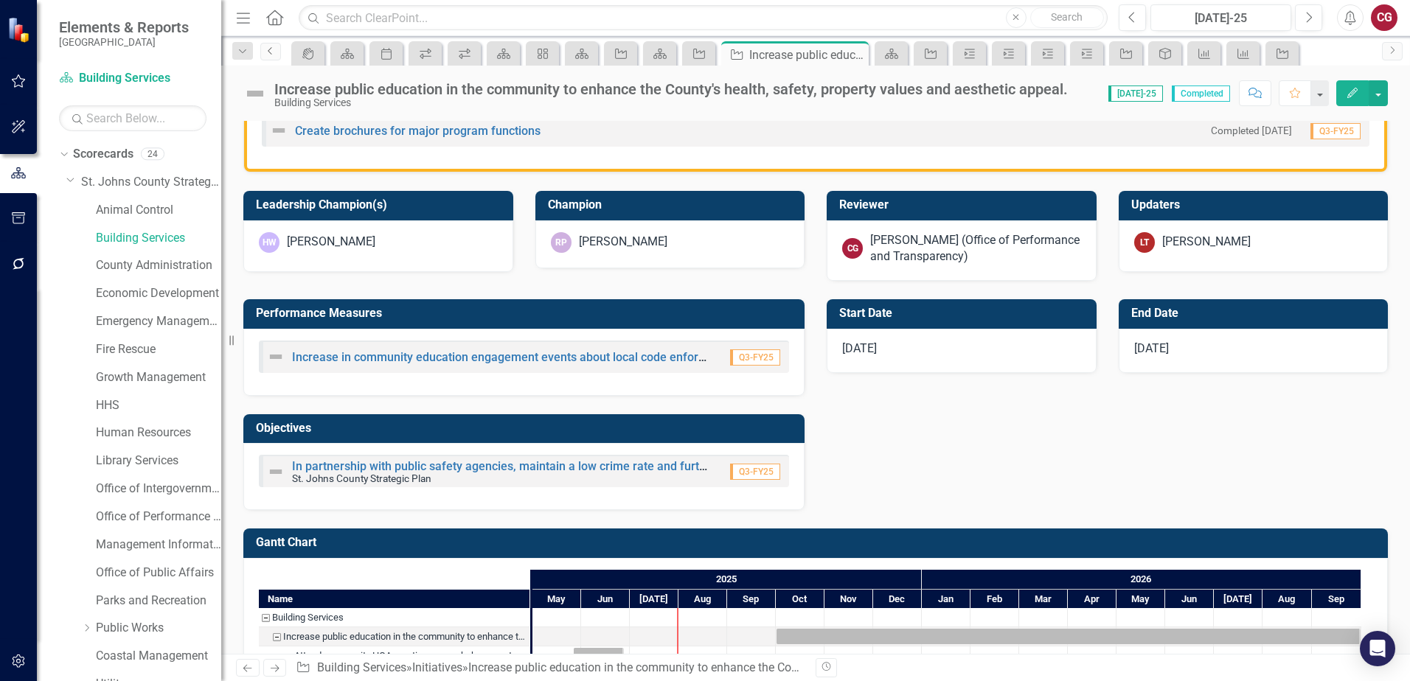
click at [270, 57] on link "Previous" at bounding box center [270, 52] width 21 height 18
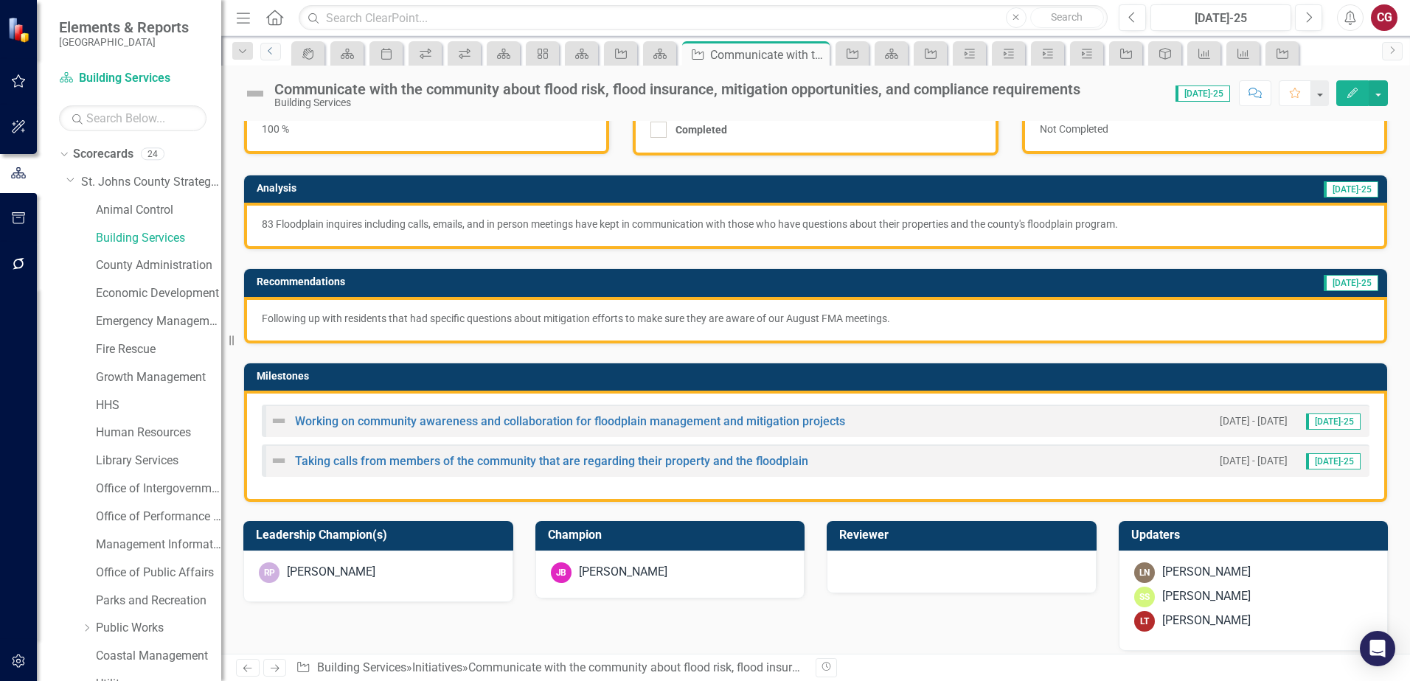
scroll to position [124, 0]
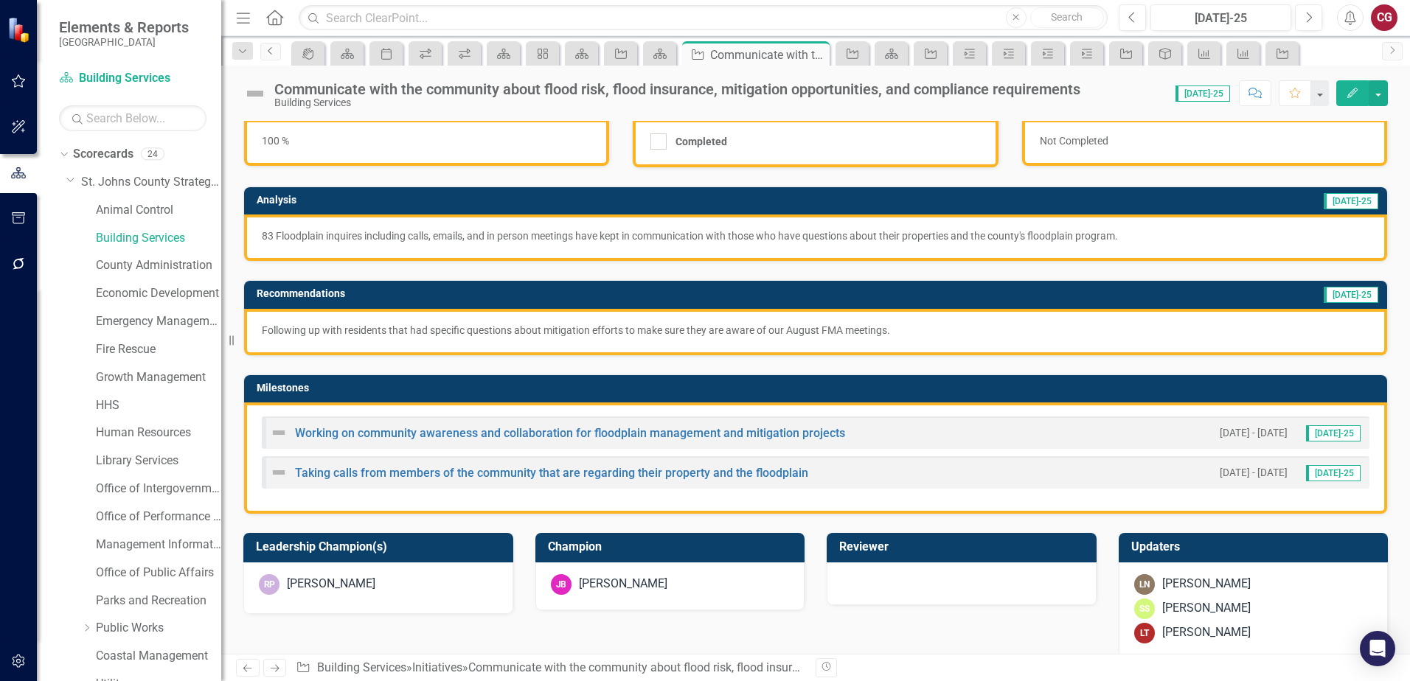
click at [265, 53] on icon "Previous" at bounding box center [271, 50] width 12 height 9
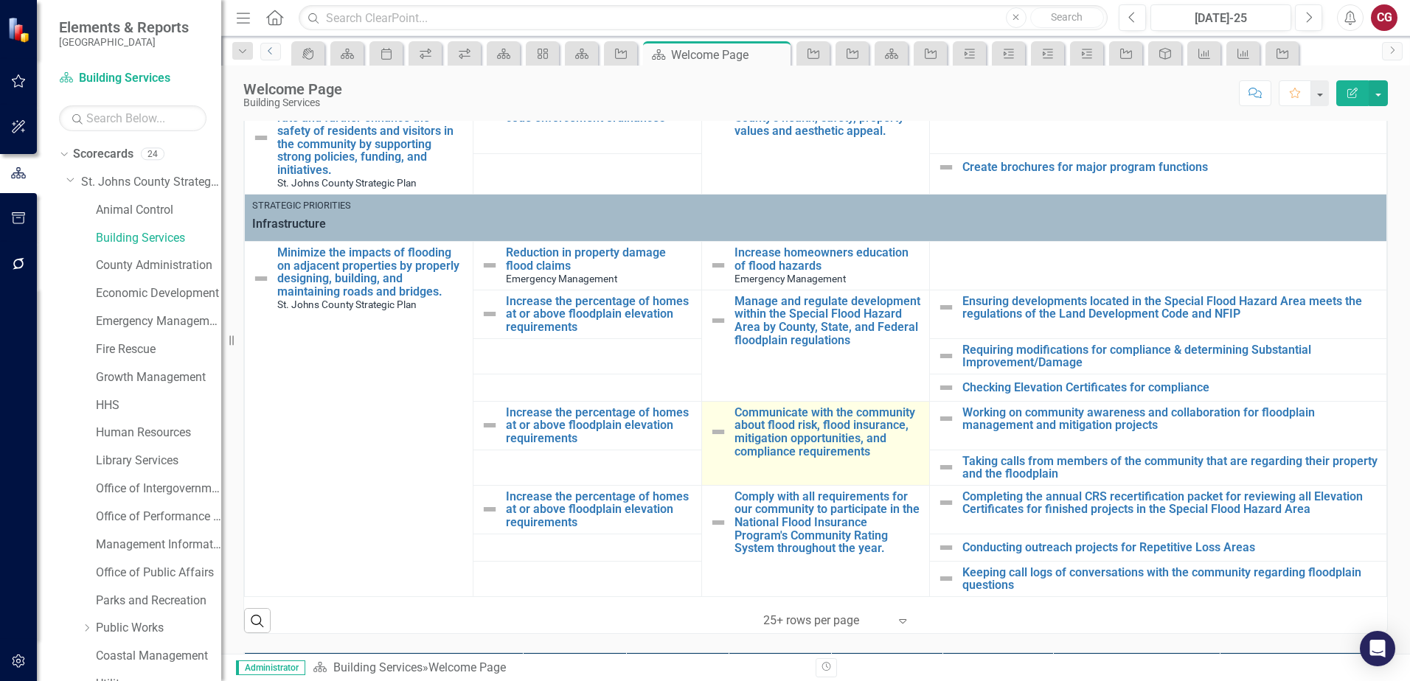
scroll to position [442, 0]
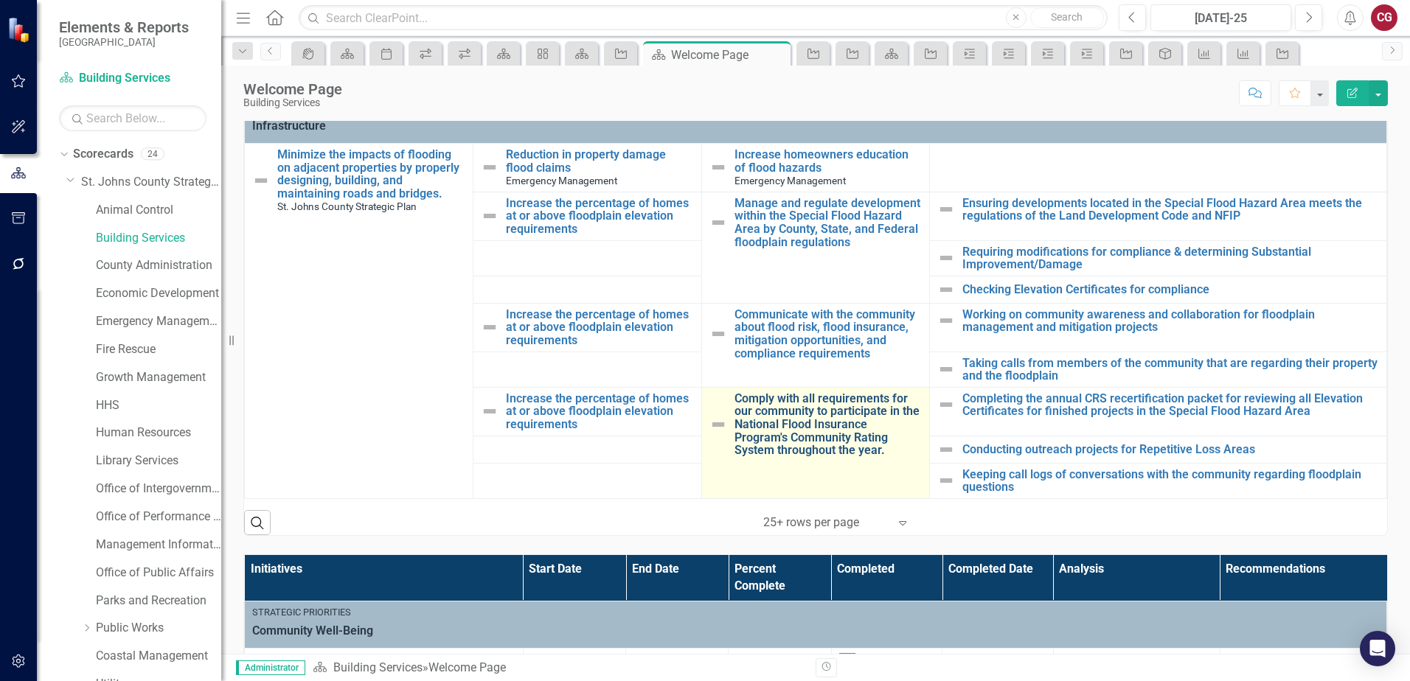
click at [790, 410] on link "Comply with all requirements for our community to participate in the National F…" at bounding box center [828, 424] width 188 height 65
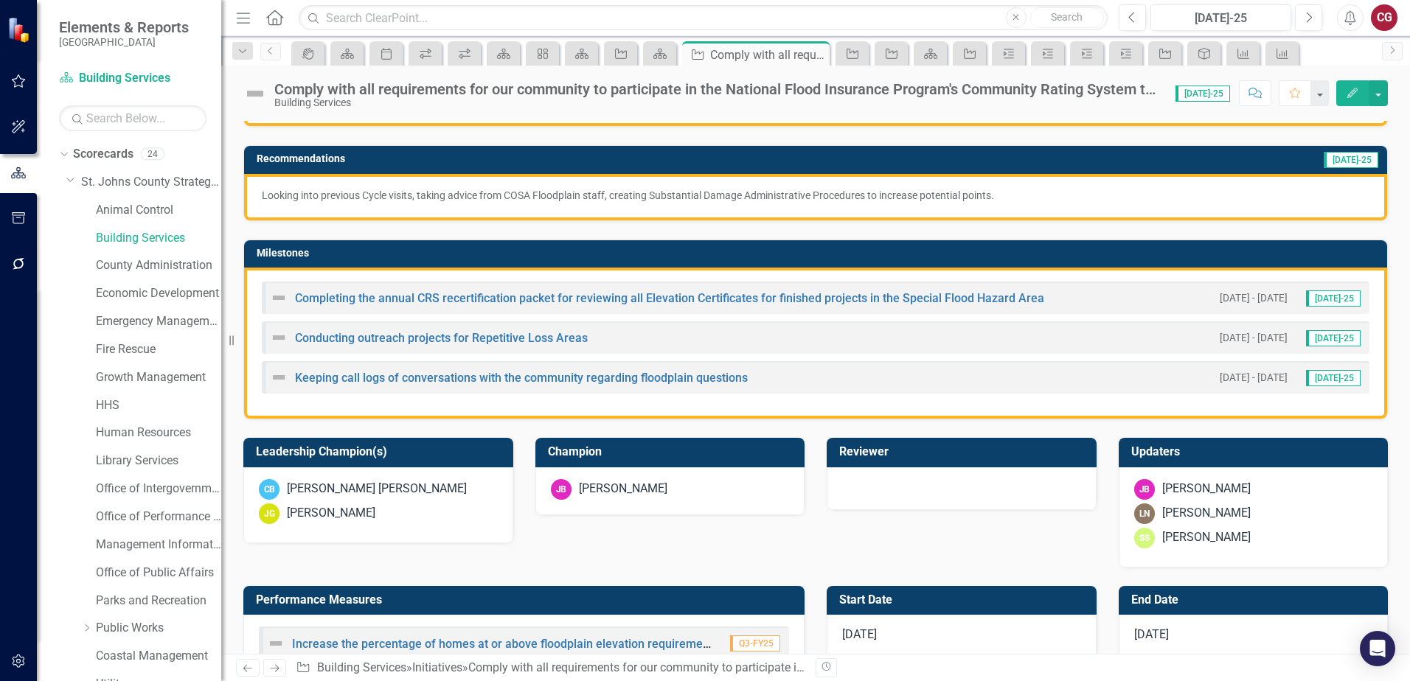
scroll to position [295, 0]
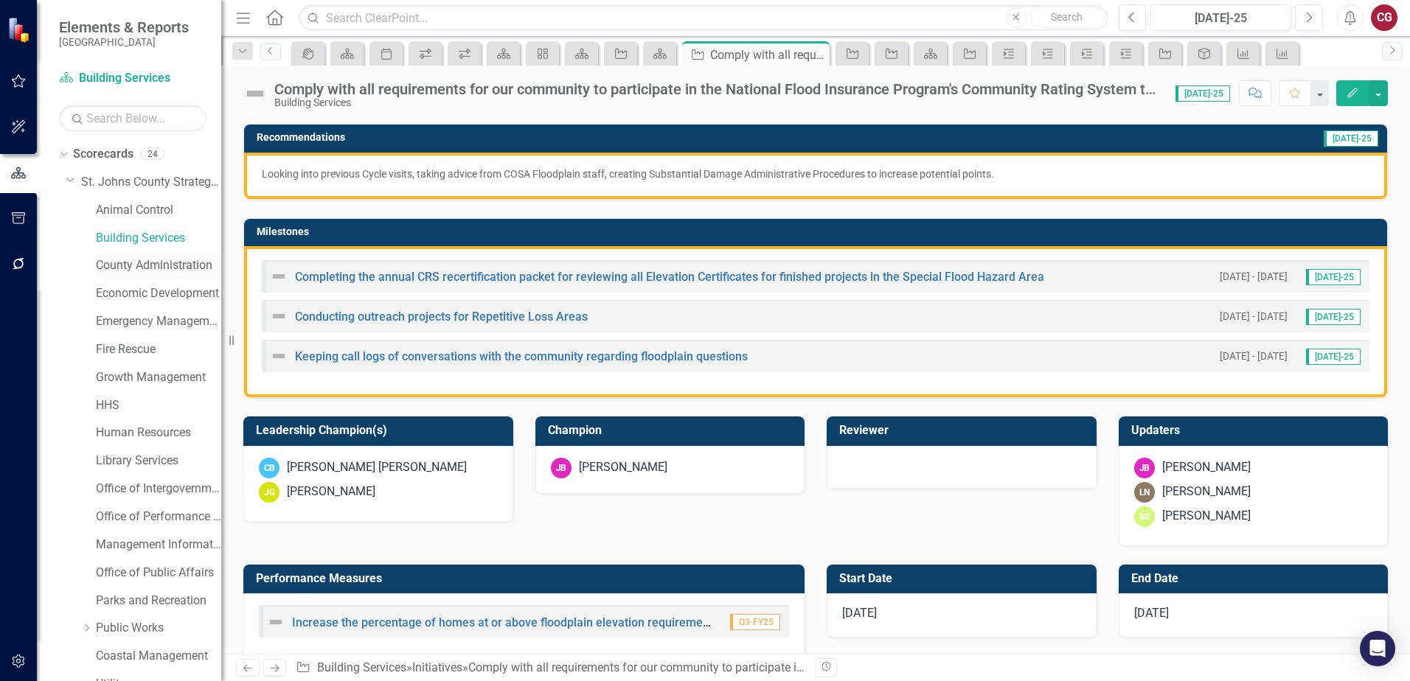
click at [119, 263] on link "County Administration" at bounding box center [158, 265] width 125 height 17
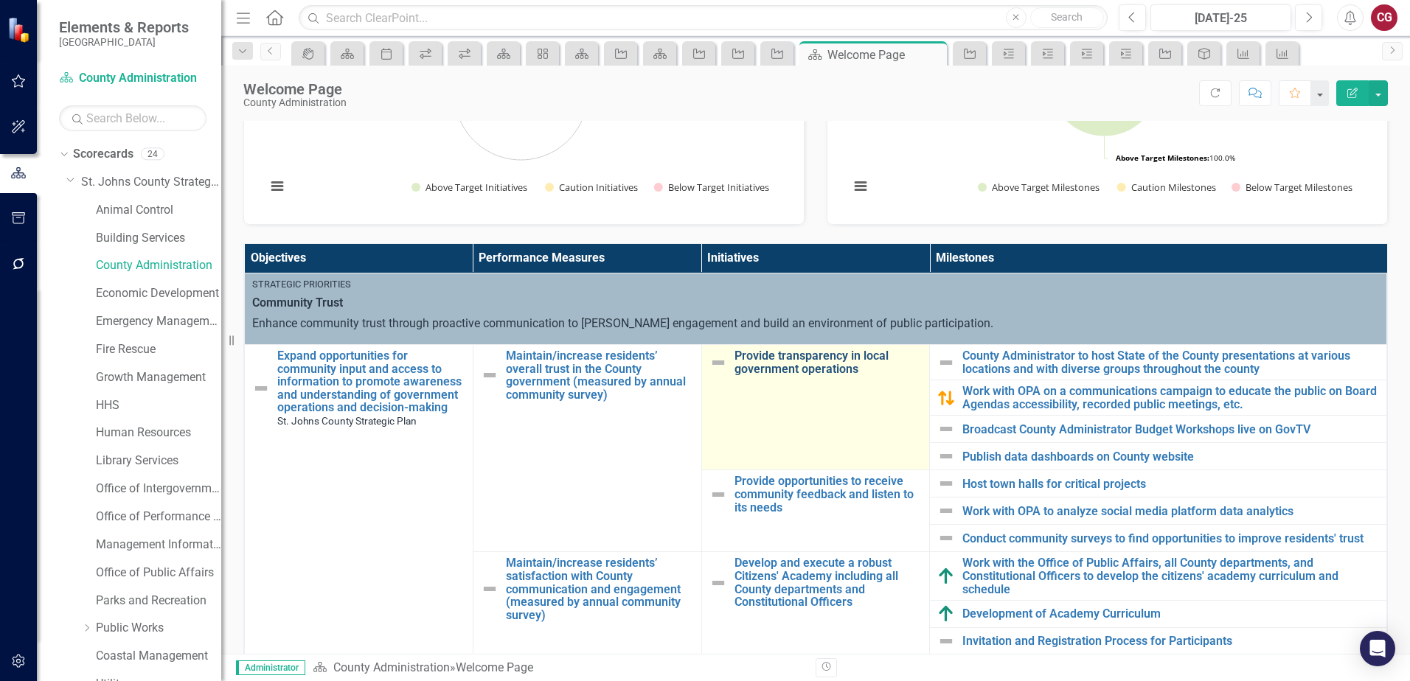
click at [793, 366] on link "Provide transparency in local government operations" at bounding box center [828, 362] width 188 height 26
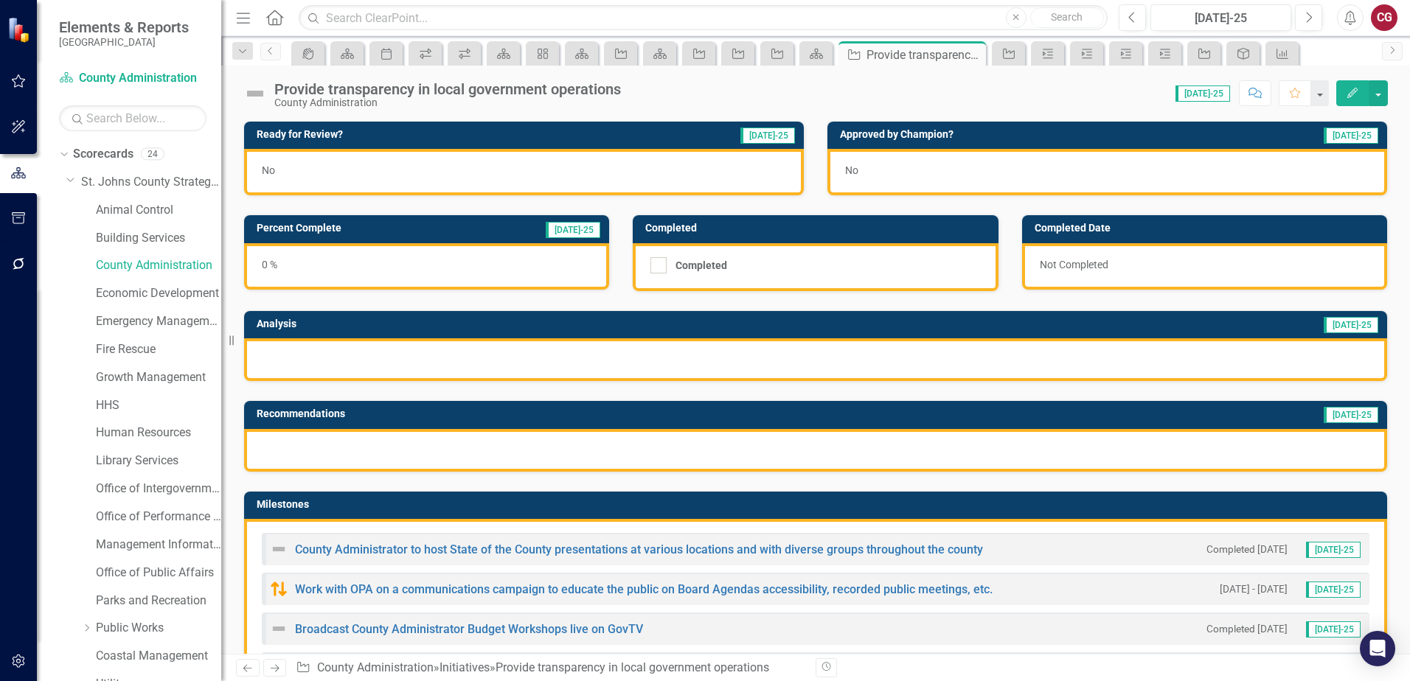
scroll to position [221, 0]
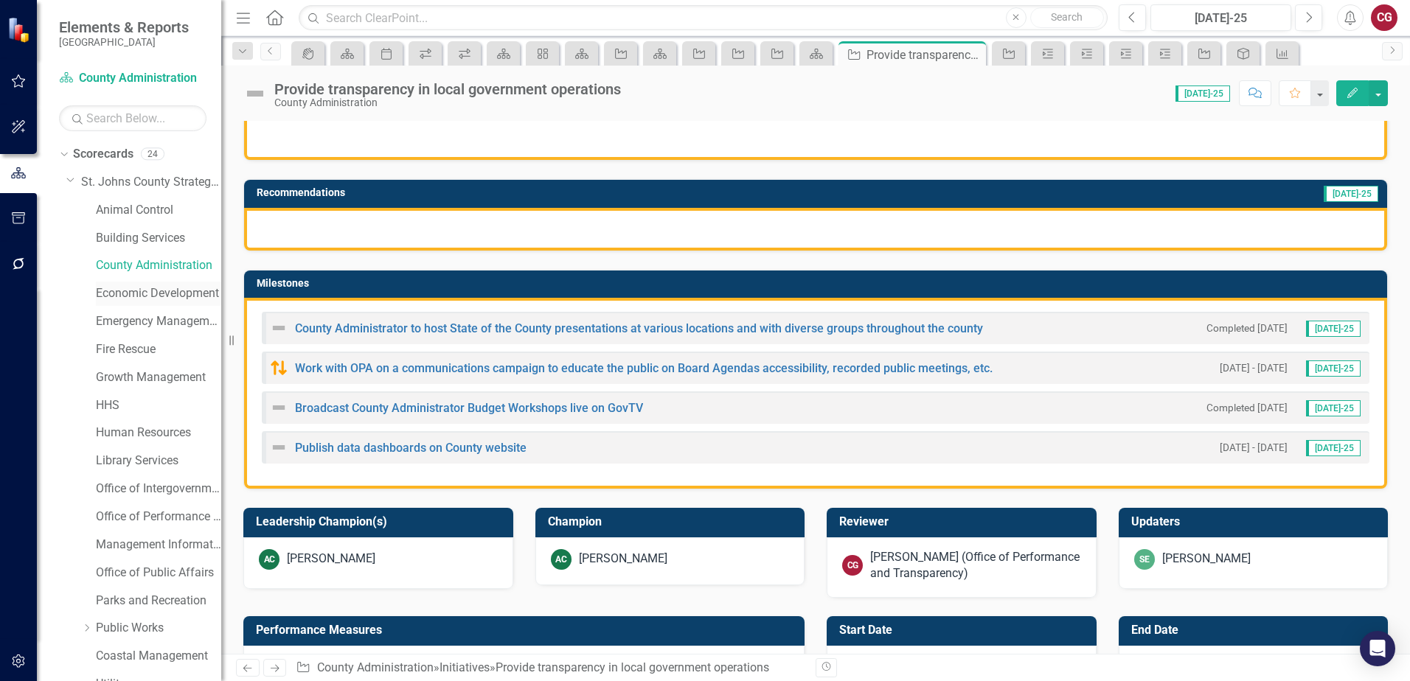
click at [115, 295] on link "Economic Development" at bounding box center [158, 293] width 125 height 17
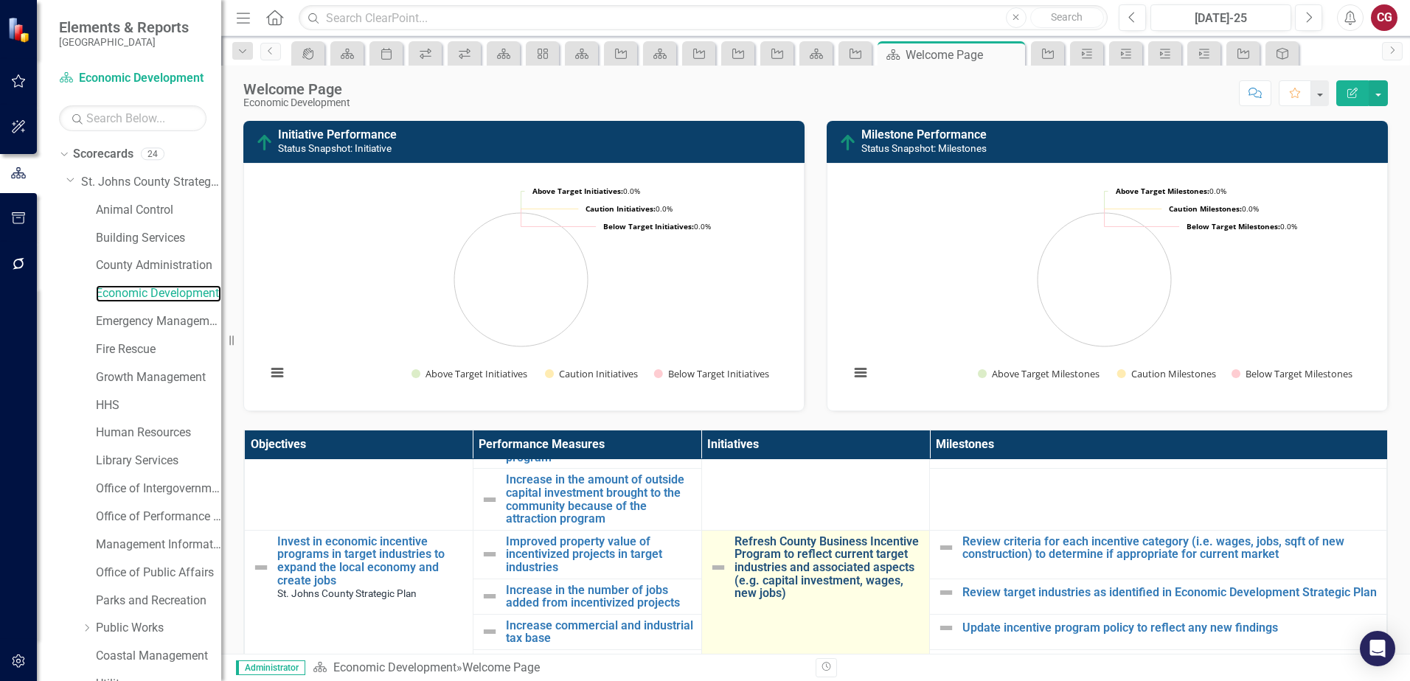
scroll to position [369, 0]
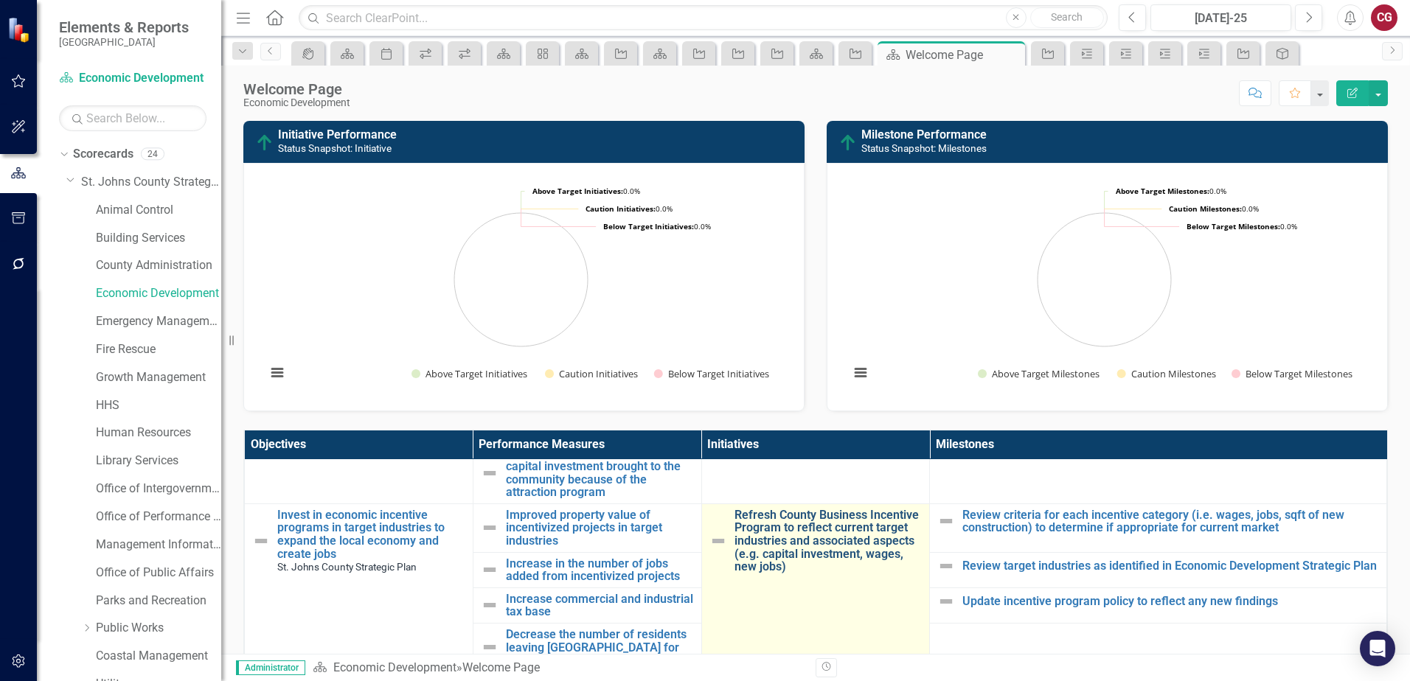
click at [798, 550] on link "Refresh County Business Incentive Program to reflect current target industries …" at bounding box center [828, 541] width 188 height 65
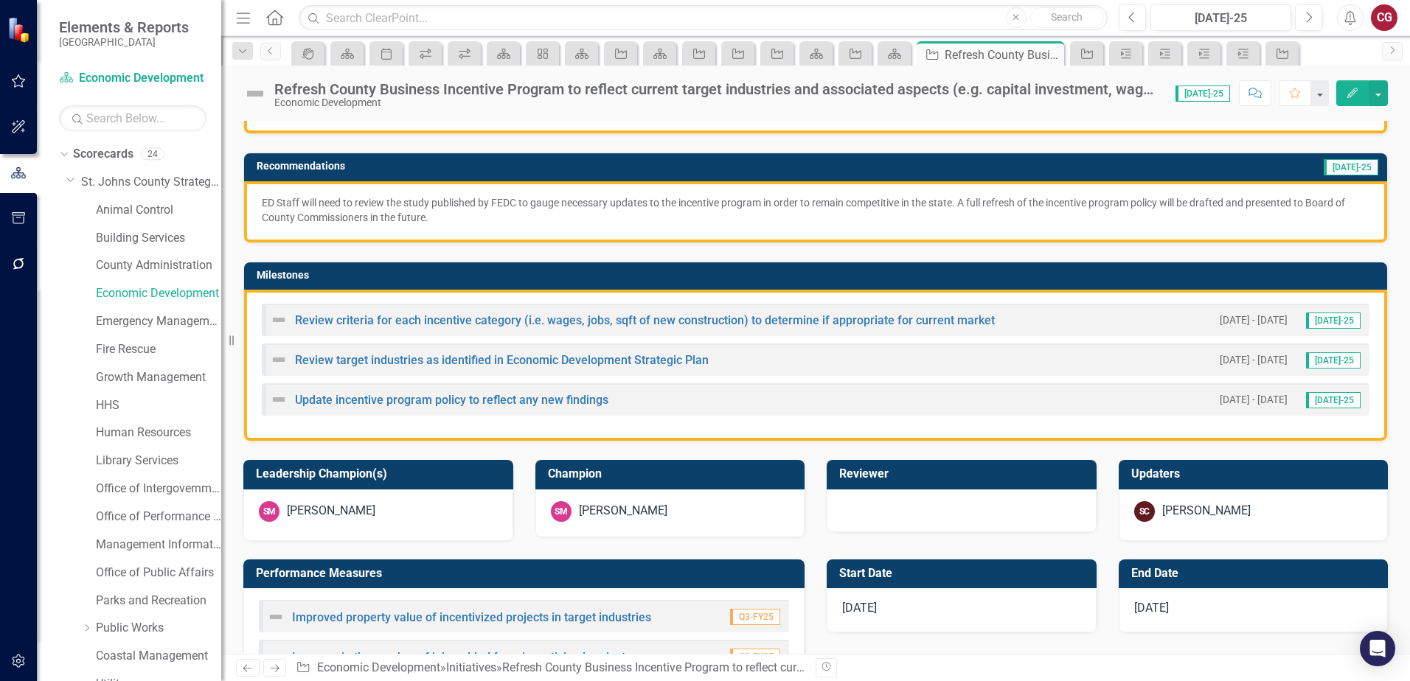
scroll to position [295, 0]
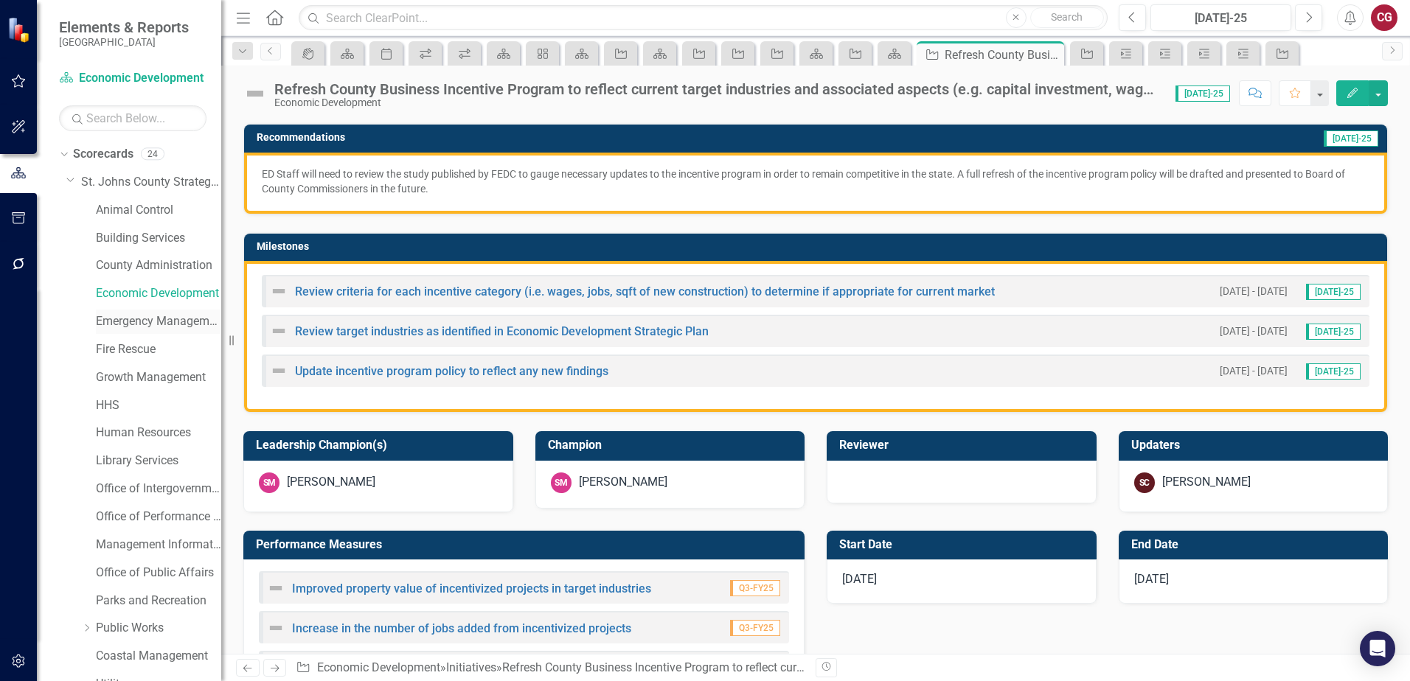
drag, startPoint x: 111, startPoint y: 326, endPoint x: 159, endPoint y: 323, distance: 48.0
click at [111, 326] on link "Emergency Management" at bounding box center [158, 321] width 125 height 17
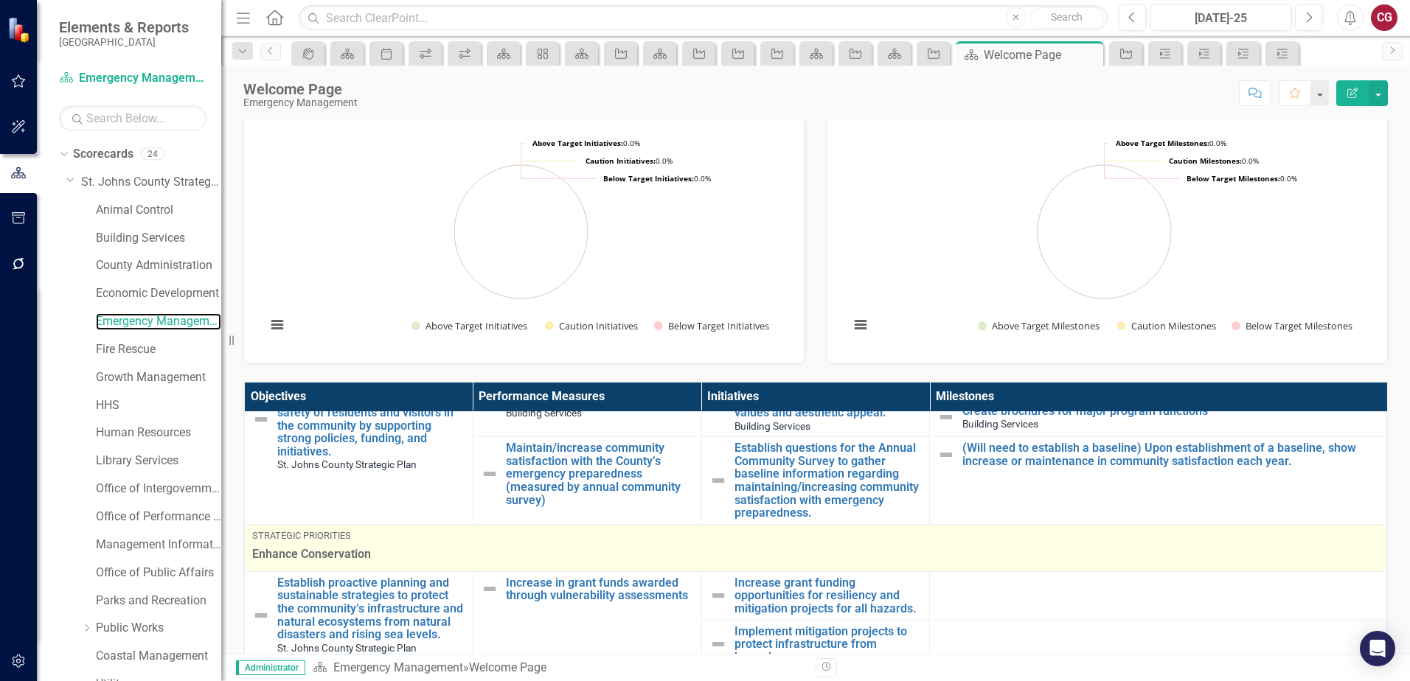
scroll to position [74, 0]
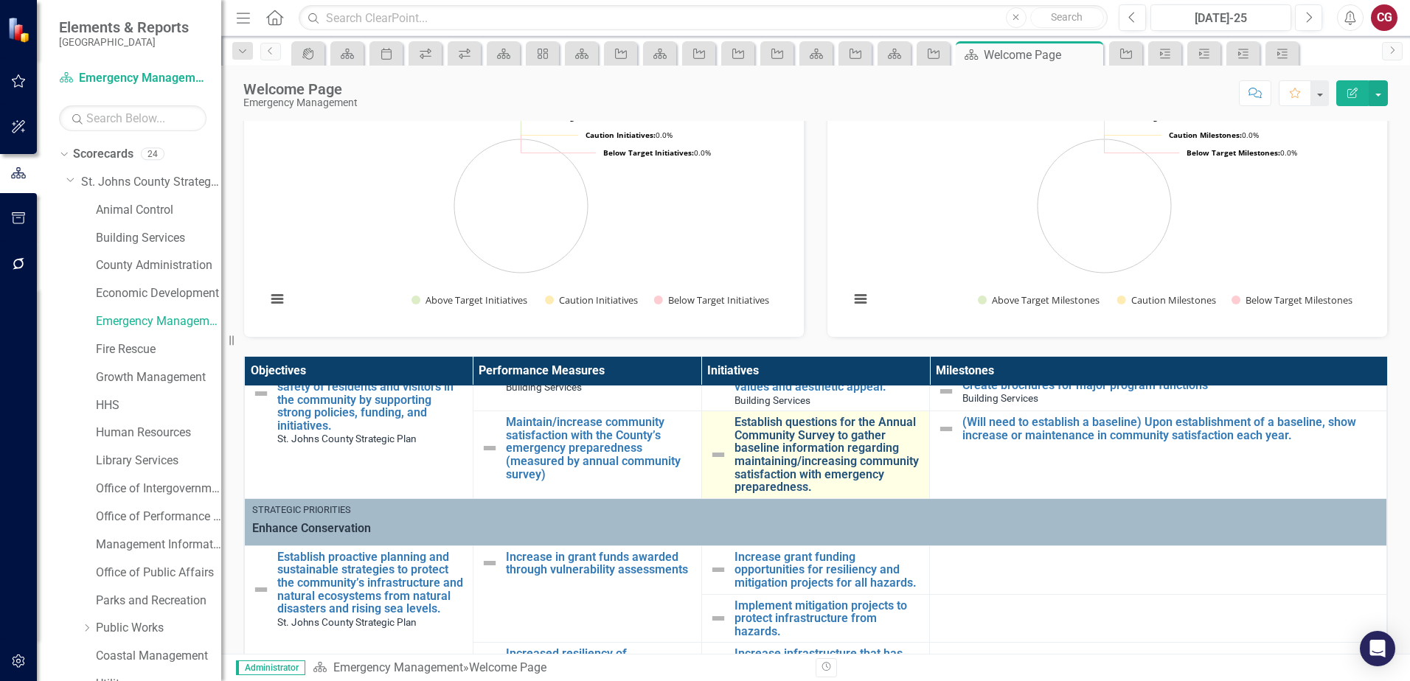
click at [754, 452] on link "Establish questions for the Annual Community Survey to gather baseline informat…" at bounding box center [828, 455] width 188 height 78
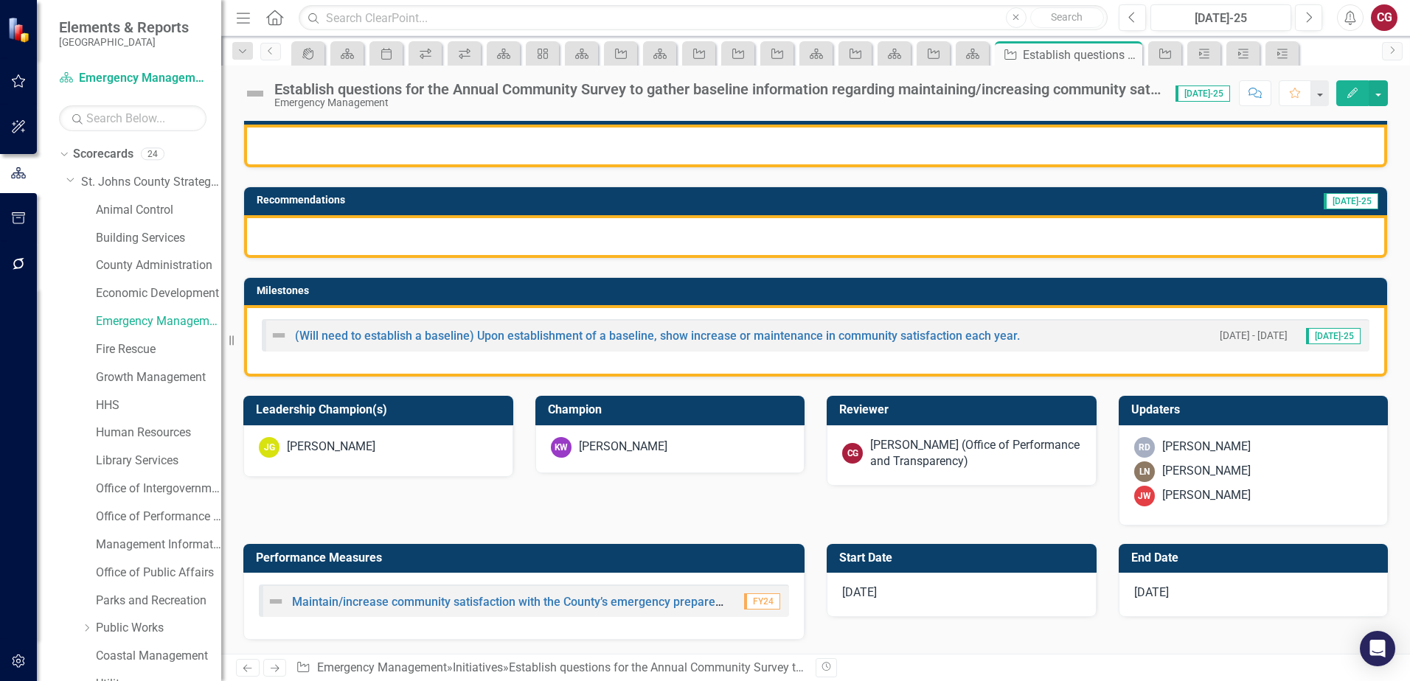
scroll to position [221, 0]
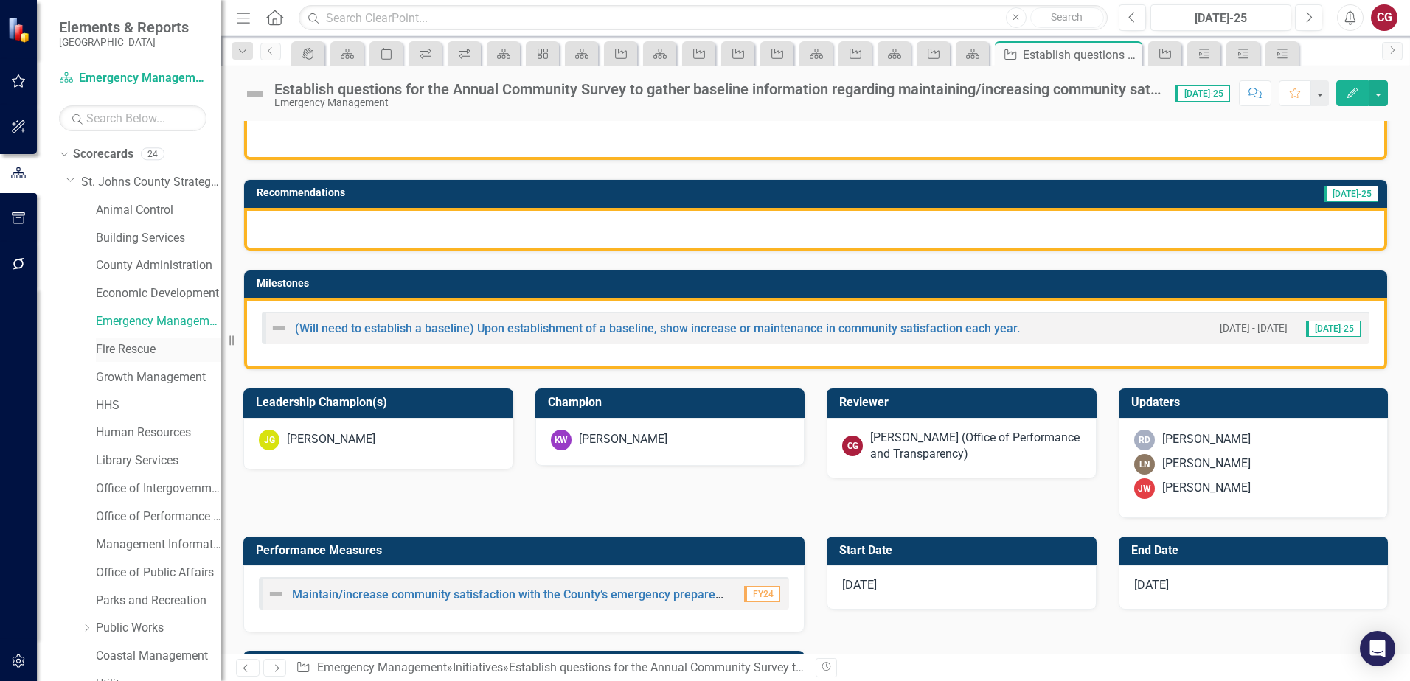
click at [139, 347] on link "Fire Rescue" at bounding box center [158, 349] width 125 height 17
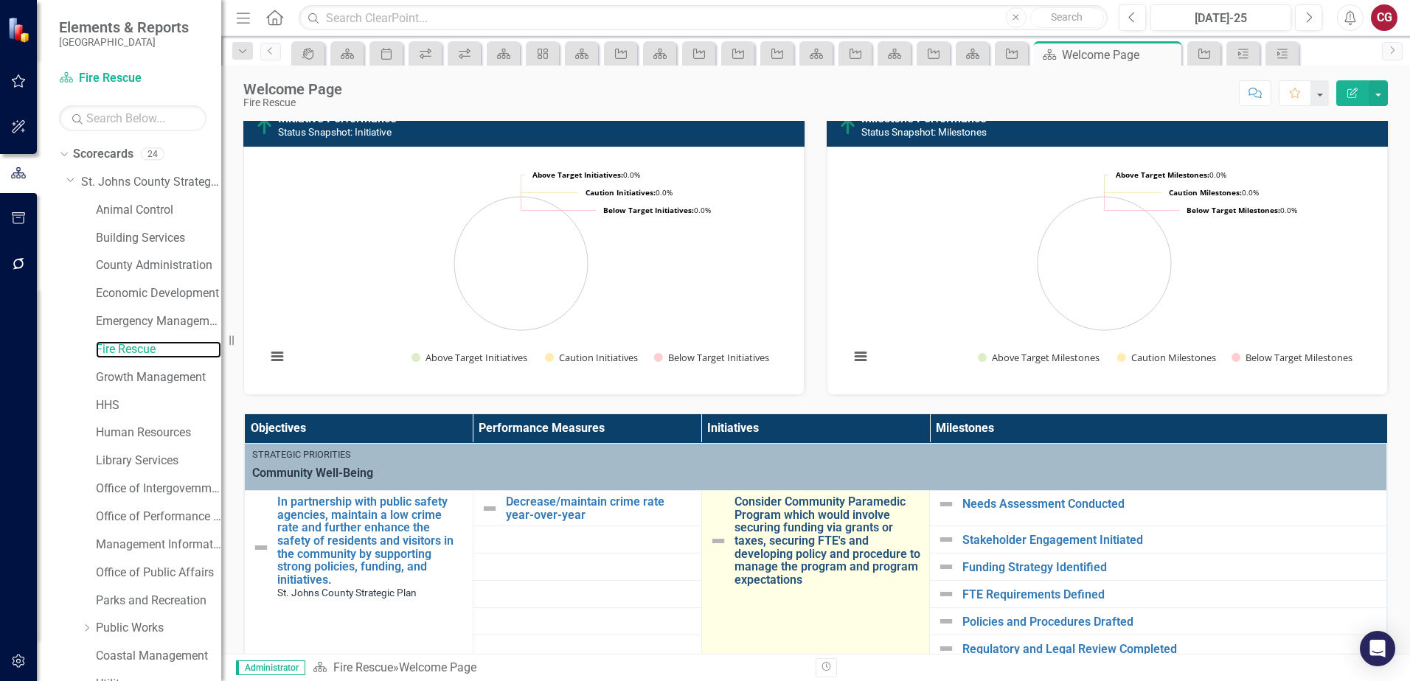
scroll to position [221, 0]
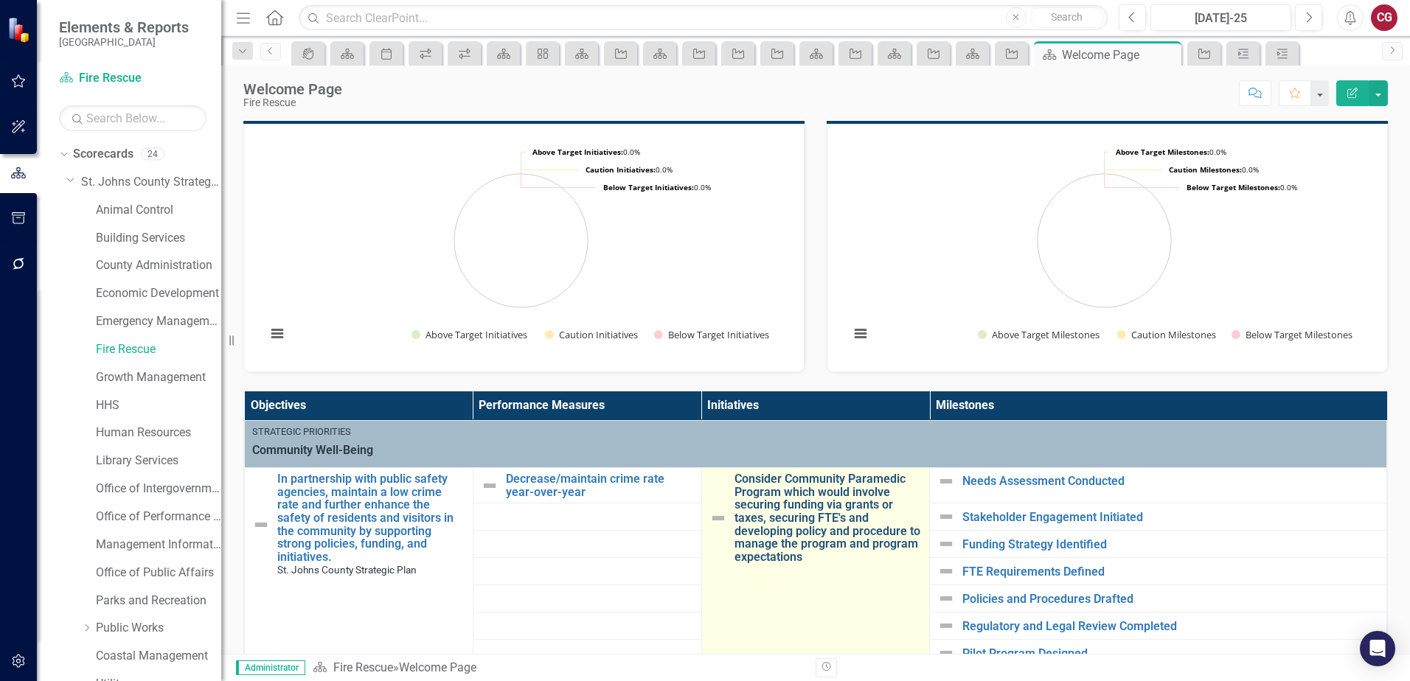
click at [787, 504] on link "Consider Community Paramedic Program which would involve securing funding via g…" at bounding box center [828, 518] width 188 height 91
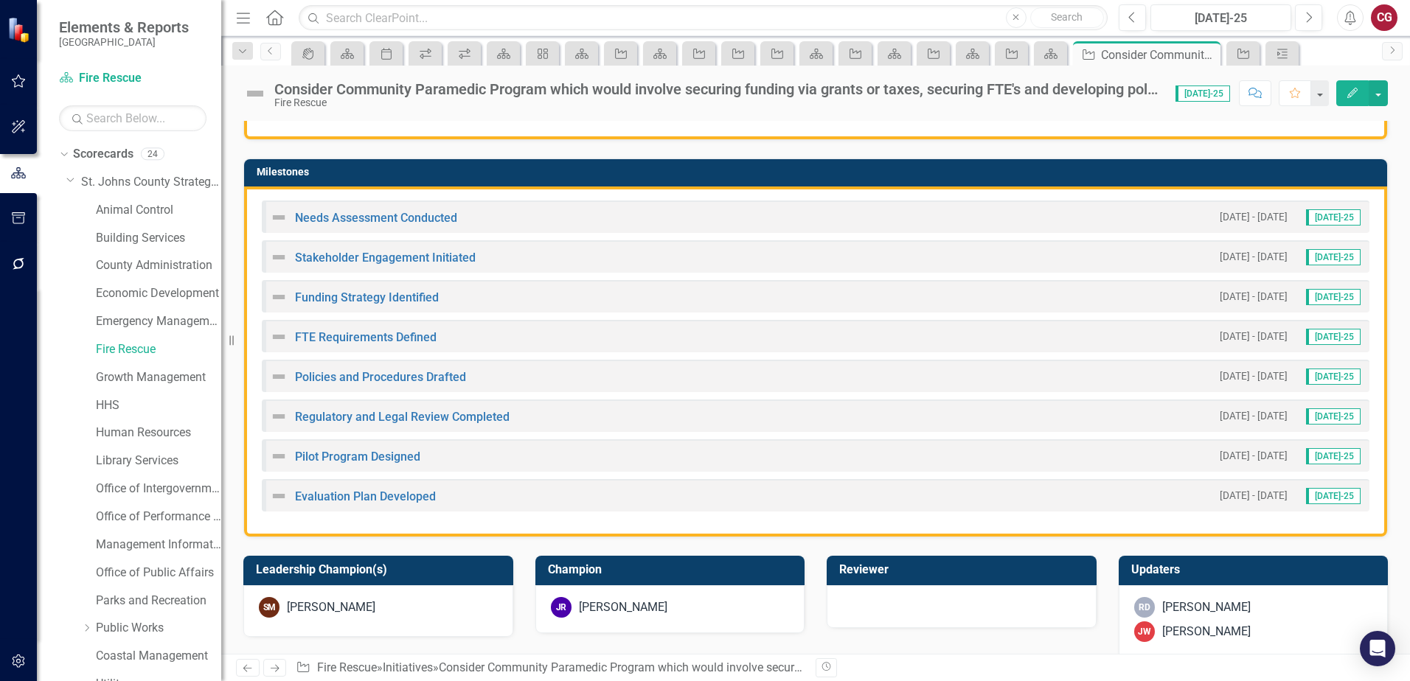
scroll to position [1253, 0]
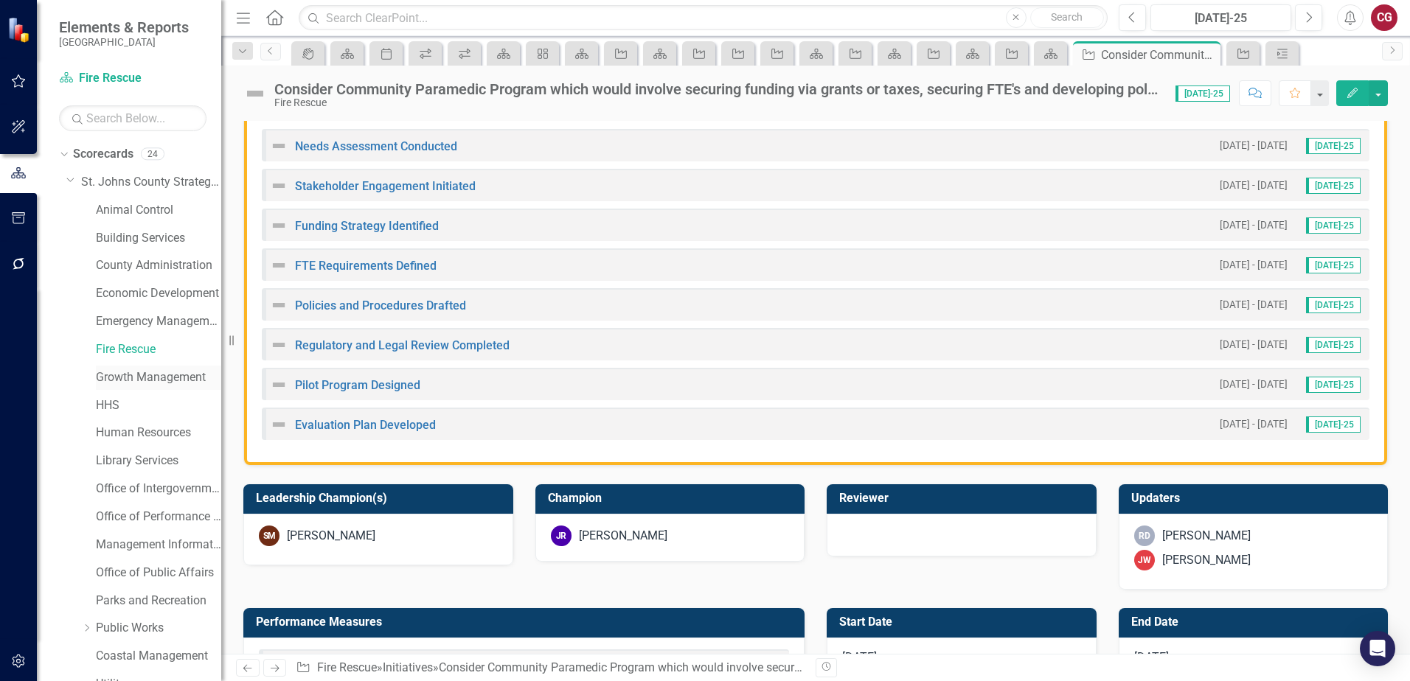
click at [130, 367] on div "Growth Management" at bounding box center [158, 378] width 125 height 24
click at [147, 377] on link "Growth Management" at bounding box center [158, 377] width 125 height 17
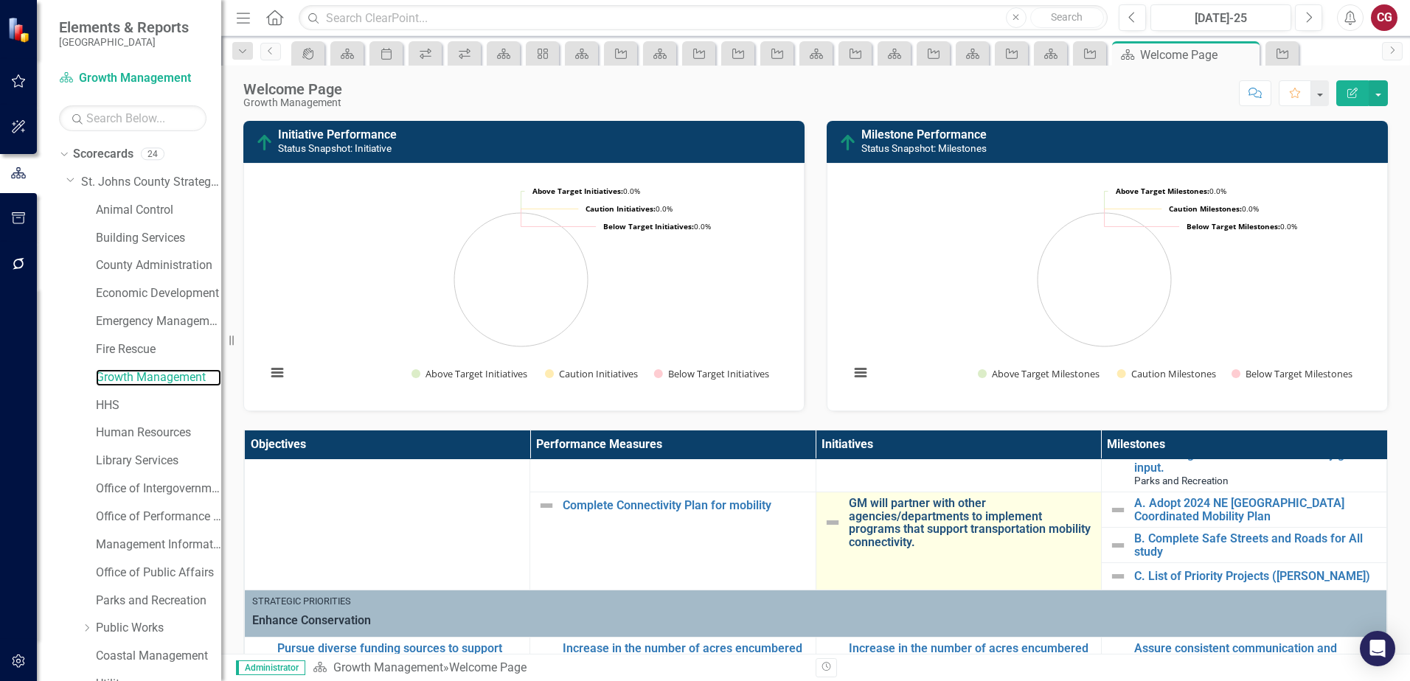
scroll to position [147, 0]
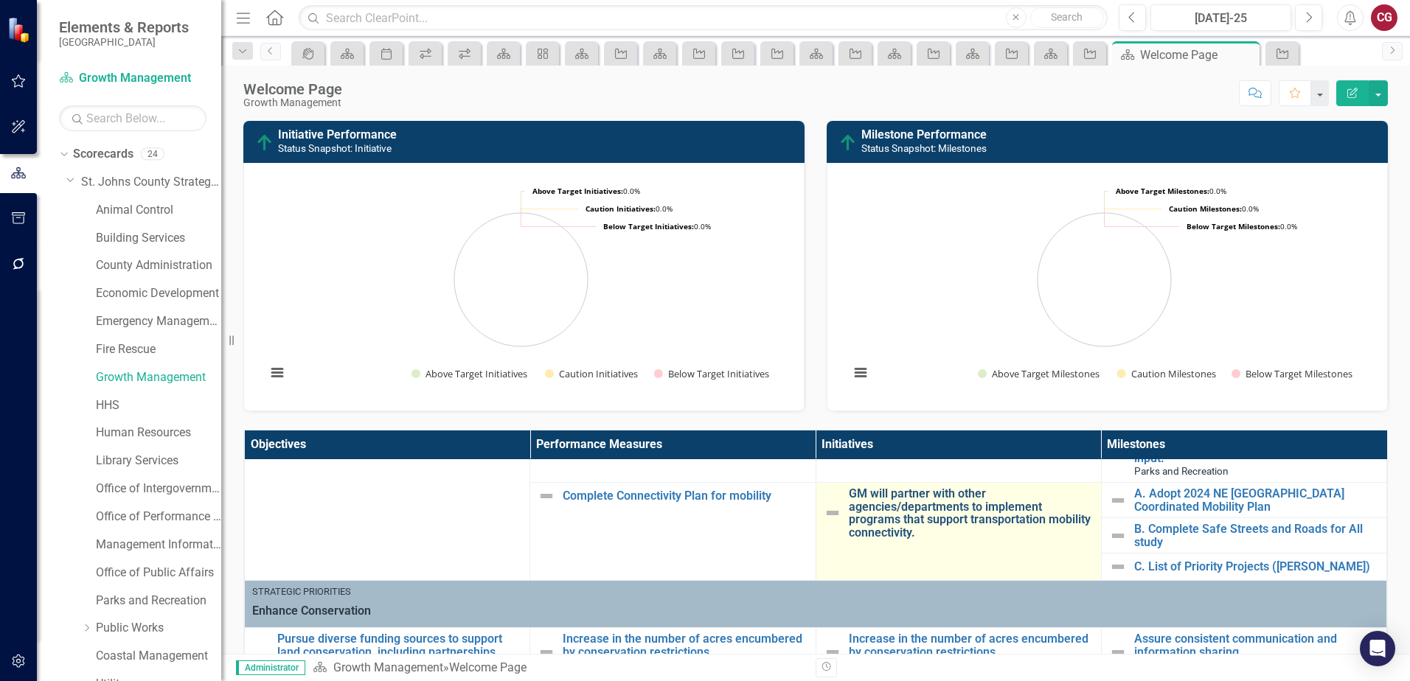
click at [877, 517] on link "GM will partner with other agencies/departments to implement programs that supp…" at bounding box center [971, 513] width 245 height 52
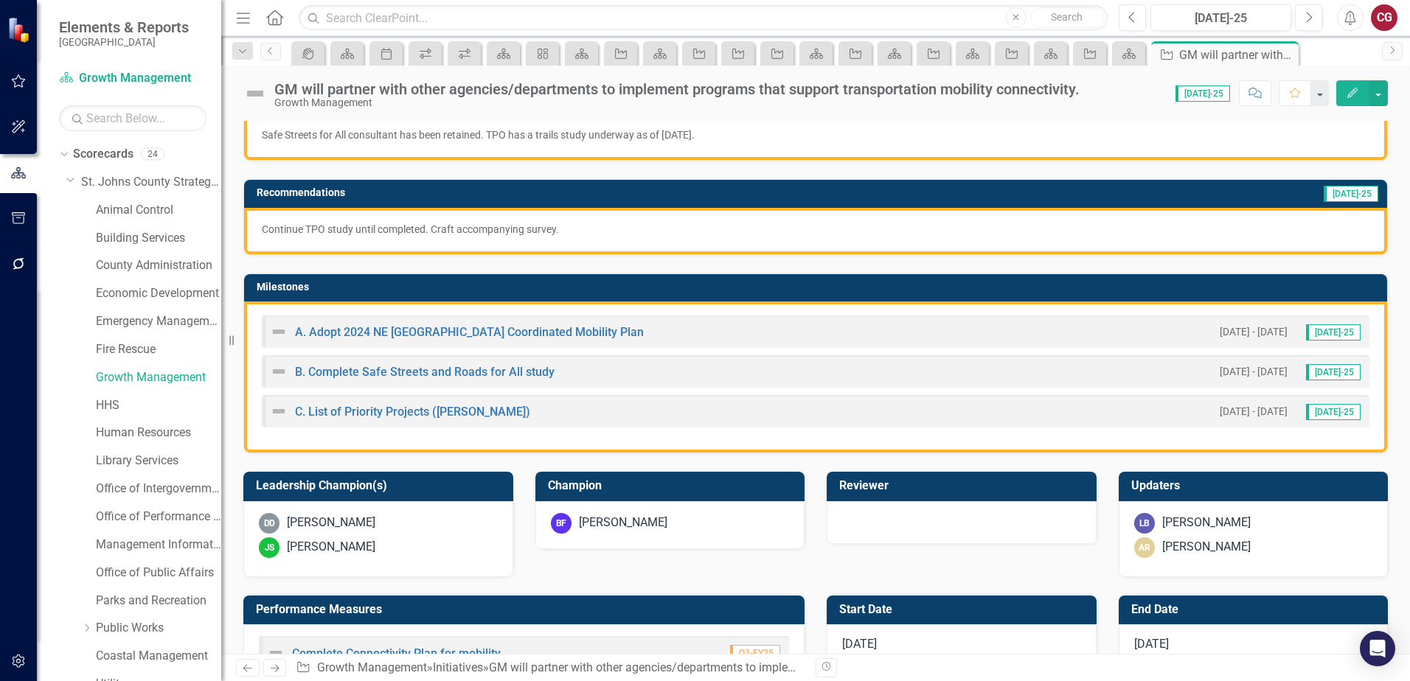
scroll to position [295, 0]
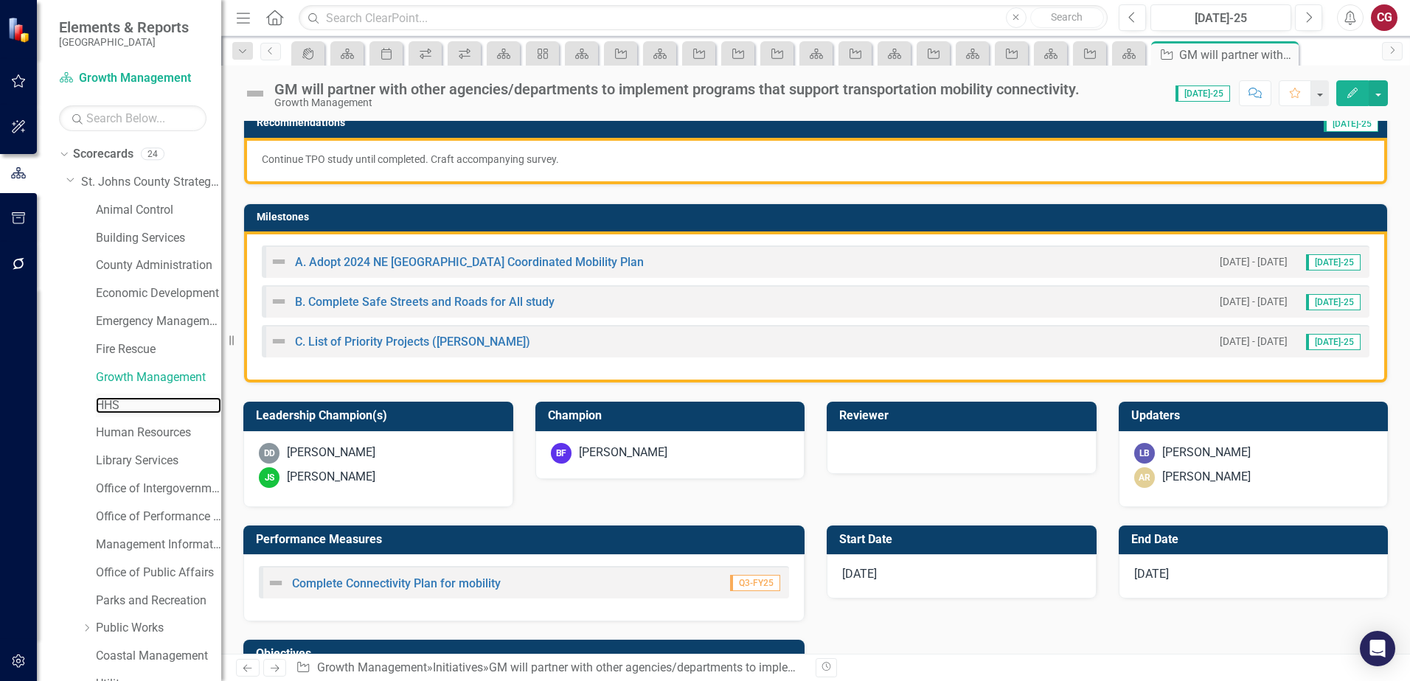
drag, startPoint x: 114, startPoint y: 405, endPoint x: 197, endPoint y: 394, distance: 83.2
click at [114, 405] on link "HHS" at bounding box center [158, 405] width 125 height 17
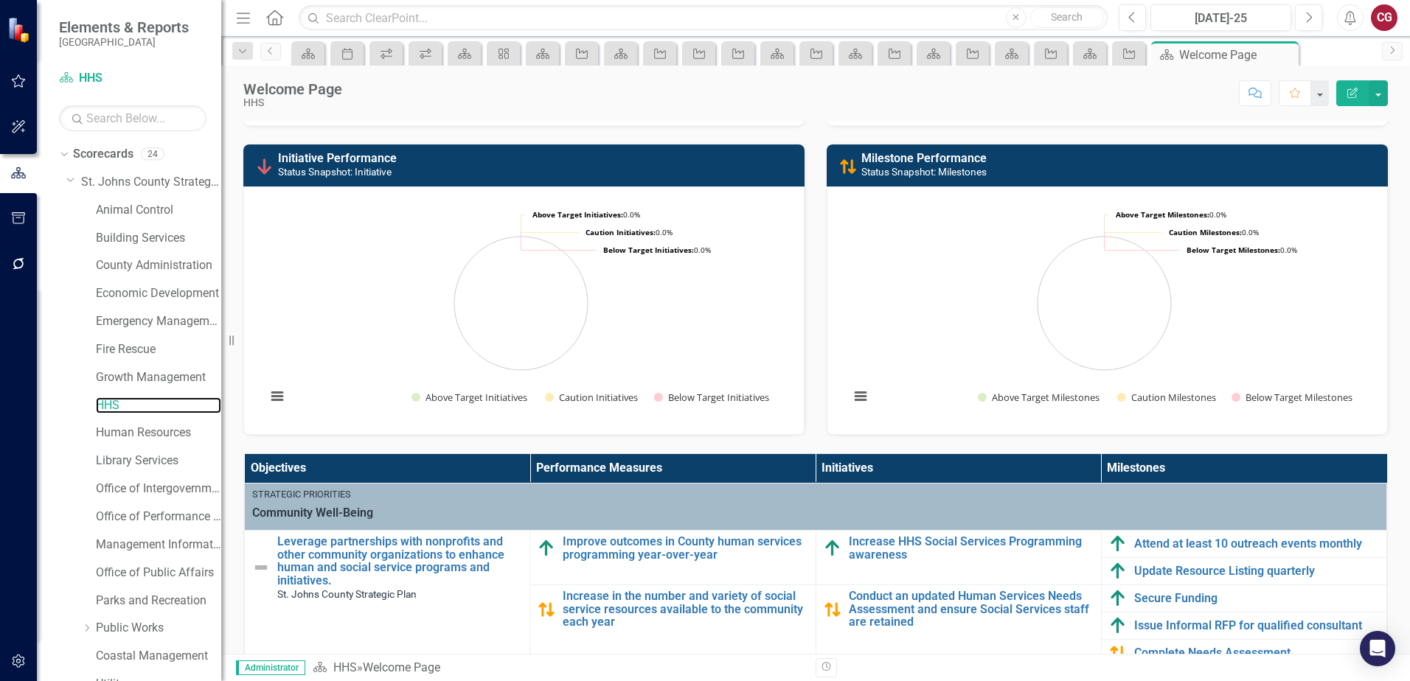
scroll to position [221, 0]
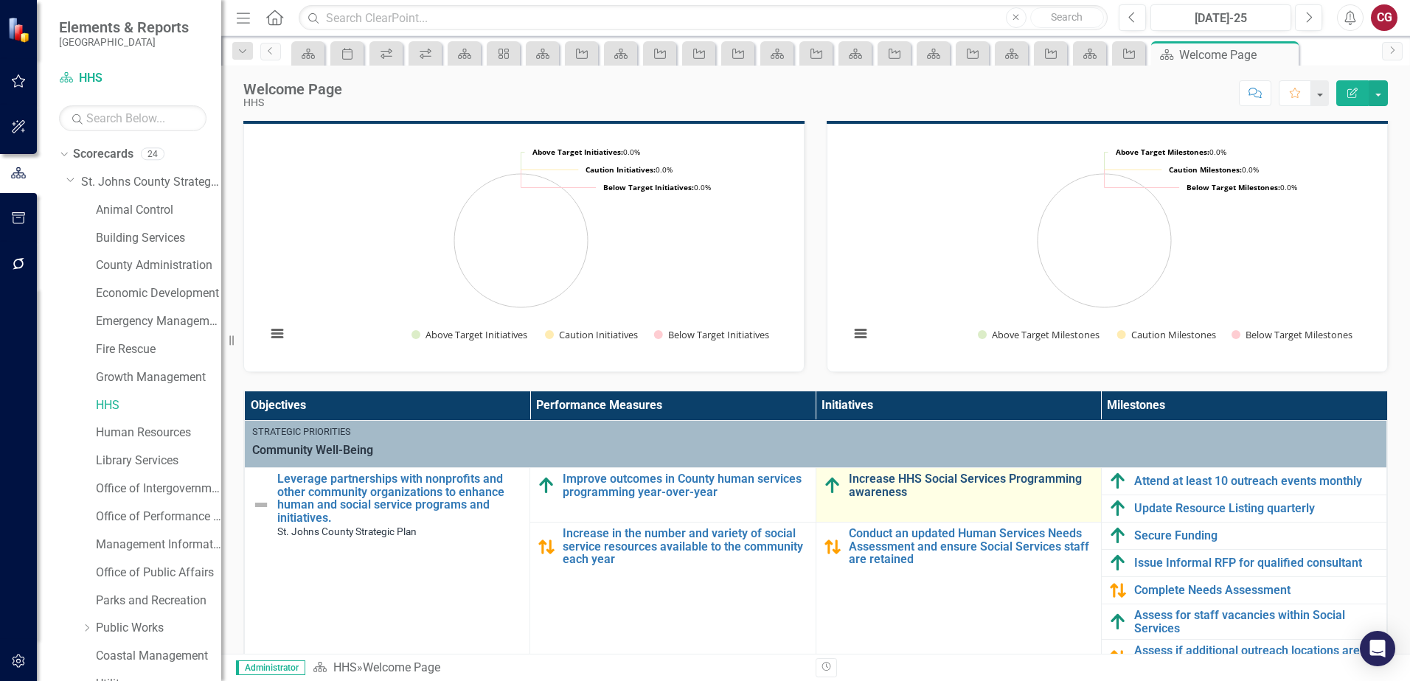
click at [854, 486] on link "Increase HHS Social Services Programming awareness" at bounding box center [971, 486] width 245 height 26
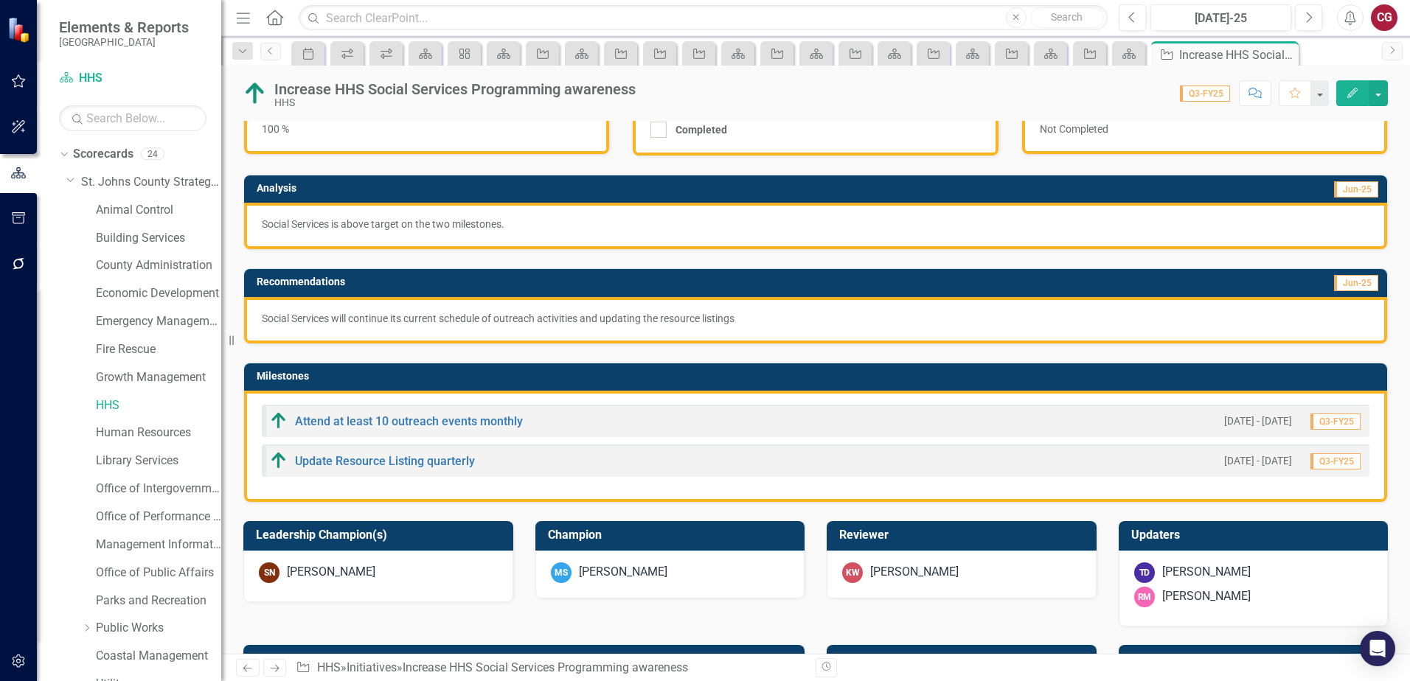
scroll to position [147, 0]
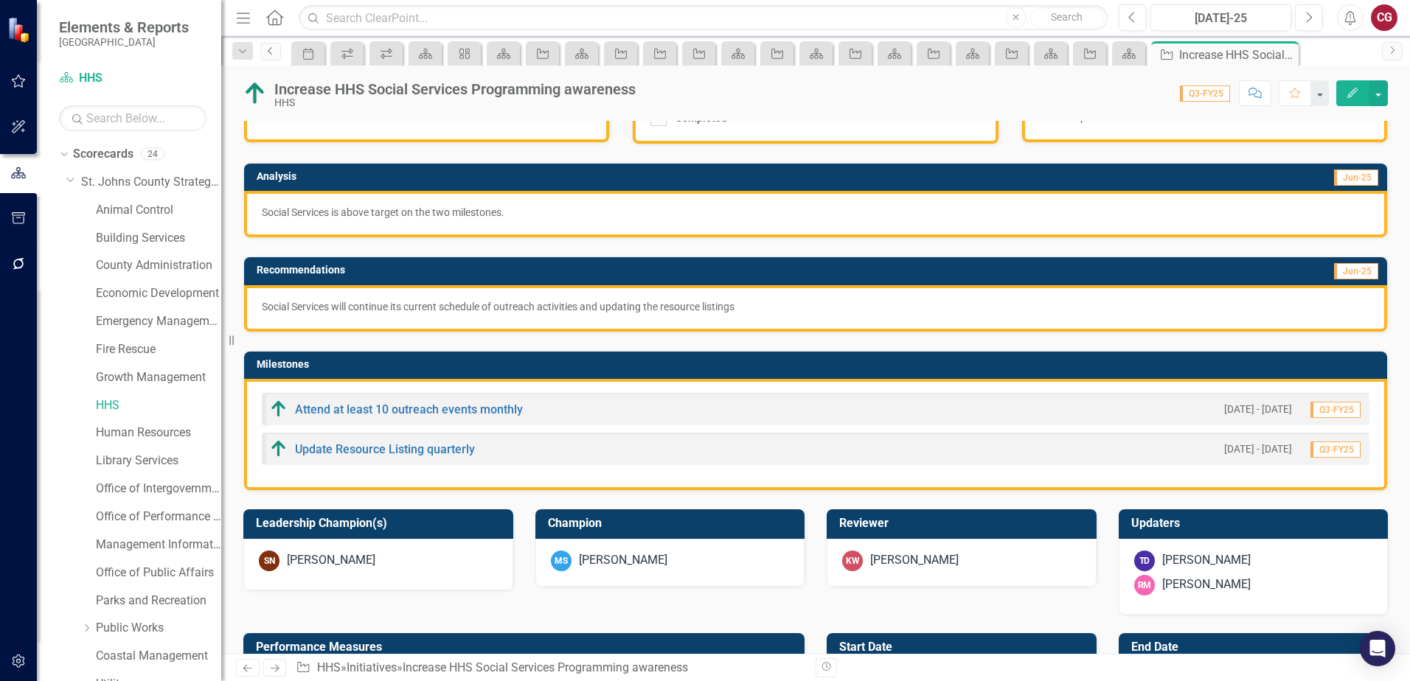
click at [279, 51] on link "Previous" at bounding box center [270, 52] width 21 height 18
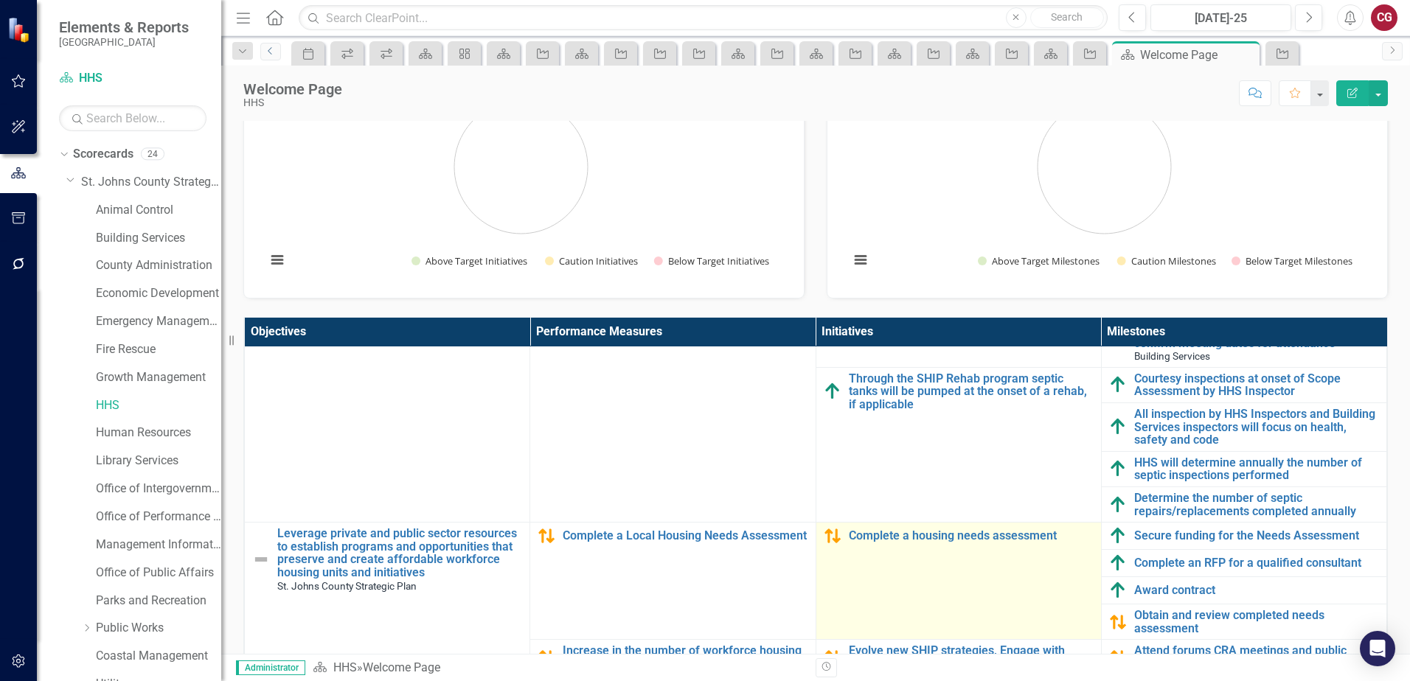
scroll to position [770, 0]
click at [934, 529] on link "Complete a housing needs assessment" at bounding box center [971, 535] width 245 height 13
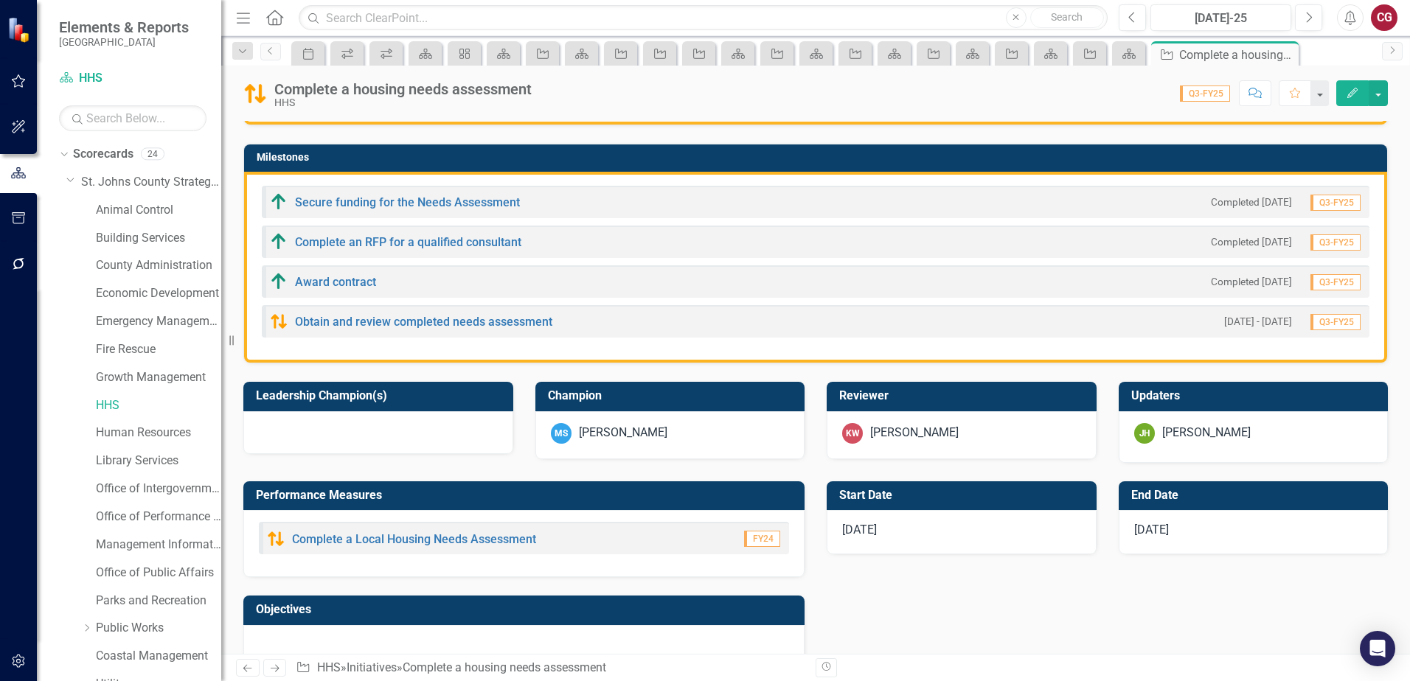
scroll to position [369, 0]
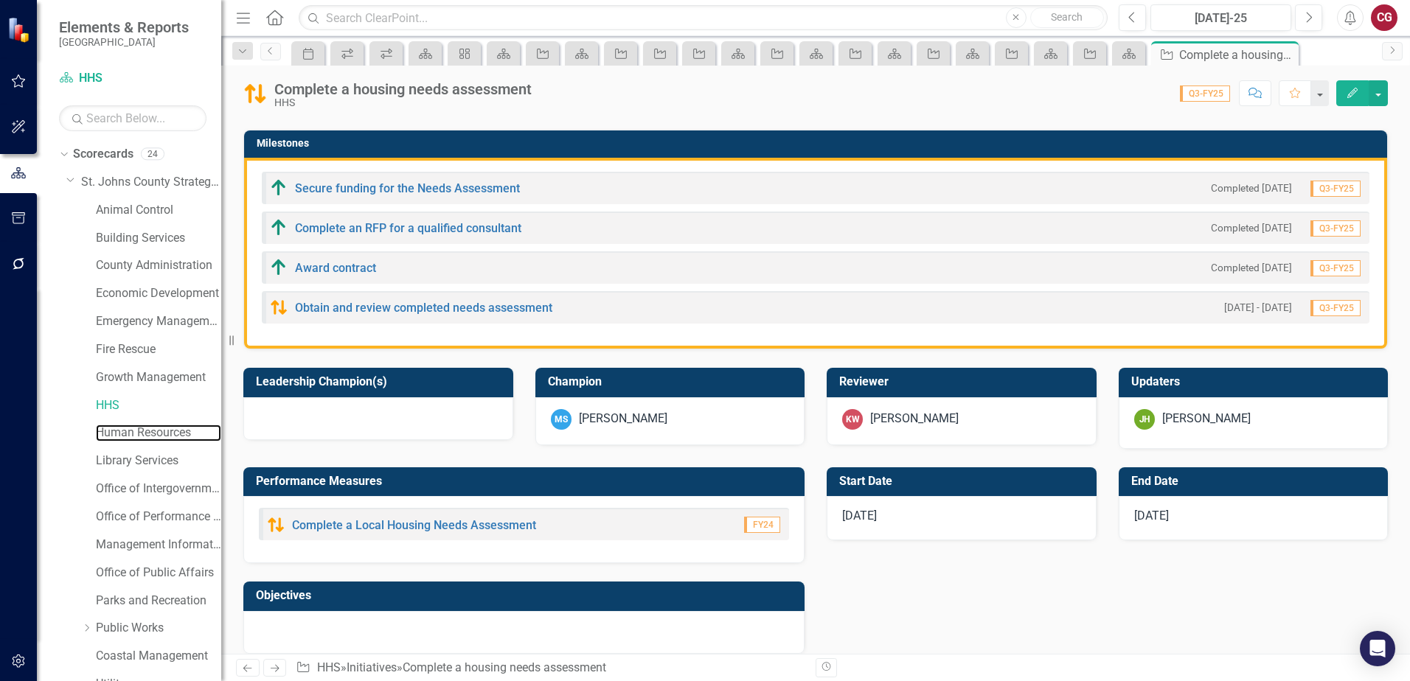
drag, startPoint x: 134, startPoint y: 434, endPoint x: 703, endPoint y: 355, distance: 574.7
click at [134, 434] on link "Human Resources" at bounding box center [158, 433] width 125 height 17
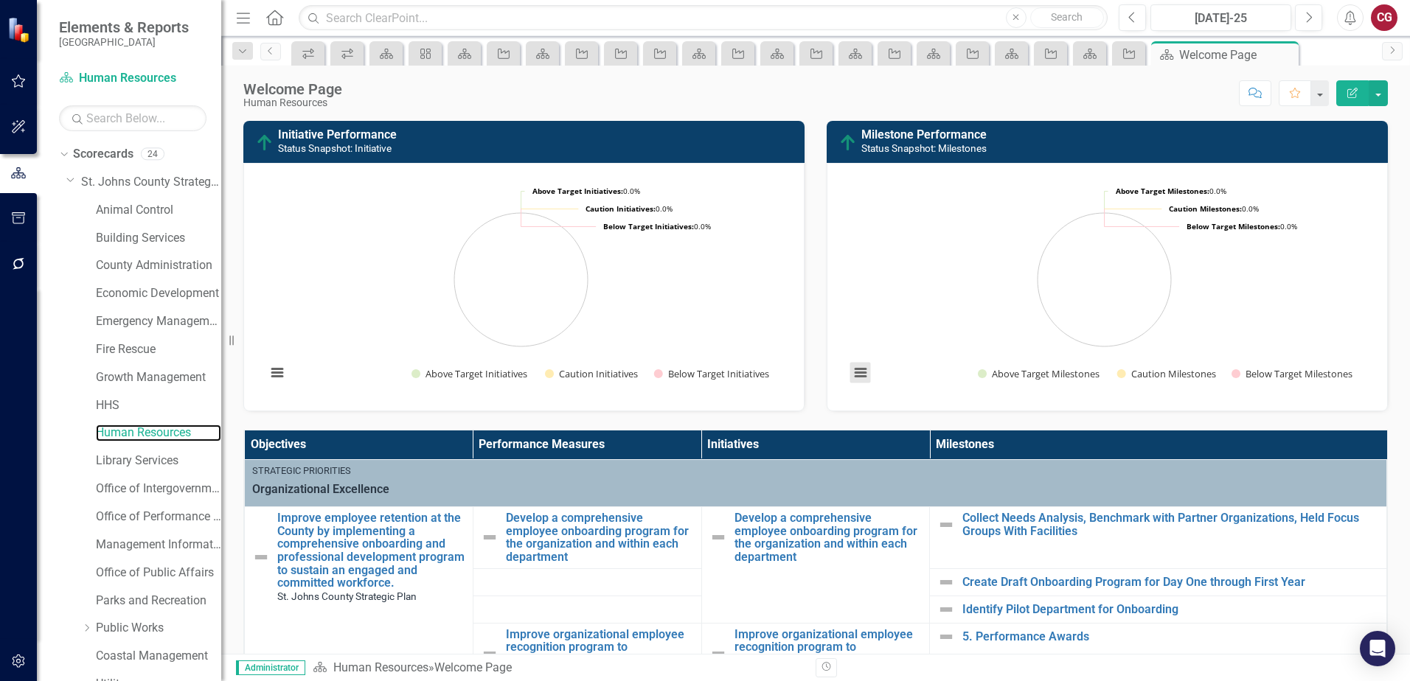
click at [852, 379] on button "View chart menu, Chart" at bounding box center [860, 373] width 21 height 21
click at [884, 380] on div "Download PNG image Download JPEG image Download PDF document Download SVG vecto…" at bounding box center [922, 311] width 186 height 144
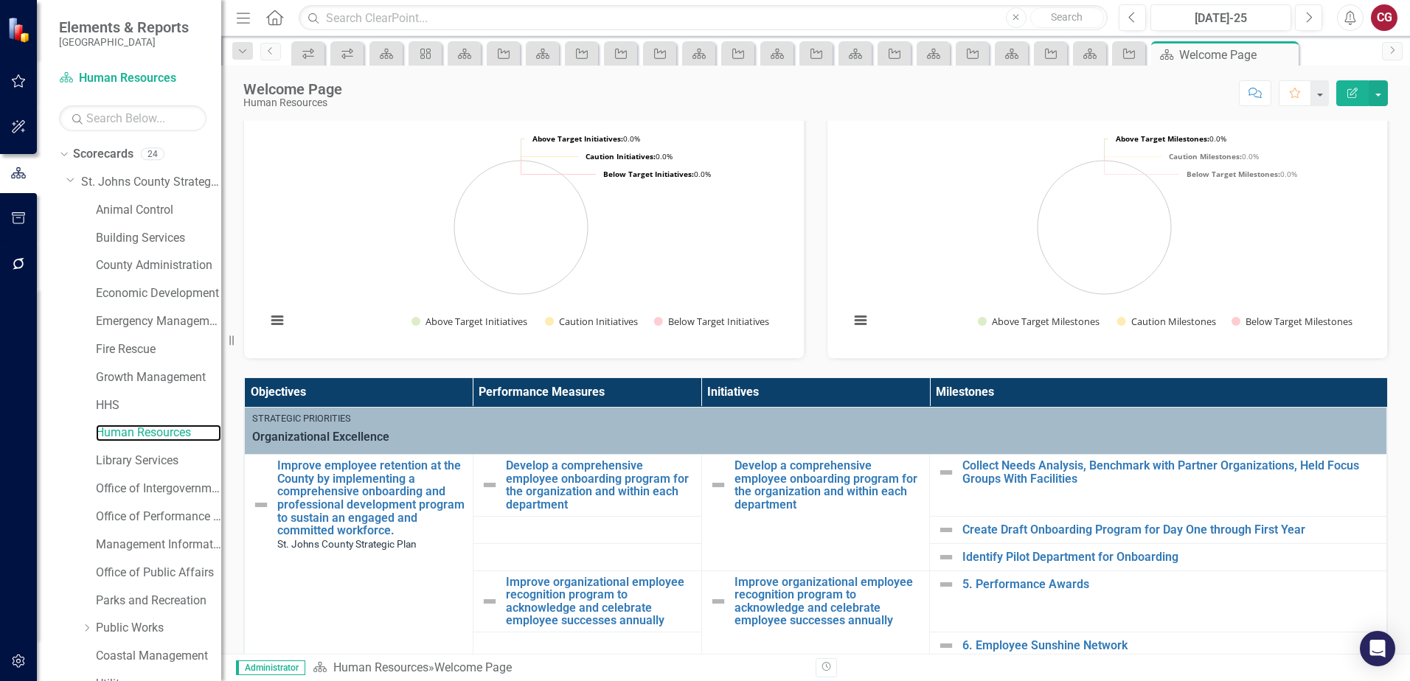
scroll to position [74, 0]
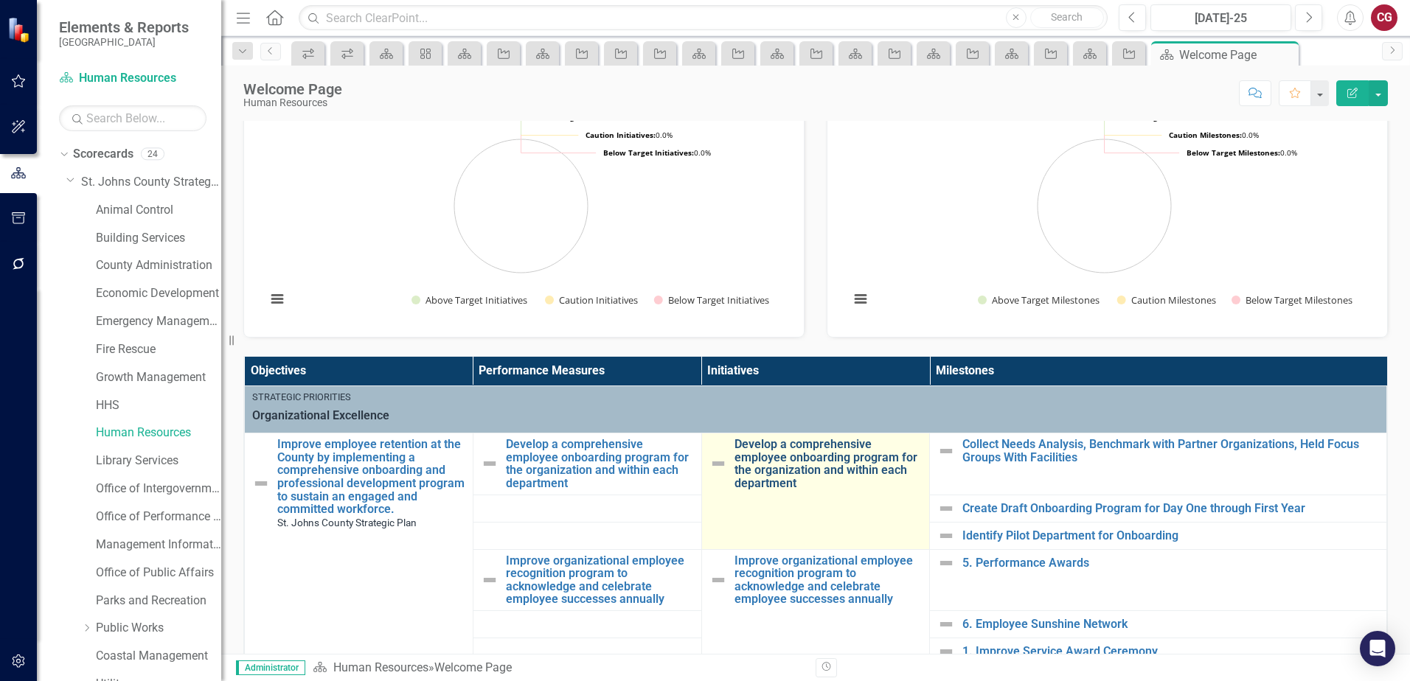
click at [796, 462] on link "Develop a comprehensive employee onboarding program for the organization and wi…" at bounding box center [828, 464] width 188 height 52
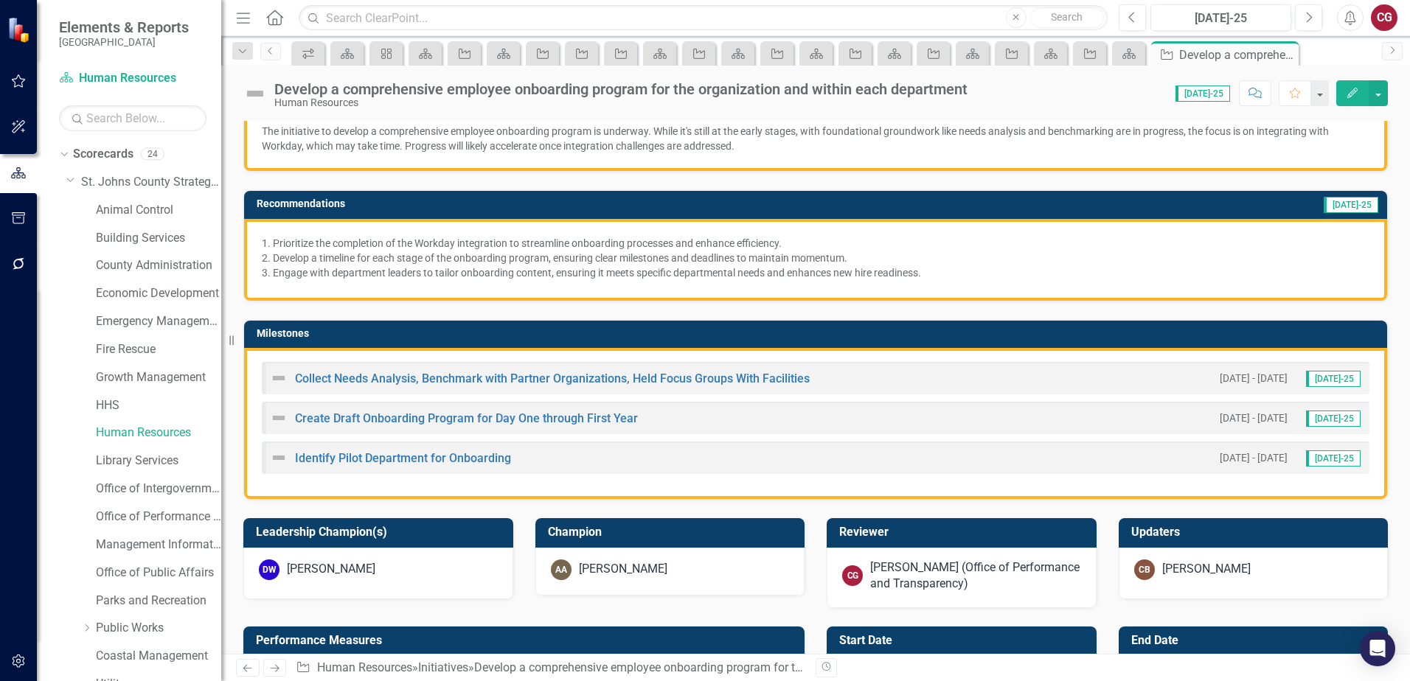
scroll to position [369, 0]
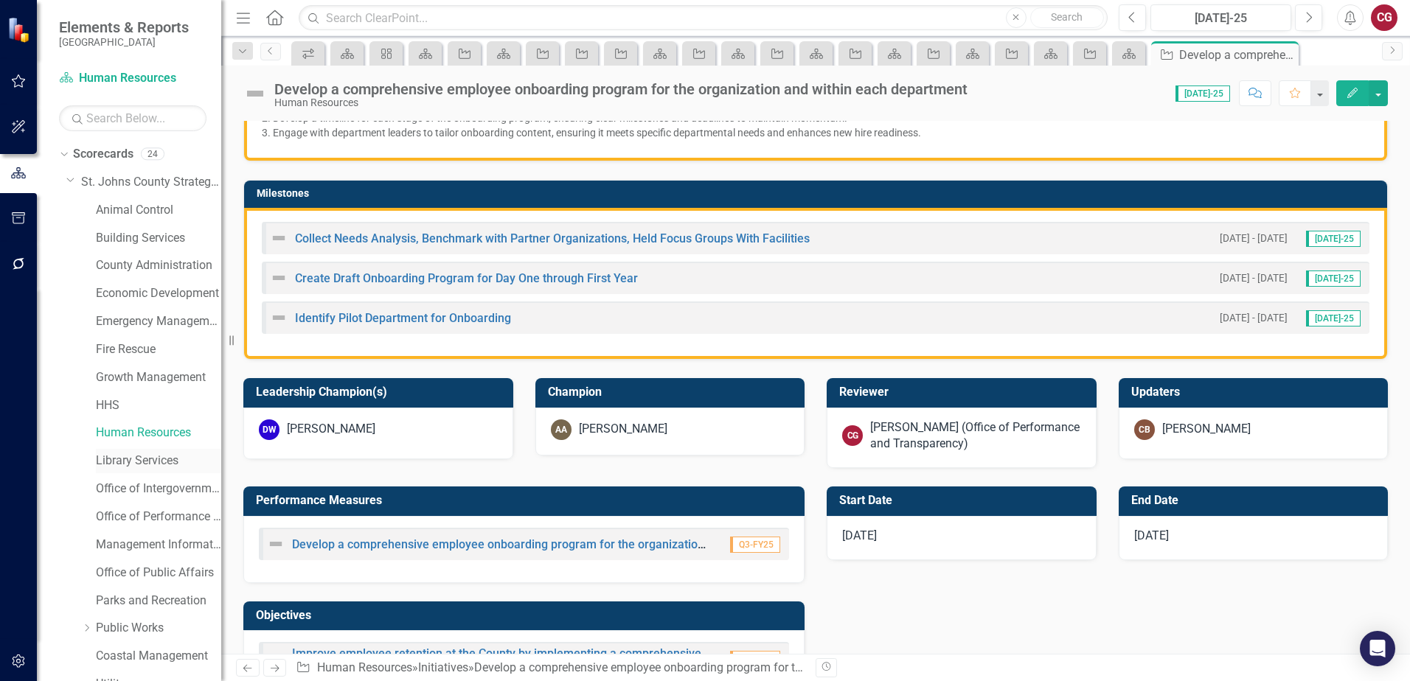
click at [160, 458] on link "Library Services" at bounding box center [158, 461] width 125 height 17
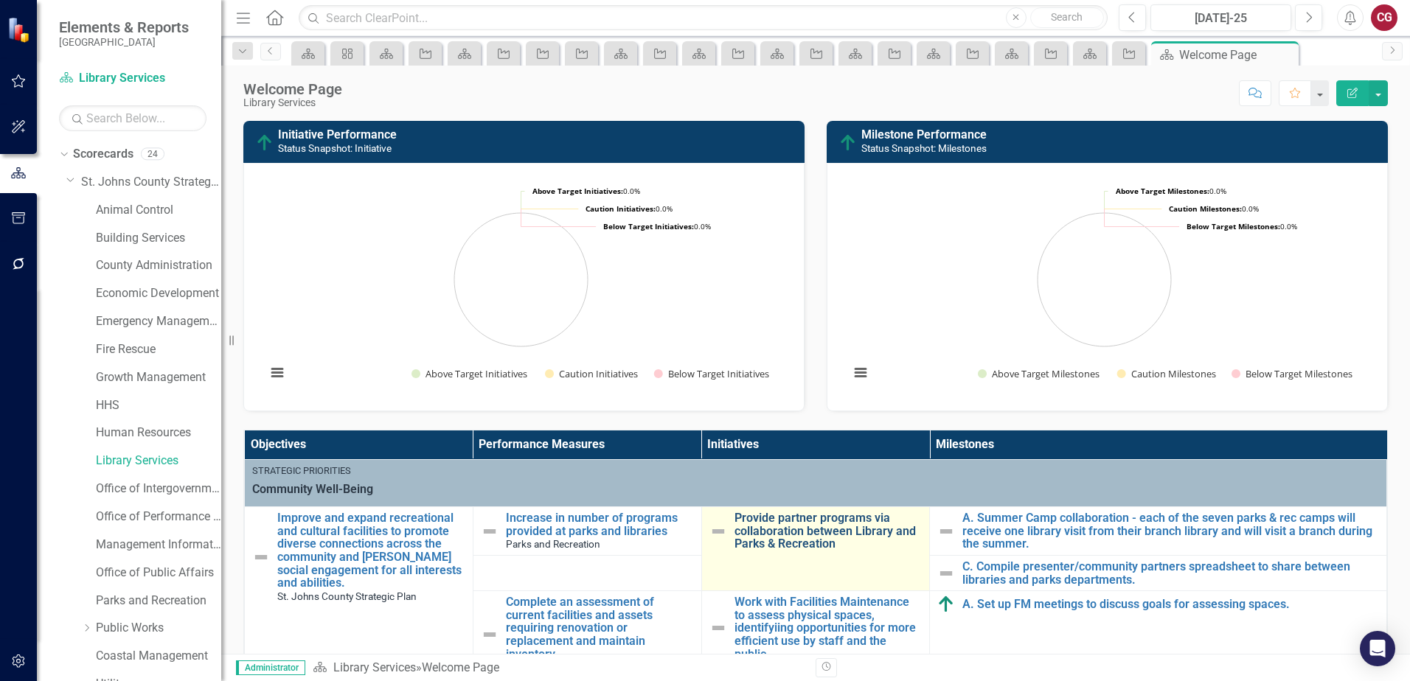
click at [796, 530] on link "Provide partner programs via collaboration between Library and Parks & Recreati…" at bounding box center [828, 531] width 188 height 39
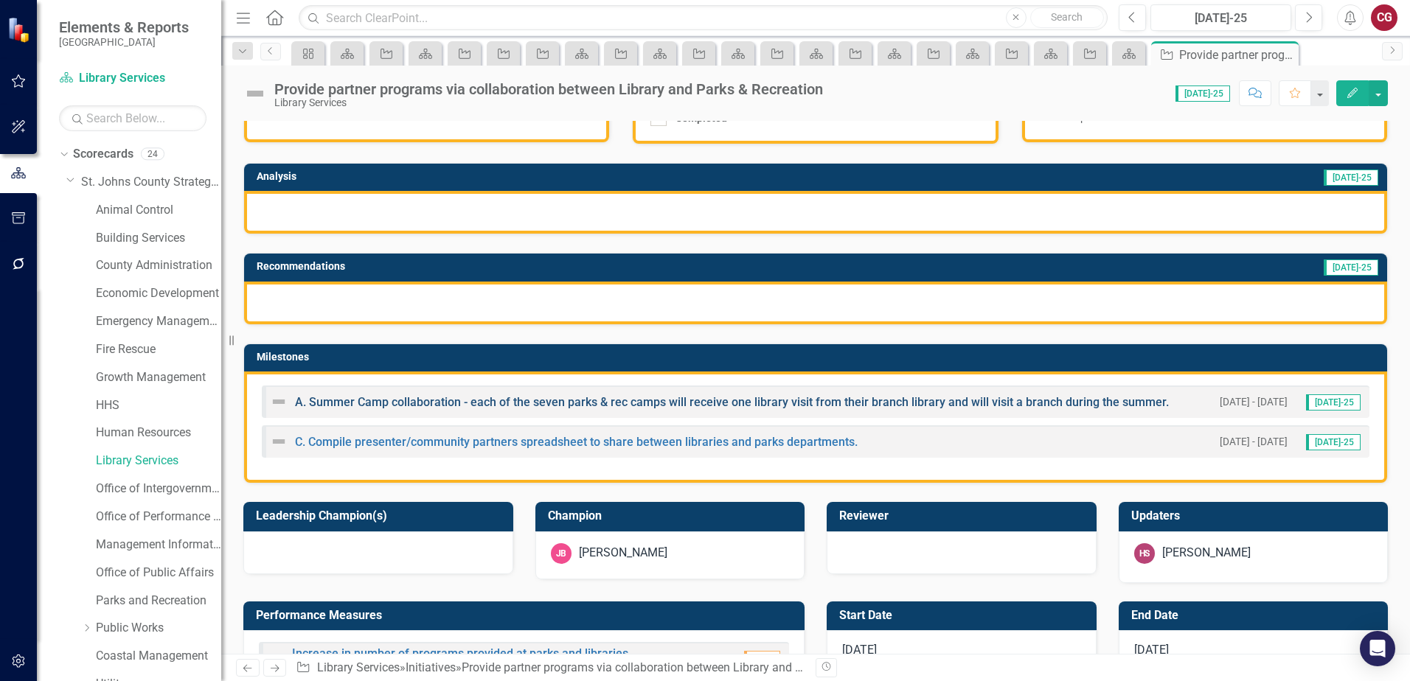
scroll to position [221, 0]
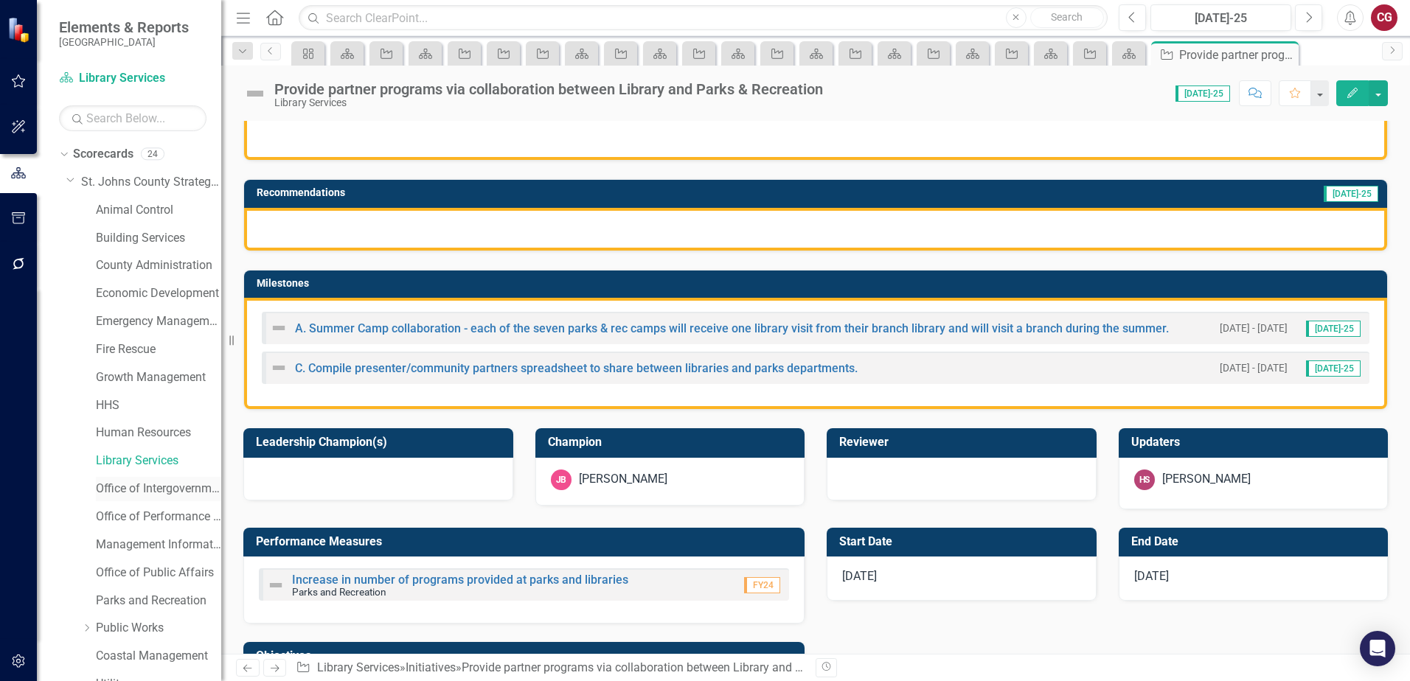
click at [137, 492] on link "Office of Intergovernmental Affairs" at bounding box center [158, 489] width 125 height 17
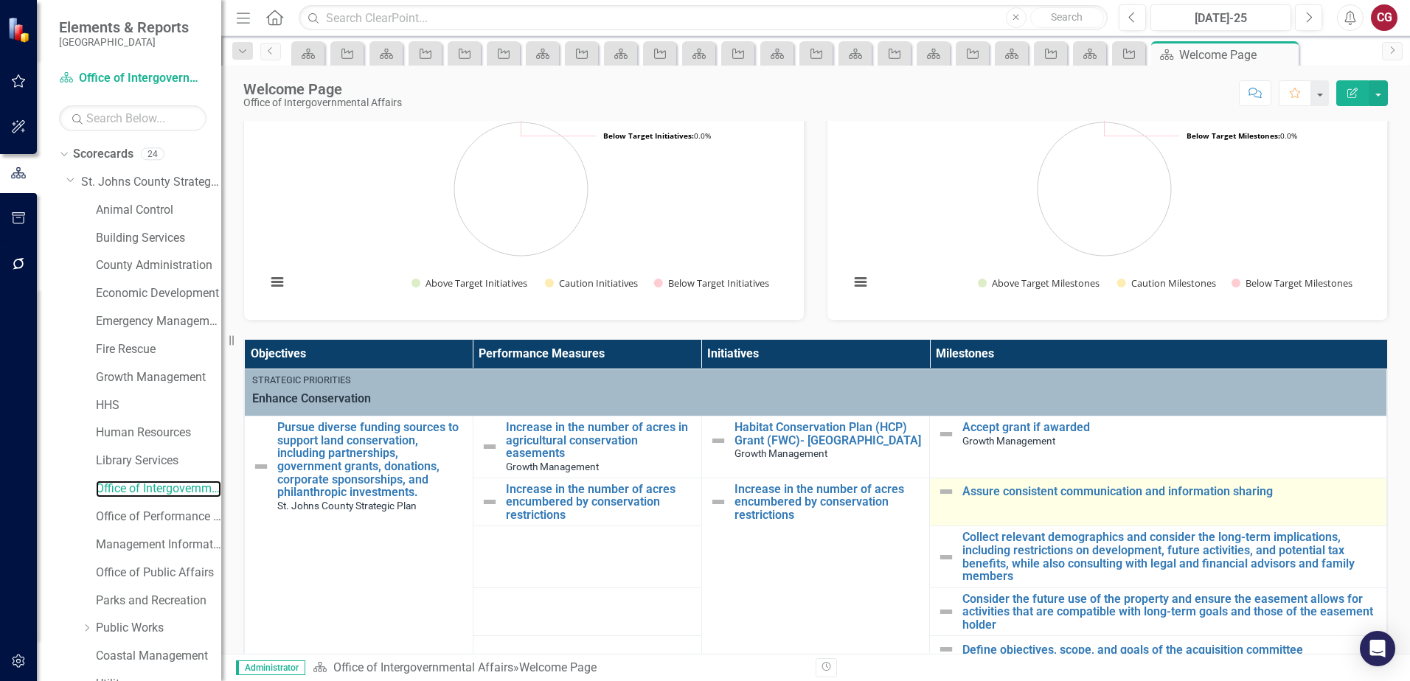
scroll to position [221, 0]
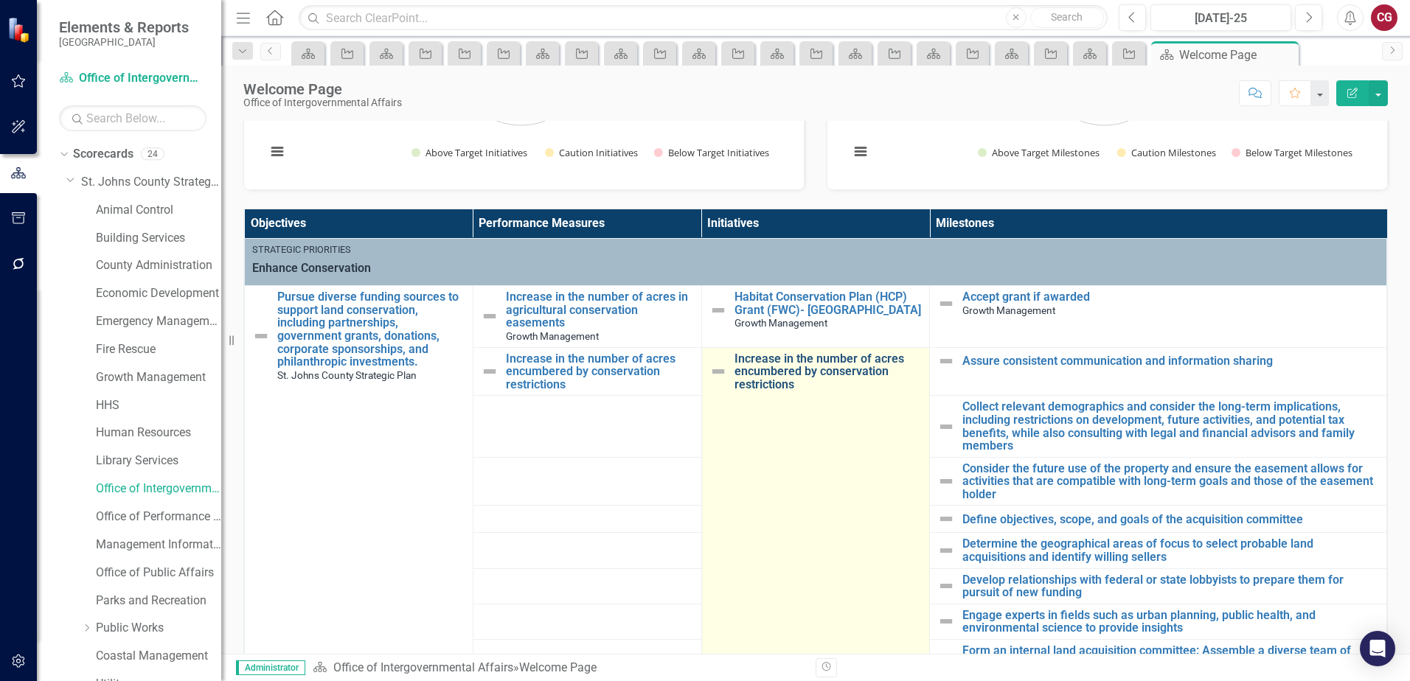
click at [759, 361] on link "Increase in the number of acres encumbered by conservation restrictions" at bounding box center [828, 371] width 188 height 39
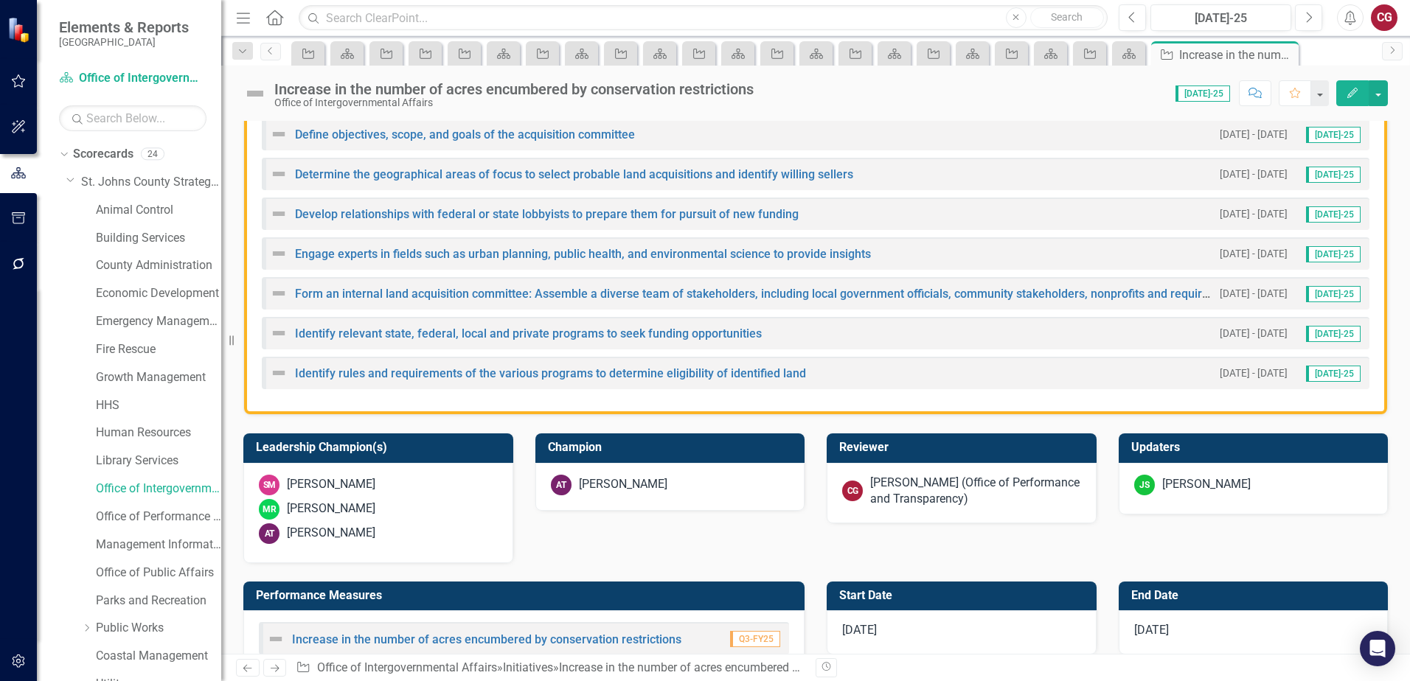
scroll to position [885, 0]
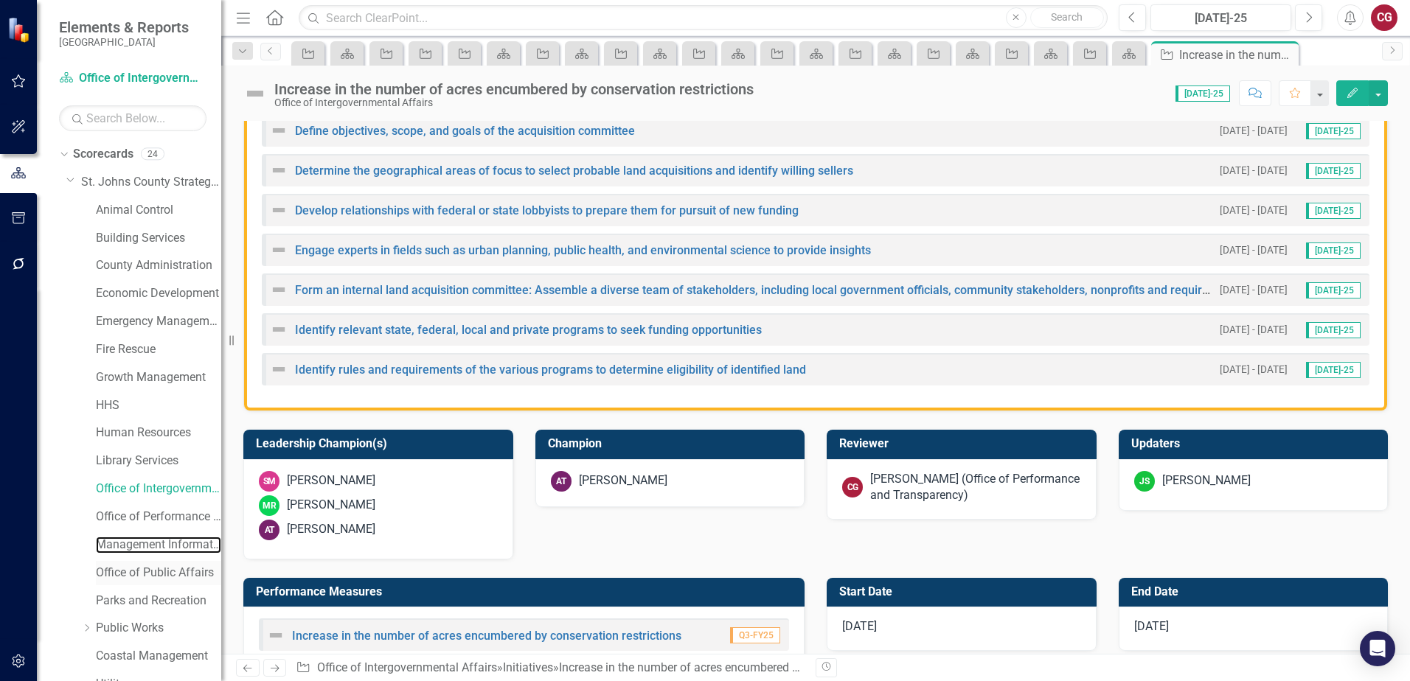
click at [124, 551] on link "Management Information Systems" at bounding box center [158, 545] width 125 height 17
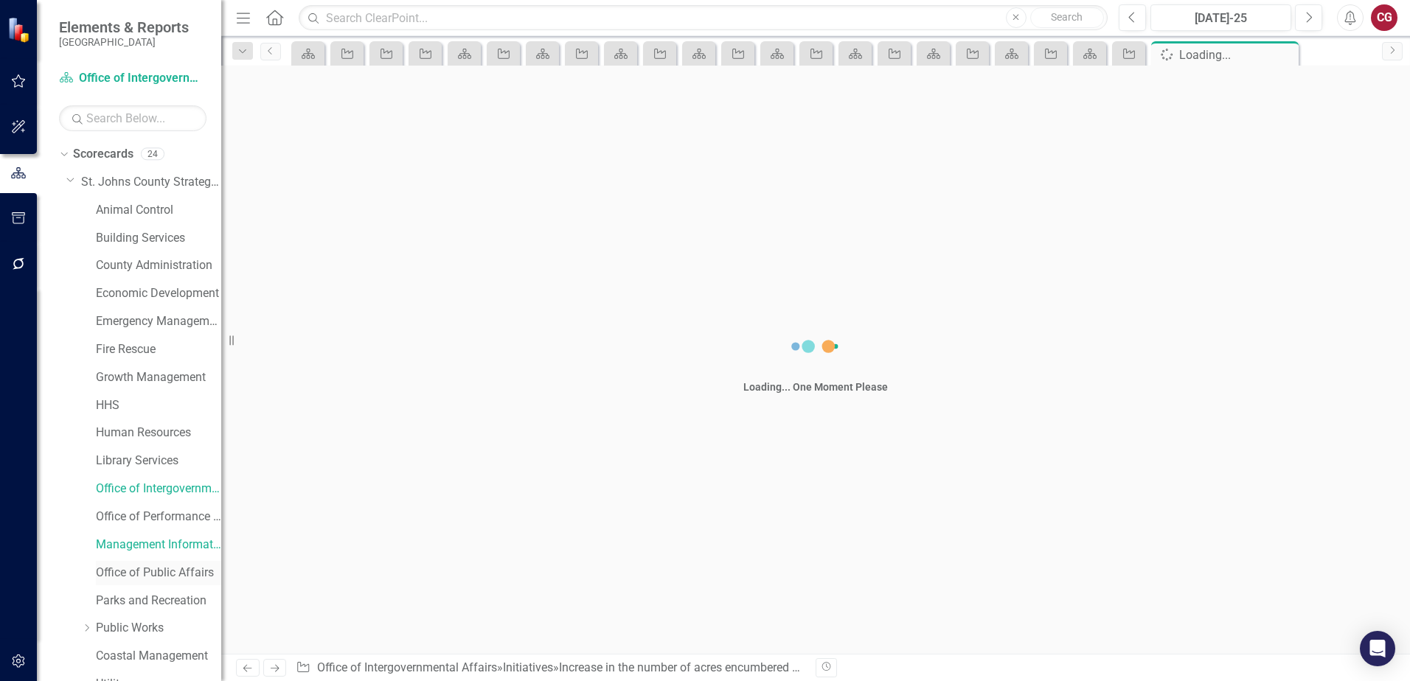
click at [116, 574] on link "Office of Public Affairs" at bounding box center [158, 573] width 125 height 17
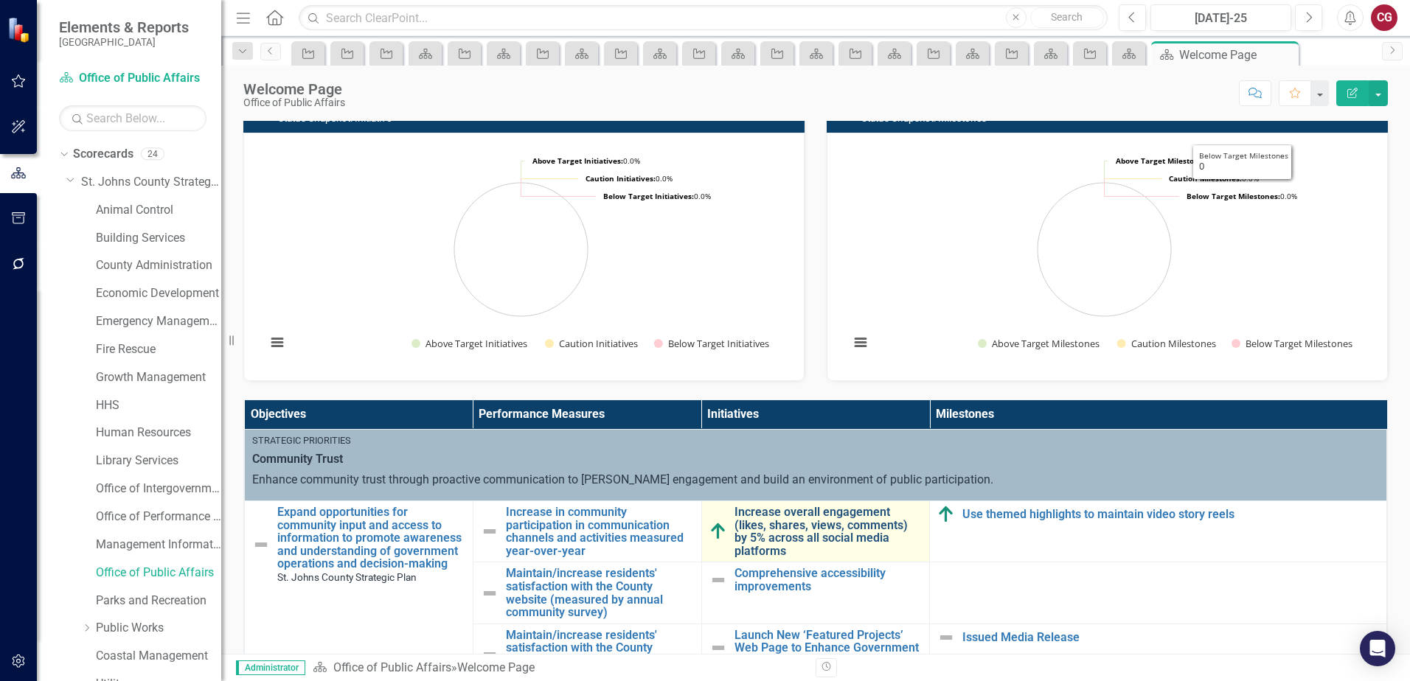
scroll to position [221, 0]
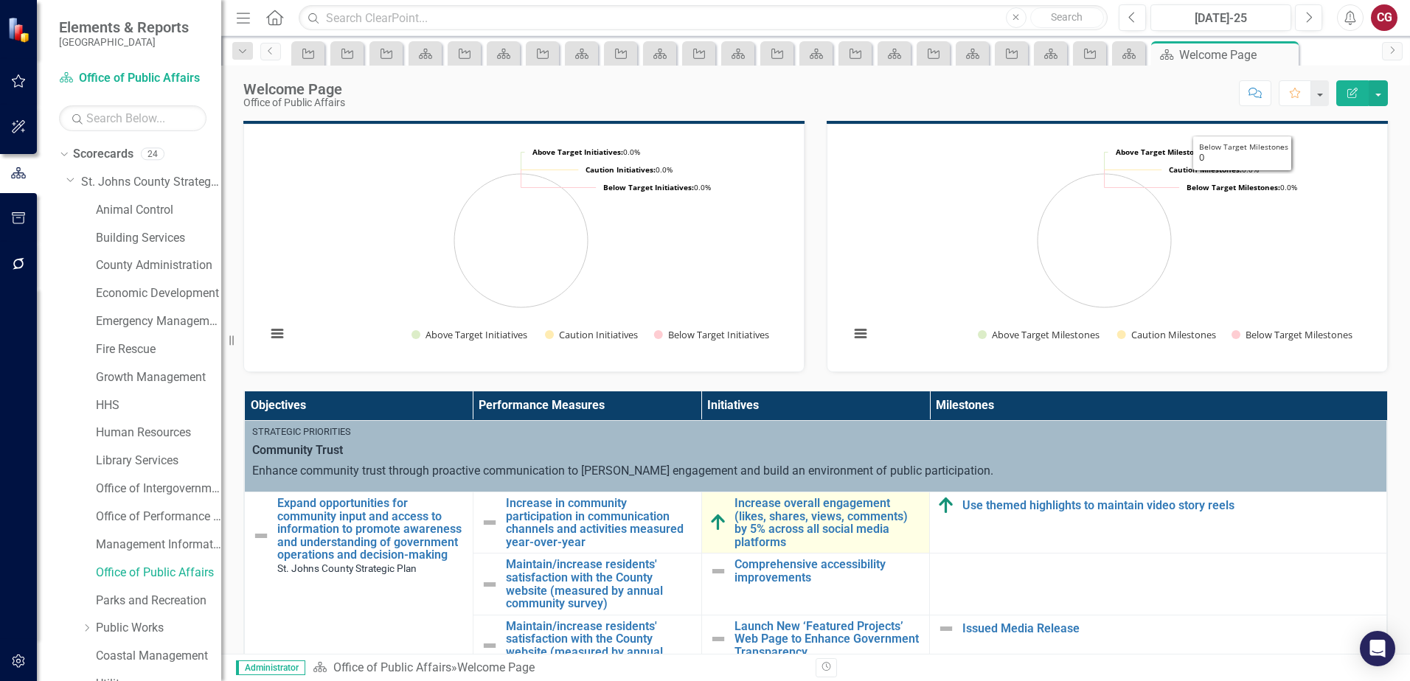
click at [793, 494] on td "Increase overall engagement (likes, shares, views, comments) by 5% across all s…" at bounding box center [815, 522] width 229 height 61
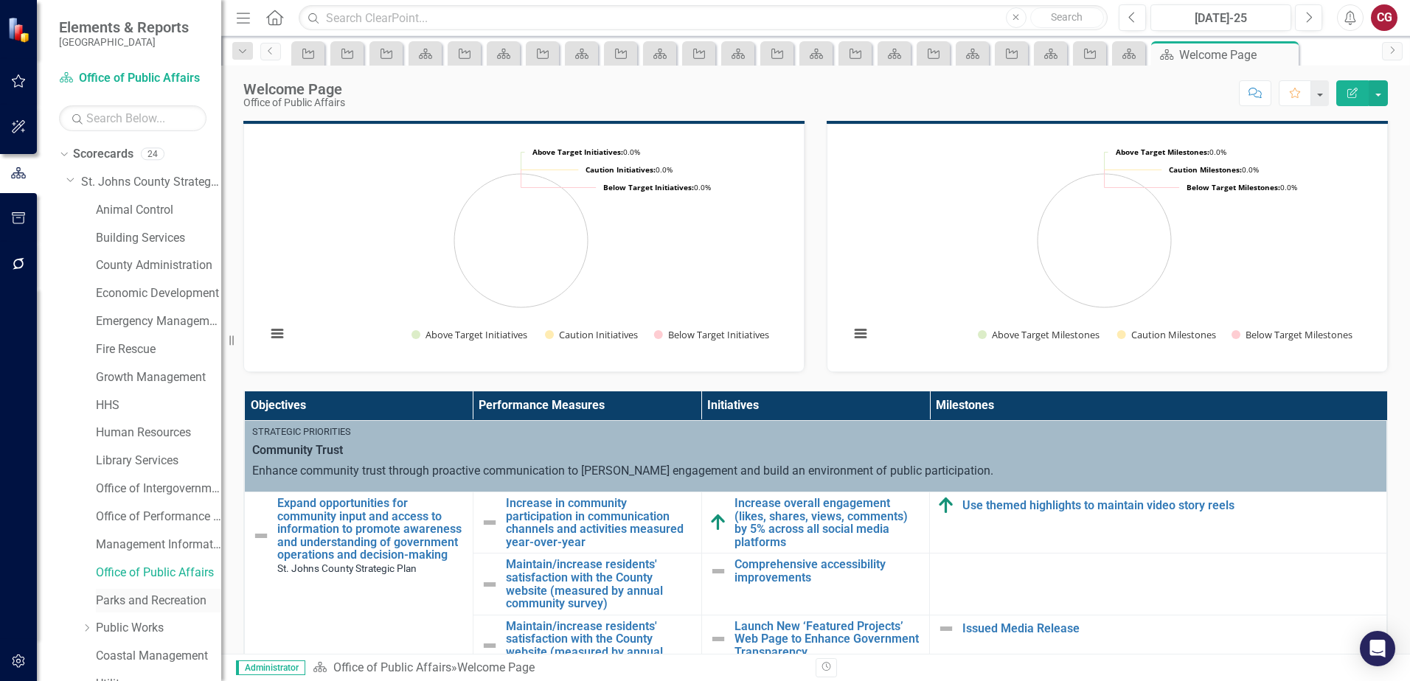
click at [126, 599] on link "Parks and Recreation" at bounding box center [158, 601] width 125 height 17
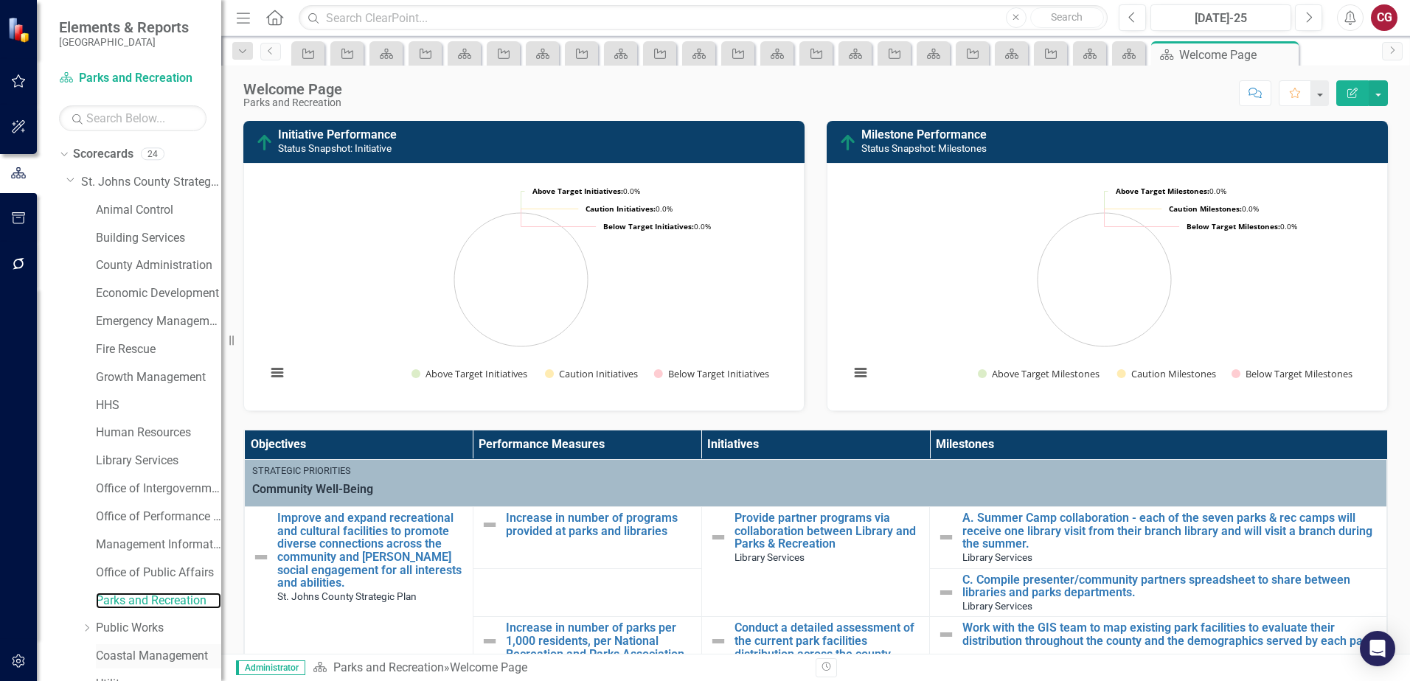
scroll to position [75, 0]
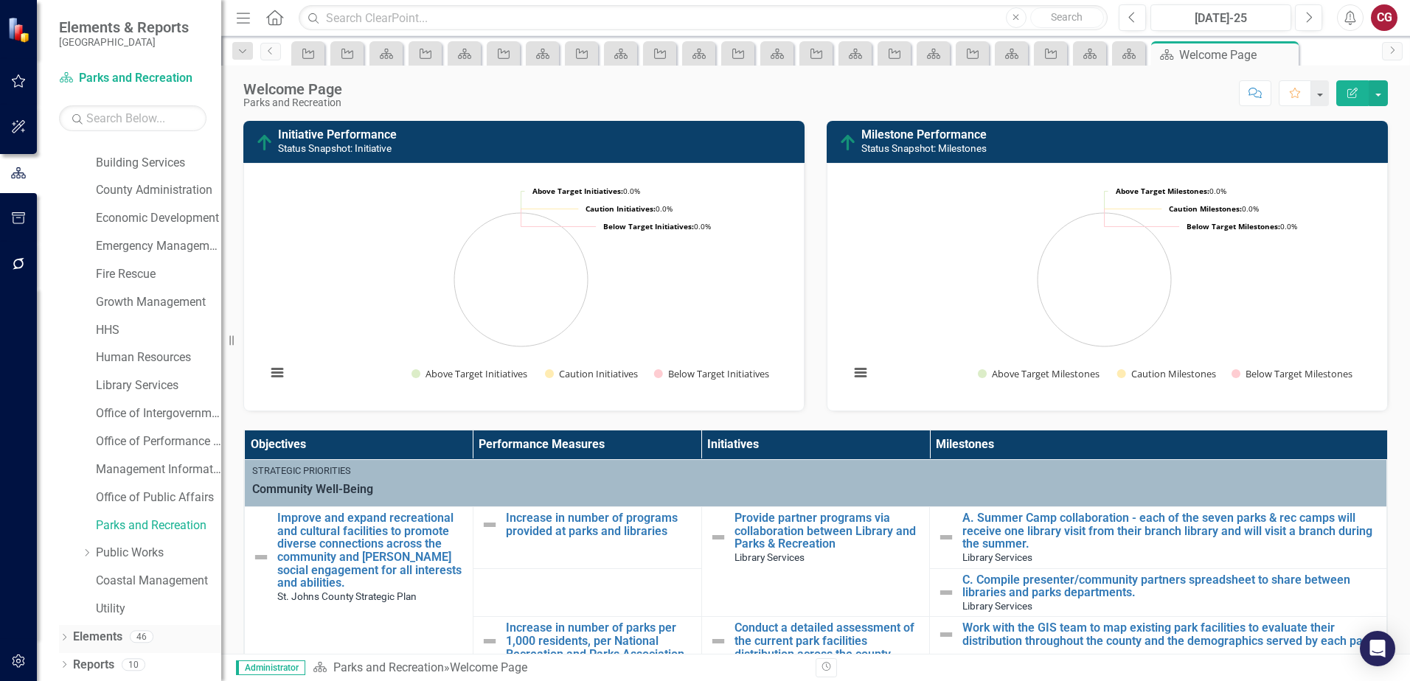
click at [116, 636] on link "Elements" at bounding box center [97, 637] width 49 height 17
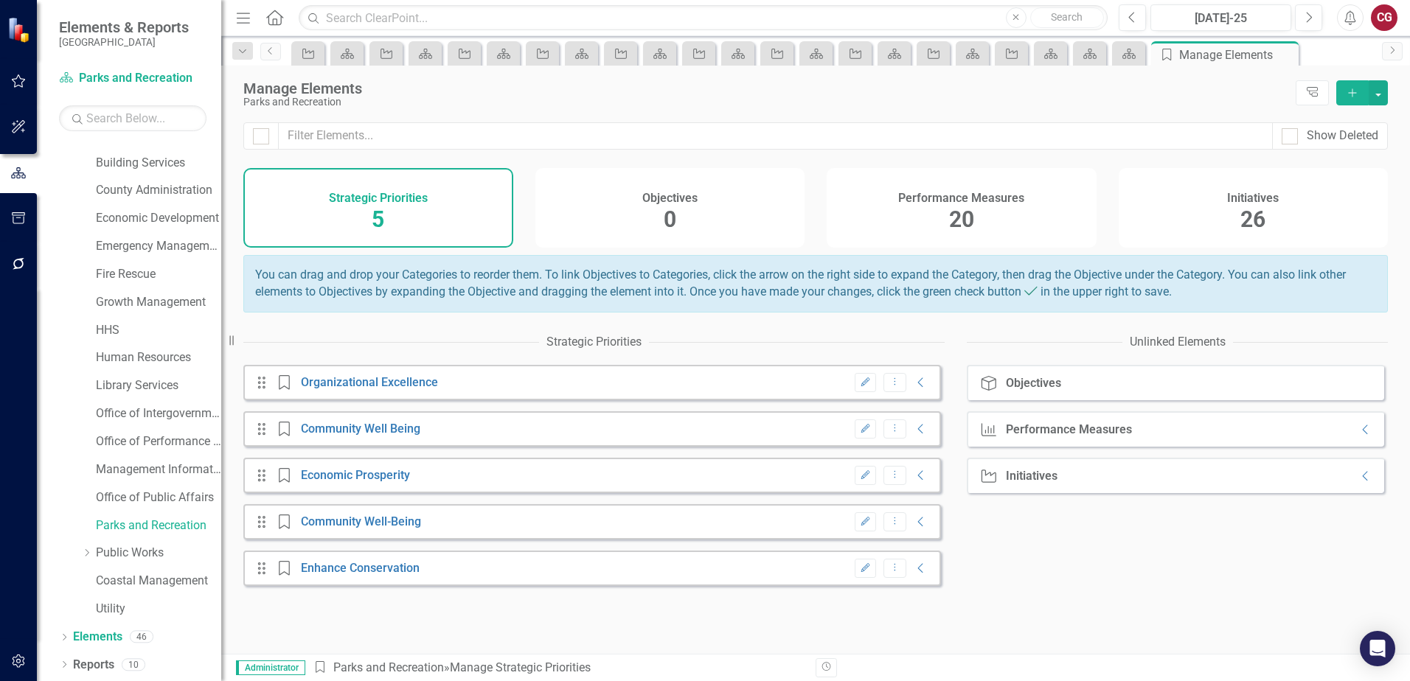
click at [956, 220] on span "20" at bounding box center [961, 219] width 25 height 26
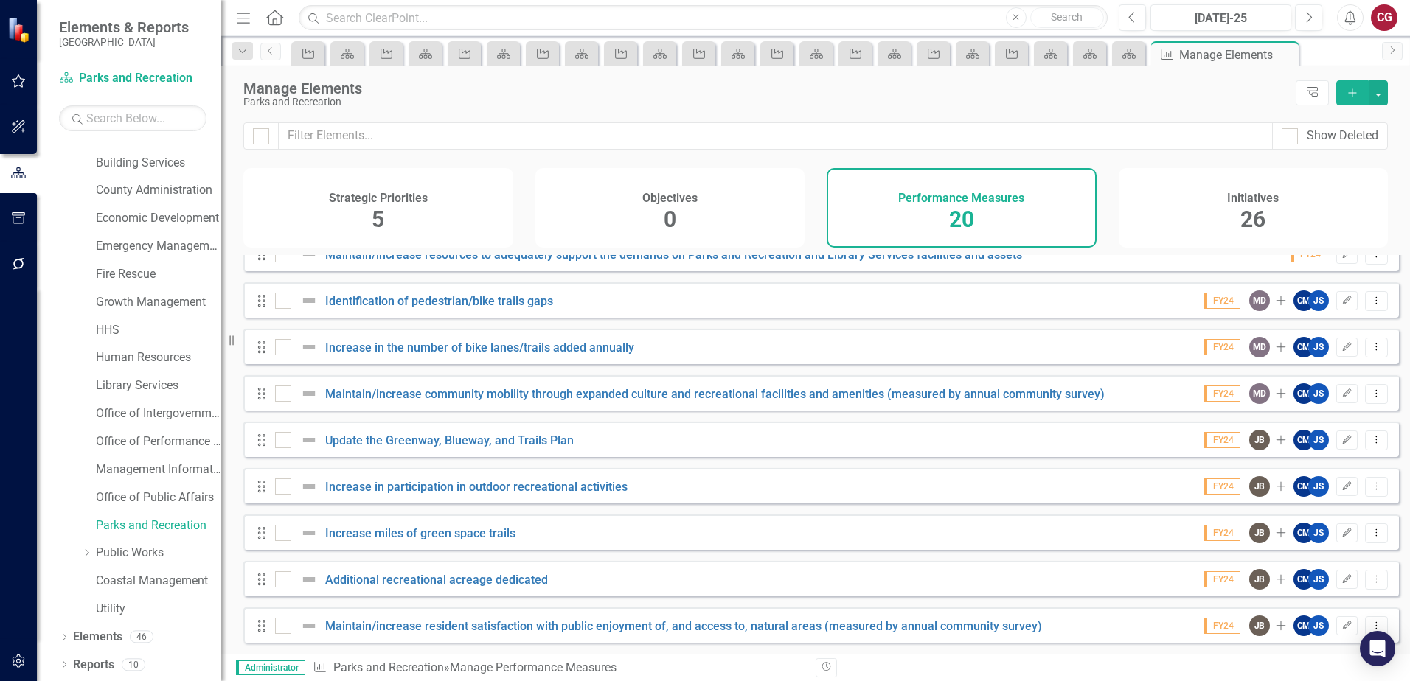
scroll to position [541, 0]
drag, startPoint x: 1251, startPoint y: 223, endPoint x: 1223, endPoint y: 277, distance: 61.3
click at [1251, 223] on span "26" at bounding box center [1252, 219] width 25 height 26
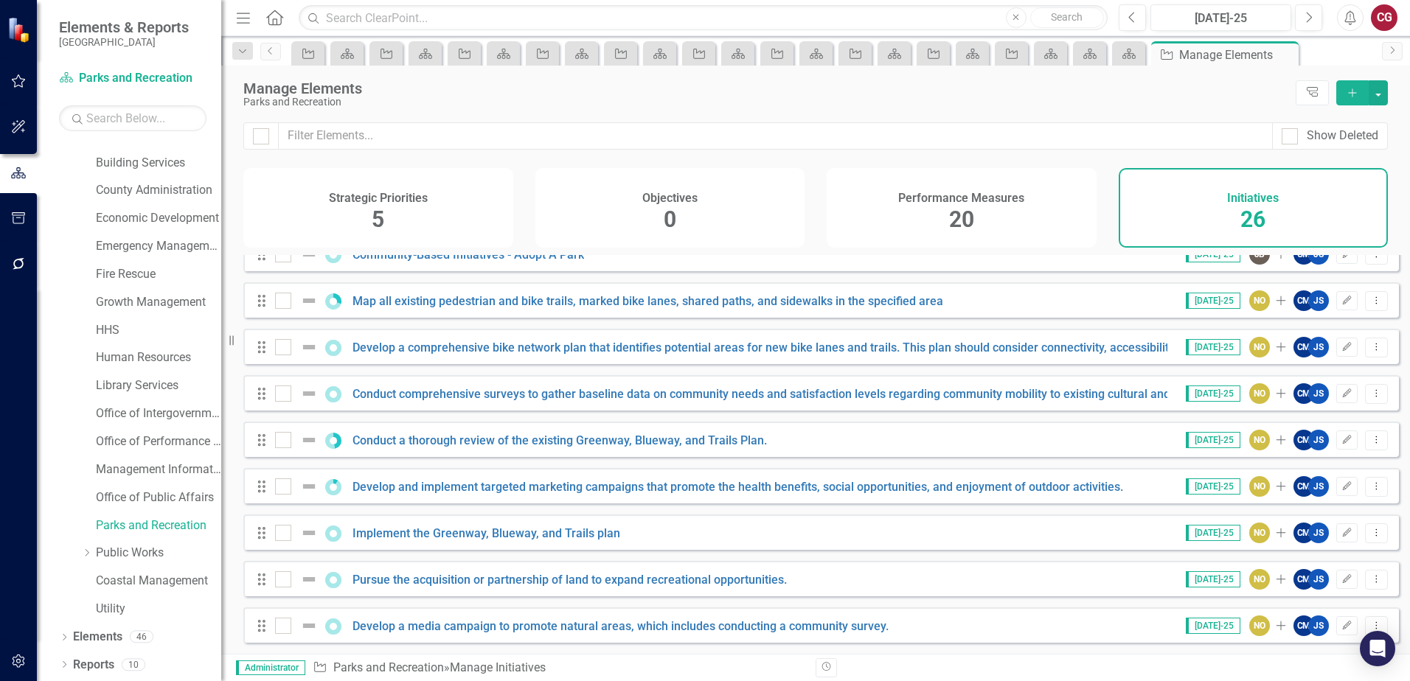
scroll to position [820, 0]
click at [995, 204] on h4 "Performance Measures" at bounding box center [961, 198] width 126 height 13
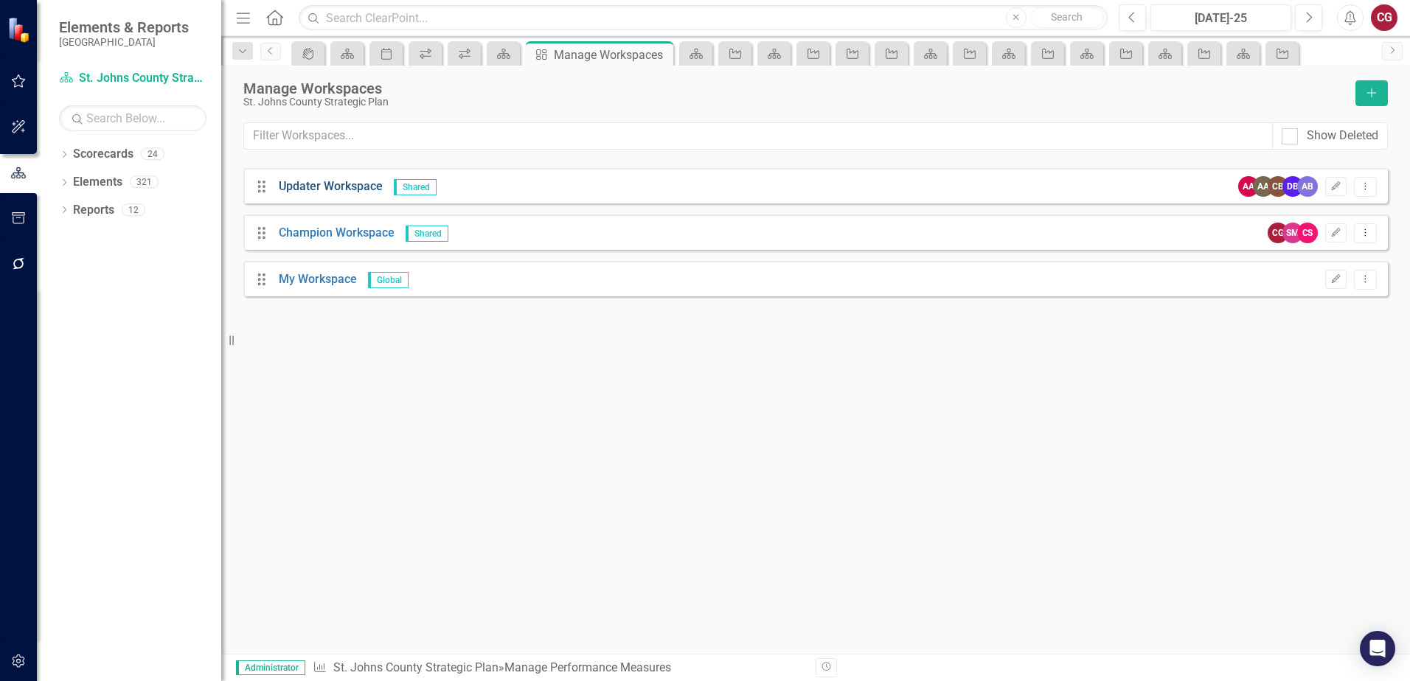
click at [342, 181] on link "Updater Workspace" at bounding box center [331, 186] width 104 height 14
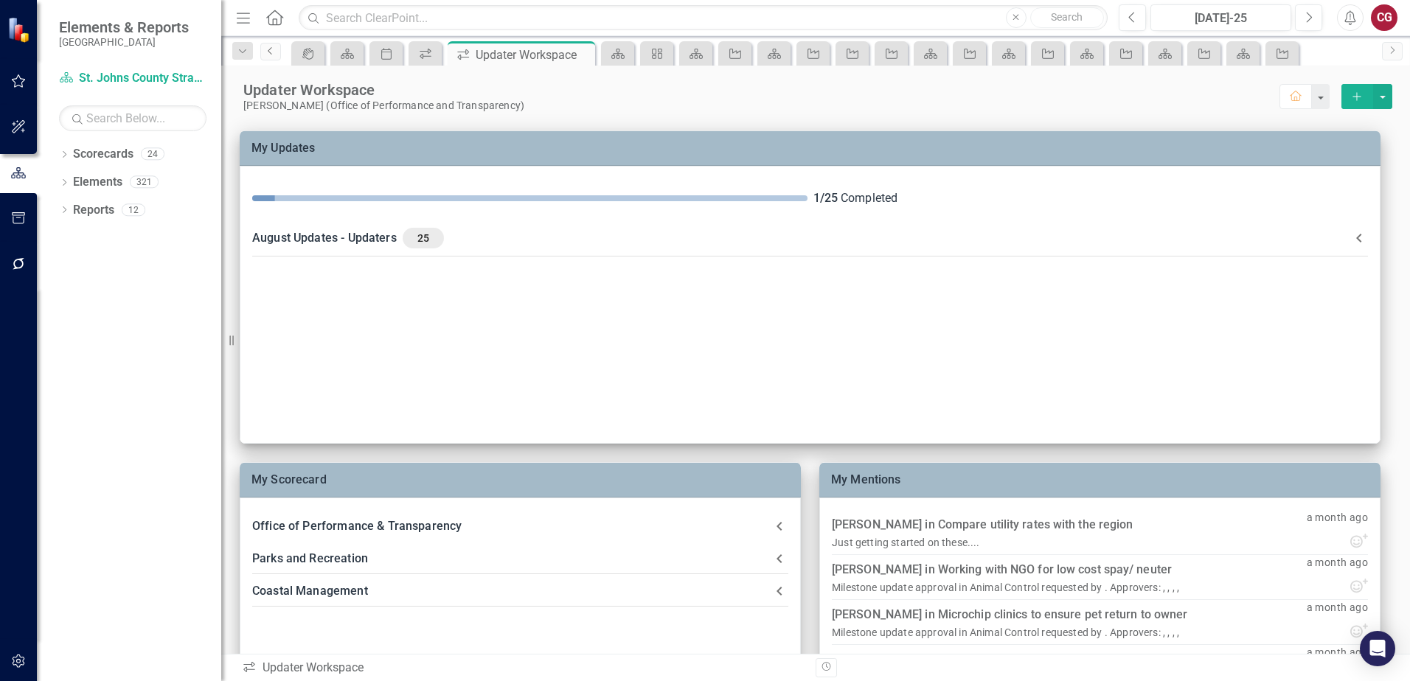
click at [265, 55] on icon "Previous" at bounding box center [271, 50] width 12 height 9
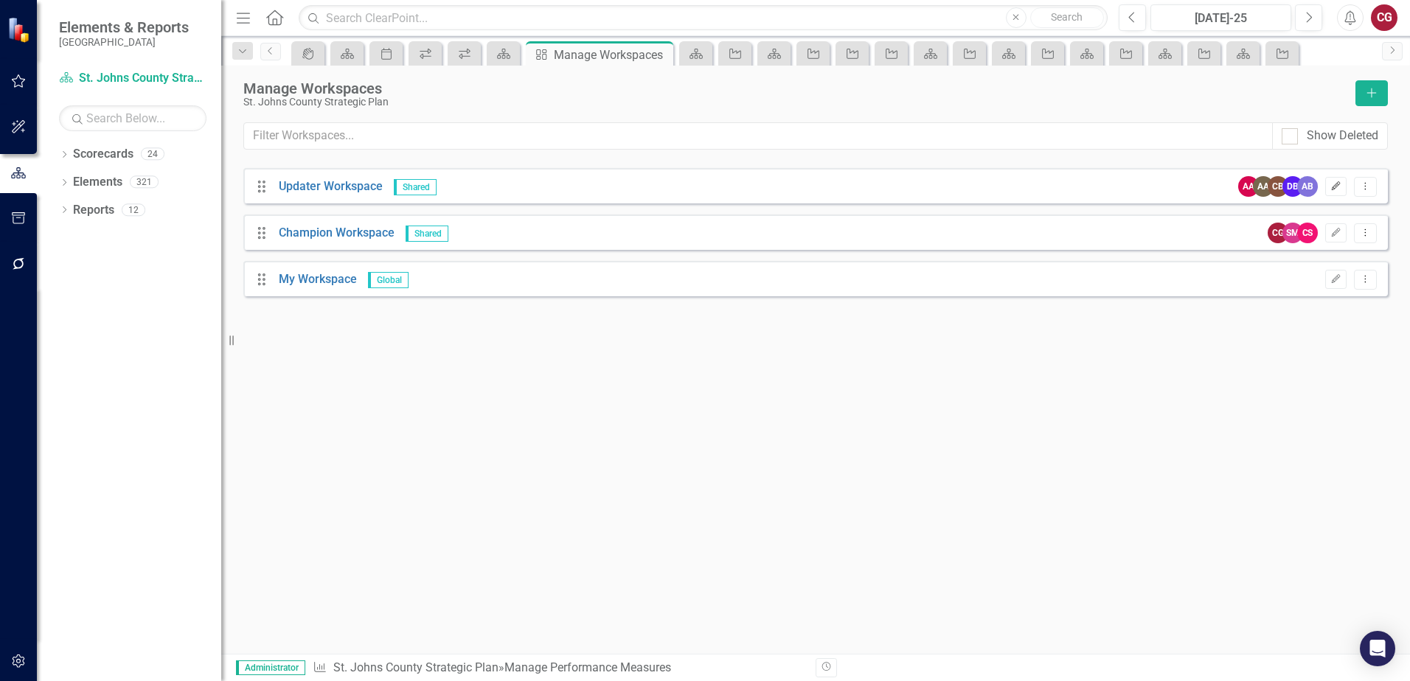
click at [1333, 189] on icon "Edit" at bounding box center [1335, 186] width 11 height 9
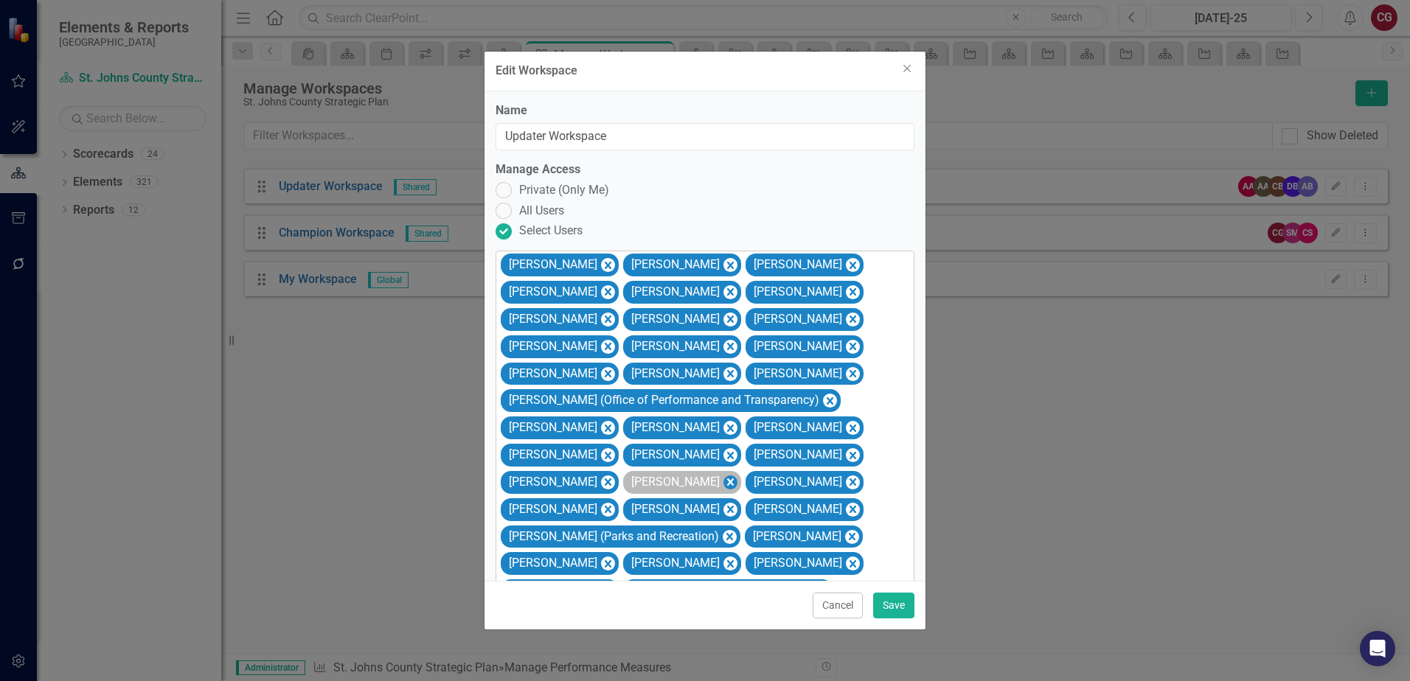
click at [727, 481] on icon "Remove Nathan Otter" at bounding box center [730, 481] width 7 height 7
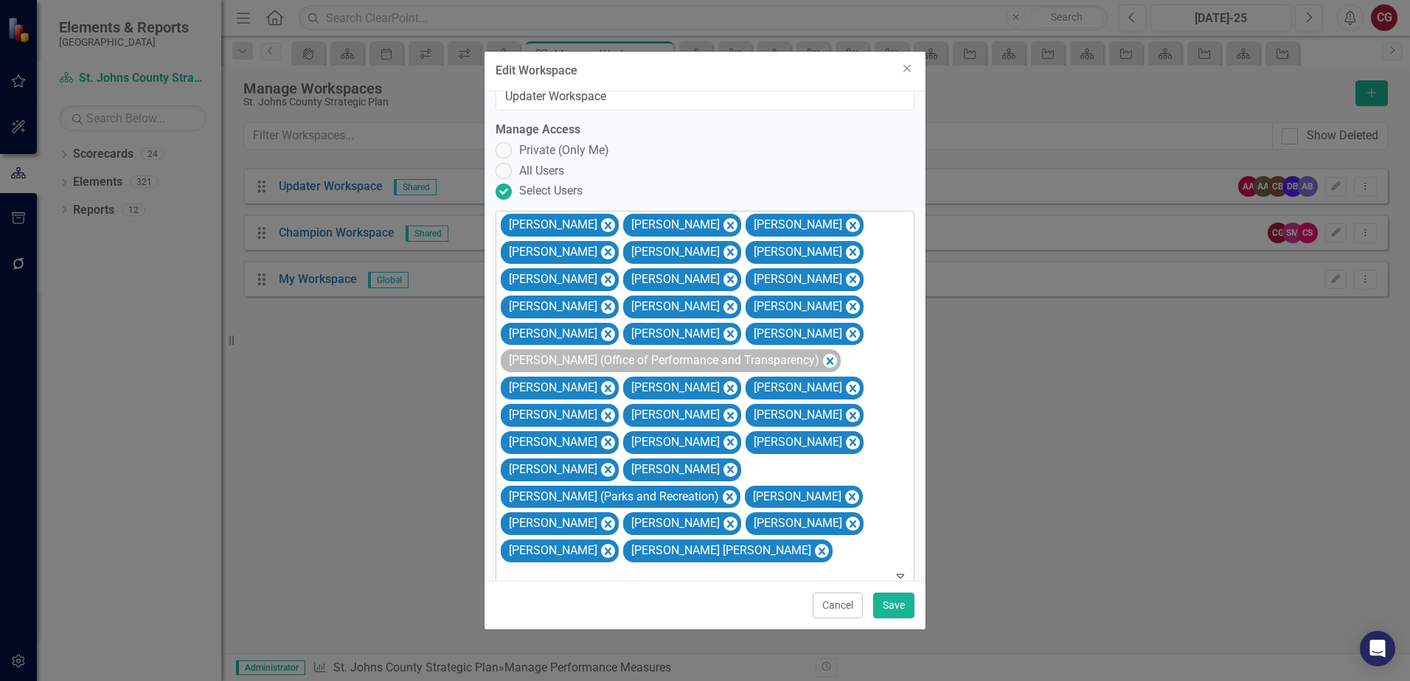
scroll to position [75, 0]
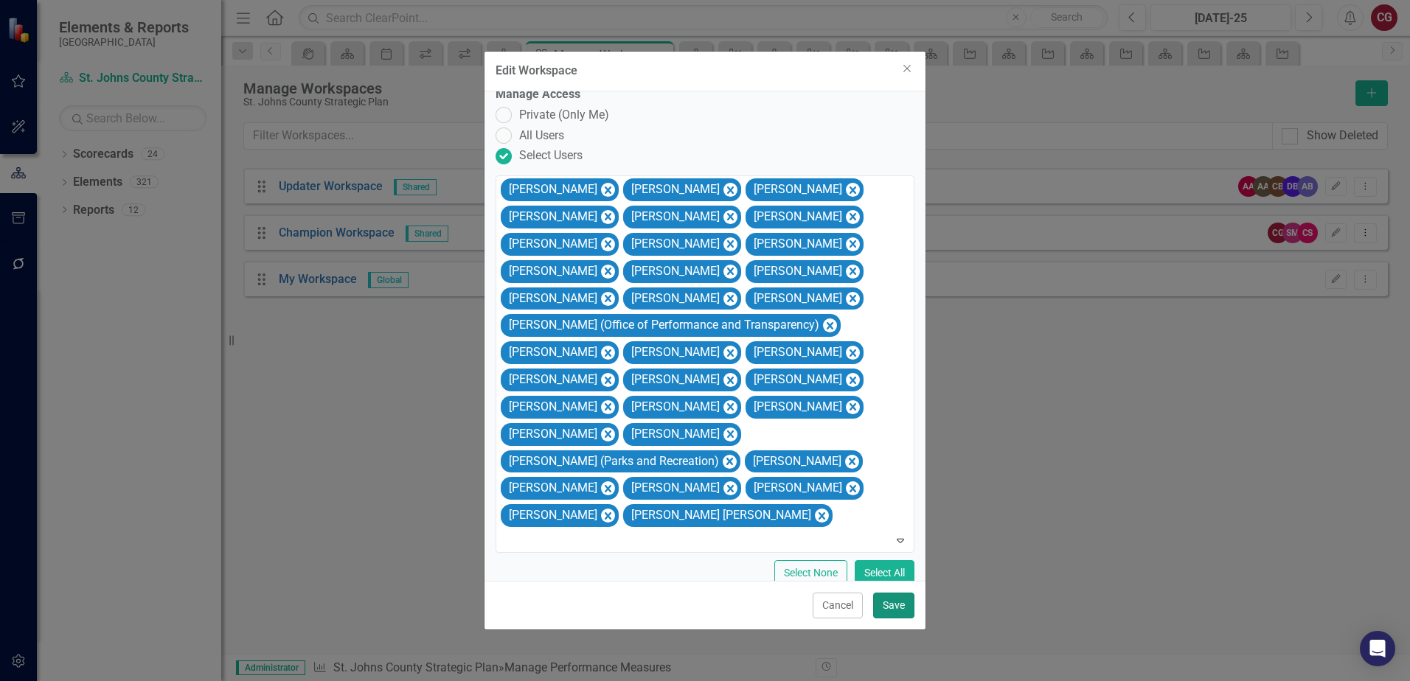
click at [894, 607] on button "Save" at bounding box center [893, 606] width 41 height 26
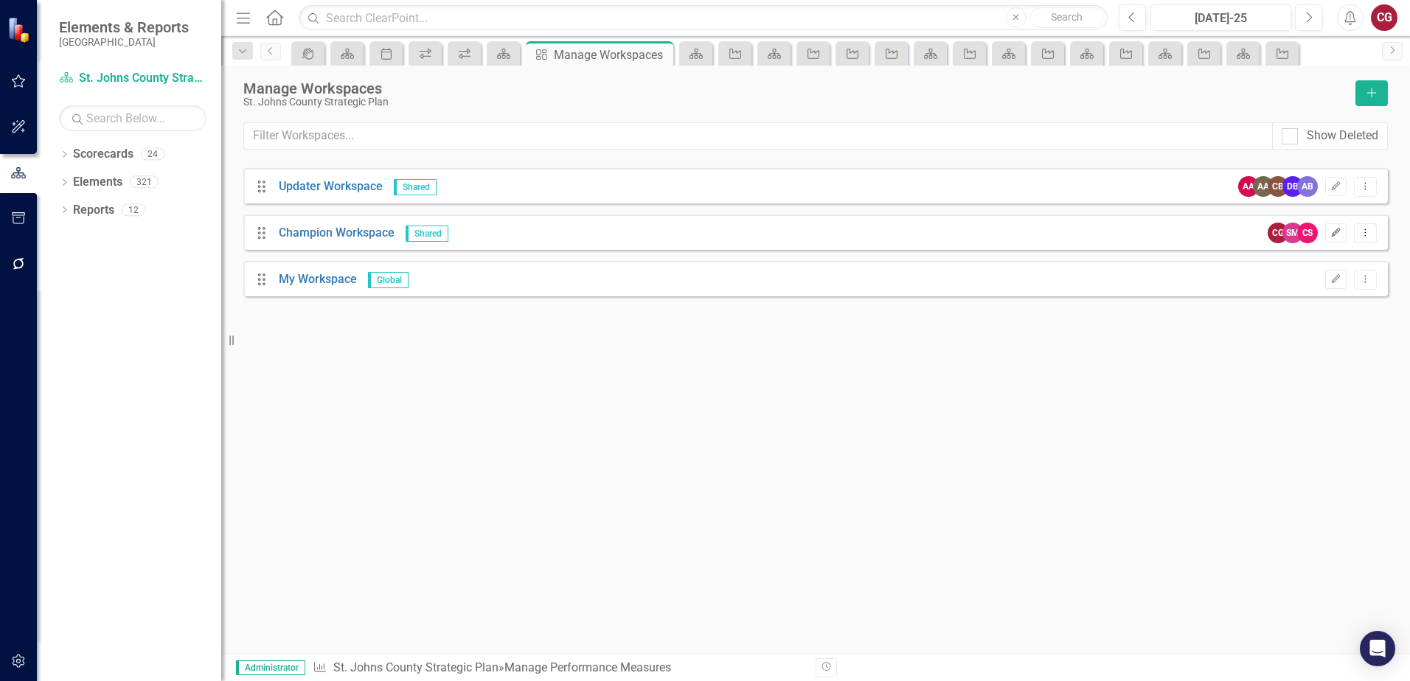
click at [1331, 234] on icon "Edit" at bounding box center [1335, 233] width 11 height 9
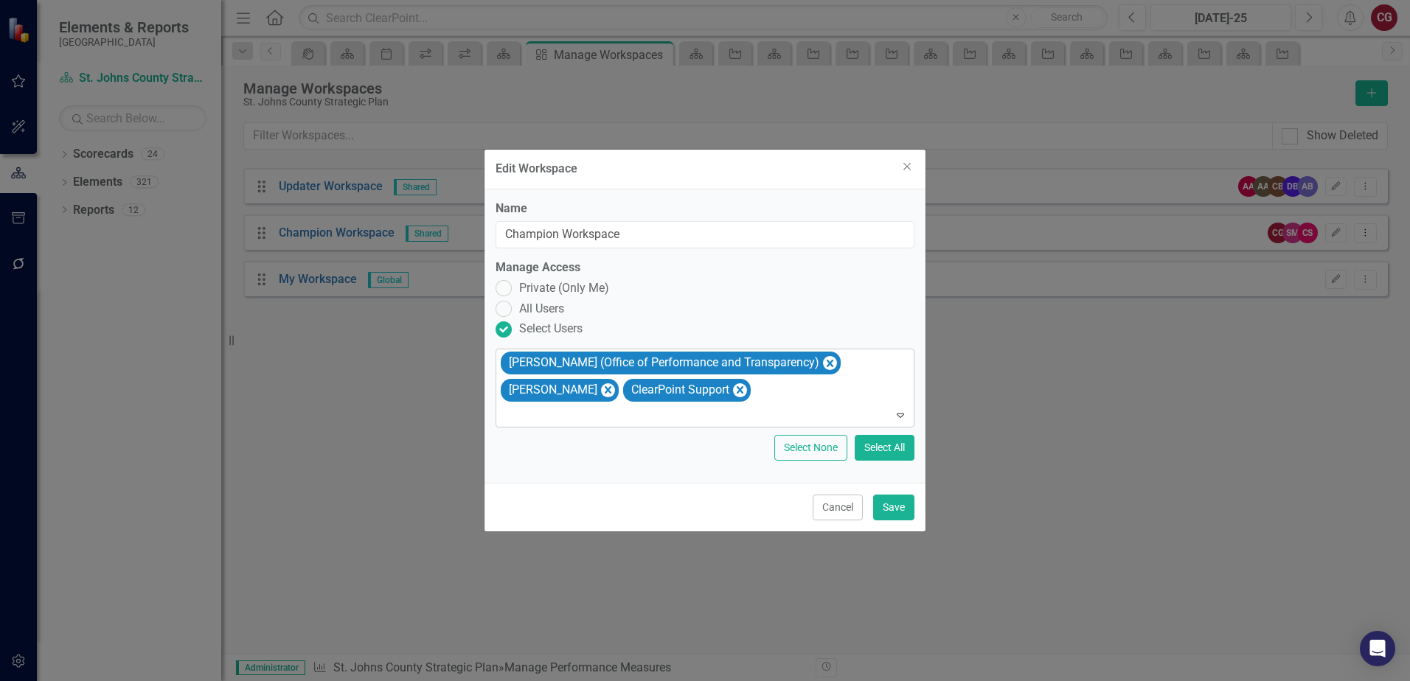
click at [778, 390] on div "Caitlyn Glendenning (Office of Performance and Transparency) Sara Maxfield Clea…" at bounding box center [705, 387] width 415 height 77
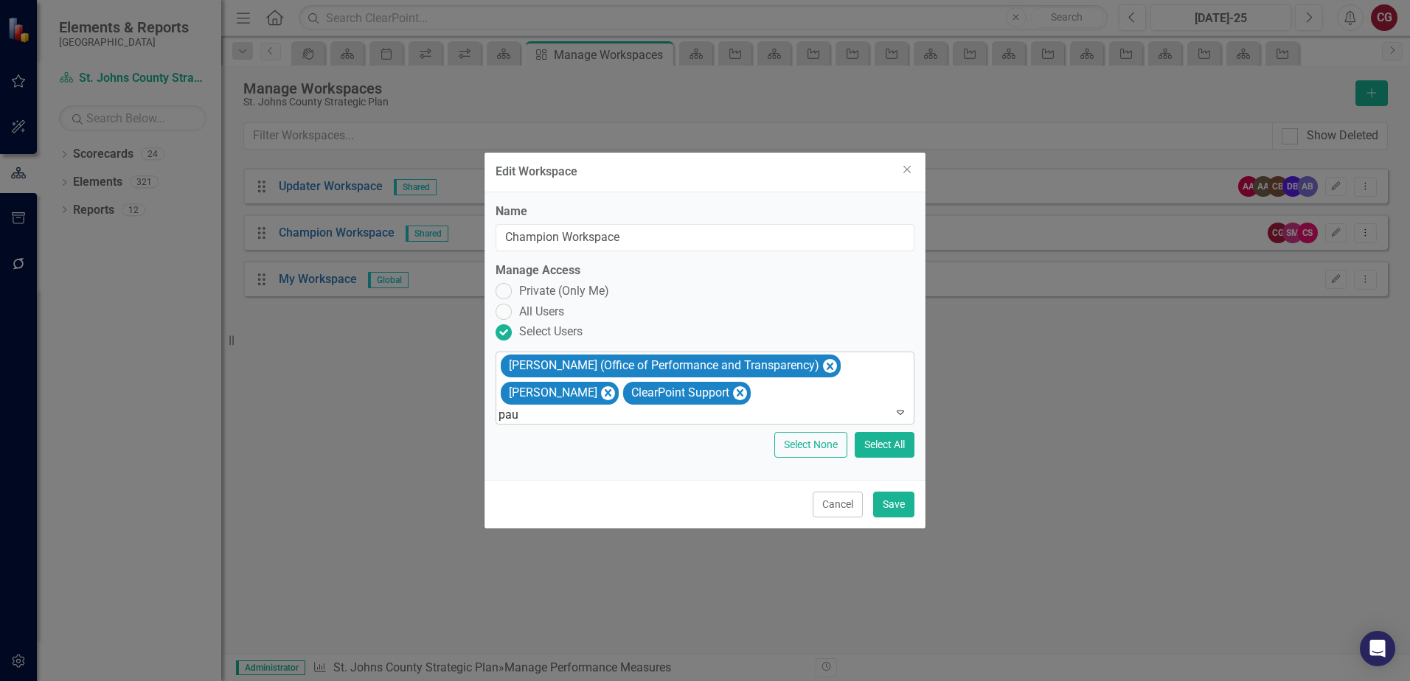
type input "paul"
click at [770, 680] on div "Paul Studivant" at bounding box center [705, 689] width 1410 height 17
type input "sara"
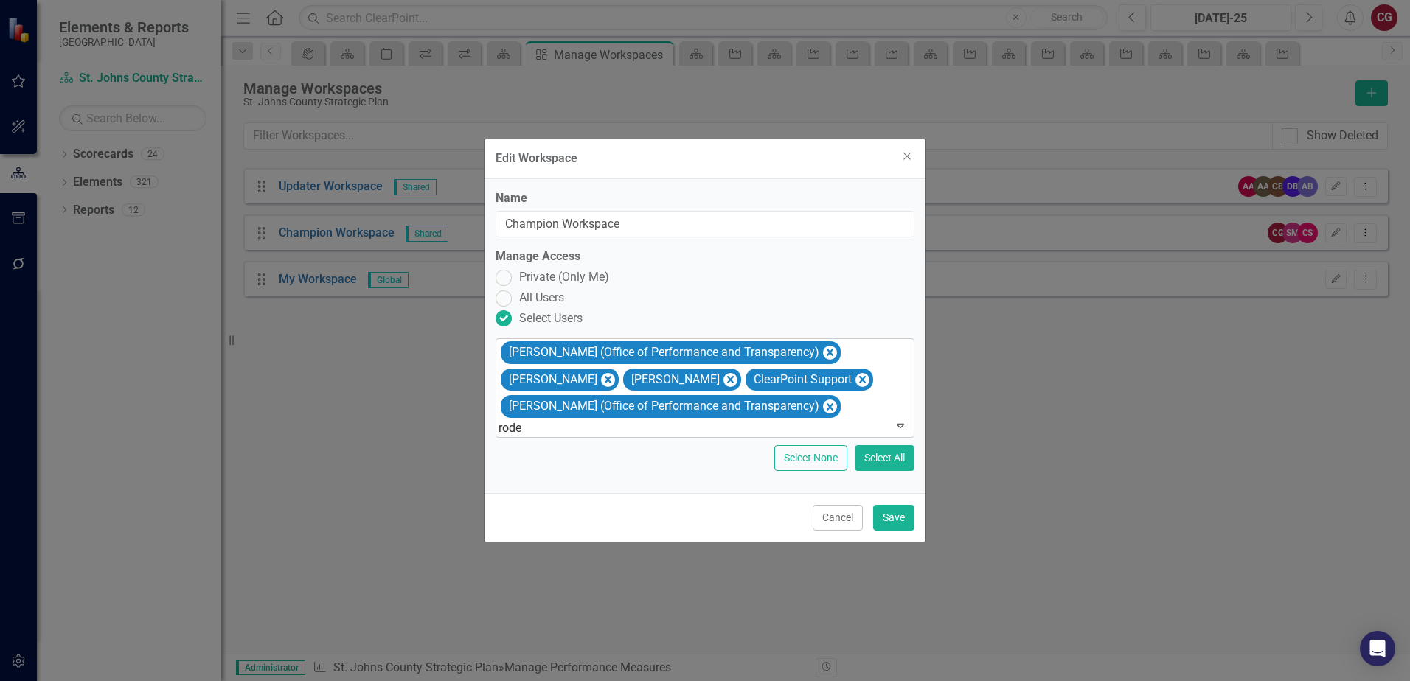
type input "roder"
click at [767, 680] on div "Roder ick Potter" at bounding box center [705, 689] width 1410 height 17
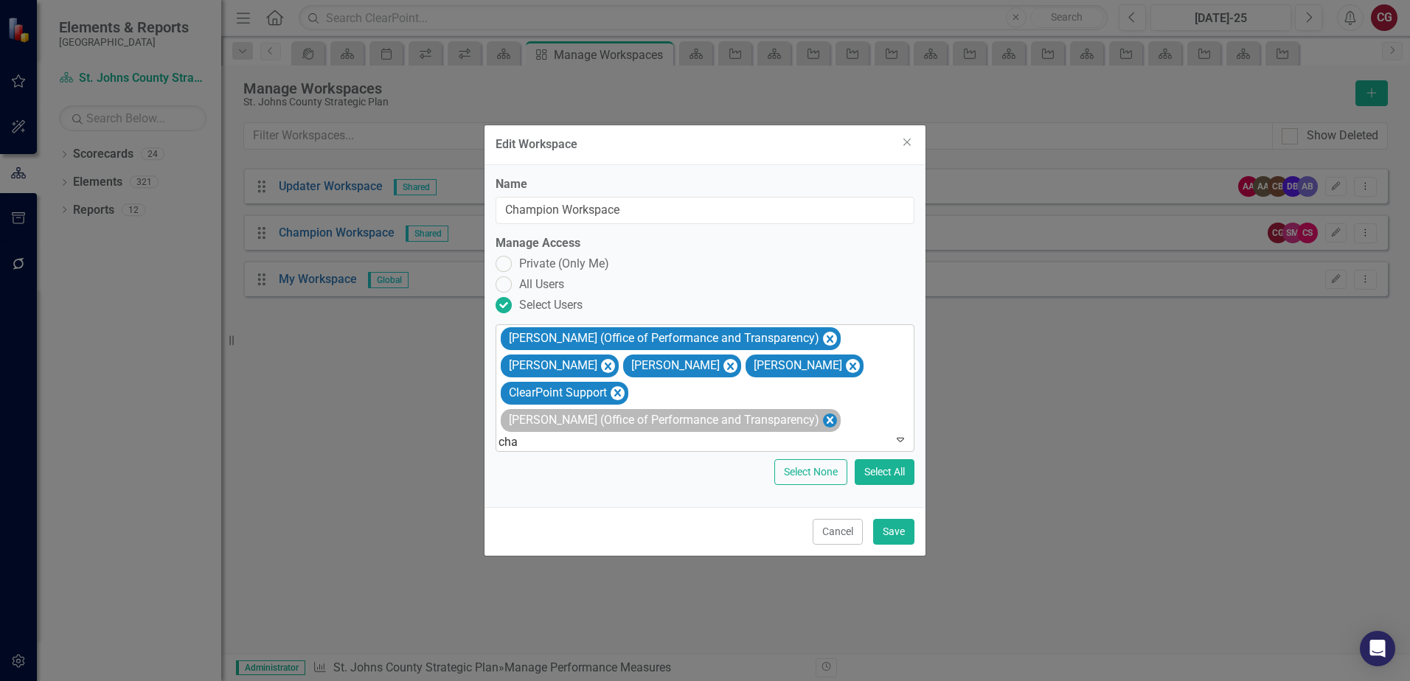
type input "char"
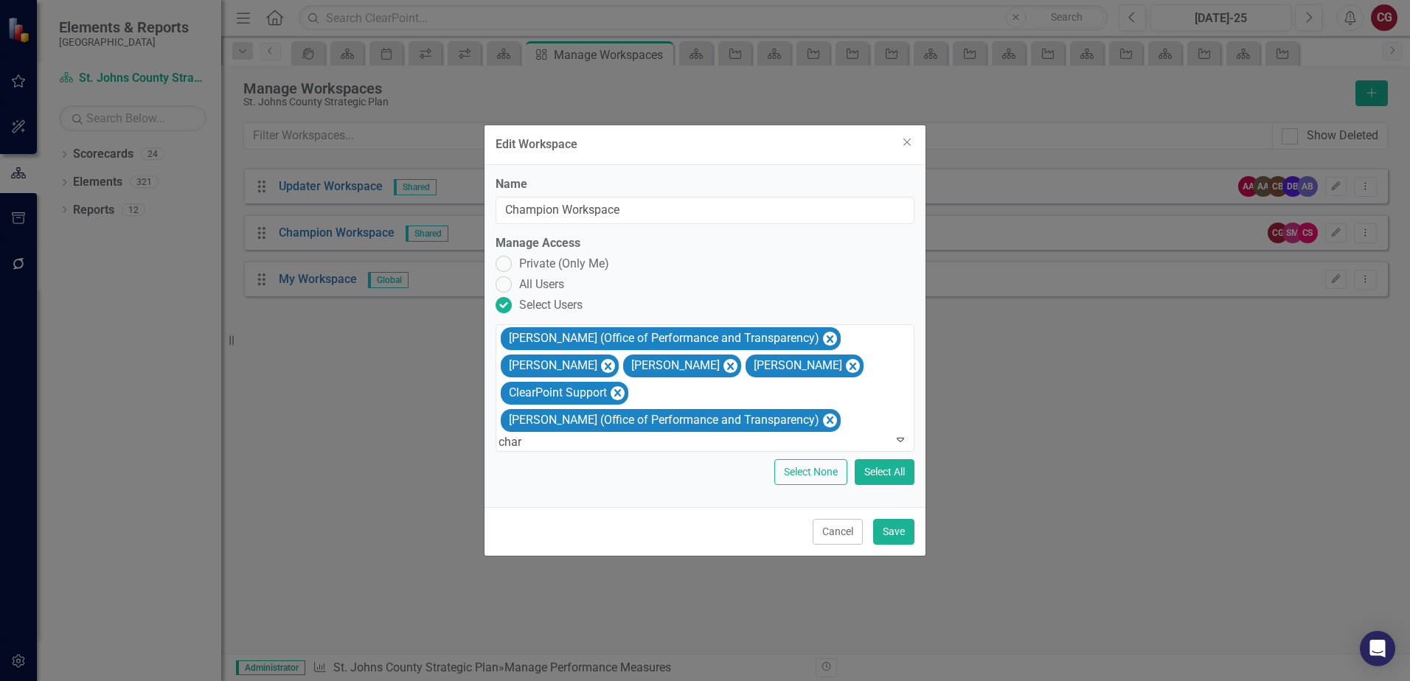
click at [751, 680] on div "Char les Bubba Crain" at bounding box center [705, 689] width 1410 height 17
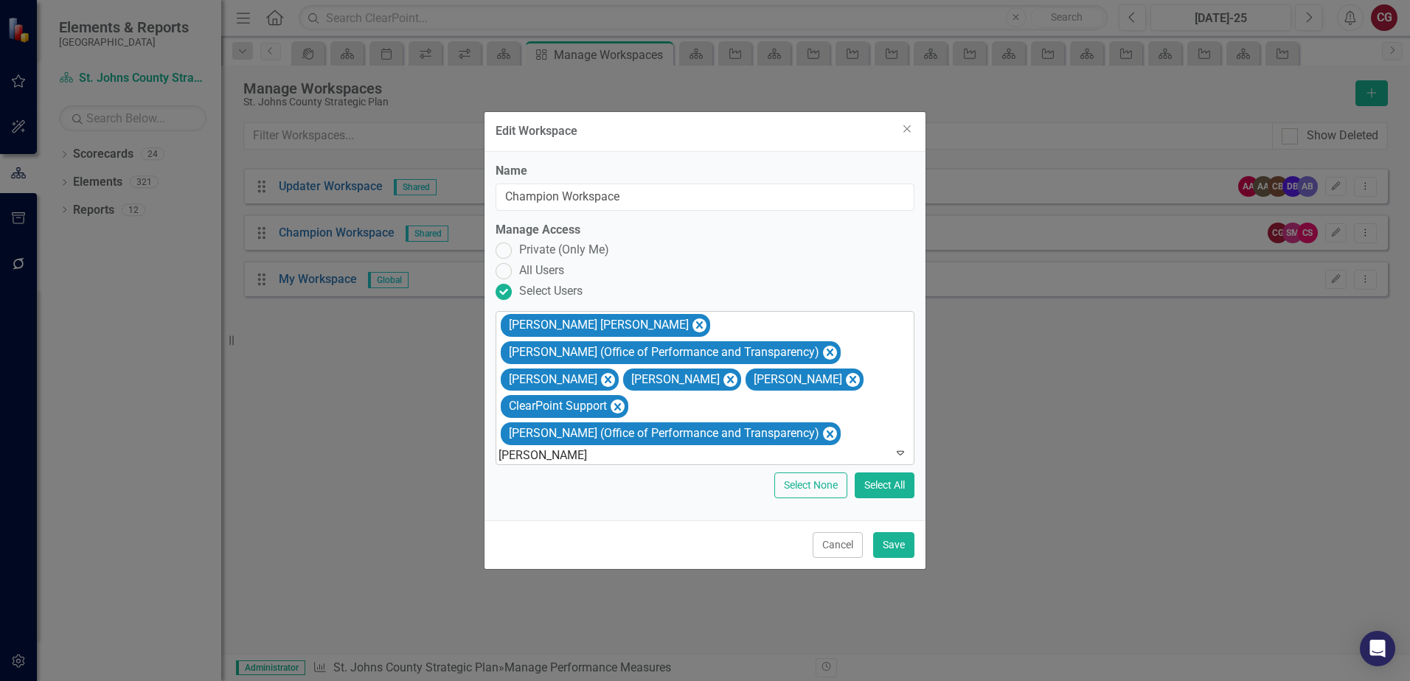
type input "angie"
click at [662, 680] on div "Angie Cowling" at bounding box center [705, 689] width 1410 height 17
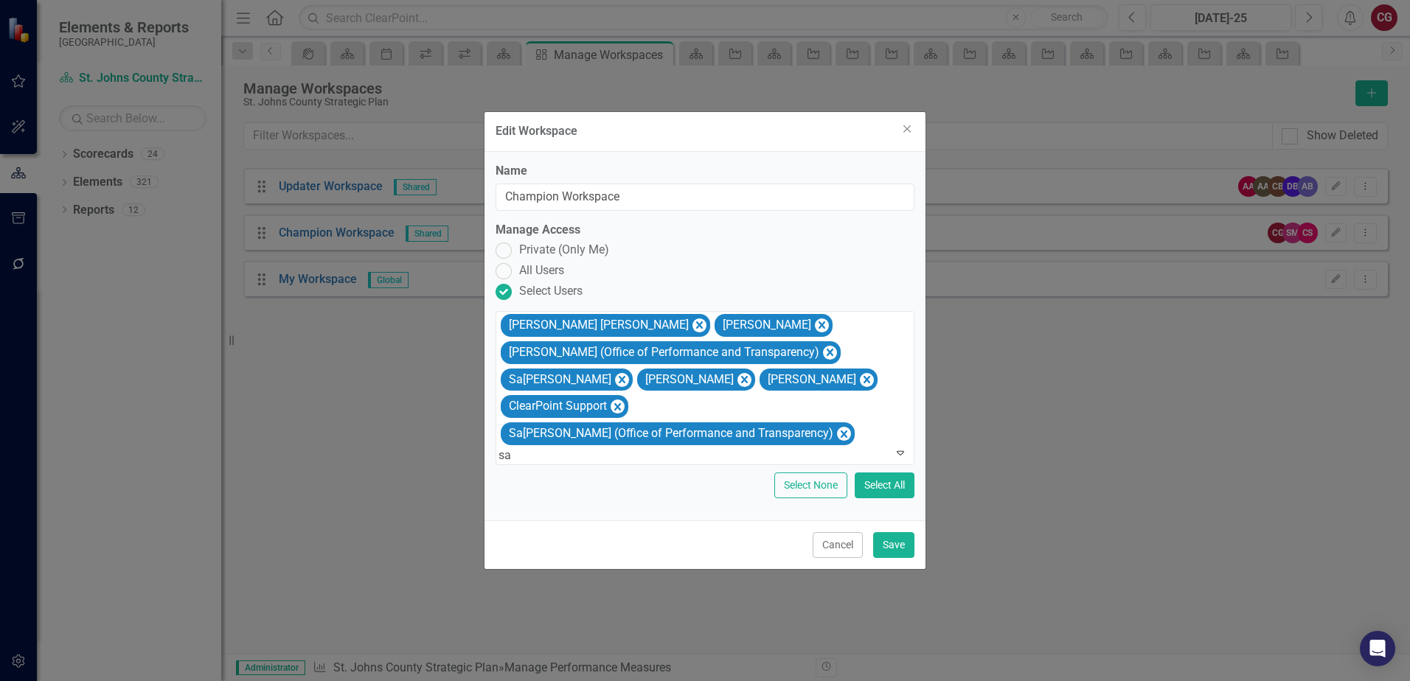
type input "s"
type input "kelly"
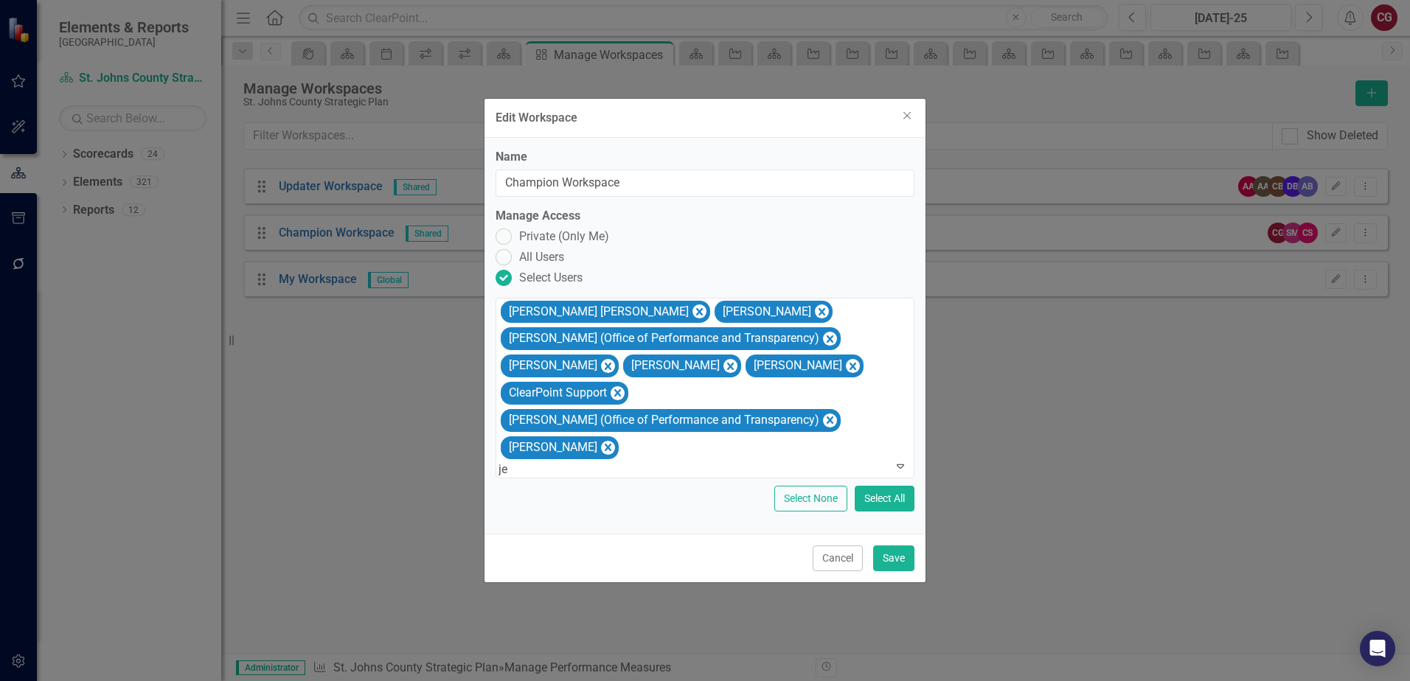
type input "jer"
click at [105, 680] on span "Jer emy Robshaw" at bounding box center [52, 689] width 105 height 14
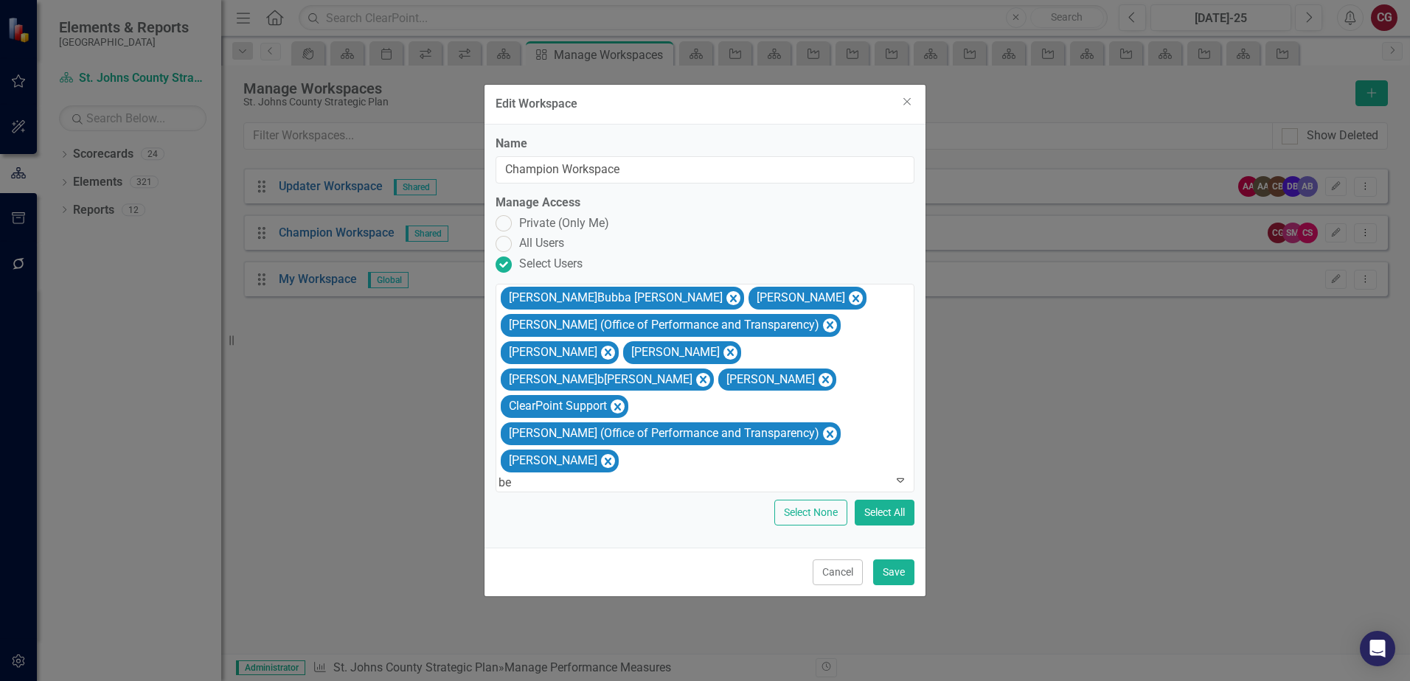
type input "bev"
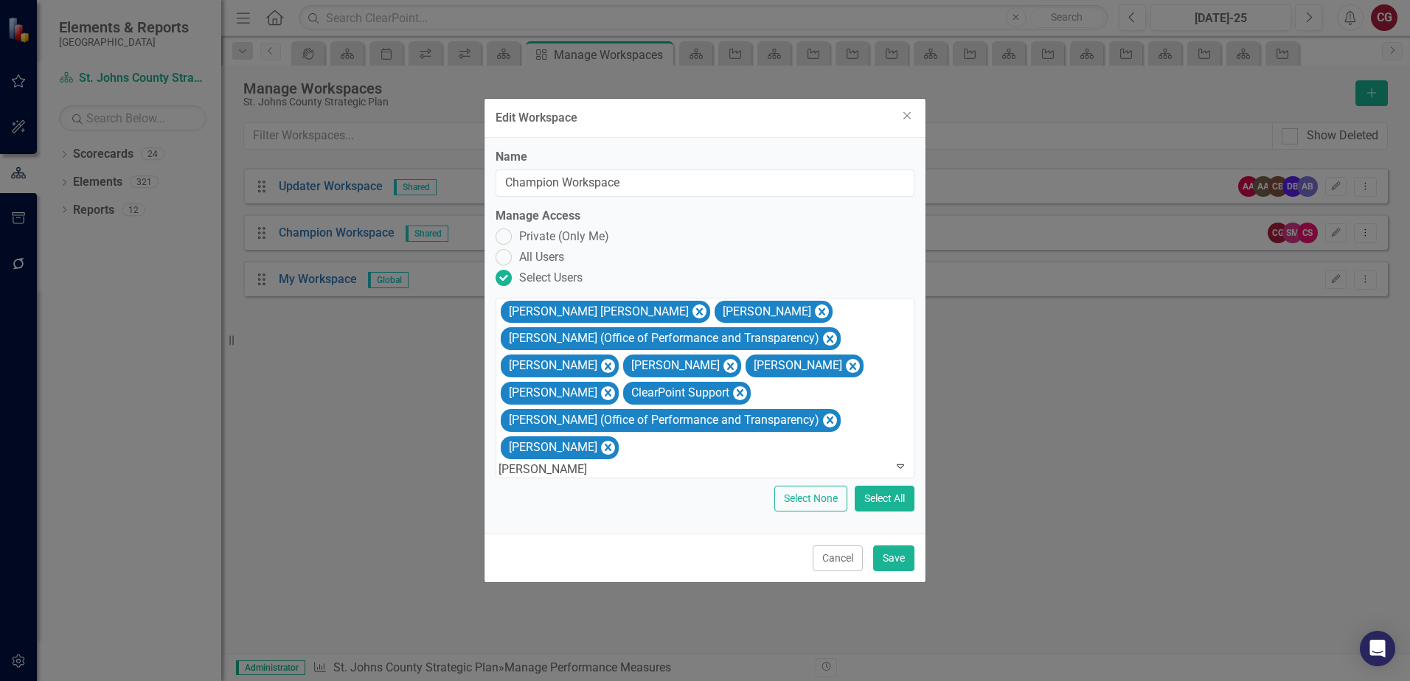
click at [696, 680] on div "Bev erly Frazier" at bounding box center [705, 689] width 1410 height 17
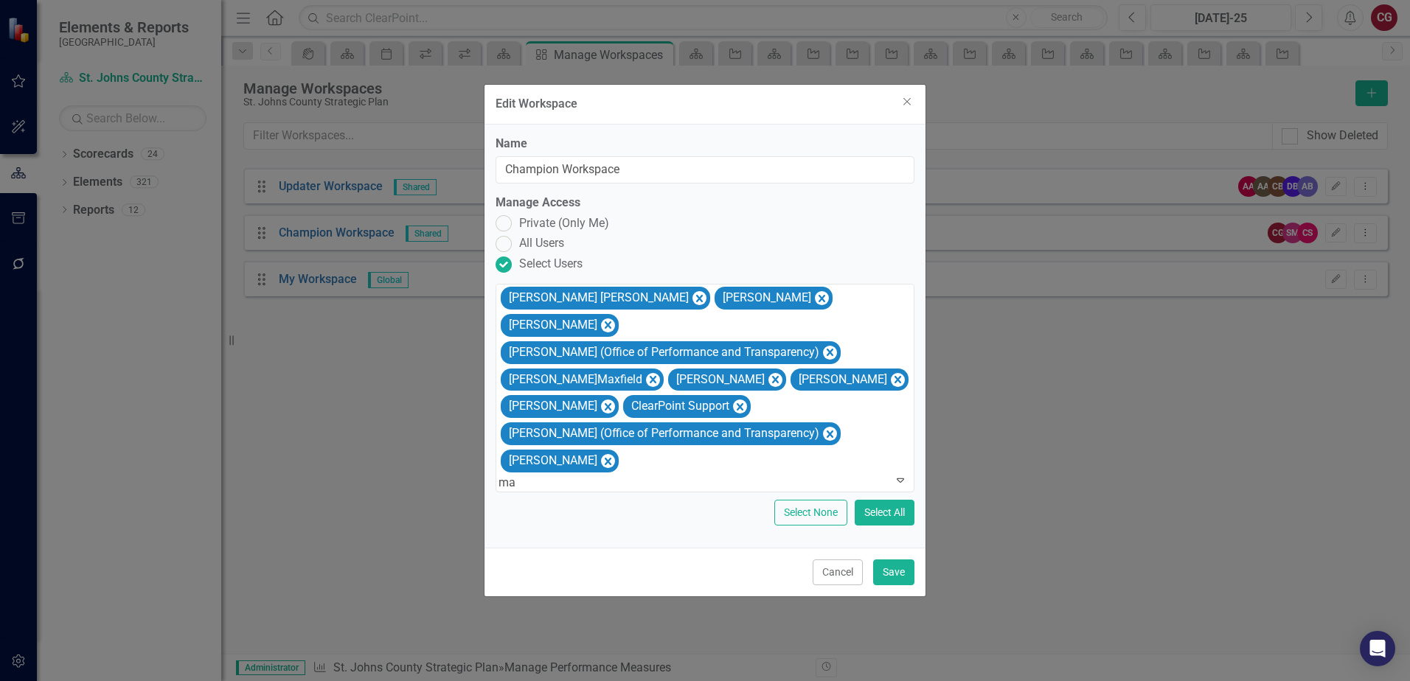
type input "mac"
click at [657, 680] on div "Mac kenzie Smith" at bounding box center [705, 689] width 1410 height 17
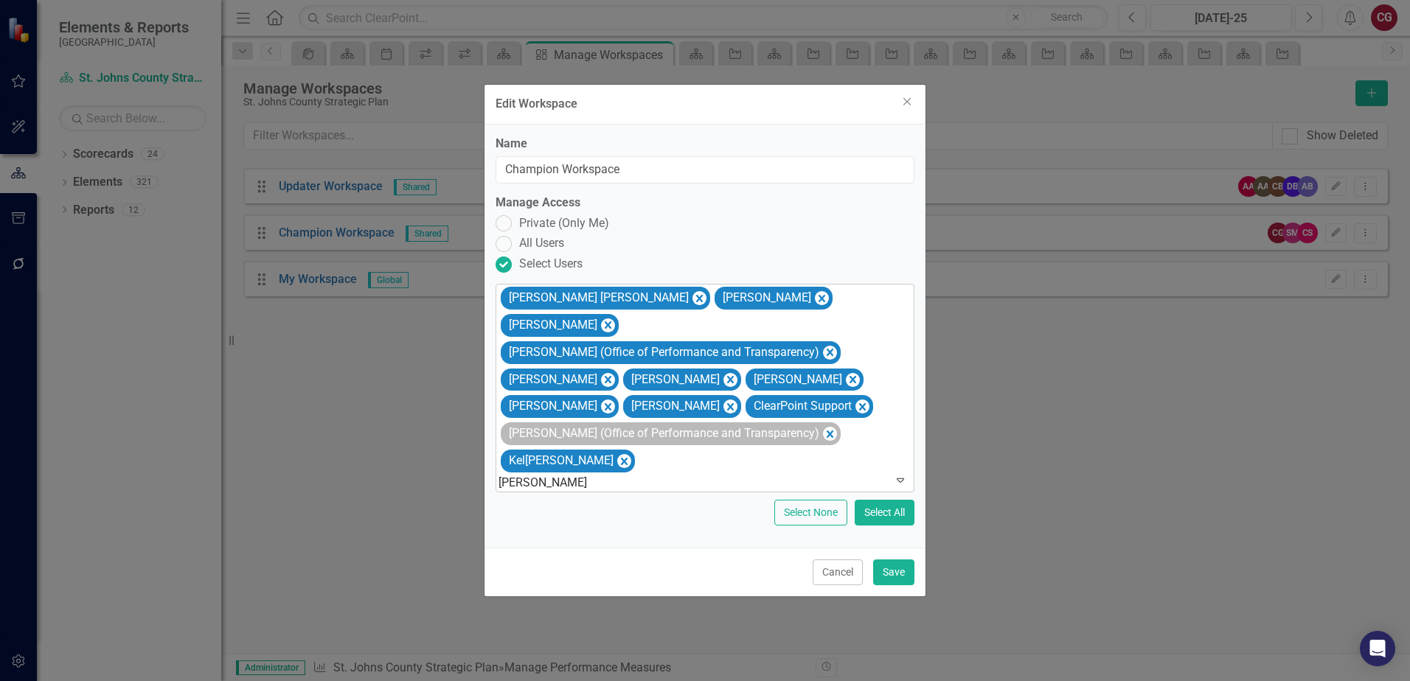
type input "kelly"
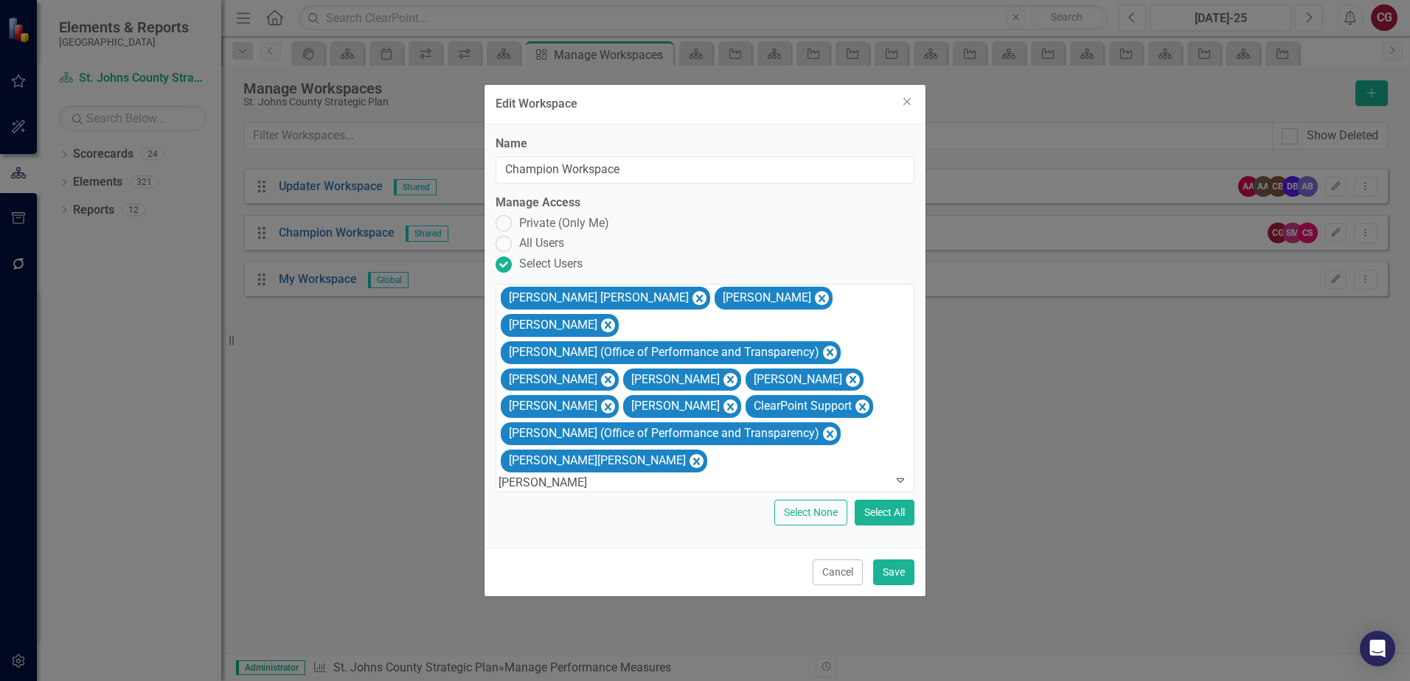
type input "ann"
click at [633, 680] on div "Ann Ashworth" at bounding box center [705, 689] width 1410 height 17
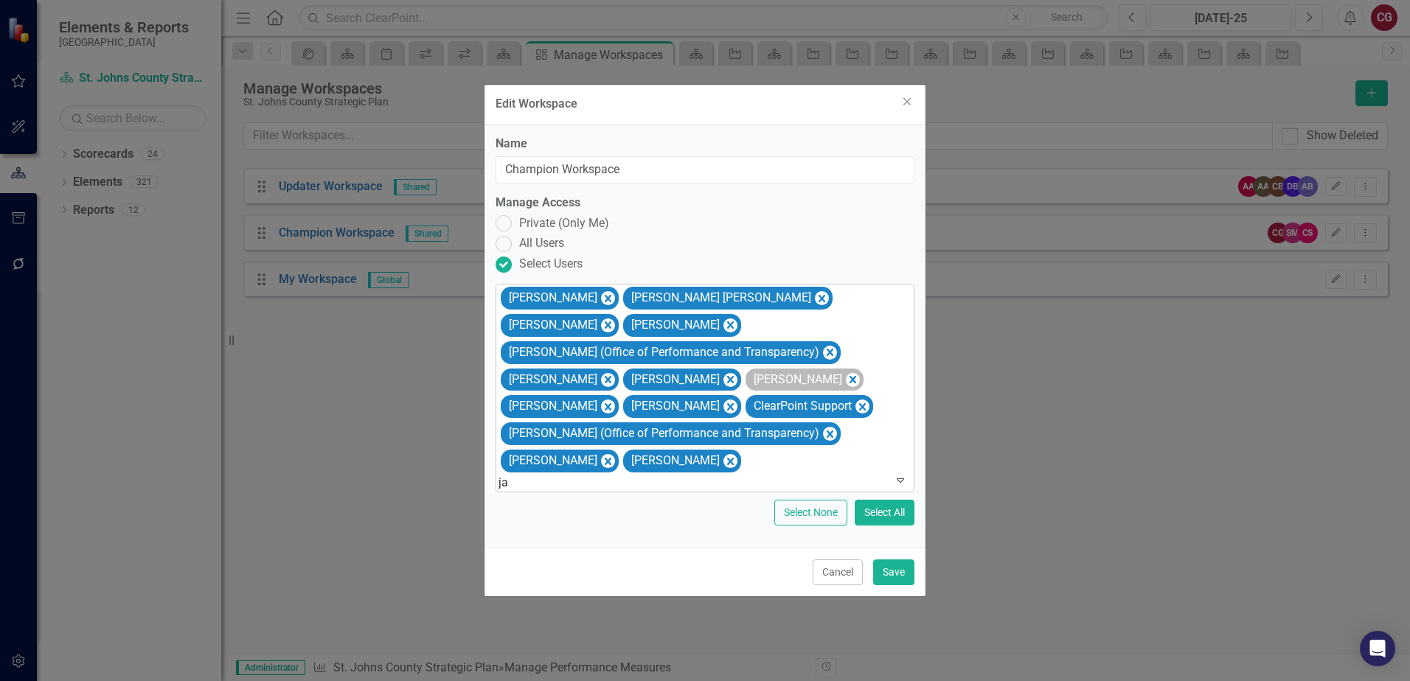
type input "jae"
click at [722, 680] on div "Jae Bass" at bounding box center [705, 689] width 1410 height 17
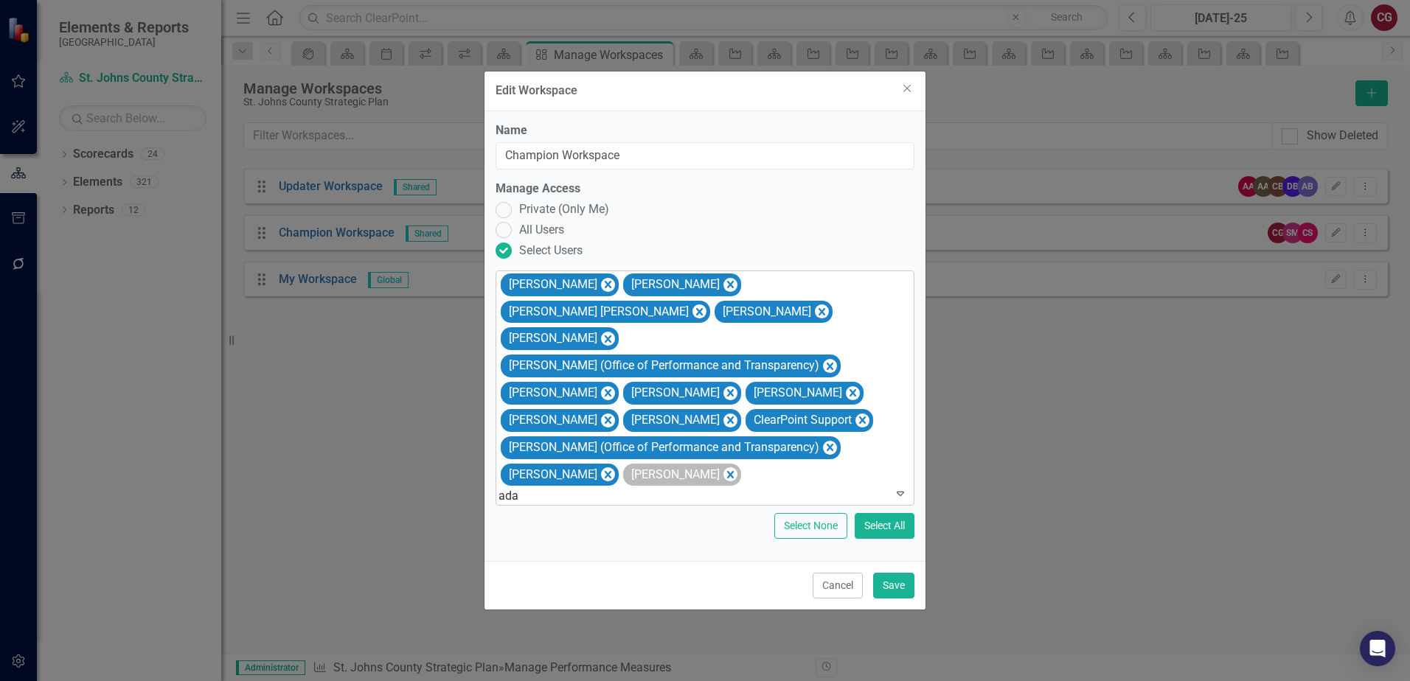
type input "adam"
click at [623, 680] on div "Adam Tecler" at bounding box center [705, 689] width 1410 height 17
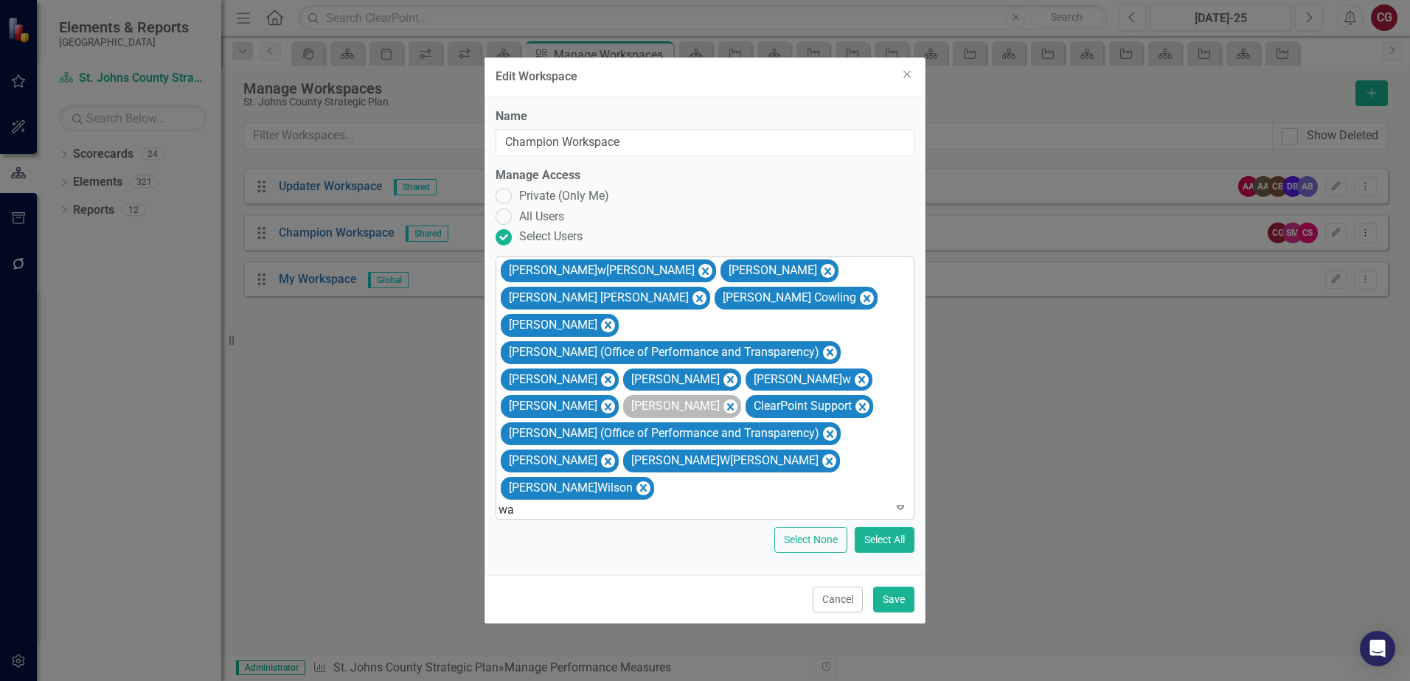
type input "way"
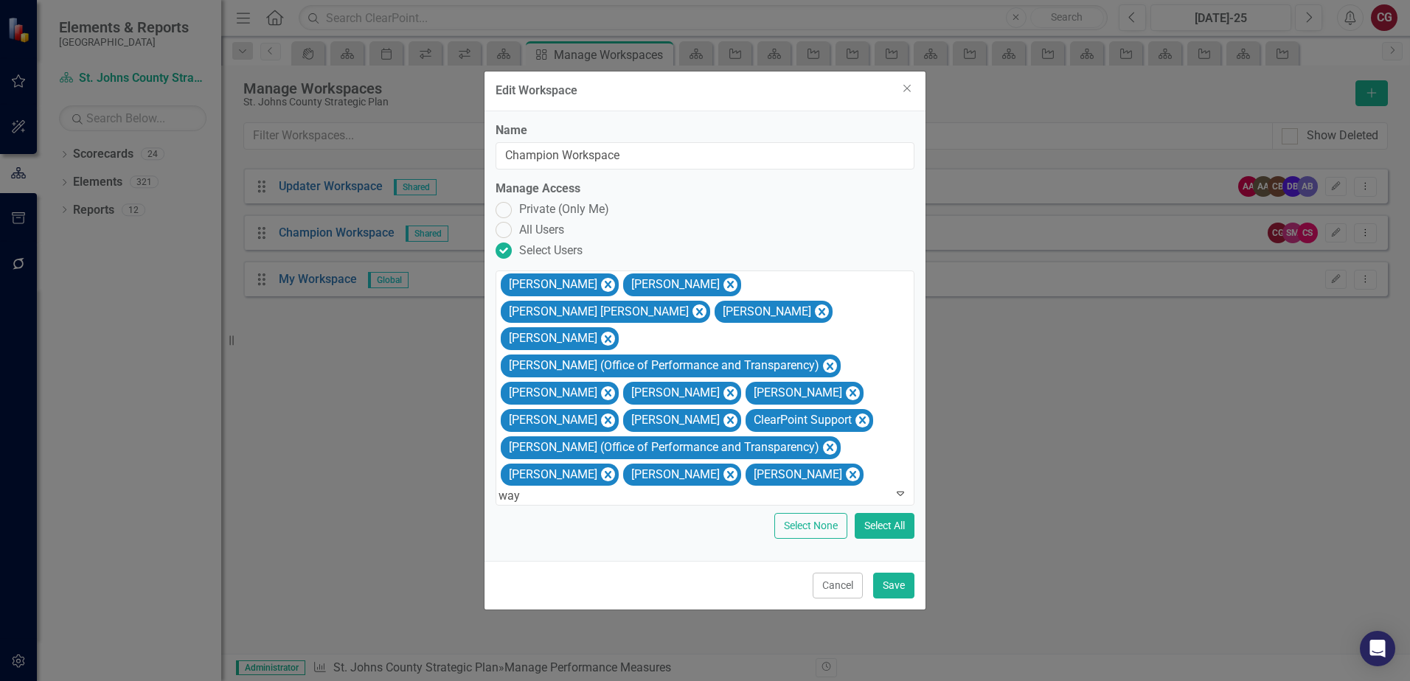
click at [585, 680] on div "Way ne Larson" at bounding box center [705, 689] width 1410 height 17
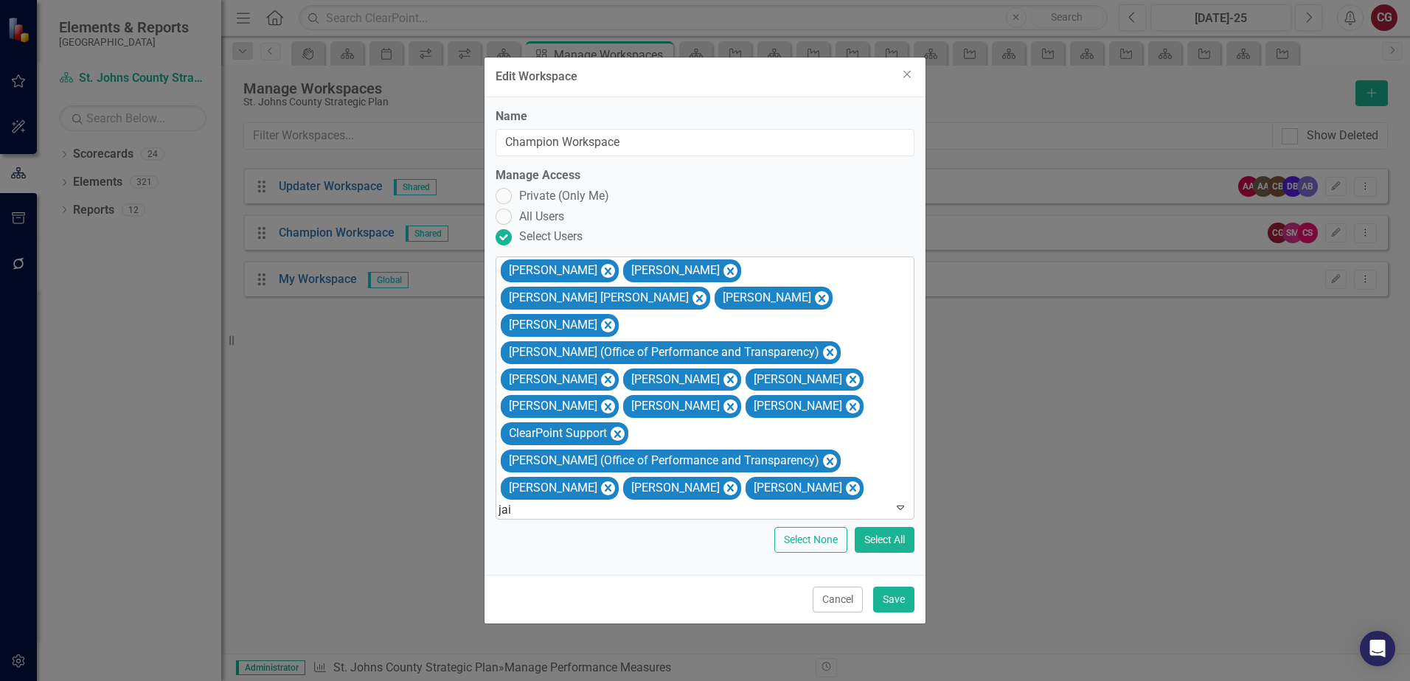
type input "ja"
click at [667, 680] on div "Ja mie Baccari" at bounding box center [705, 689] width 1410 height 17
type input "mich"
click at [588, 680] on div "Mich elle Dillon" at bounding box center [705, 689] width 1410 height 17
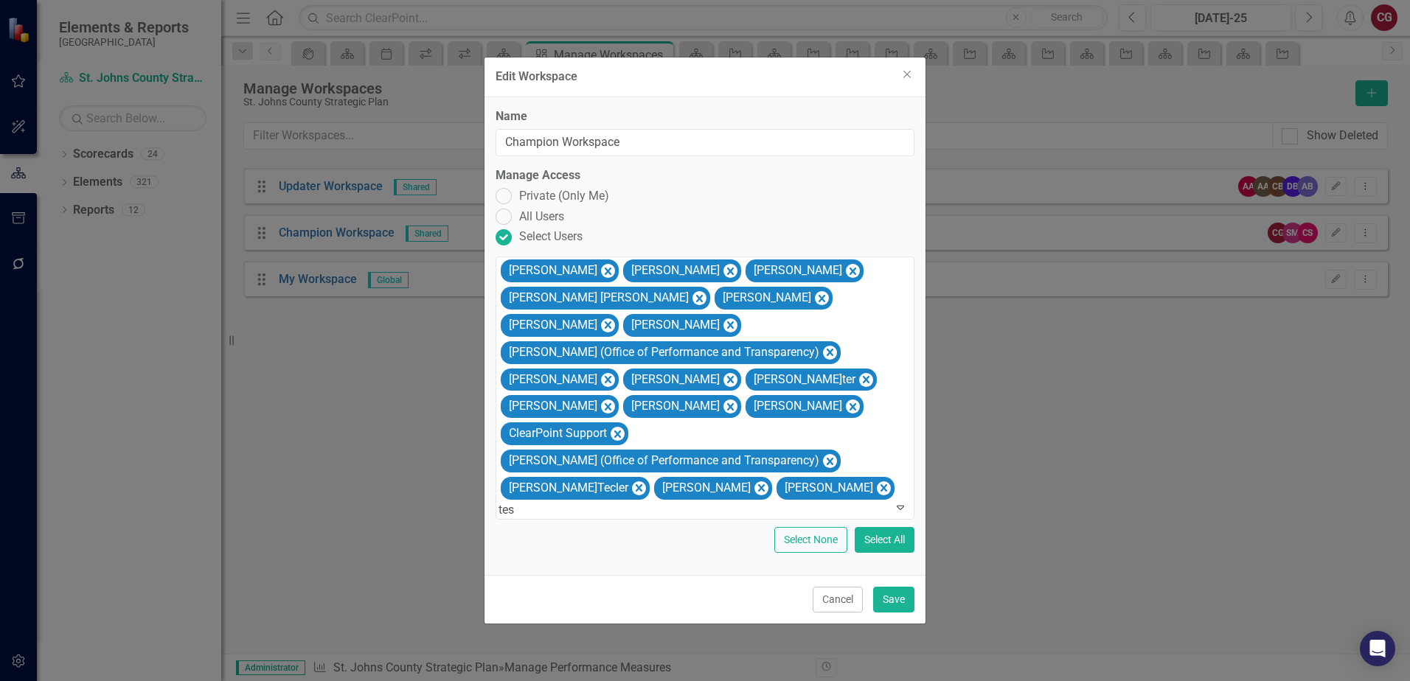
type input "tess"
click at [637, 680] on div "Tess Simpson" at bounding box center [705, 689] width 1410 height 17
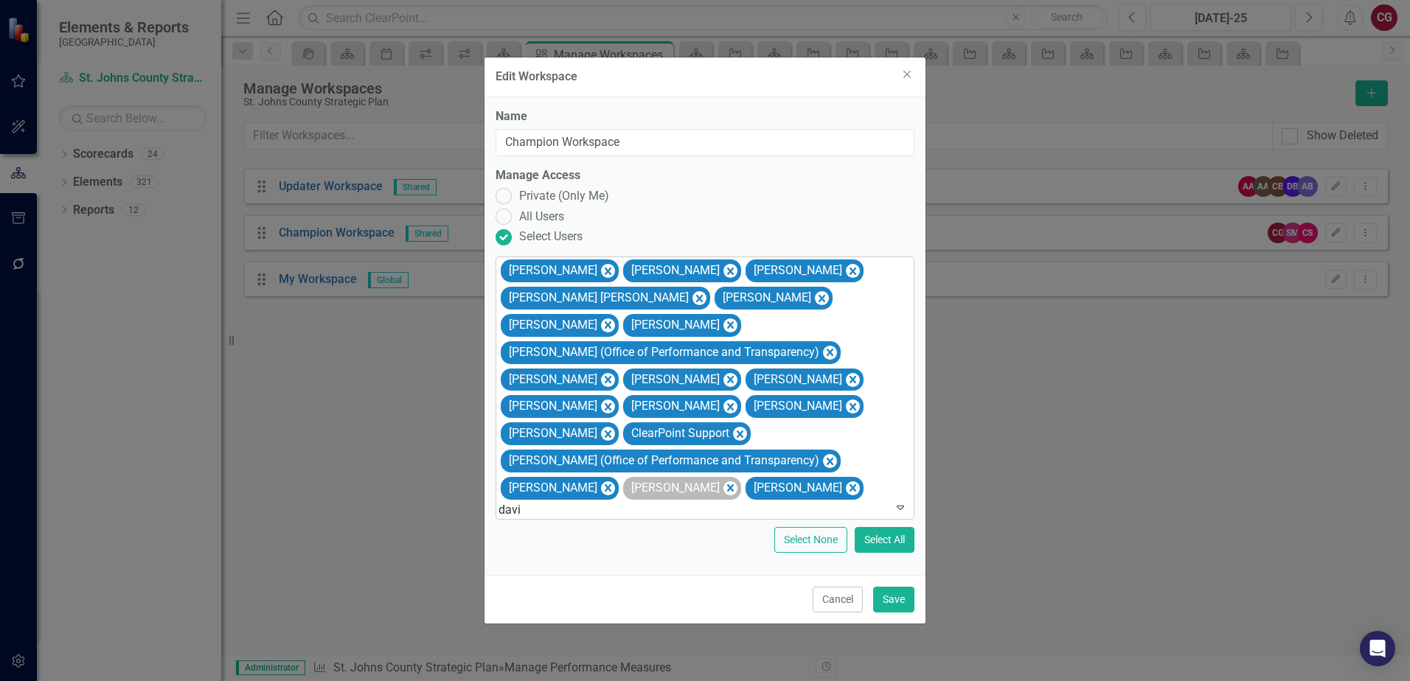
type input "david"
click at [609, 680] on div "David Canon" at bounding box center [705, 689] width 1410 height 17
type input "nathan"
click at [610, 680] on div "Nathan Otter" at bounding box center [705, 689] width 1410 height 17
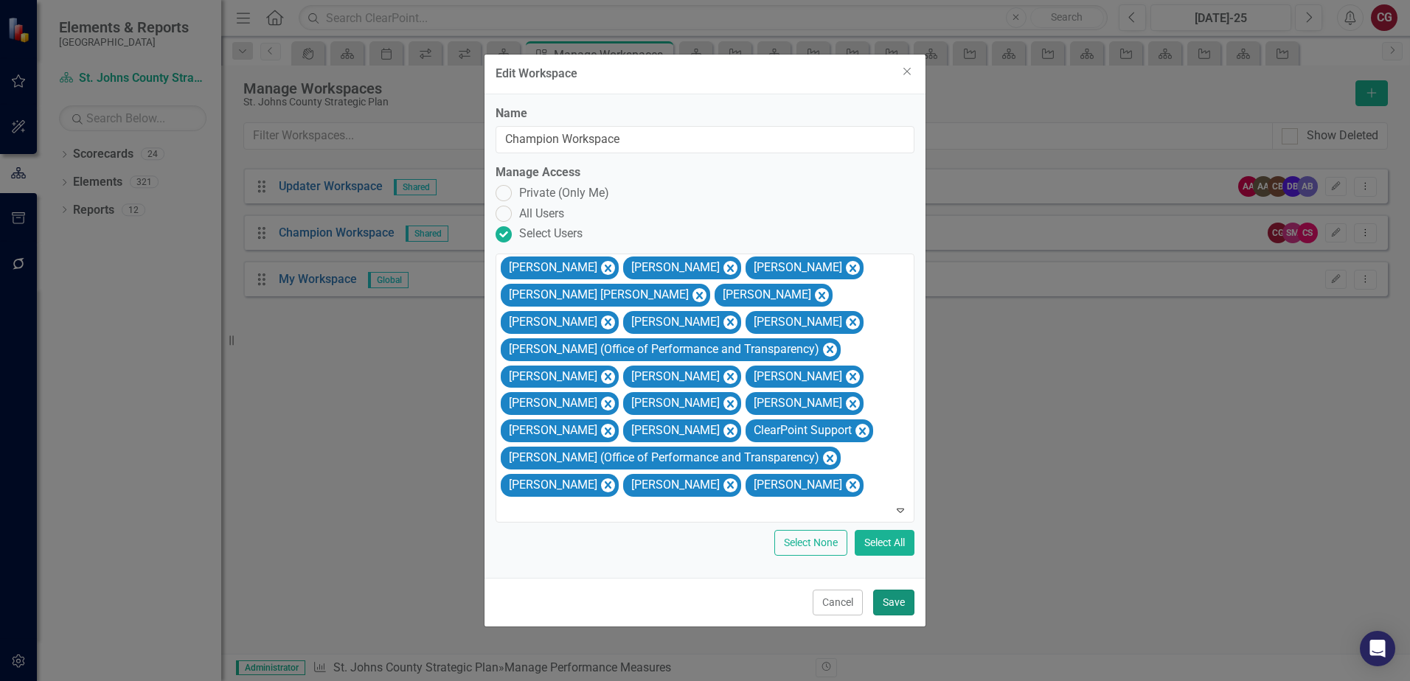
click at [896, 604] on button "Save" at bounding box center [893, 603] width 41 height 26
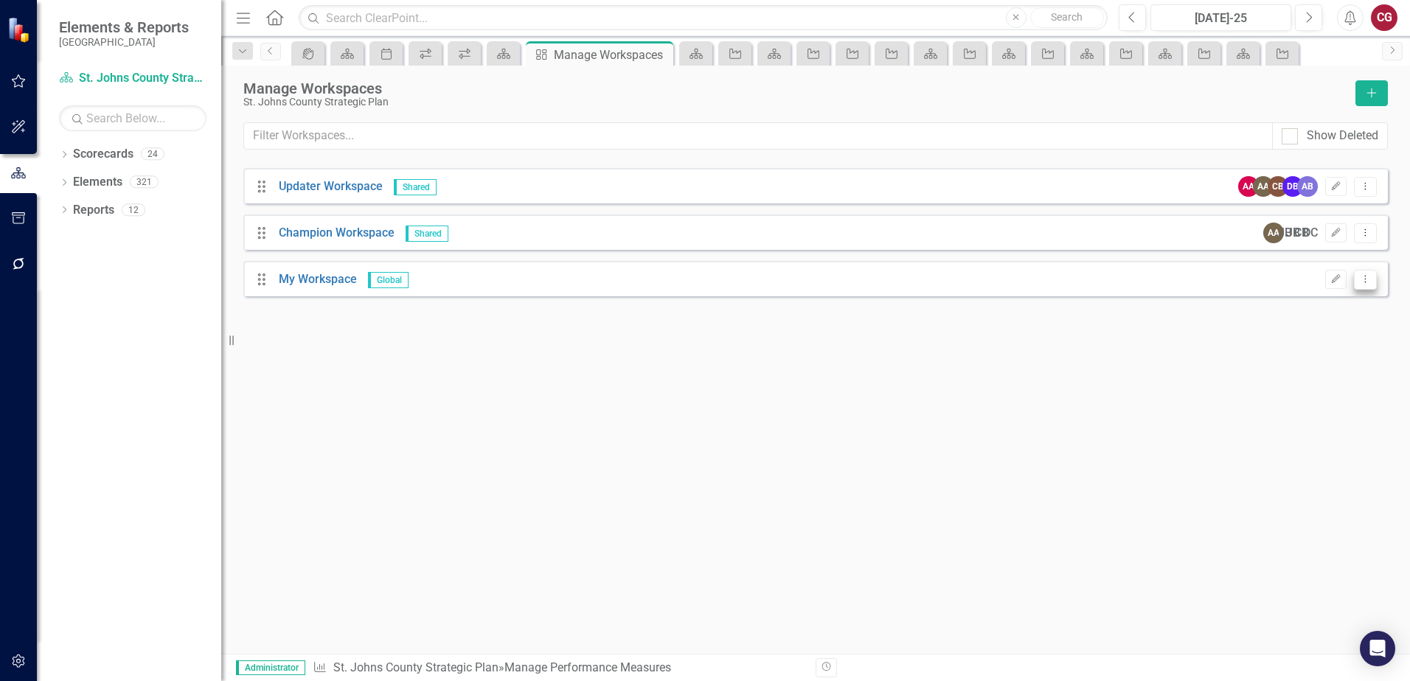
click at [1365, 282] on icon "Dropdown Menu" at bounding box center [1365, 279] width 13 height 10
click at [1105, 358] on div "Manage Workspaces St. Johns County Strategic Plan Add Show Deleted Drag Updater…" at bounding box center [815, 360] width 1188 height 588
click at [464, 344] on div "Manage Workspaces St. Johns County Strategic Plan Add Show Deleted Drag Updater…" at bounding box center [815, 360] width 1188 height 588
click at [14, 80] on icon "button" at bounding box center [19, 80] width 14 height 13
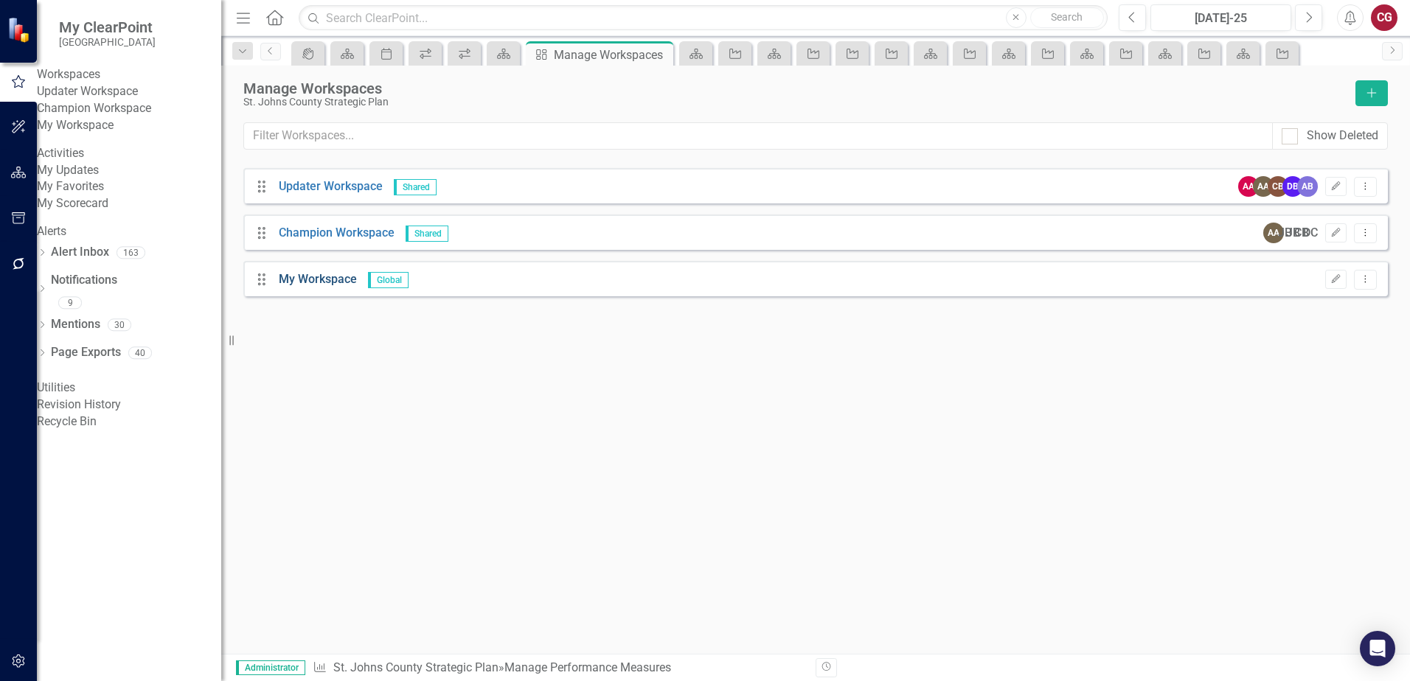
click at [338, 278] on link "My Workspace" at bounding box center [318, 279] width 78 height 14
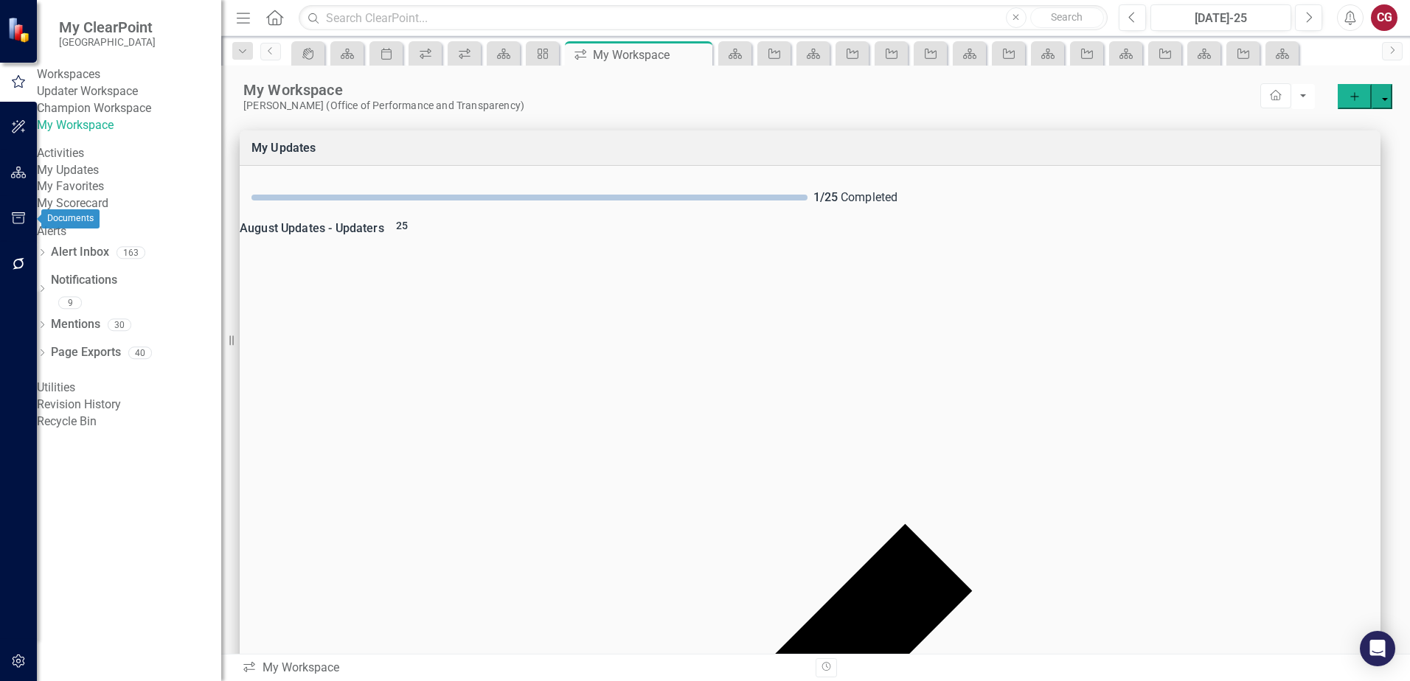
click at [17, 178] on icon "button" at bounding box center [18, 173] width 15 height 12
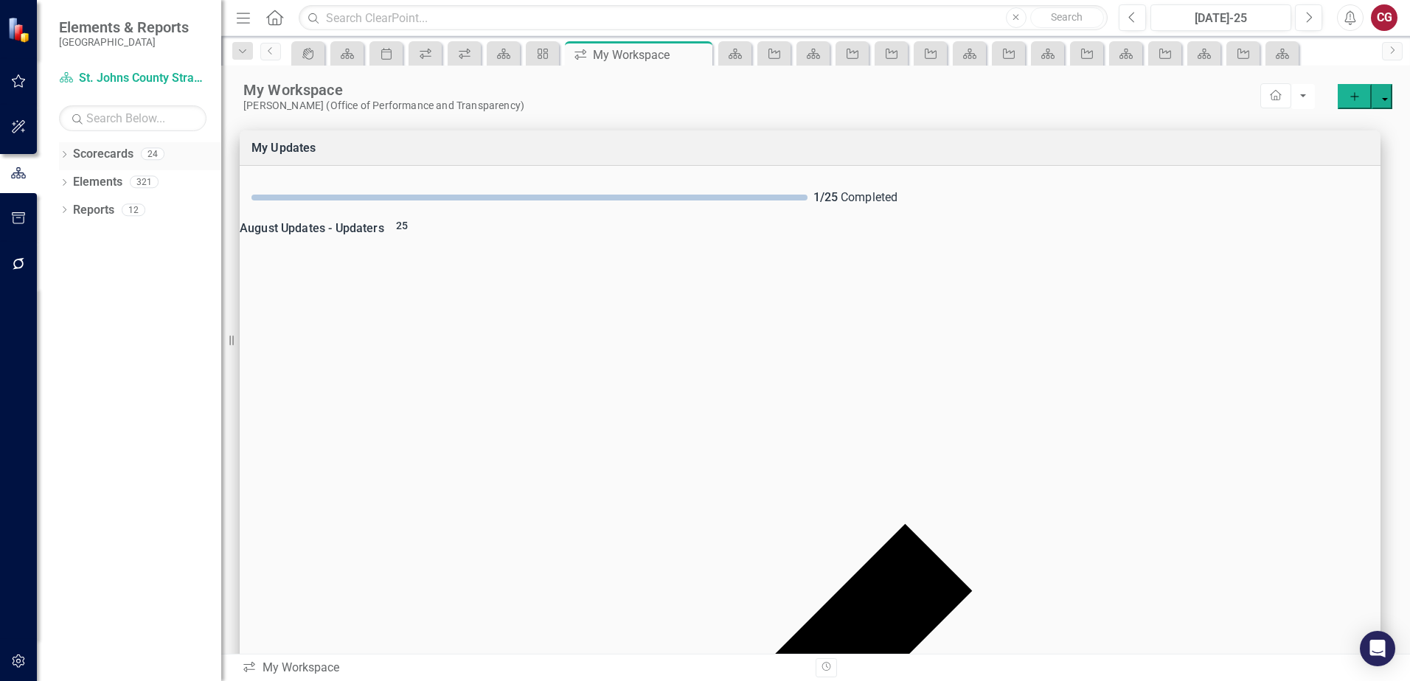
click at [65, 153] on icon "Dropdown" at bounding box center [64, 156] width 10 height 8
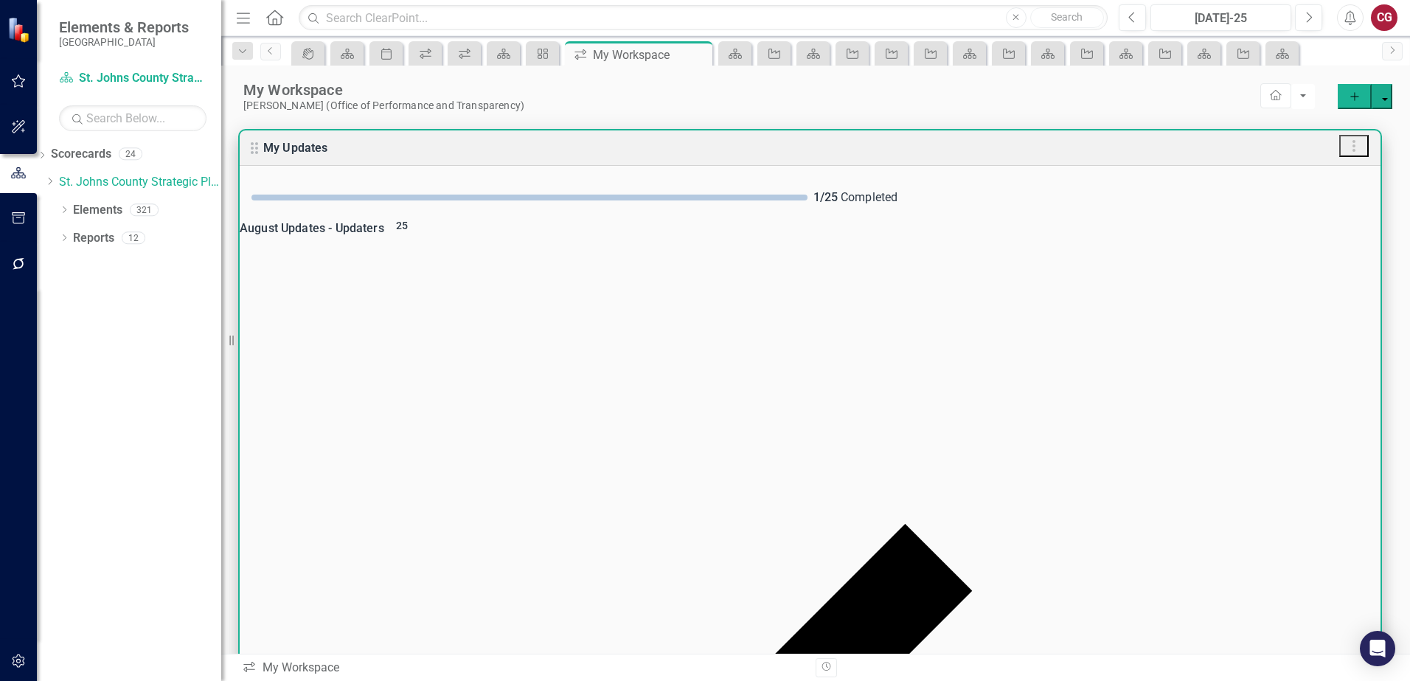
click at [411, 239] on div "25" at bounding box center [402, 228] width 24 height 21
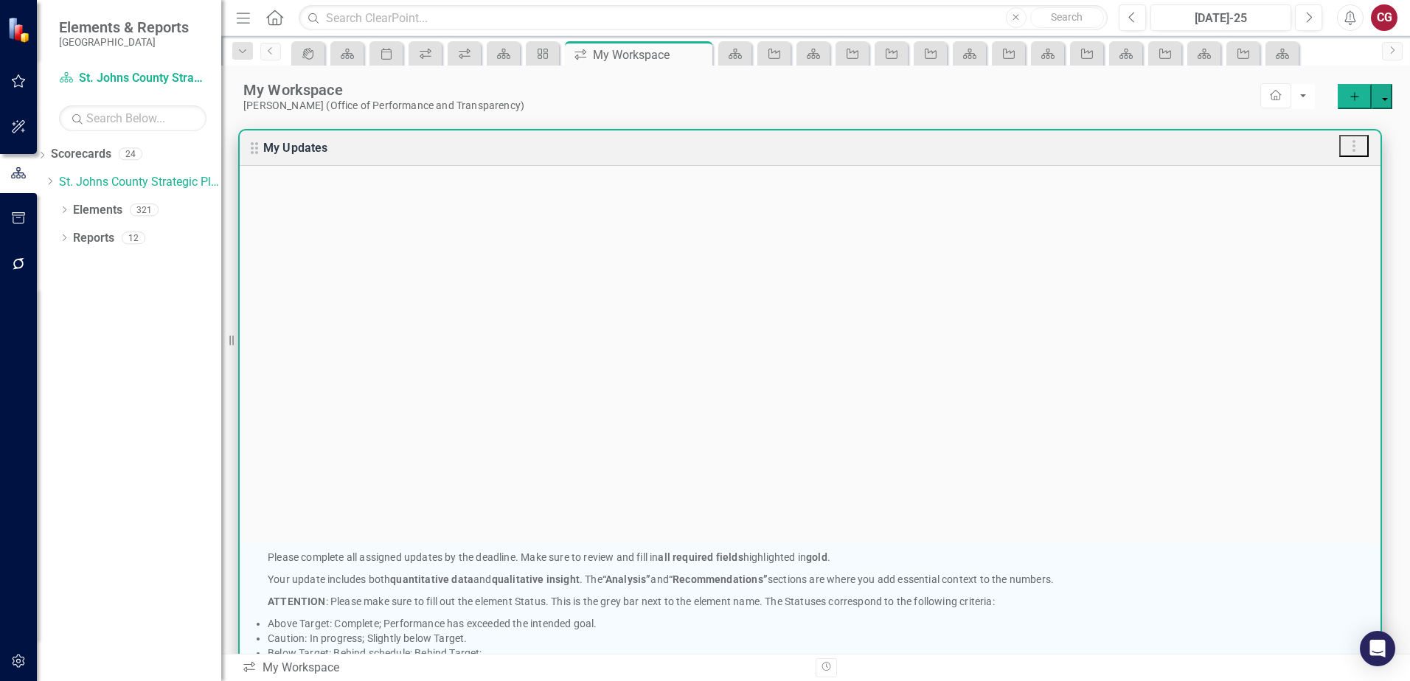
scroll to position [885, 0]
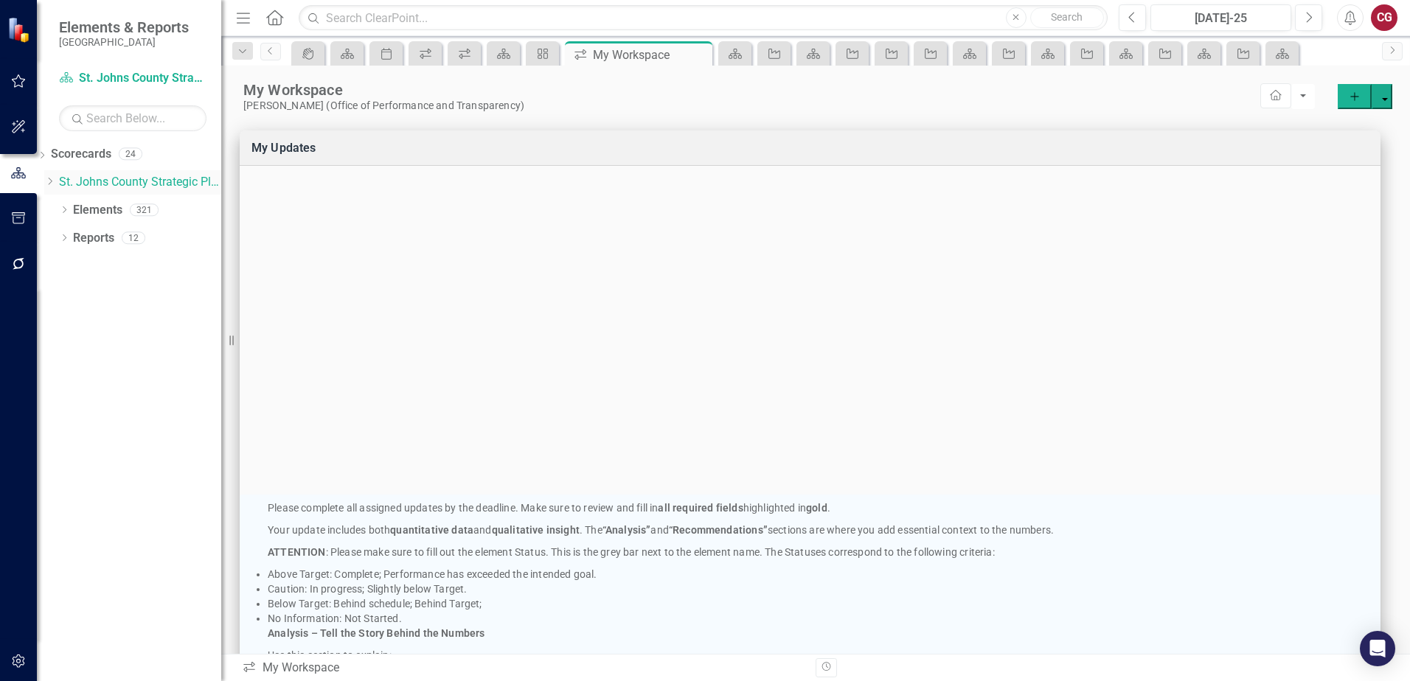
click at [52, 183] on icon at bounding box center [51, 181] width 4 height 7
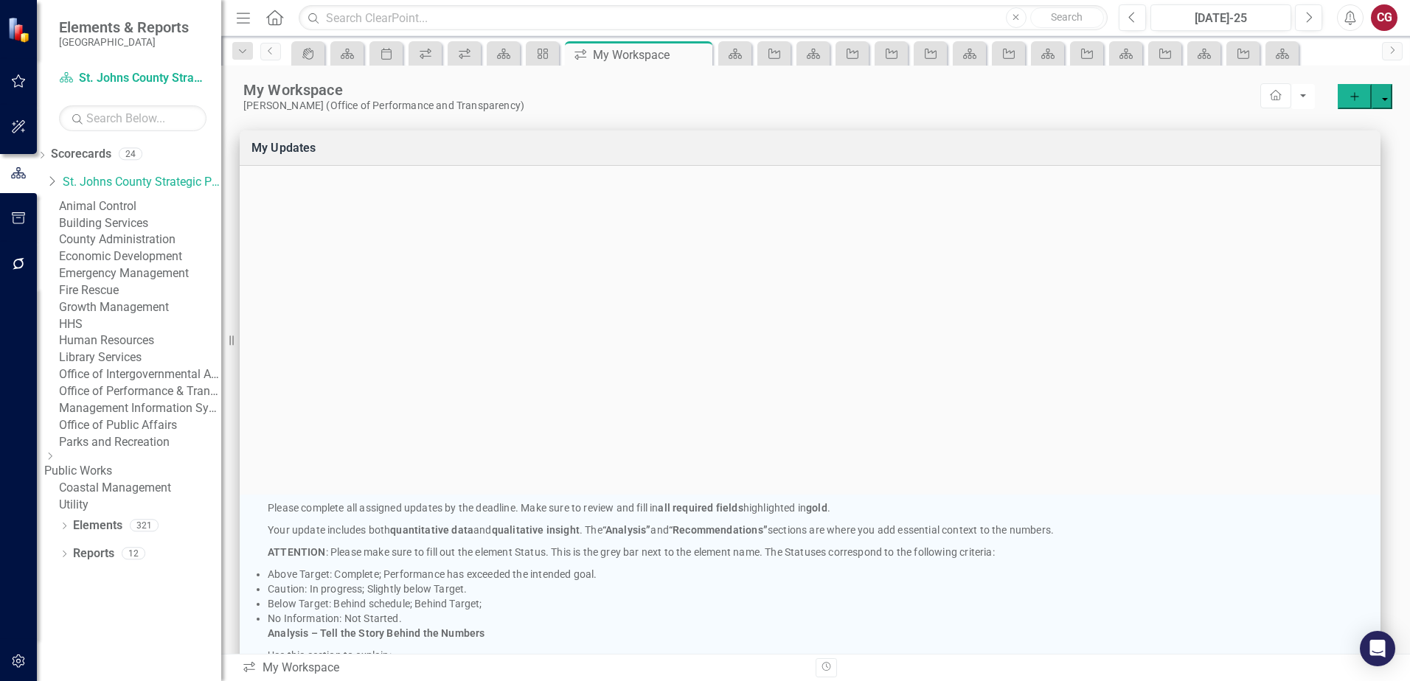
click at [144, 400] on link "Office of Performance & Transparency" at bounding box center [140, 391] width 162 height 17
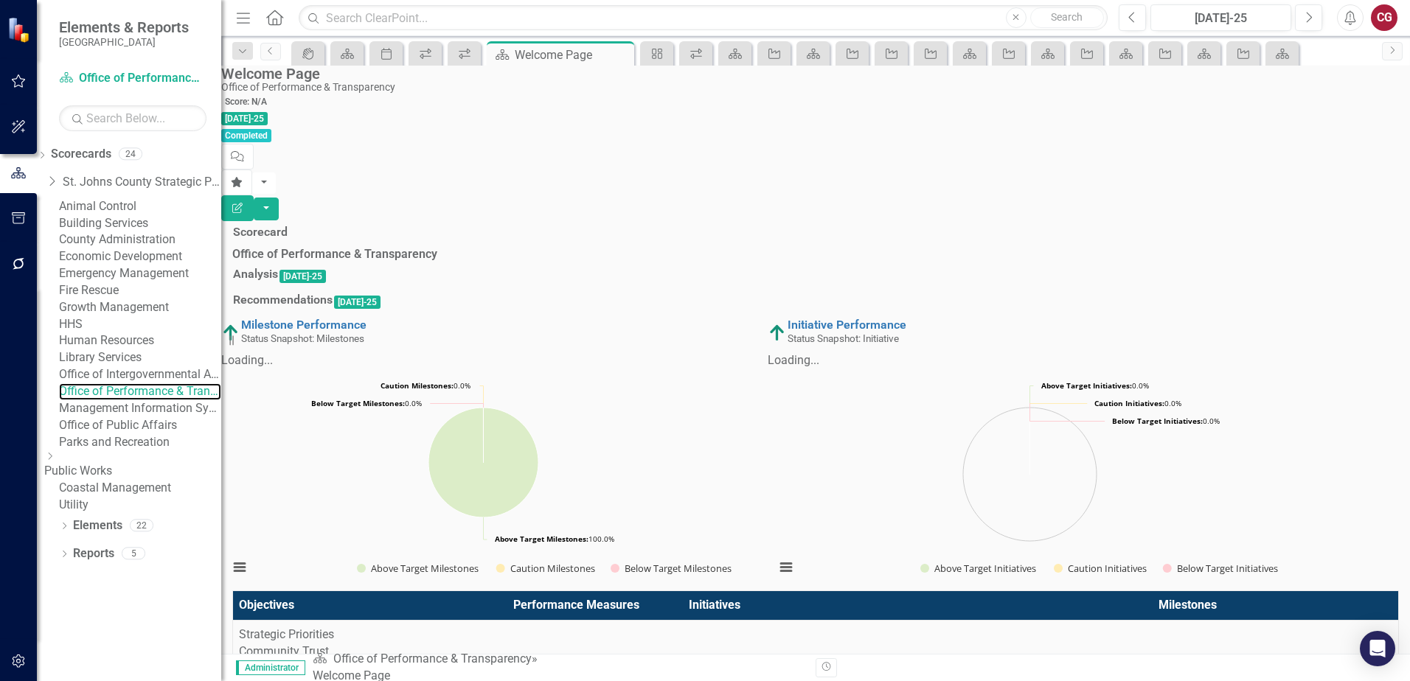
scroll to position [75, 0]
click at [288, 226] on h3 "Scorecard" at bounding box center [260, 232] width 55 height 13
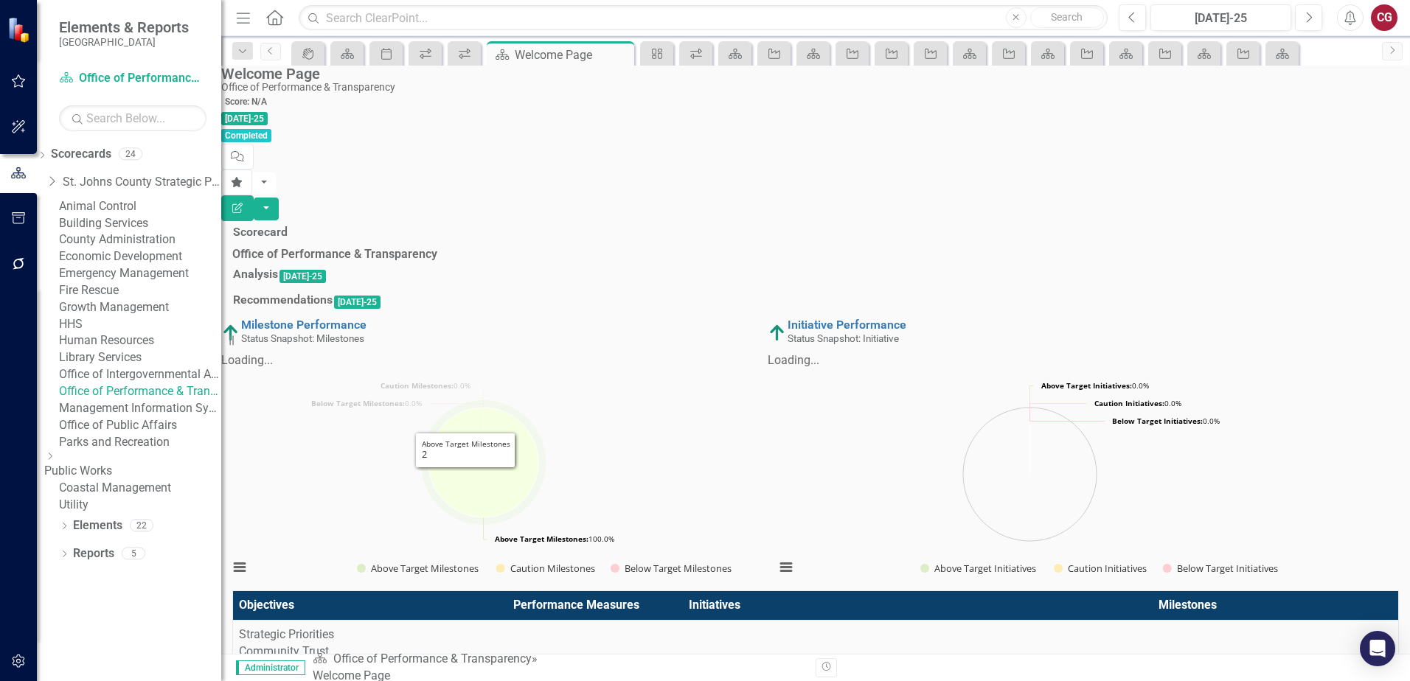
click at [503, 467] on icon "Above Target Milestones, 2." at bounding box center [483, 463] width 110 height 110
click at [538, 453] on icon "Above Target Milestones, 2." at bounding box center [483, 463] width 110 height 110
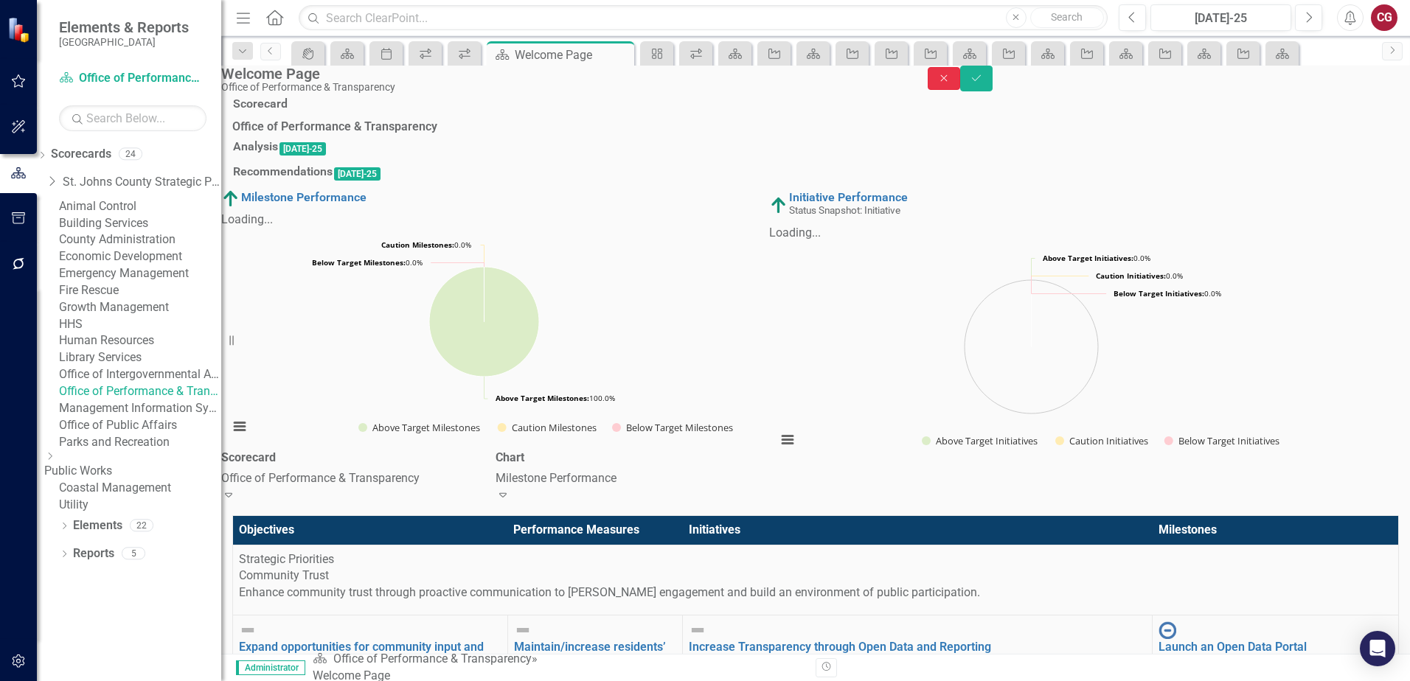
drag, startPoint x: 1331, startPoint y: 88, endPoint x: 1395, endPoint y: 126, distance: 74.1
click at [950, 83] on icon "Close" at bounding box center [943, 78] width 13 height 10
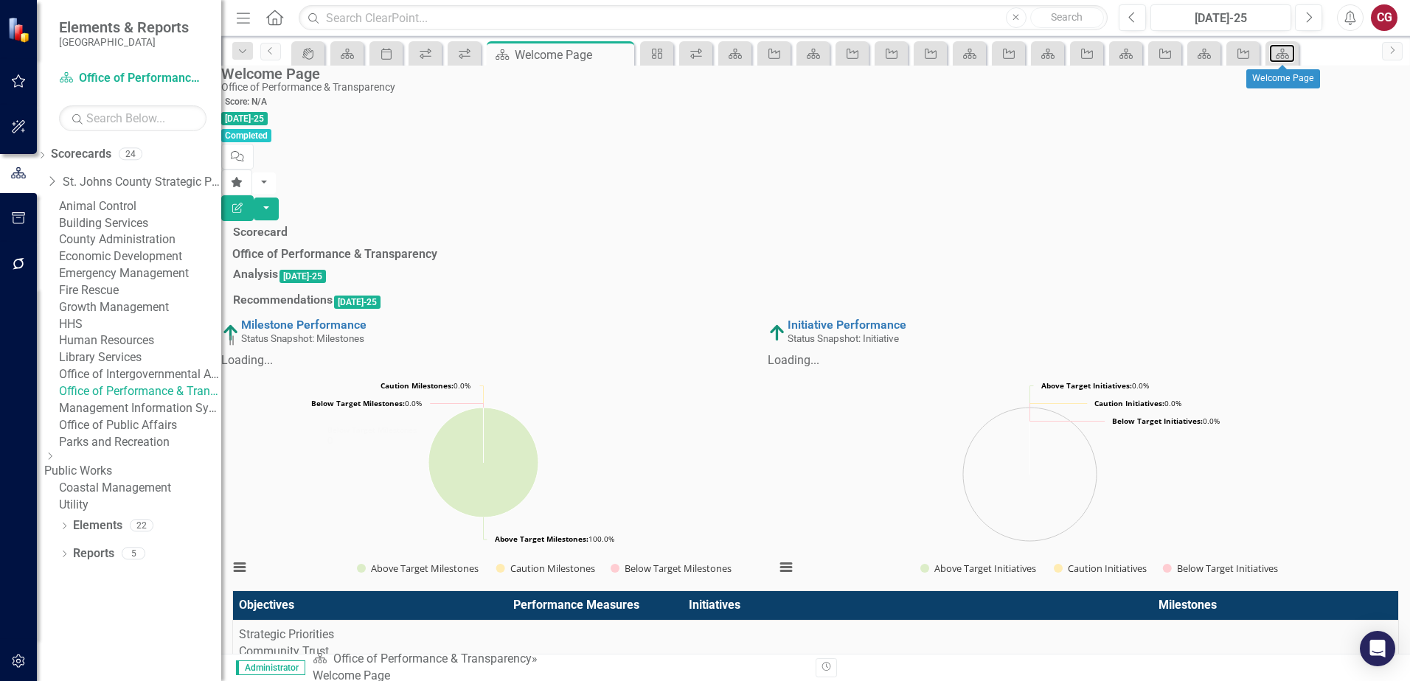
click at [1283, 55] on icon at bounding box center [1281, 54] width 13 height 10
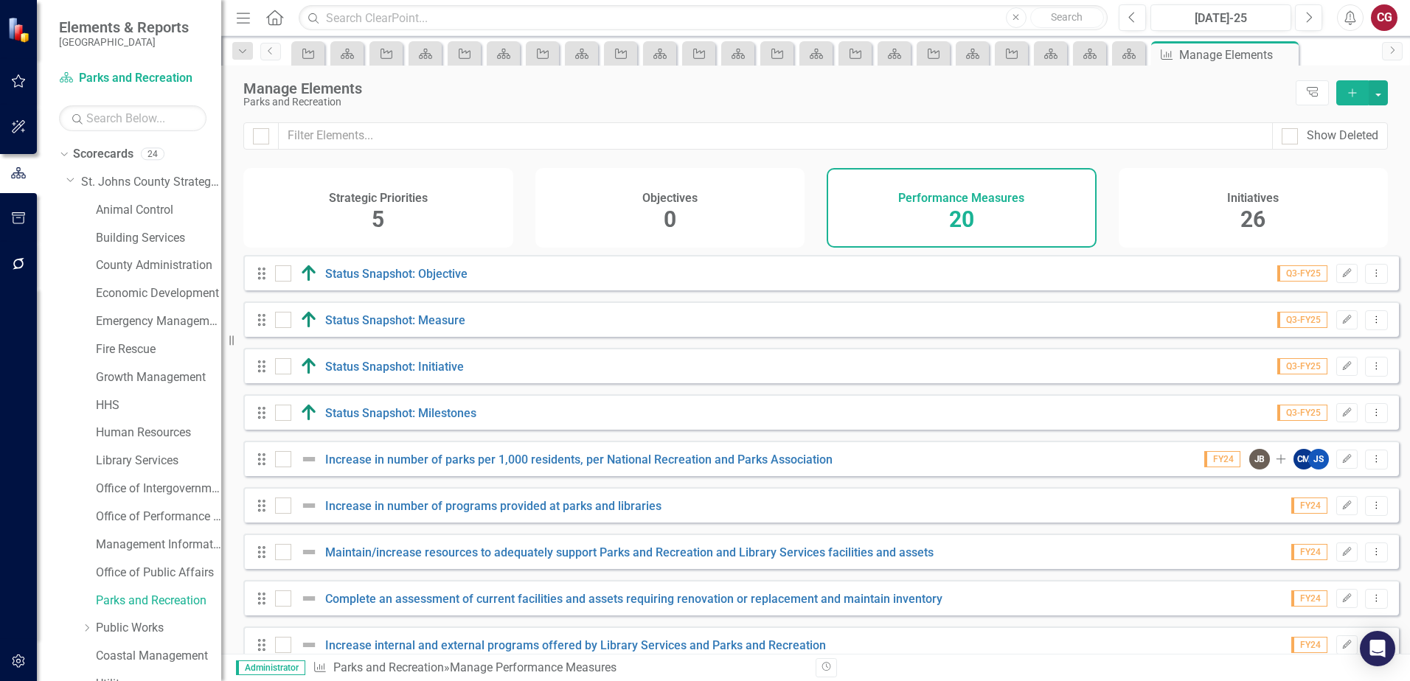
scroll to position [75, 0]
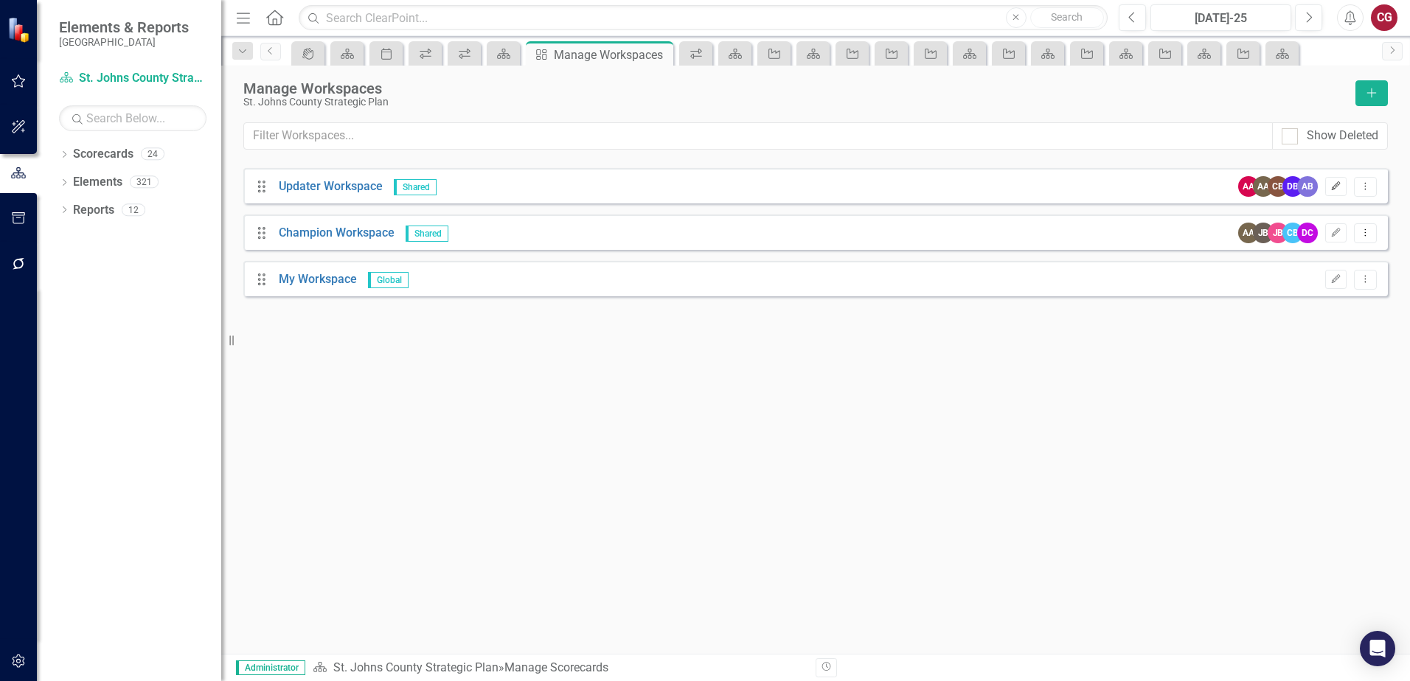
click at [1340, 190] on icon "Edit" at bounding box center [1335, 186] width 11 height 9
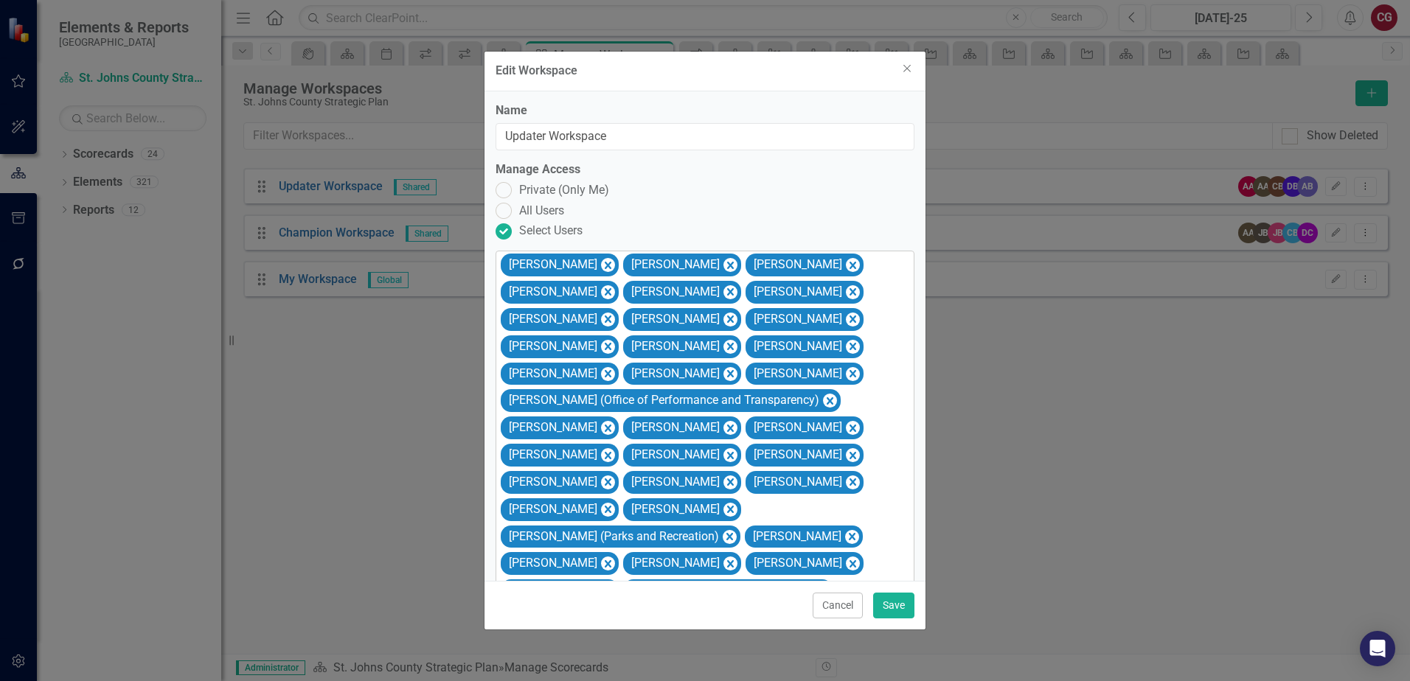
click at [862, 560] on div "[PERSON_NAME] [PERSON_NAME] [PERSON_NAME] [PERSON_NAME] [PERSON_NAME] [PERSON_N…" at bounding box center [705, 439] width 415 height 376
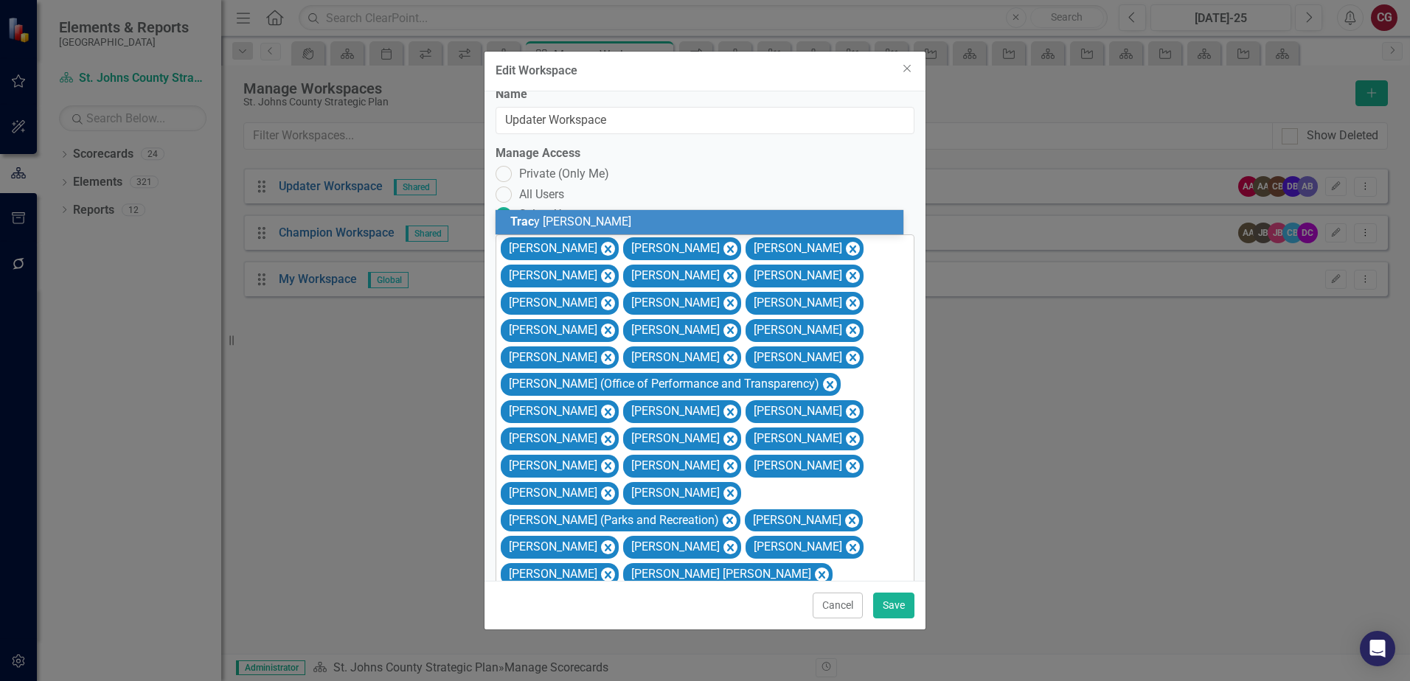
type input "[PERSON_NAME]"
click at [707, 221] on div "[PERSON_NAME]" at bounding box center [702, 222] width 384 height 17
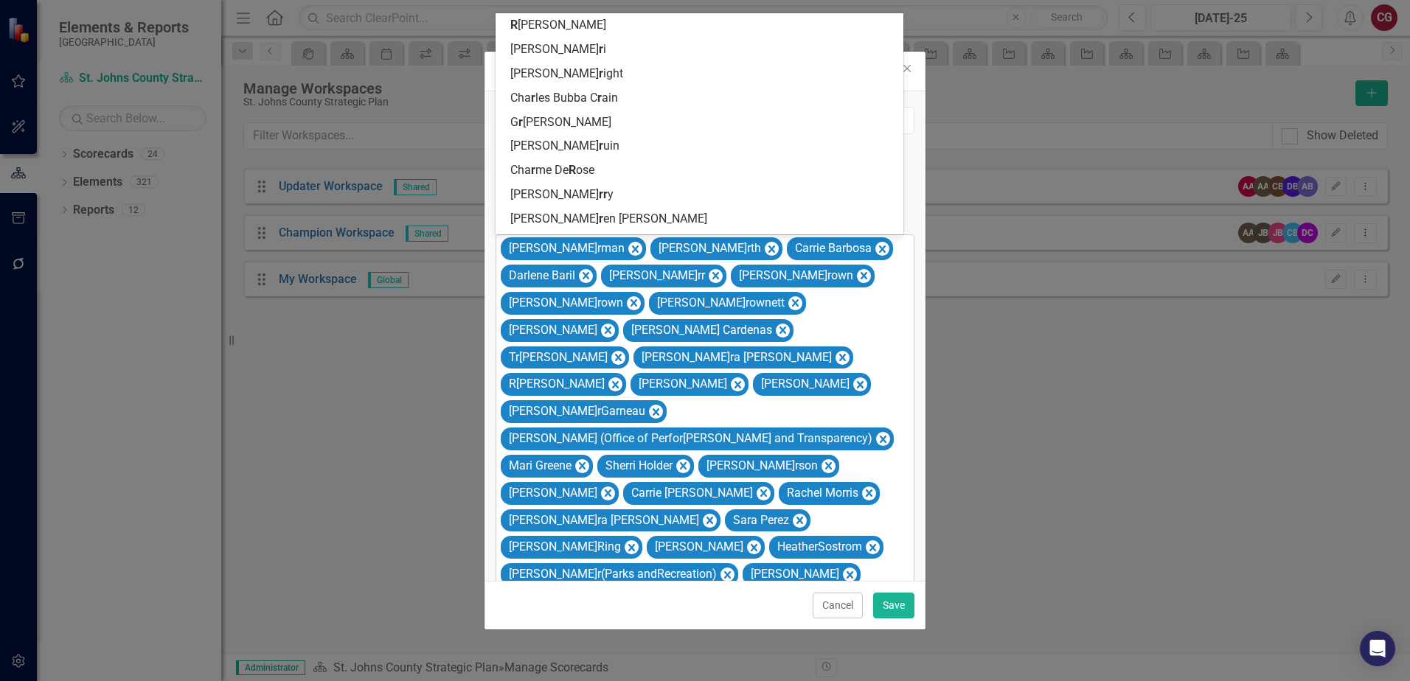
type input "ra"
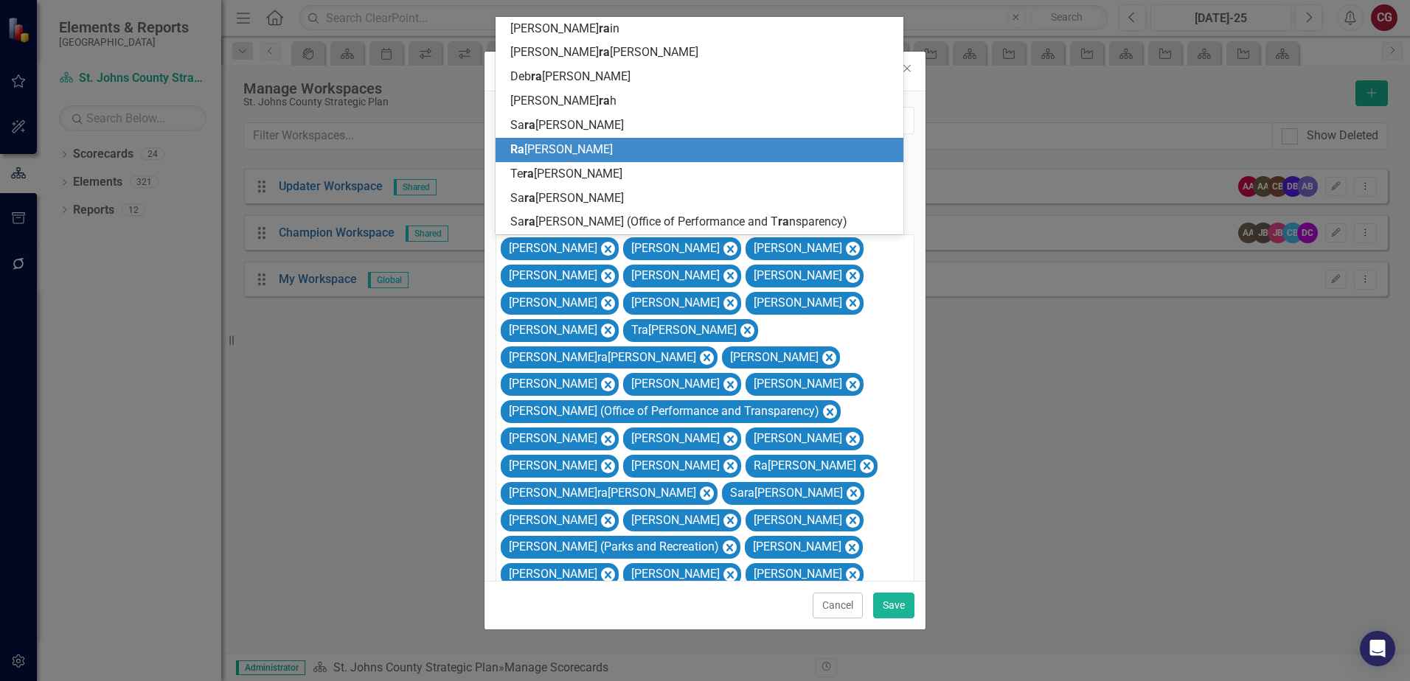
click at [663, 146] on div "[PERSON_NAME]" at bounding box center [702, 150] width 384 height 17
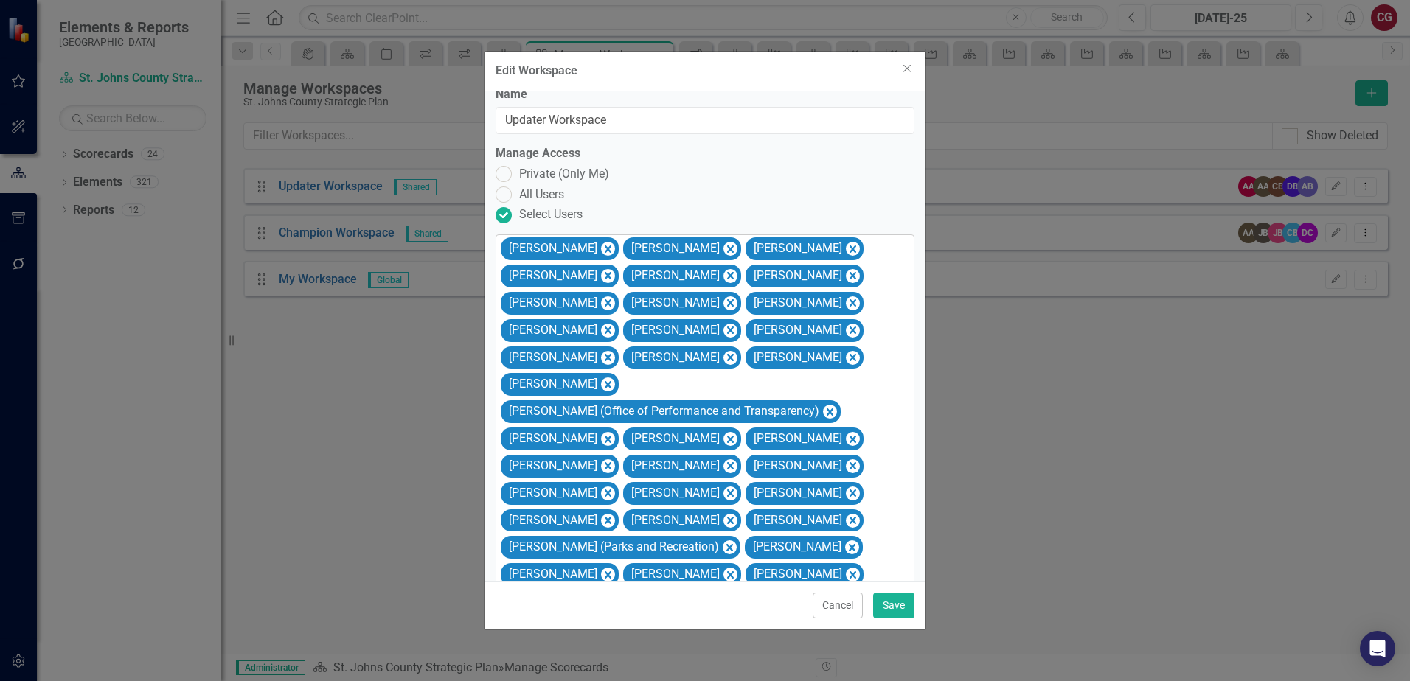
scroll to position [42, 0]
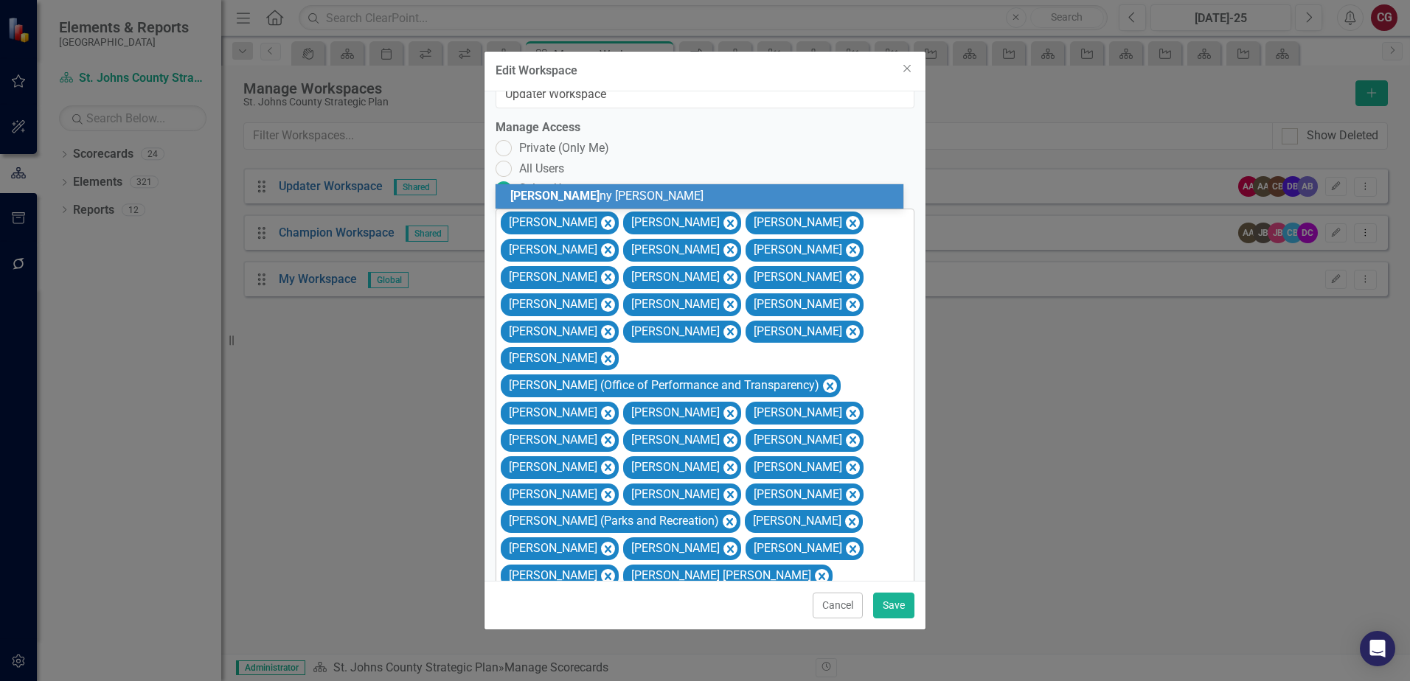
type input "jenn"
click at [749, 199] on div "Jenn y Harvey" at bounding box center [702, 196] width 384 height 17
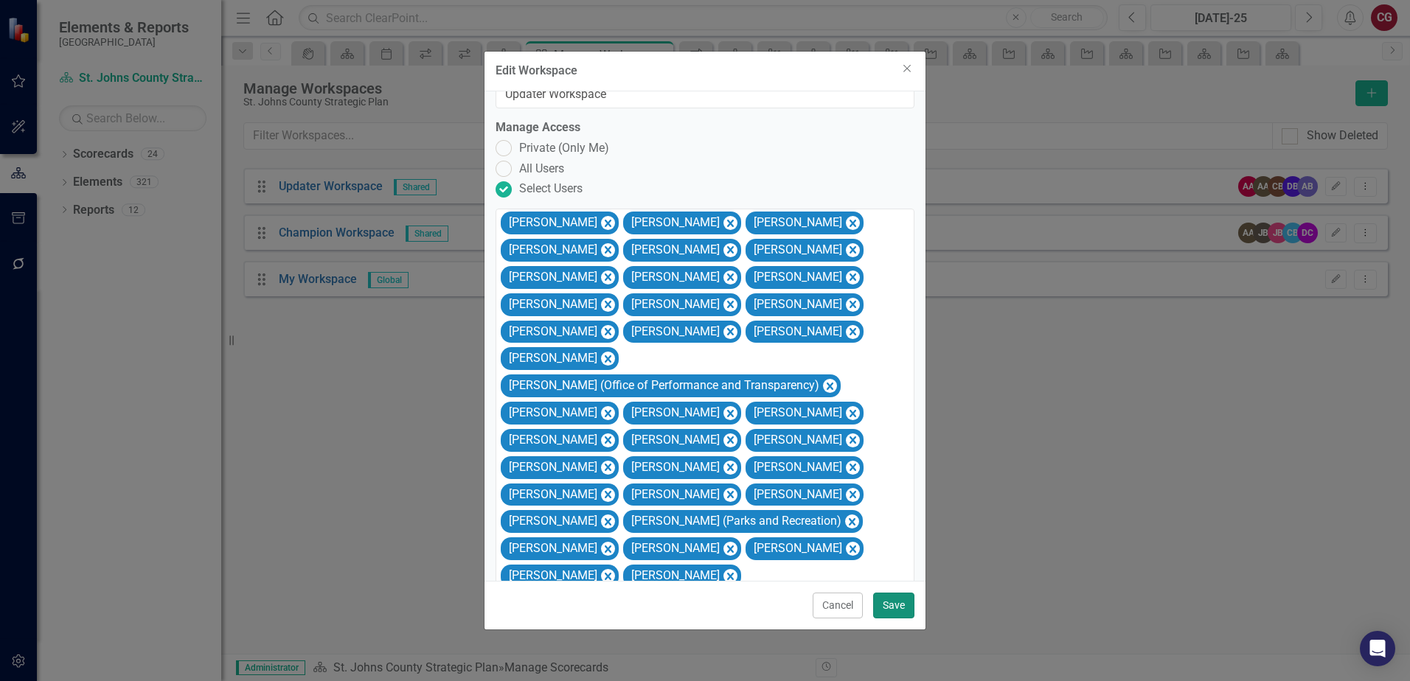
click at [888, 605] on button "Save" at bounding box center [893, 606] width 41 height 26
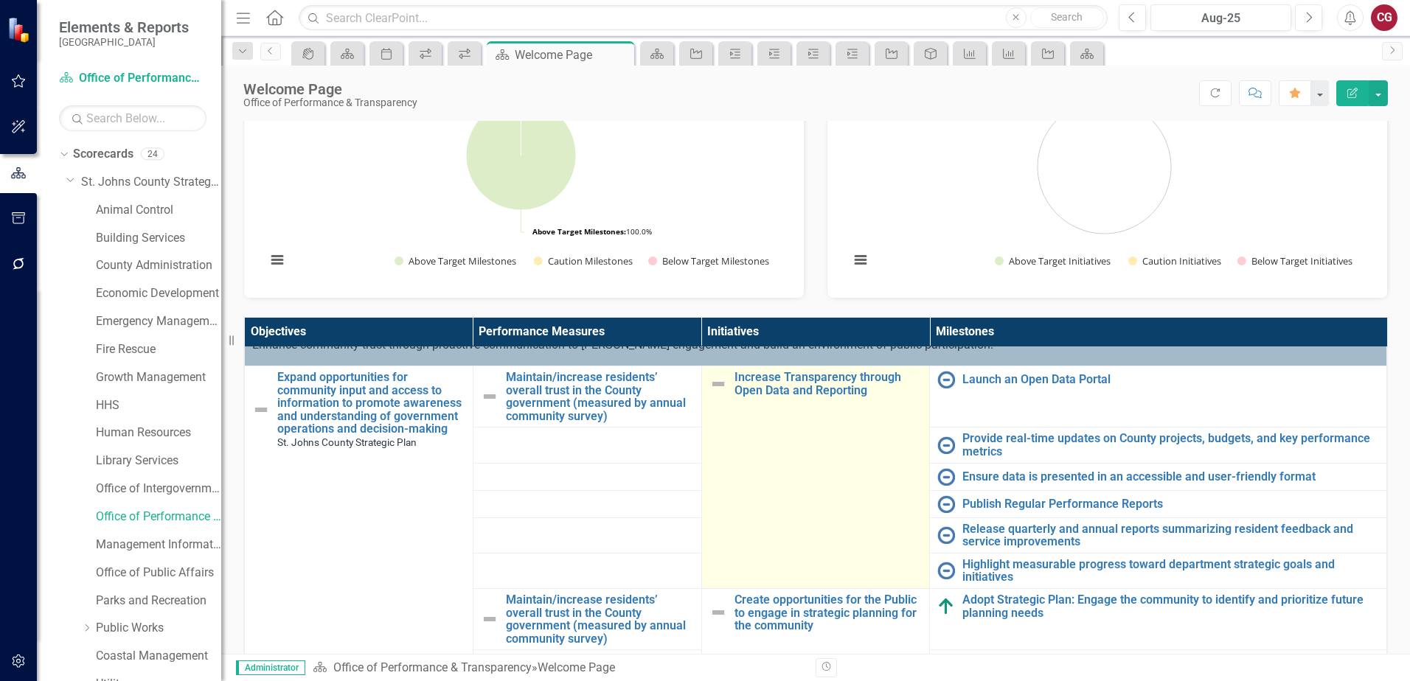
scroll to position [74, 0]
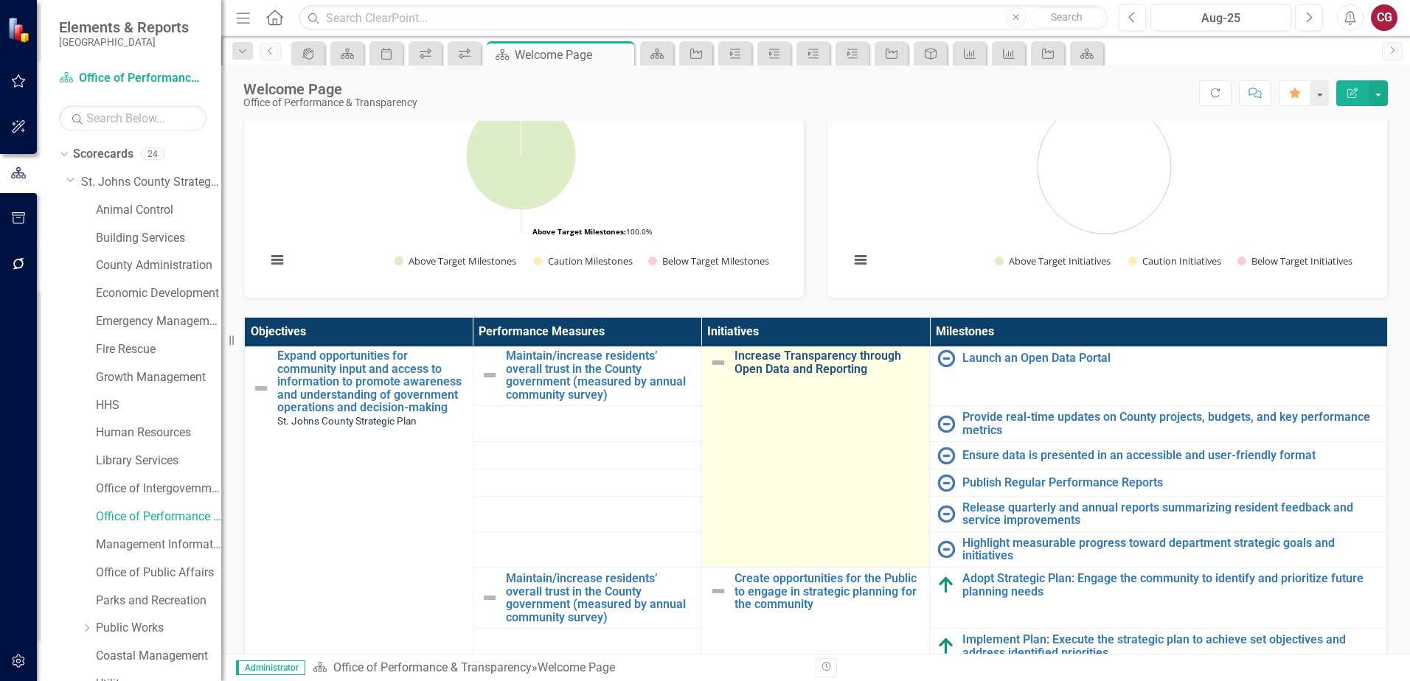
click at [768, 364] on link "Increase Transparency through Open Data and Reporting" at bounding box center [828, 362] width 188 height 26
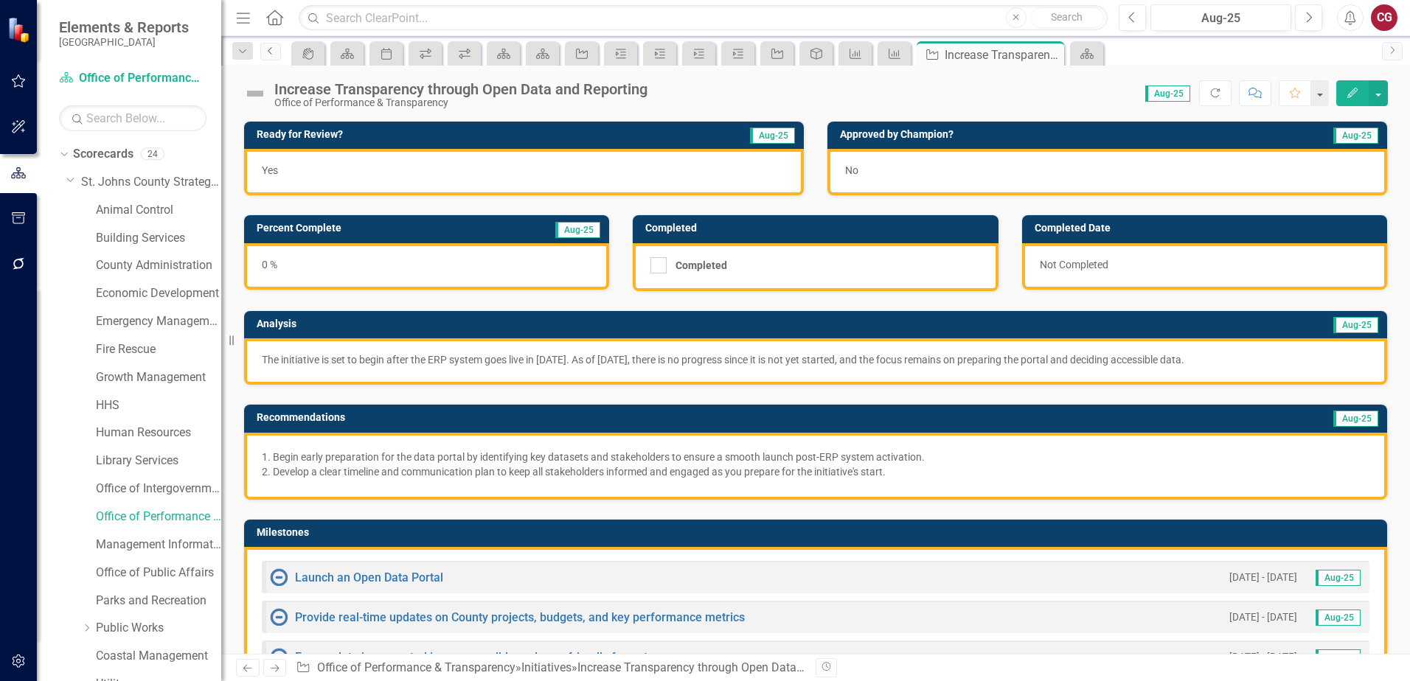
click at [270, 57] on link "Previous" at bounding box center [270, 52] width 21 height 18
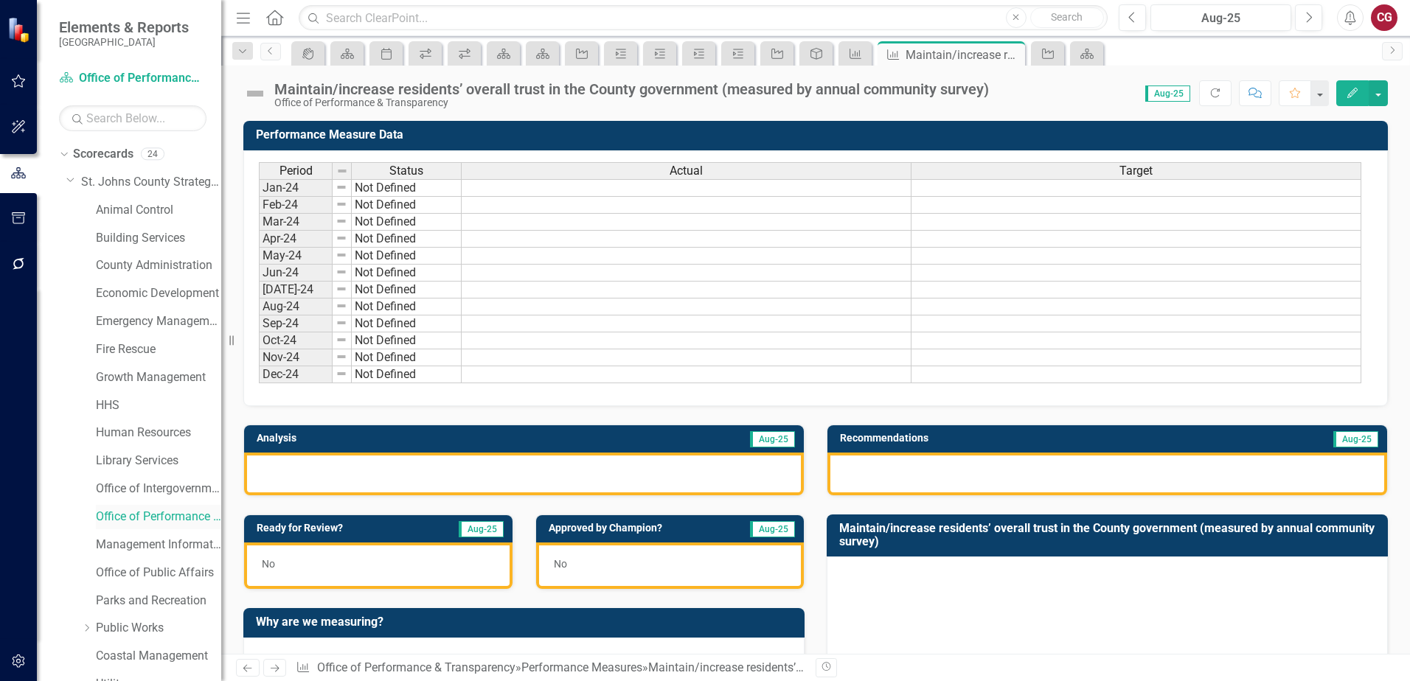
click at [125, 510] on link "Office of Performance & Transparency" at bounding box center [158, 517] width 125 height 17
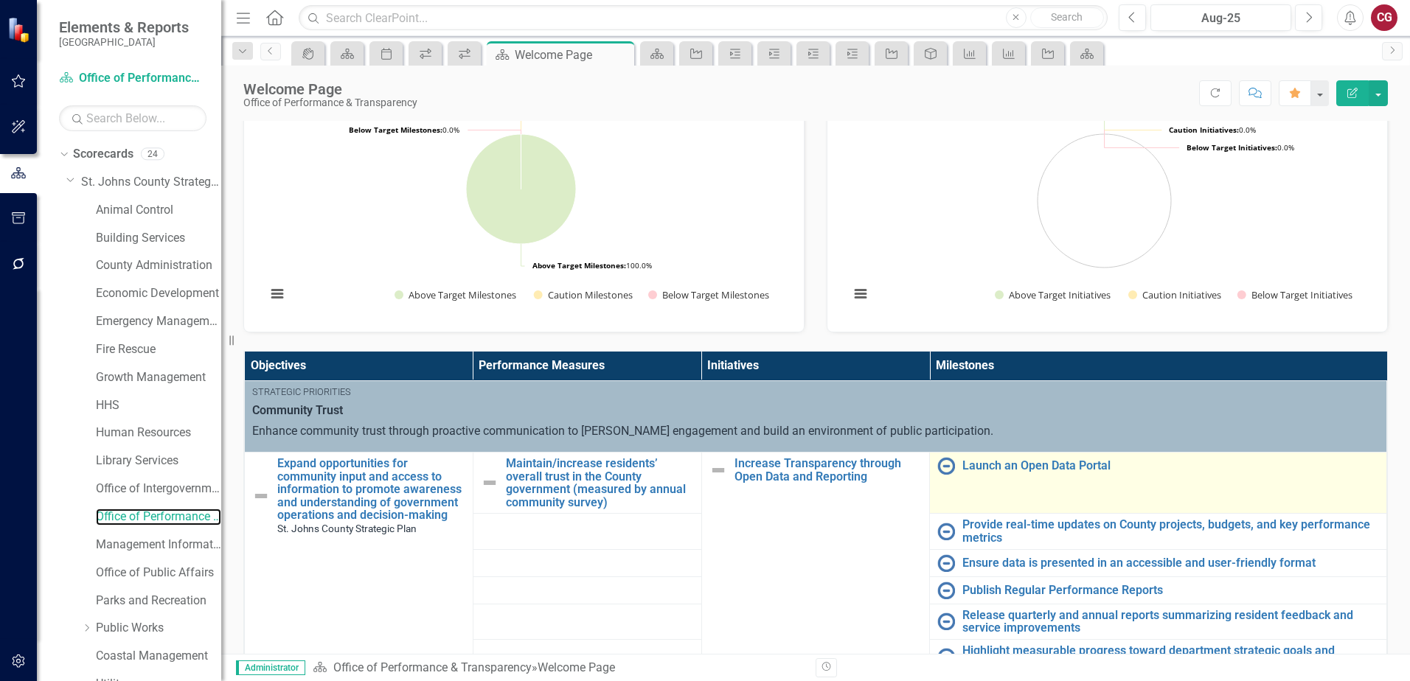
scroll to position [295, 0]
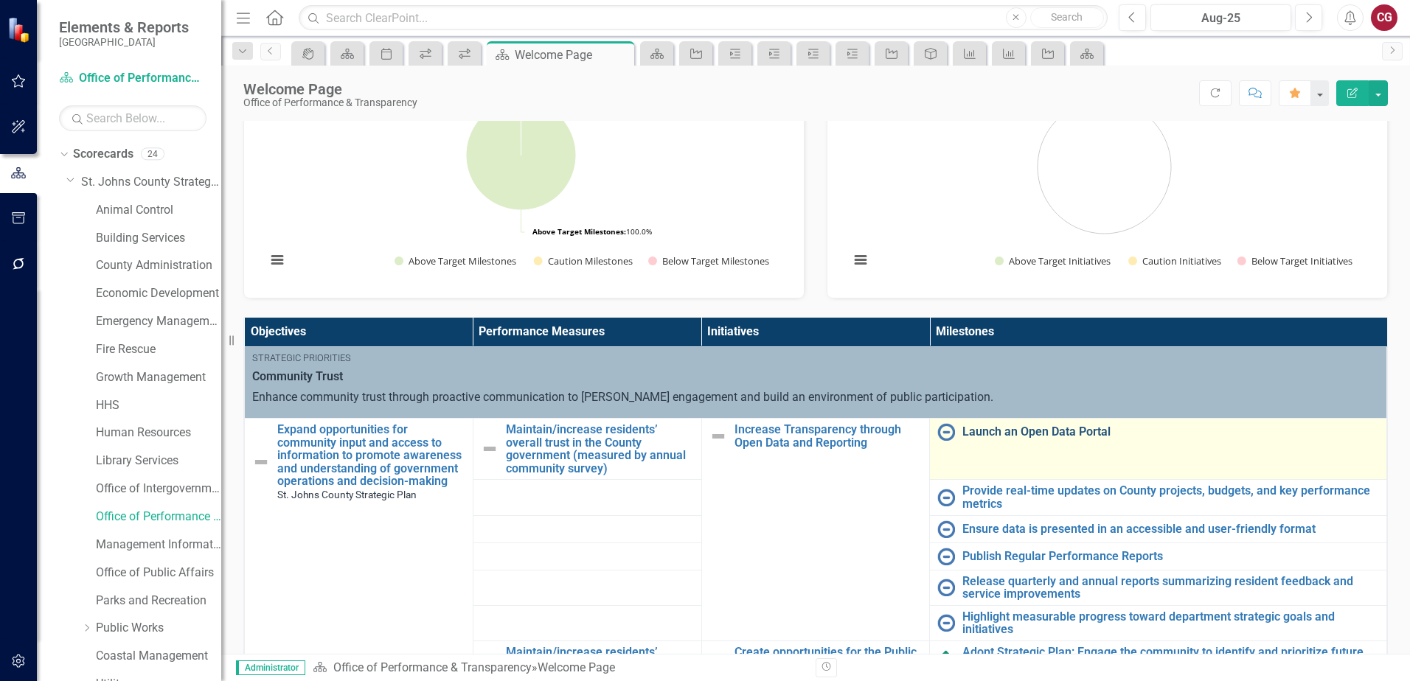
click at [1014, 430] on link "Launch an Open Data Portal" at bounding box center [1170, 431] width 417 height 13
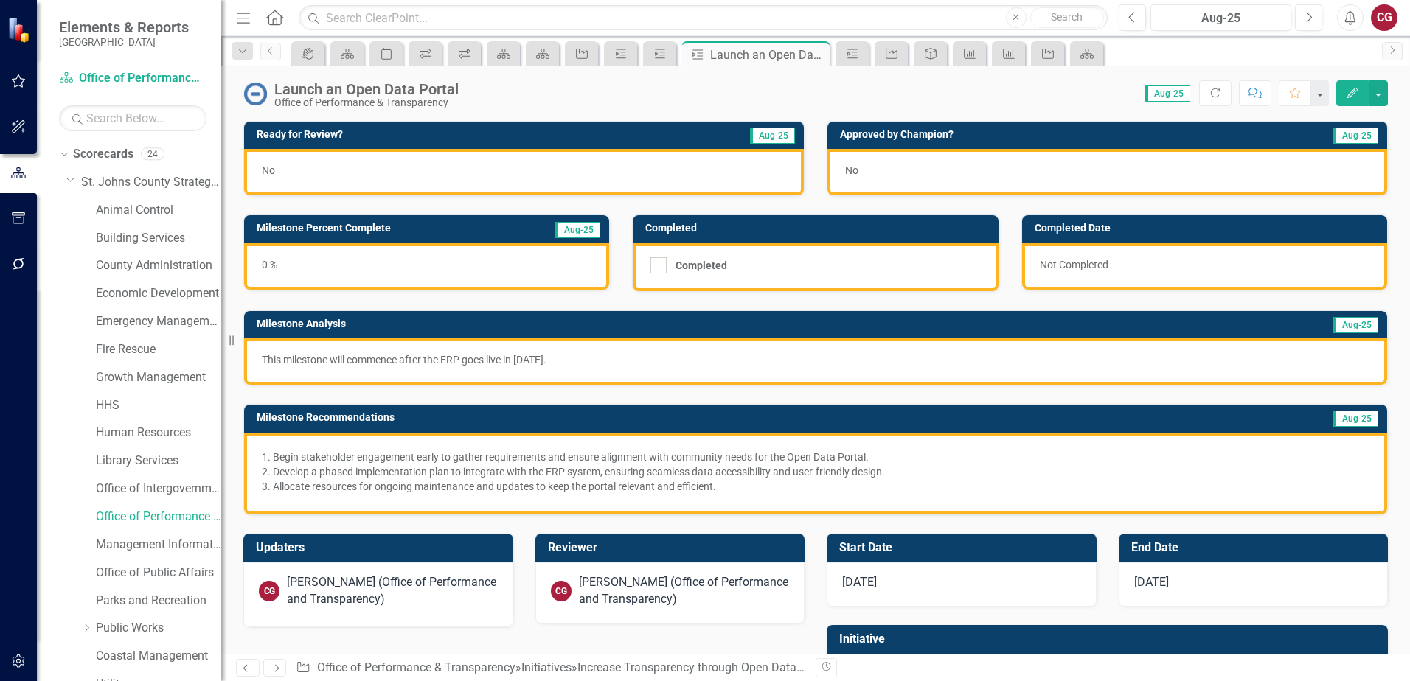
click at [399, 164] on div "No" at bounding box center [524, 172] width 560 height 46
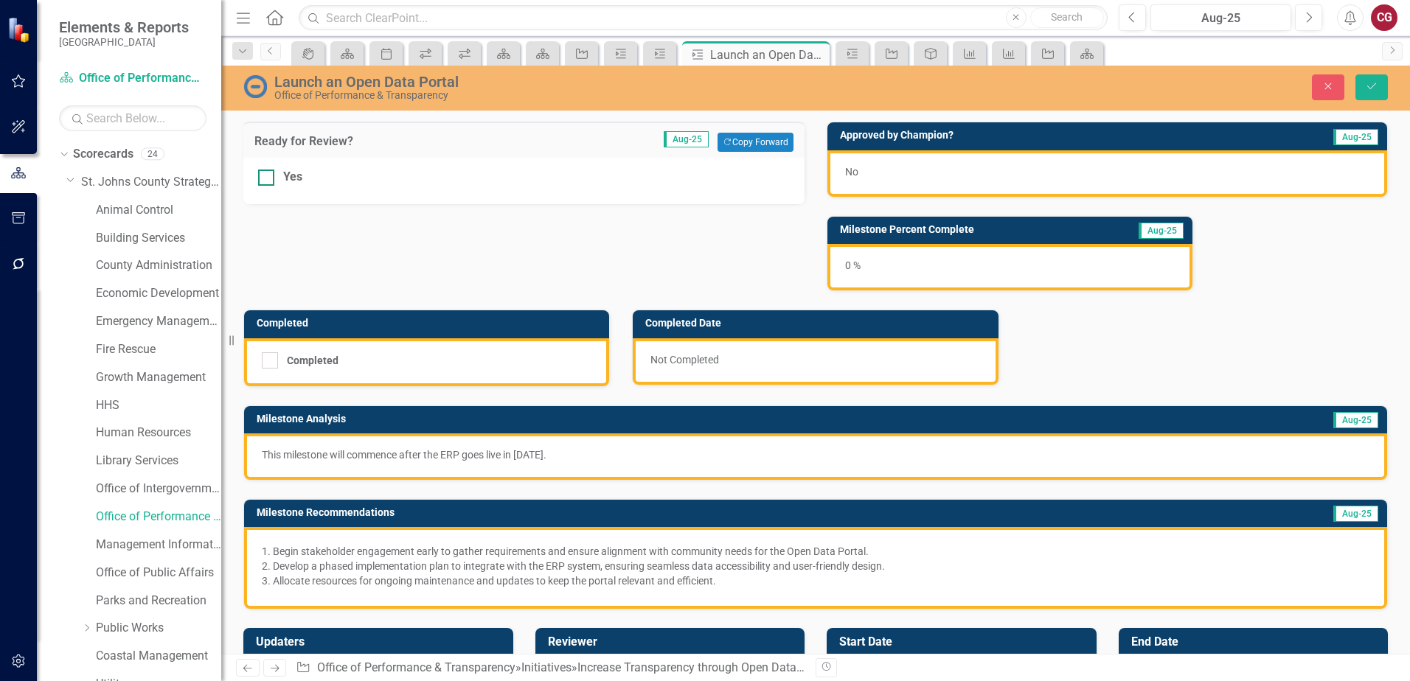
click at [268, 184] on div at bounding box center [266, 178] width 16 height 16
click at [268, 179] on input "Yes" at bounding box center [263, 175] width 10 height 10
checkbox input "true"
click at [1376, 88] on icon "Save" at bounding box center [1371, 86] width 13 height 10
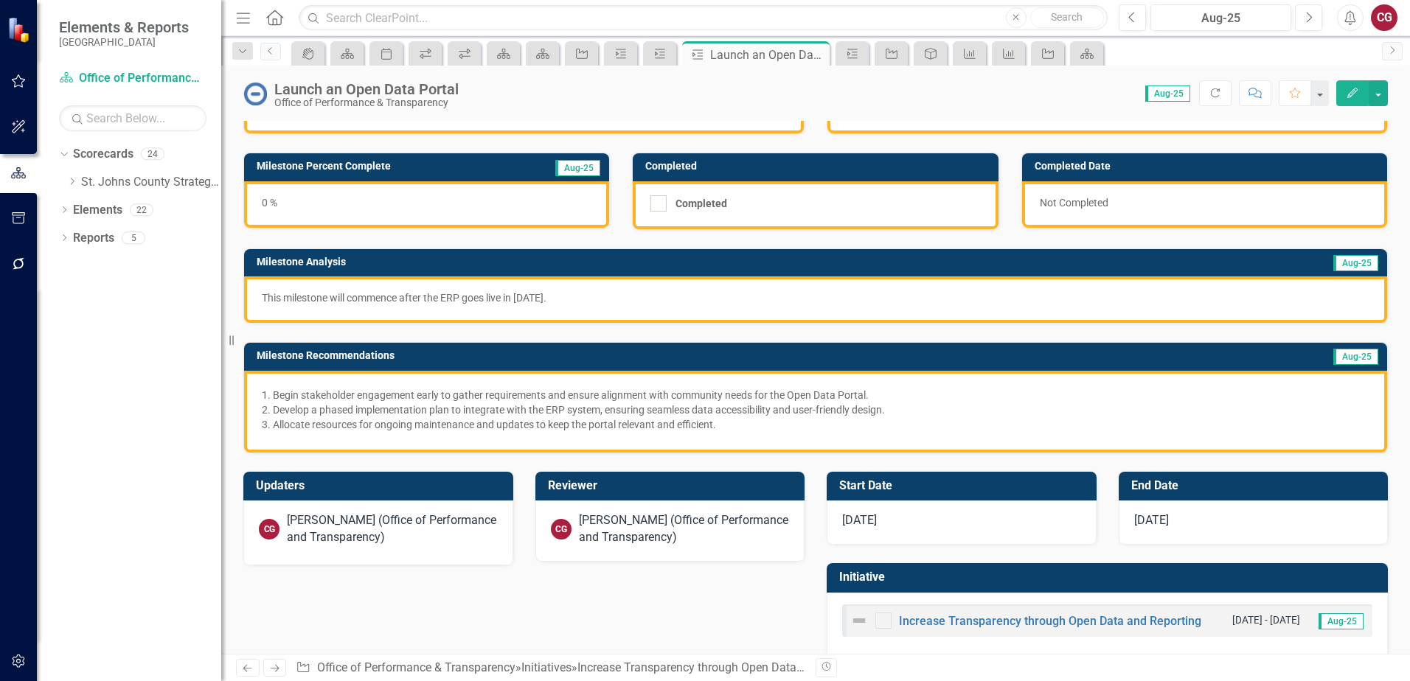
scroll to position [83, 0]
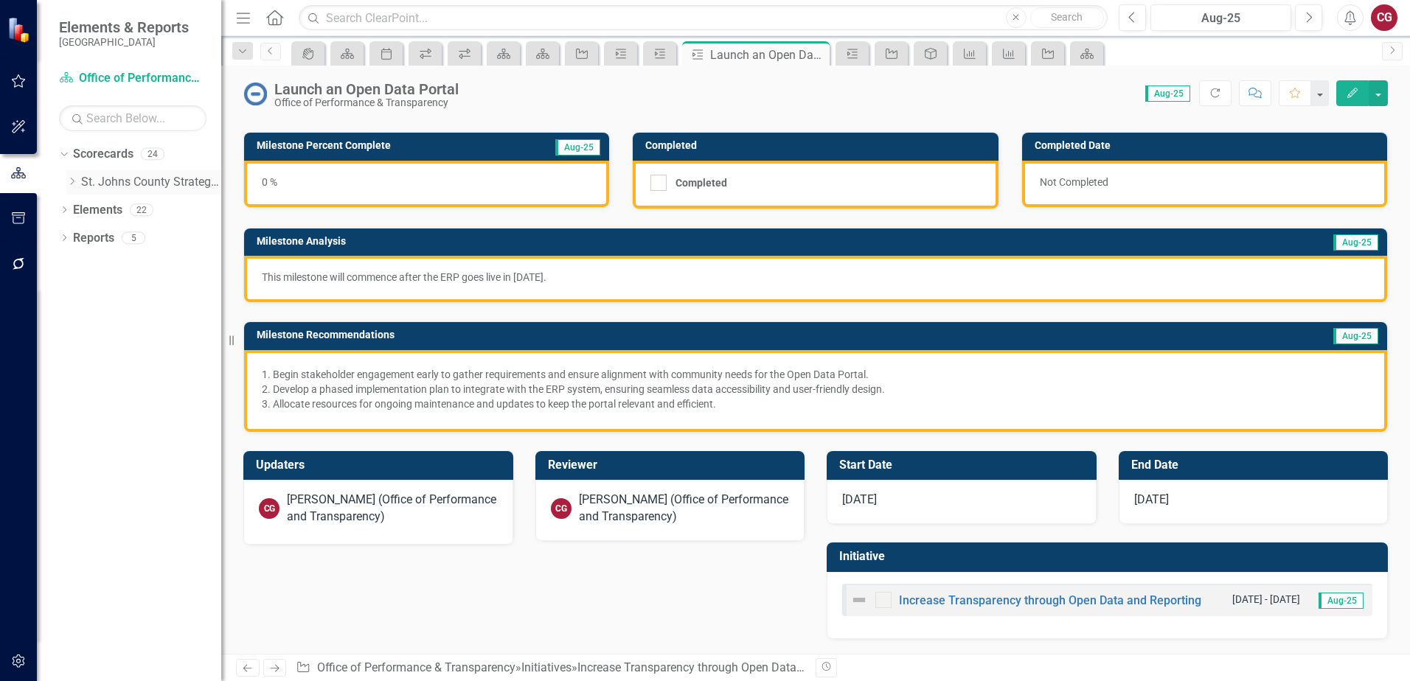
click at [75, 182] on icon "Dropdown" at bounding box center [71, 181] width 11 height 9
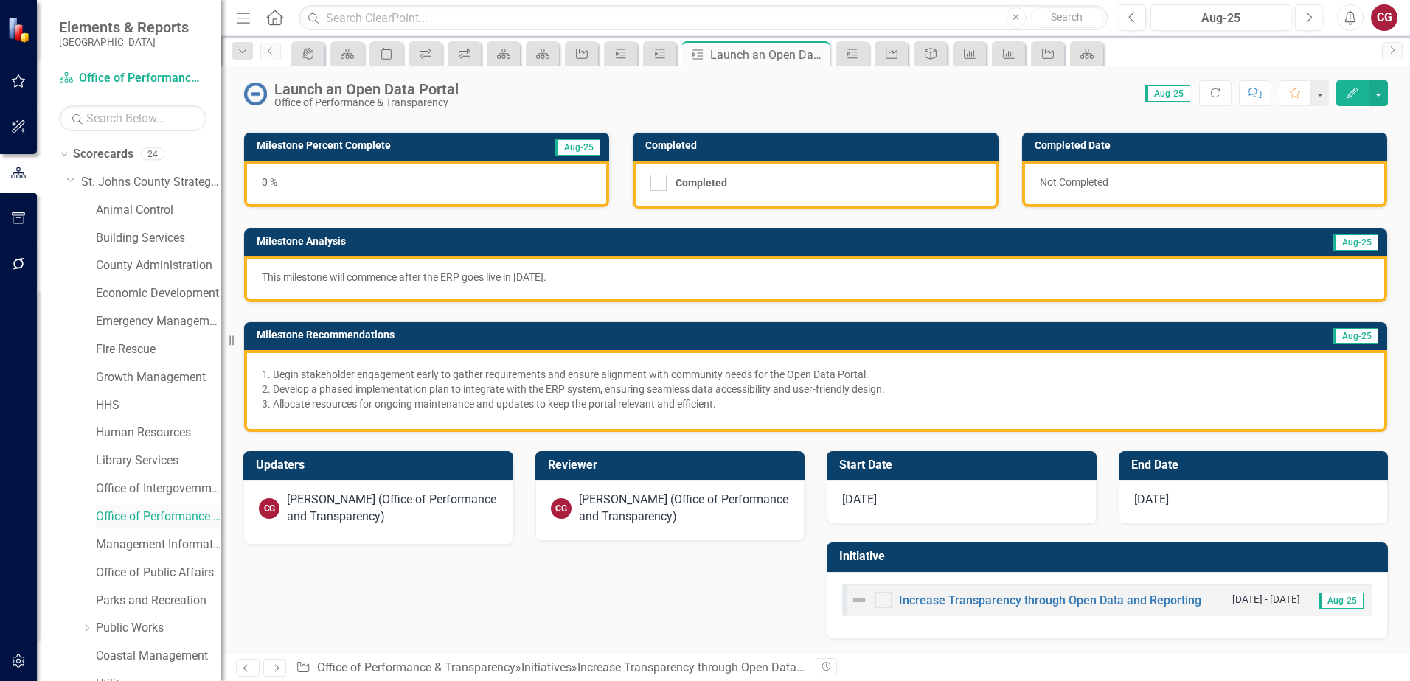
click at [132, 512] on link "Office of Performance & Transparency" at bounding box center [158, 517] width 125 height 17
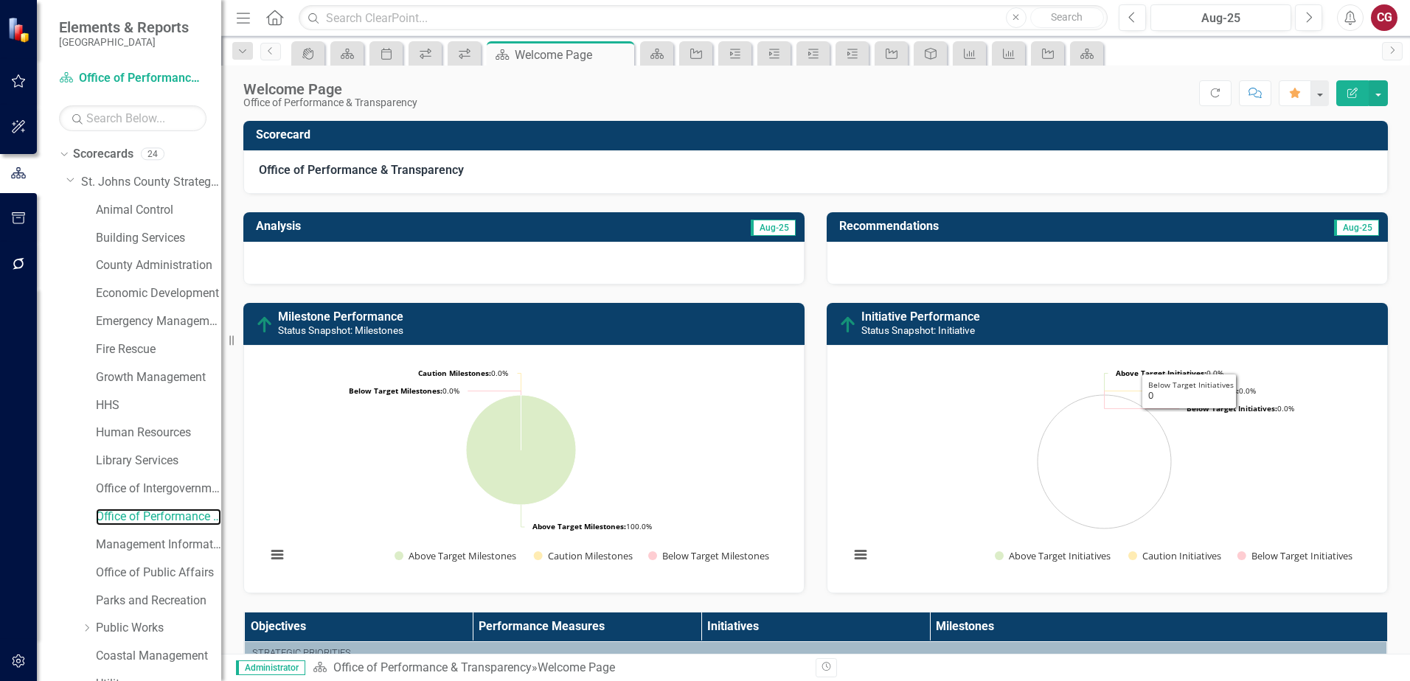
scroll to position [369, 0]
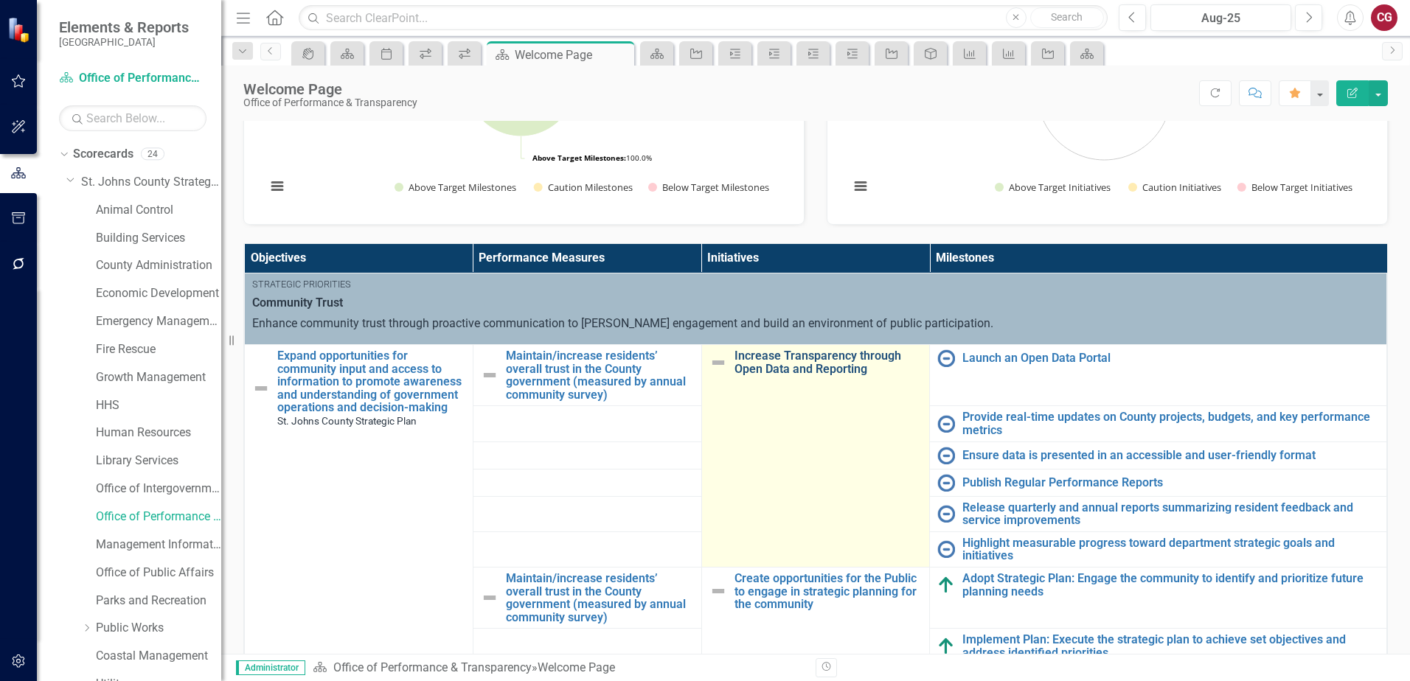
click at [760, 369] on link "Increase Transparency through Open Data and Reporting" at bounding box center [828, 362] width 188 height 26
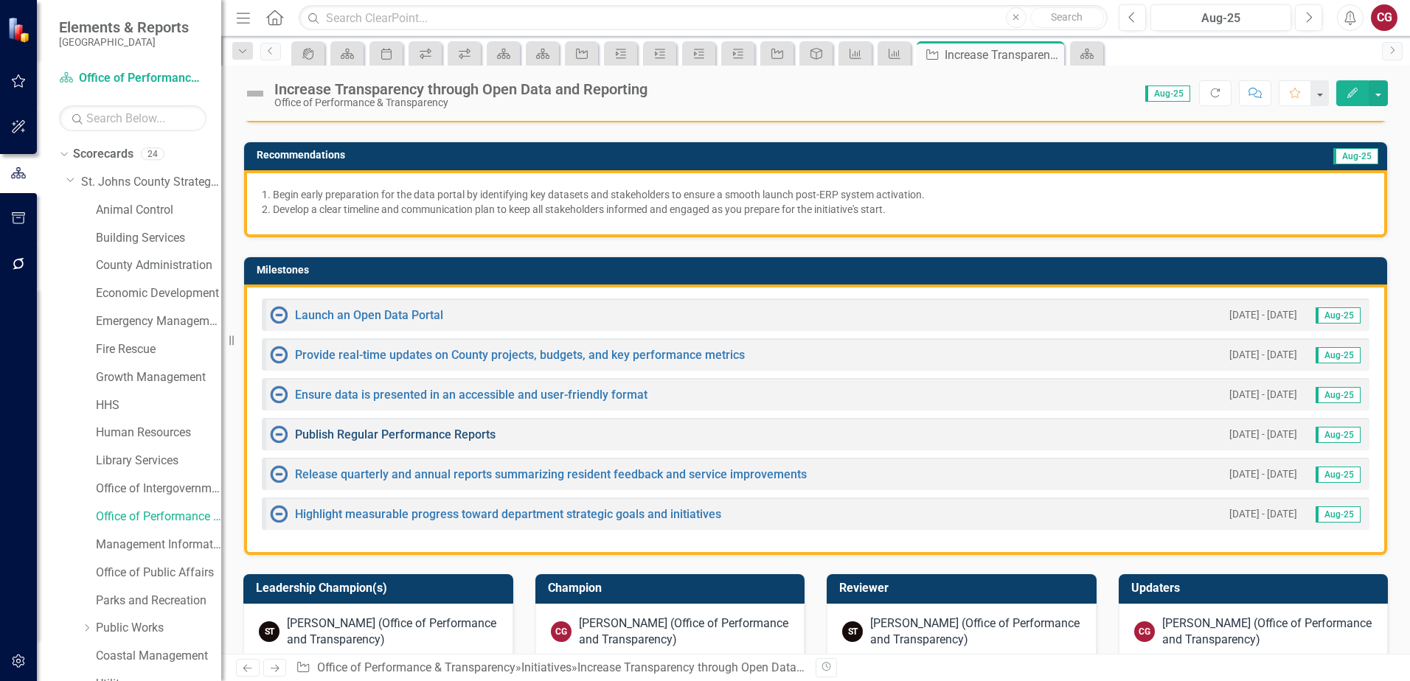
scroll to position [295, 0]
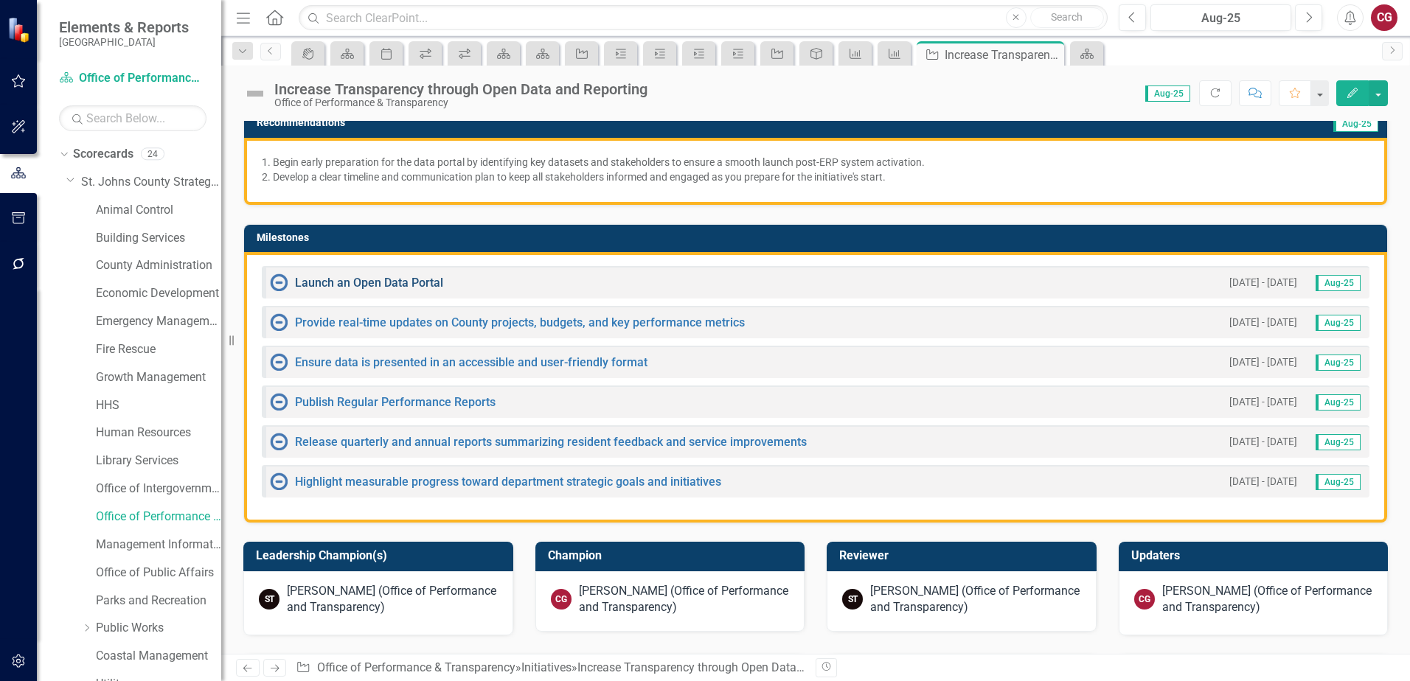
click at [349, 280] on link "Launch an Open Data Portal" at bounding box center [369, 283] width 148 height 14
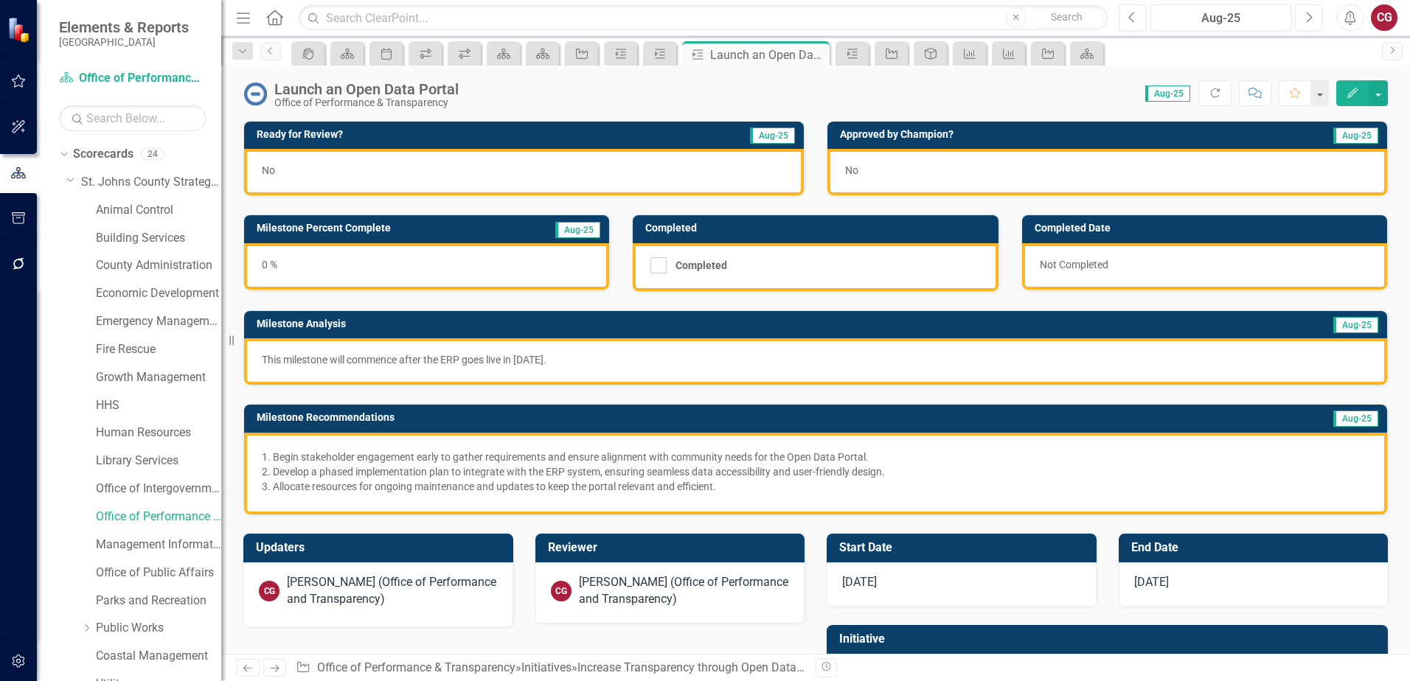
click at [479, 174] on div "No" at bounding box center [524, 172] width 560 height 46
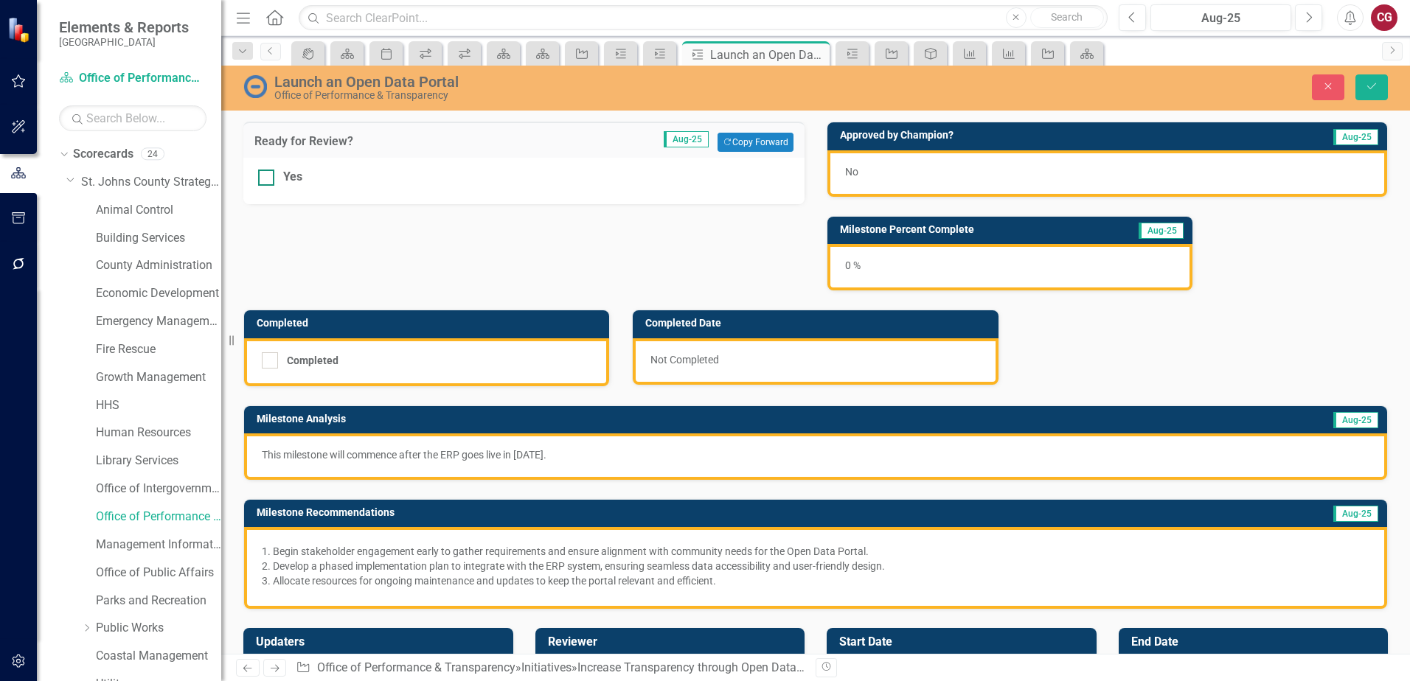
click at [271, 179] on div at bounding box center [266, 178] width 16 height 16
click at [268, 179] on input "Yes" at bounding box center [263, 175] width 10 height 10
checkbox input "true"
click at [1369, 90] on icon "Save" at bounding box center [1371, 86] width 13 height 10
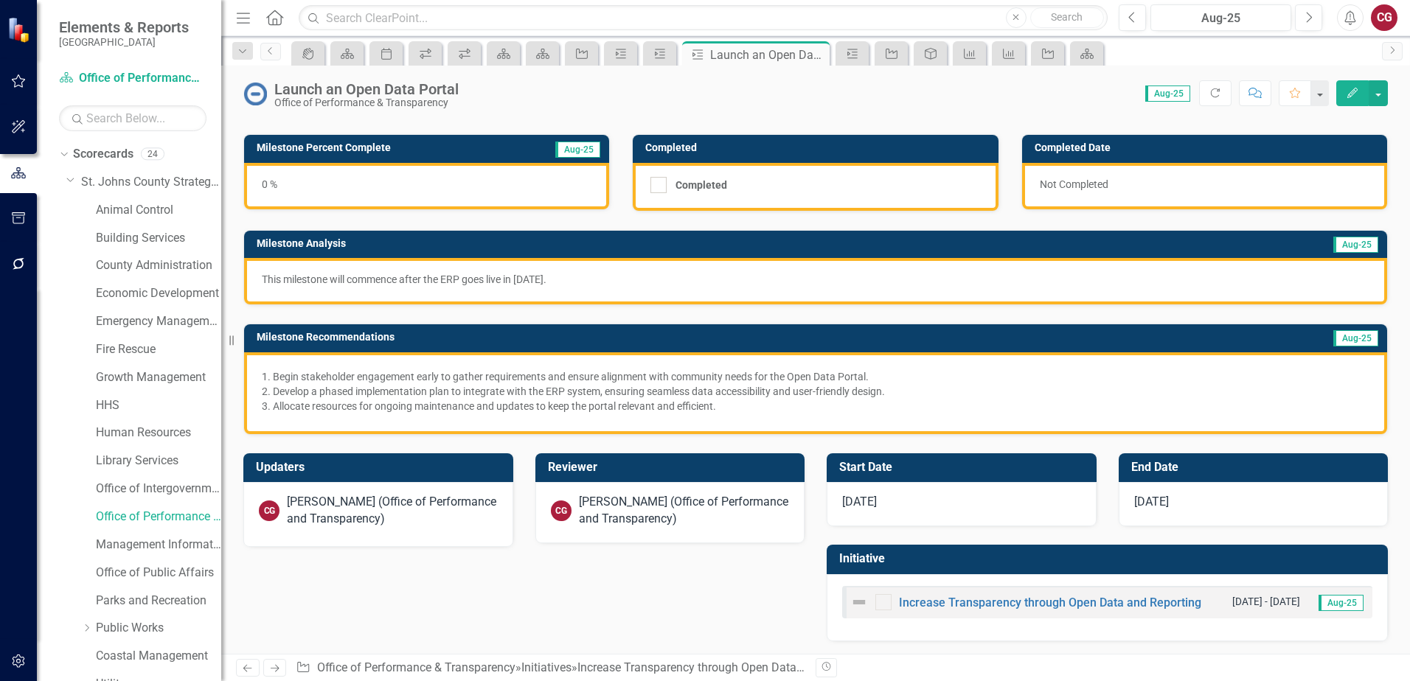
scroll to position [83, 0]
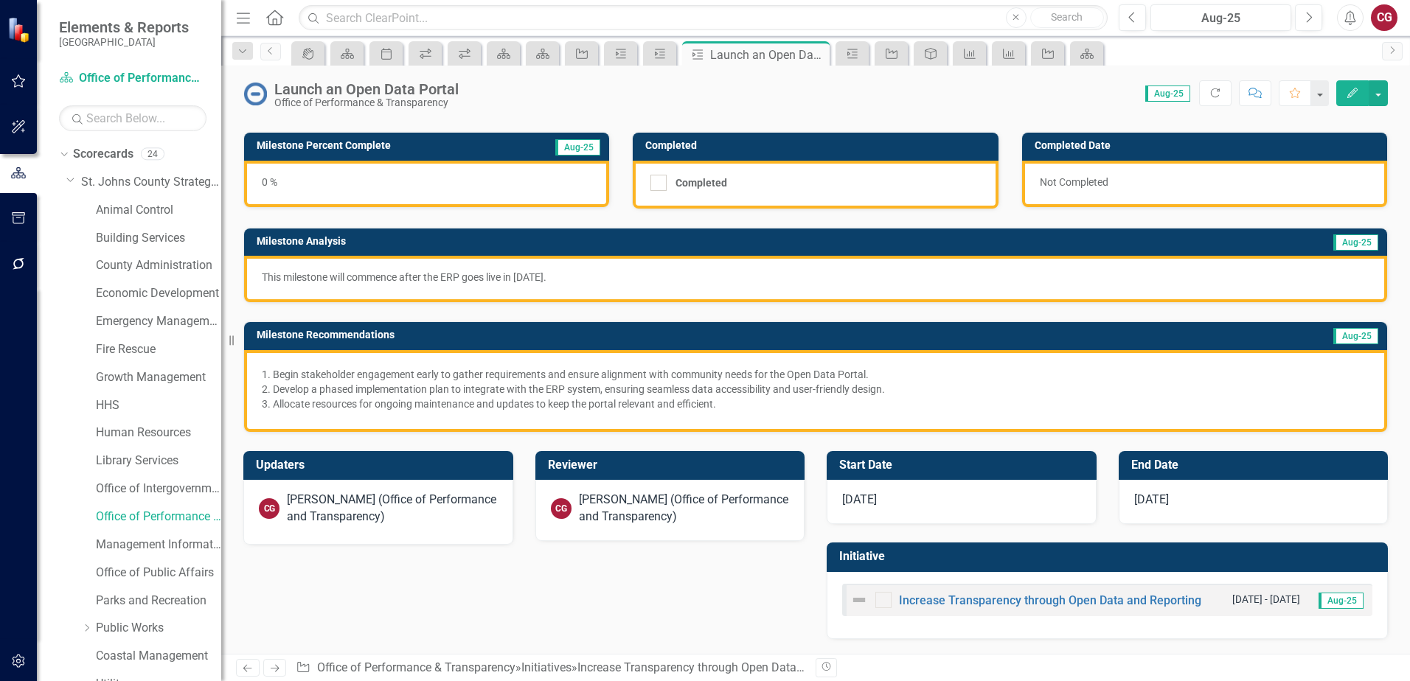
click at [955, 588] on div "Increase Transparency through Open Data and Reporting [DATE] - [DATE] Aug-25" at bounding box center [1107, 600] width 530 height 32
click at [956, 594] on div "Increase Transparency through Open Data and Reporting" at bounding box center [1025, 600] width 351 height 18
click at [956, 599] on link "Increase Transparency through Open Data and Reporting" at bounding box center [1050, 600] width 302 height 14
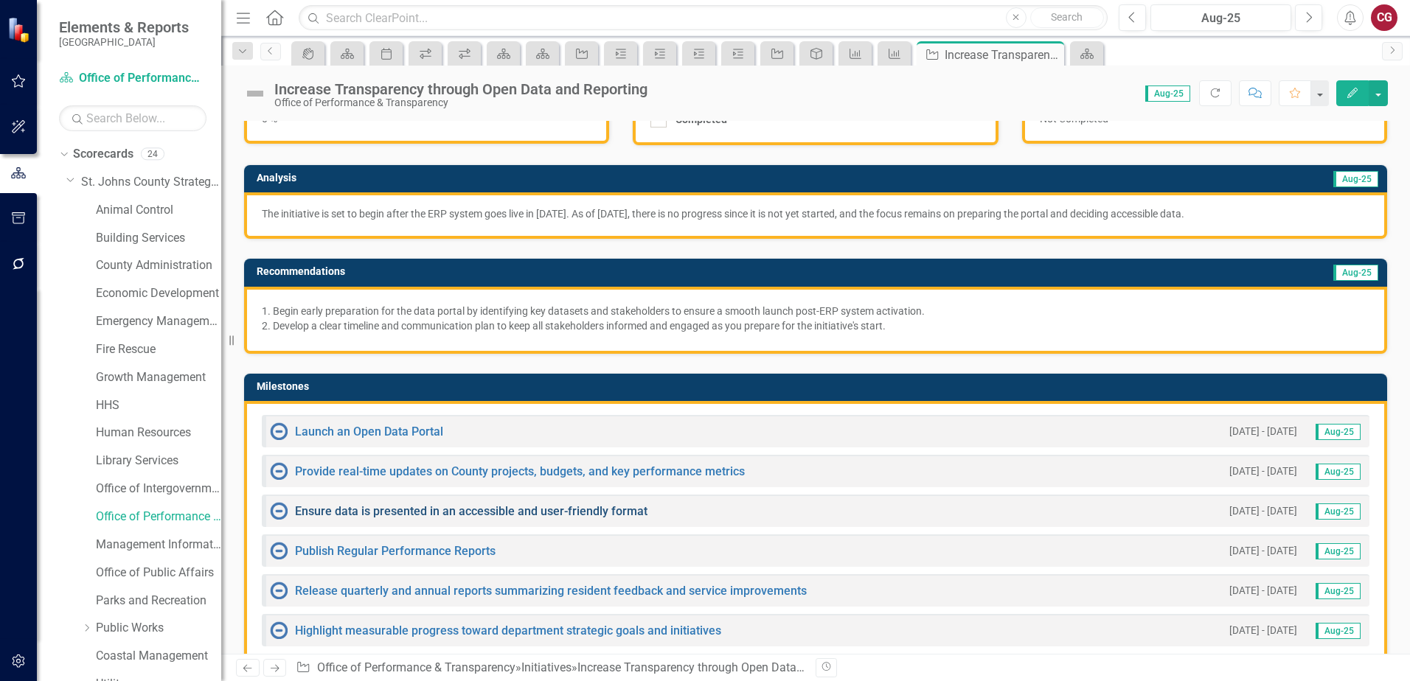
scroll to position [147, 0]
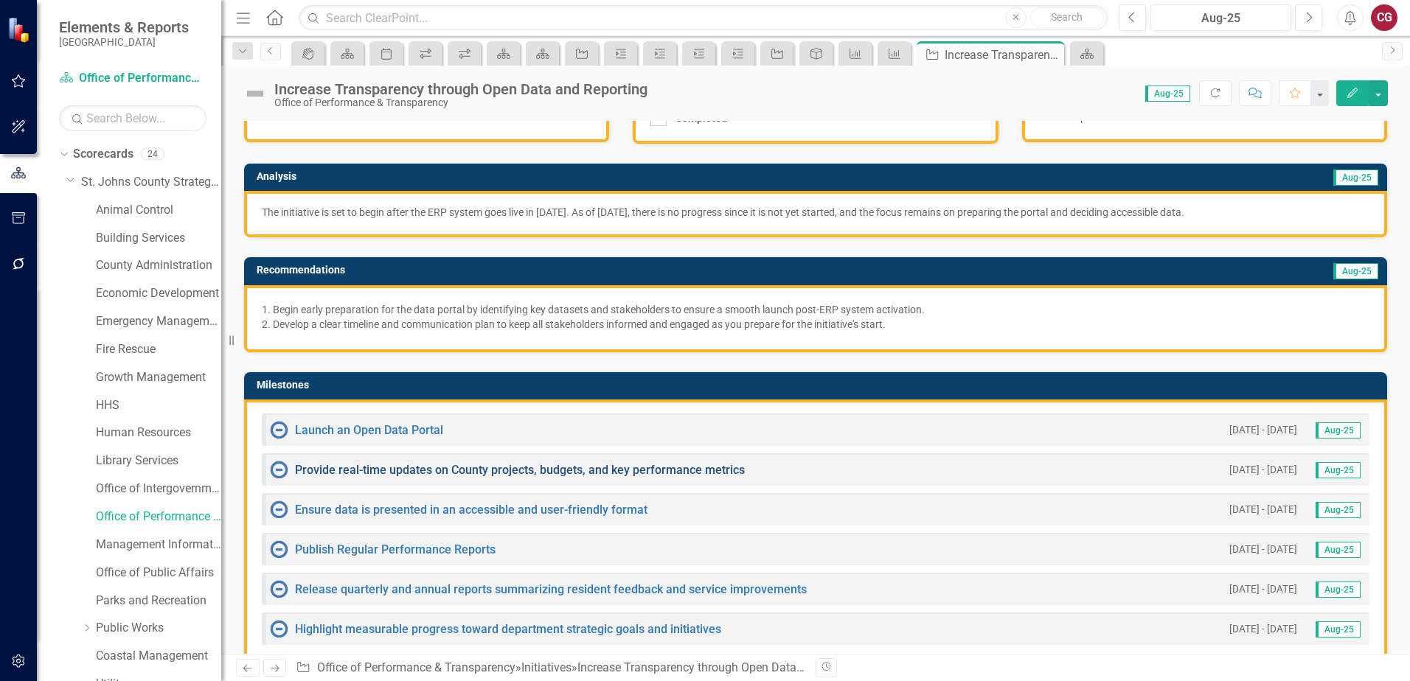
click at [428, 469] on link "Provide real-time updates on County projects, budgets, and key performance metr…" at bounding box center [520, 470] width 450 height 14
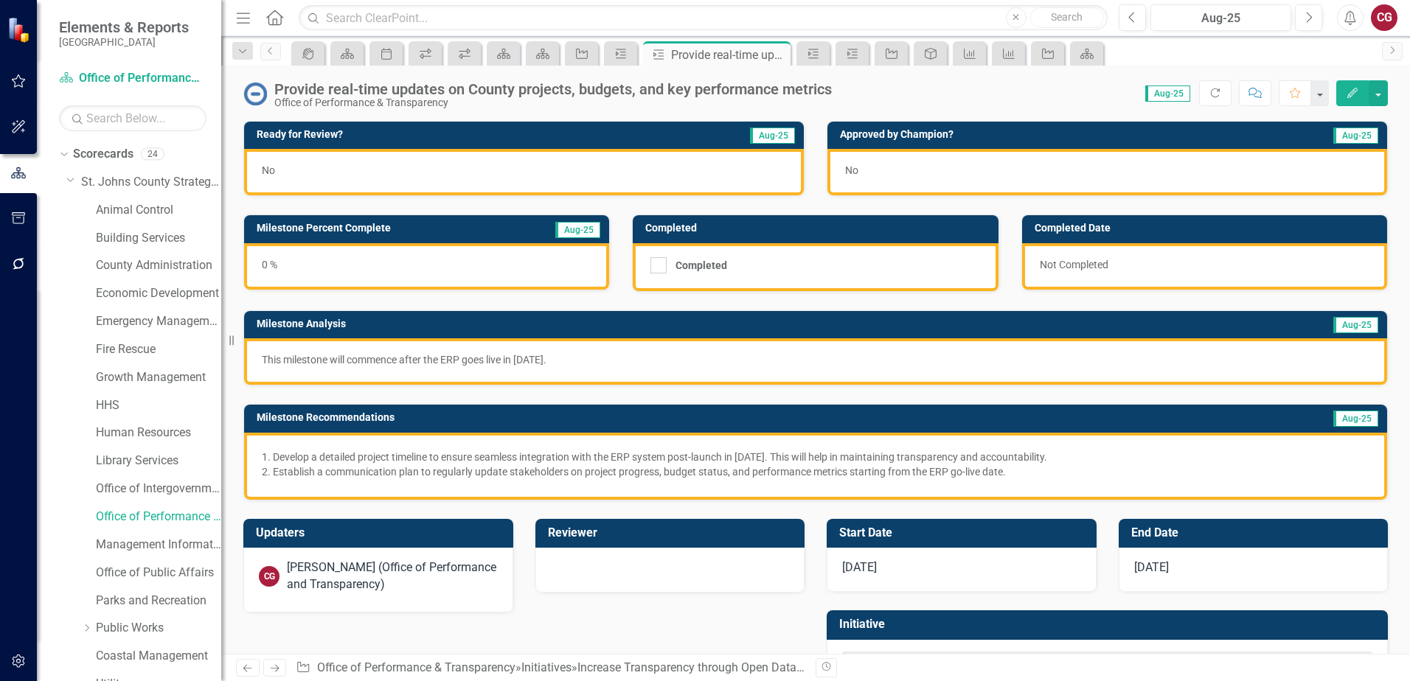
click at [445, 173] on div "No" at bounding box center [524, 172] width 560 height 46
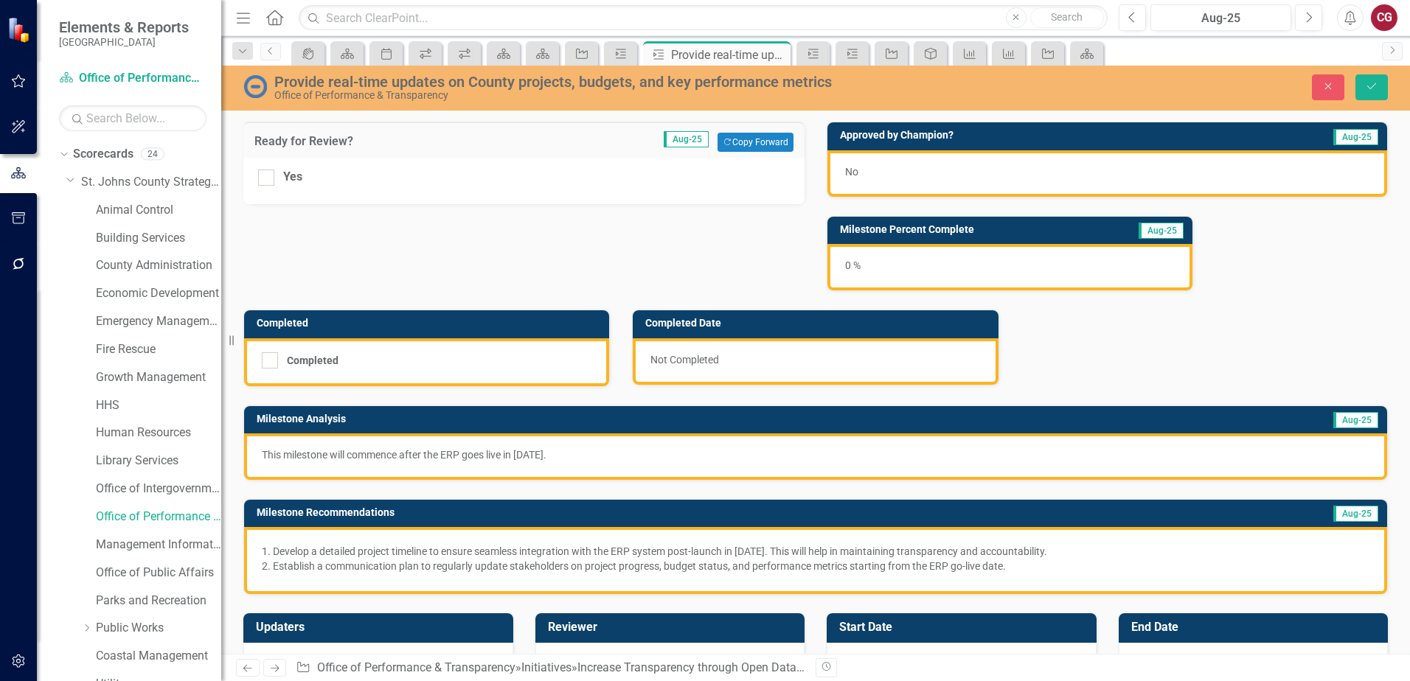
click at [253, 175] on div "Yes" at bounding box center [523, 181] width 561 height 46
click at [266, 179] on div at bounding box center [266, 178] width 16 height 16
click at [266, 179] on input "Yes" at bounding box center [263, 175] width 10 height 10
checkbox input "true"
click at [1373, 94] on button "Save" at bounding box center [1371, 87] width 32 height 26
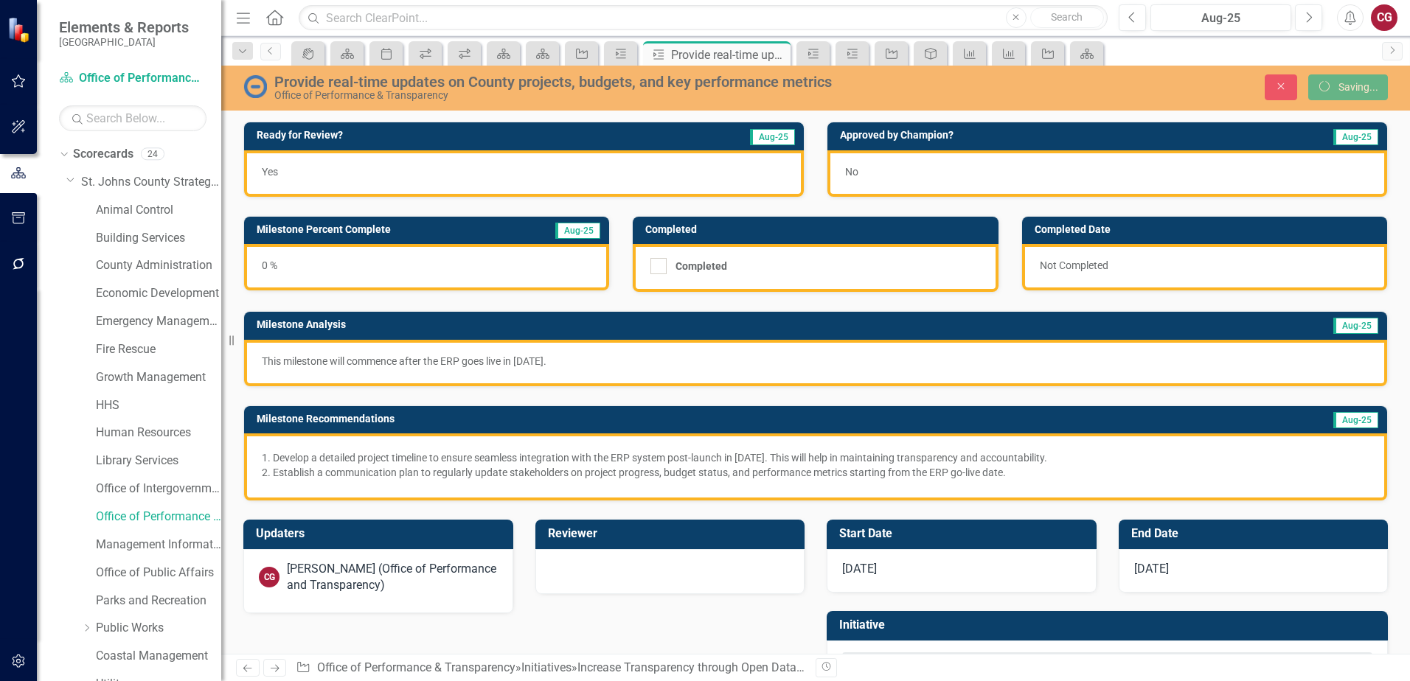
scroll to position [69, 0]
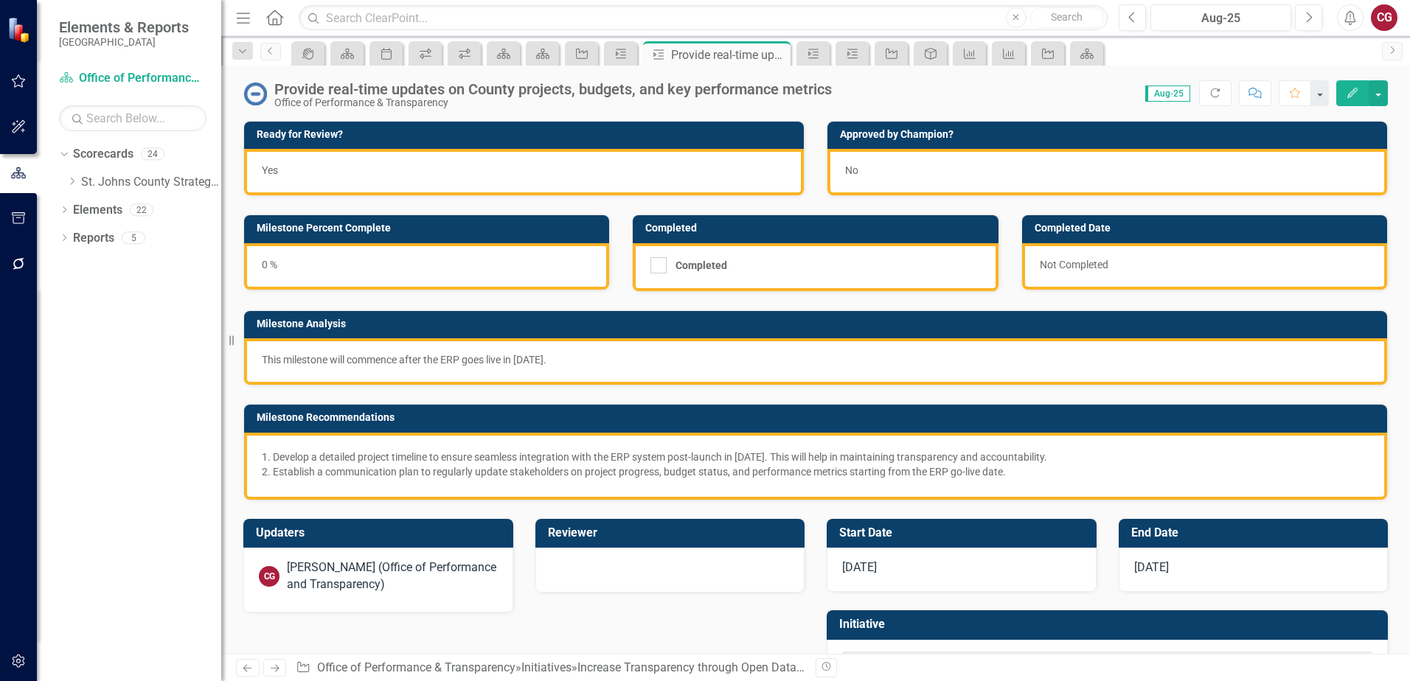
click at [970, 593] on div "Initiative Increase Transparency through Open Data and Reporting" at bounding box center [1106, 649] width 583 height 115
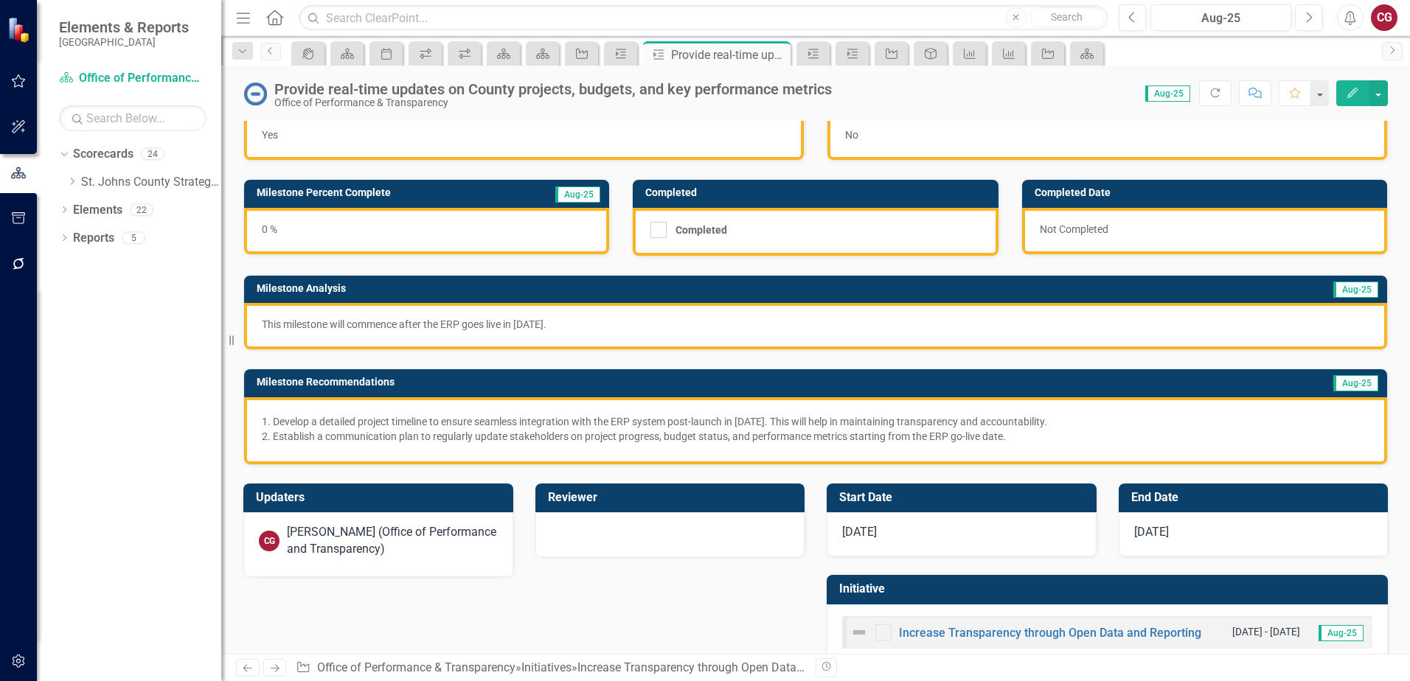
scroll to position [68, 0]
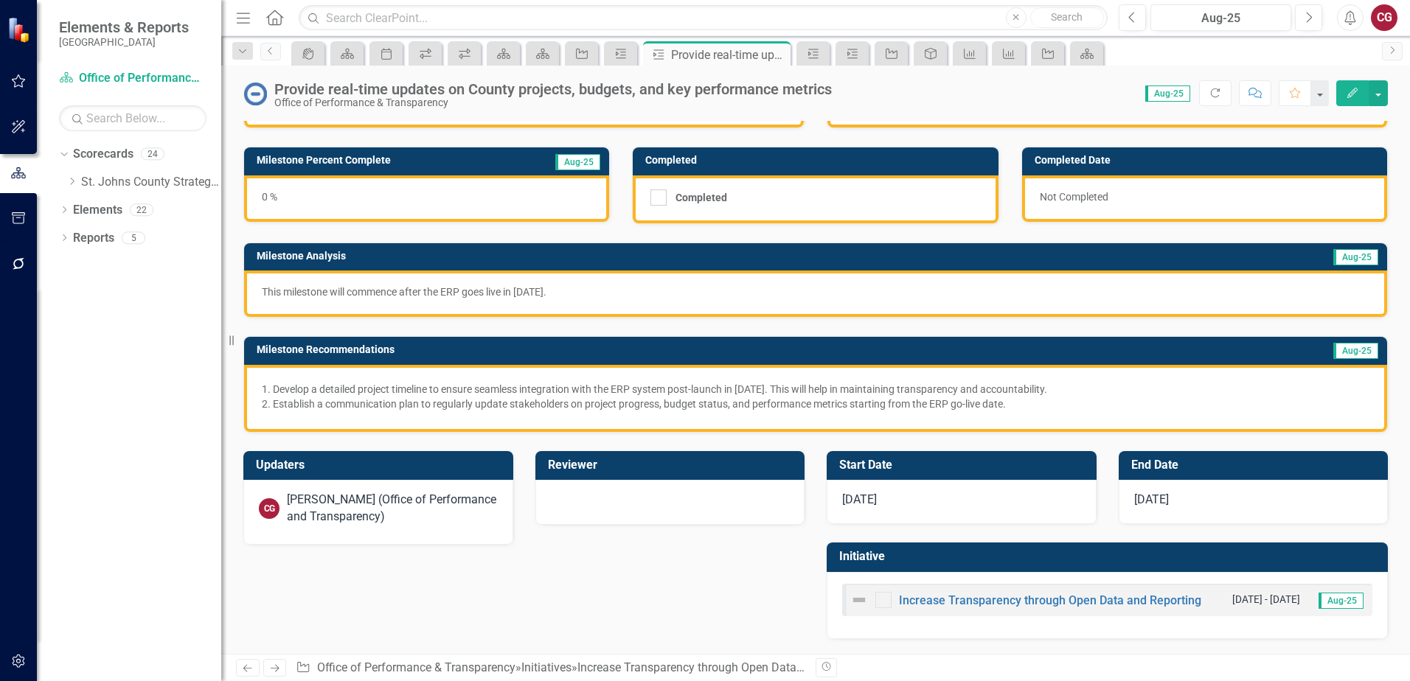
click at [961, 608] on div "Increase Transparency through Open Data and Reporting" at bounding box center [1025, 600] width 351 height 18
click at [961, 600] on link "Increase Transparency through Open Data and Reporting" at bounding box center [1050, 600] width 302 height 14
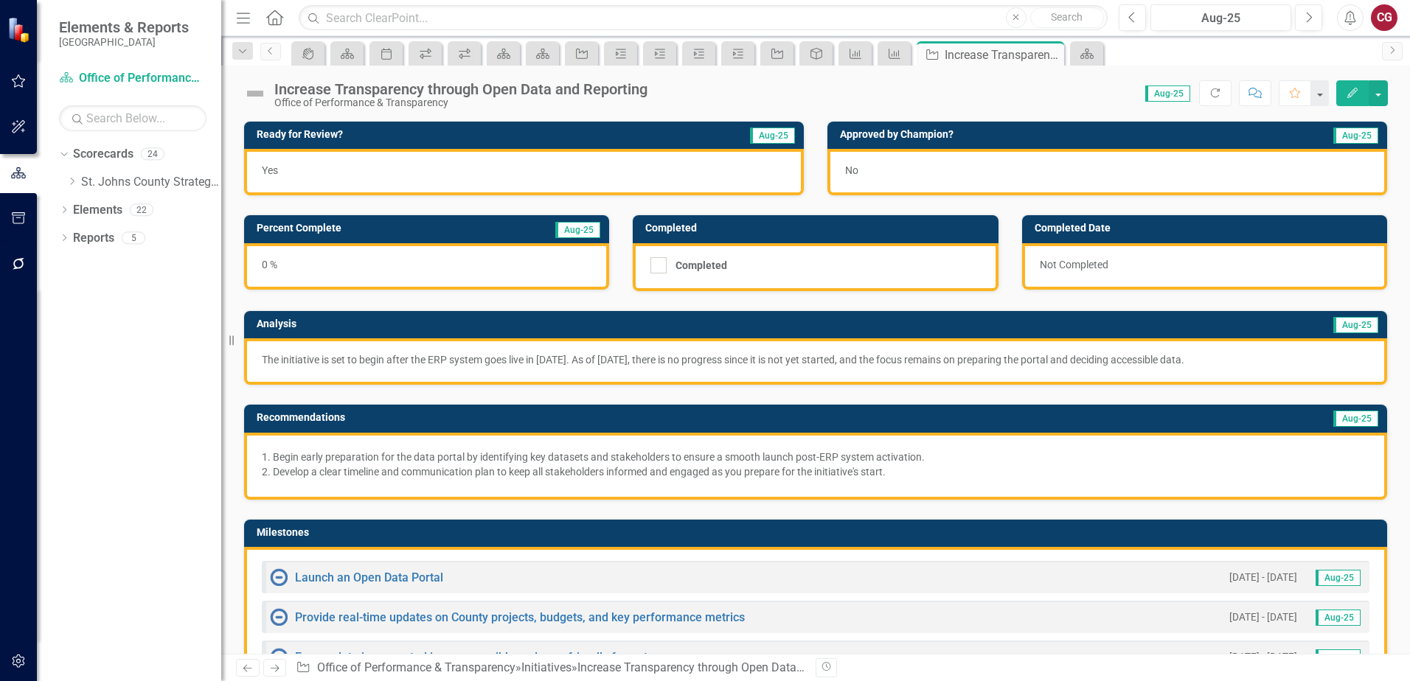
scroll to position [147, 0]
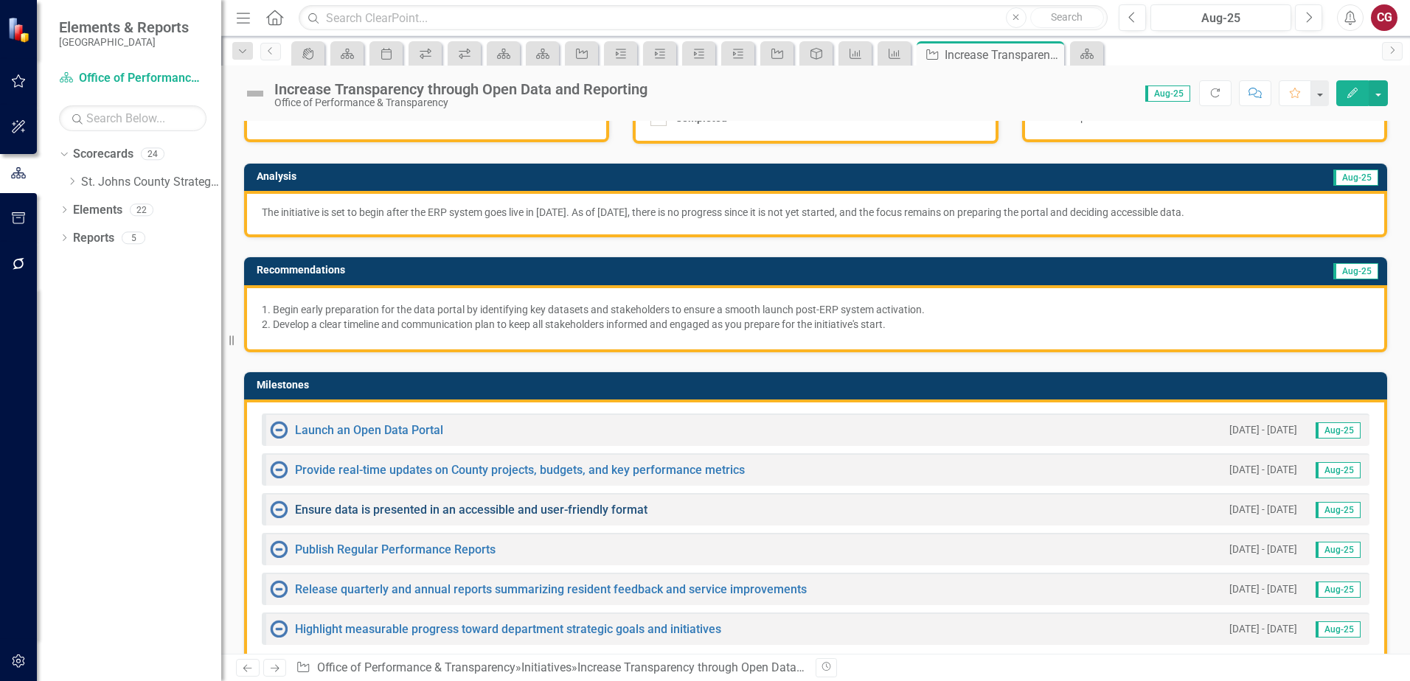
click at [366, 509] on link "Ensure data is presented in an accessible and user-friendly format" at bounding box center [471, 510] width 352 height 14
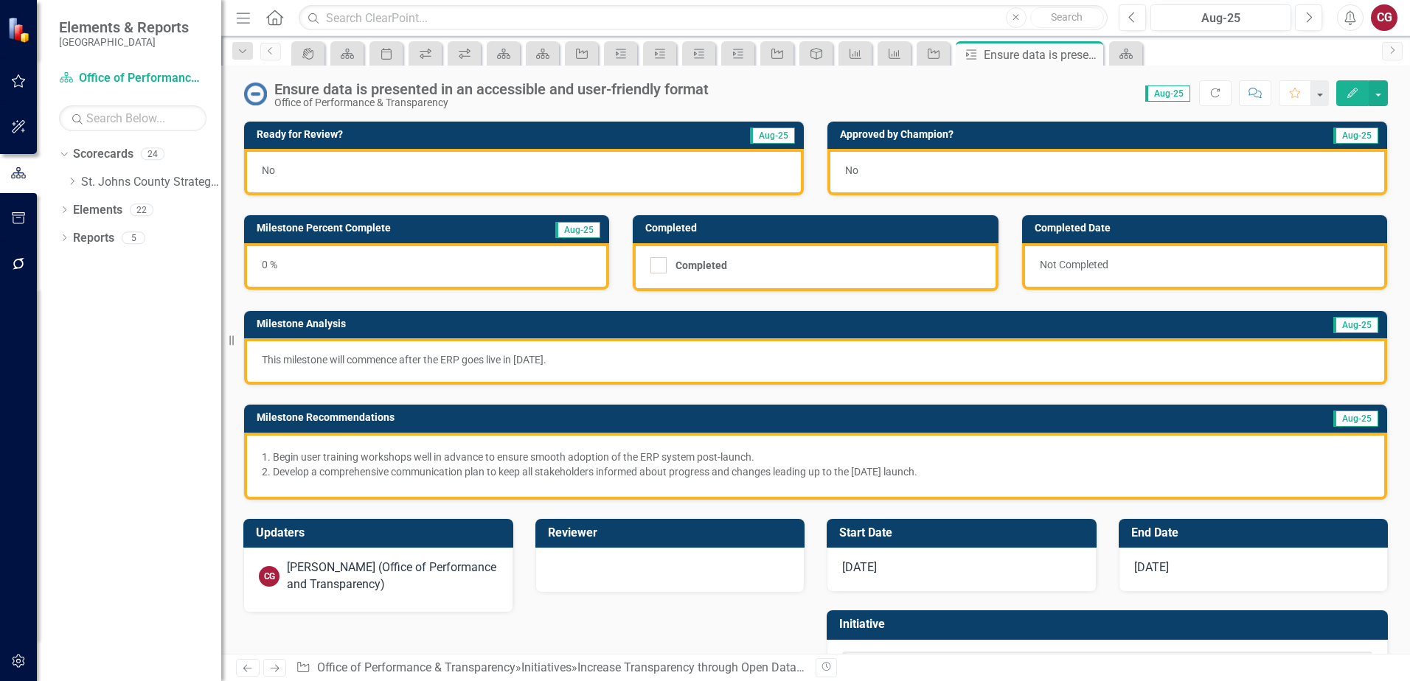
click at [378, 176] on div "No" at bounding box center [524, 172] width 560 height 46
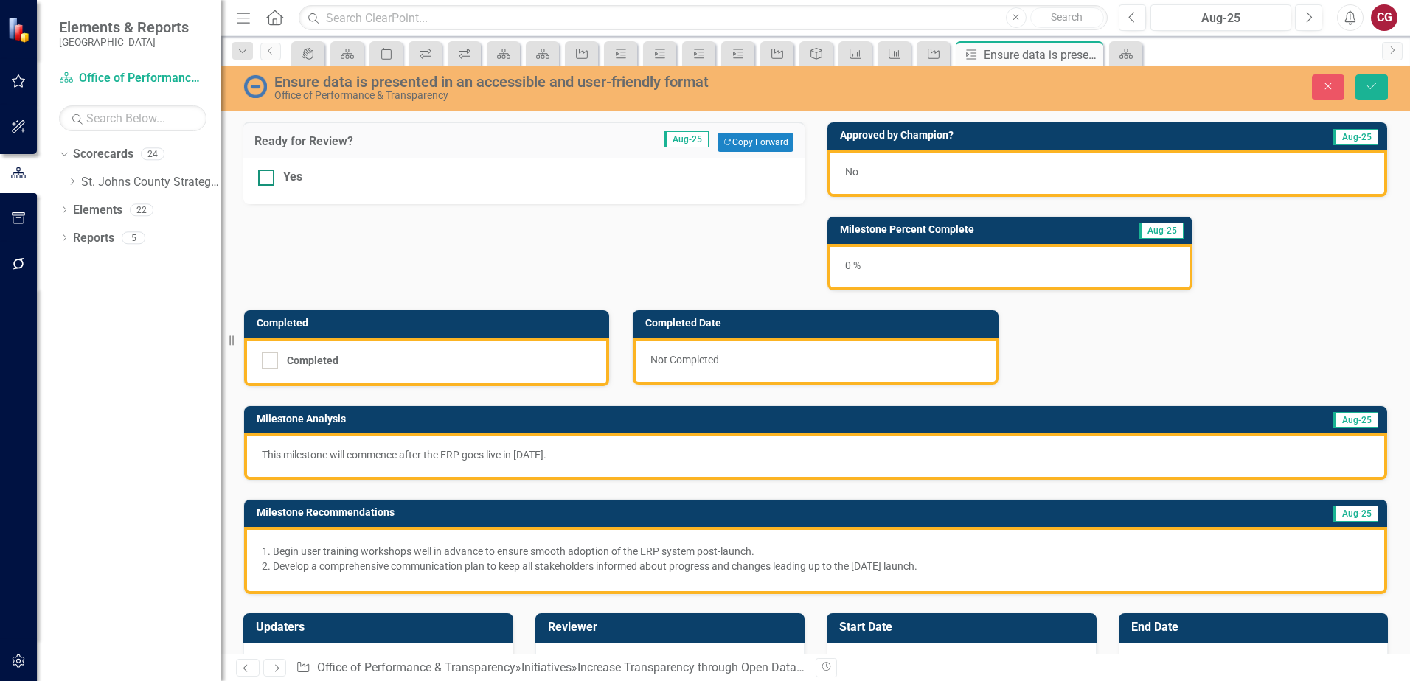
click at [269, 181] on div at bounding box center [266, 178] width 16 height 16
click at [268, 179] on input "Yes" at bounding box center [263, 175] width 10 height 10
checkbox input "true"
click at [1365, 91] on icon "Save" at bounding box center [1371, 86] width 13 height 10
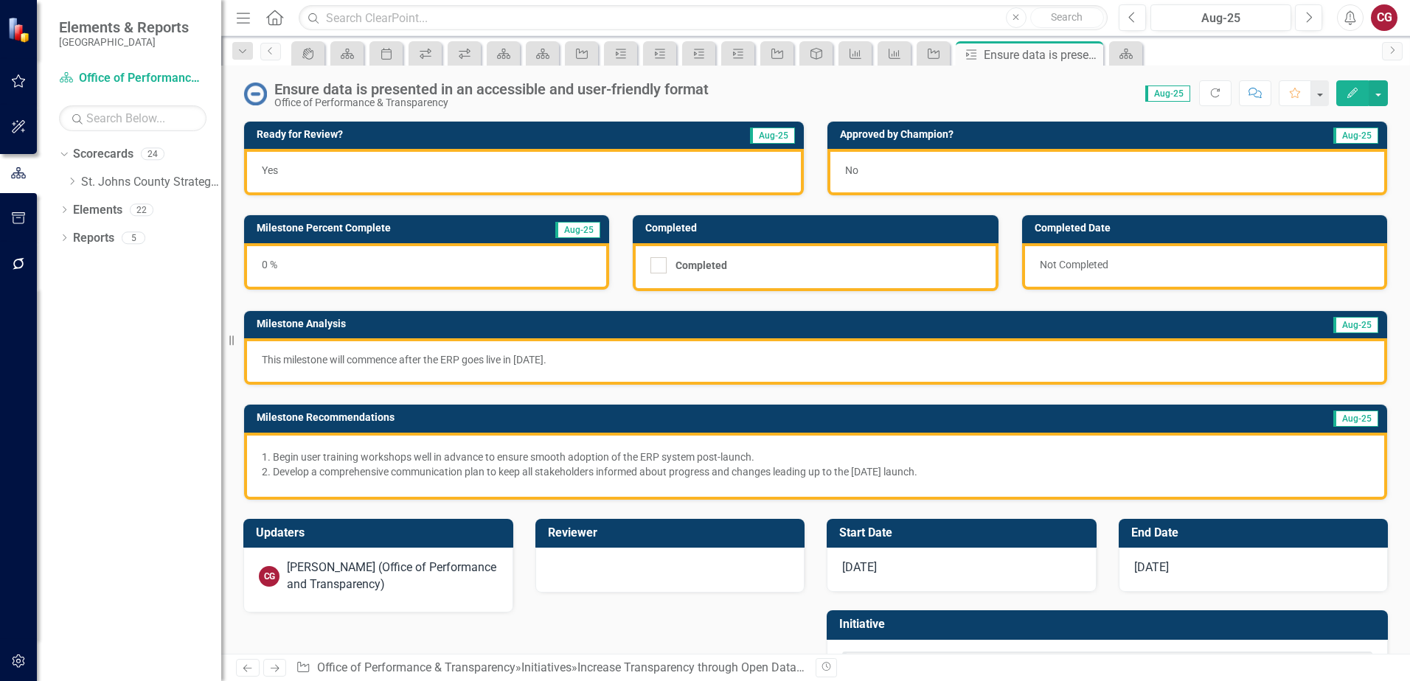
scroll to position [68, 0]
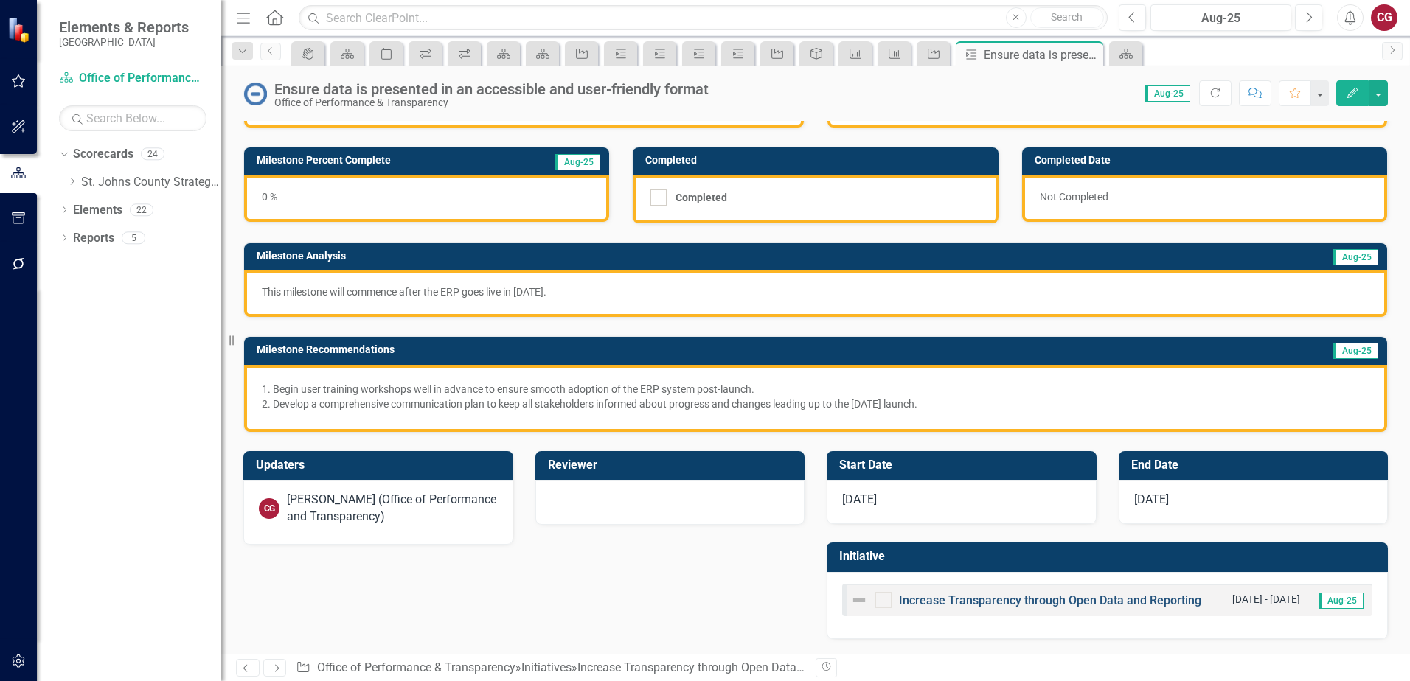
click at [941, 604] on link "Increase Transparency through Open Data and Reporting" at bounding box center [1050, 600] width 302 height 14
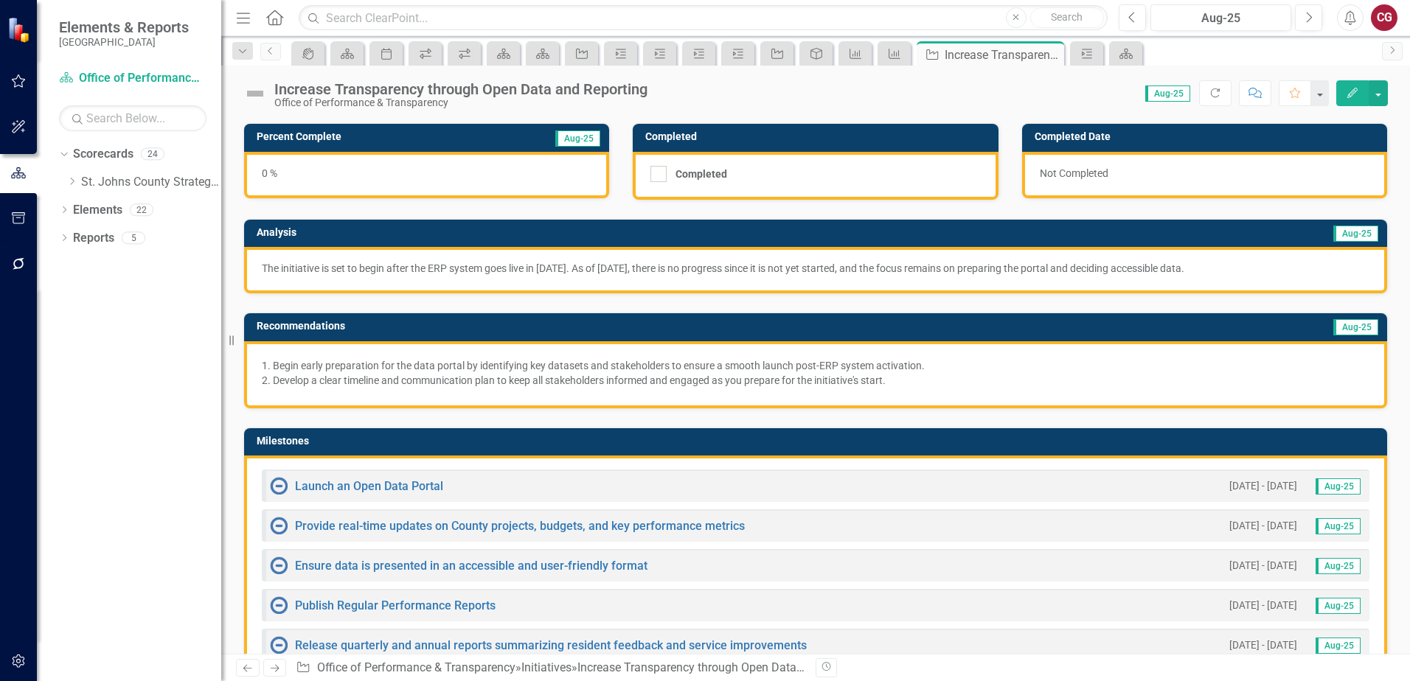
scroll to position [147, 0]
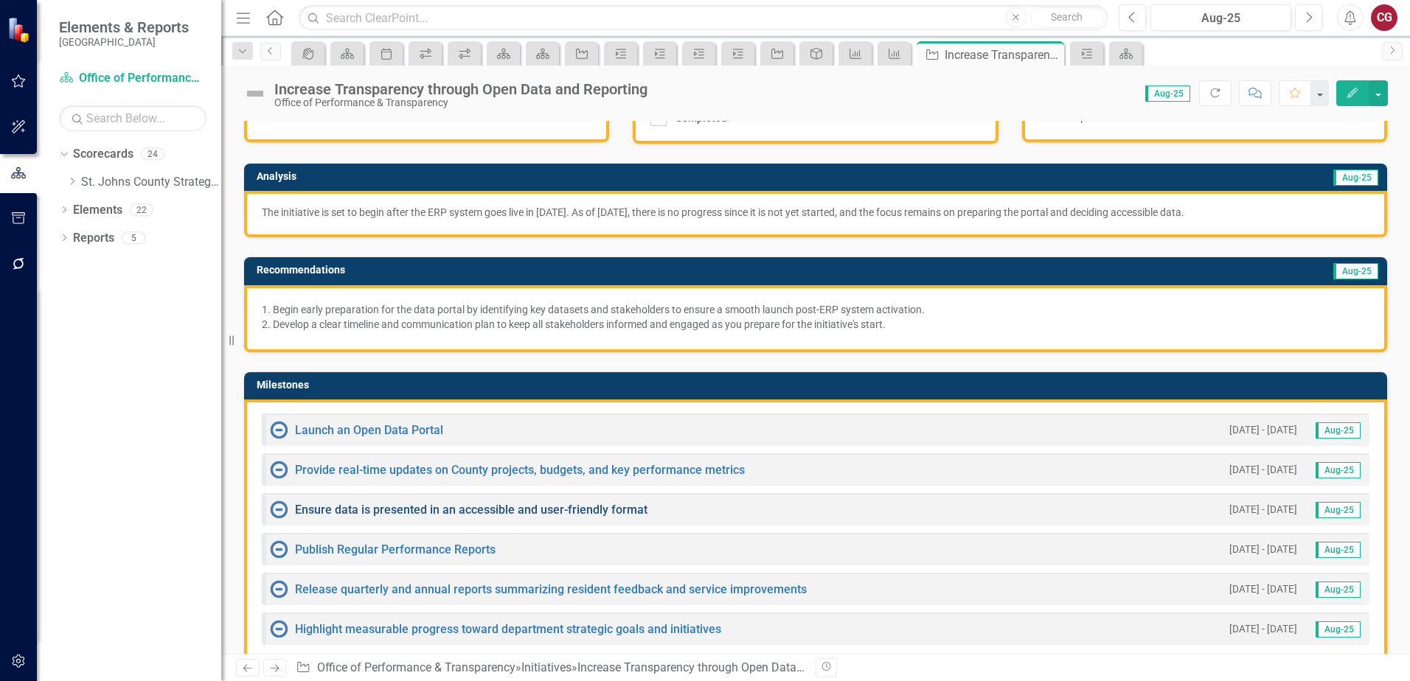
click at [407, 512] on link "Ensure data is presented in an accessible and user-friendly format" at bounding box center [471, 510] width 352 height 14
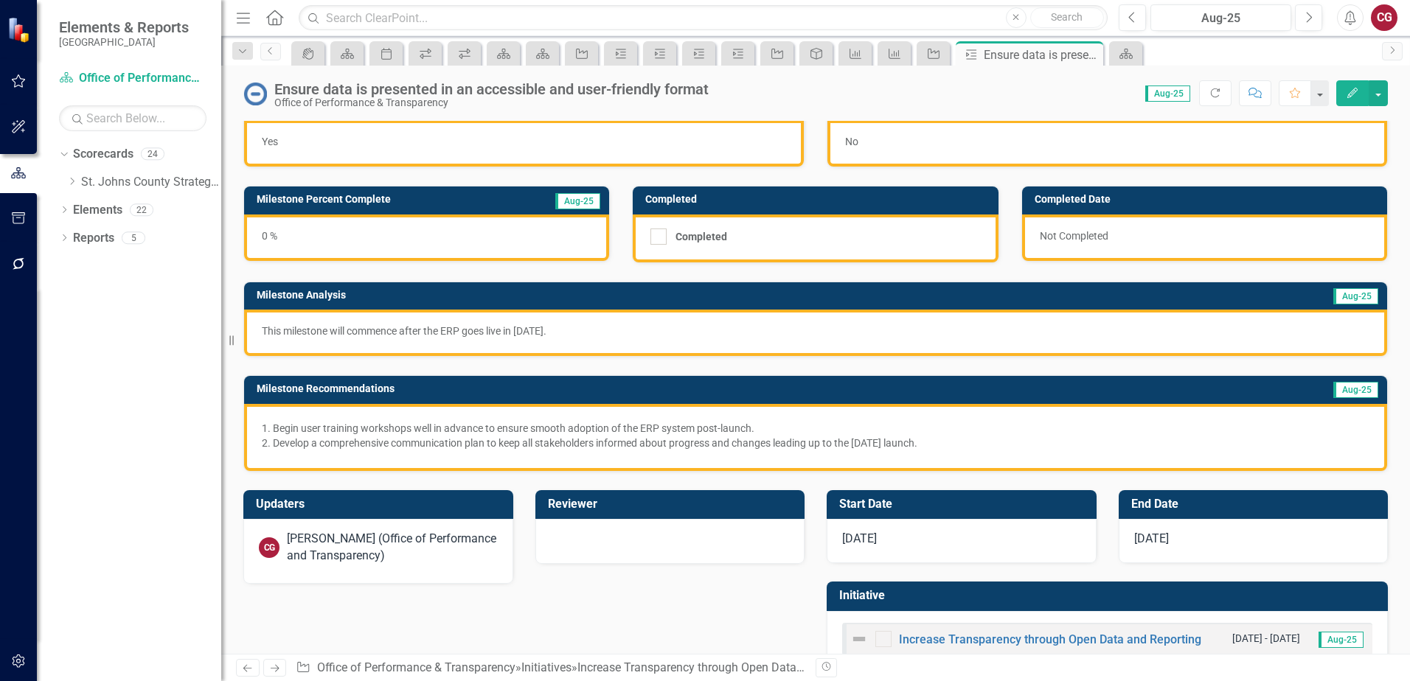
scroll to position [68, 0]
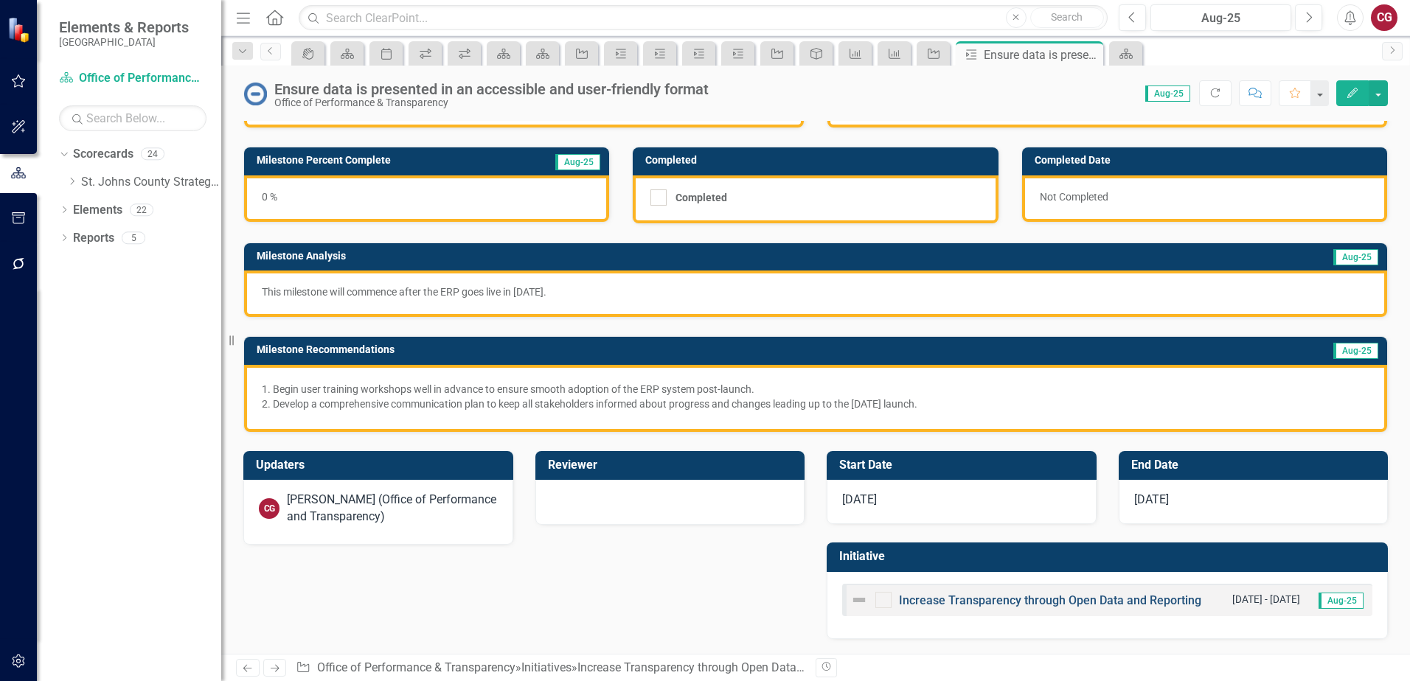
click at [969, 598] on link "Increase Transparency through Open Data and Reporting" at bounding box center [1050, 600] width 302 height 14
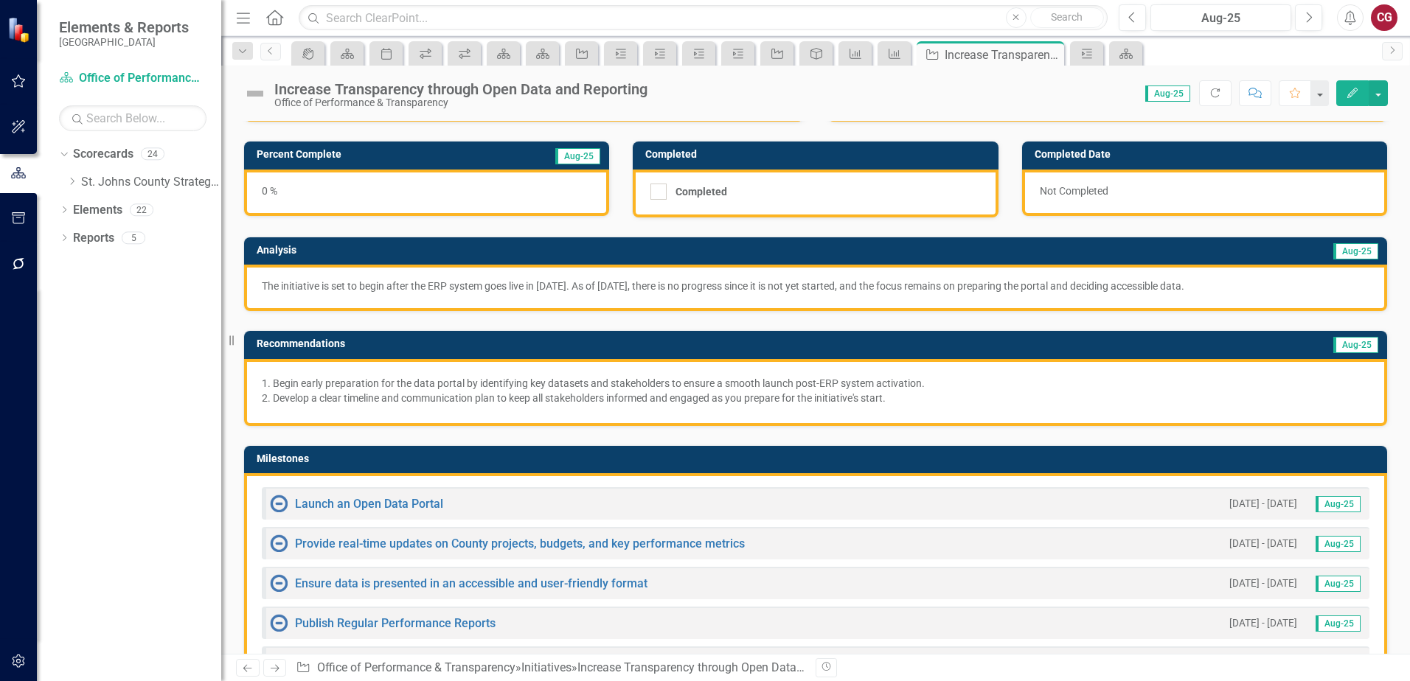
scroll to position [147, 0]
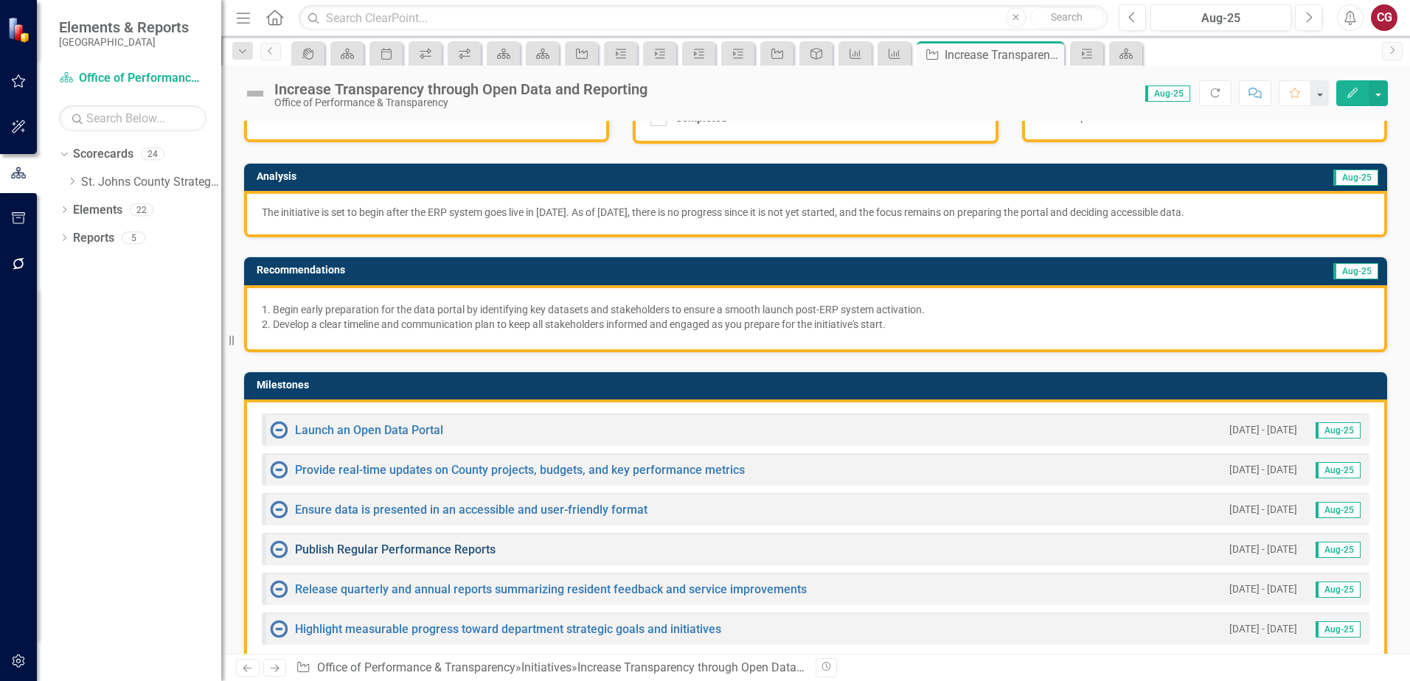
click at [450, 550] on link "Publish Regular Performance Reports" at bounding box center [395, 550] width 201 height 14
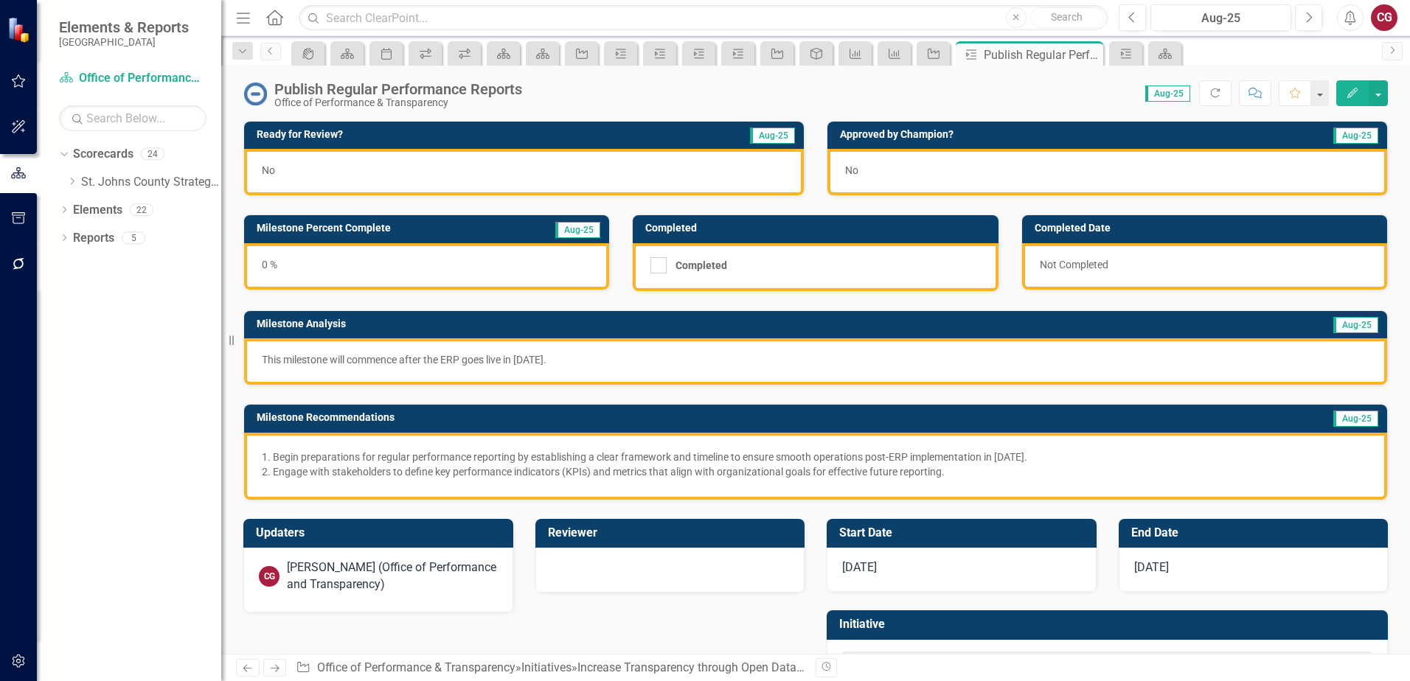
click at [387, 189] on div "No" at bounding box center [524, 172] width 560 height 46
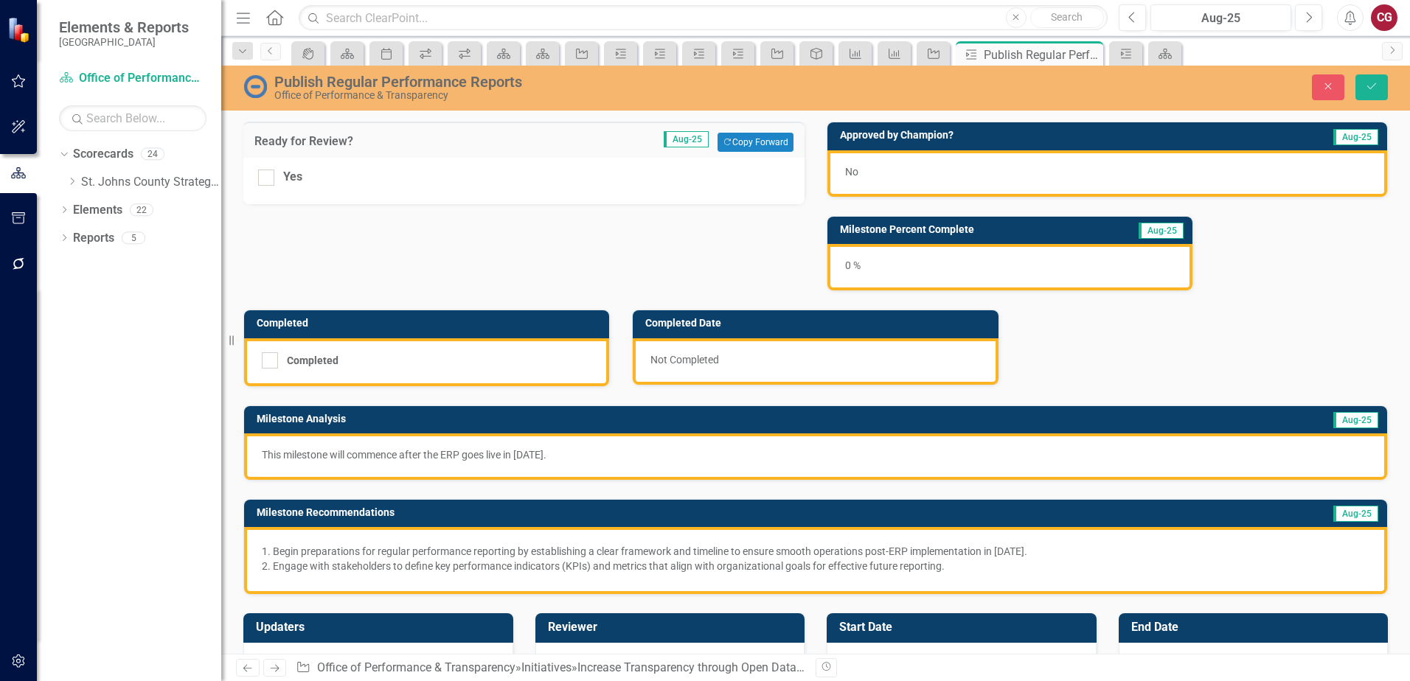
click at [255, 179] on div "Yes" at bounding box center [523, 181] width 561 height 46
click at [268, 184] on div at bounding box center [266, 178] width 16 height 16
click at [268, 179] on input "Yes" at bounding box center [263, 175] width 10 height 10
checkbox input "true"
click at [1362, 76] on button "Save" at bounding box center [1371, 87] width 32 height 26
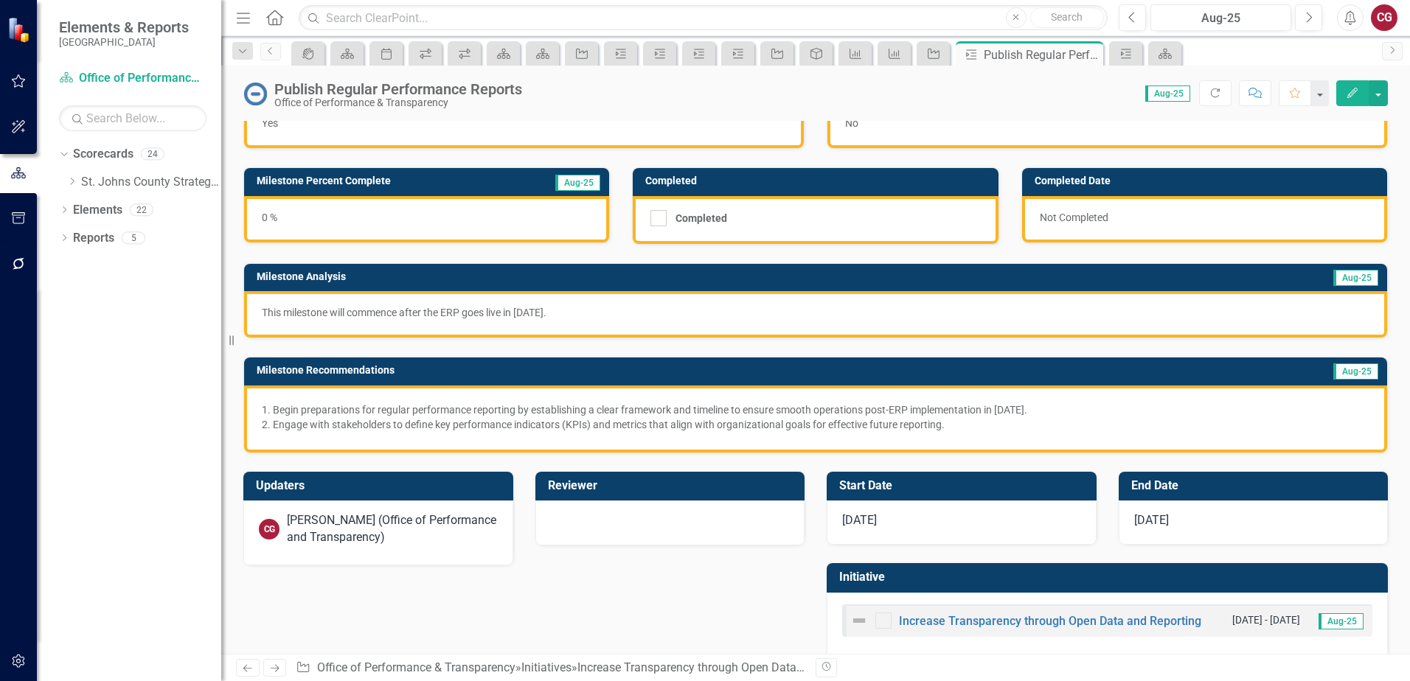
scroll to position [68, 0]
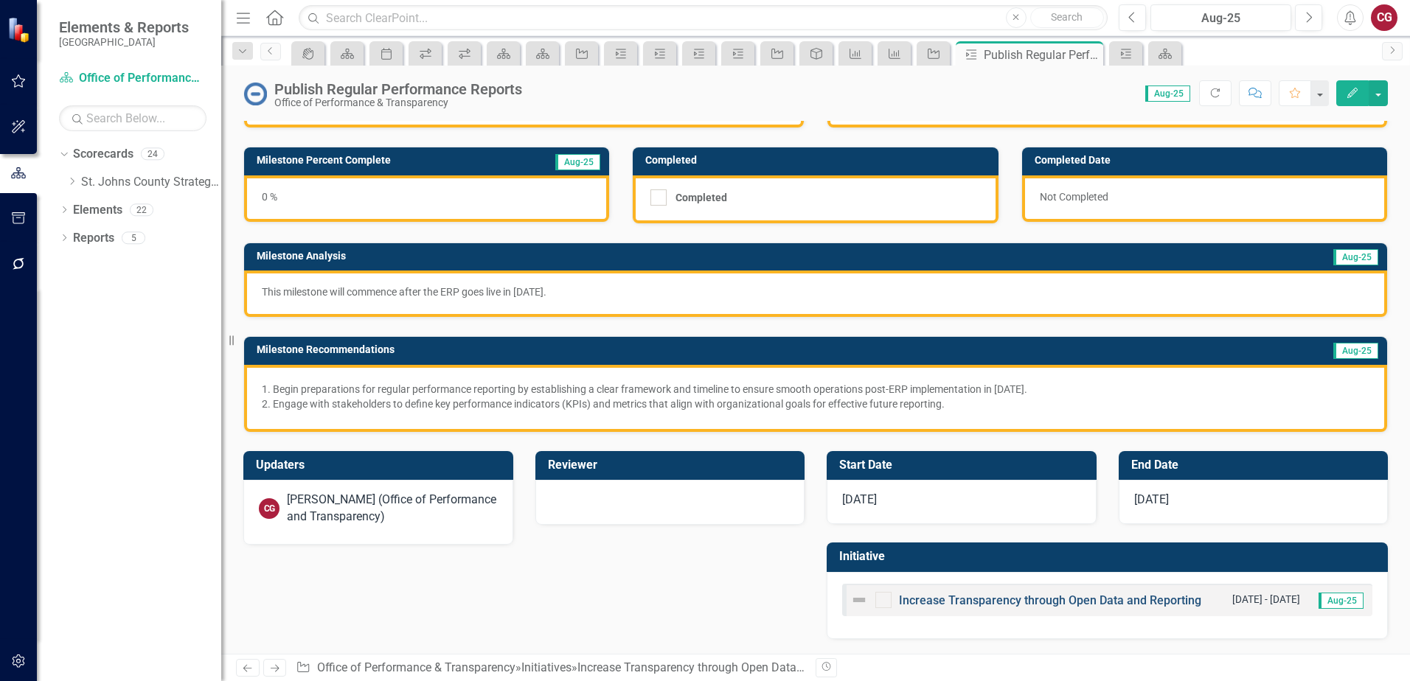
click at [969, 607] on link "Increase Transparency through Open Data and Reporting" at bounding box center [1050, 600] width 302 height 14
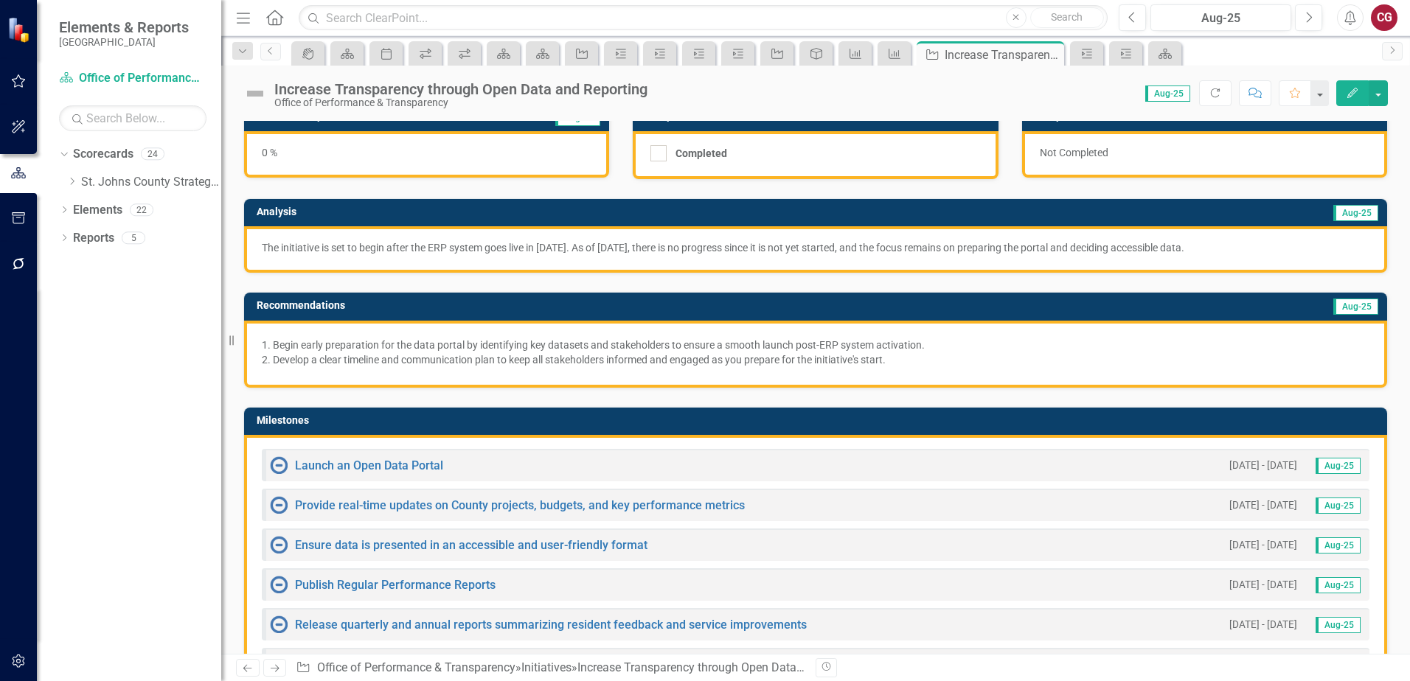
scroll to position [147, 0]
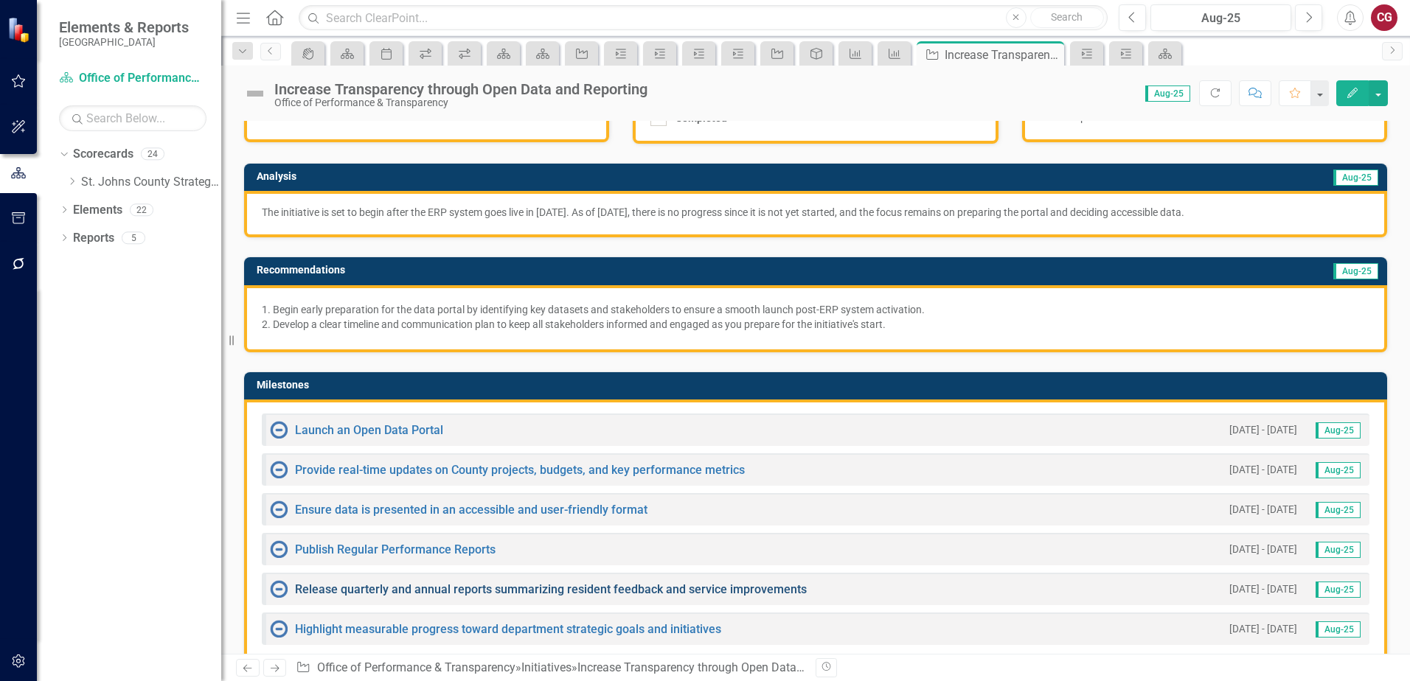
click at [325, 595] on link "Release quarterly and annual reports summarizing resident feedback and service …" at bounding box center [551, 589] width 512 height 14
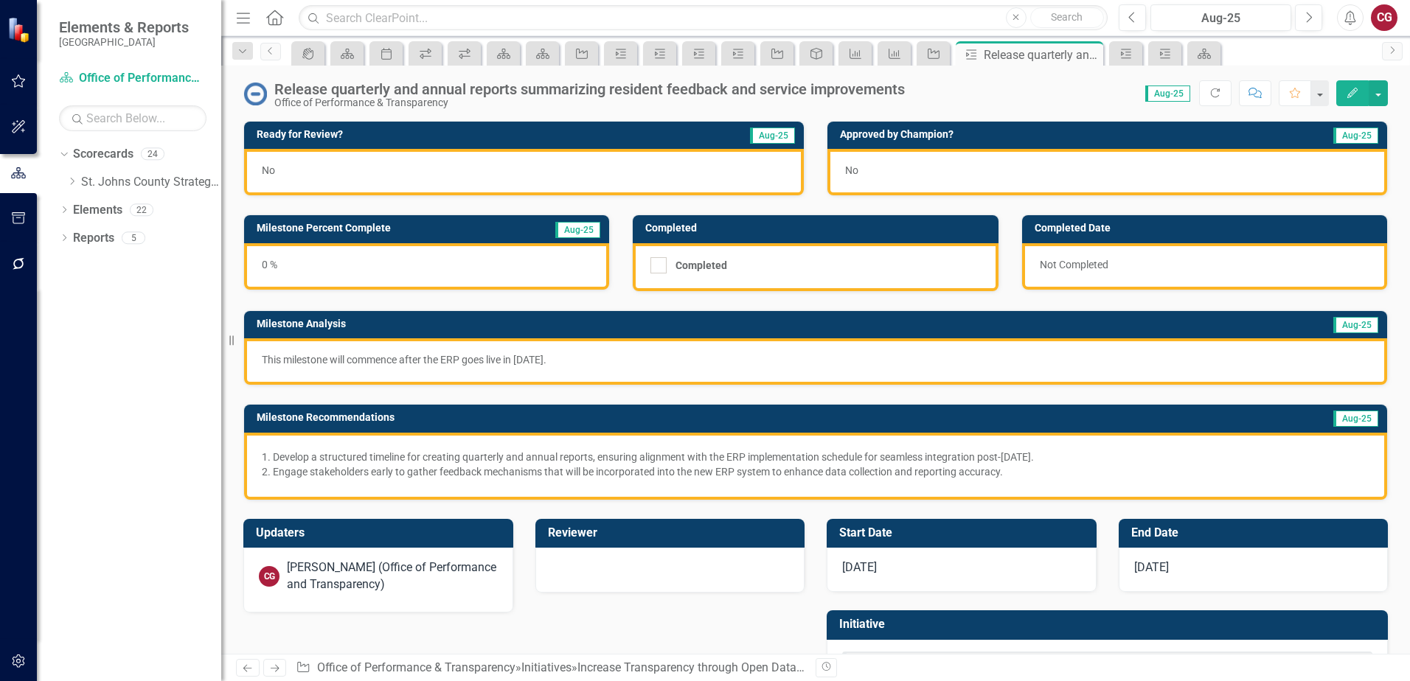
click at [360, 189] on div "No" at bounding box center [524, 172] width 560 height 46
click at [360, 188] on div "No" at bounding box center [524, 172] width 560 height 46
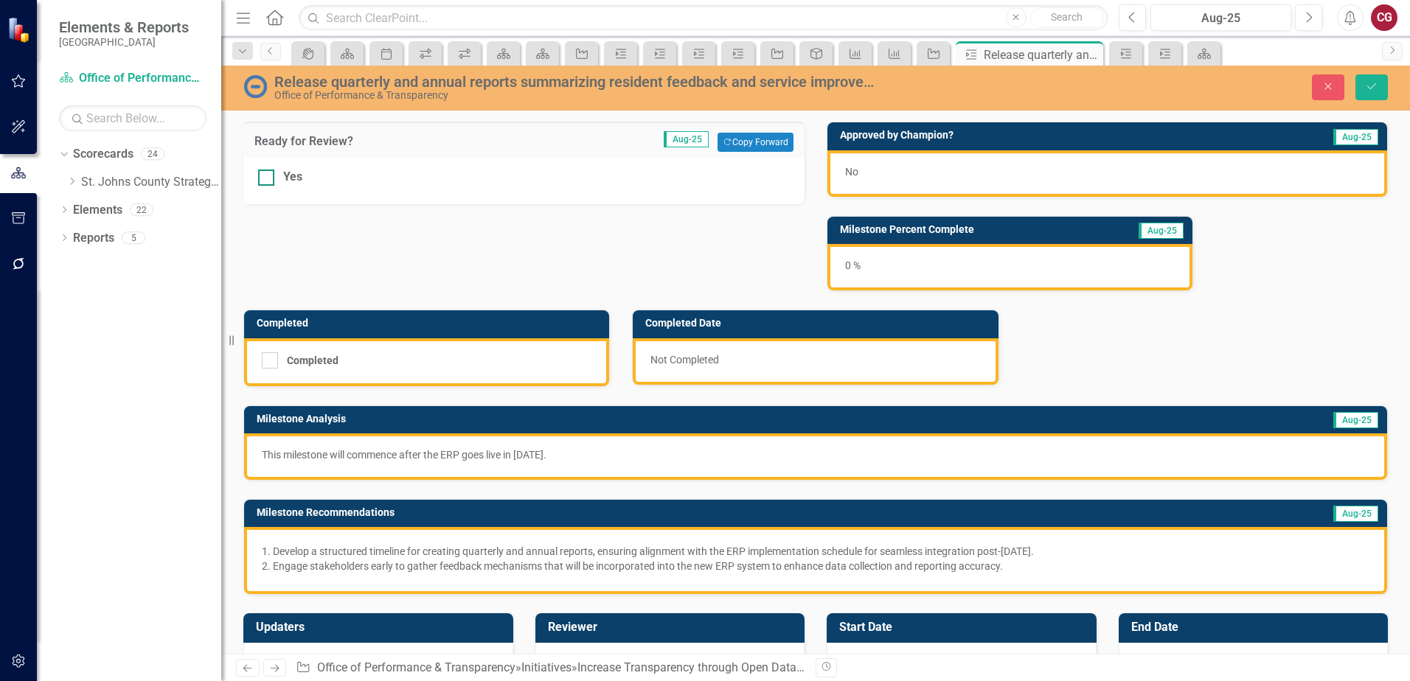
click at [278, 172] on div "Yes" at bounding box center [524, 177] width 532 height 17
click at [268, 172] on input "Yes" at bounding box center [263, 175] width 10 height 10
checkbox input "true"
click at [1364, 95] on button "Save" at bounding box center [1371, 87] width 32 height 26
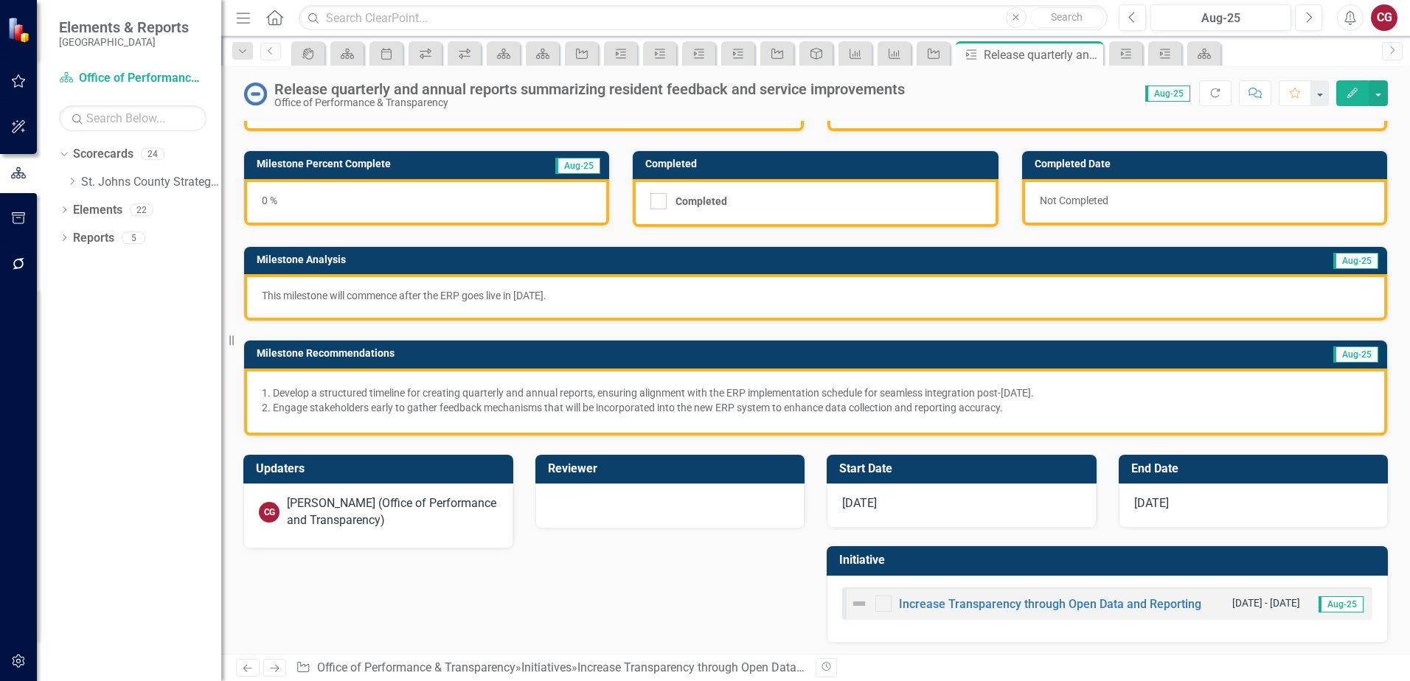
scroll to position [68, 0]
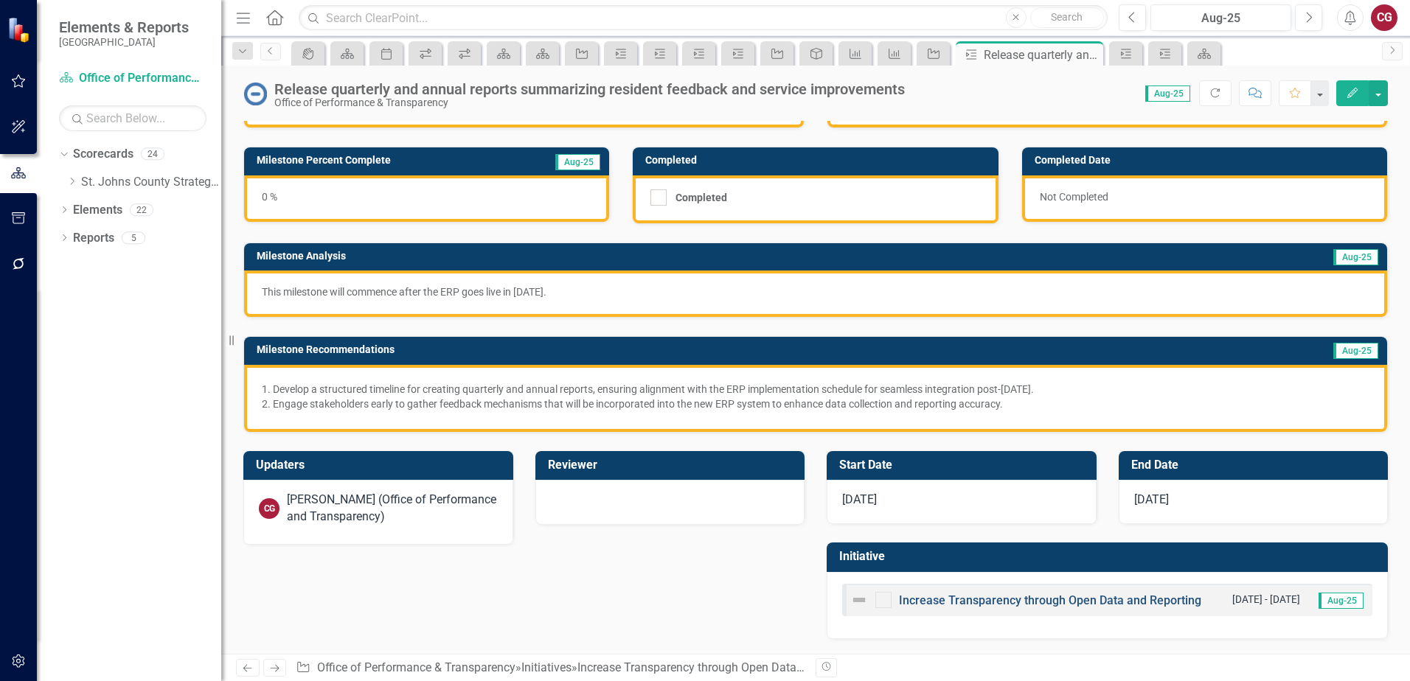
click at [1055, 602] on link "Increase Transparency through Open Data and Reporting" at bounding box center [1050, 600] width 302 height 14
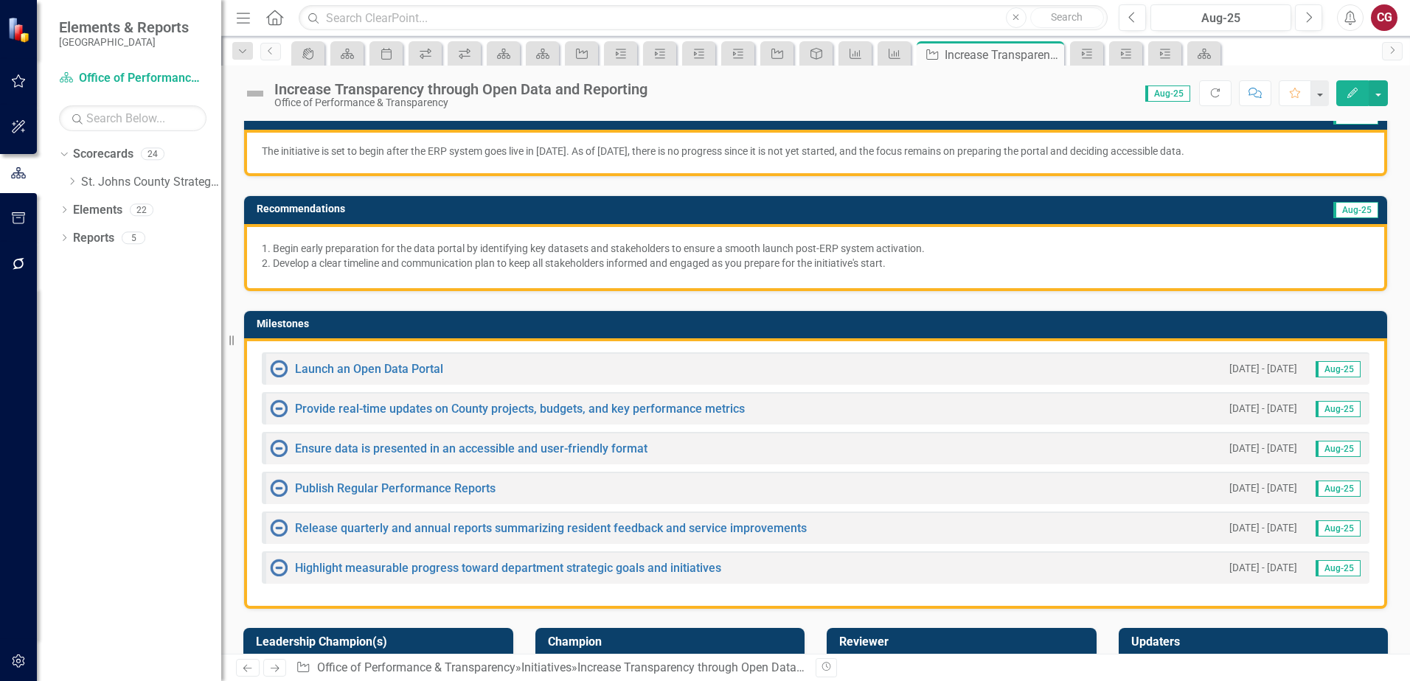
scroll to position [221, 0]
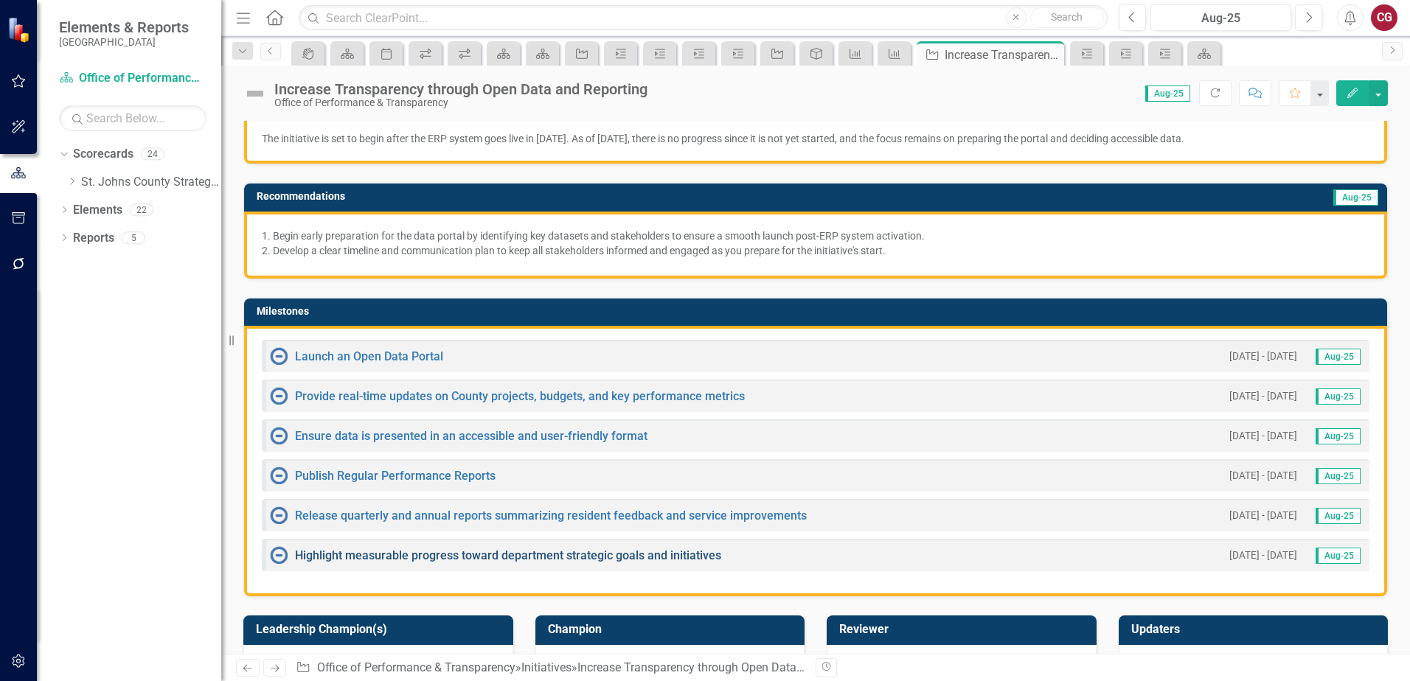
click at [326, 551] on link "Highlight measurable progress toward department strategic goals and initiatives" at bounding box center [508, 556] width 426 height 14
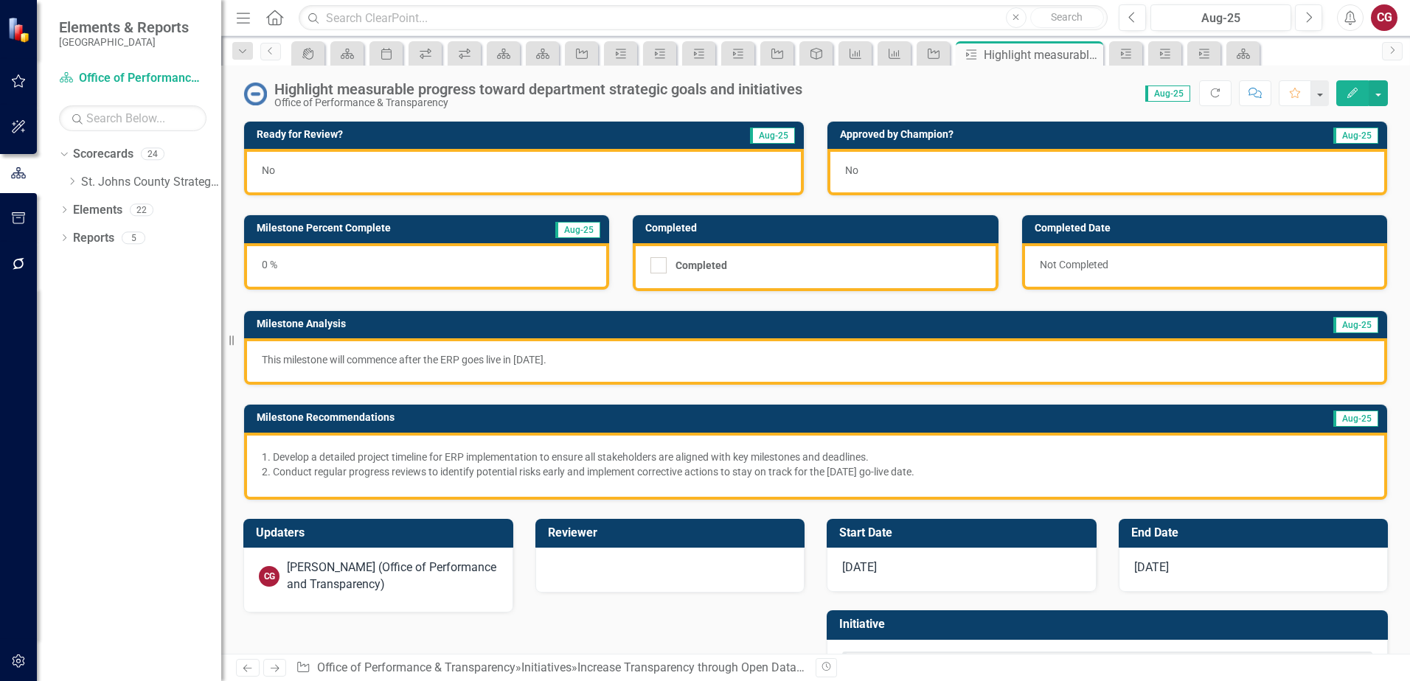
click at [395, 170] on div "No" at bounding box center [524, 172] width 560 height 46
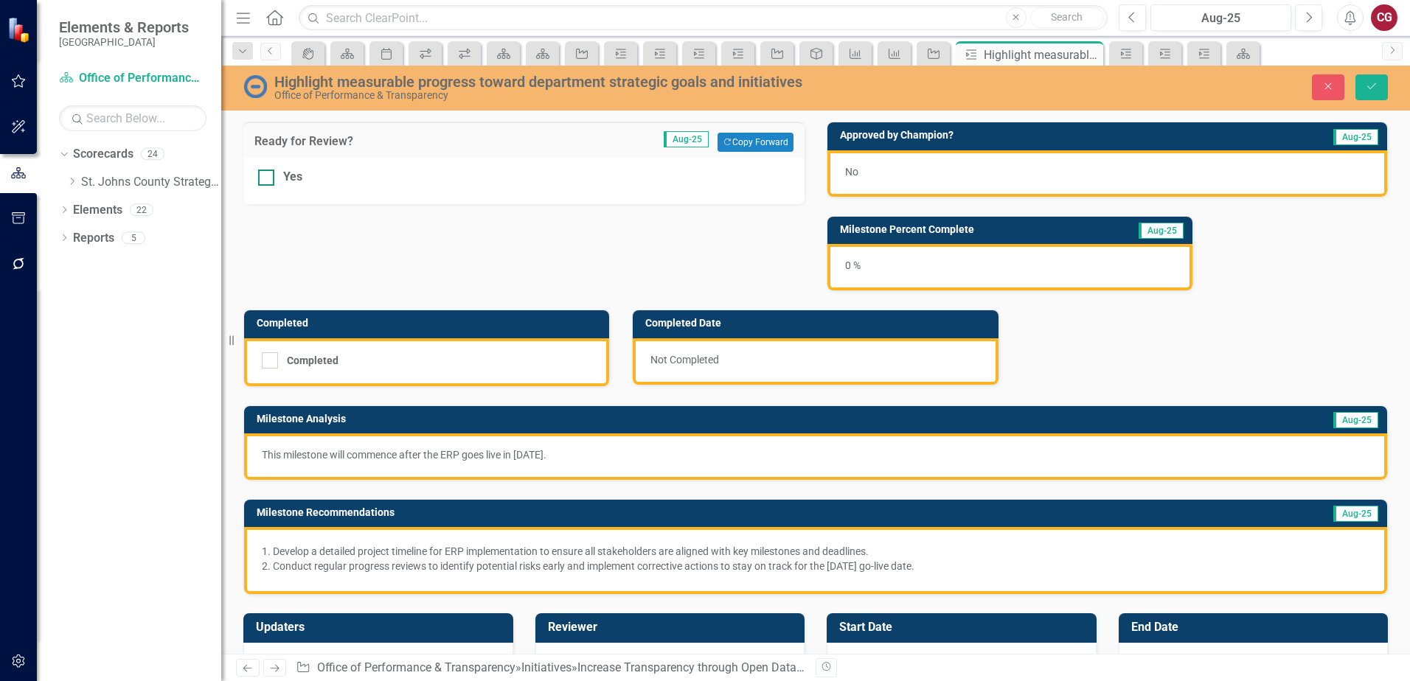
click at [266, 177] on input "Yes" at bounding box center [263, 175] width 10 height 10
checkbox input "true"
click at [1365, 93] on button "Save" at bounding box center [1371, 87] width 32 height 26
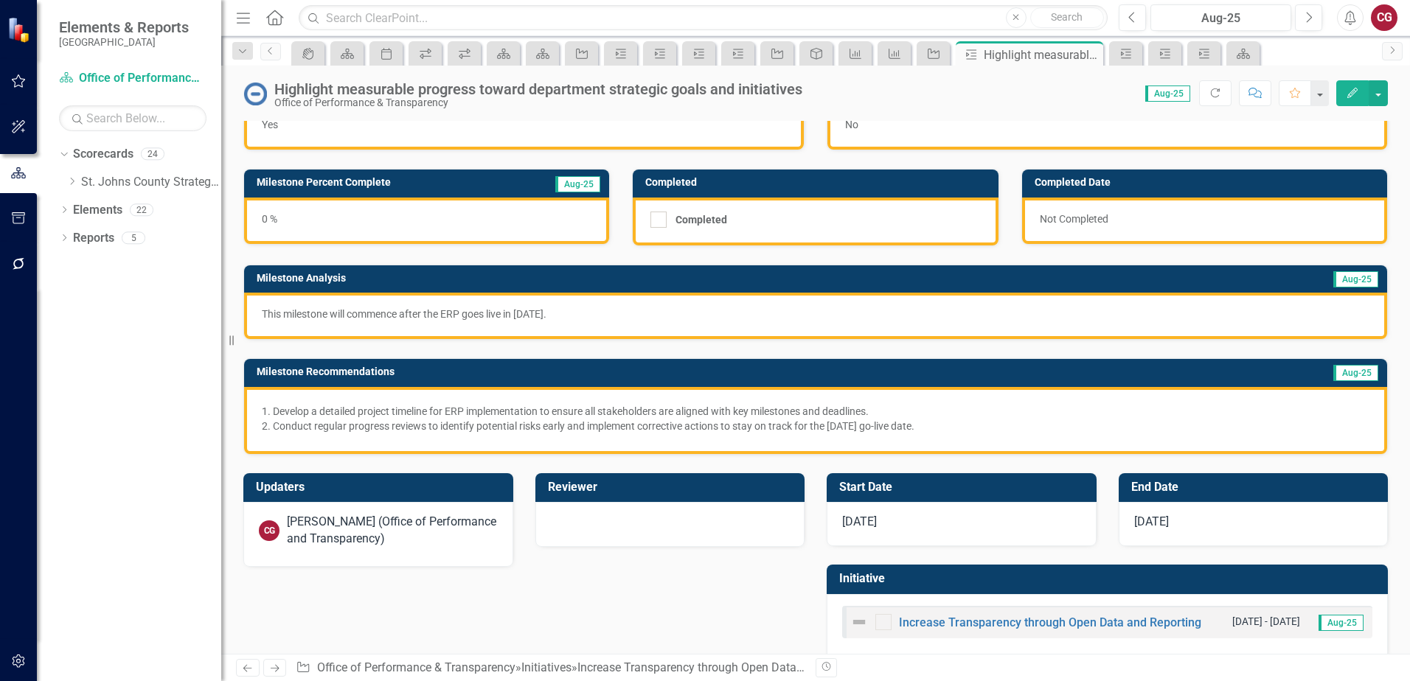
scroll to position [68, 0]
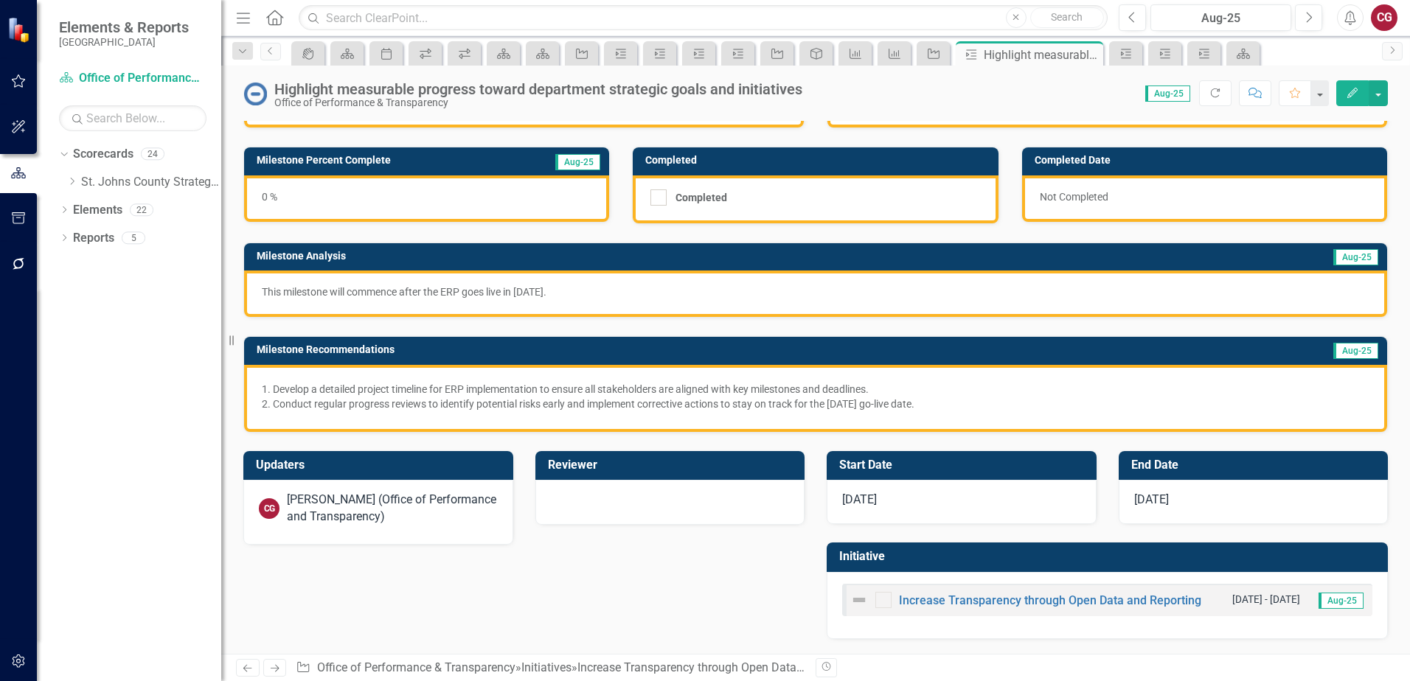
click at [916, 593] on div "Increase Transparency through Open Data and Reporting" at bounding box center [1025, 600] width 351 height 18
click at [918, 599] on link "Increase Transparency through Open Data and Reporting" at bounding box center [1050, 600] width 302 height 14
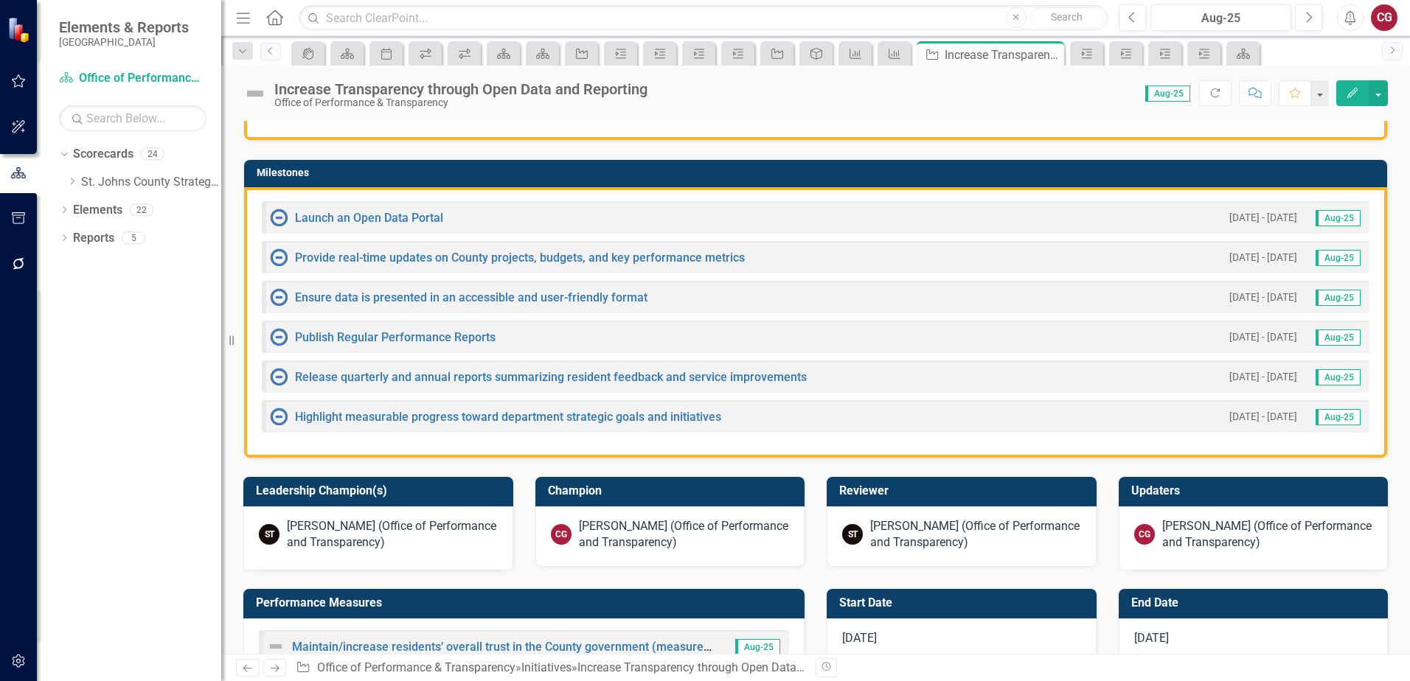
scroll to position [442, 0]
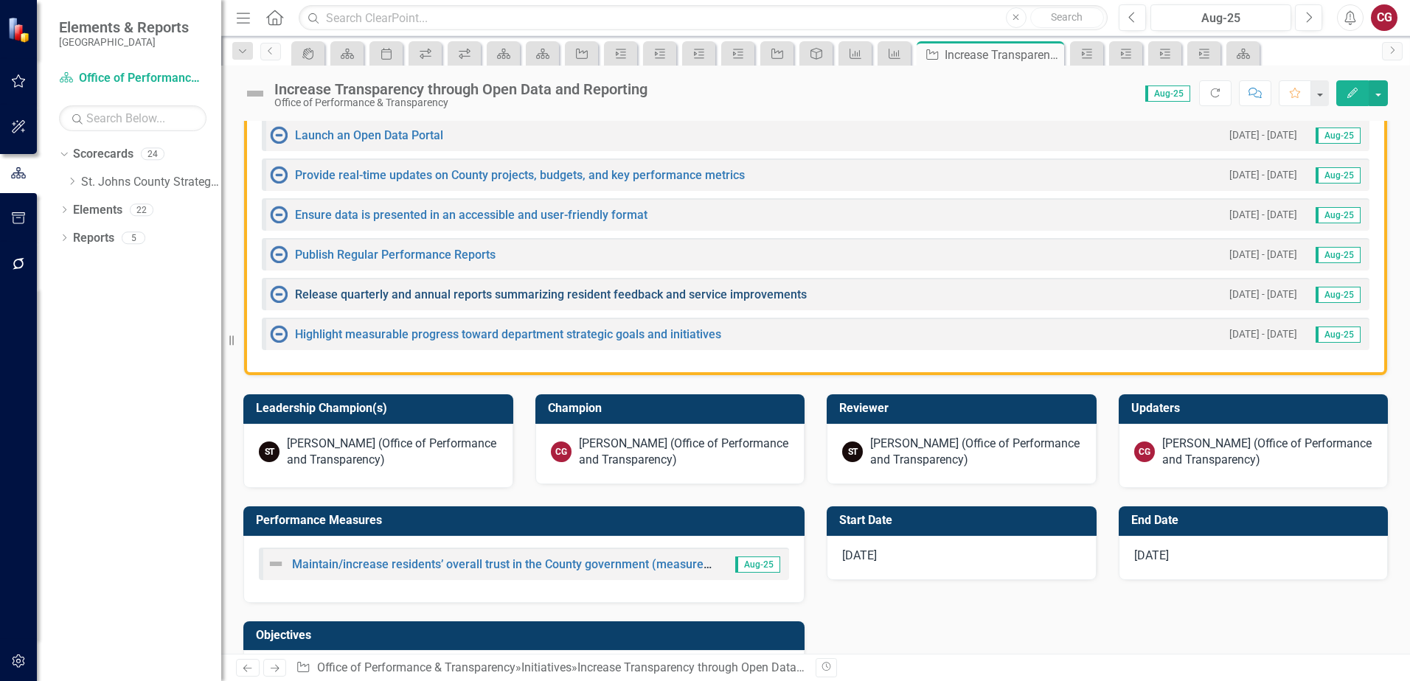
click at [356, 300] on link "Release quarterly and annual reports summarizing resident feedback and service …" at bounding box center [551, 295] width 512 height 14
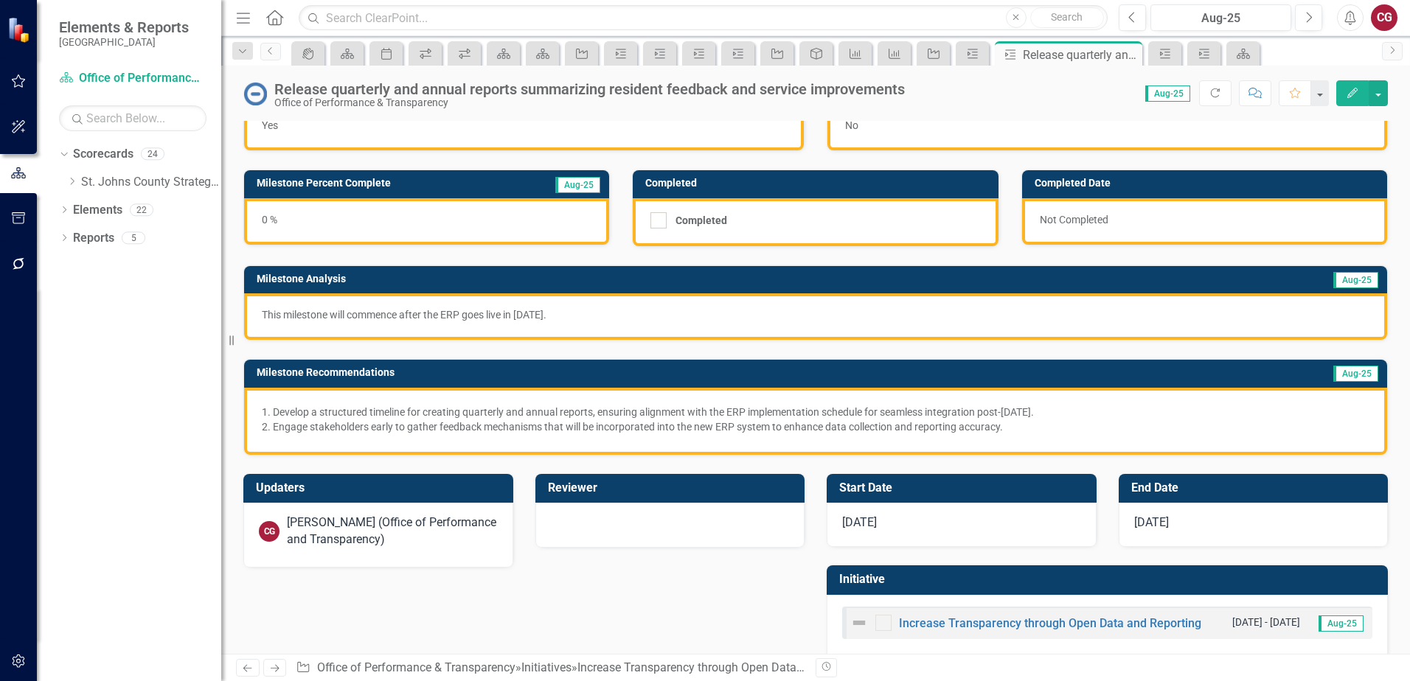
scroll to position [68, 0]
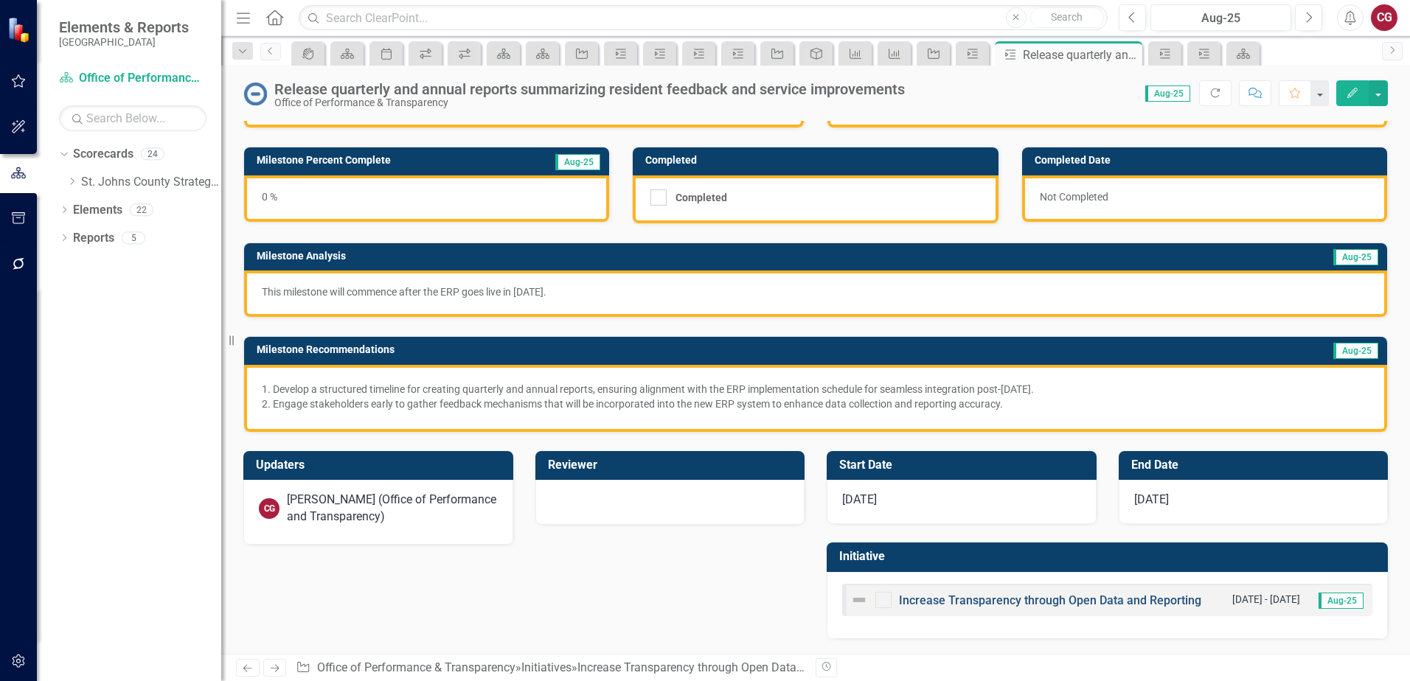
click at [948, 602] on link "Increase Transparency through Open Data and Reporting" at bounding box center [1050, 600] width 302 height 14
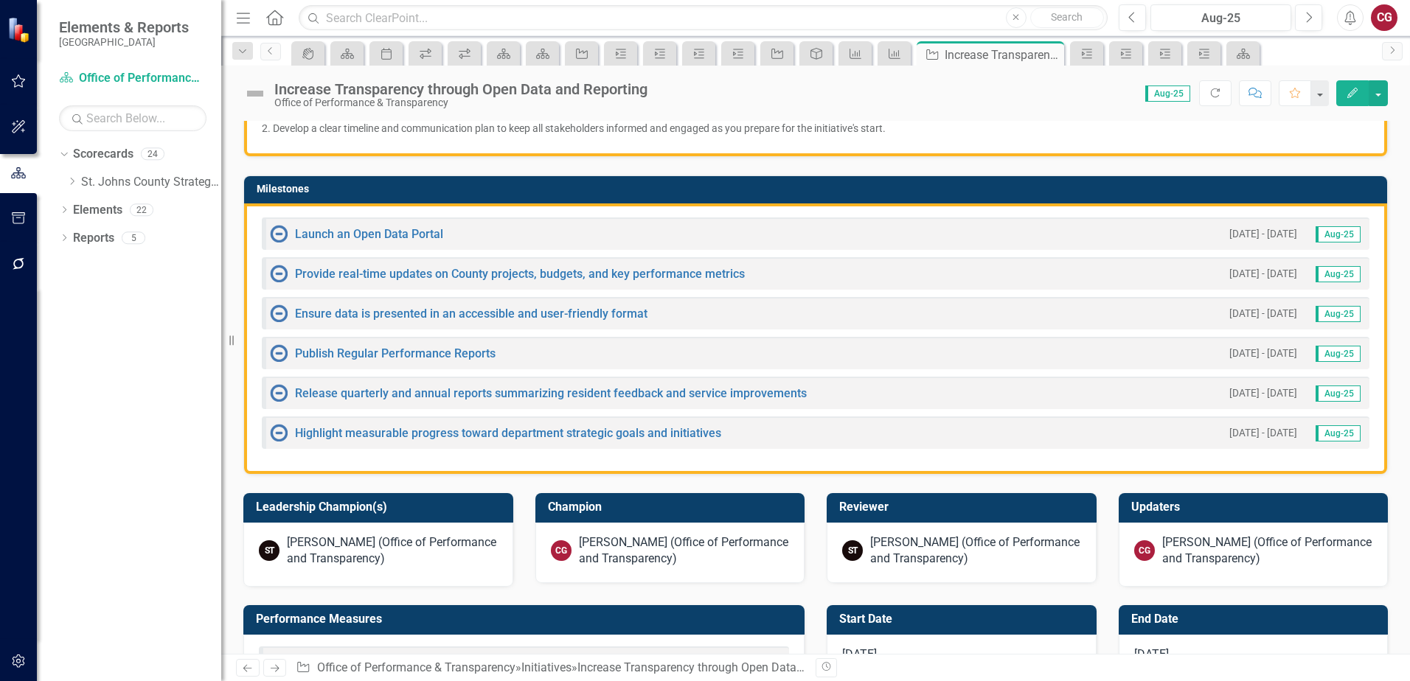
scroll to position [369, 0]
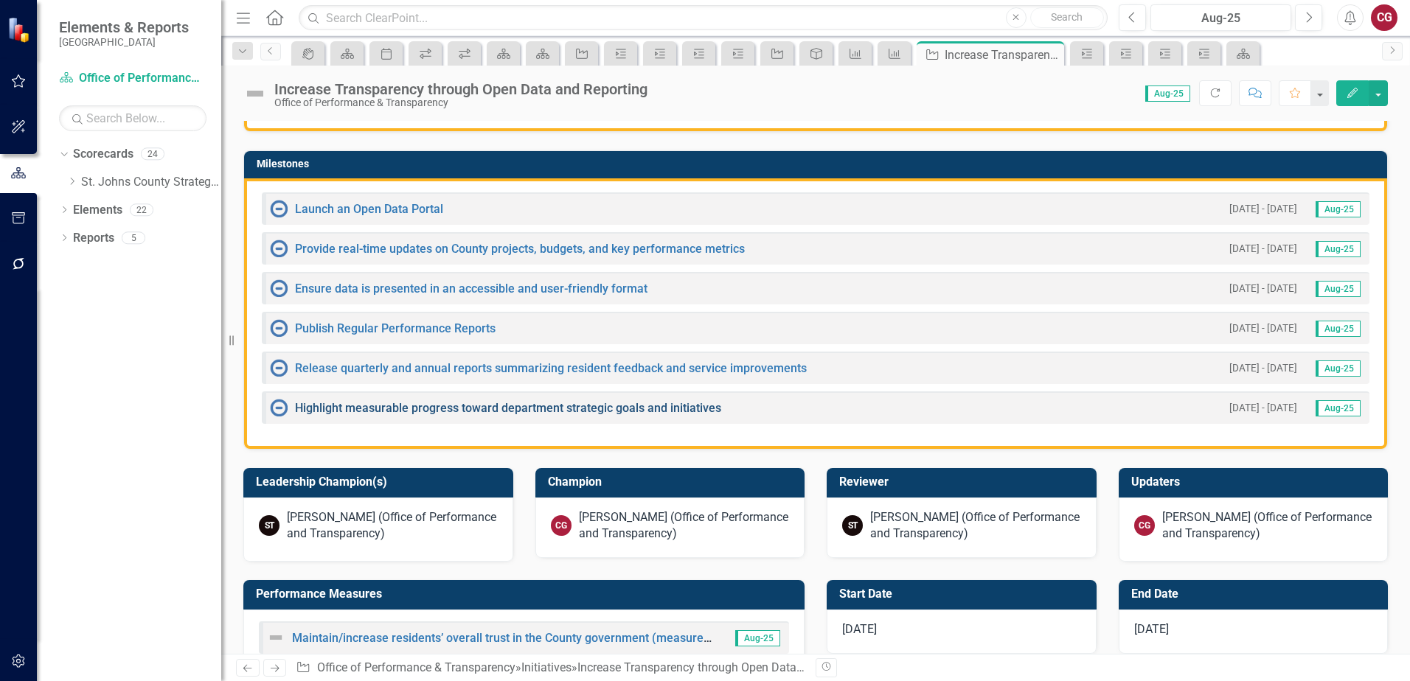
click at [389, 413] on link "Highlight measurable progress toward department strategic goals and initiatives" at bounding box center [508, 408] width 426 height 14
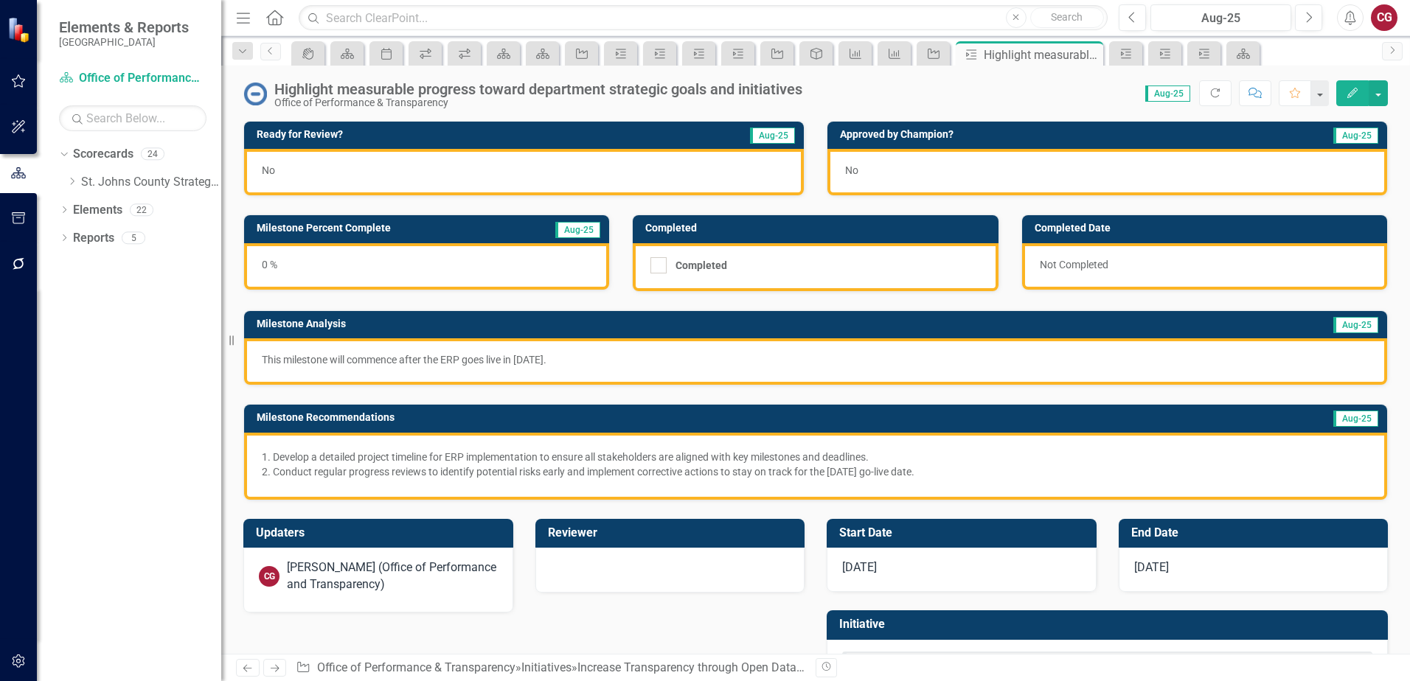
click at [436, 183] on div "No" at bounding box center [524, 172] width 560 height 46
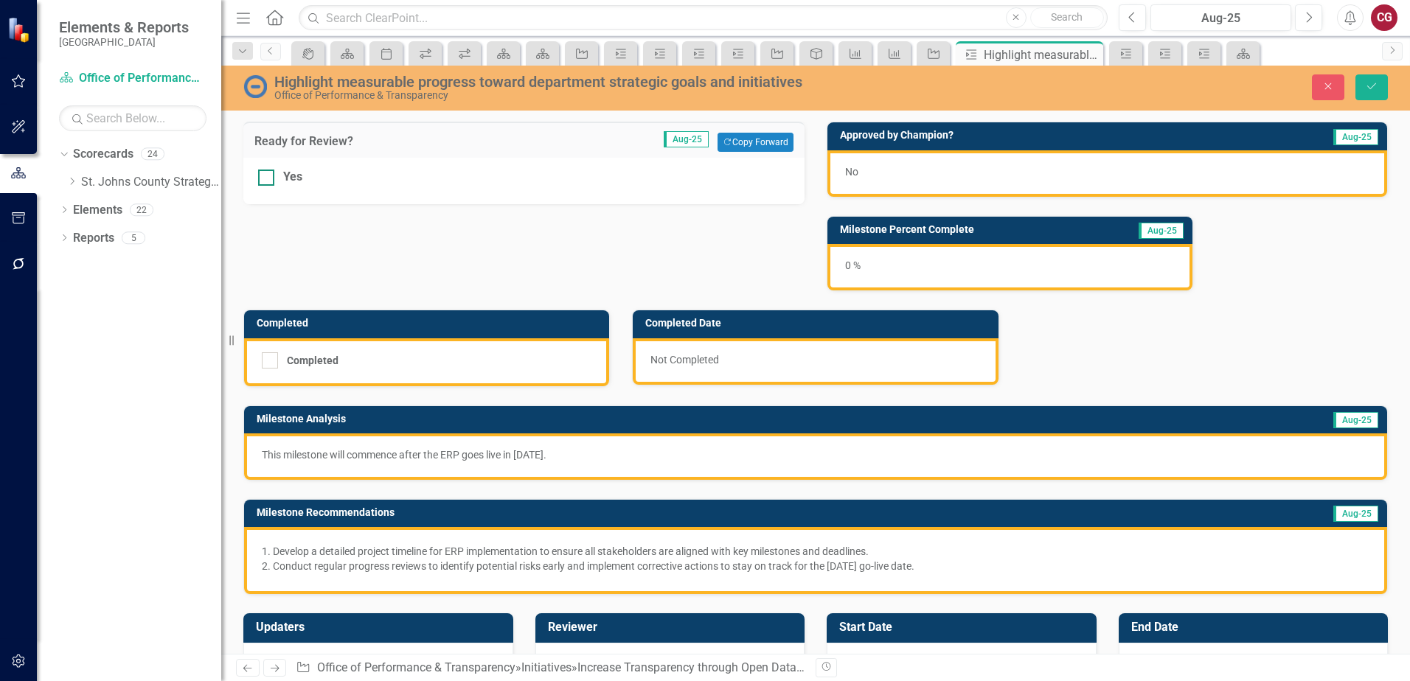
click at [262, 182] on div at bounding box center [266, 178] width 16 height 16
click at [262, 179] on input "Yes" at bounding box center [263, 175] width 10 height 10
checkbox input "true"
click at [1374, 90] on icon "Save" at bounding box center [1371, 86] width 13 height 10
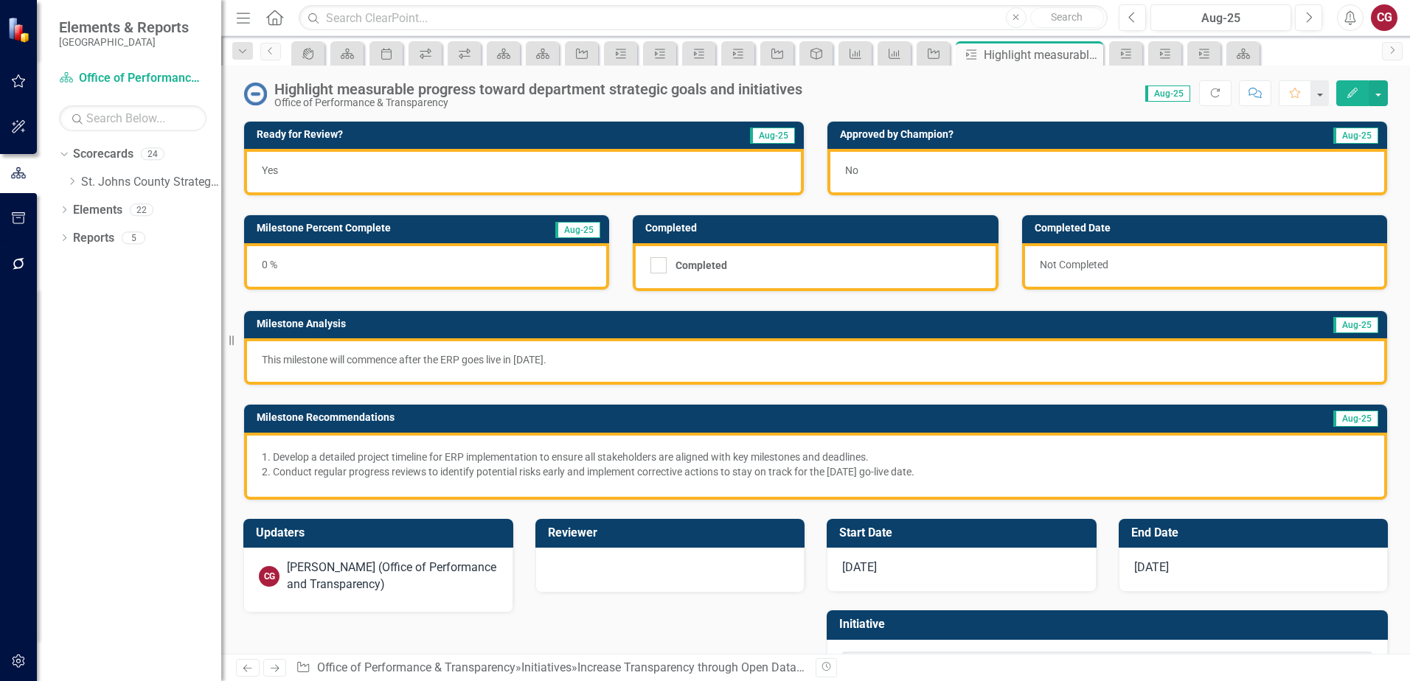
scroll to position [68, 0]
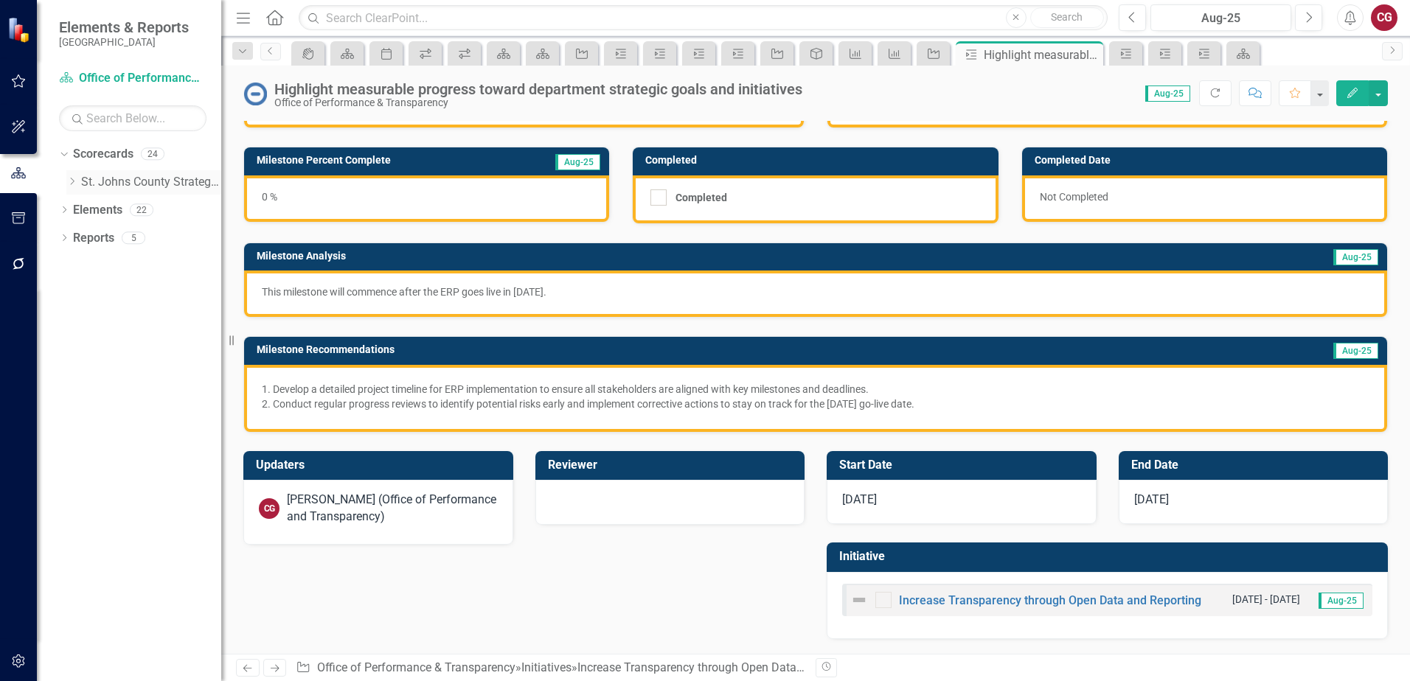
click at [76, 182] on icon "Dropdown" at bounding box center [71, 181] width 11 height 9
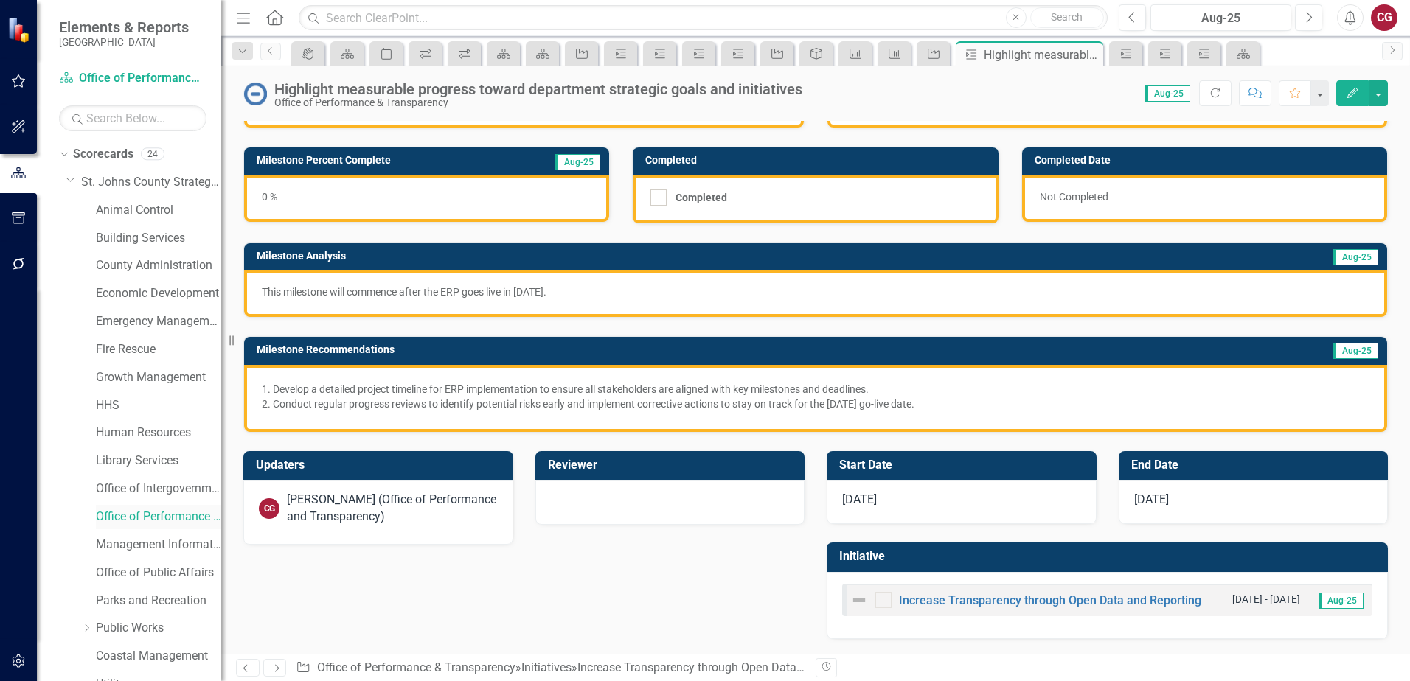
click at [153, 515] on link "Office of Performance & Transparency" at bounding box center [158, 517] width 125 height 17
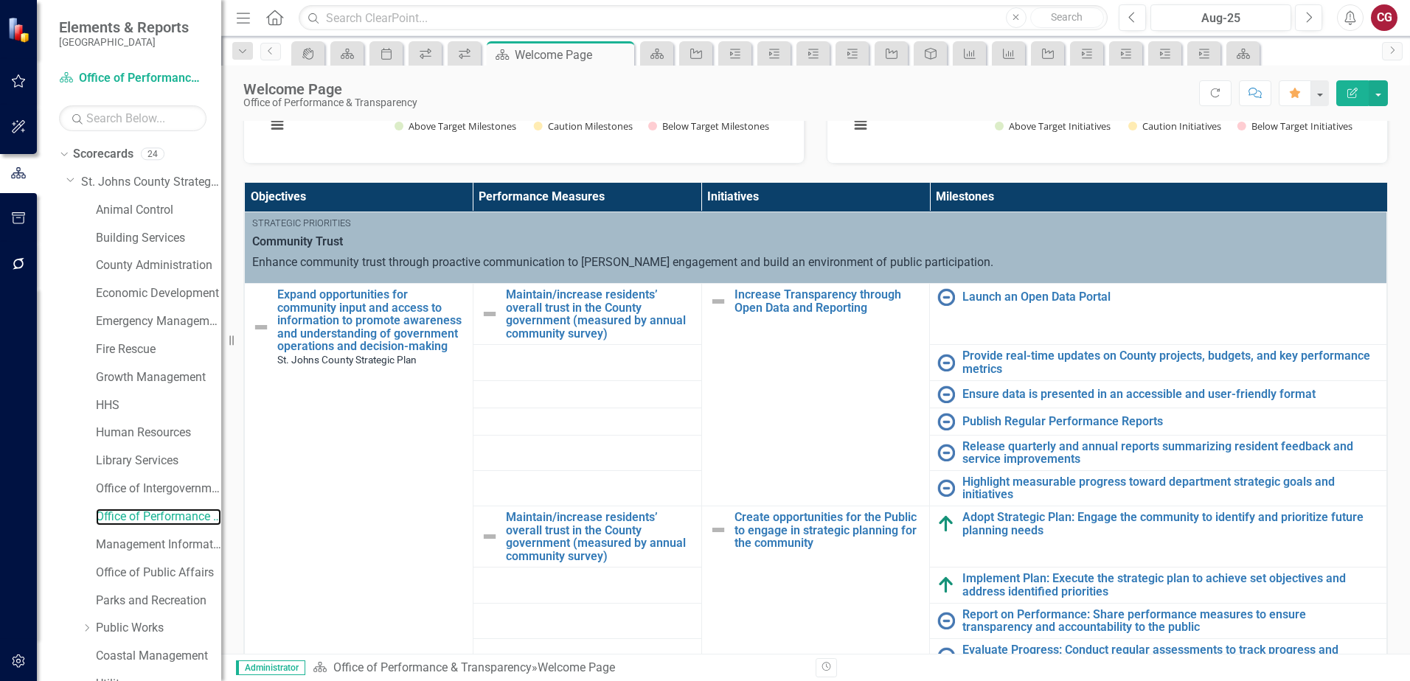
scroll to position [442, 0]
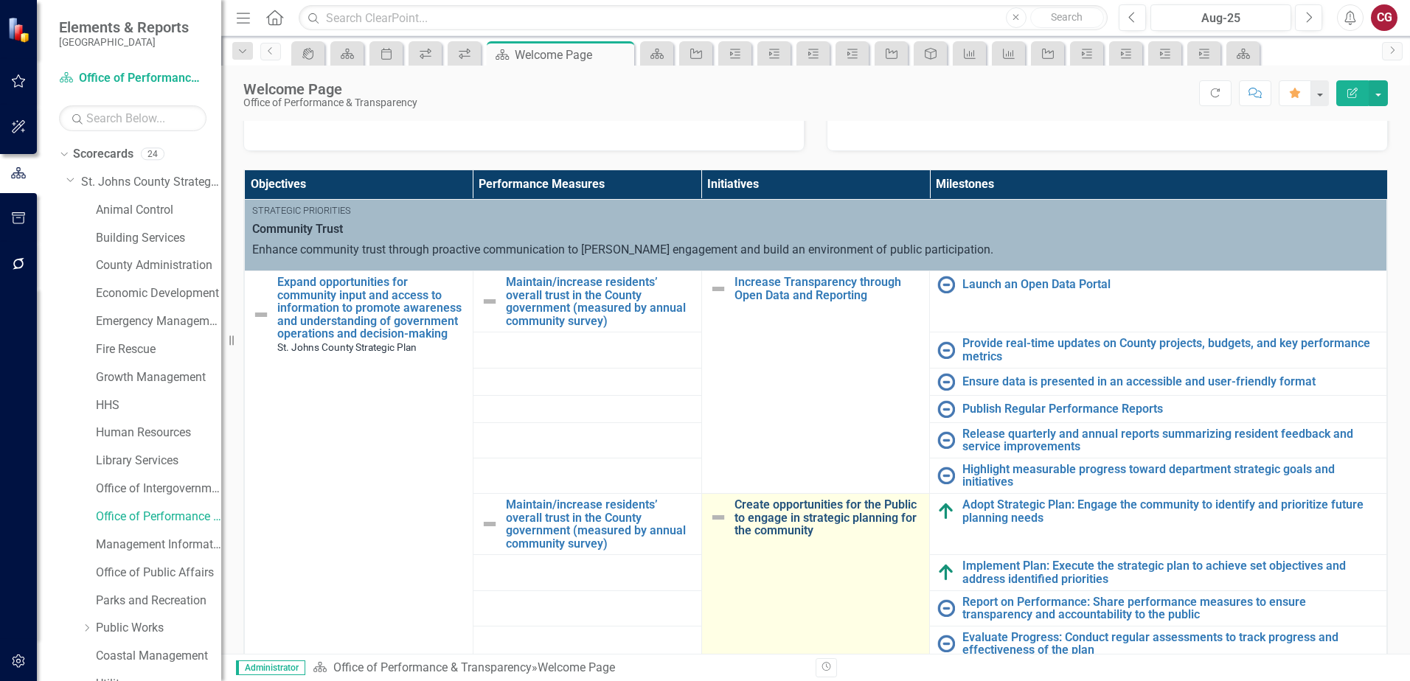
click at [798, 517] on link "Create opportunities for the Public to engage in strategic planning for the com…" at bounding box center [828, 517] width 188 height 39
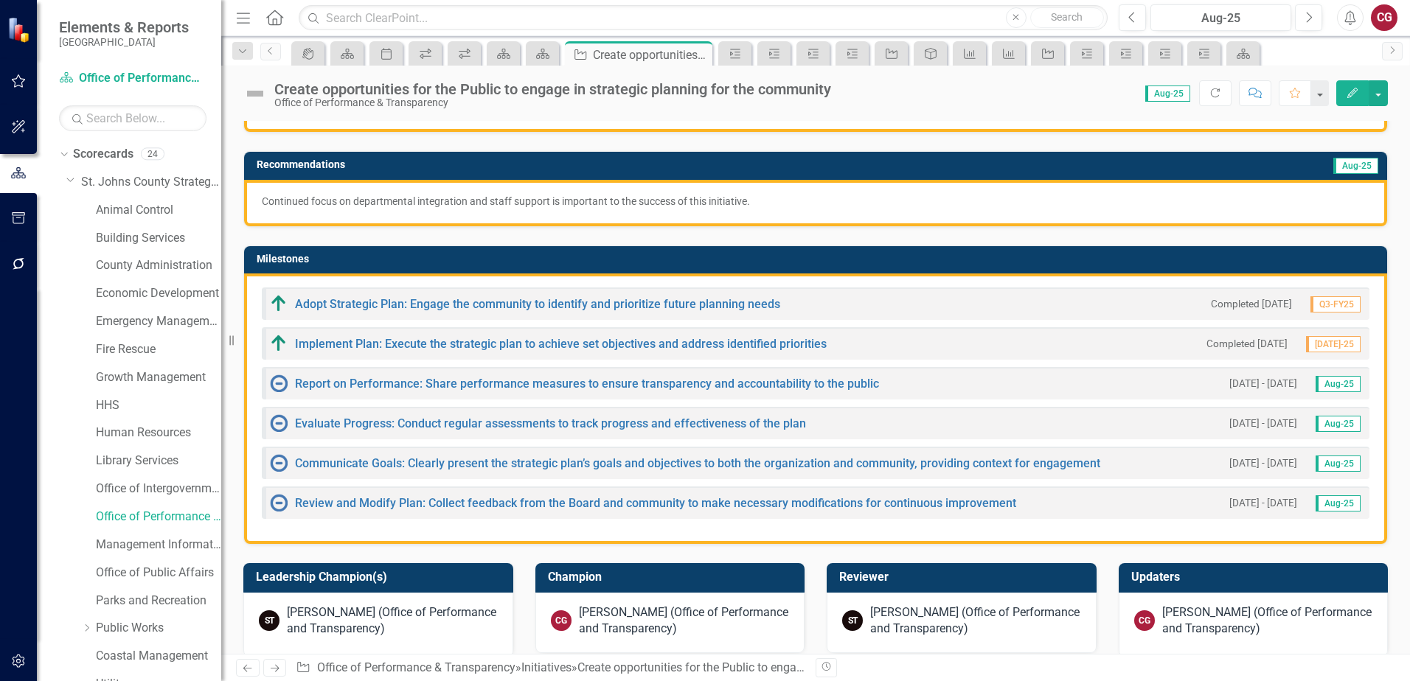
scroll to position [295, 0]
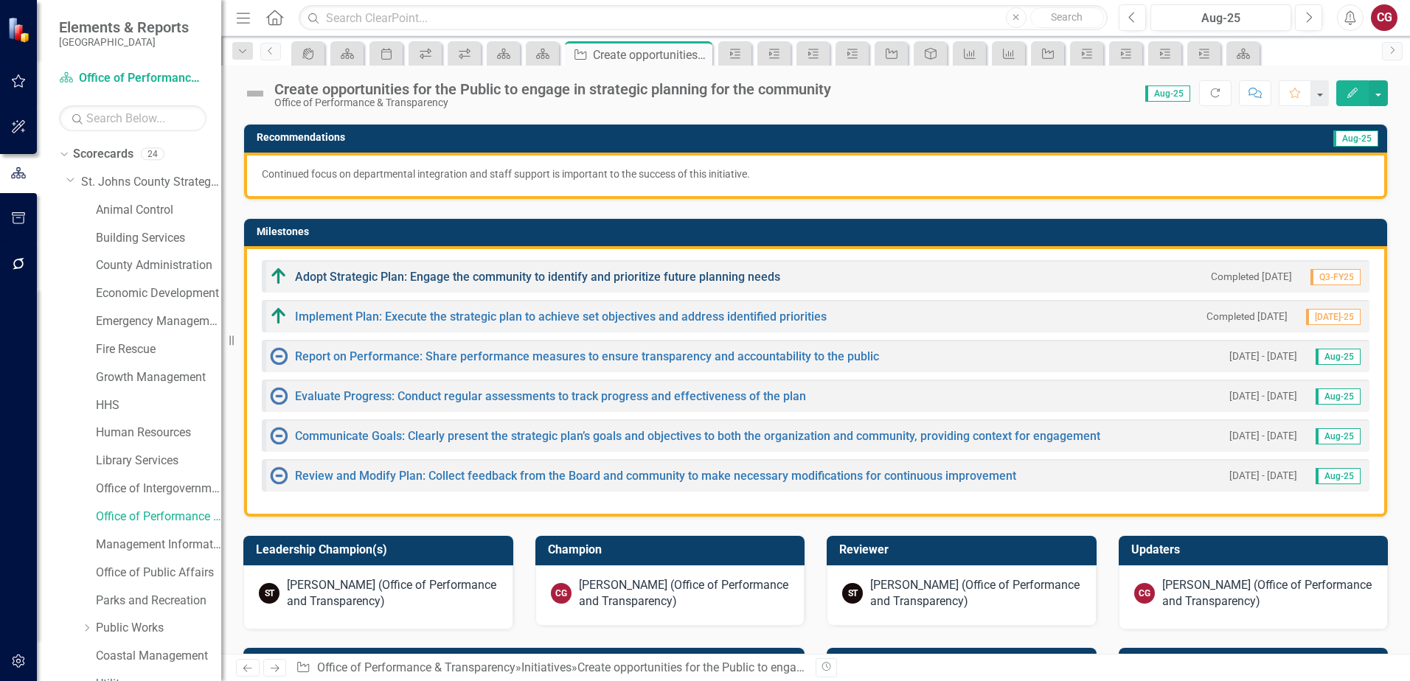
click at [442, 278] on link "Adopt Strategic Plan: Engage the community to identify and prioritize future pl…" at bounding box center [537, 277] width 485 height 14
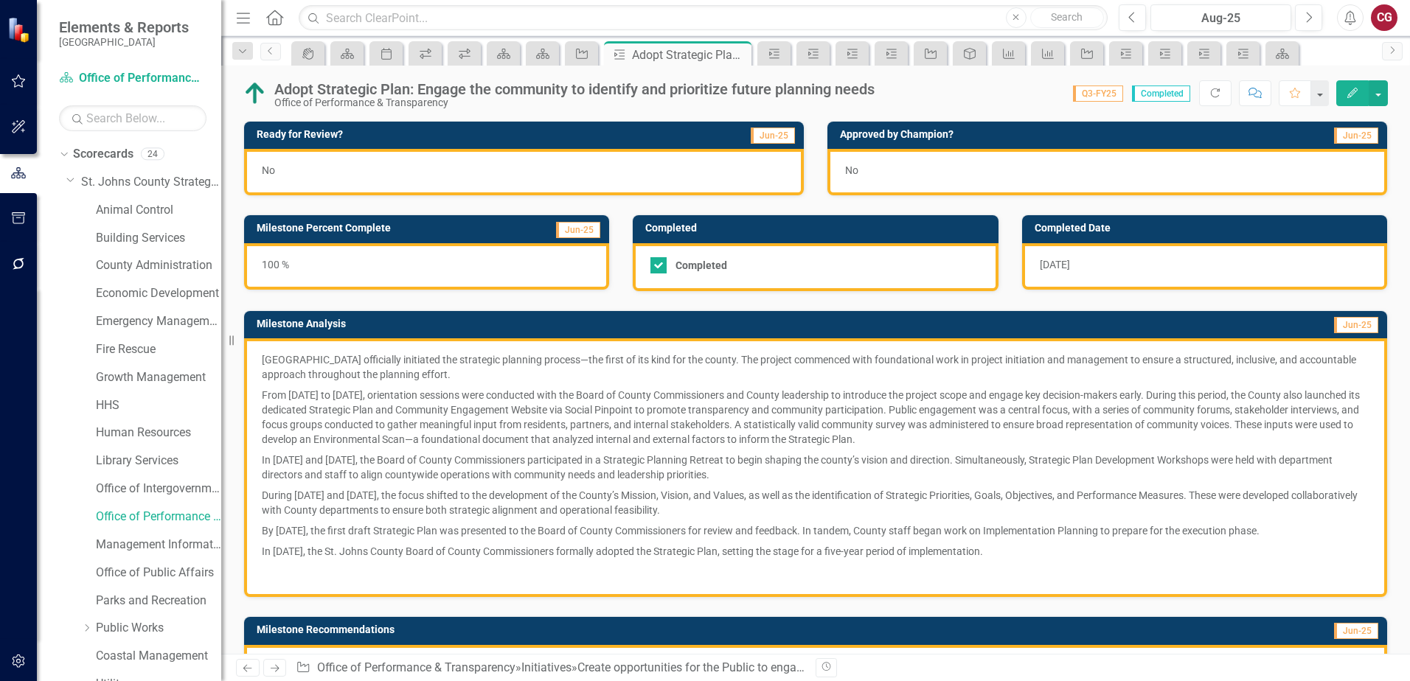
click at [382, 165] on div "No" at bounding box center [524, 172] width 560 height 46
click at [382, 164] on div "No" at bounding box center [524, 172] width 560 height 46
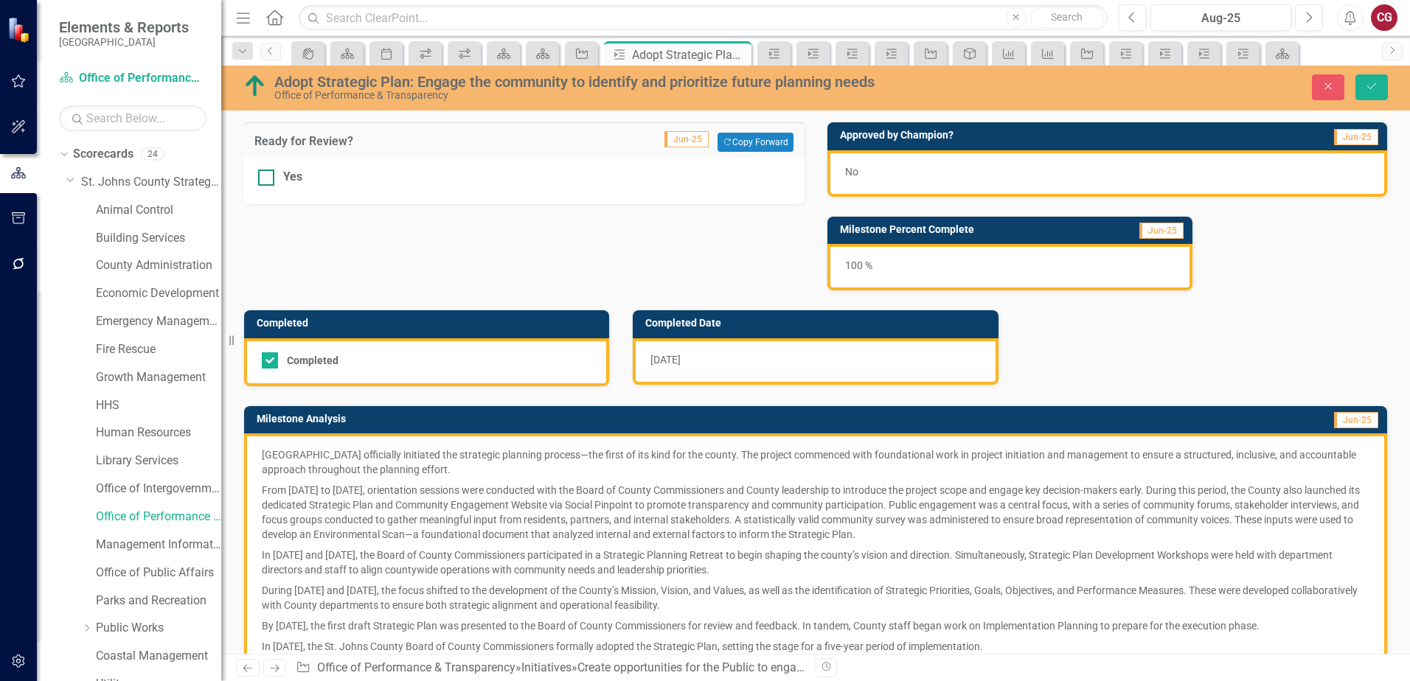
click at [276, 181] on div "Yes" at bounding box center [524, 177] width 532 height 17
click at [268, 179] on input "Yes" at bounding box center [263, 175] width 10 height 10
checkbox input "true"
click at [1379, 84] on button "Save" at bounding box center [1371, 87] width 32 height 26
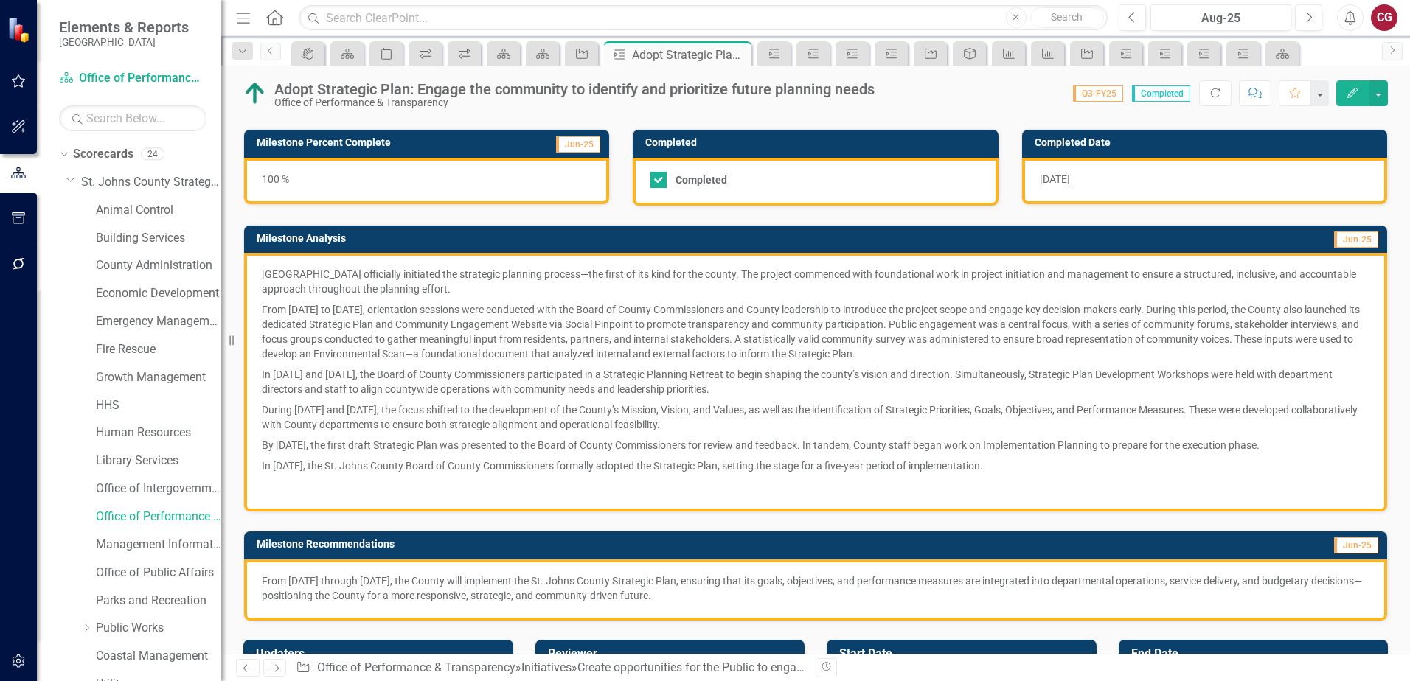
scroll to position [274, 0]
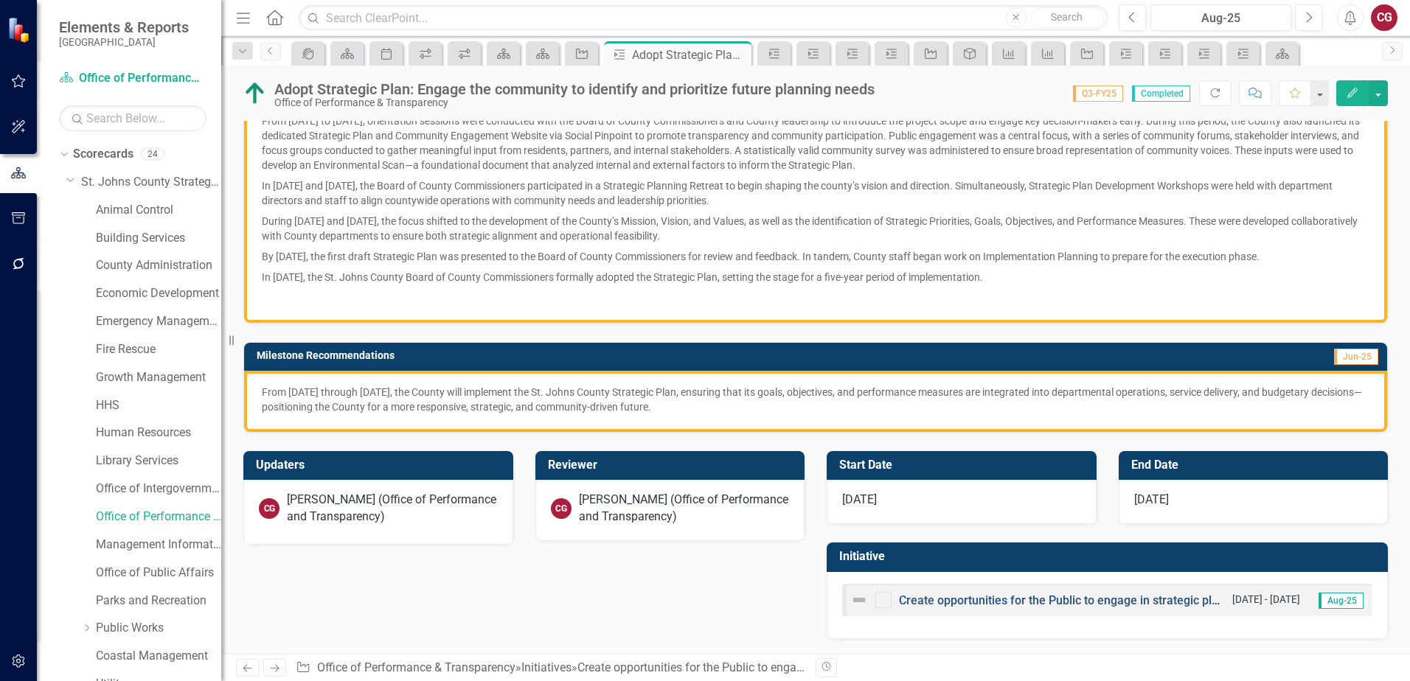
click at [919, 599] on link "Create opportunities for the Public to engage in strategic planning for the com…" at bounding box center [1123, 600] width 449 height 14
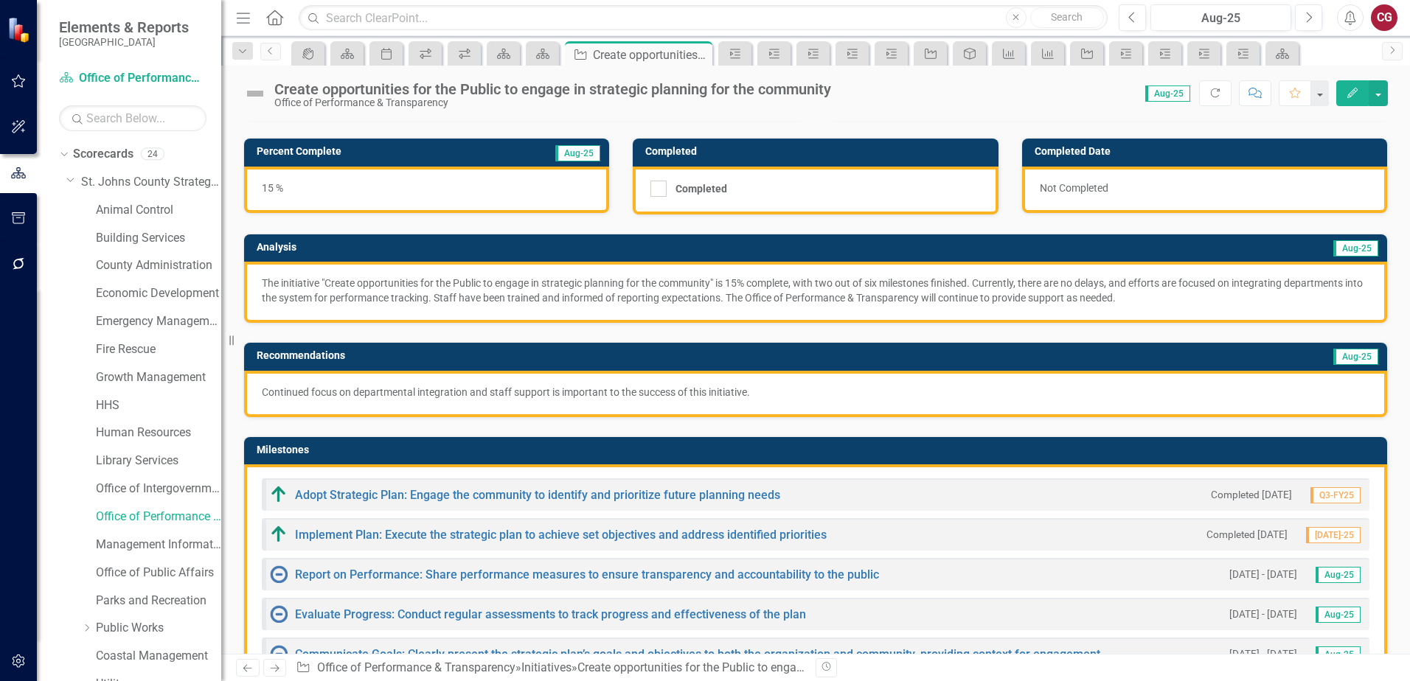
scroll to position [147, 0]
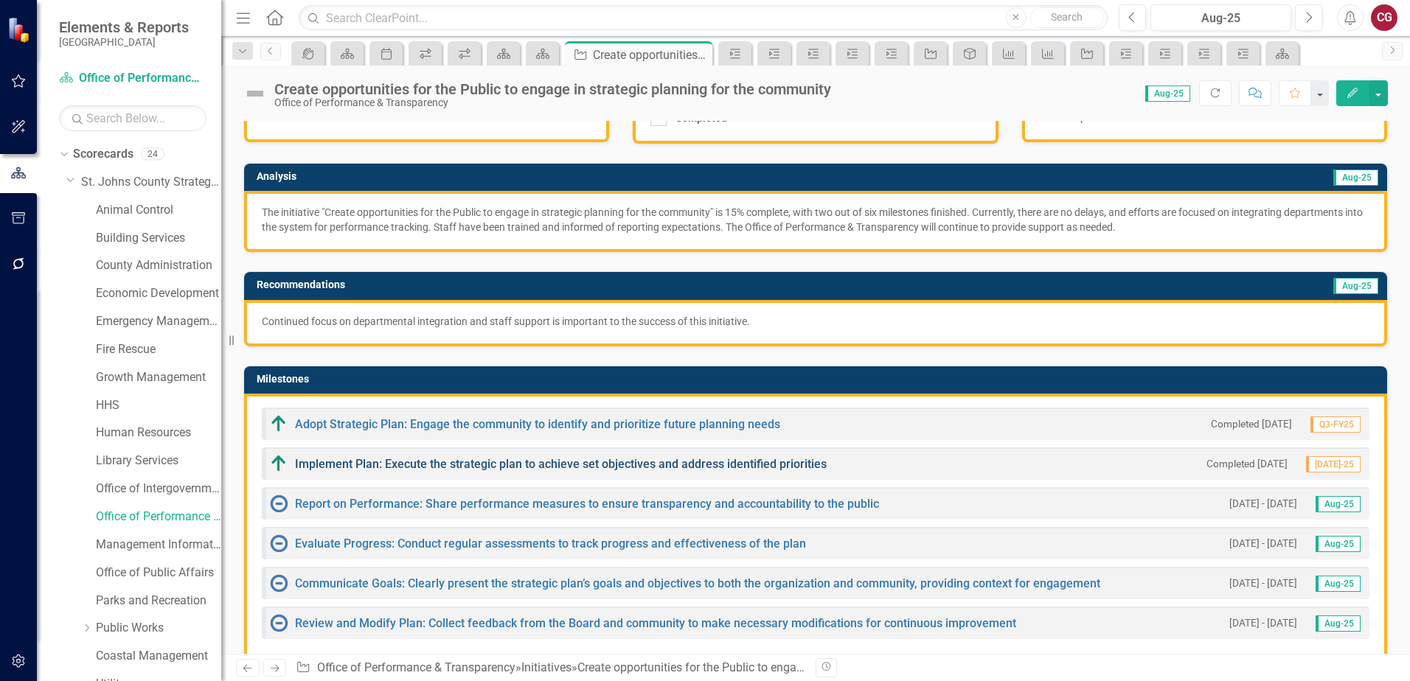
click at [380, 470] on link "Implement Plan: Execute the strategic plan to achieve set objectives and addres…" at bounding box center [561, 464] width 532 height 14
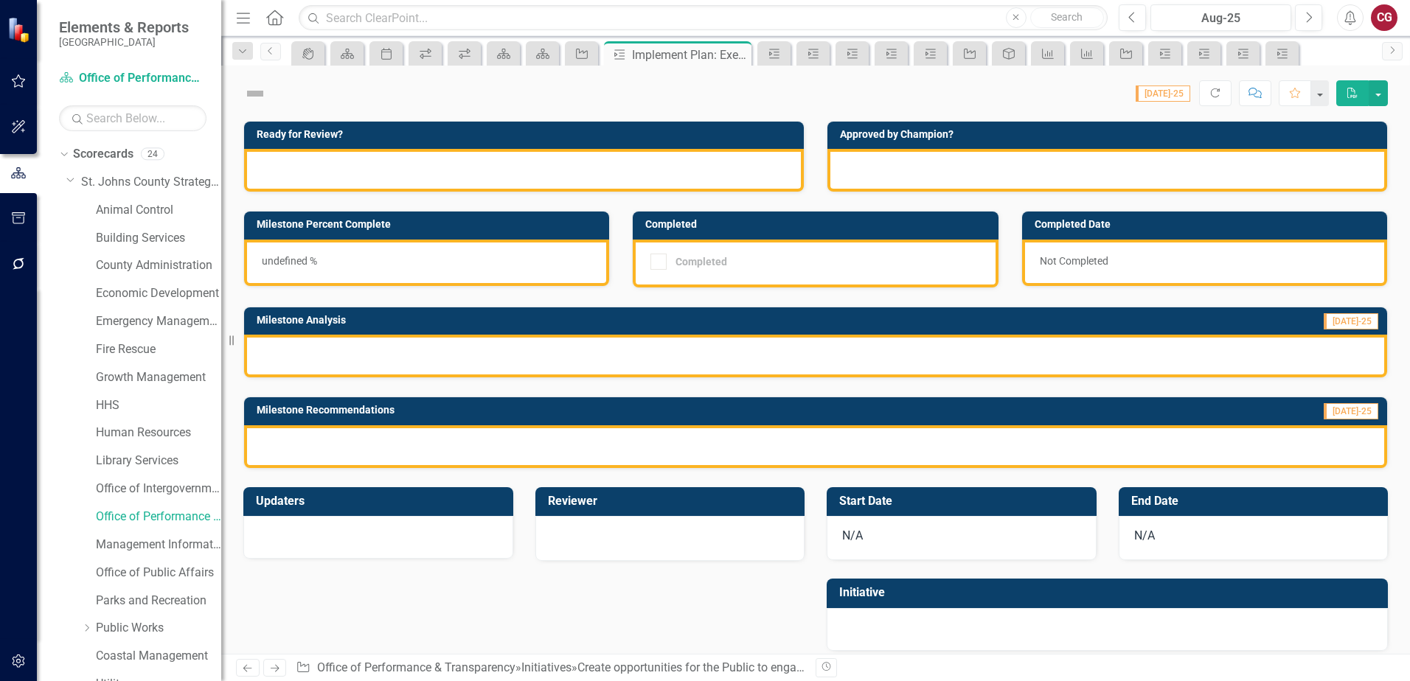
checkbox input "true"
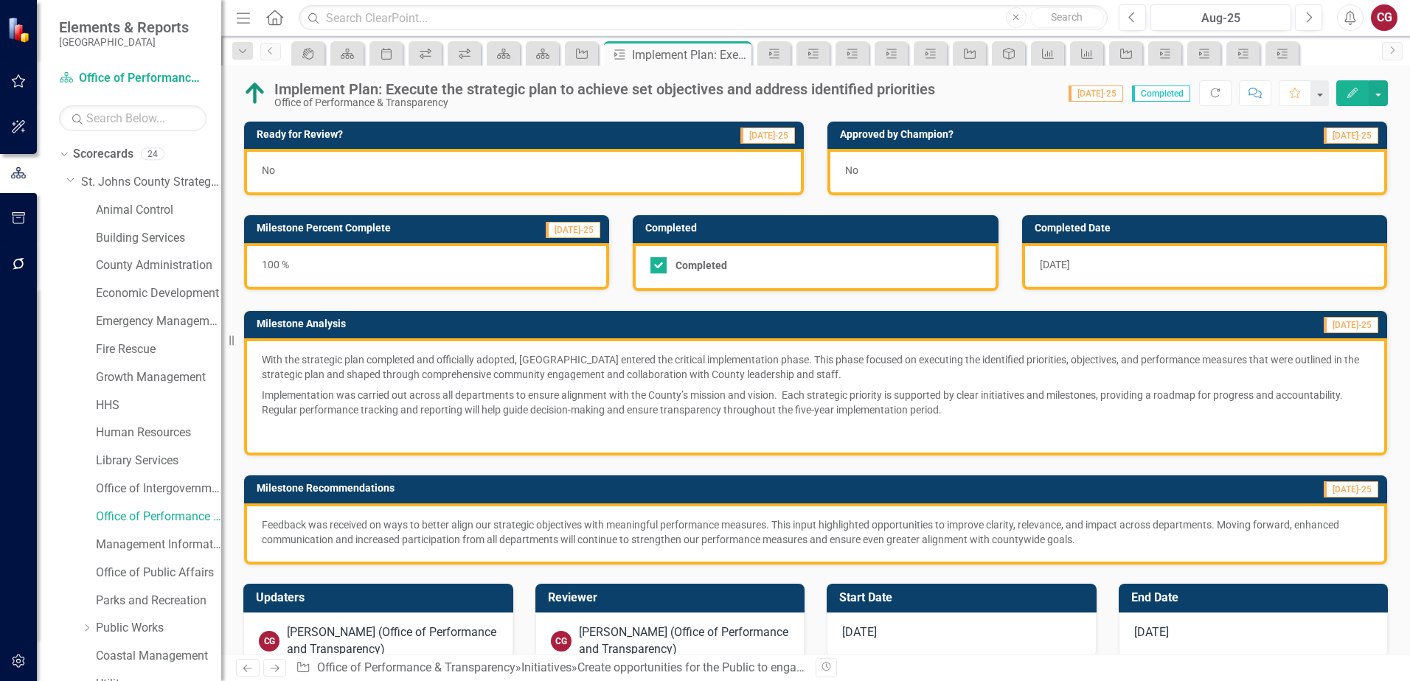
click at [411, 192] on div "No" at bounding box center [524, 172] width 560 height 46
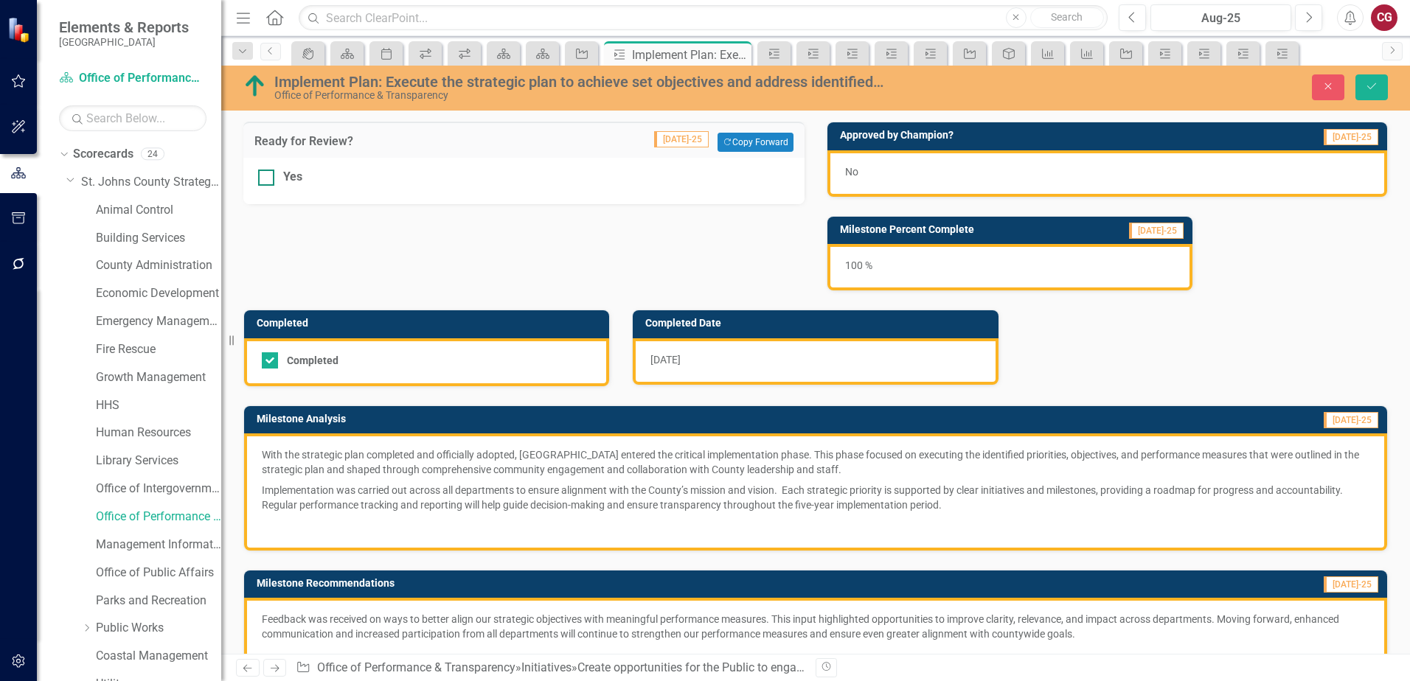
click at [283, 177] on div "Yes" at bounding box center [292, 177] width 19 height 17
click at [268, 177] on input "Yes" at bounding box center [263, 175] width 10 height 10
checkbox input "true"
click at [1375, 94] on button "Save" at bounding box center [1371, 87] width 32 height 26
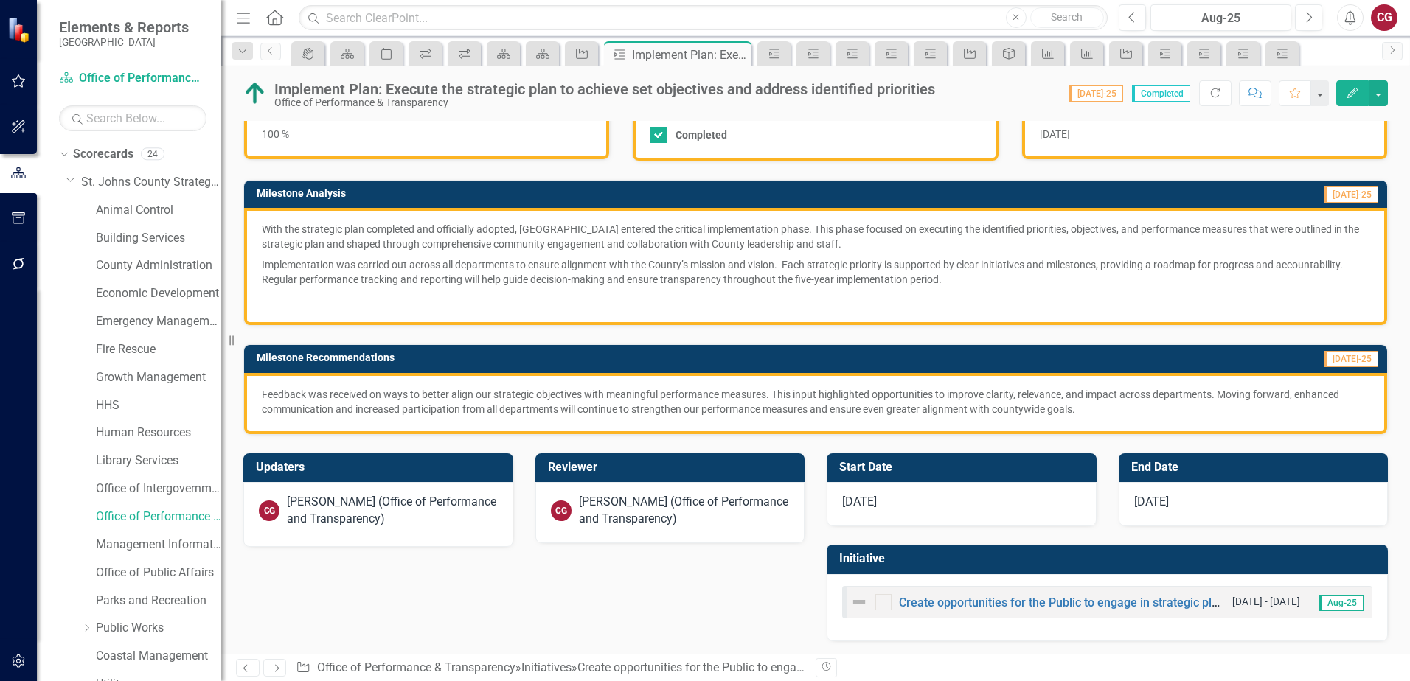
scroll to position [133, 0]
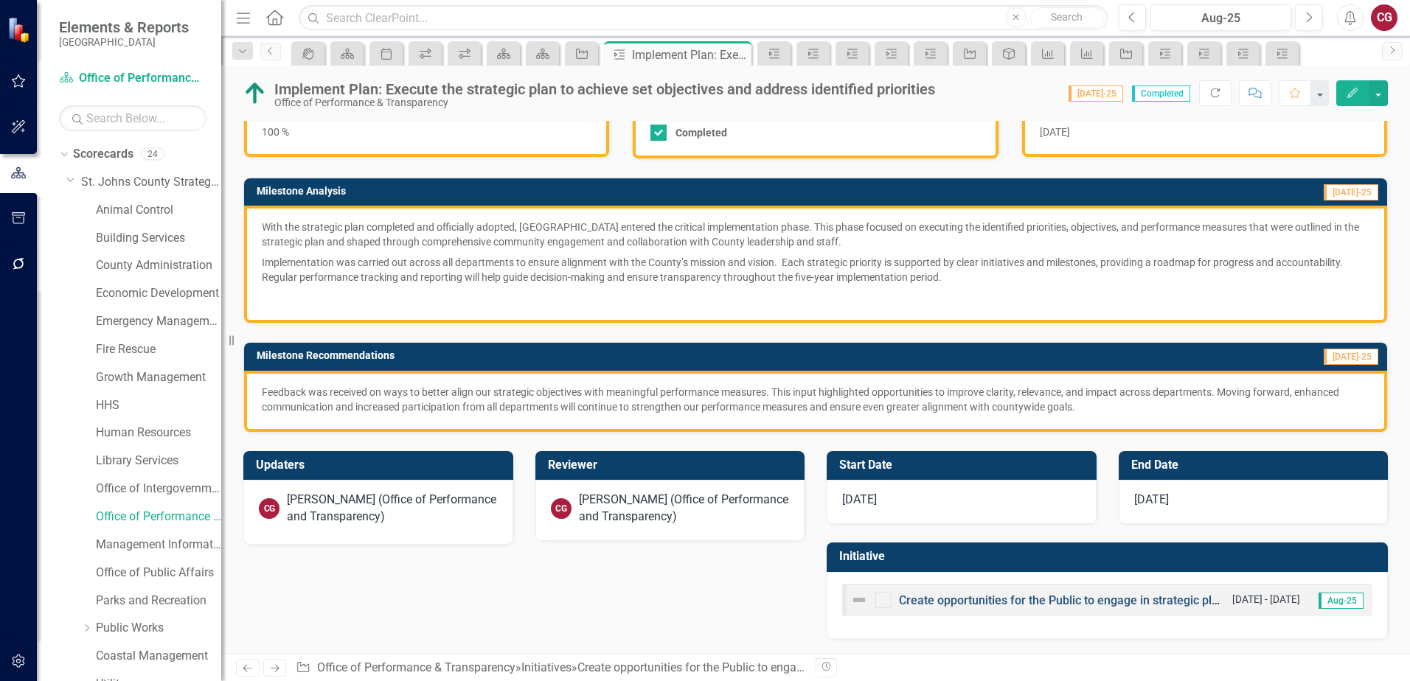
click at [915, 603] on link "Create opportunities for the Public to engage in strategic planning for the com…" at bounding box center [1123, 600] width 449 height 14
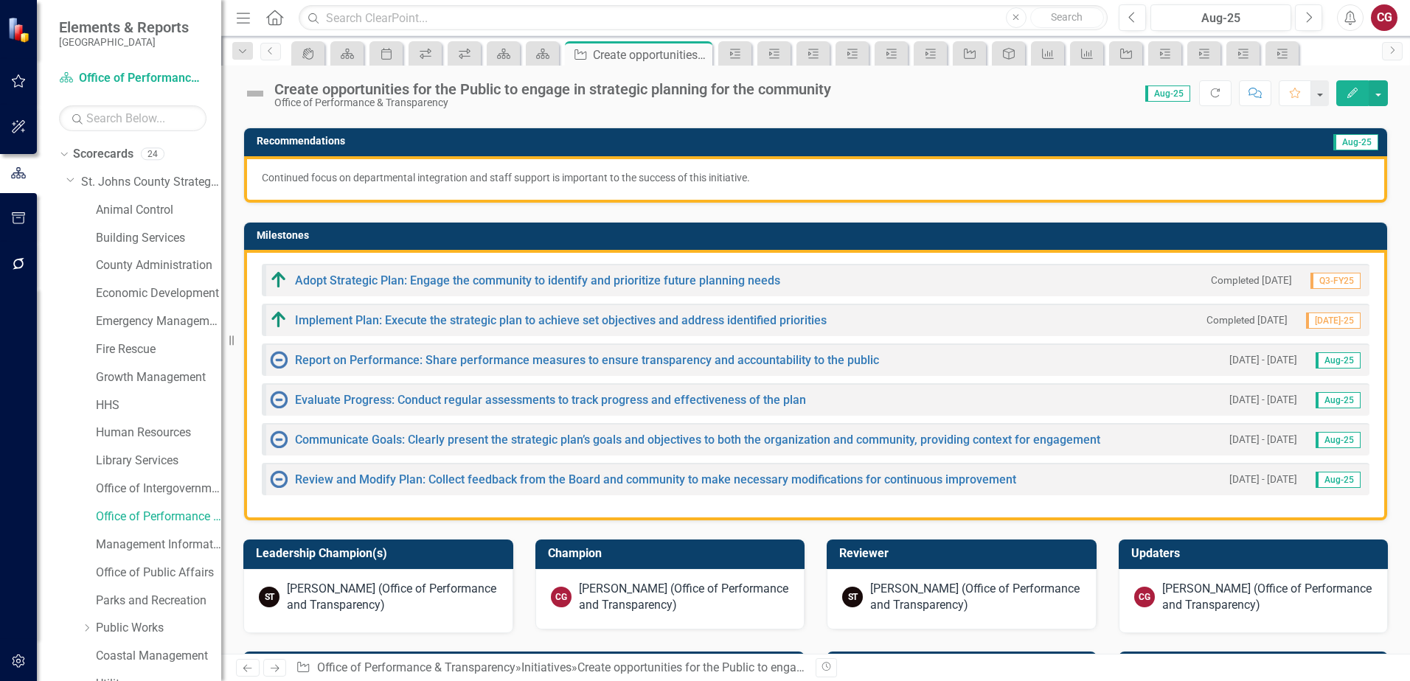
scroll to position [295, 0]
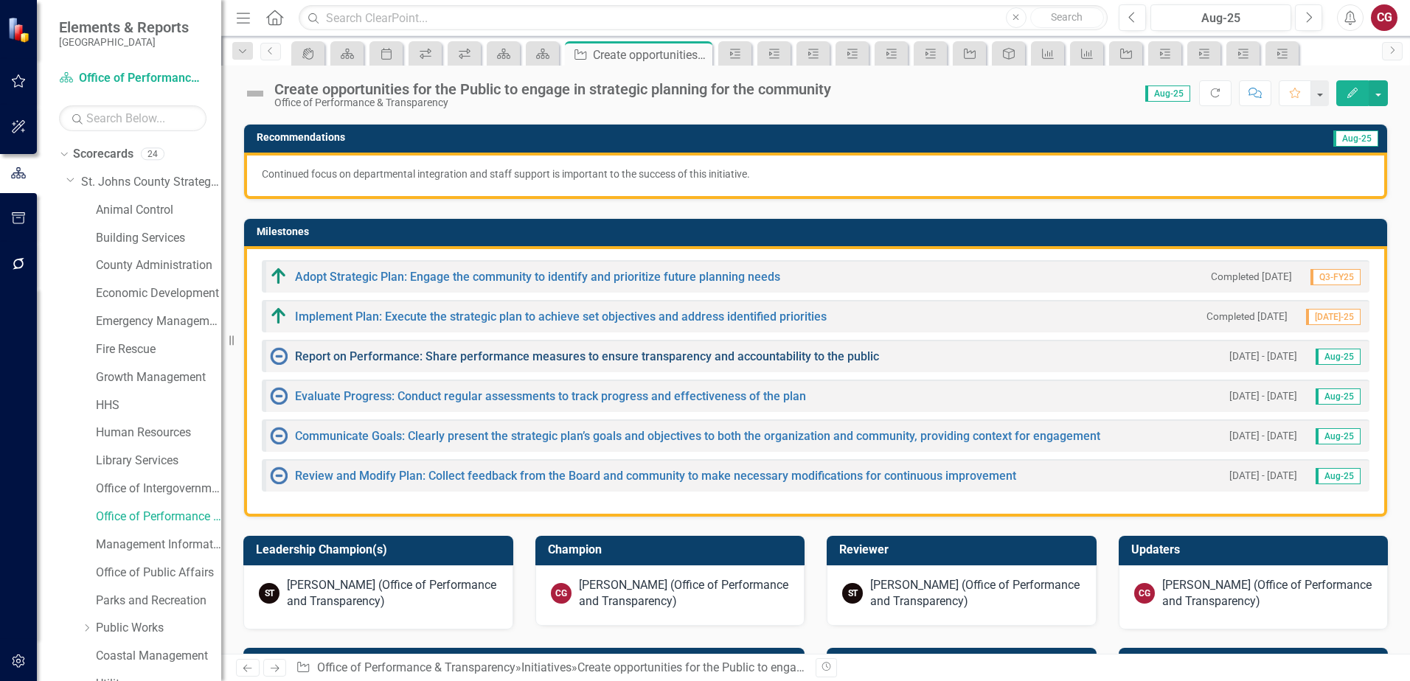
click at [374, 355] on link "Report on Performance: Share performance measures to ensure transparency and ac…" at bounding box center [587, 356] width 584 height 14
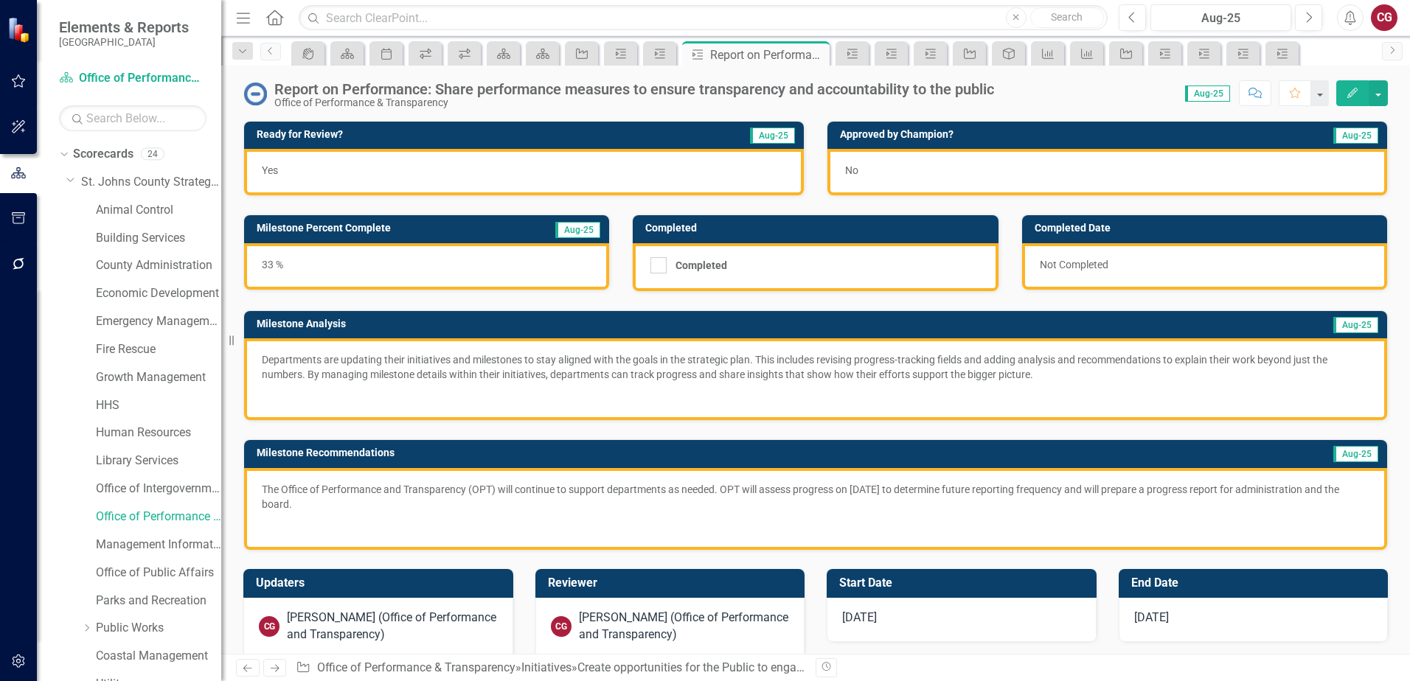
click at [342, 166] on div "Yes" at bounding box center [524, 172] width 560 height 46
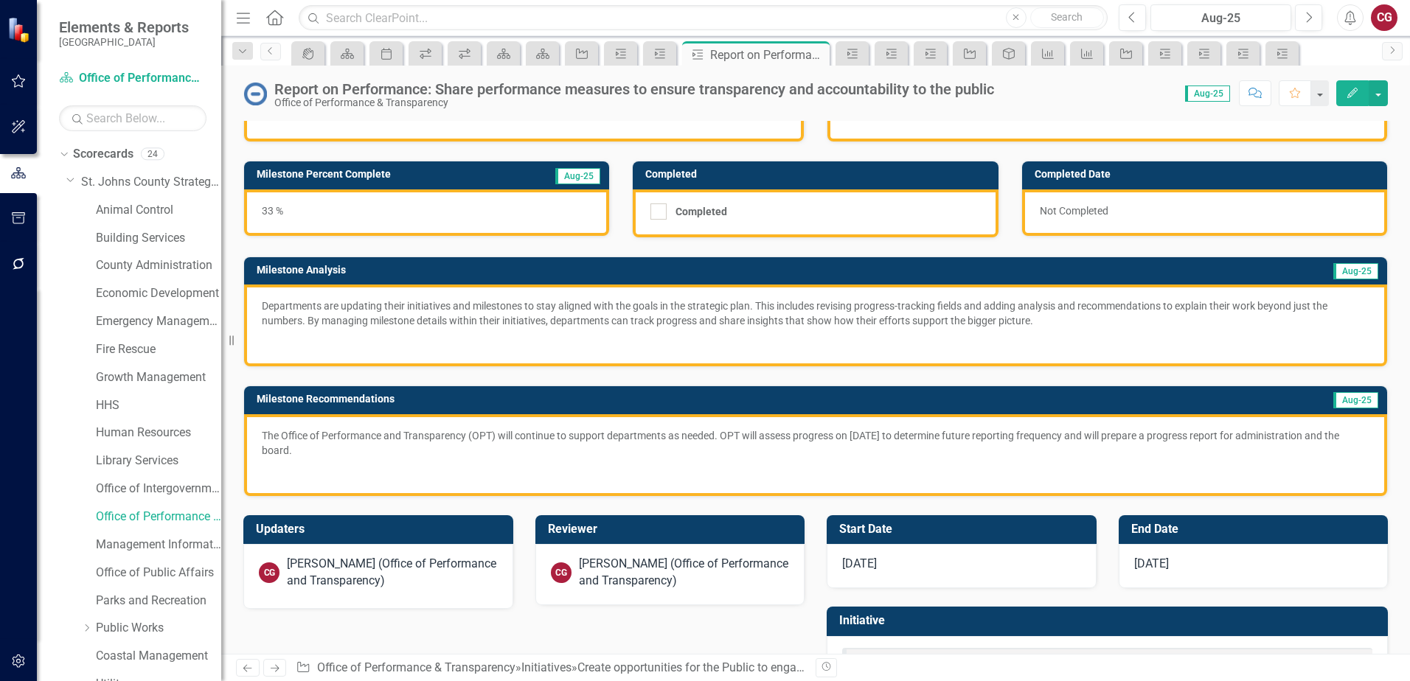
scroll to position [118, 0]
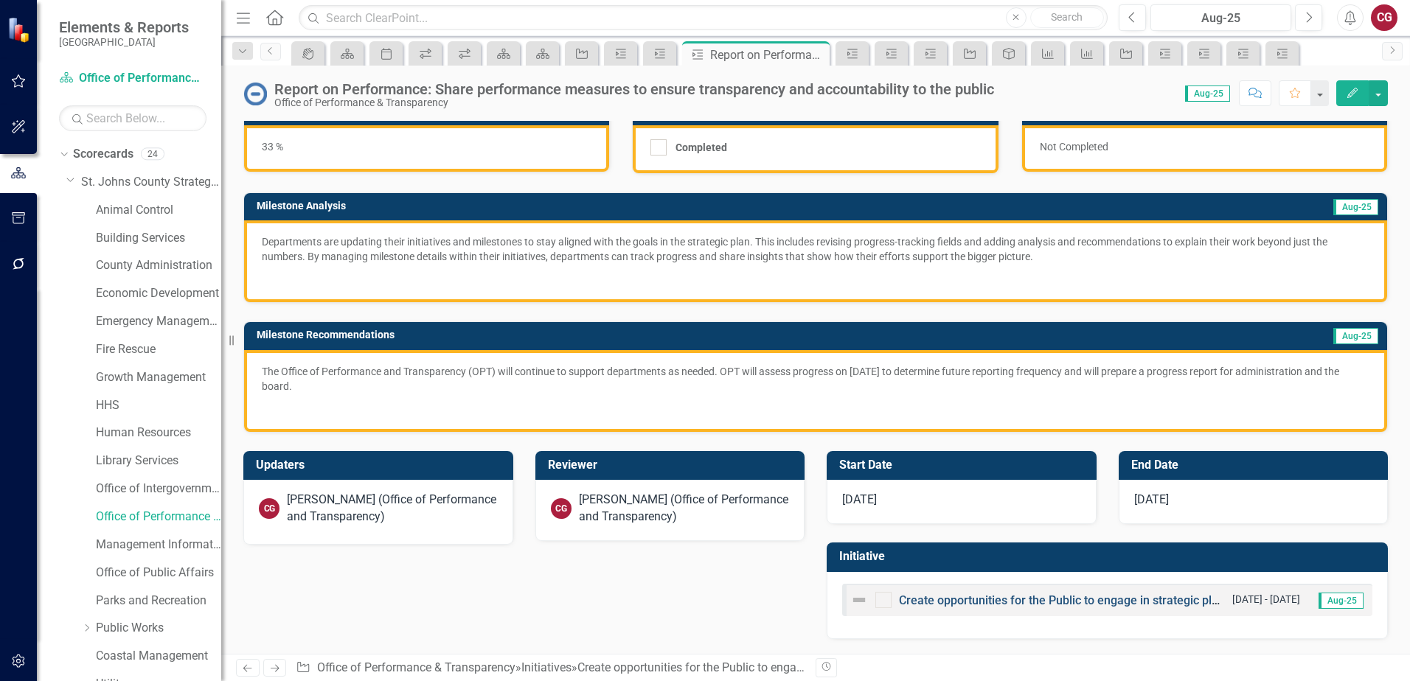
click at [1039, 598] on link "Create opportunities for the Public to engage in strategic planning for the com…" at bounding box center [1123, 600] width 449 height 14
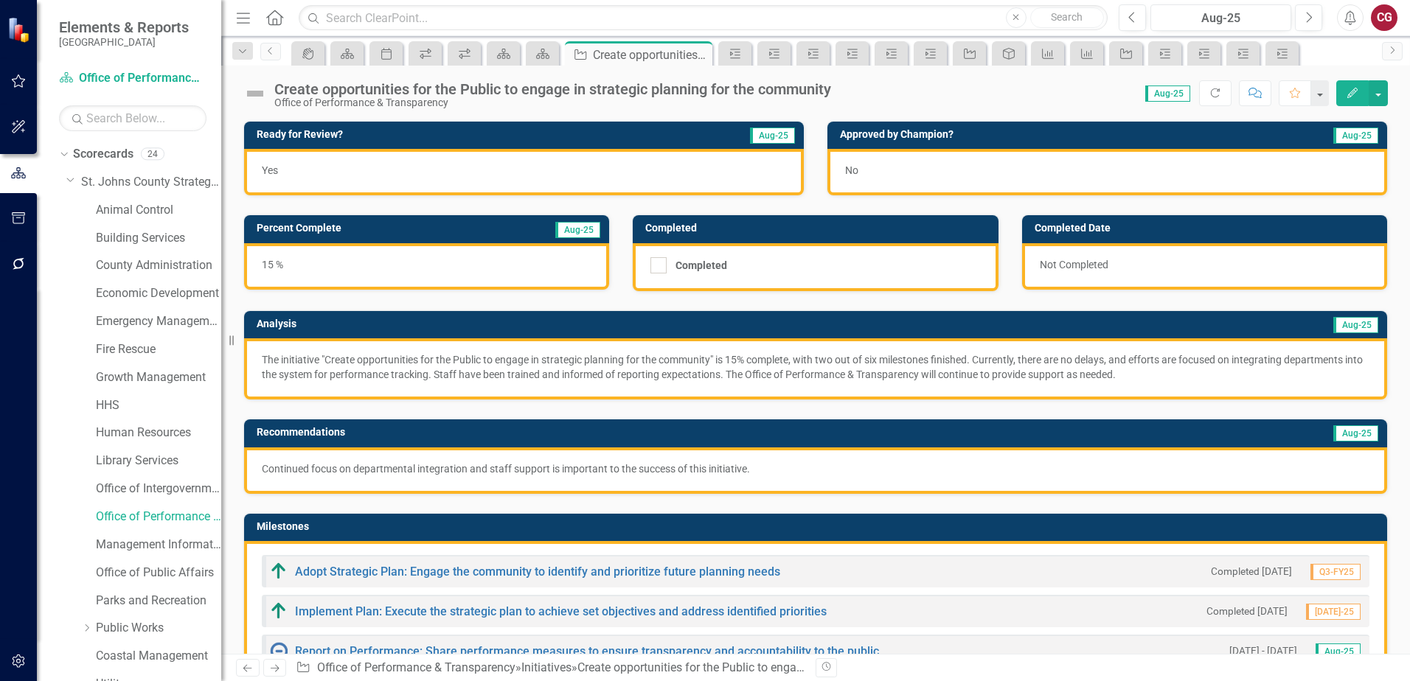
scroll to position [221, 0]
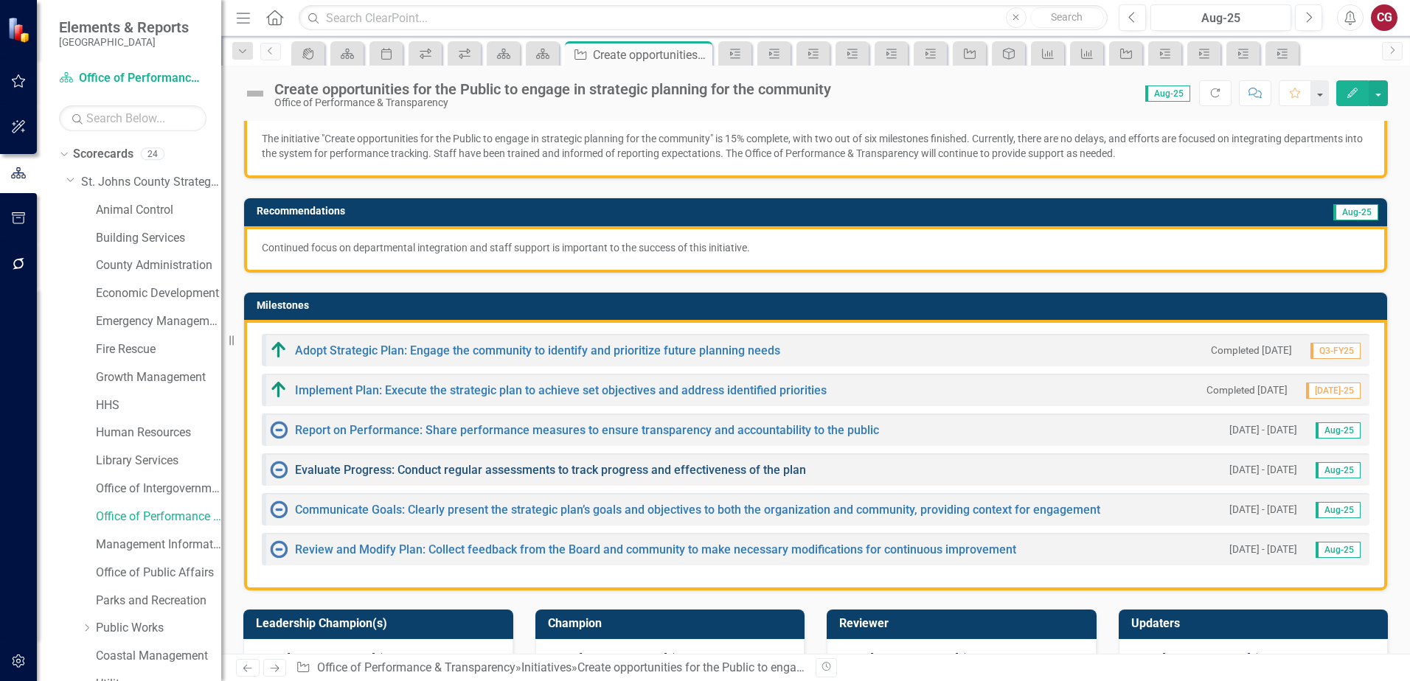
click at [345, 467] on link "Evaluate Progress: Conduct regular assessments to track progress and effectiven…" at bounding box center [550, 470] width 511 height 14
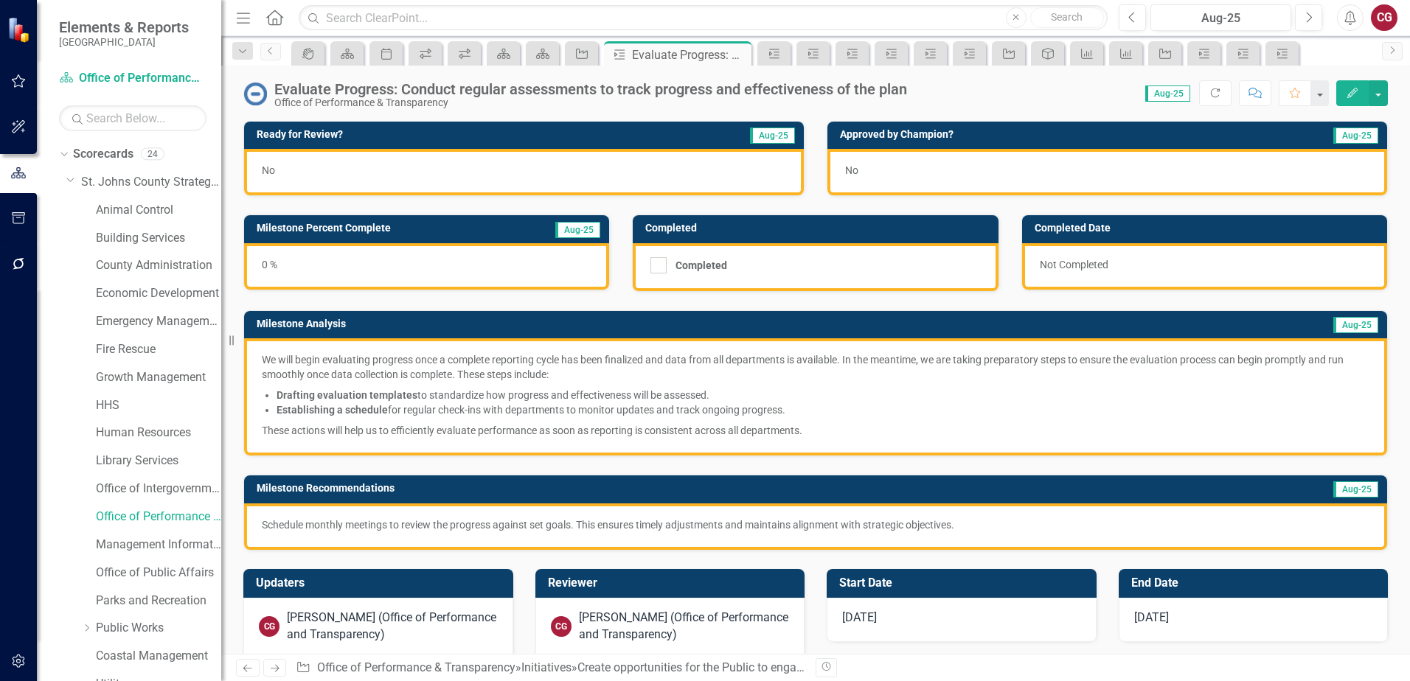
click at [401, 158] on div "No" at bounding box center [524, 172] width 560 height 46
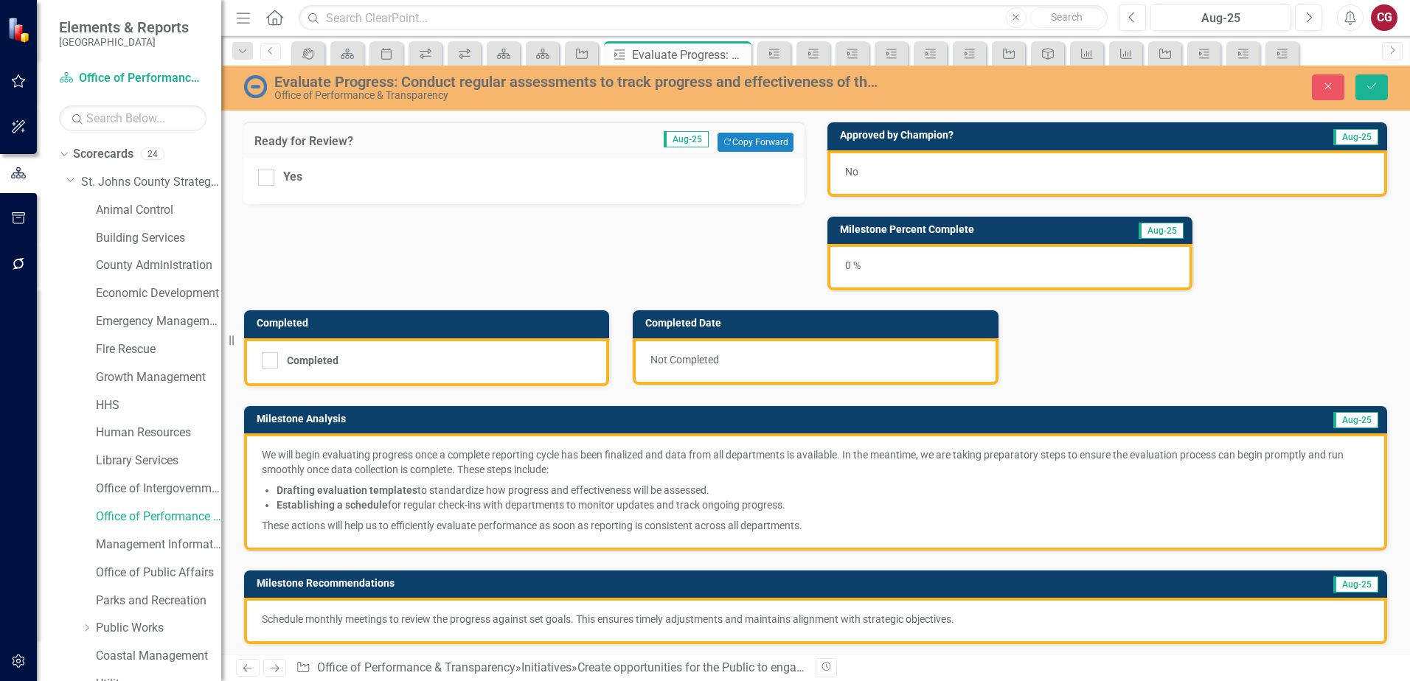
click at [250, 176] on div "Yes" at bounding box center [523, 181] width 561 height 46
click at [276, 186] on div "Yes" at bounding box center [524, 177] width 532 height 17
click at [268, 179] on input "Yes" at bounding box center [263, 175] width 10 height 10
checkbox input "true"
click at [1379, 88] on button "Save" at bounding box center [1371, 87] width 32 height 26
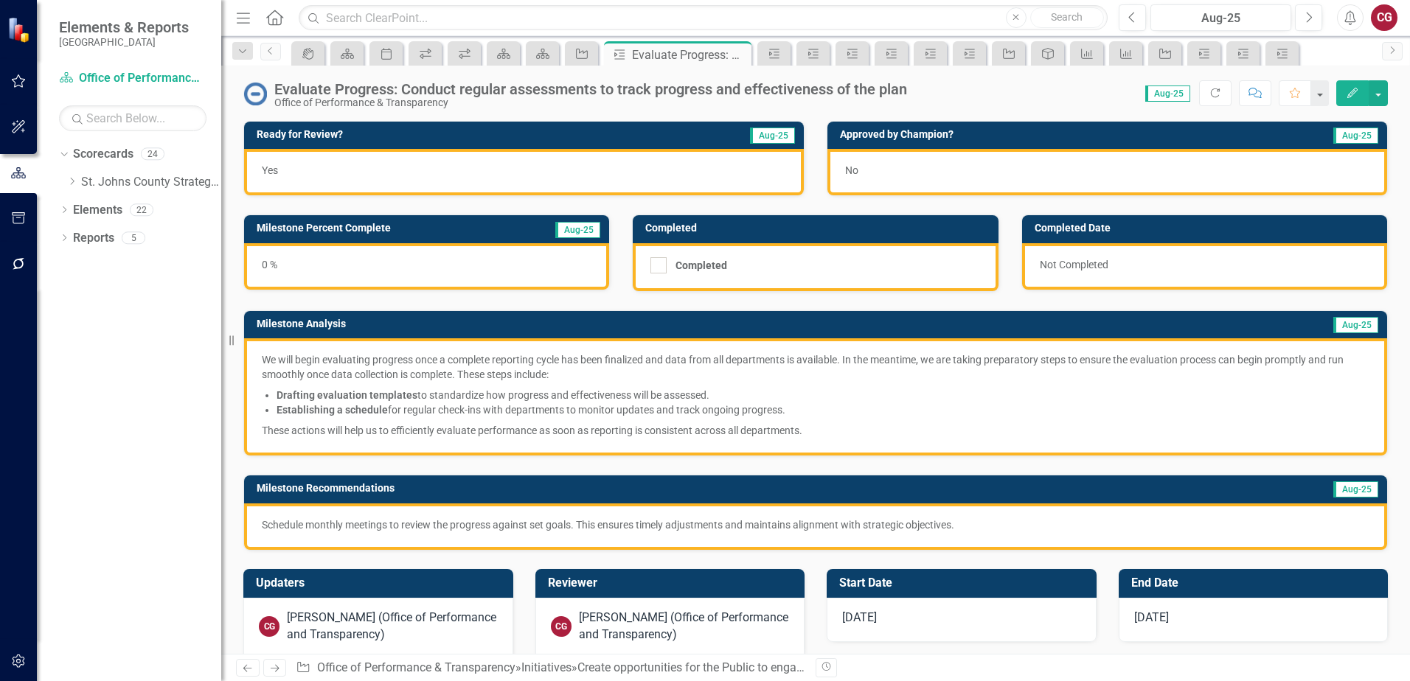
scroll to position [118, 0]
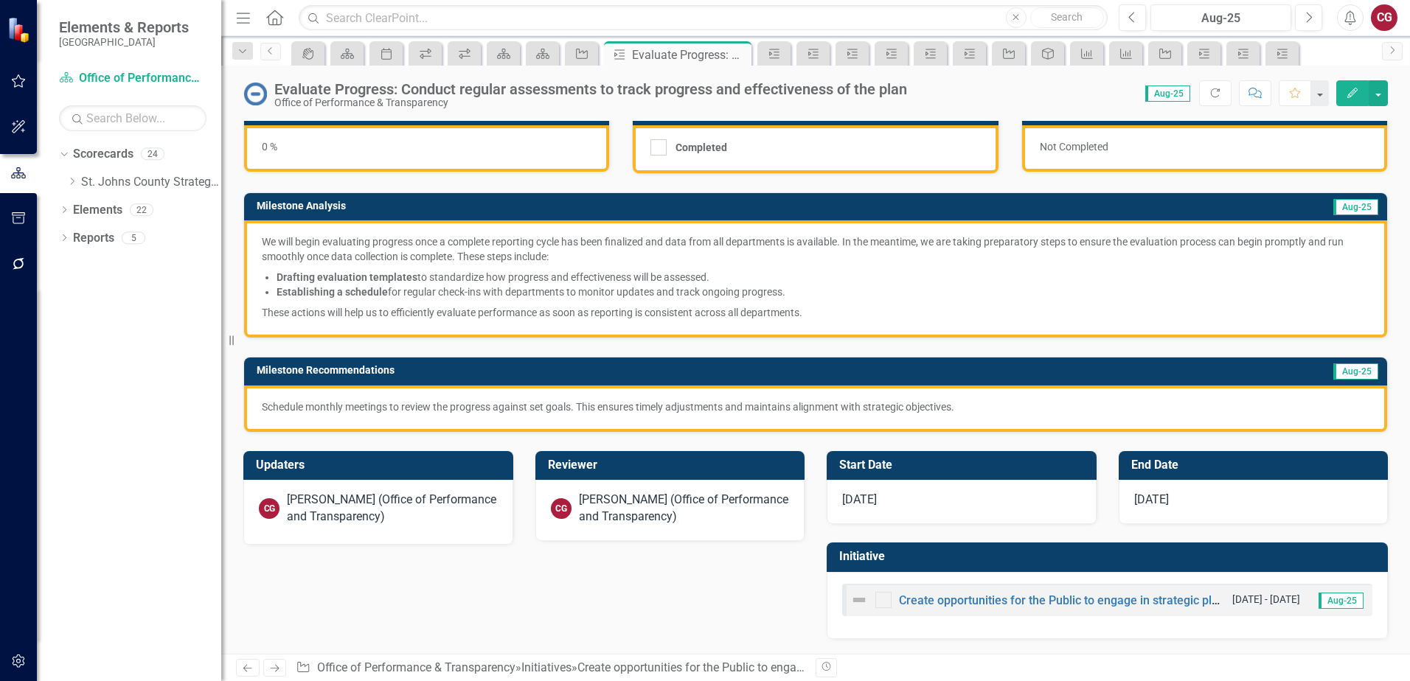
click at [957, 607] on div "Create opportunities for the Public to engage in strategic planning for the com…" at bounding box center [1037, 600] width 375 height 18
click at [958, 602] on link "Create opportunities for the Public to engage in strategic planning for the com…" at bounding box center [1123, 600] width 449 height 14
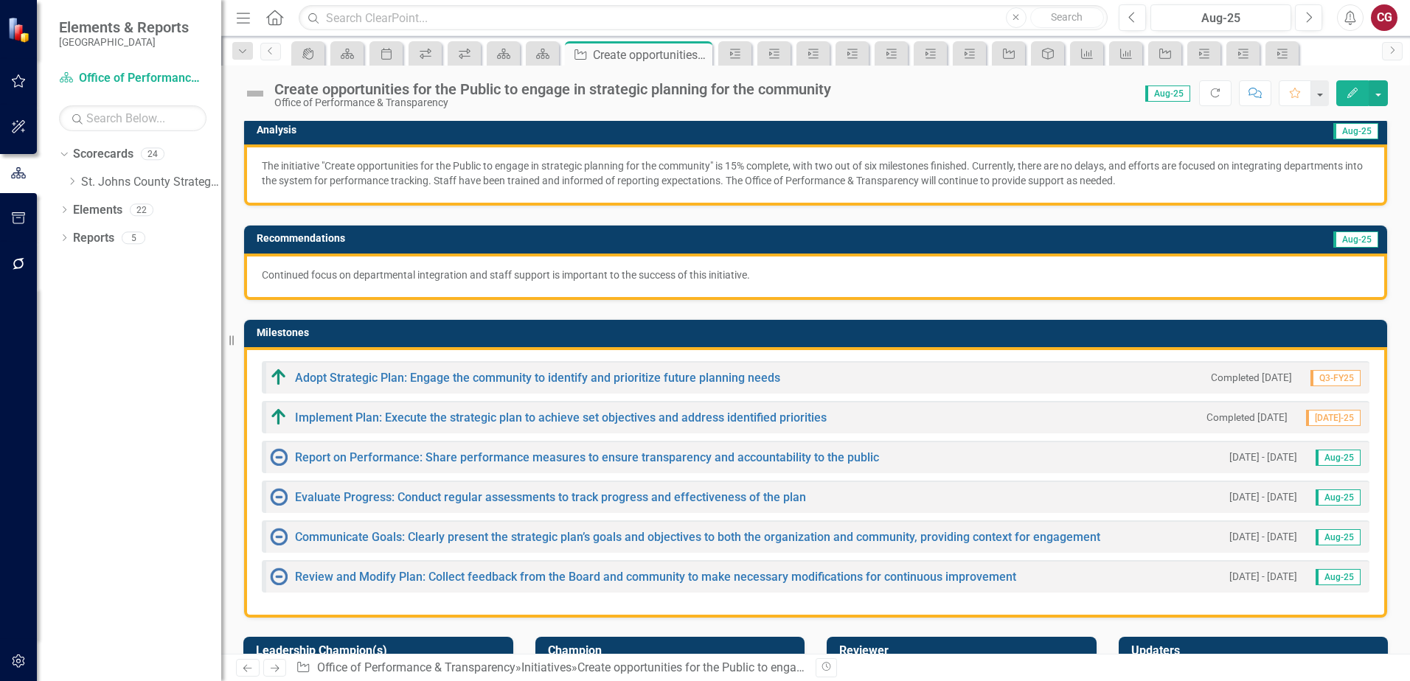
scroll to position [295, 0]
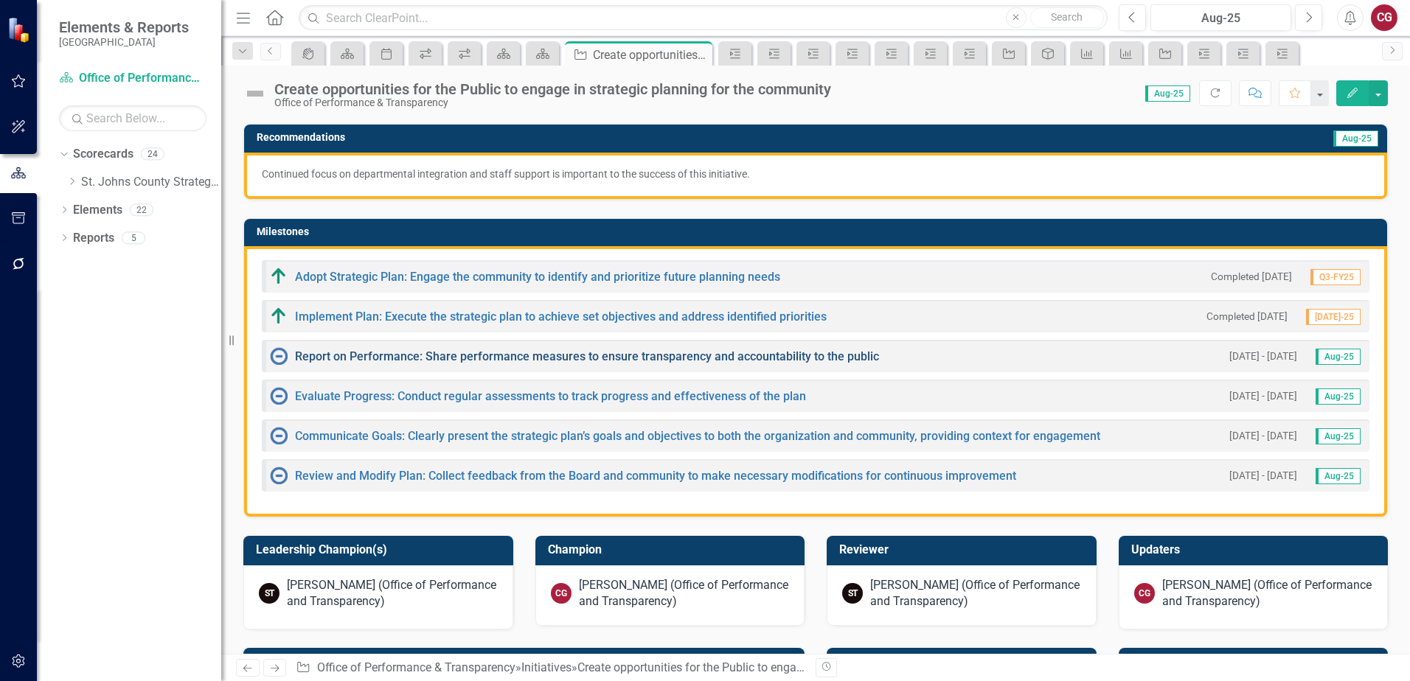
click at [374, 352] on link "Report on Performance: Share performance measures to ensure transparency and ac…" at bounding box center [587, 356] width 584 height 14
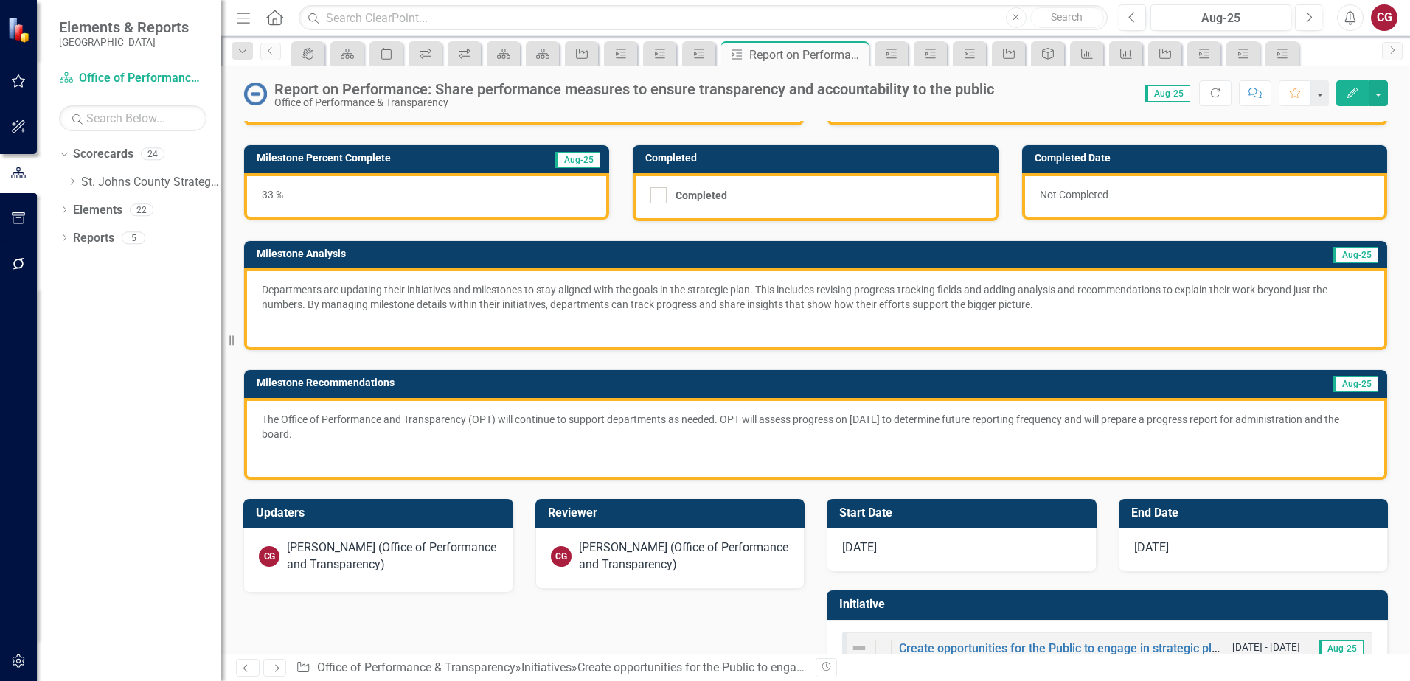
scroll to position [118, 0]
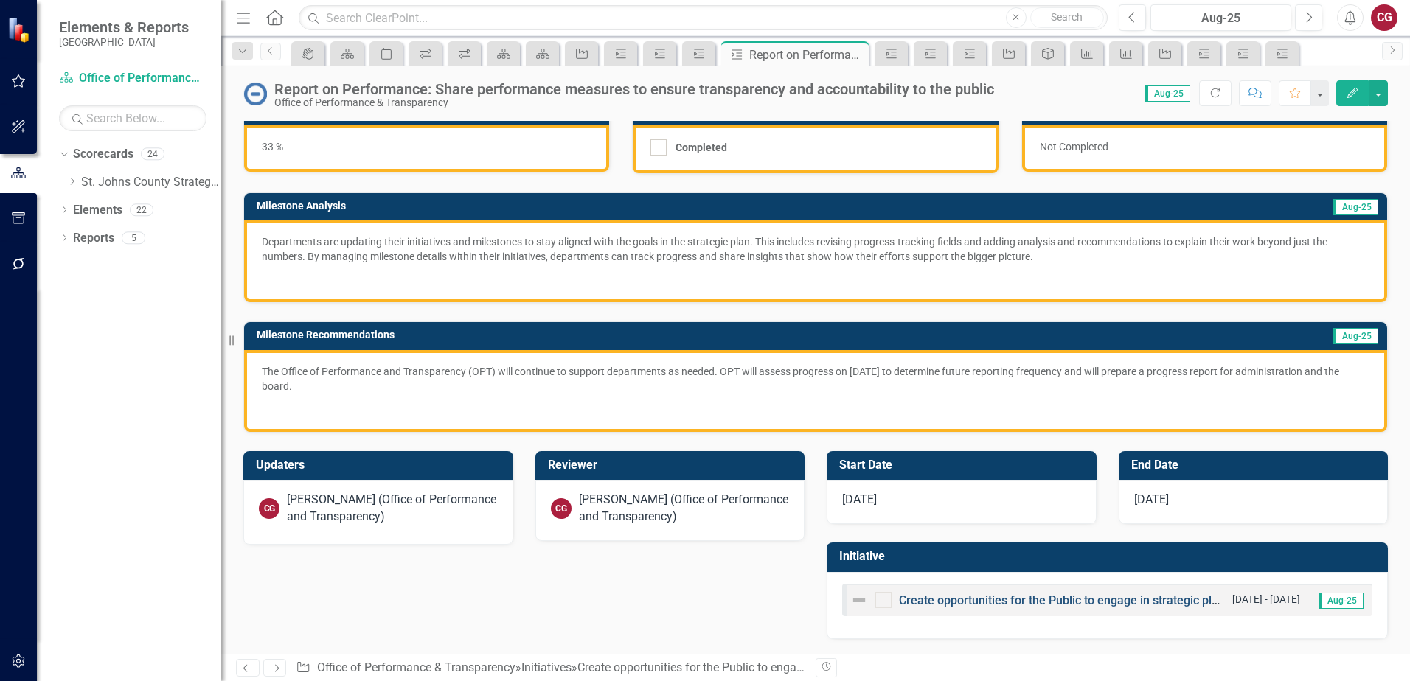
click at [1153, 603] on link "Create opportunities for the Public to engage in strategic planning for the com…" at bounding box center [1123, 600] width 449 height 14
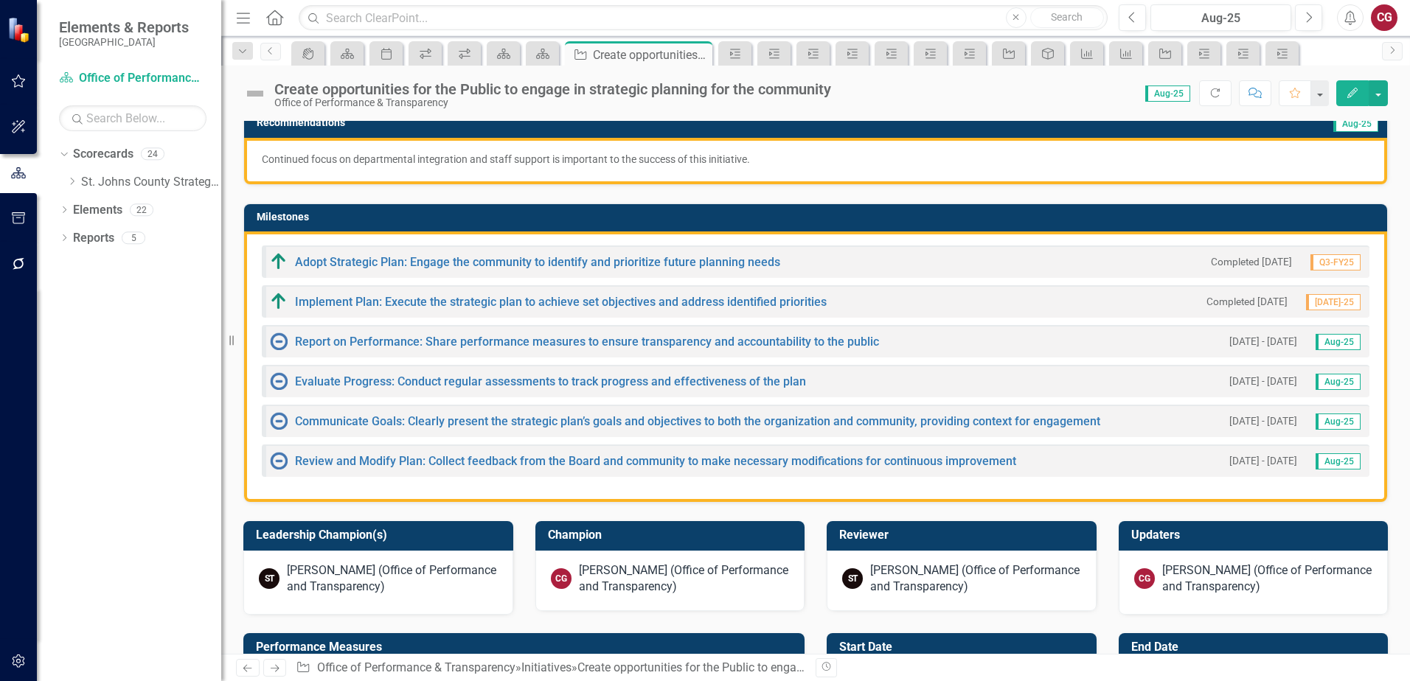
scroll to position [295, 0]
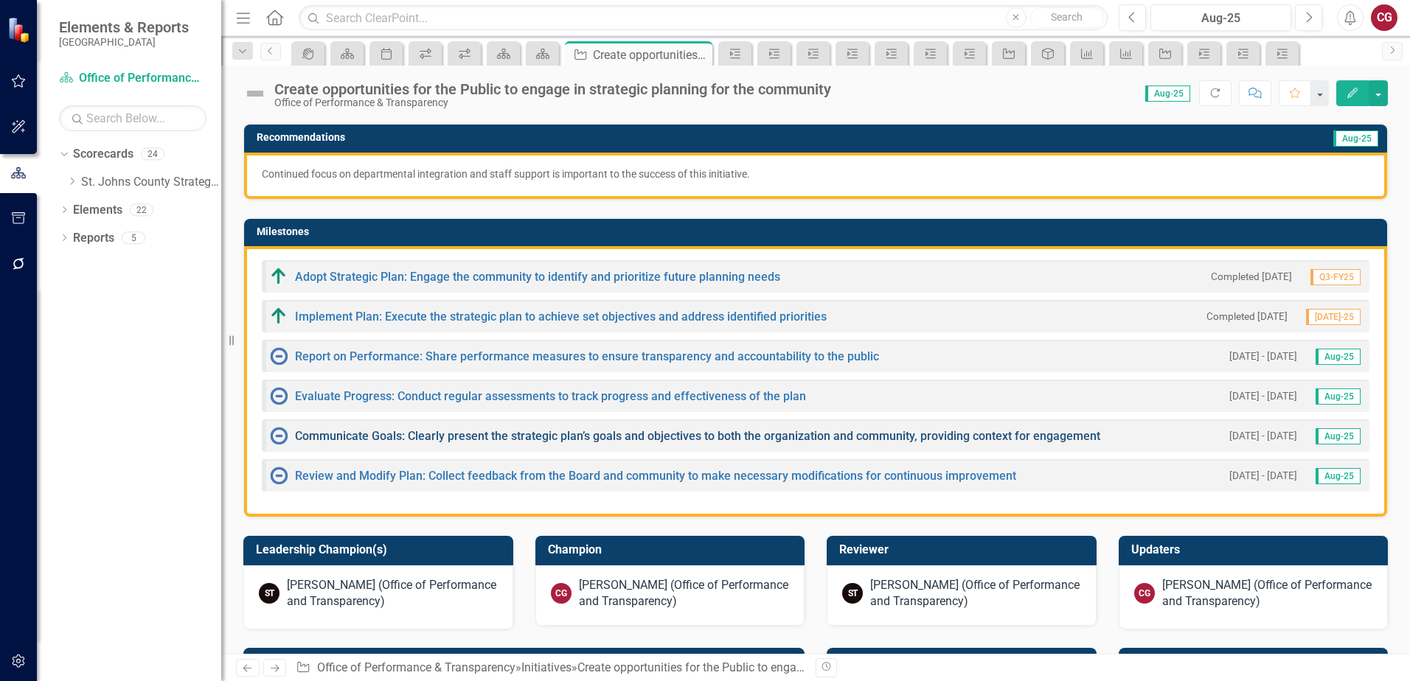
click at [310, 434] on link "Communicate Goals: Clearly present the strategic plan’s goals and objectives to…" at bounding box center [697, 436] width 805 height 14
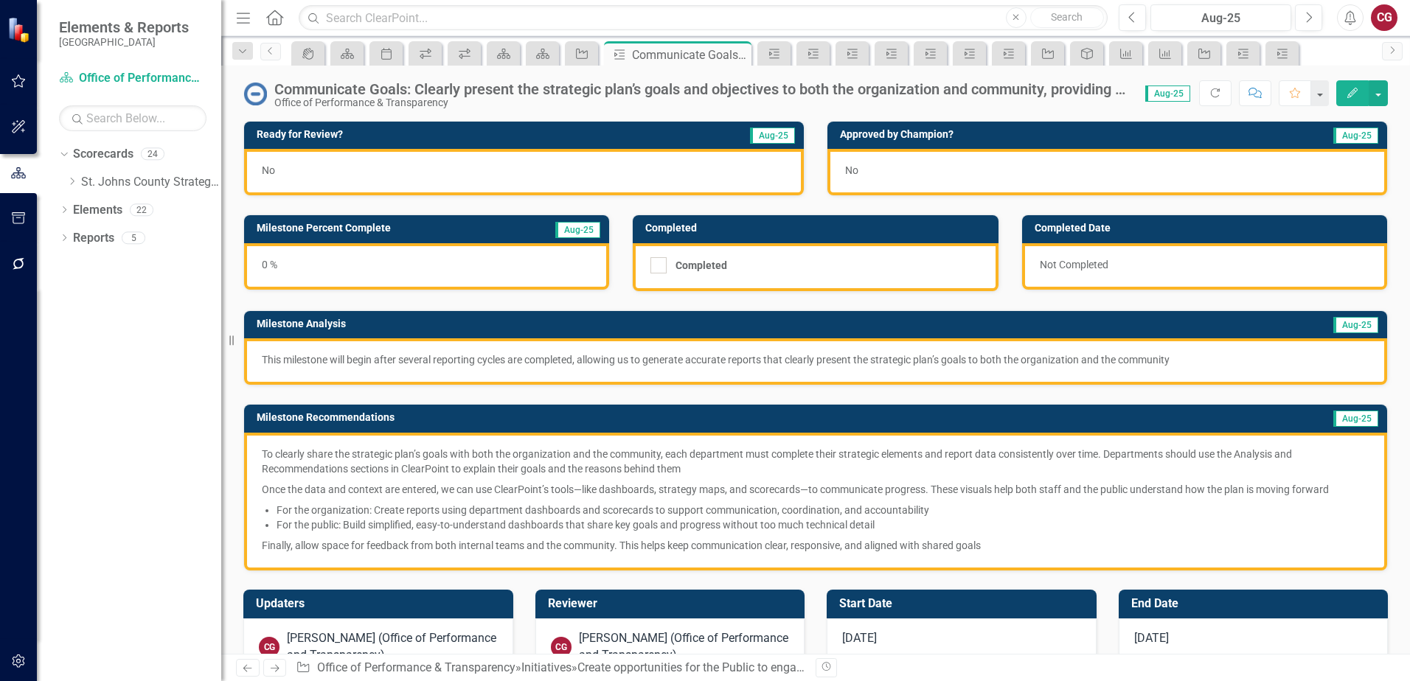
click at [540, 167] on div "No" at bounding box center [524, 172] width 560 height 46
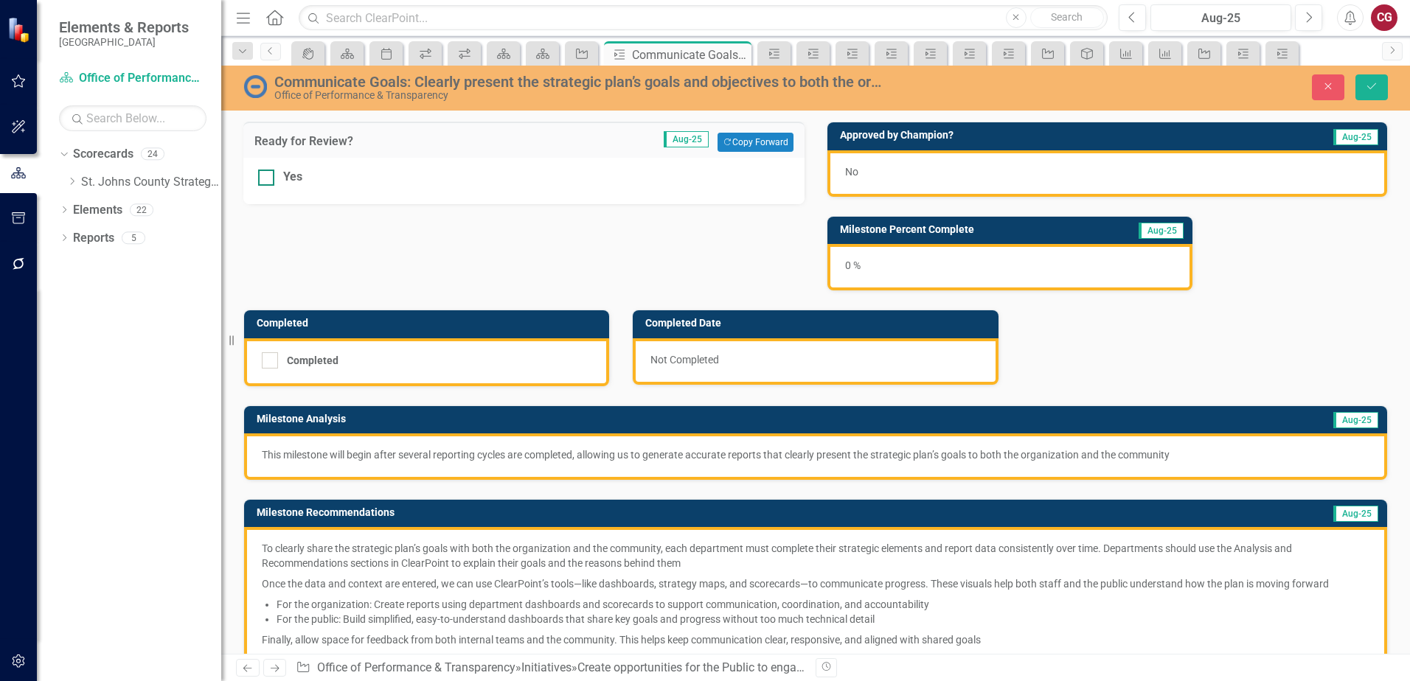
click at [274, 175] on div at bounding box center [266, 178] width 16 height 16
click at [268, 175] on input "Yes" at bounding box center [263, 175] width 10 height 10
checkbox input "true"
click at [1382, 89] on button "Save" at bounding box center [1371, 87] width 32 height 26
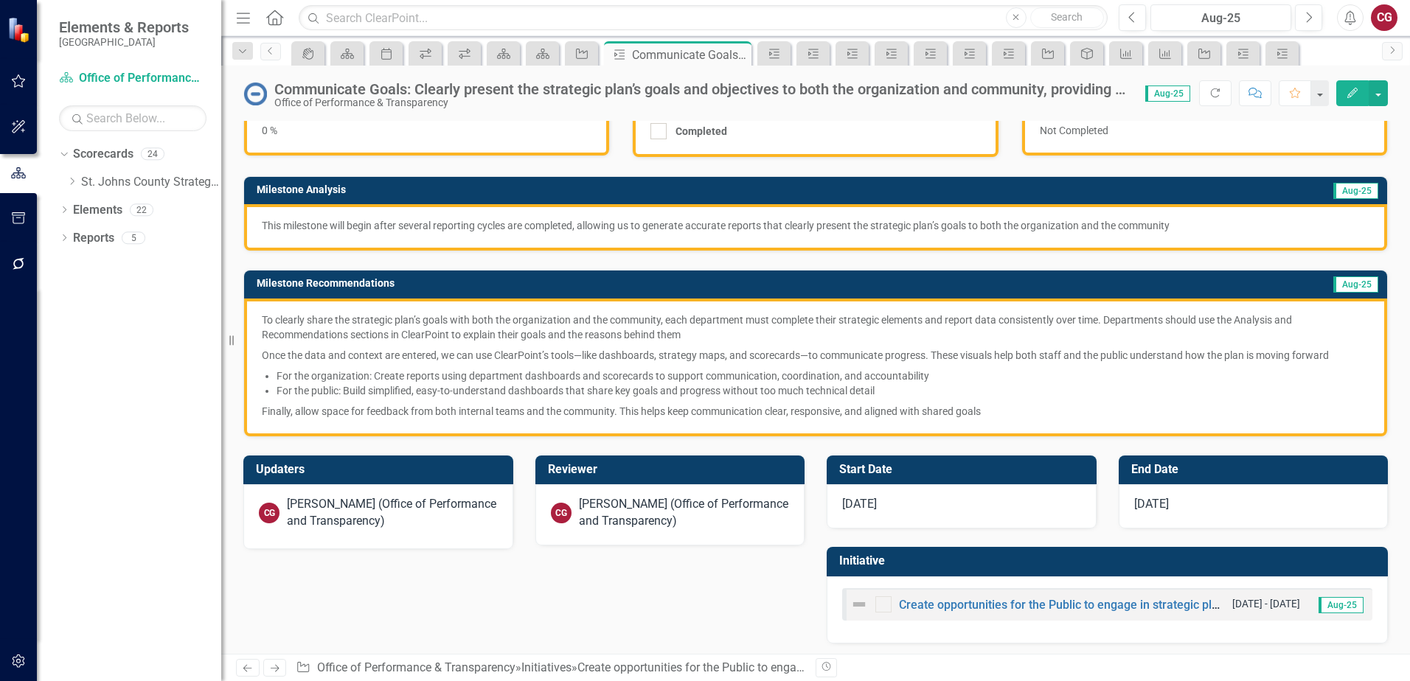
scroll to position [139, 0]
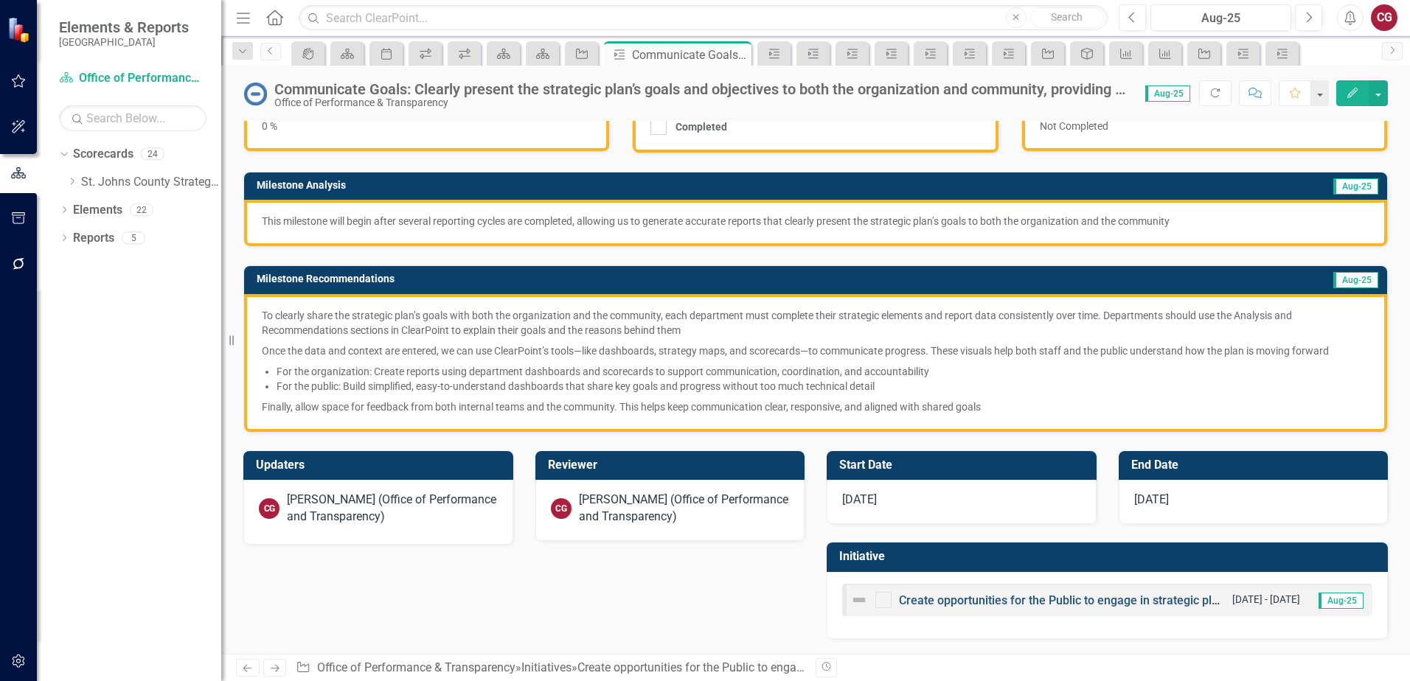
click at [999, 602] on link "Create opportunities for the Public to engage in strategic planning for the com…" at bounding box center [1123, 600] width 449 height 14
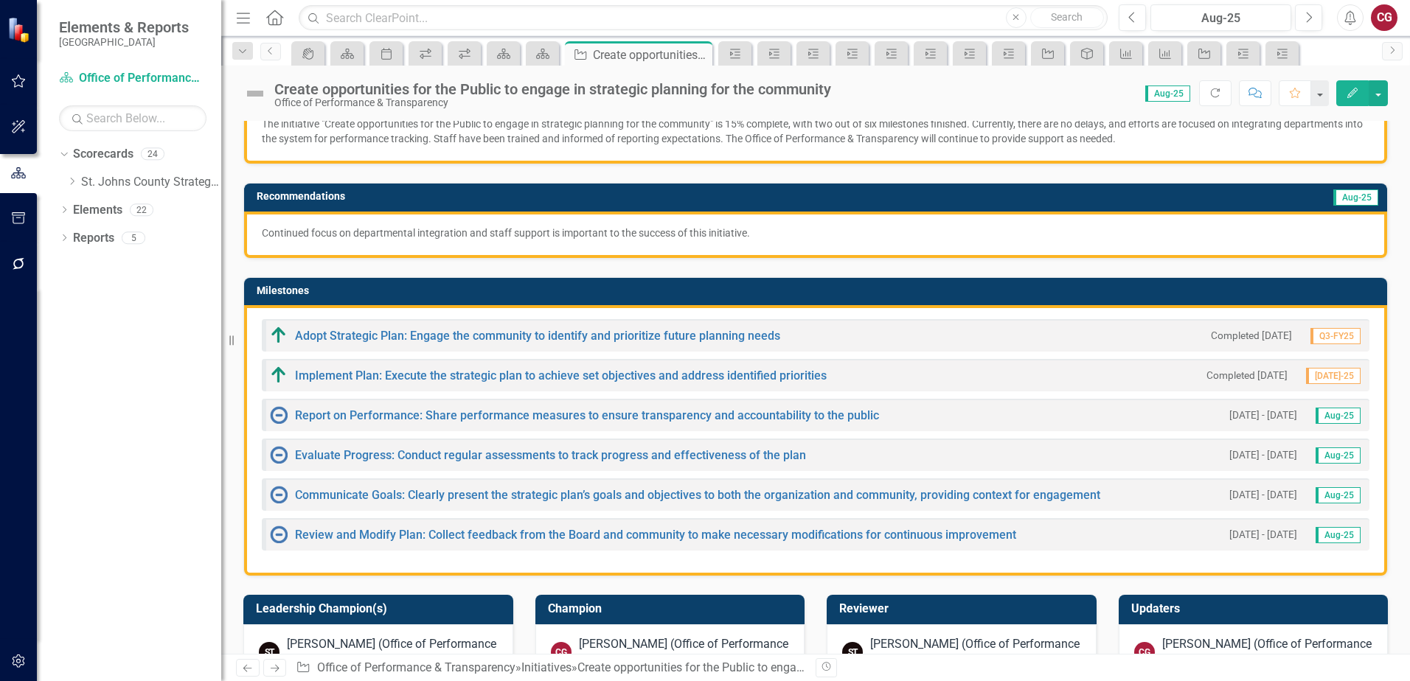
scroll to position [295, 0]
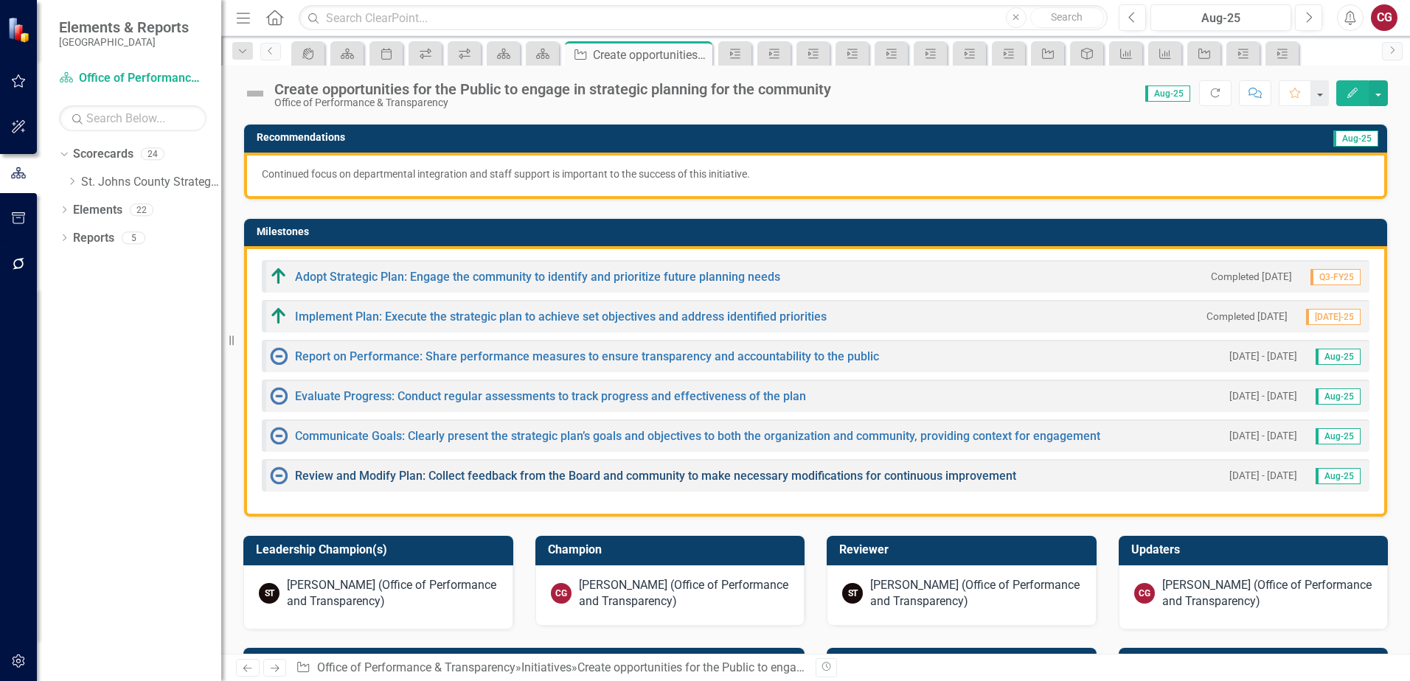
click at [422, 476] on link "Review and Modify Plan: Collect feedback from the Board and community to make n…" at bounding box center [655, 476] width 721 height 14
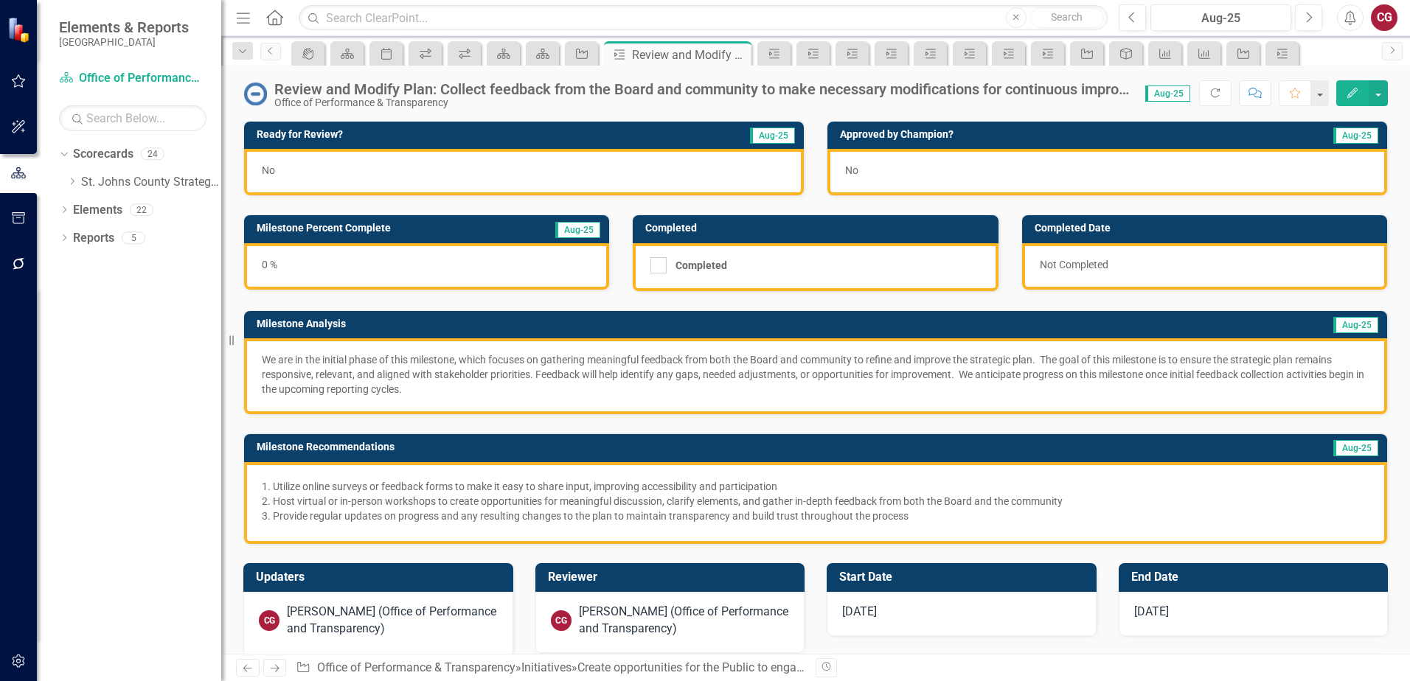
click at [351, 168] on div "No" at bounding box center [524, 172] width 560 height 46
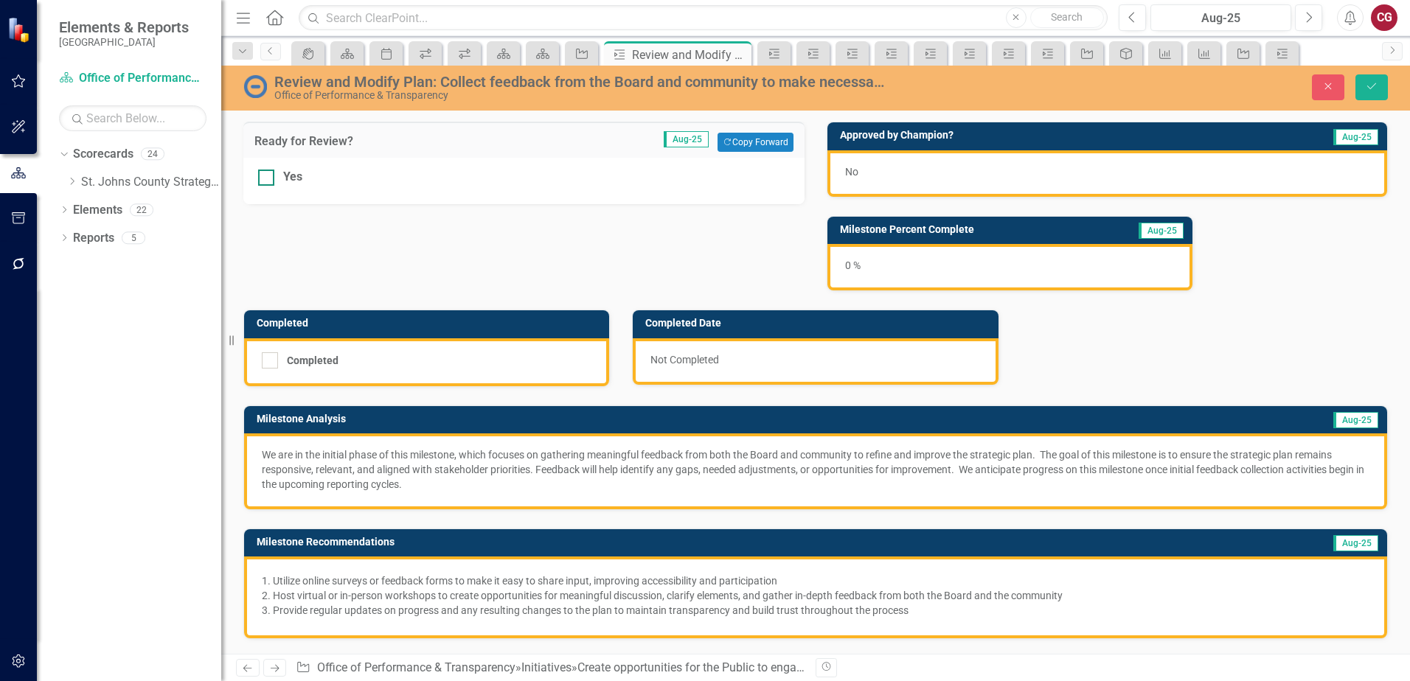
click at [293, 172] on div "Yes" at bounding box center [292, 177] width 19 height 17
click at [268, 172] on input "Yes" at bounding box center [263, 175] width 10 height 10
checkbox input "true"
click at [1374, 90] on icon "Save" at bounding box center [1371, 86] width 13 height 10
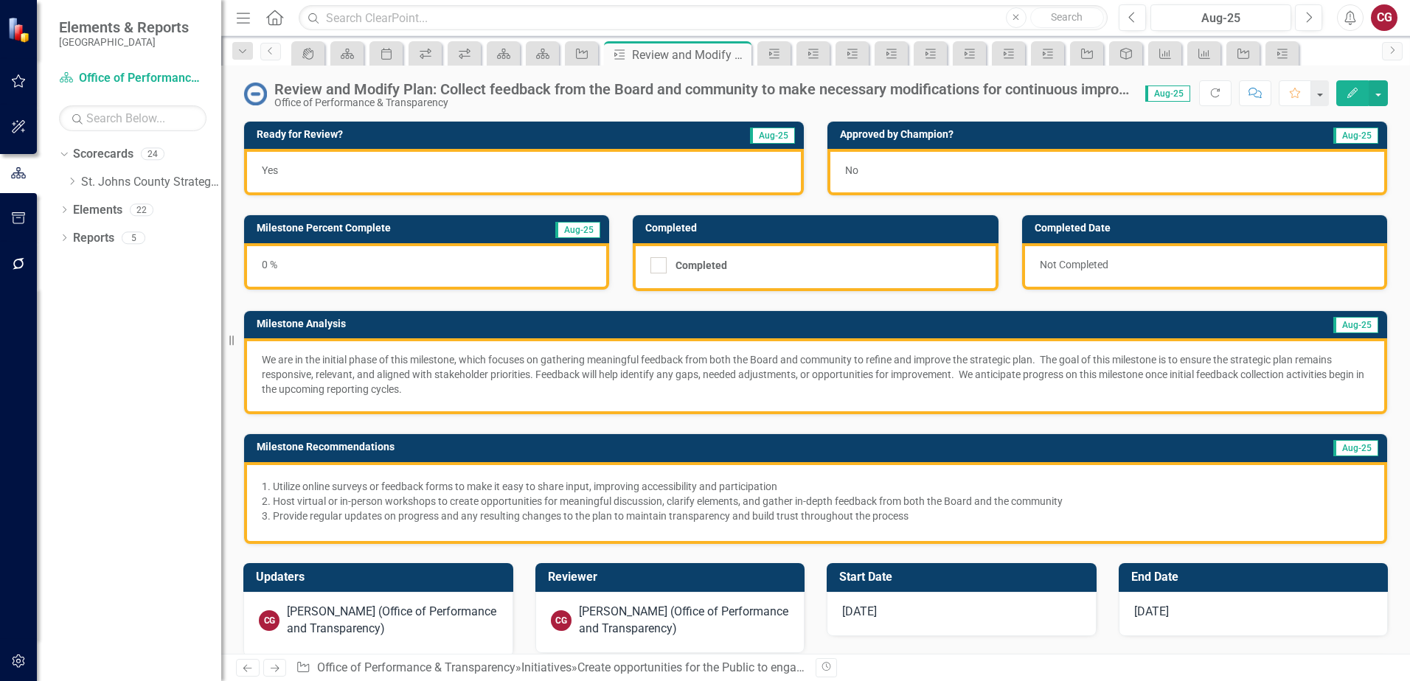
scroll to position [112, 0]
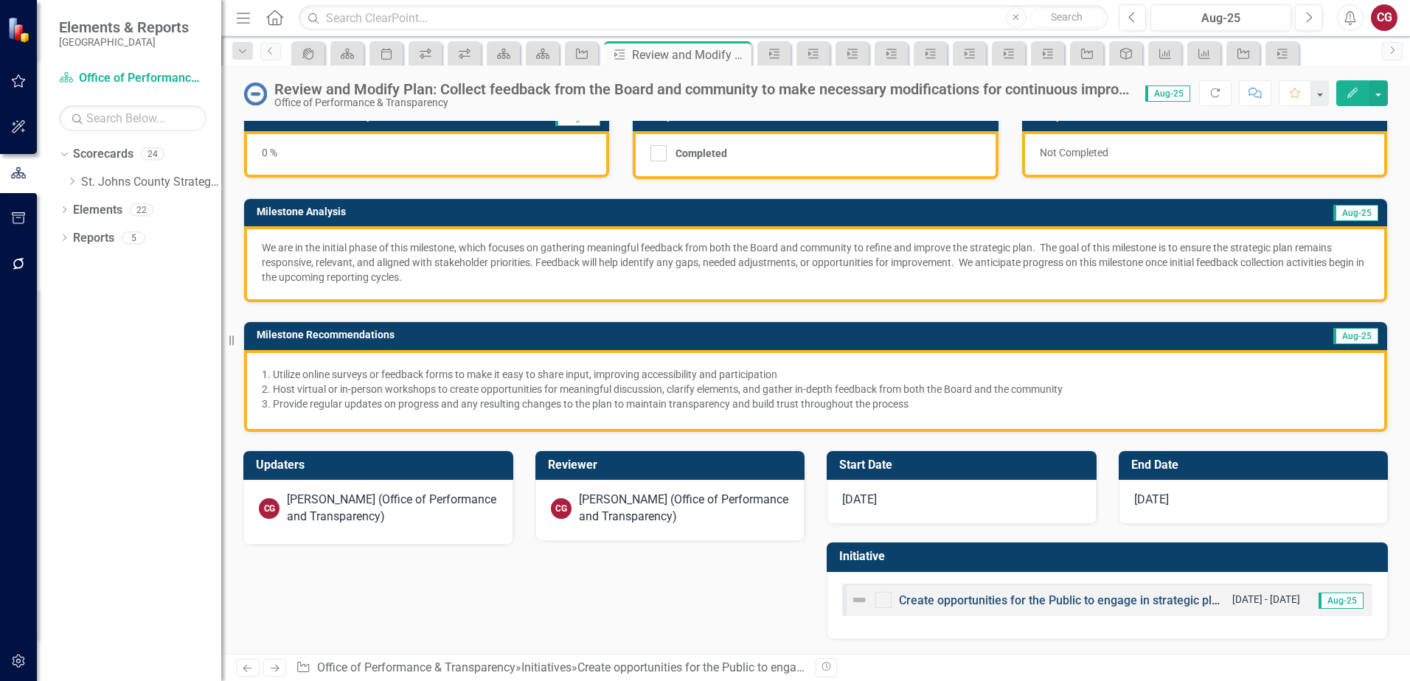
click at [914, 601] on link "Create opportunities for the Public to engage in strategic planning for the com…" at bounding box center [1123, 600] width 449 height 14
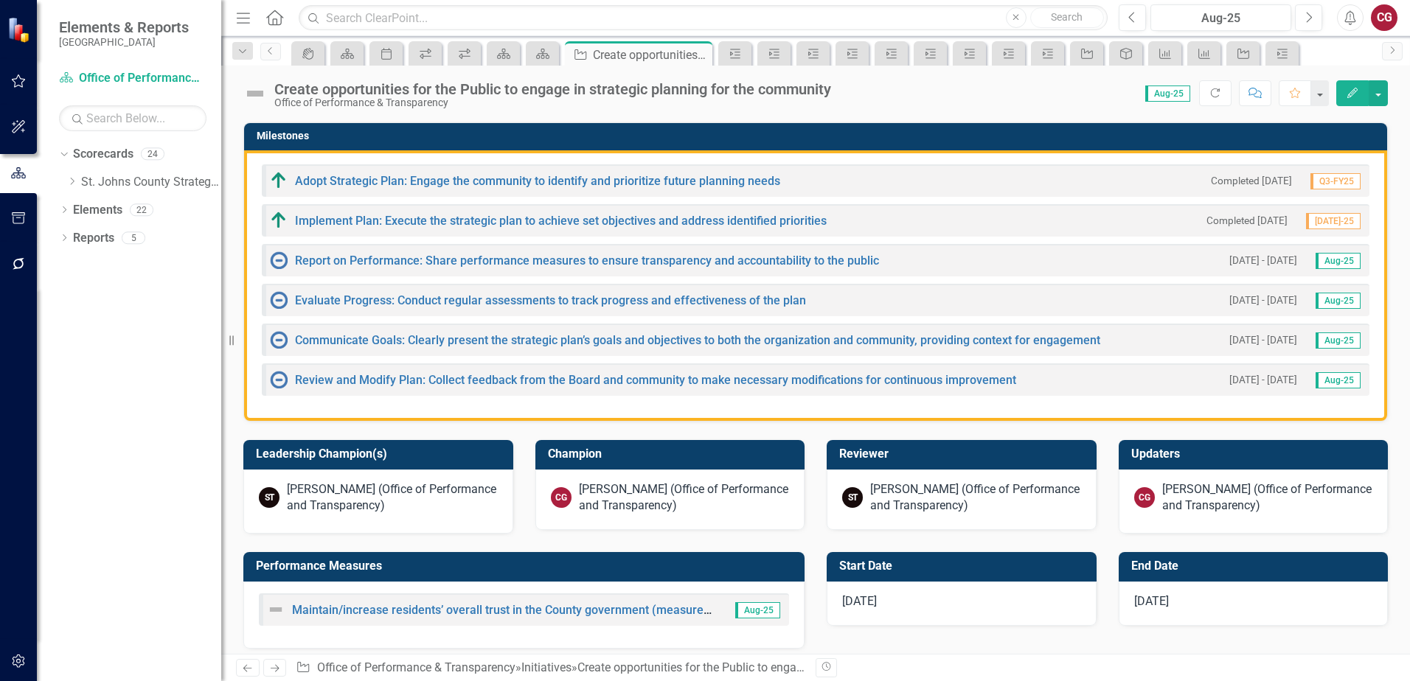
scroll to position [442, 0]
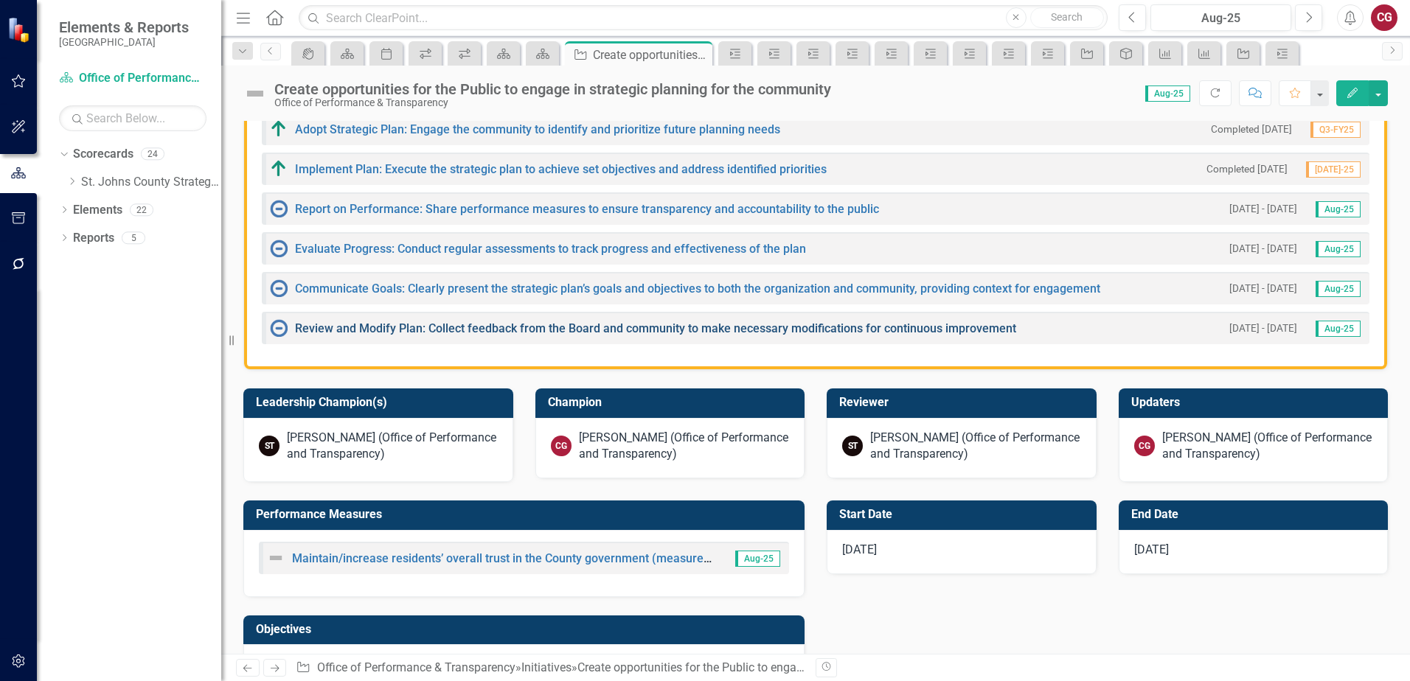
click at [402, 329] on link "Review and Modify Plan: Collect feedback from the Board and community to make n…" at bounding box center [655, 328] width 721 height 14
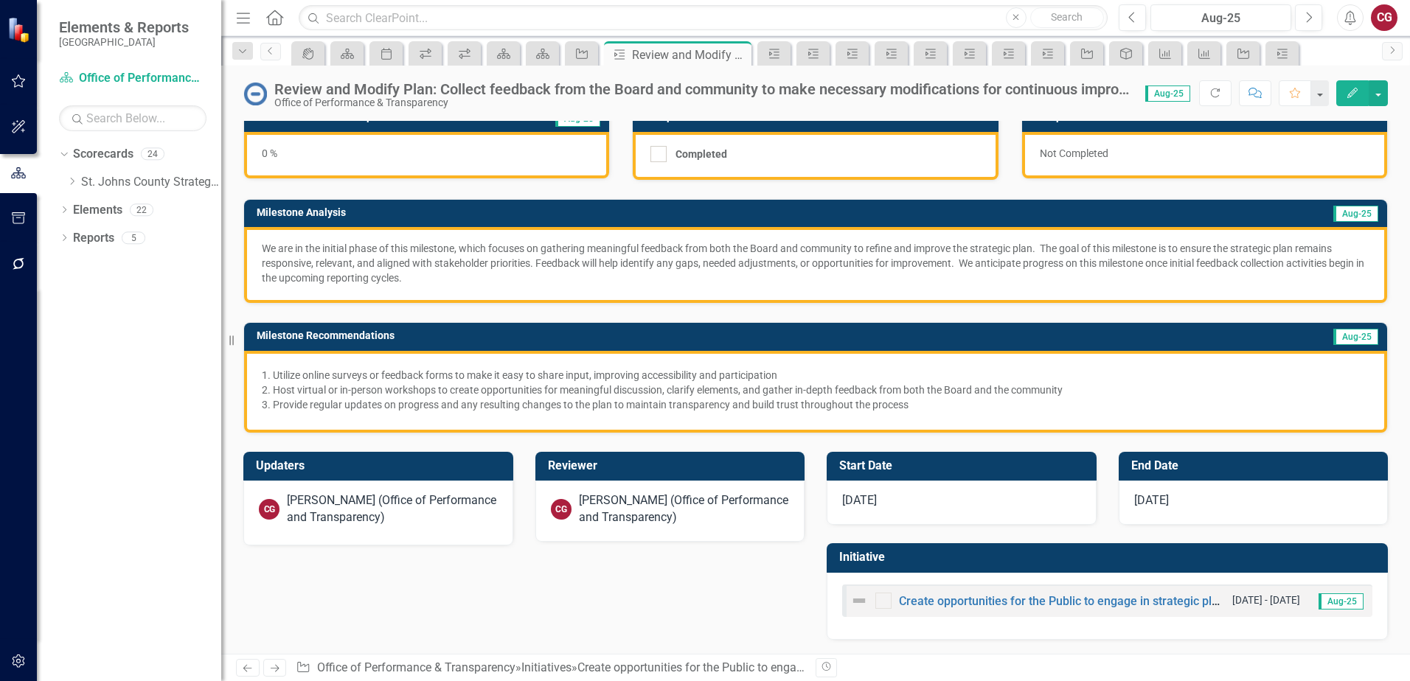
scroll to position [112, 0]
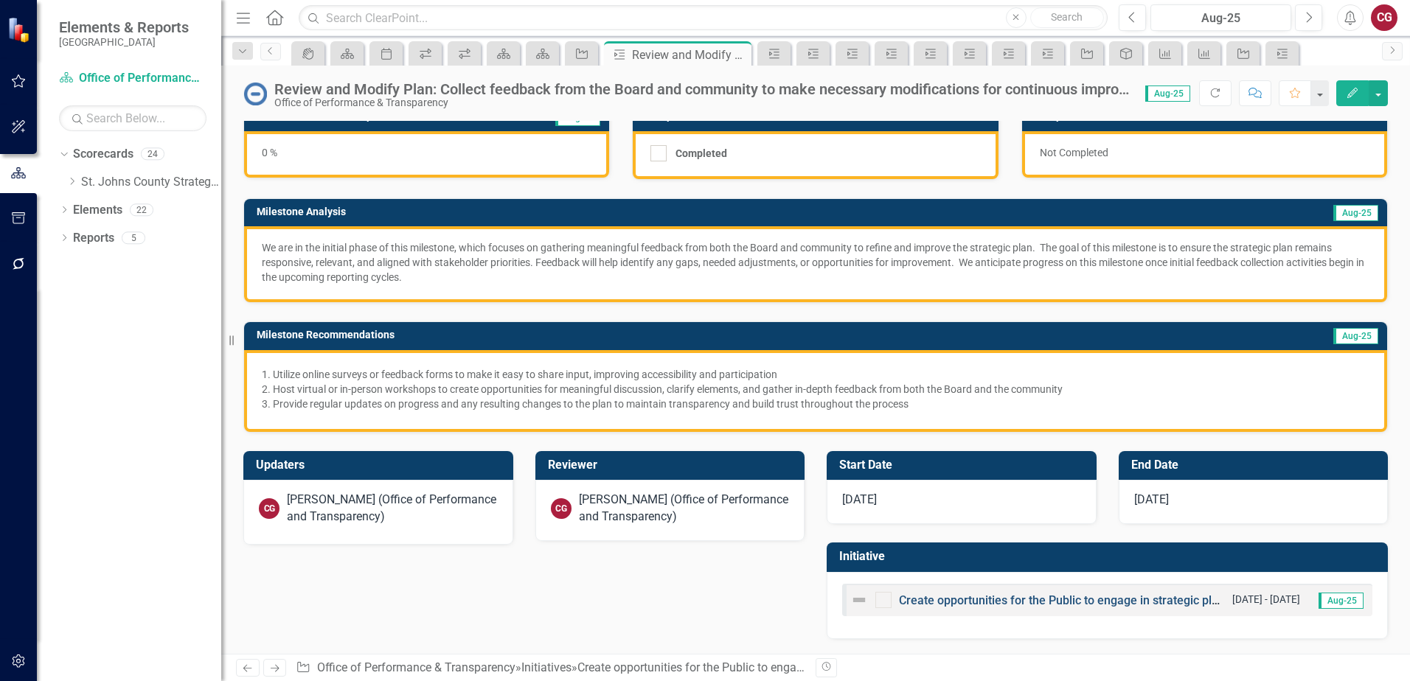
click at [953, 596] on link "Create opportunities for the Public to engage in strategic planning for the com…" at bounding box center [1123, 600] width 449 height 14
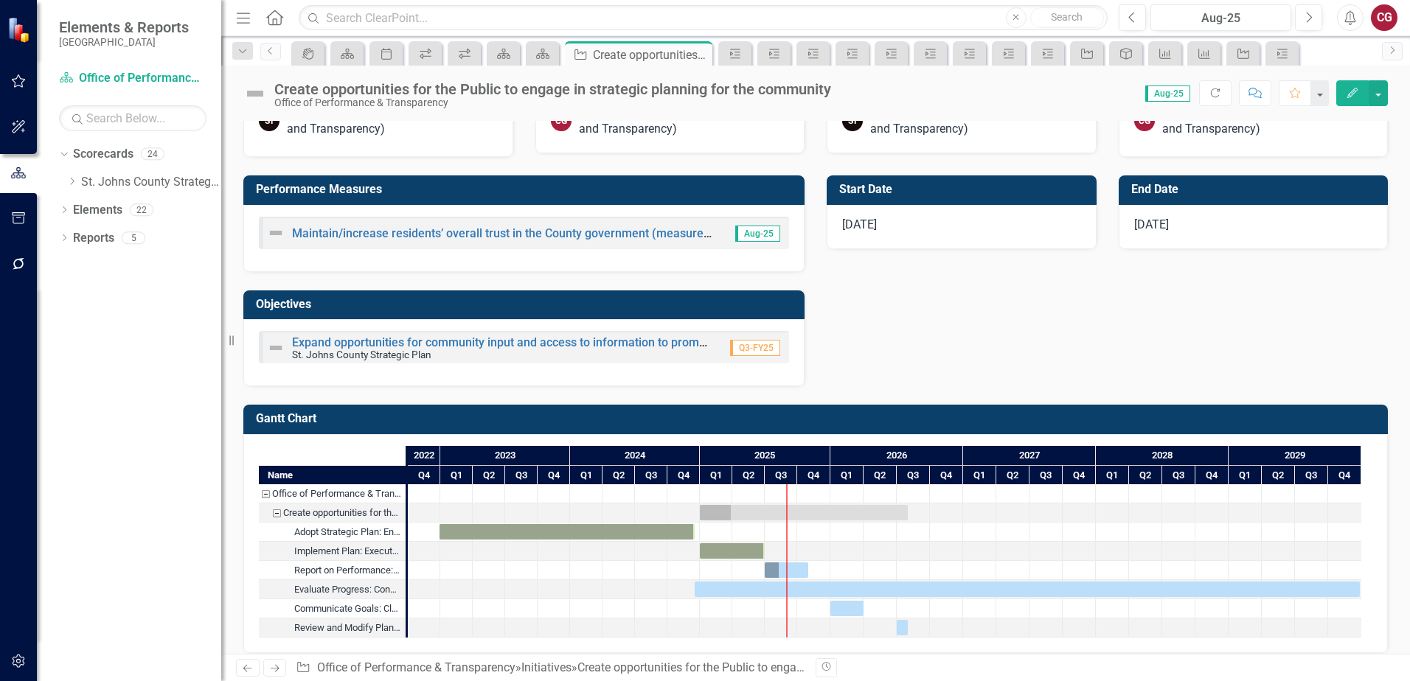
scroll to position [781, 0]
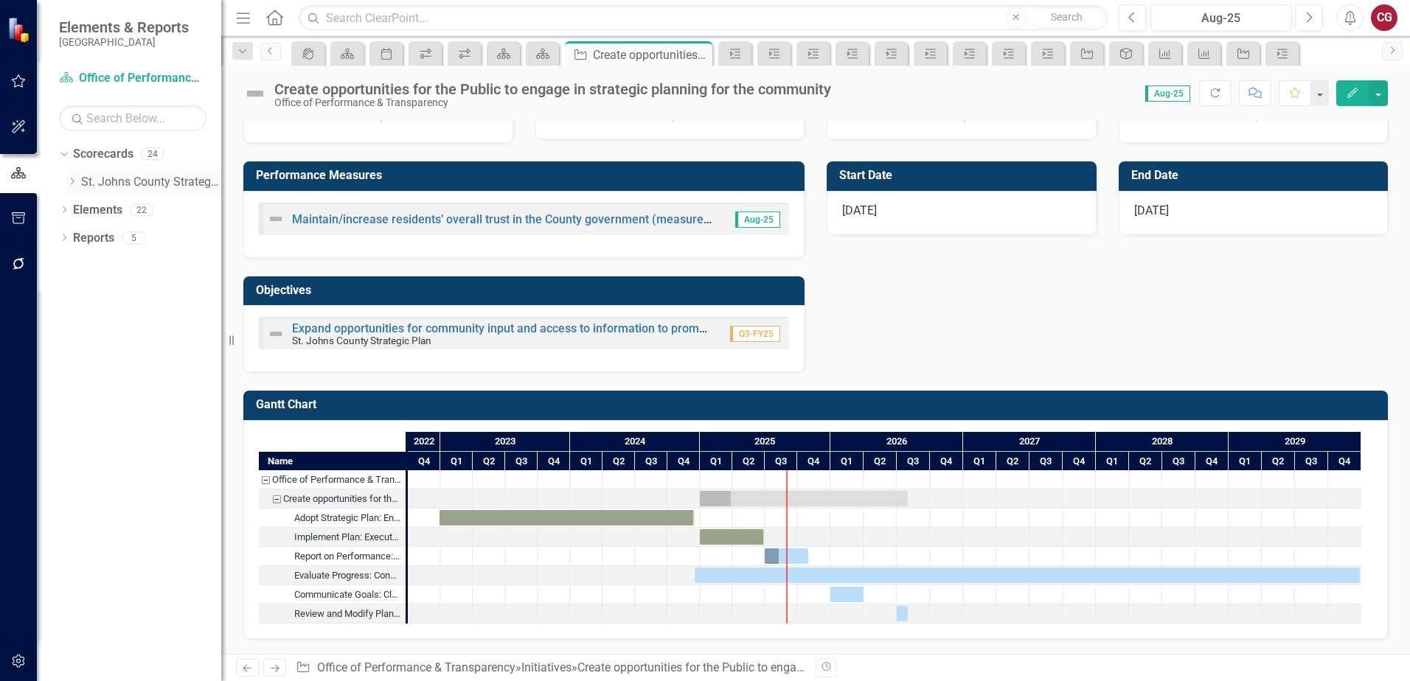
click at [74, 181] on icon "Dropdown" at bounding box center [71, 181] width 11 height 9
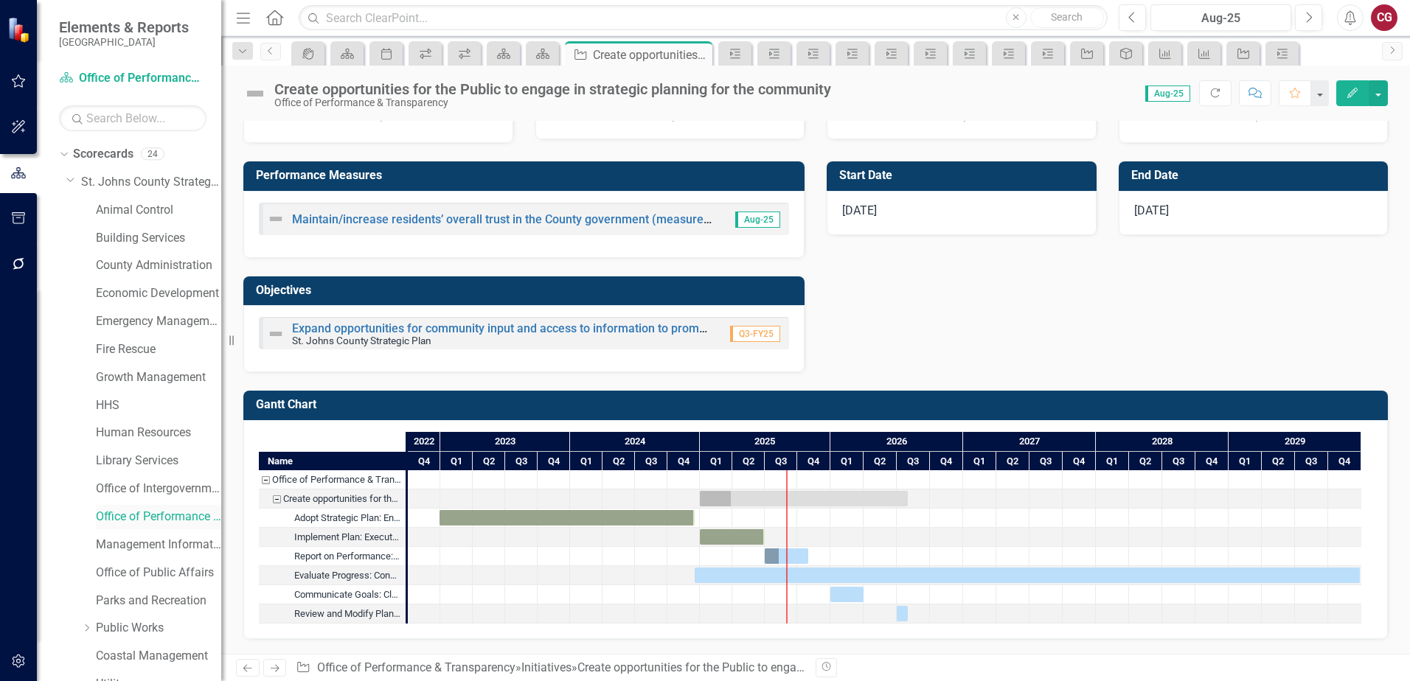
click at [180, 524] on link "Office of Performance & Transparency" at bounding box center [158, 517] width 125 height 17
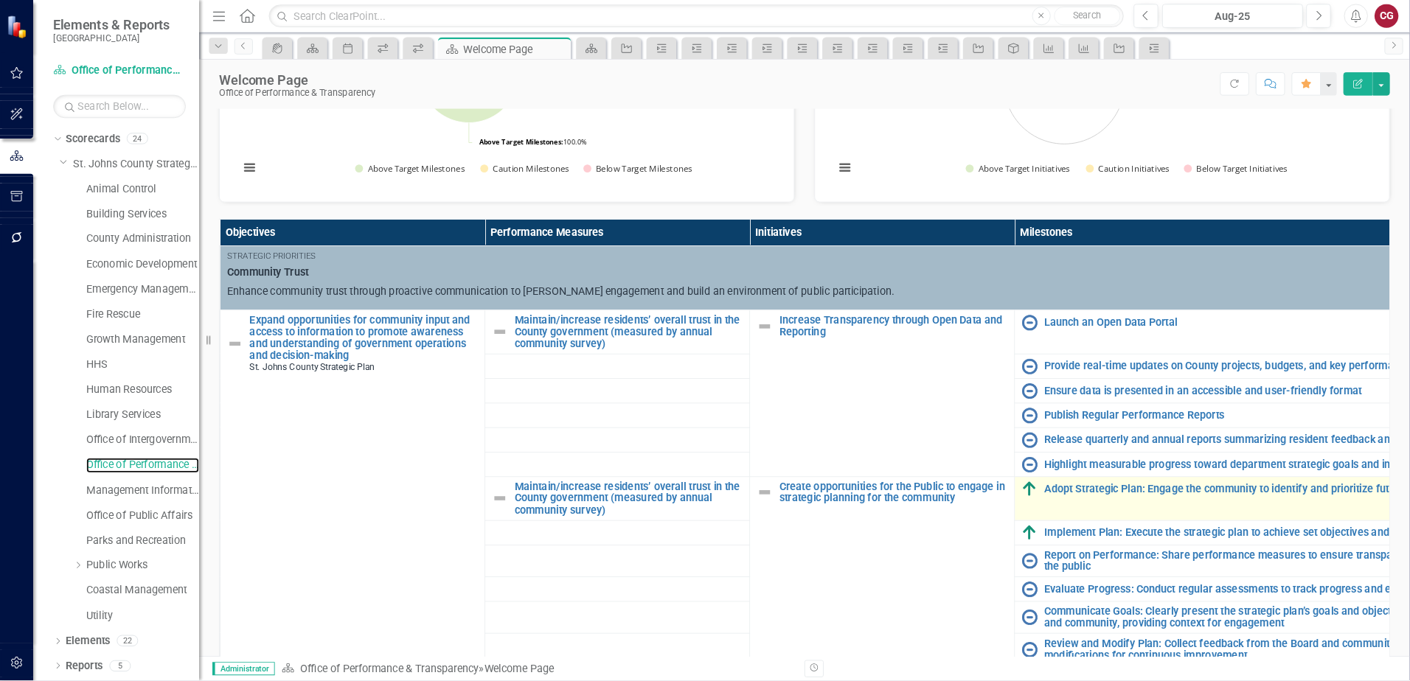
scroll to position [369, 0]
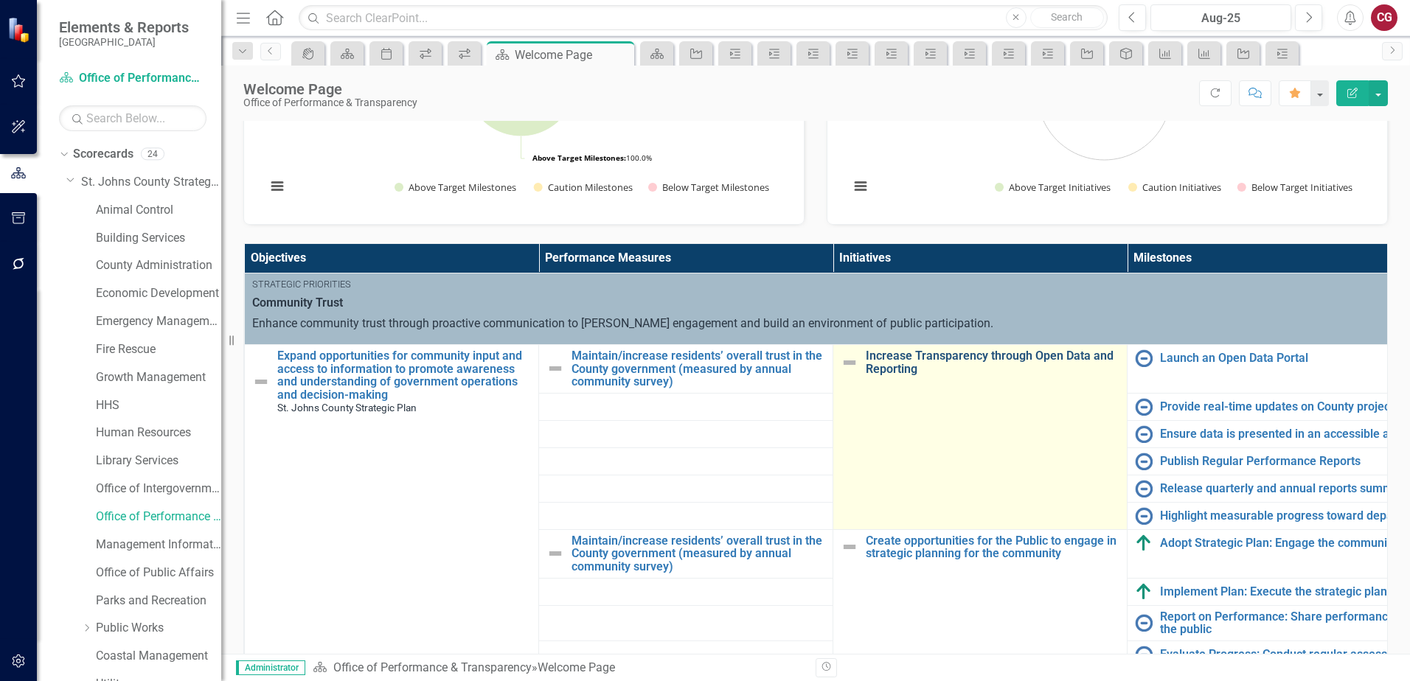
click at [888, 361] on link "Increase Transparency through Open Data and Reporting" at bounding box center [993, 362] width 254 height 26
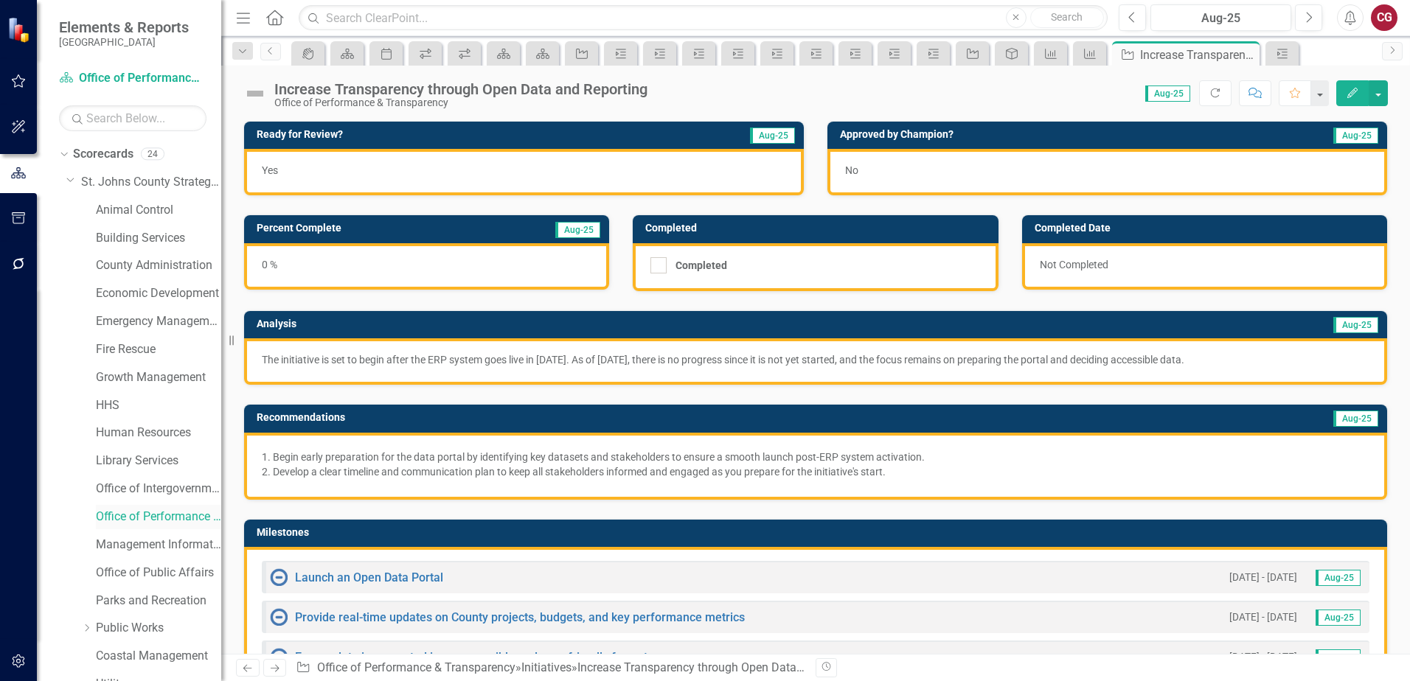
click at [121, 515] on link "Office of Performance & Transparency" at bounding box center [158, 517] width 125 height 17
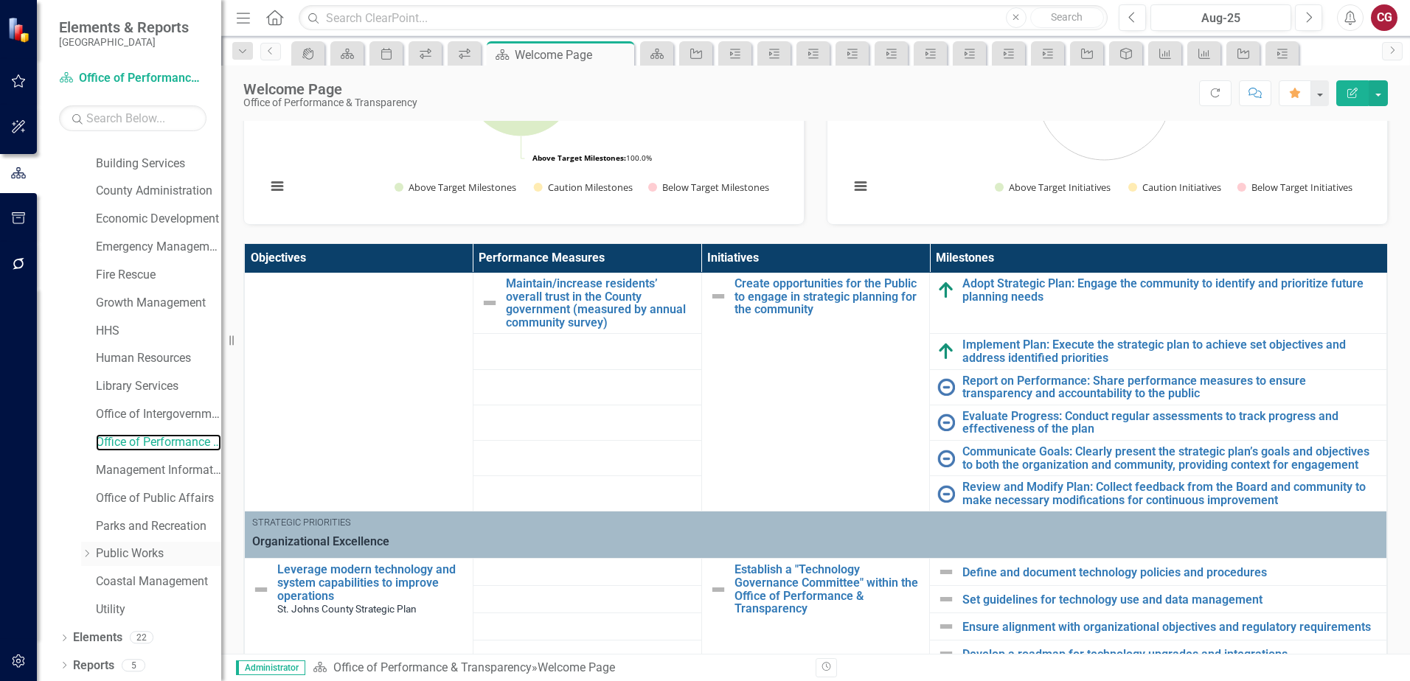
scroll to position [75, 0]
click at [107, 635] on link "Elements" at bounding box center [97, 637] width 49 height 17
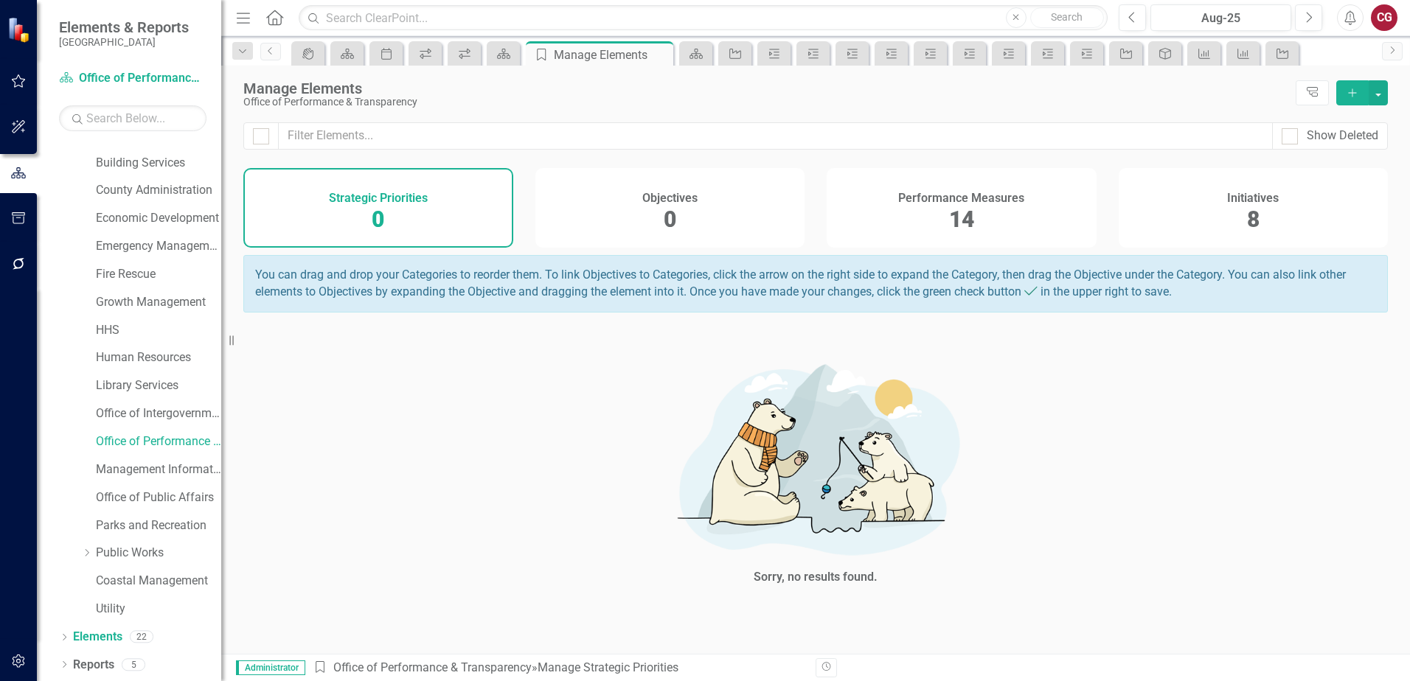
click at [972, 217] on span "14" at bounding box center [961, 219] width 25 height 26
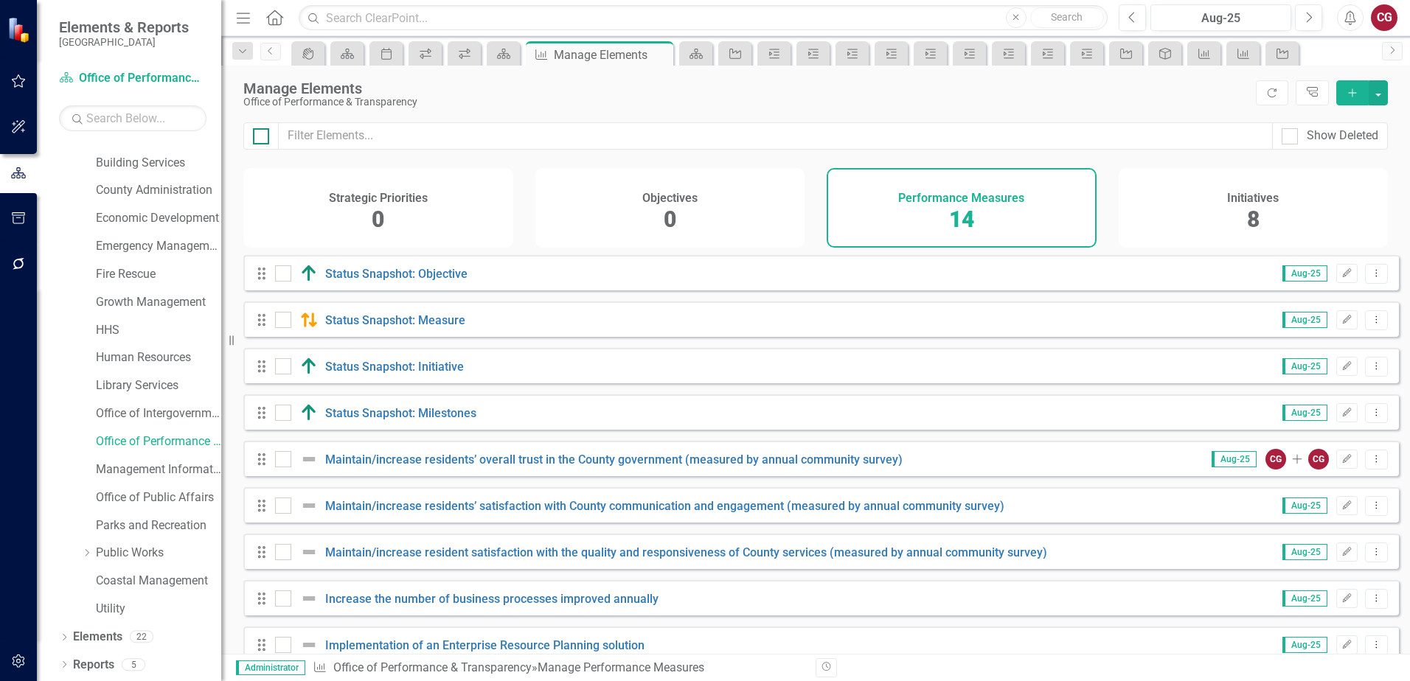
click at [262, 139] on div at bounding box center [261, 136] width 16 height 16
click at [262, 138] on input "checkbox" at bounding box center [258, 133] width 10 height 10
checkbox input "true"
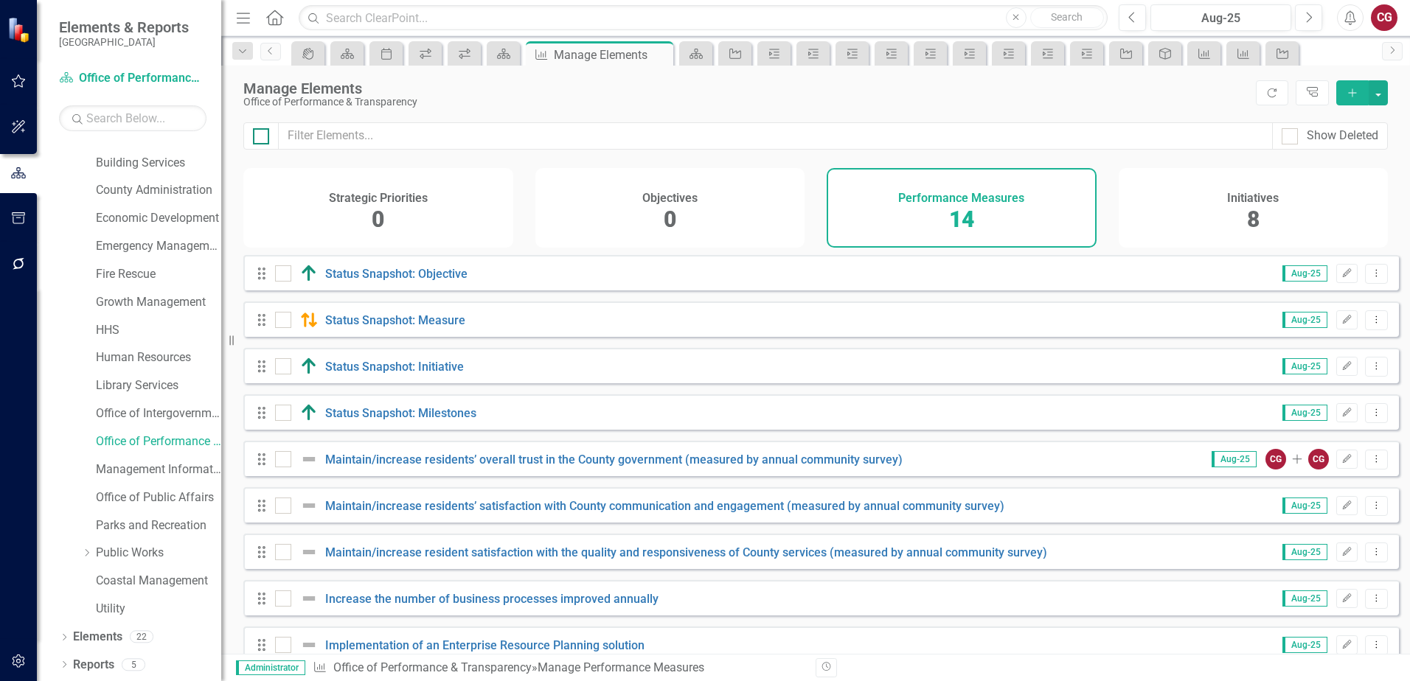
checkbox input "true"
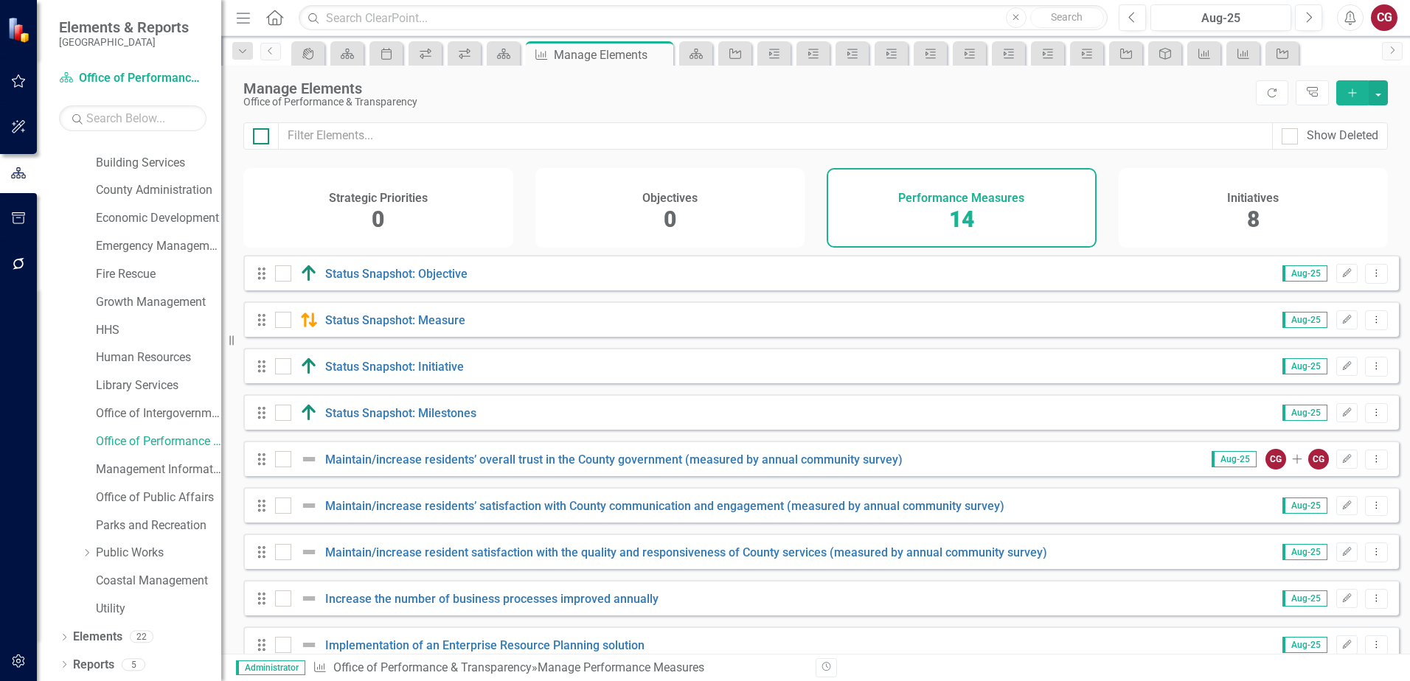
checkbox input "true"
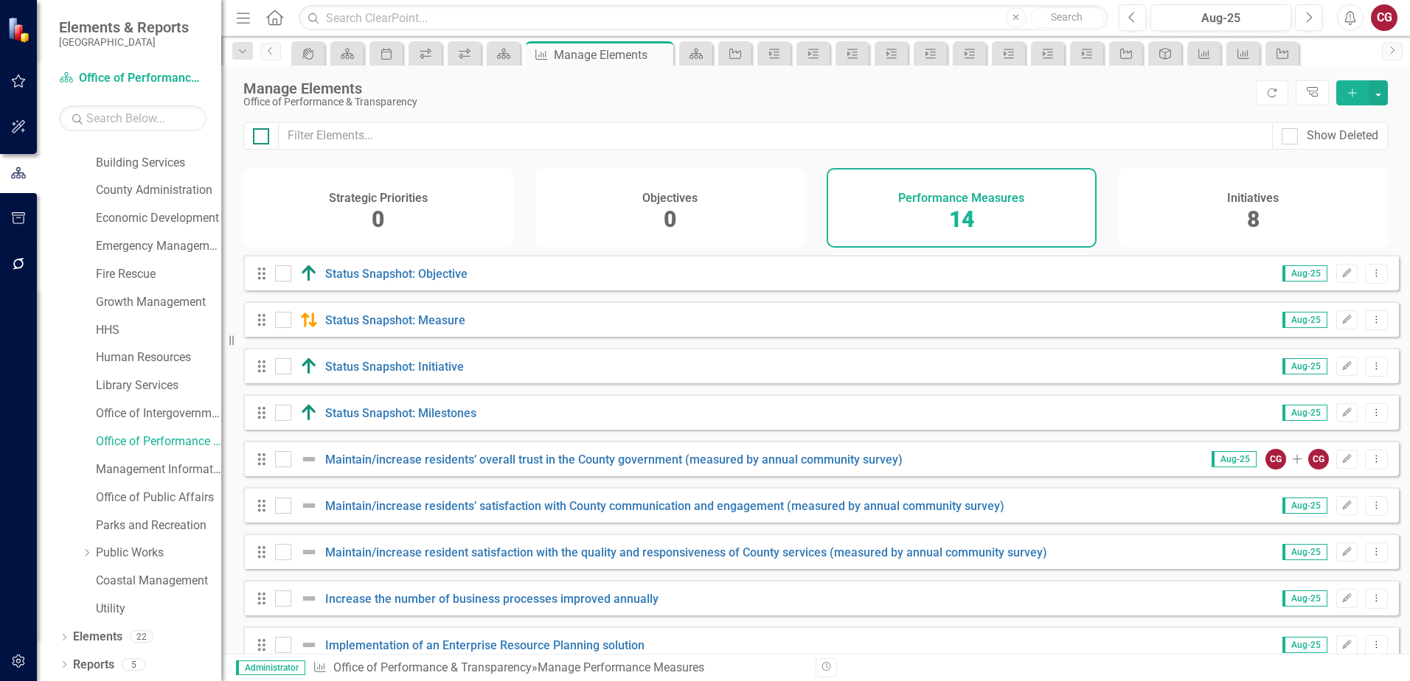
checkbox input "true"
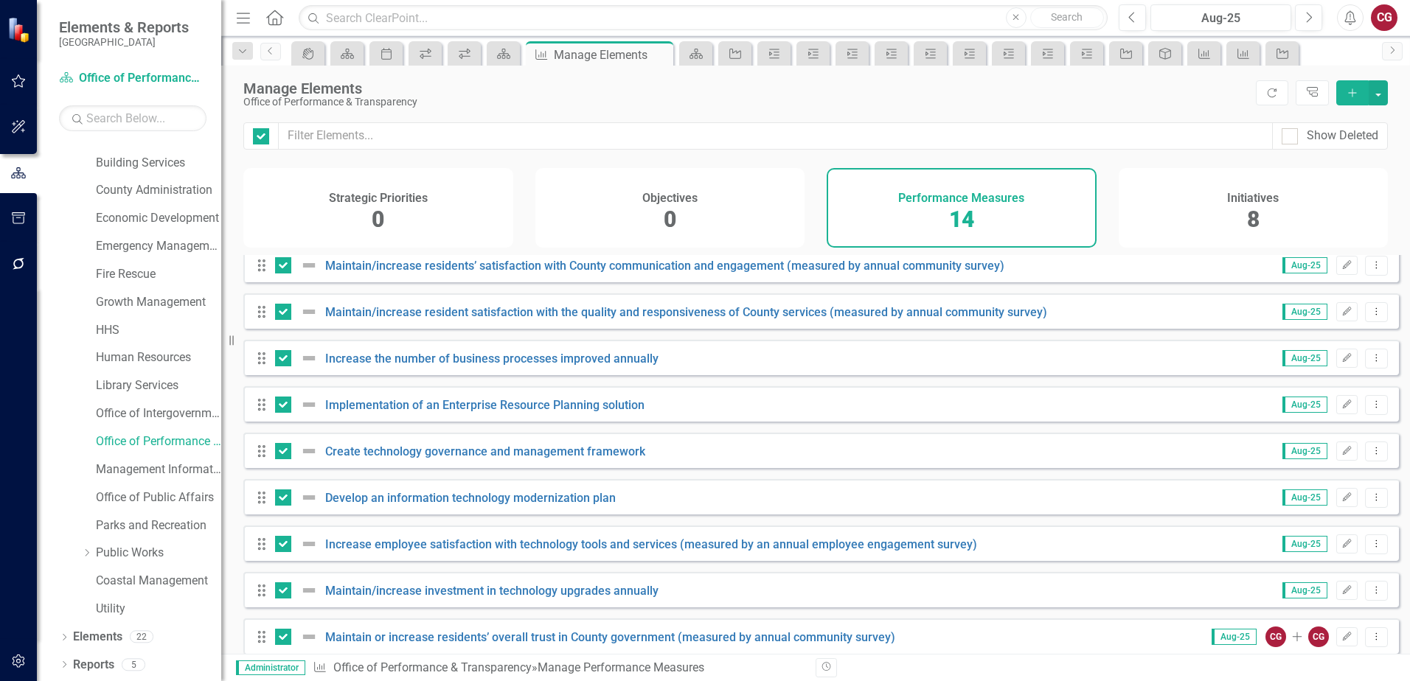
scroll to position [262, 0]
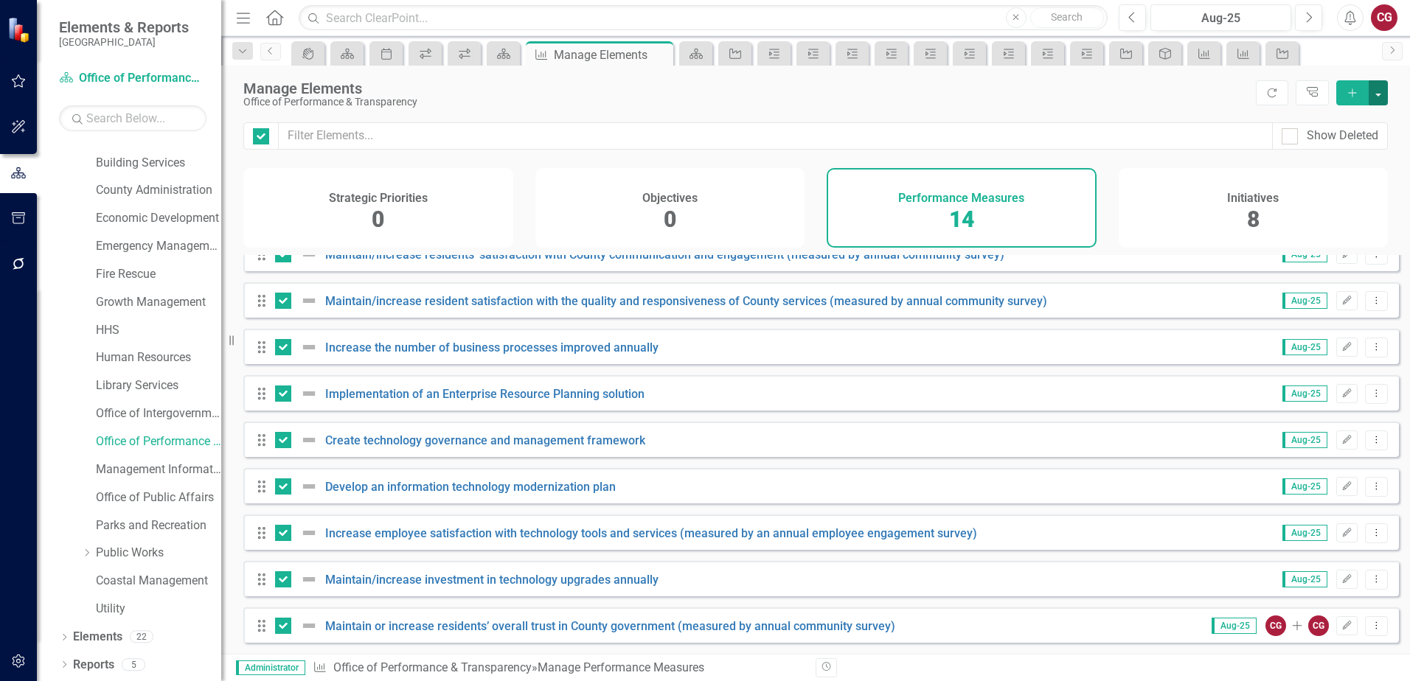
click at [1382, 97] on button "button" at bounding box center [1377, 92] width 19 height 25
click at [1315, 167] on link "Edit Multiple Edit Multiple" at bounding box center [1300, 174] width 174 height 27
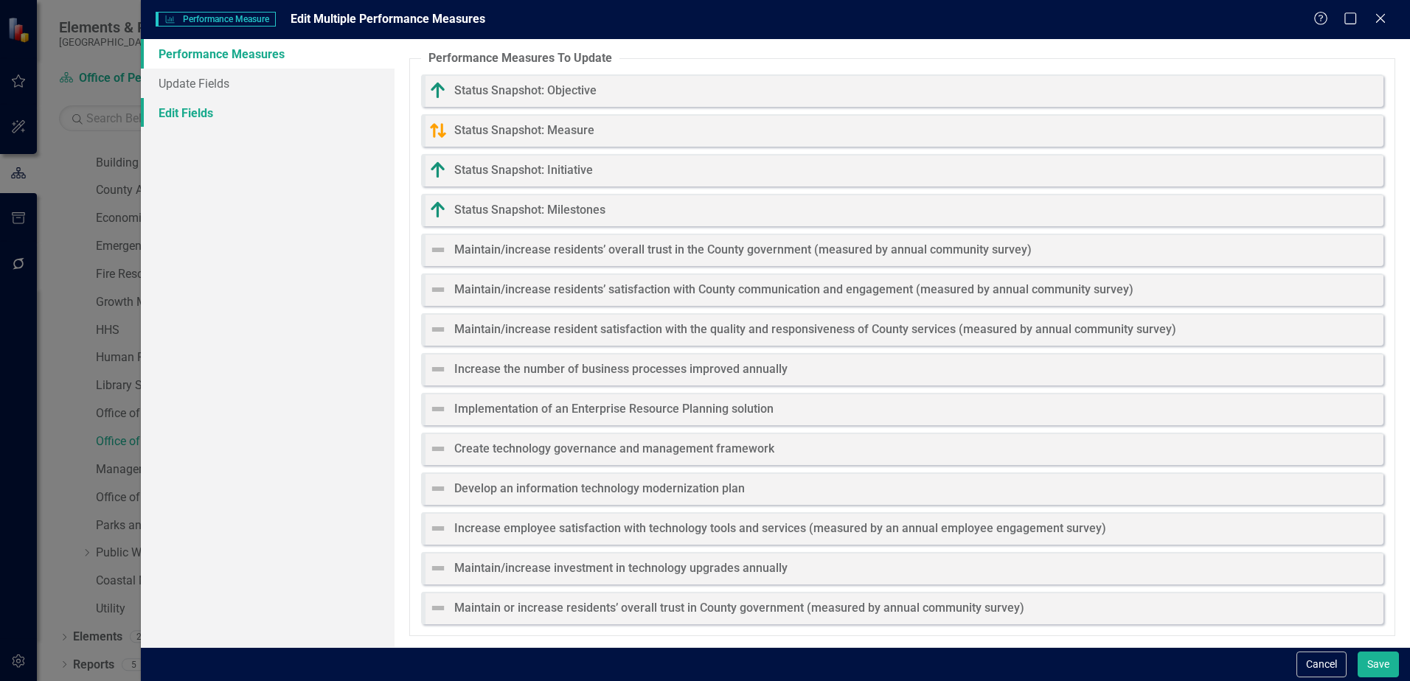
click at [173, 118] on link "Edit Fields" at bounding box center [268, 112] width 254 height 29
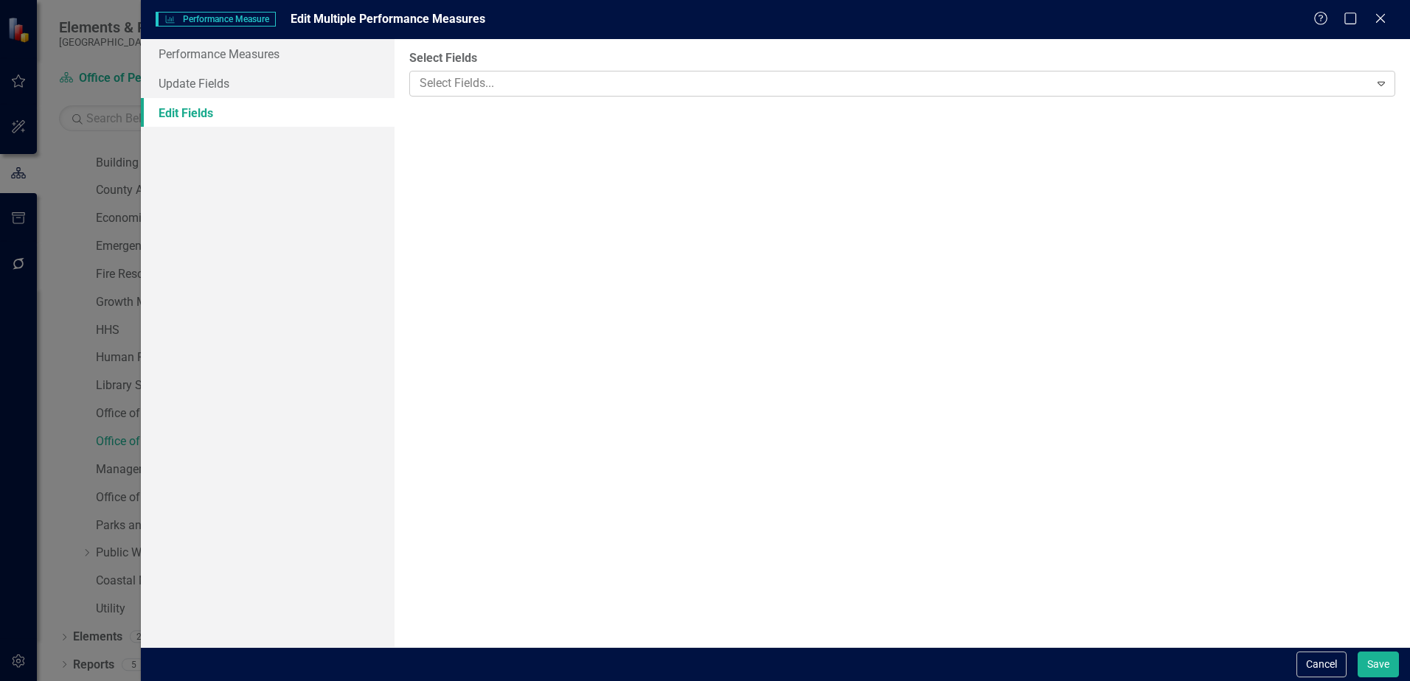
click at [471, 89] on div at bounding box center [891, 84] width 955 height 20
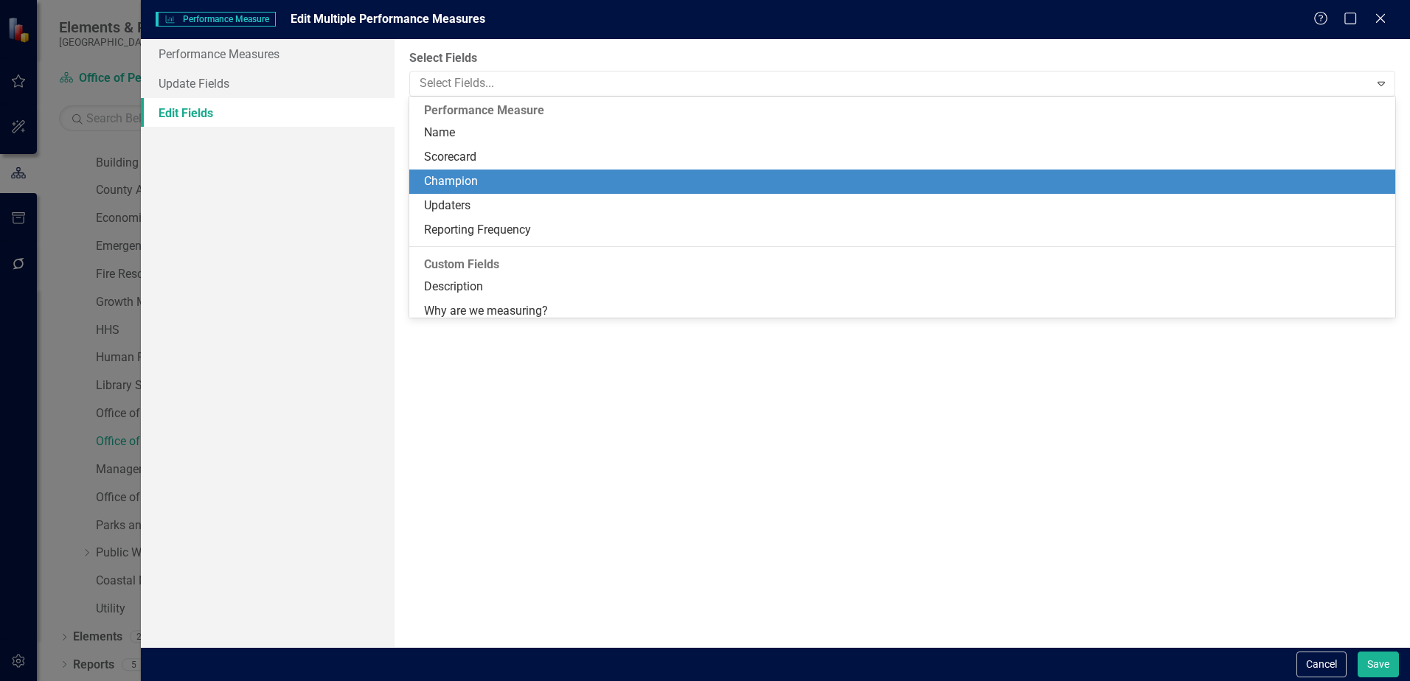
click at [462, 172] on div "Champion" at bounding box center [902, 182] width 986 height 24
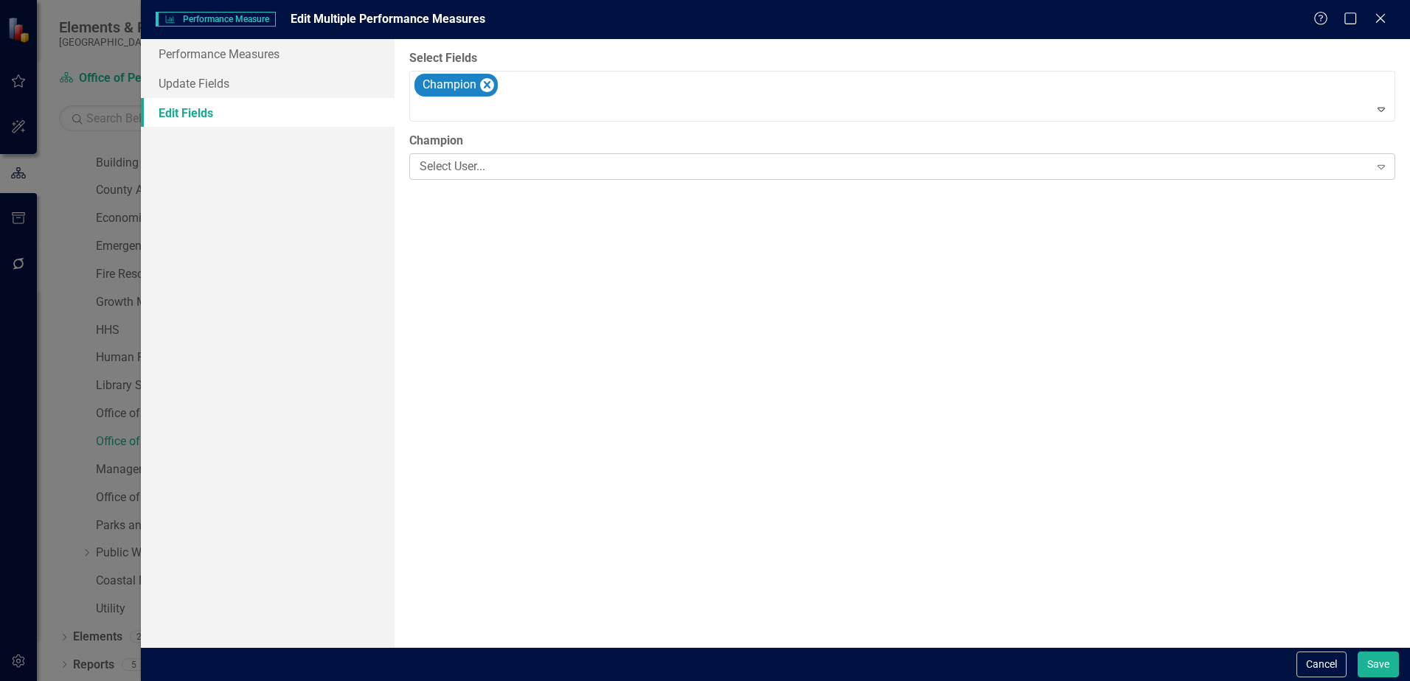
click at [467, 171] on div "Select User..." at bounding box center [893, 167] width 949 height 17
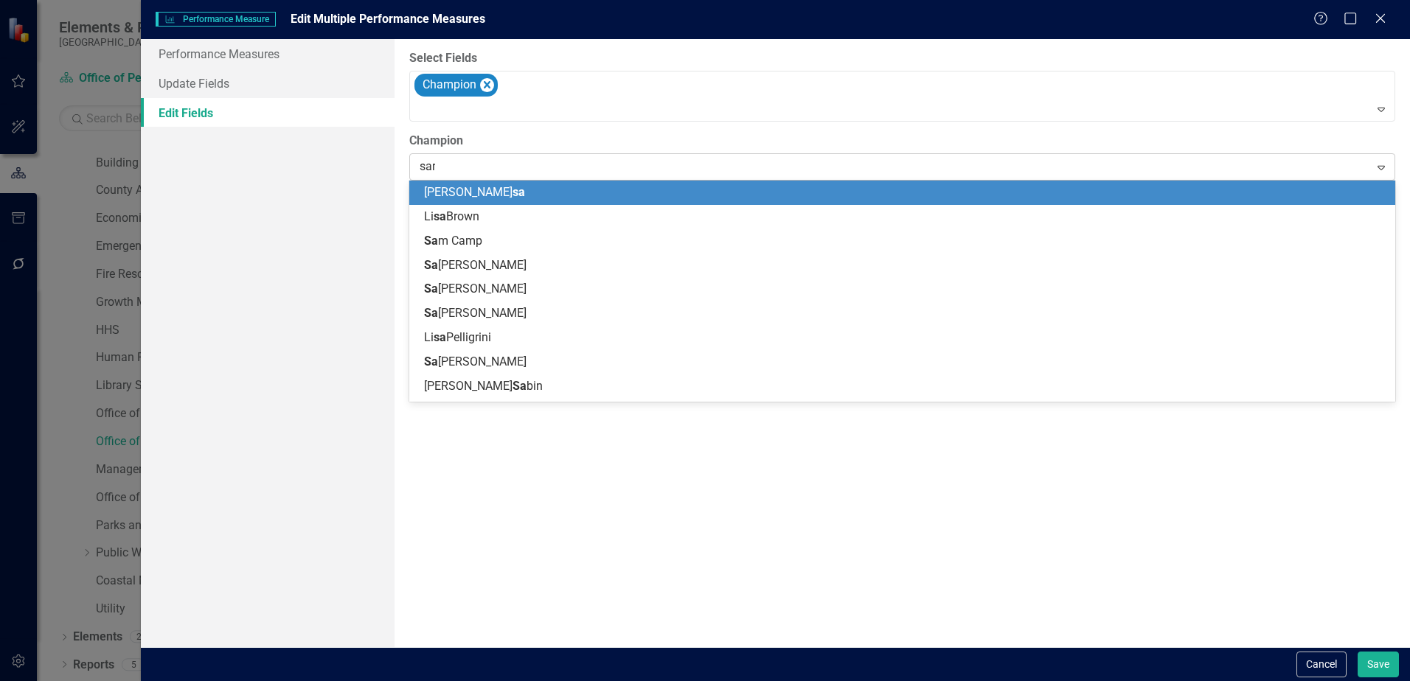
type input "sara"
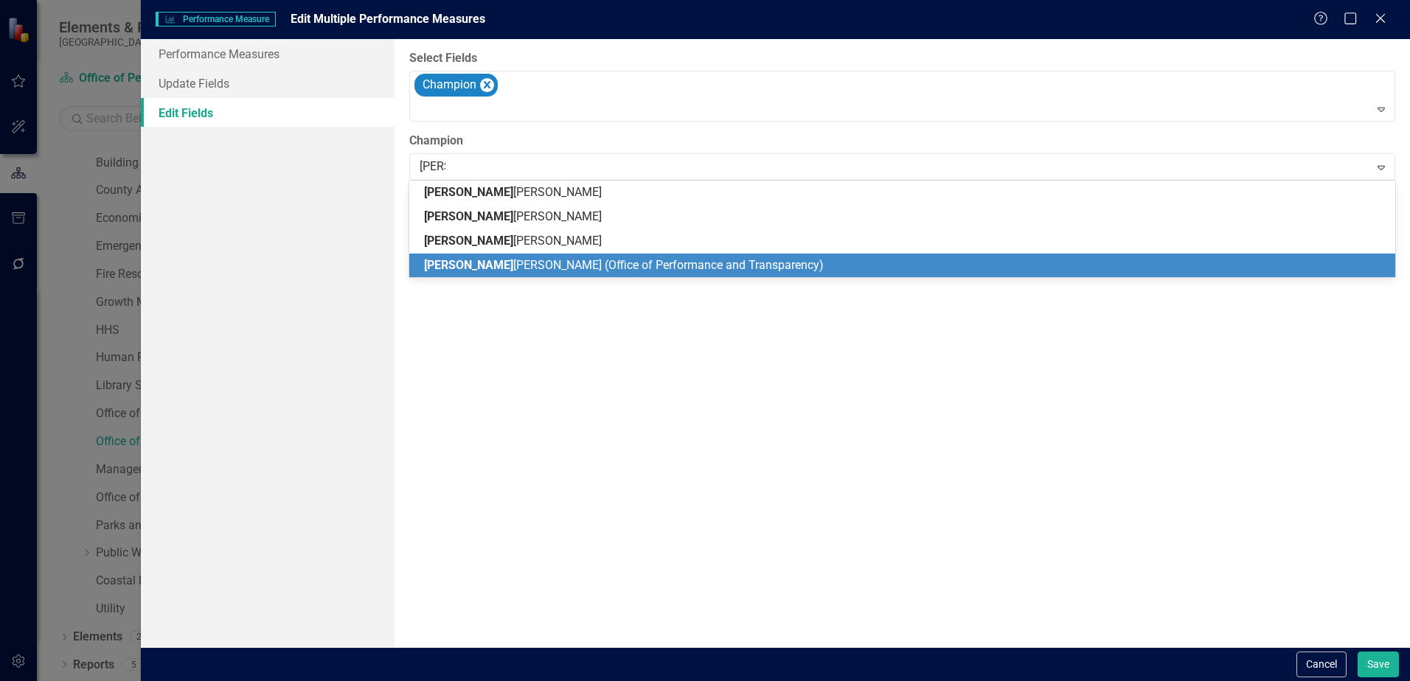
click at [481, 254] on div "Sara h Taylor (Office of Performance and Transparency)" at bounding box center [902, 266] width 986 height 24
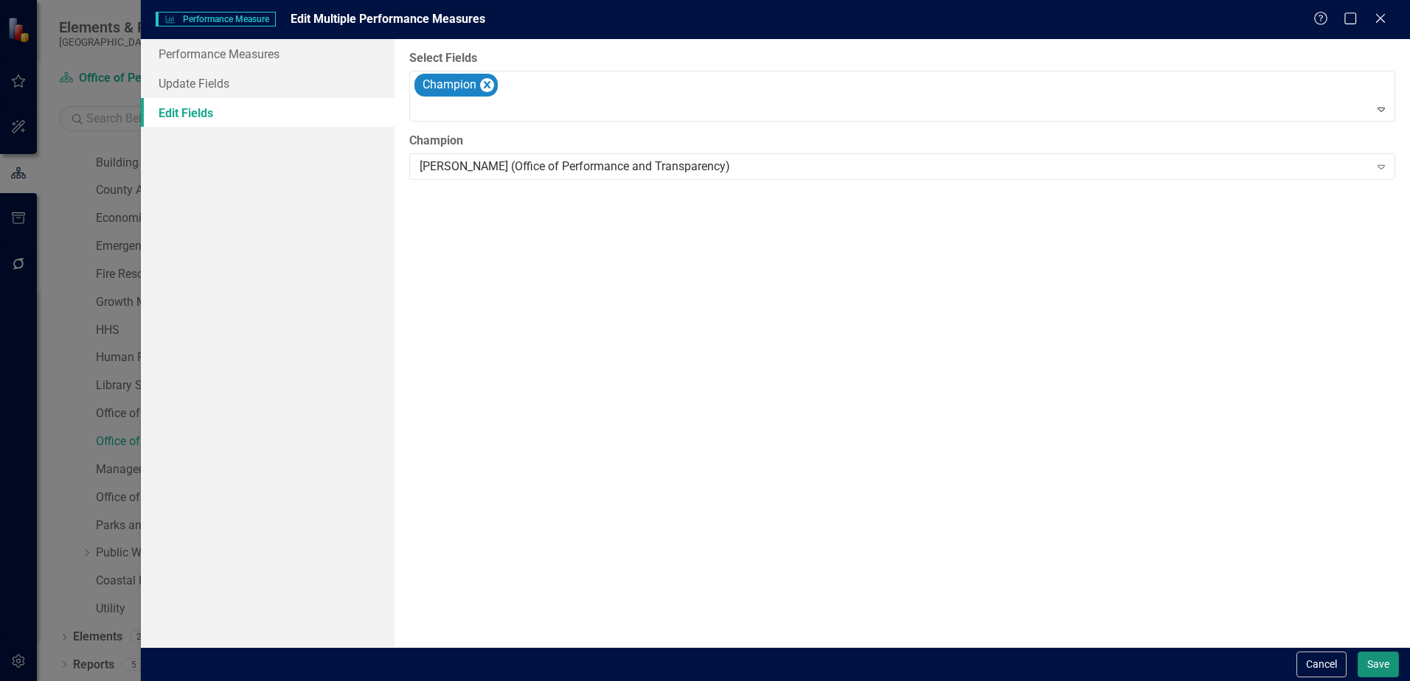
click at [1383, 660] on button "Save" at bounding box center [1377, 665] width 41 height 26
checkbox input "false"
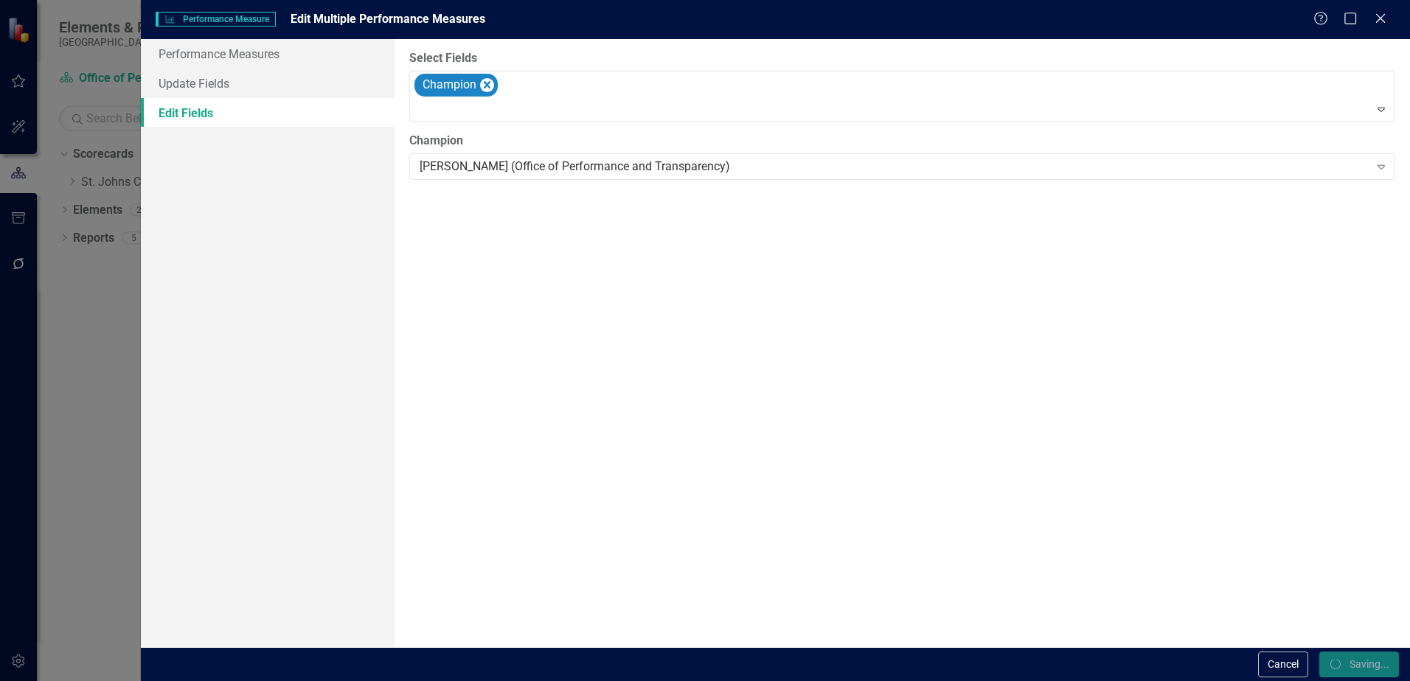
checkbox input "false"
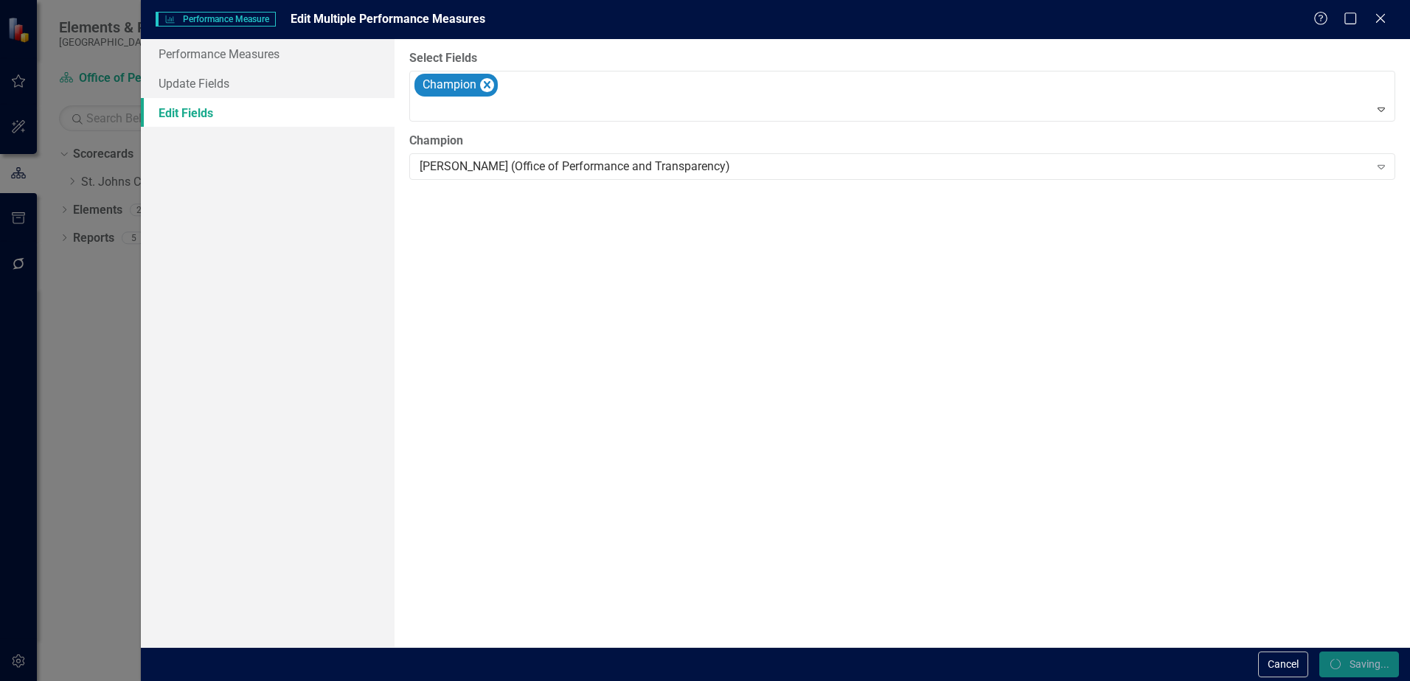
checkbox input "false"
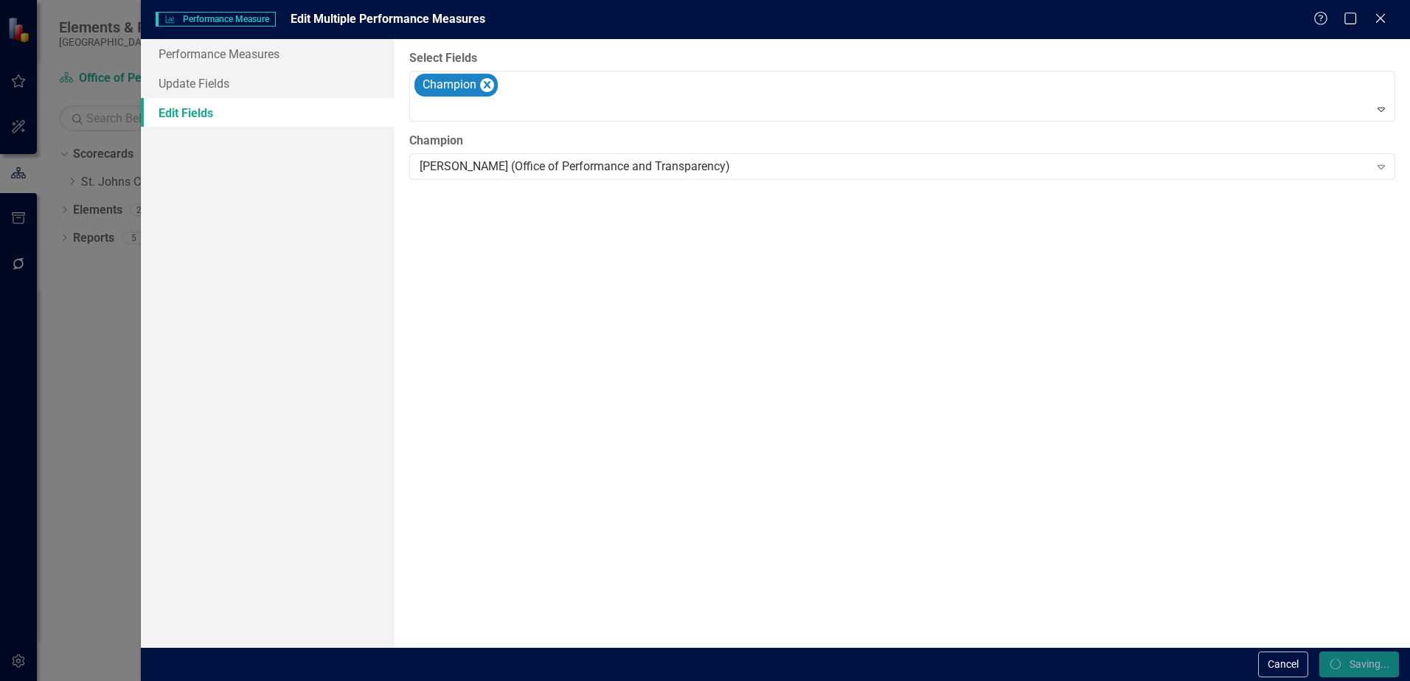
checkbox input "false"
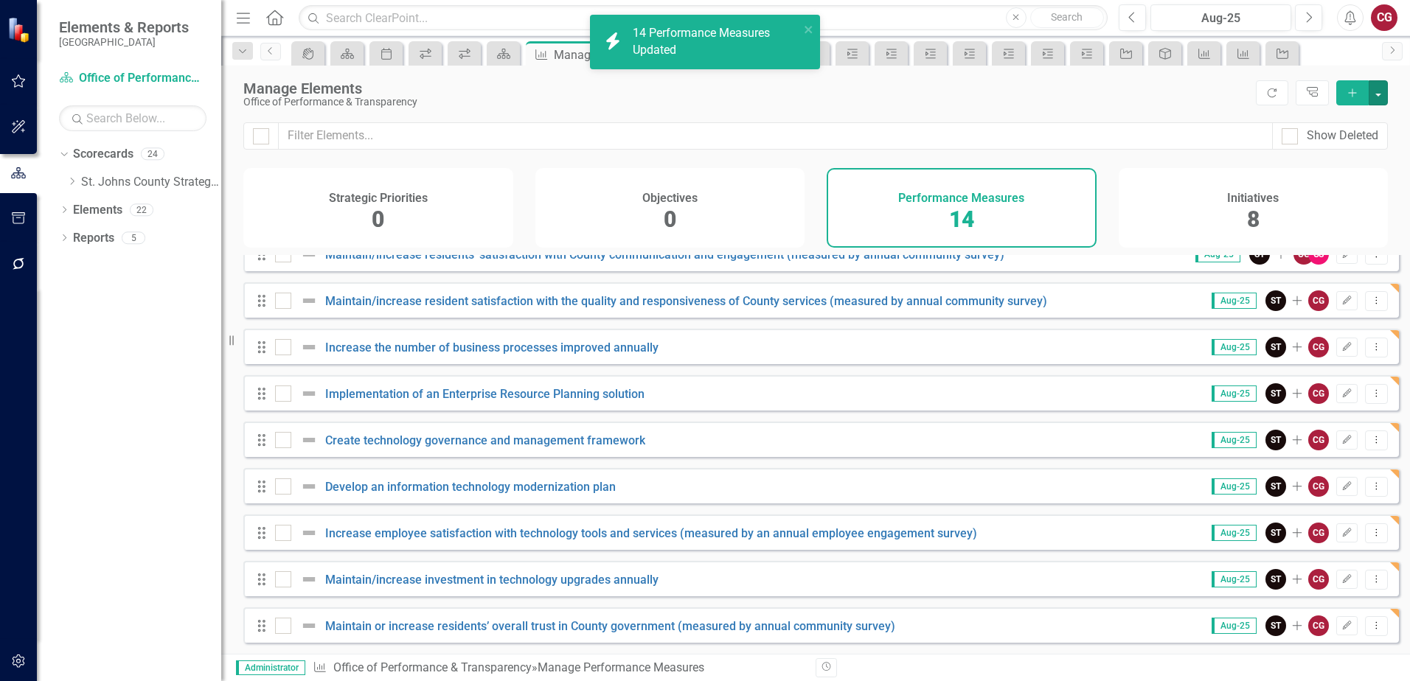
checkbox input "false"
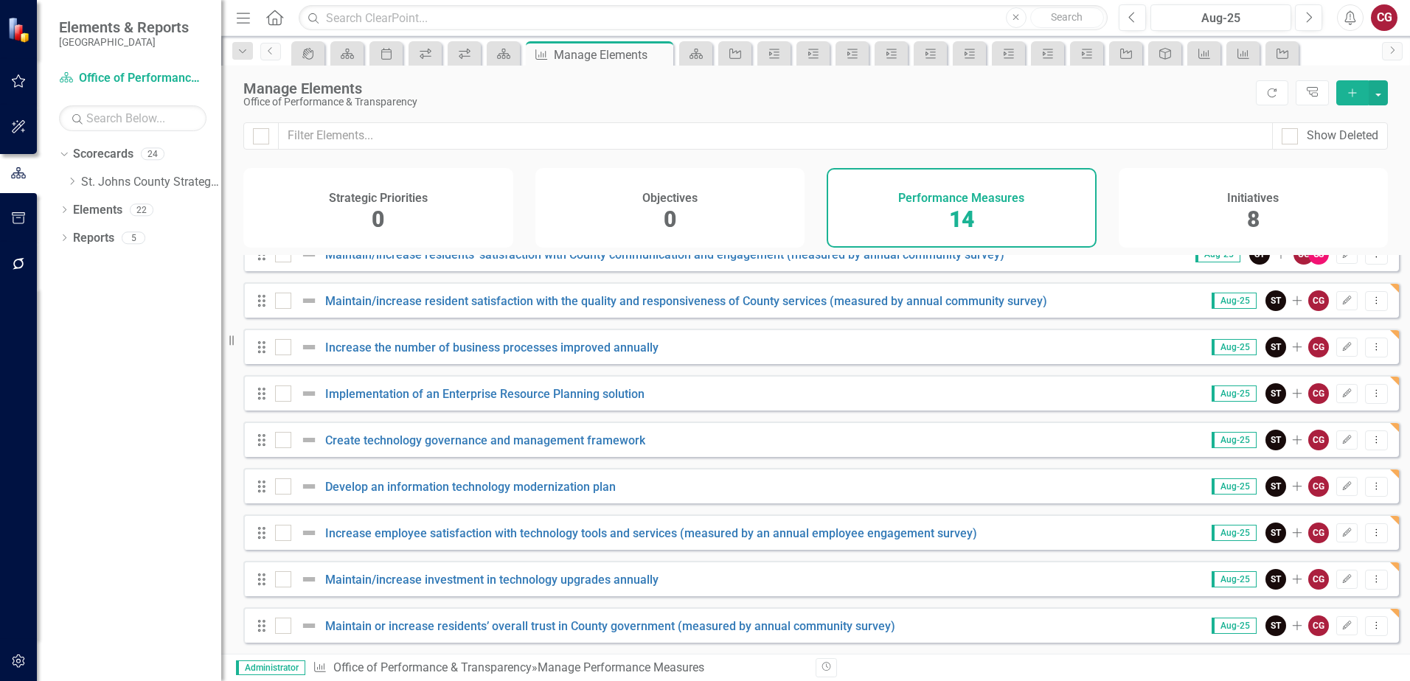
click at [1256, 215] on span "8" at bounding box center [1253, 219] width 13 height 26
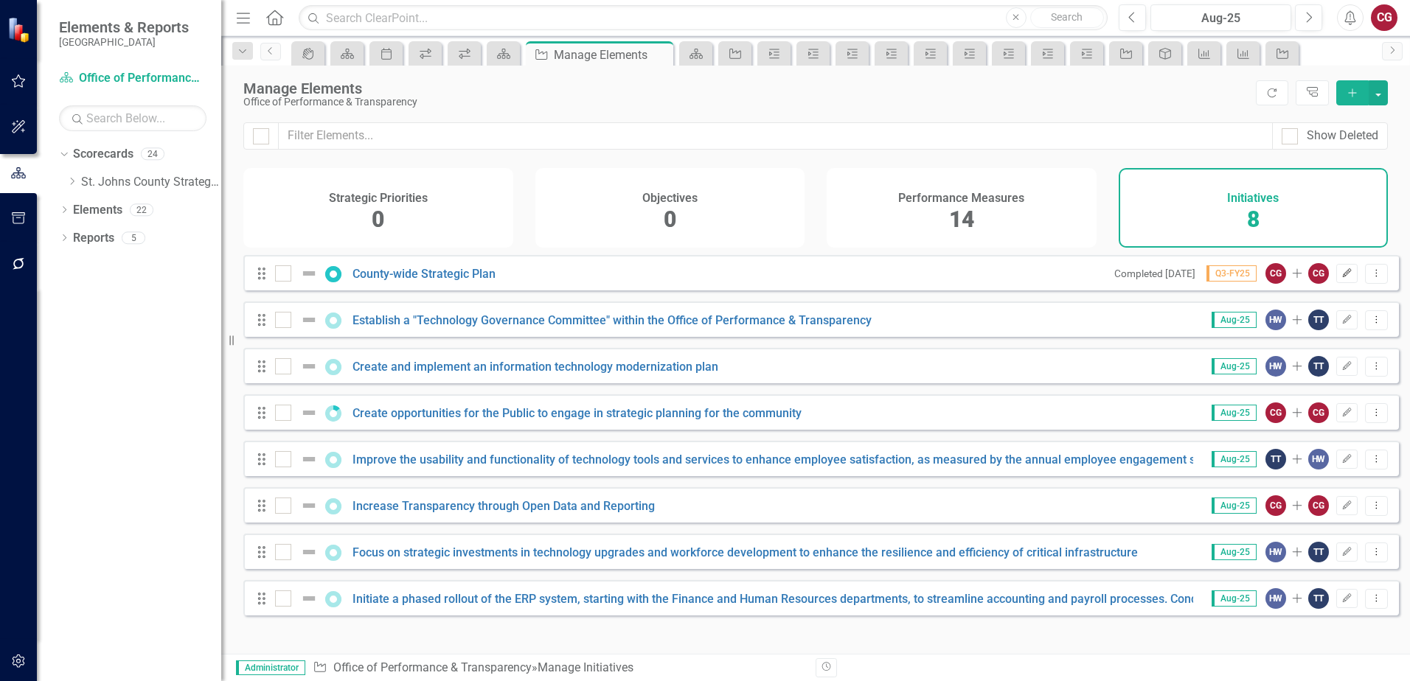
click at [1341, 278] on icon "Edit" at bounding box center [1346, 273] width 11 height 9
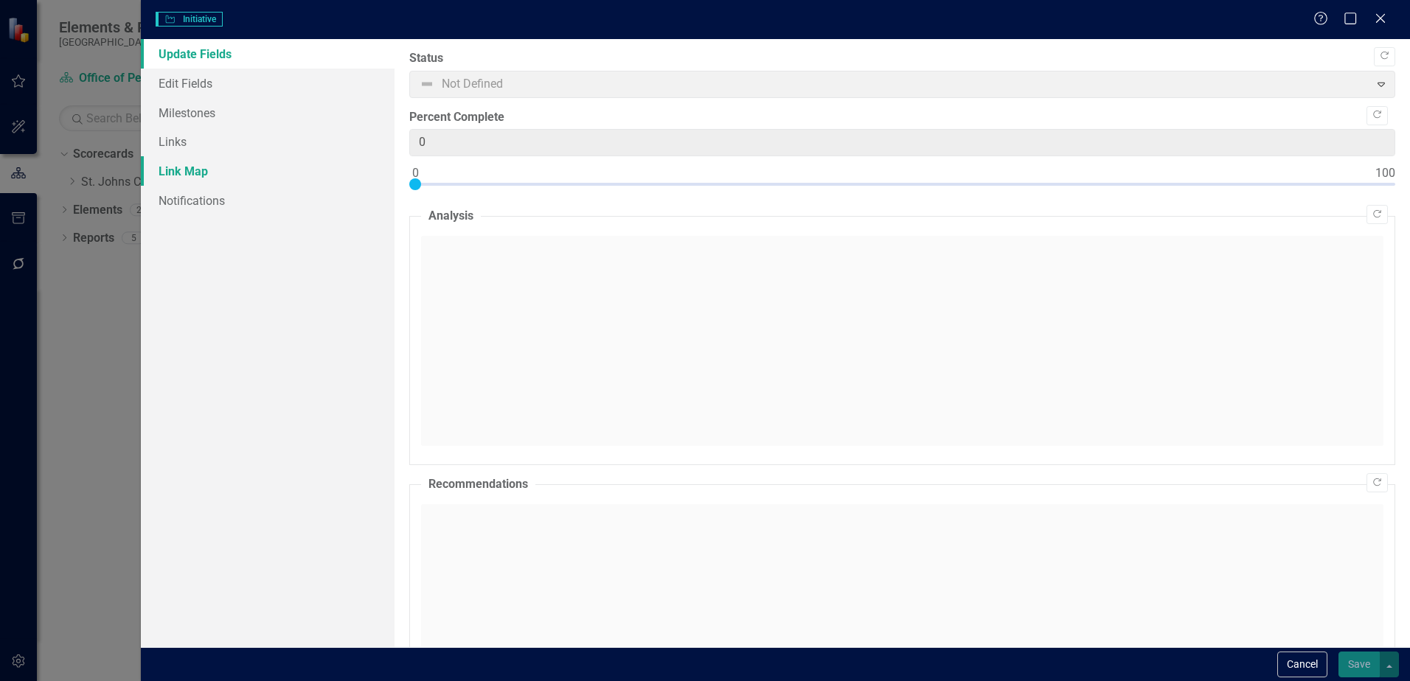
checkbox input "true"
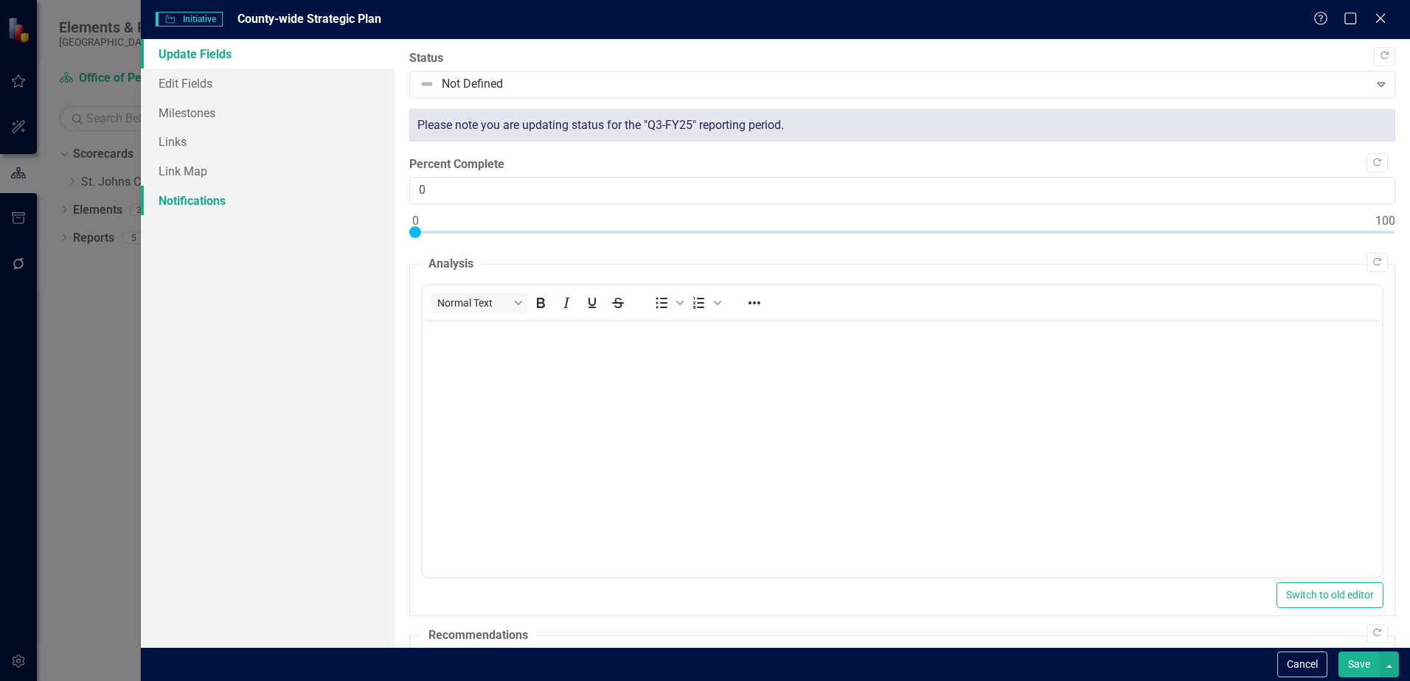
click at [186, 209] on link "Notifications" at bounding box center [268, 200] width 254 height 29
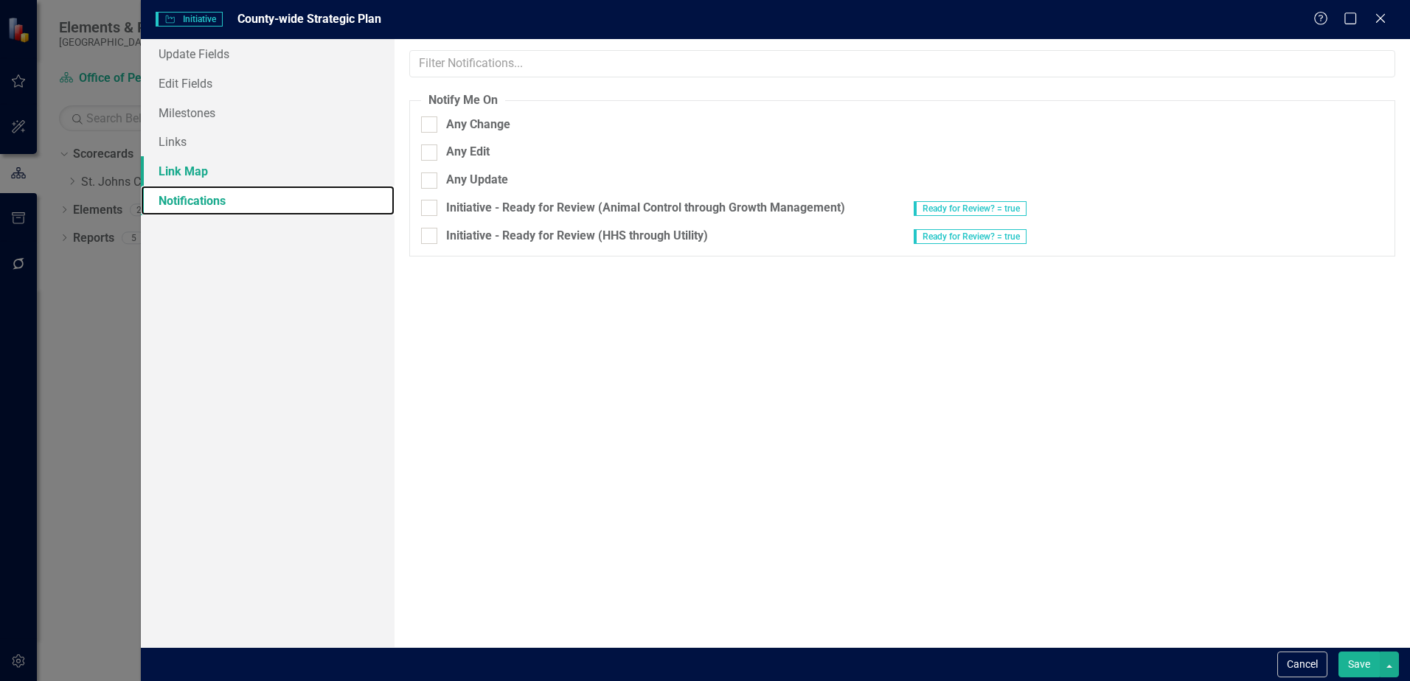
checkbox input "true"
click at [183, 174] on link "Link Map" at bounding box center [268, 170] width 254 height 29
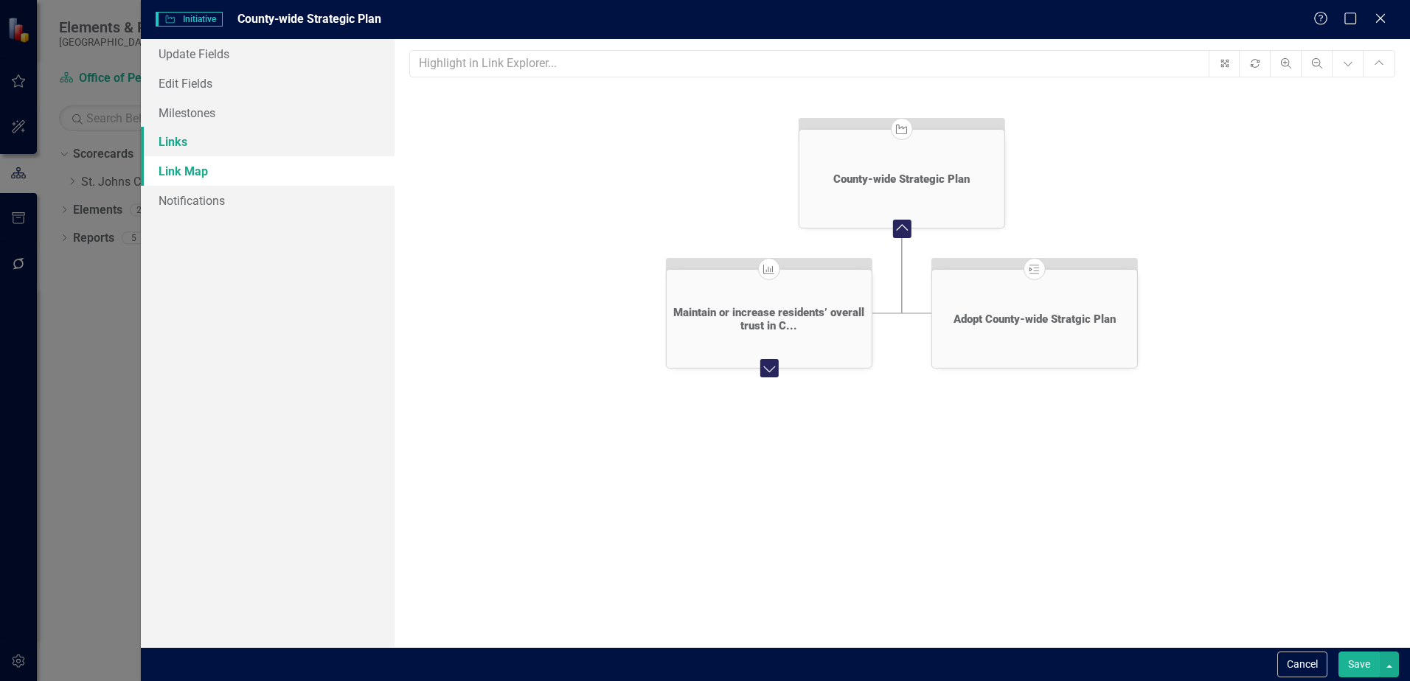
click at [184, 147] on link "Links" at bounding box center [268, 141] width 254 height 29
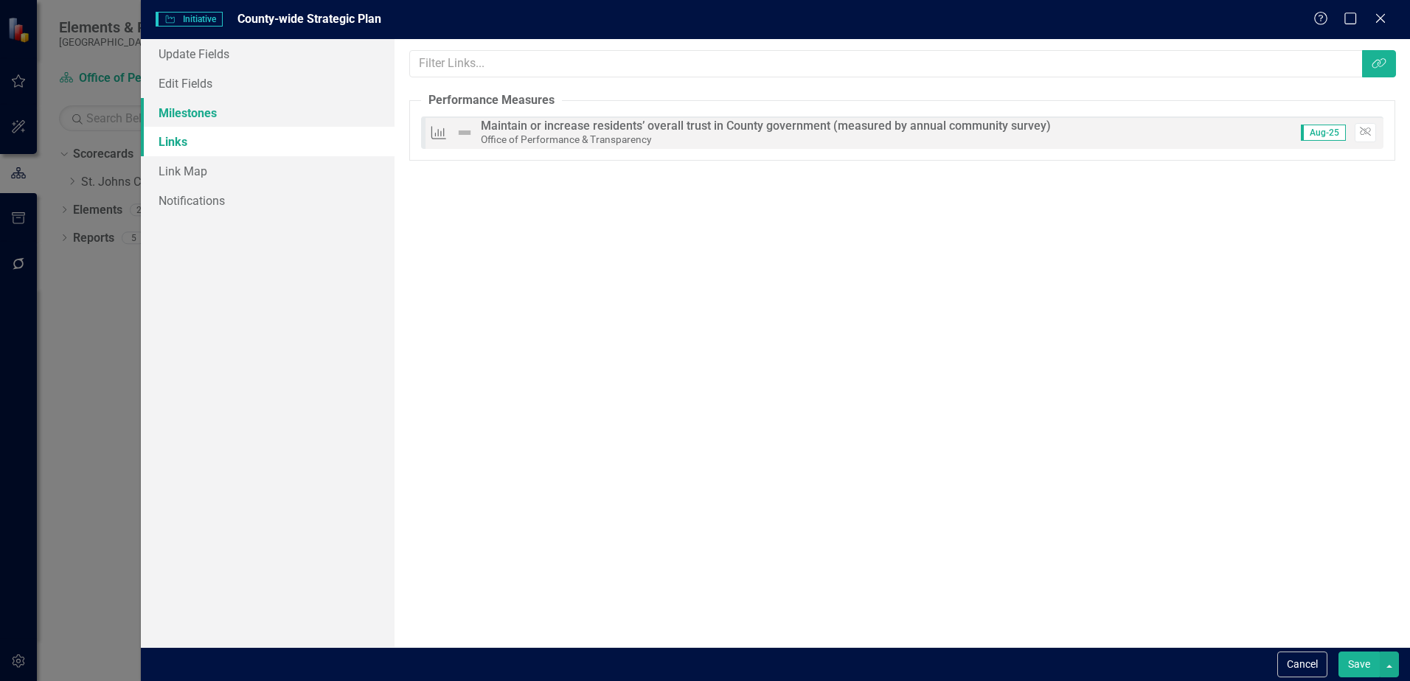
click at [187, 116] on link "Milestones" at bounding box center [268, 112] width 254 height 29
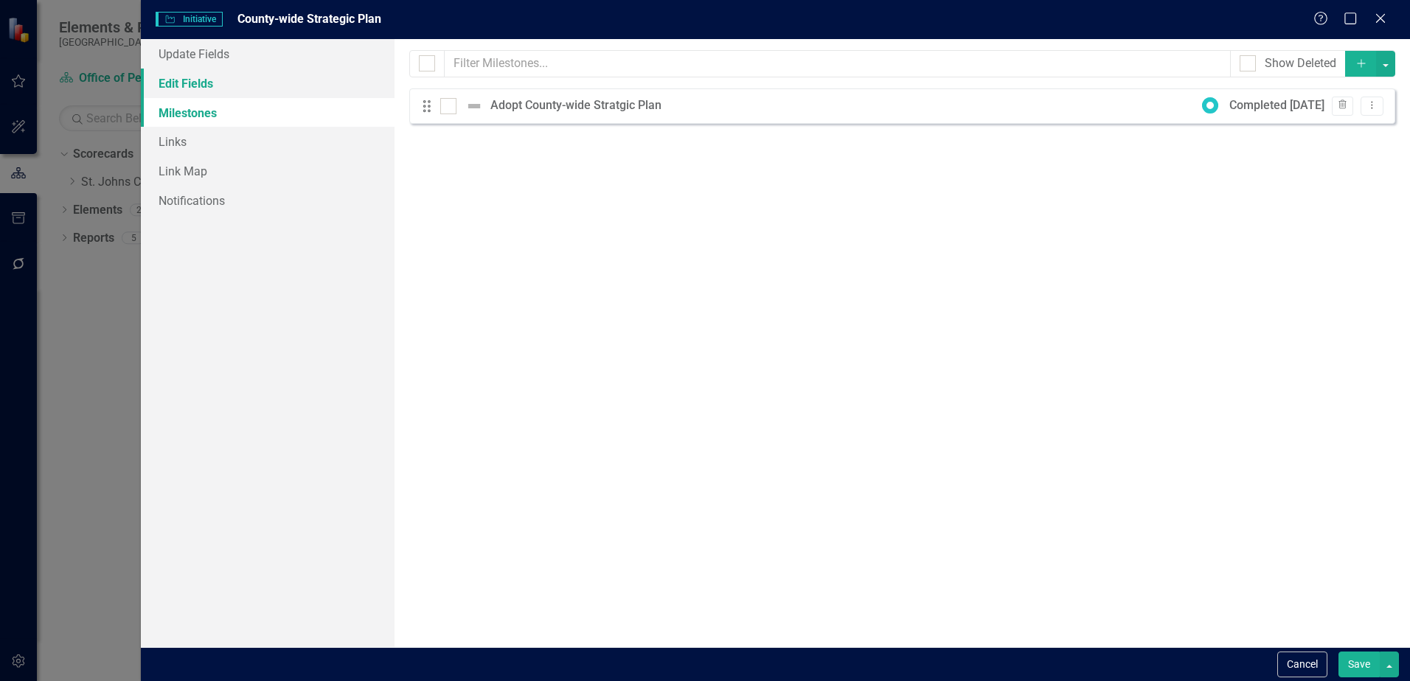
click at [192, 91] on link "Edit Fields" at bounding box center [268, 83] width 254 height 29
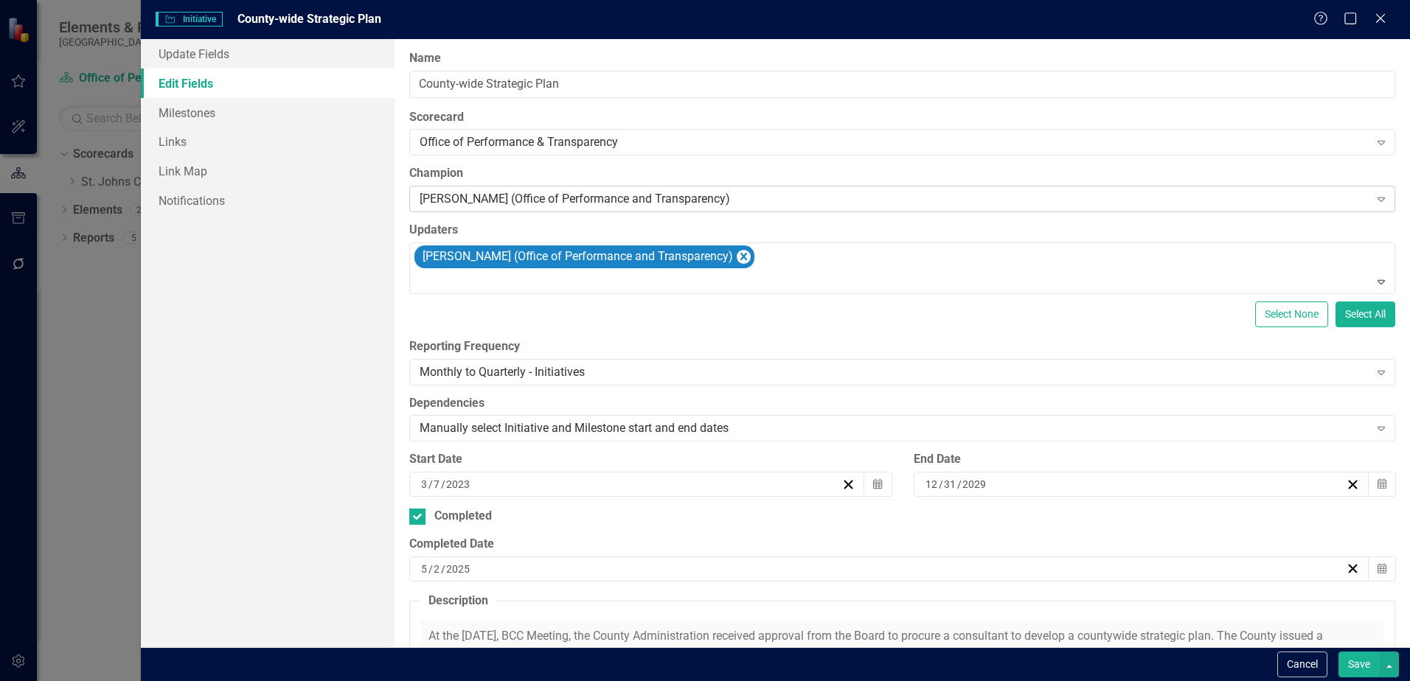
click at [806, 196] on div "[PERSON_NAME] (Office of Performance and Transparency)" at bounding box center [893, 199] width 949 height 17
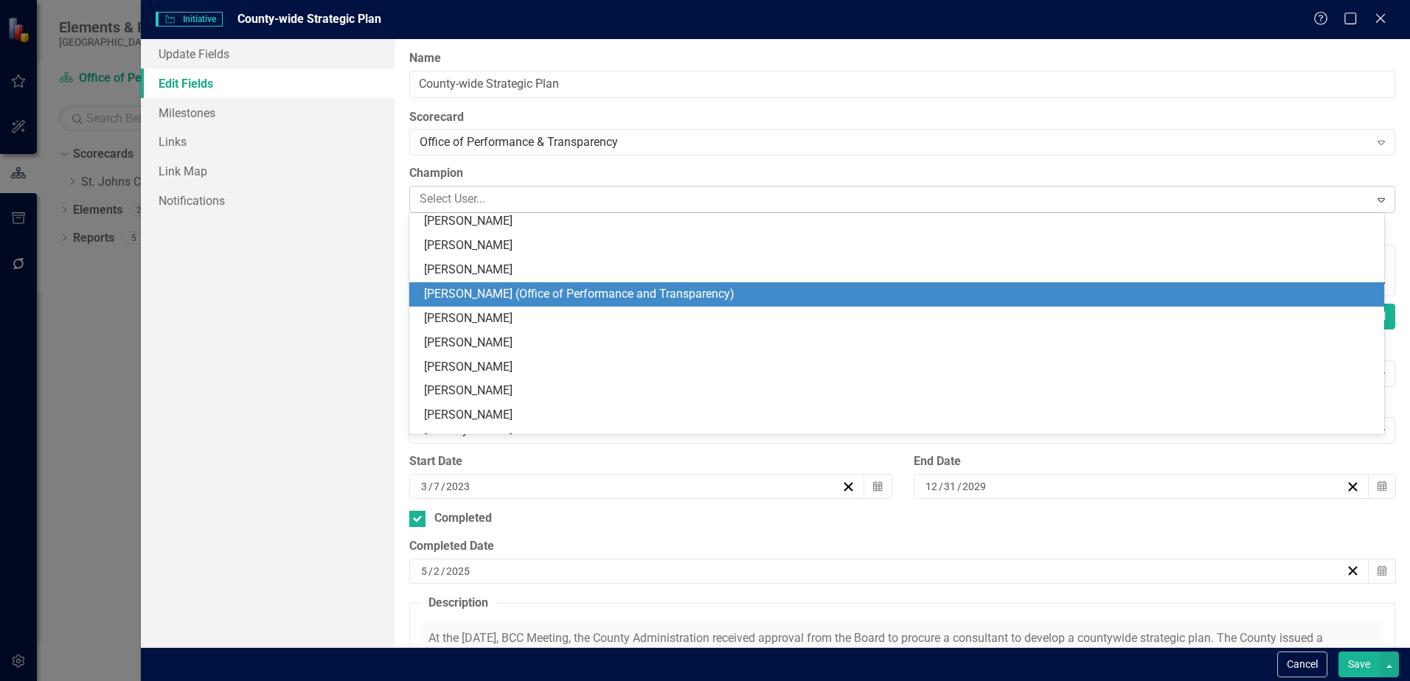
scroll to position [944, 0]
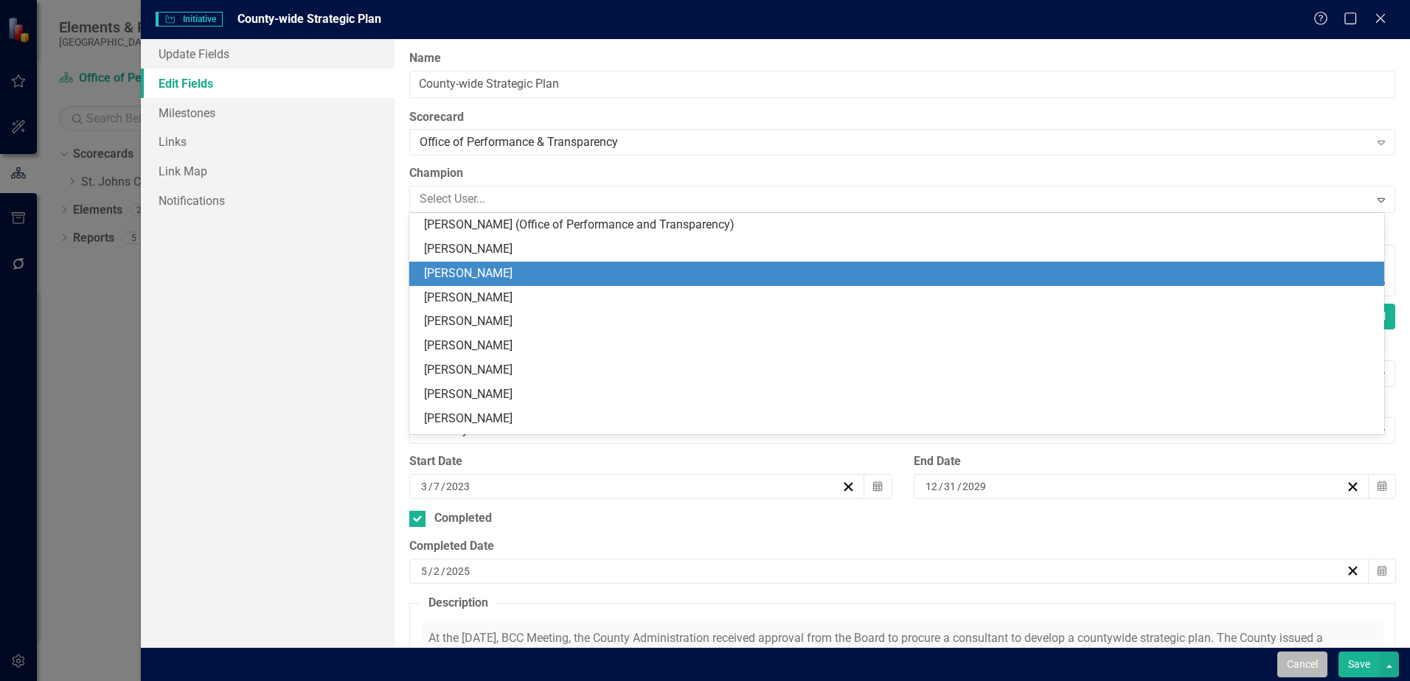
click at [1312, 663] on button "Cancel" at bounding box center [1302, 665] width 50 height 26
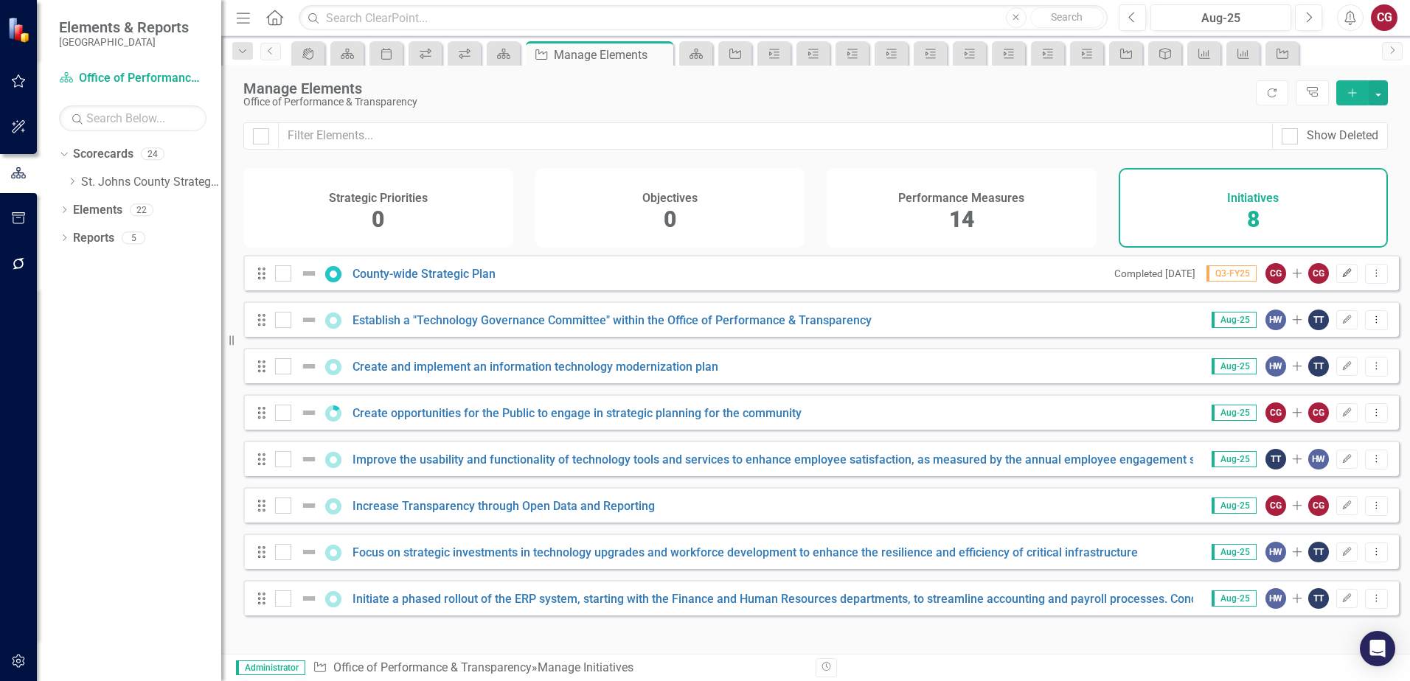
click at [1341, 278] on icon "Edit" at bounding box center [1346, 273] width 11 height 9
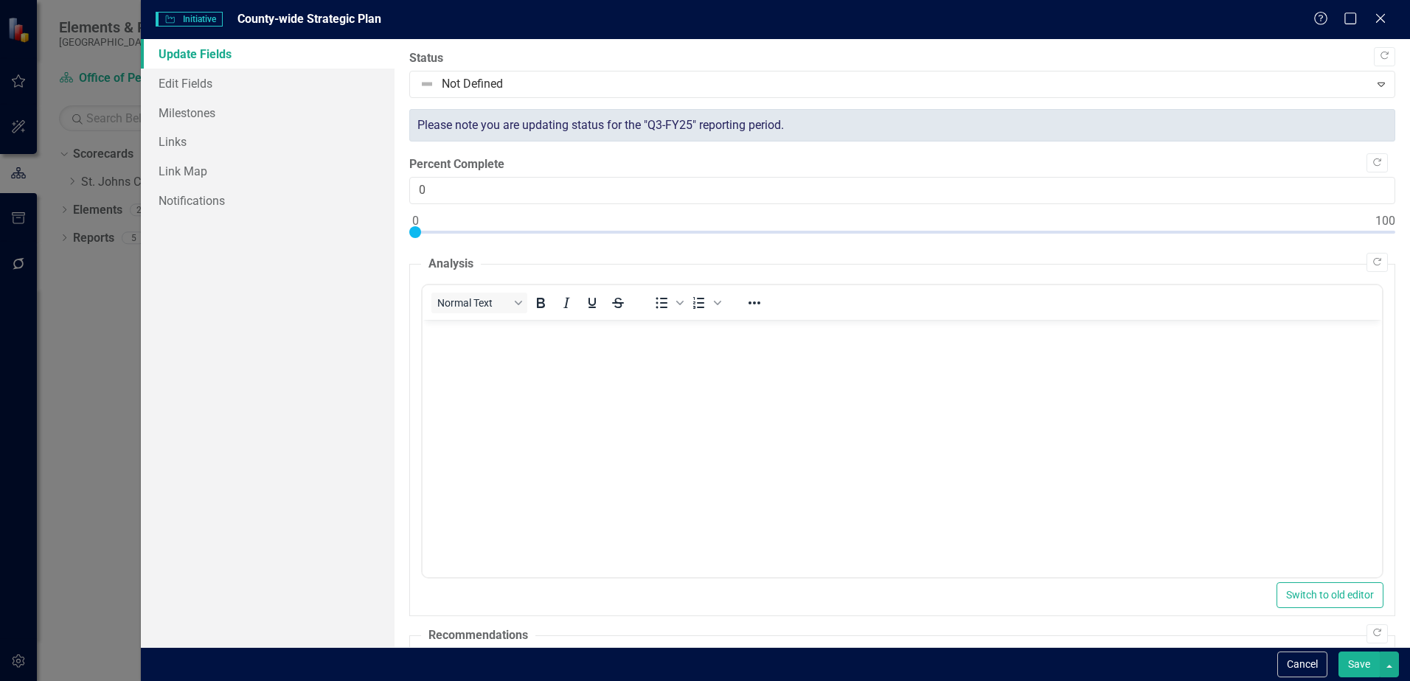
scroll to position [0, 0]
click at [158, 82] on link "Edit Fields" at bounding box center [268, 83] width 254 height 29
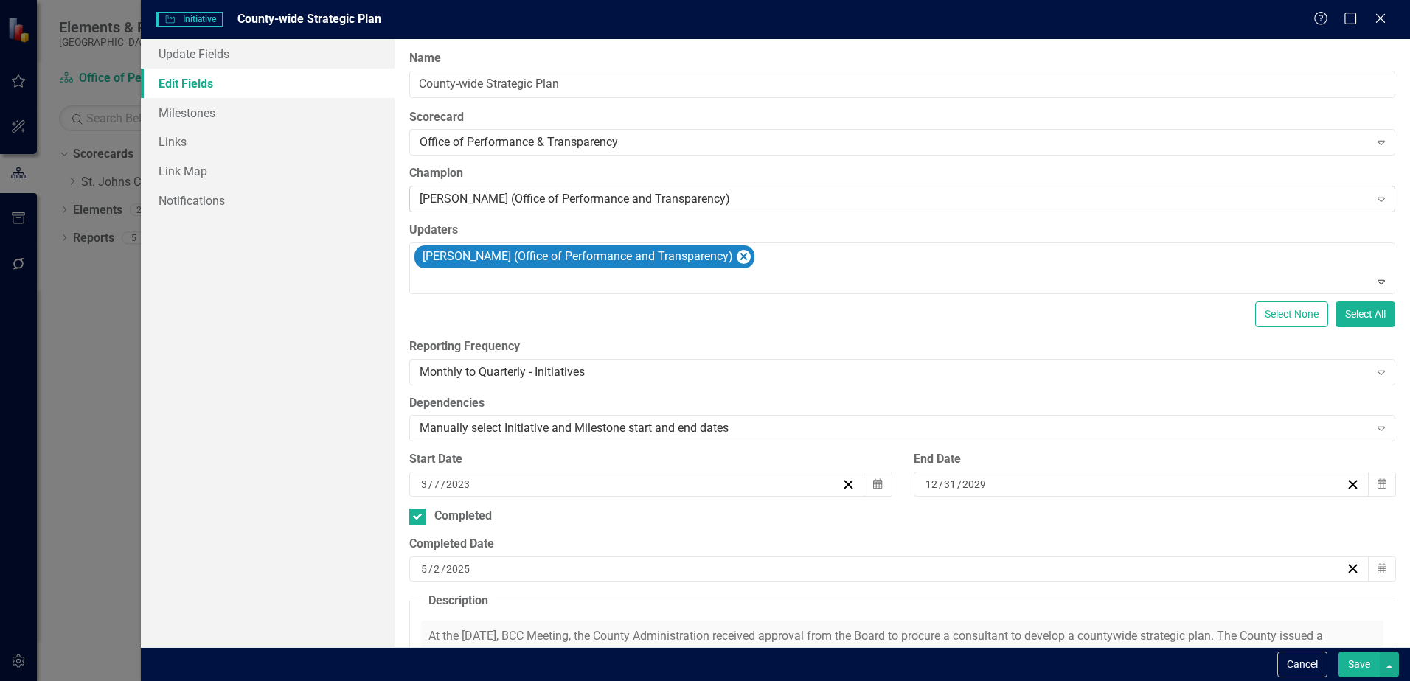
click at [745, 198] on div "[PERSON_NAME] (Office of Performance and Transparency)" at bounding box center [893, 199] width 949 height 17
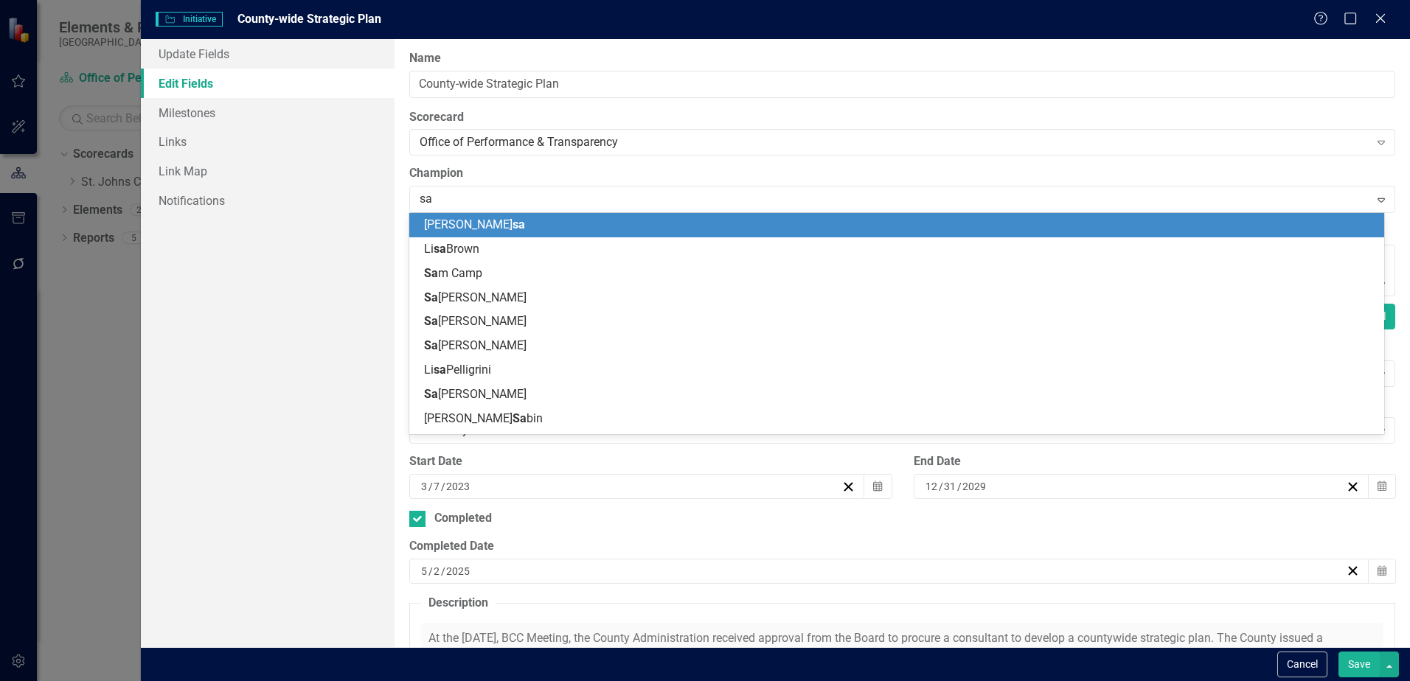
type input "sar"
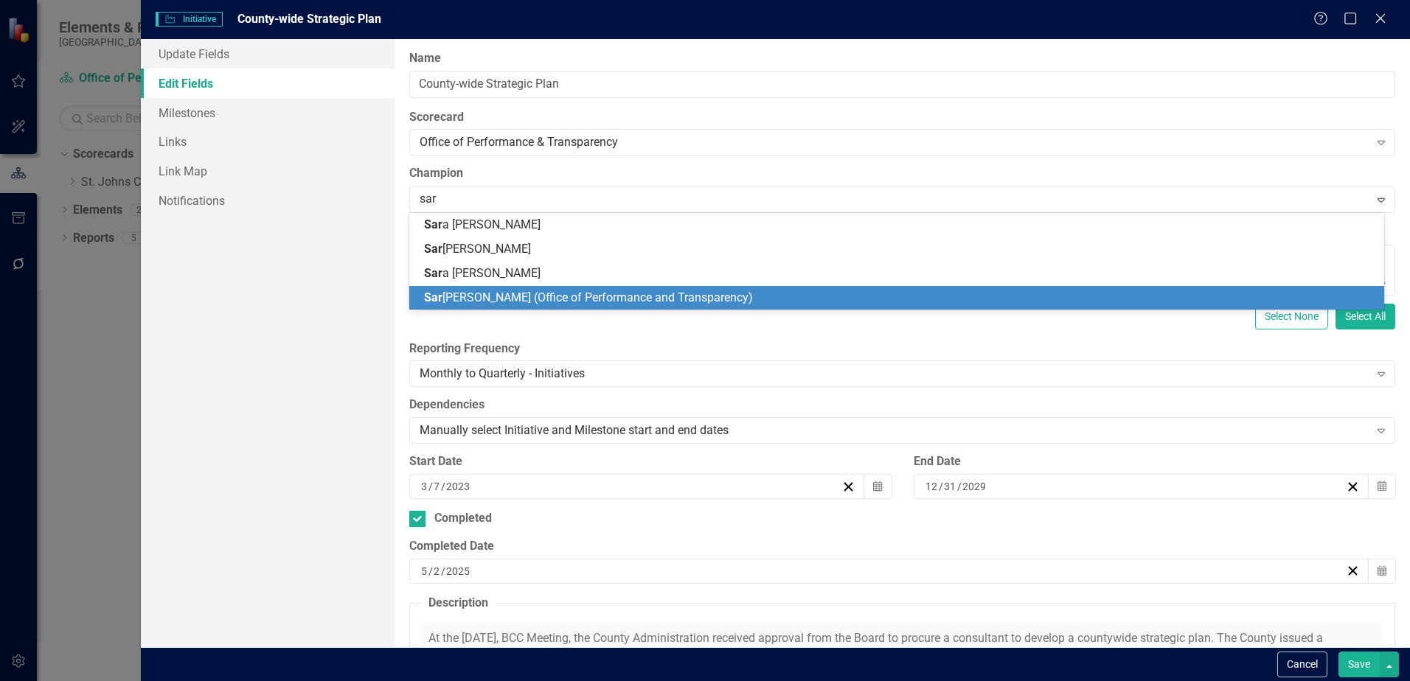
click at [631, 294] on span "[PERSON_NAME] (Office of Performance and Transparency)" at bounding box center [588, 297] width 329 height 14
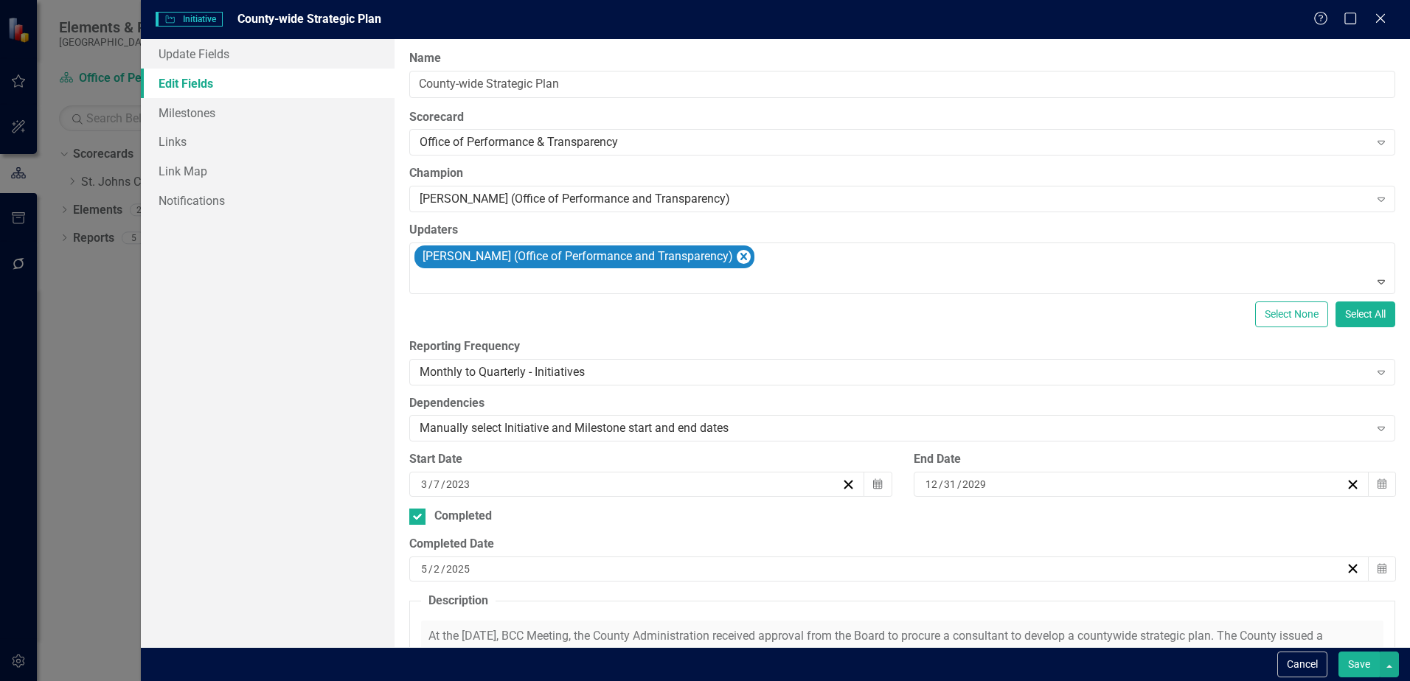
click at [1355, 660] on button "Save" at bounding box center [1358, 665] width 41 height 26
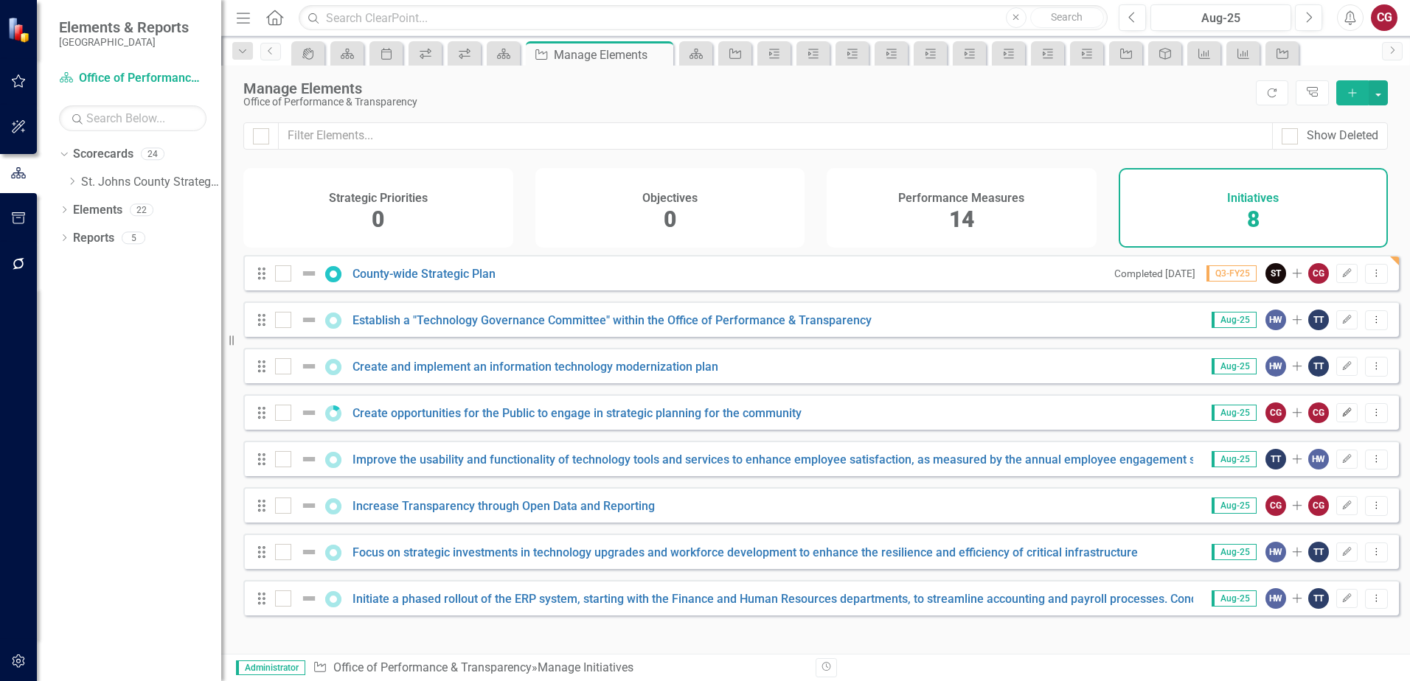
click at [1341, 422] on button "Edit" at bounding box center [1346, 412] width 21 height 19
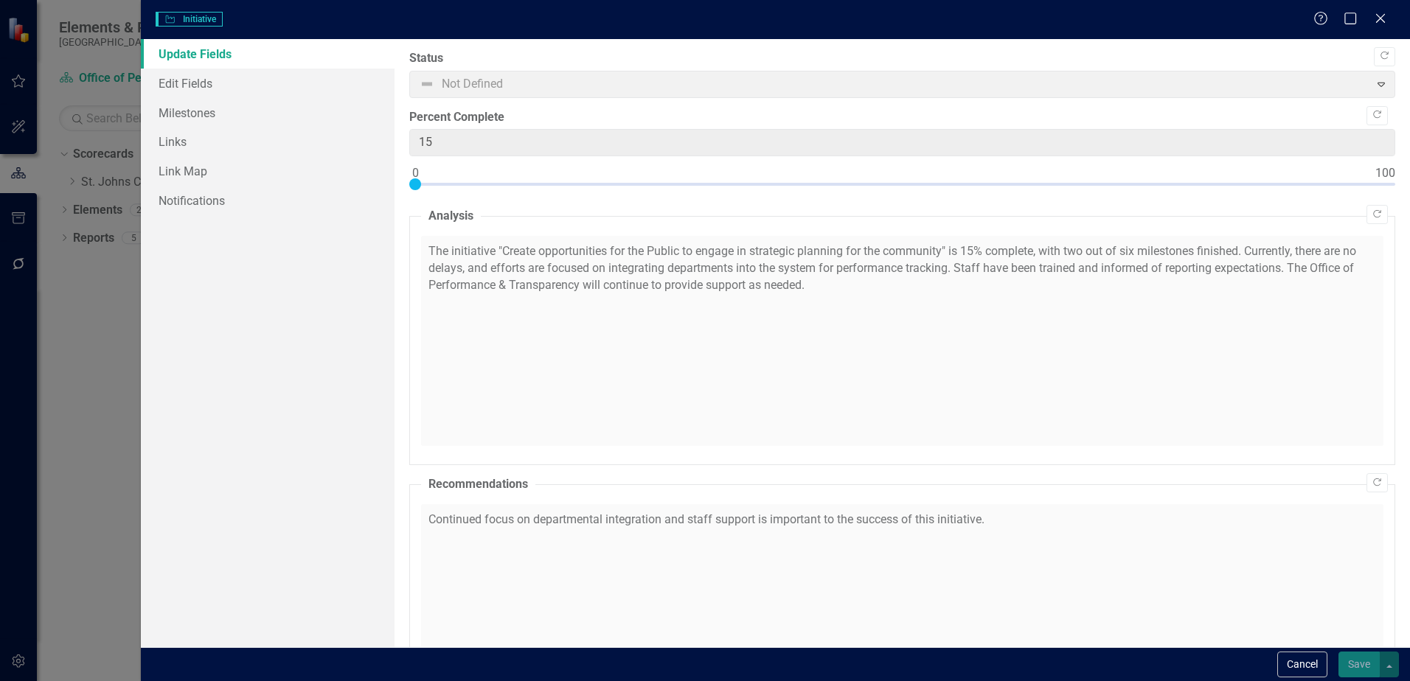
checkbox input "true"
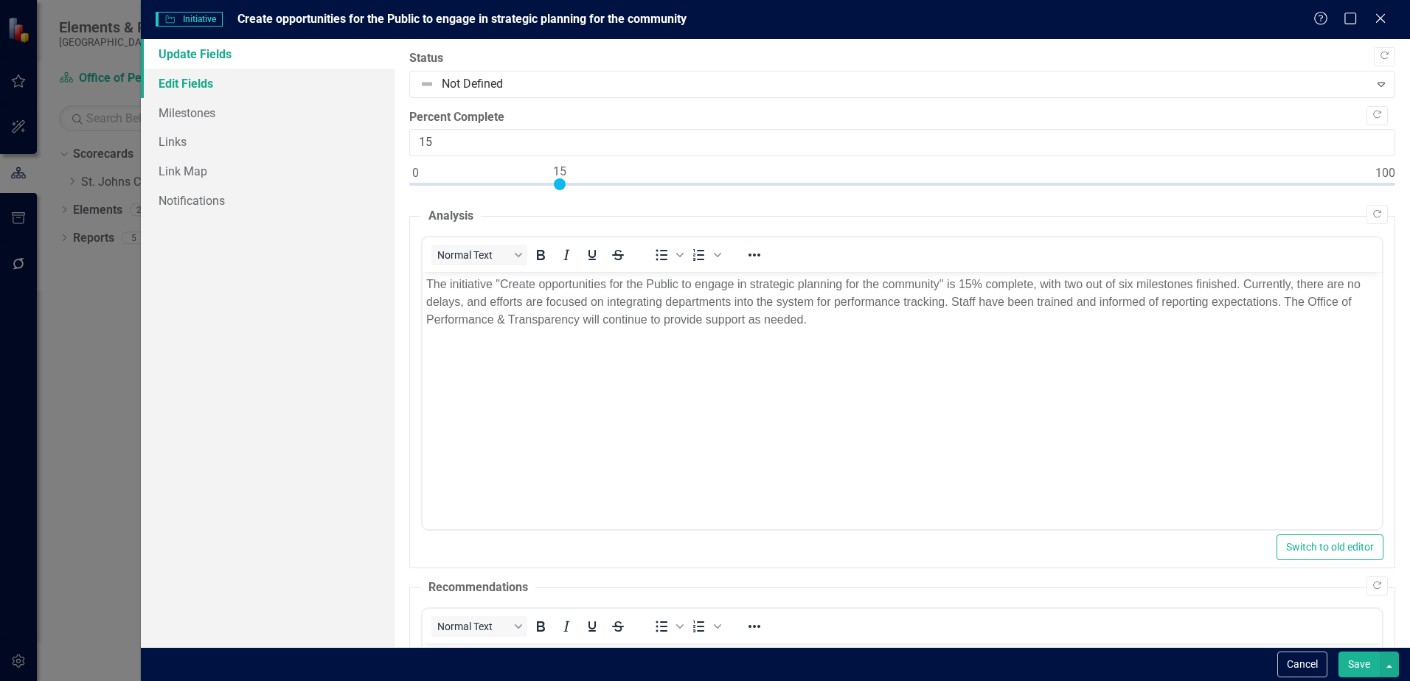
click at [186, 90] on link "Edit Fields" at bounding box center [268, 83] width 254 height 29
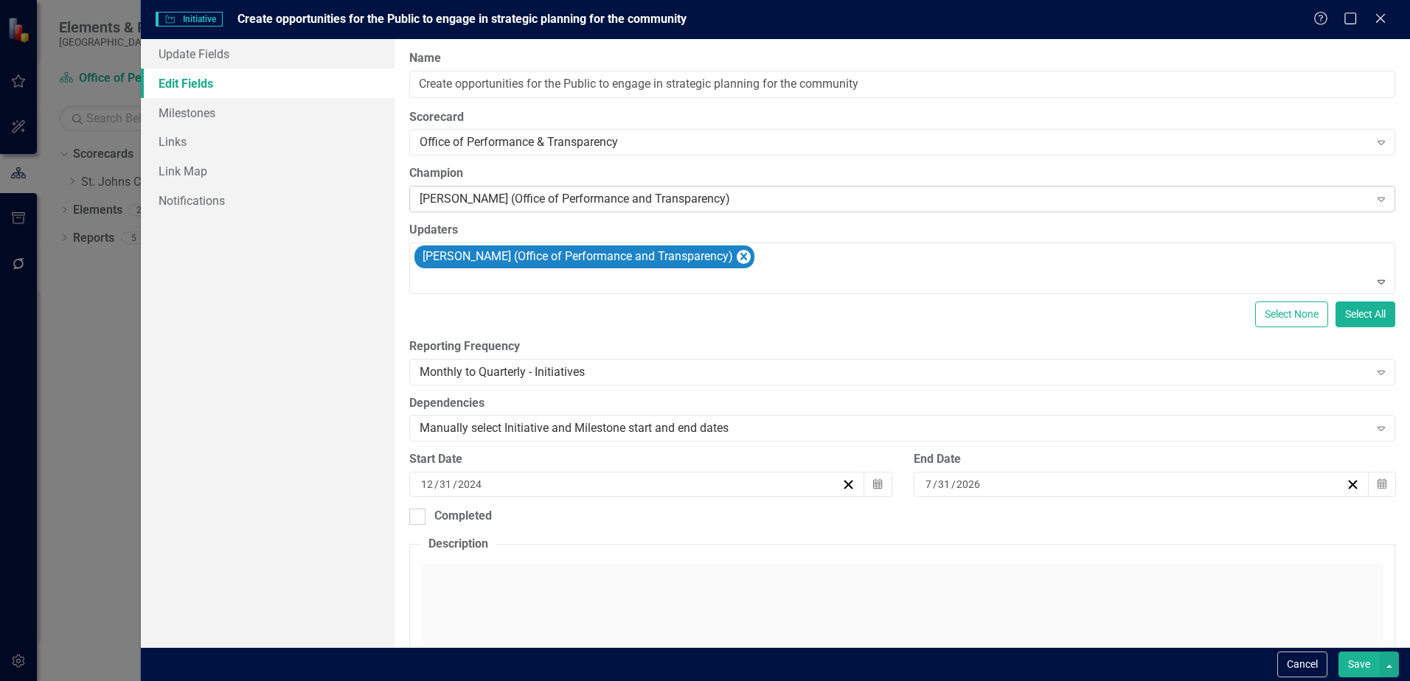
click at [722, 201] on div "[PERSON_NAME] (Office of Performance and Transparency)" at bounding box center [893, 199] width 949 height 17
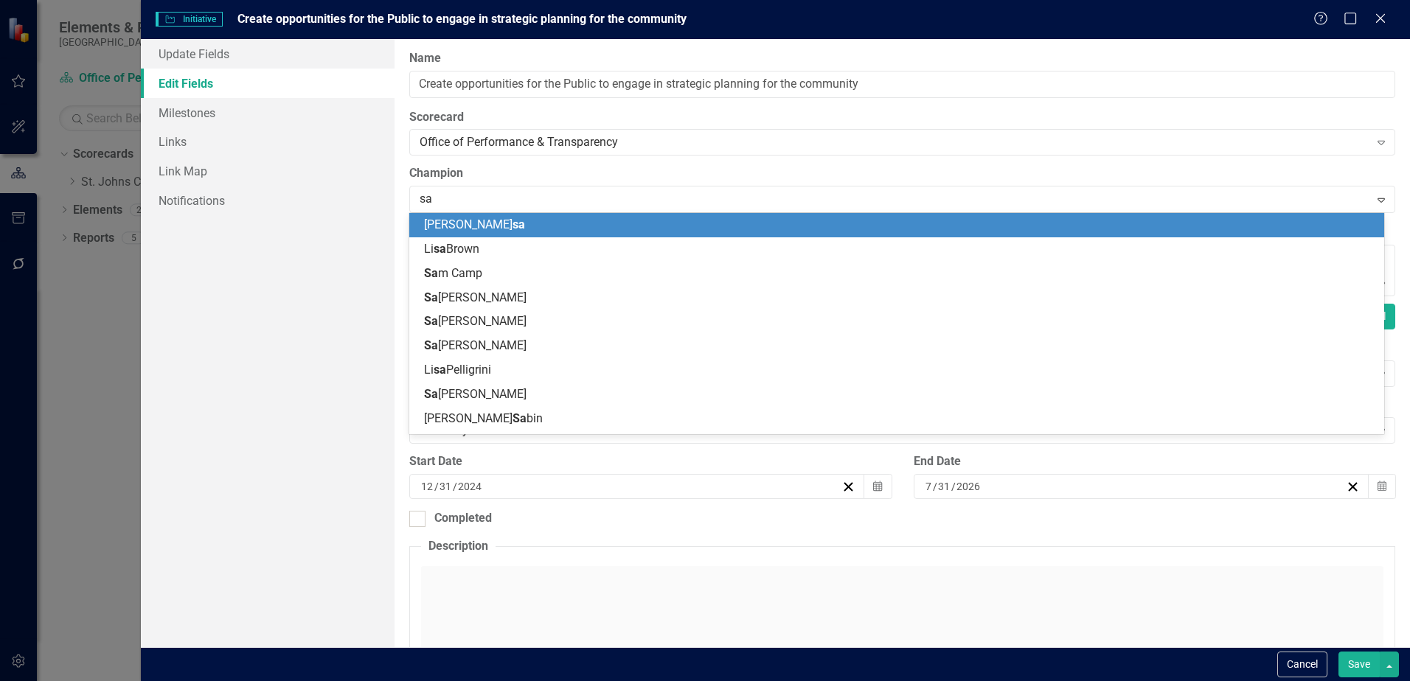
type input "sar"
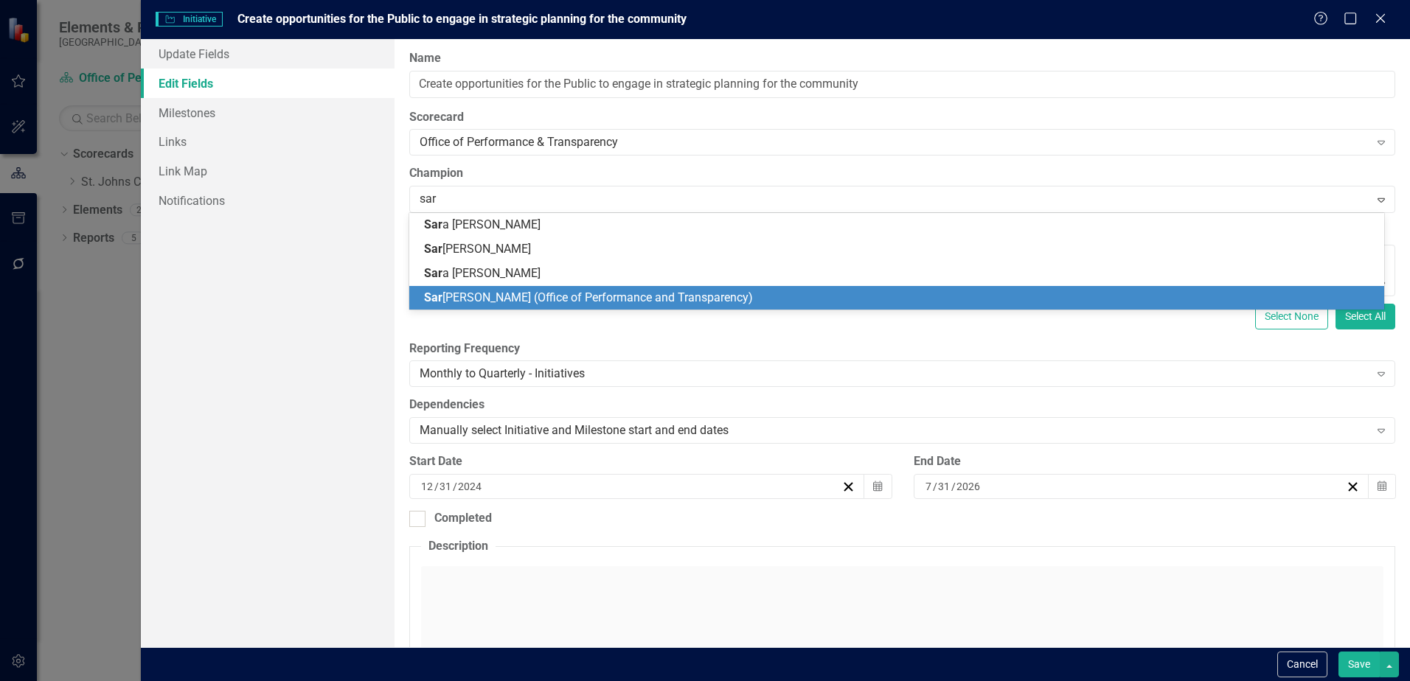
click at [707, 296] on span "[PERSON_NAME] (Office of Performance and Transparency)" at bounding box center [588, 297] width 329 height 14
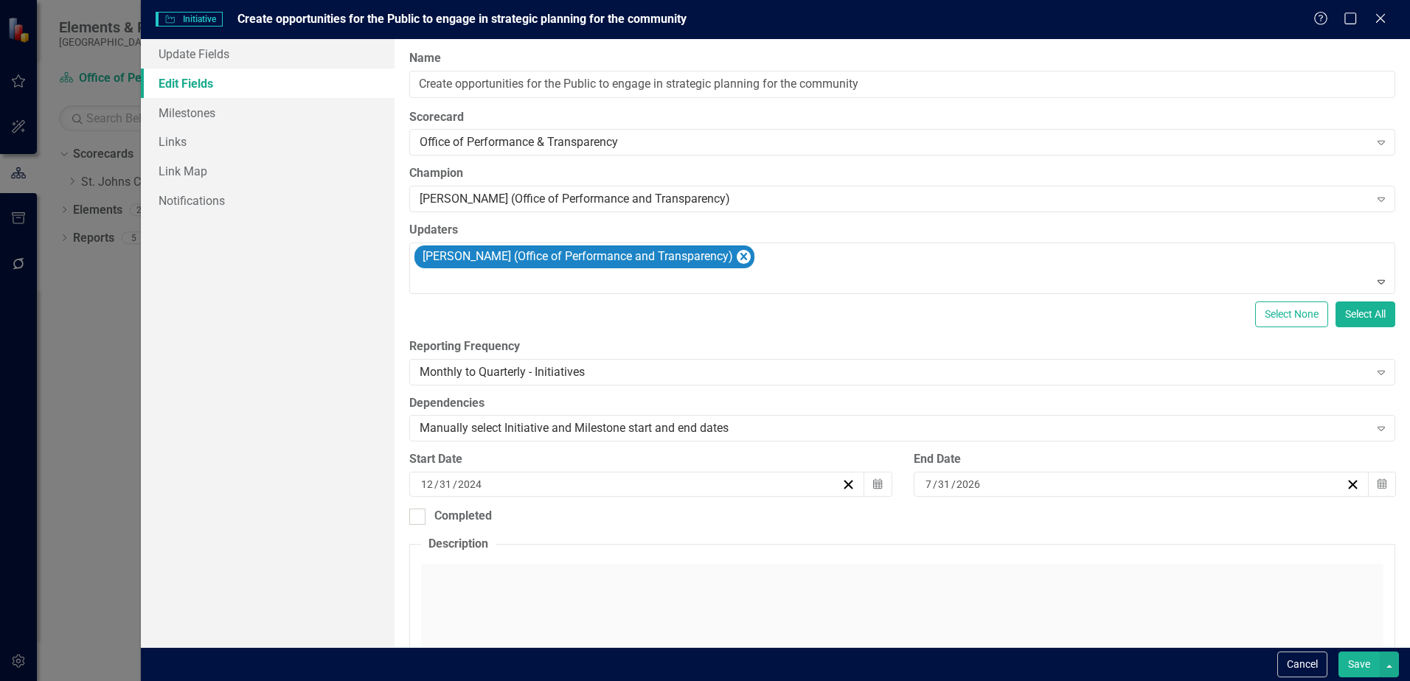
click at [1374, 669] on button "Save" at bounding box center [1358, 665] width 41 height 26
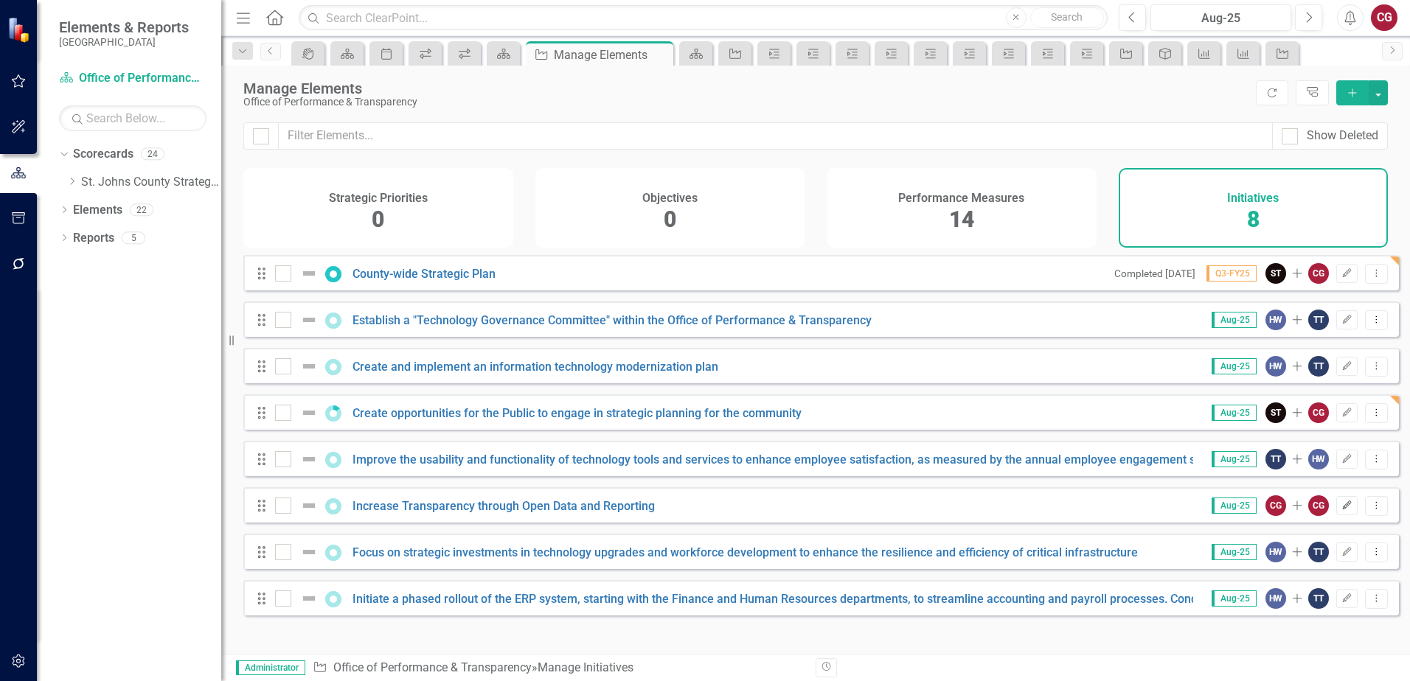
click at [1341, 510] on icon "Edit" at bounding box center [1346, 505] width 11 height 9
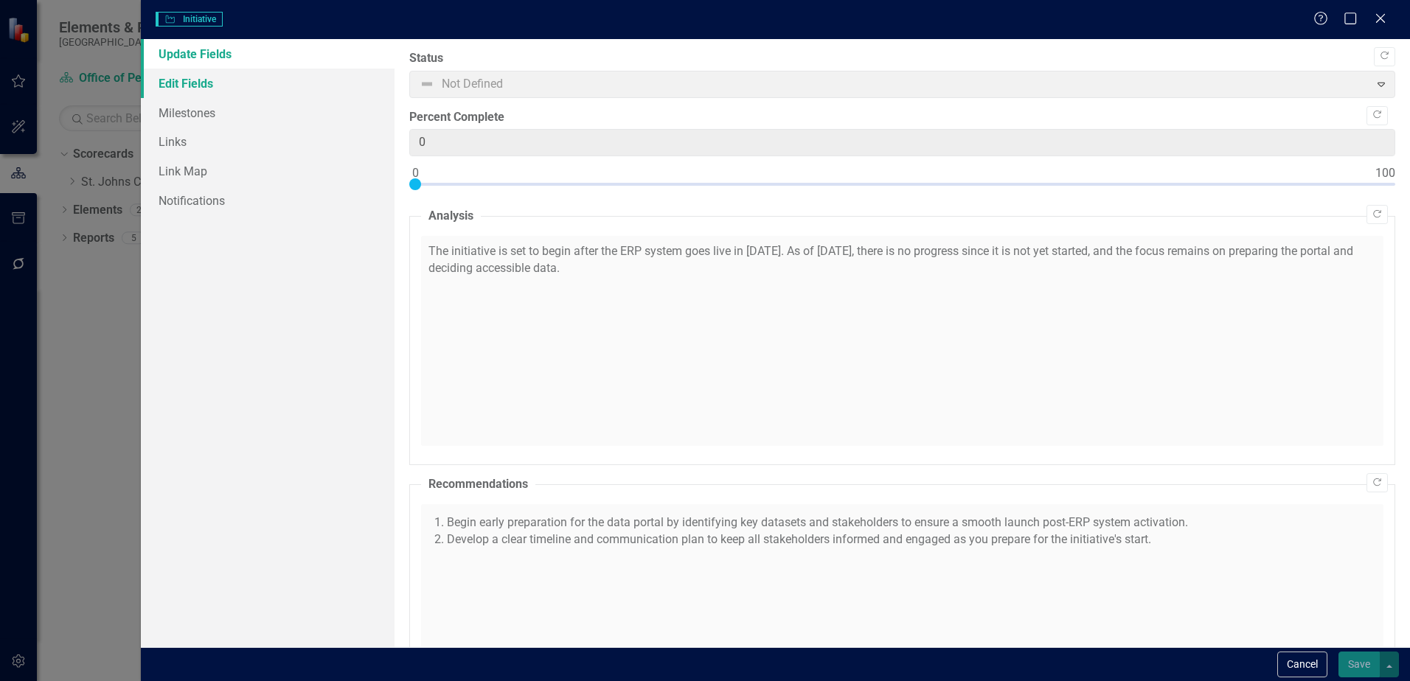
checkbox input "true"
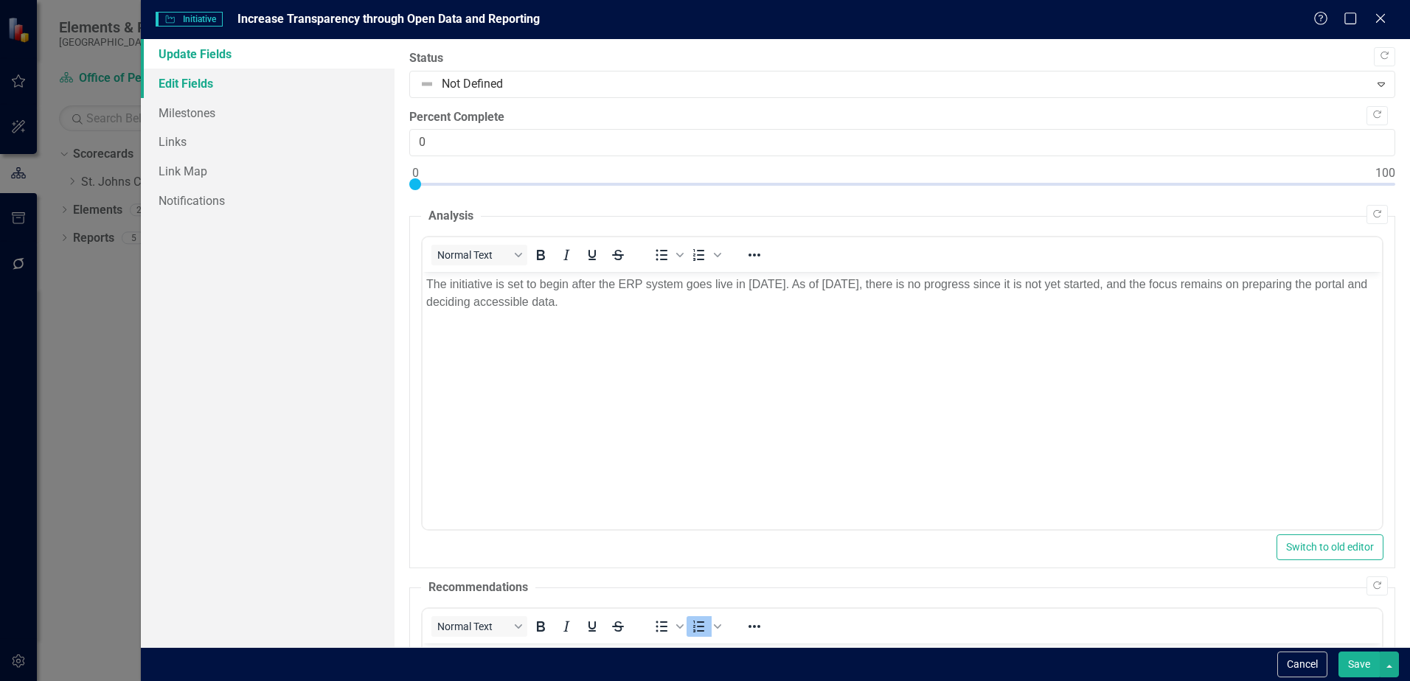
click at [193, 89] on link "Edit Fields" at bounding box center [268, 83] width 254 height 29
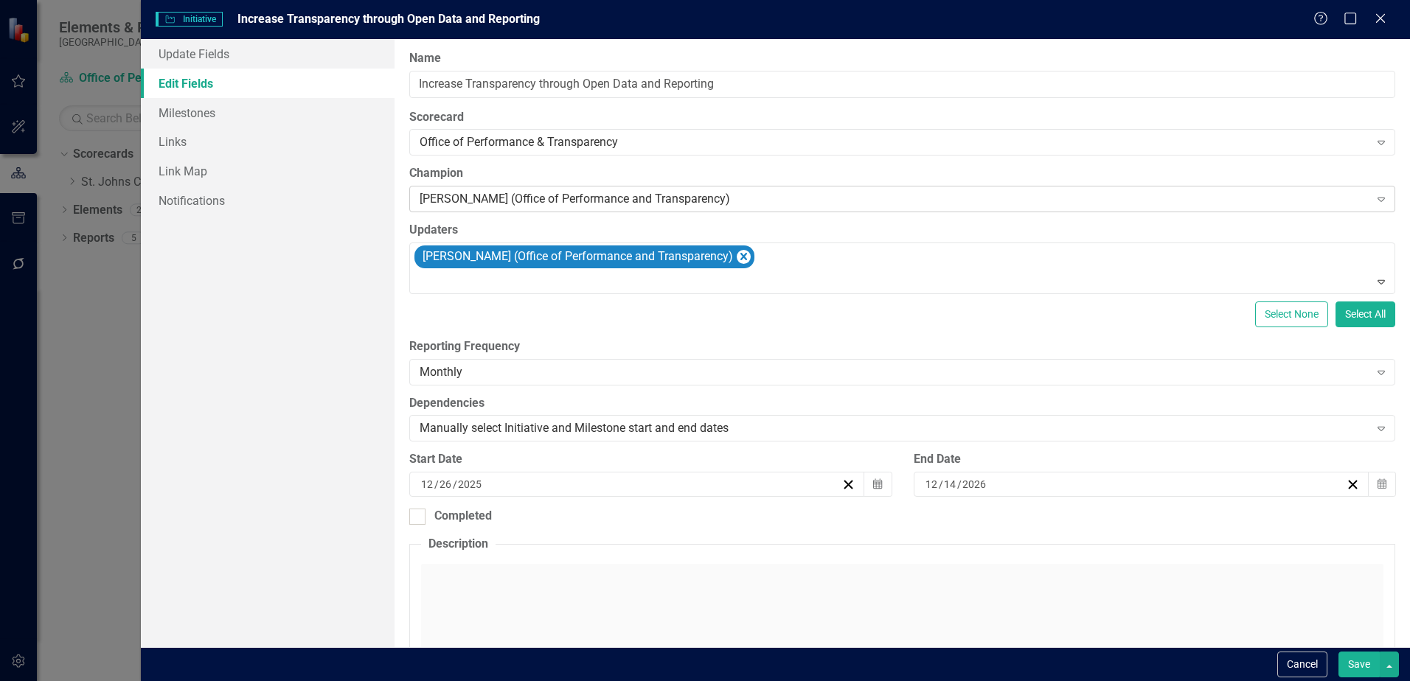
click at [618, 195] on div "[PERSON_NAME] (Office of Performance and Transparency)" at bounding box center [893, 199] width 949 height 17
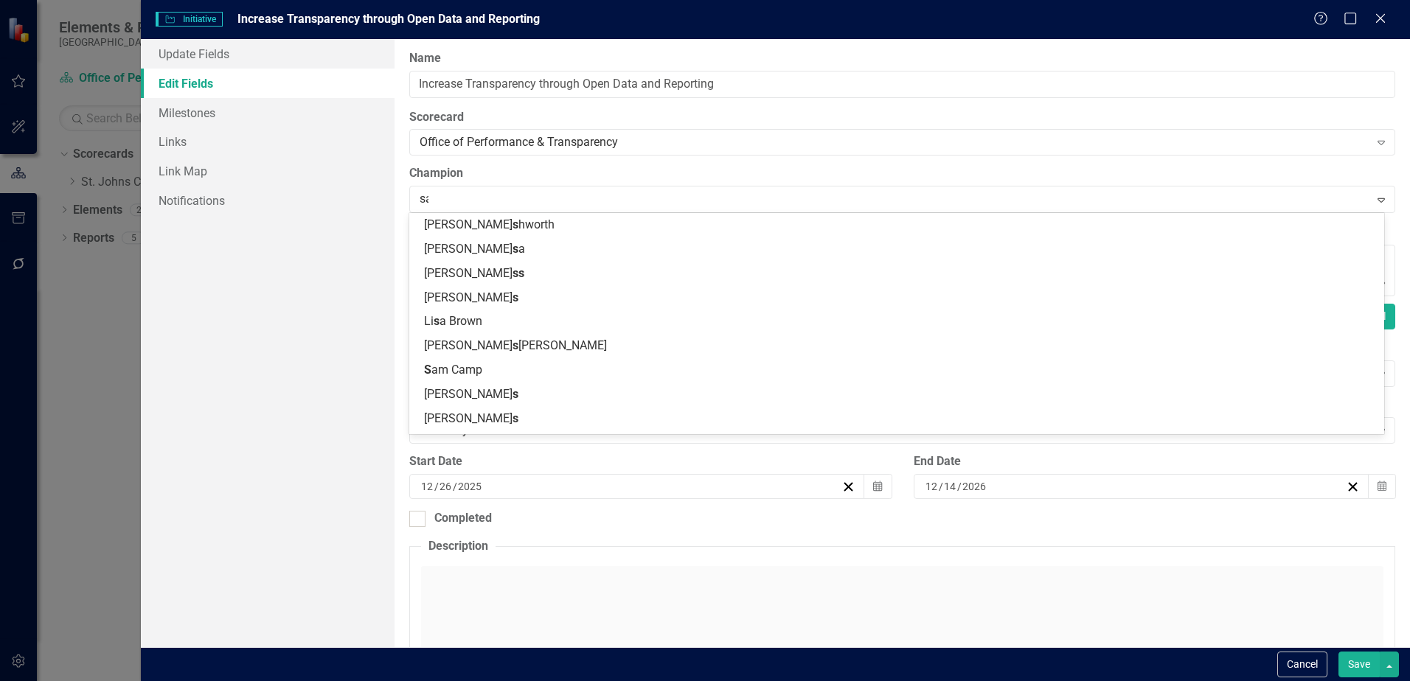
type input "sara"
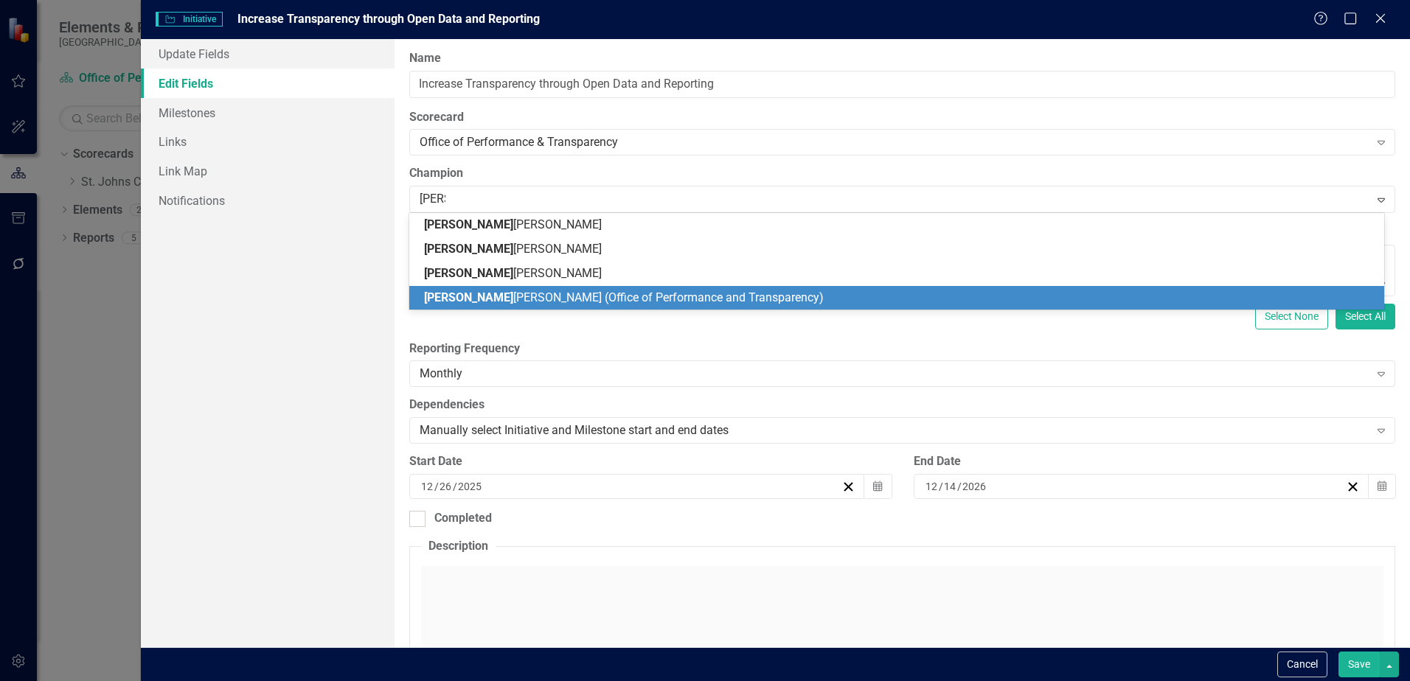
click at [584, 299] on span "Sara h Taylor (Office of Performance and Transparency)" at bounding box center [624, 297] width 400 height 14
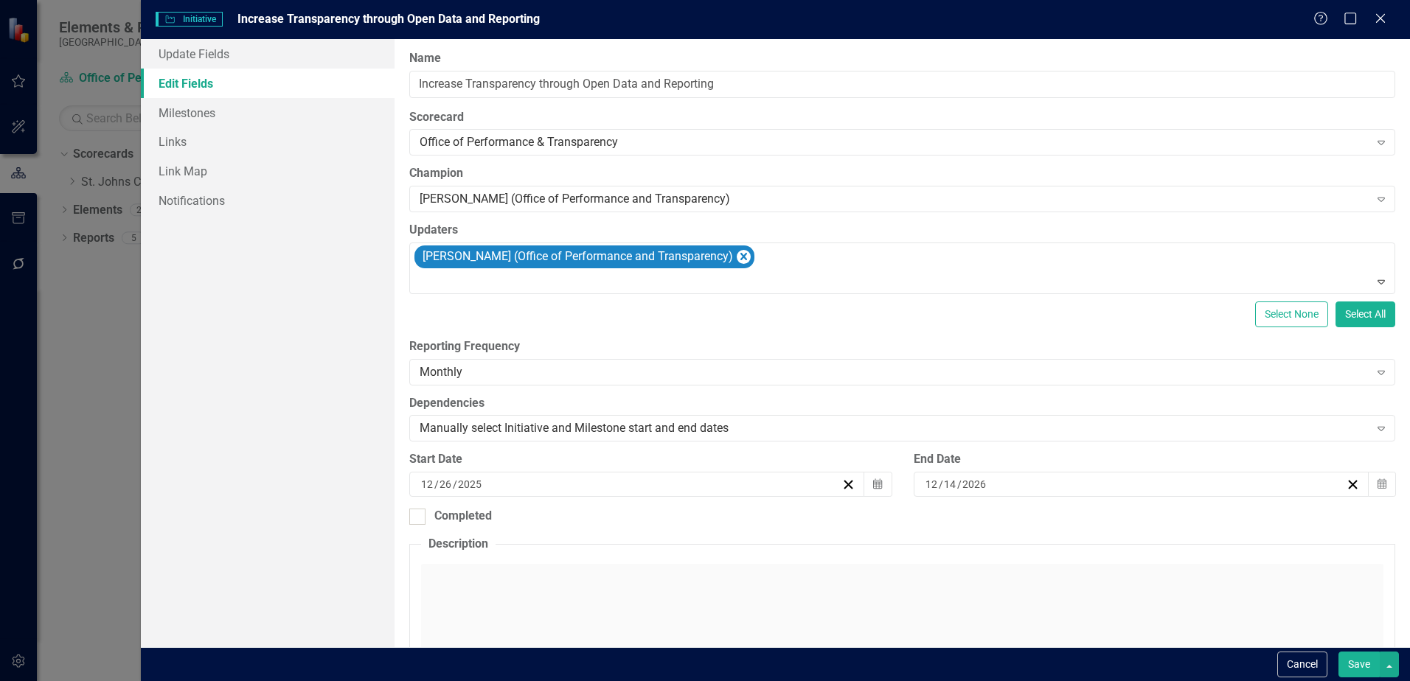
click at [1356, 664] on button "Save" at bounding box center [1358, 665] width 41 height 26
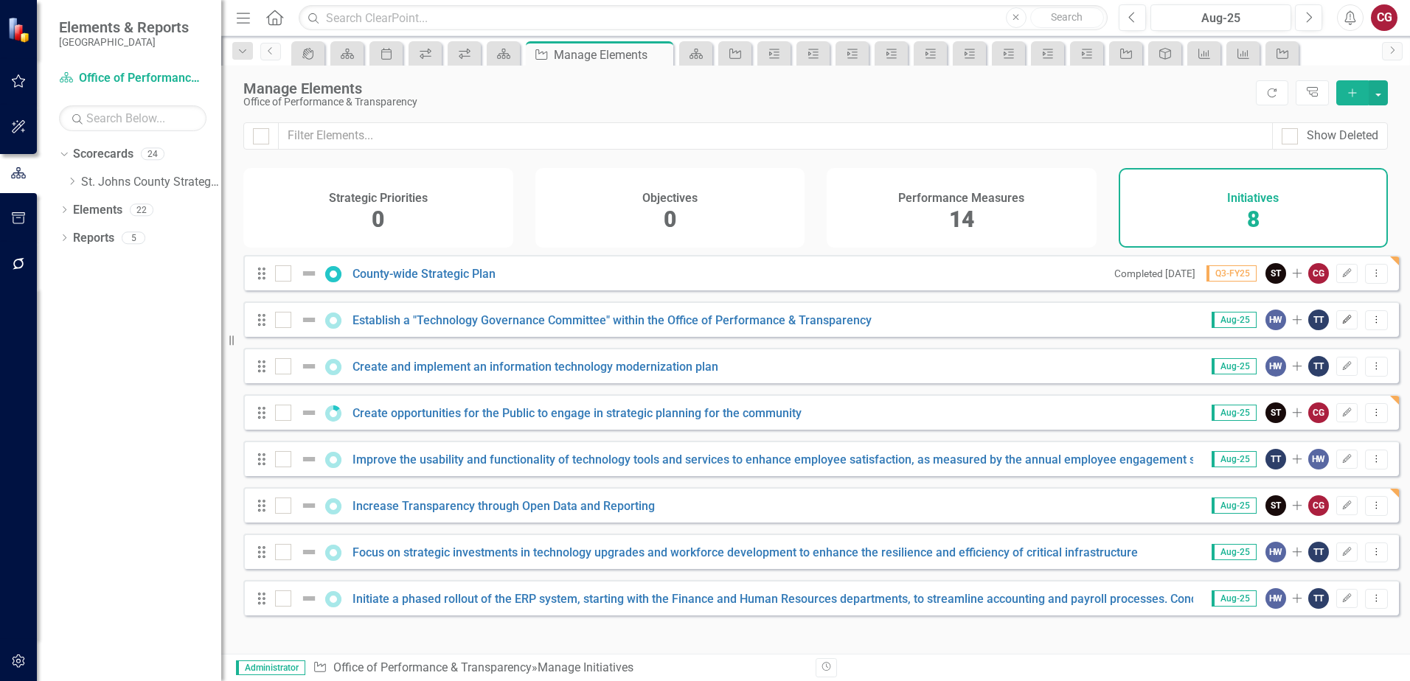
click at [1342, 330] on button "Edit" at bounding box center [1346, 319] width 21 height 19
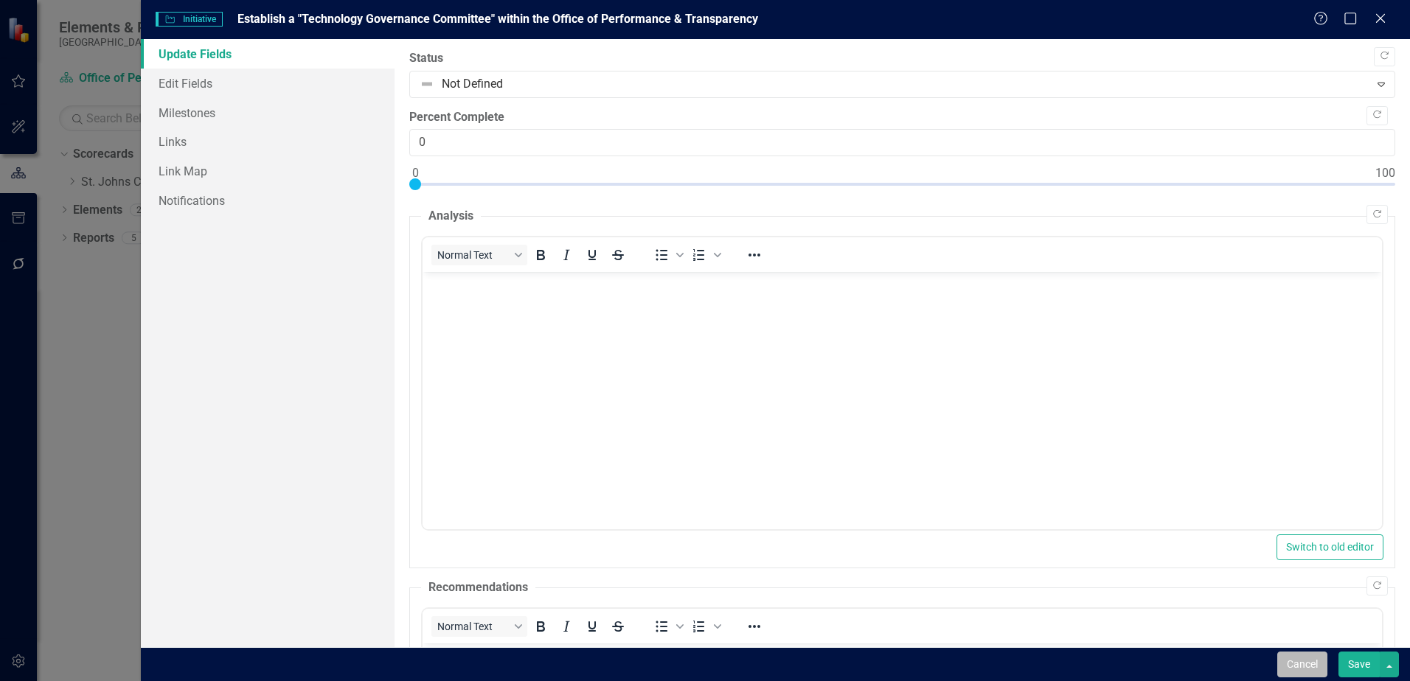
click at [1315, 667] on button "Cancel" at bounding box center [1302, 665] width 50 height 26
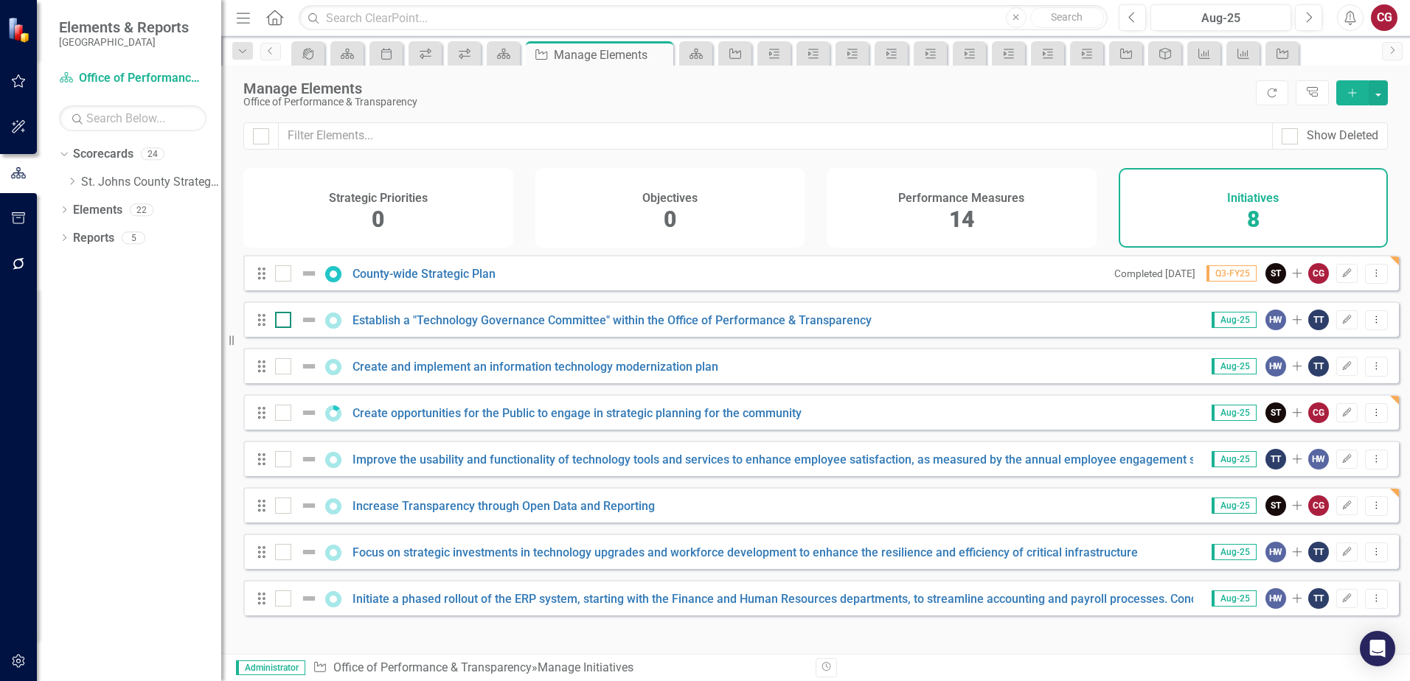
click at [275, 321] on input "checkbox" at bounding box center [280, 317] width 10 height 10
checkbox input "true"
click at [279, 368] on input "checkbox" at bounding box center [280, 363] width 10 height 10
checkbox input "true"
click at [279, 461] on input "checkbox" at bounding box center [280, 456] width 10 height 10
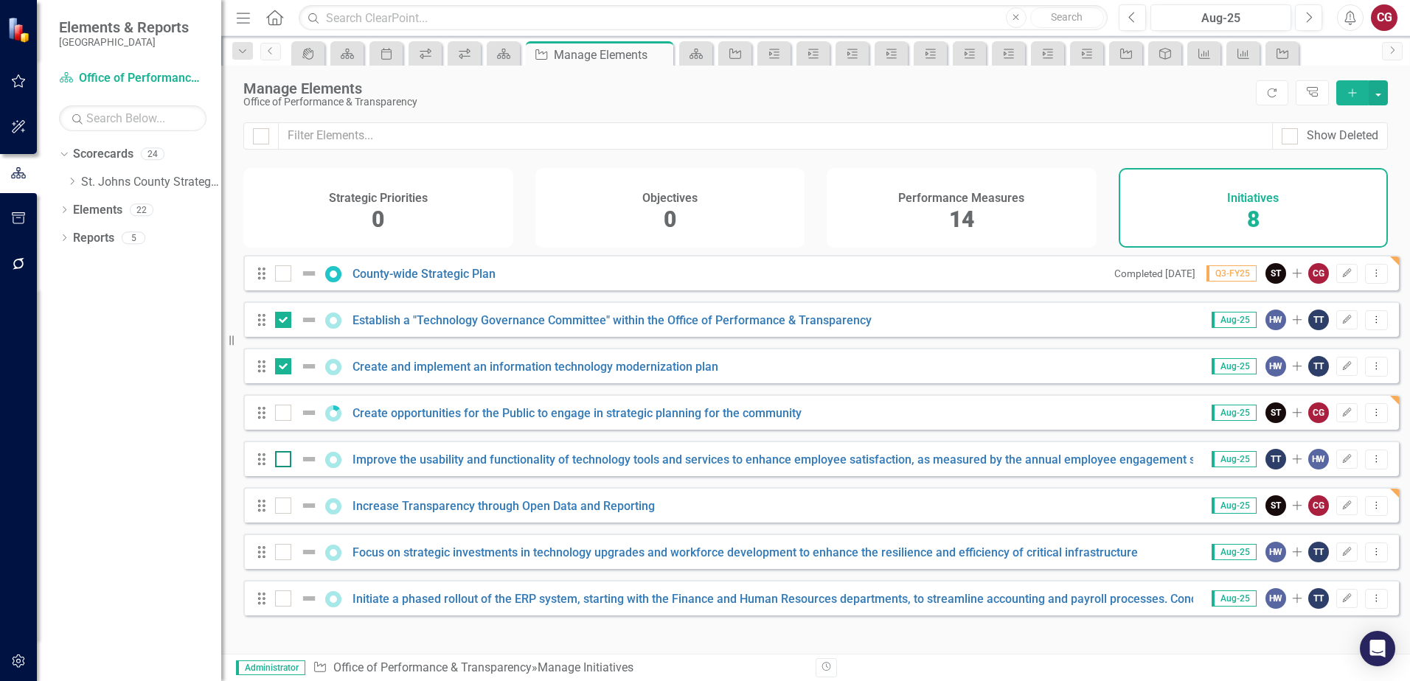
checkbox input "true"
click at [281, 554] on input "checkbox" at bounding box center [280, 549] width 10 height 10
checkbox input "true"
click at [280, 600] on input "checkbox" at bounding box center [280, 596] width 10 height 10
checkbox input "true"
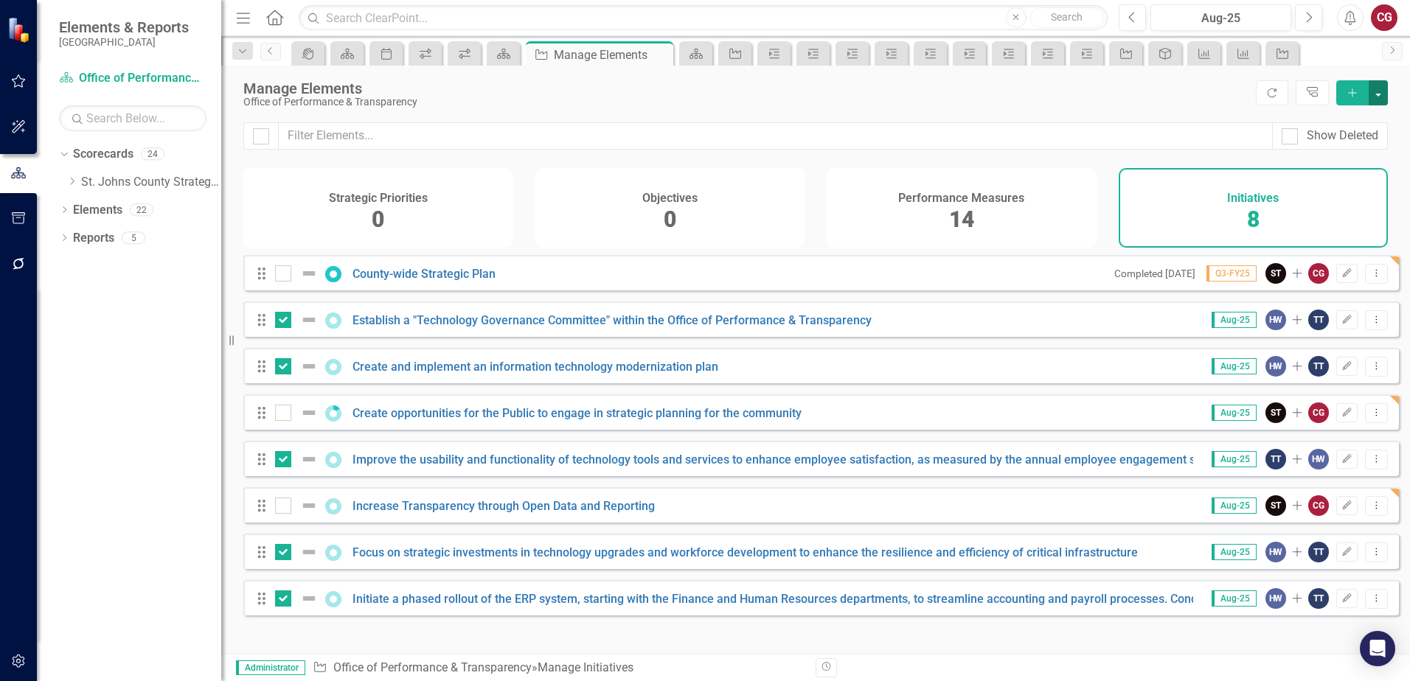
click at [1376, 96] on button "button" at bounding box center [1377, 92] width 19 height 25
click at [1315, 170] on link "Edit Multiple Edit Multiple" at bounding box center [1328, 174] width 116 height 27
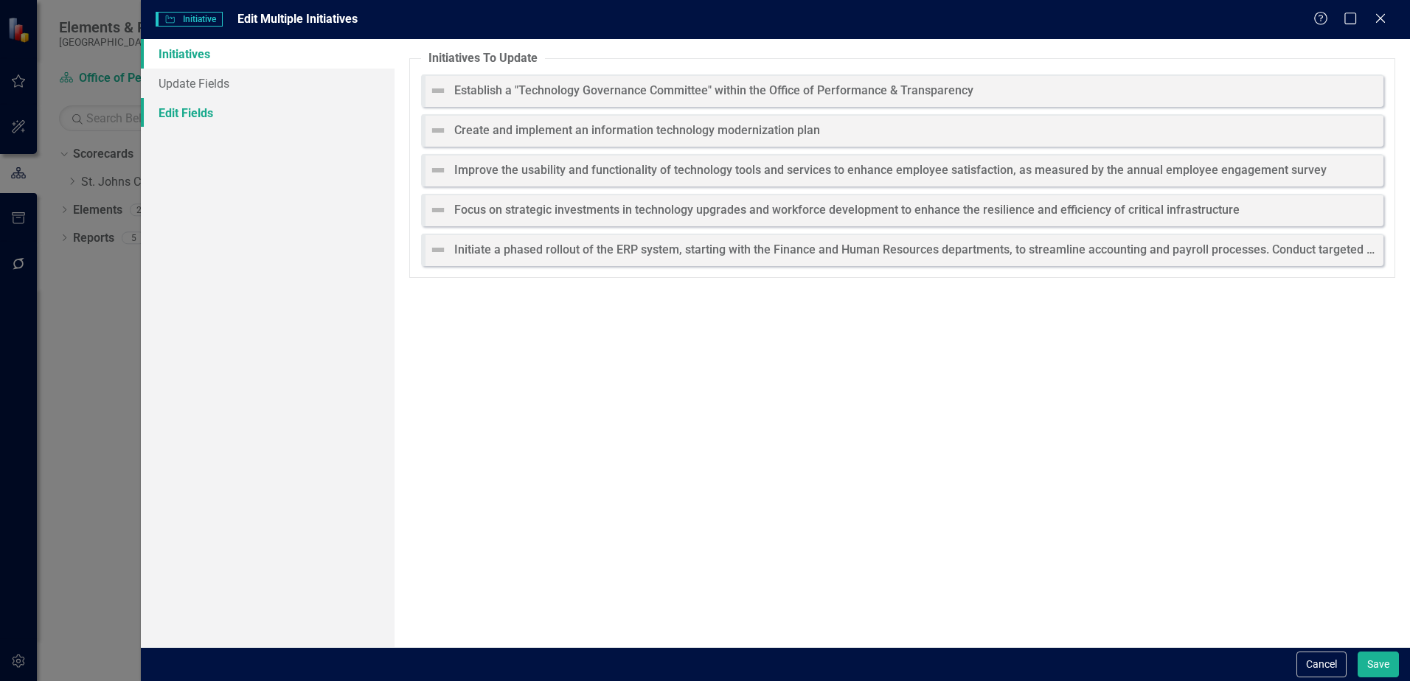
click at [184, 111] on link "Edit Fields" at bounding box center [268, 112] width 254 height 29
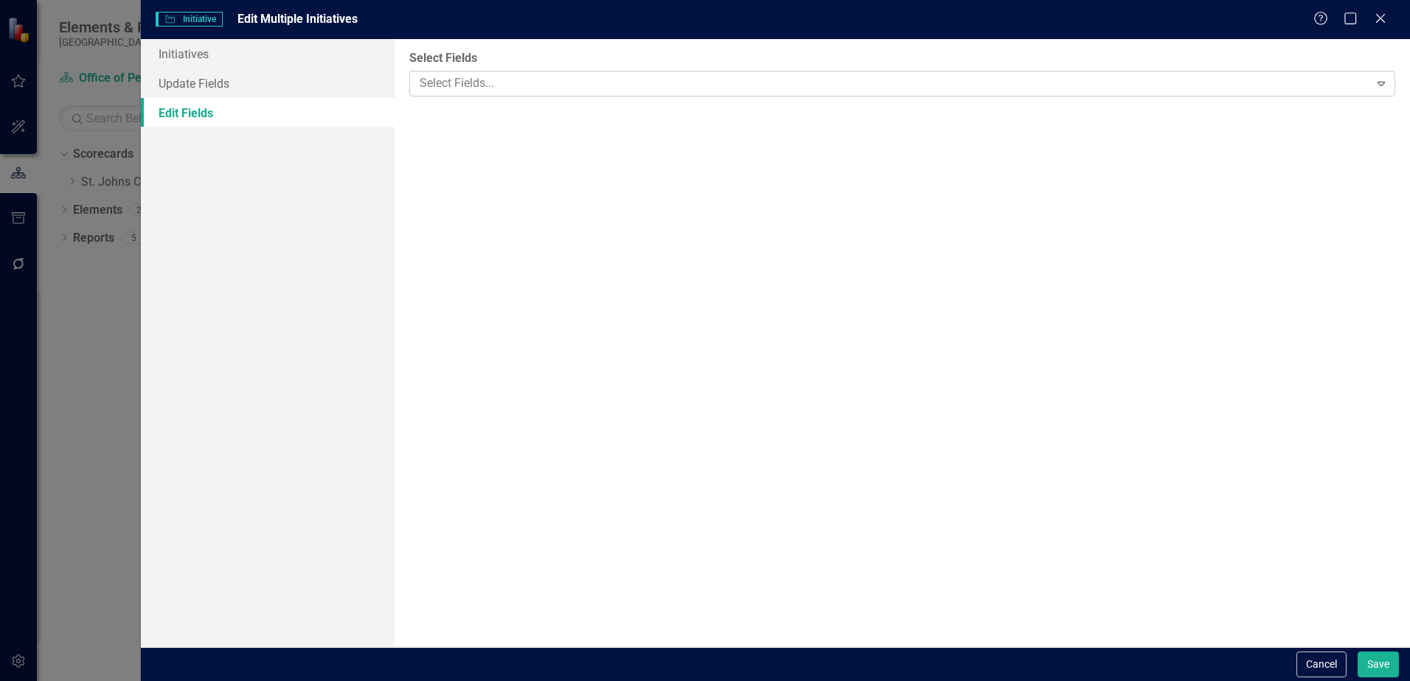
click at [456, 83] on div at bounding box center [891, 84] width 955 height 20
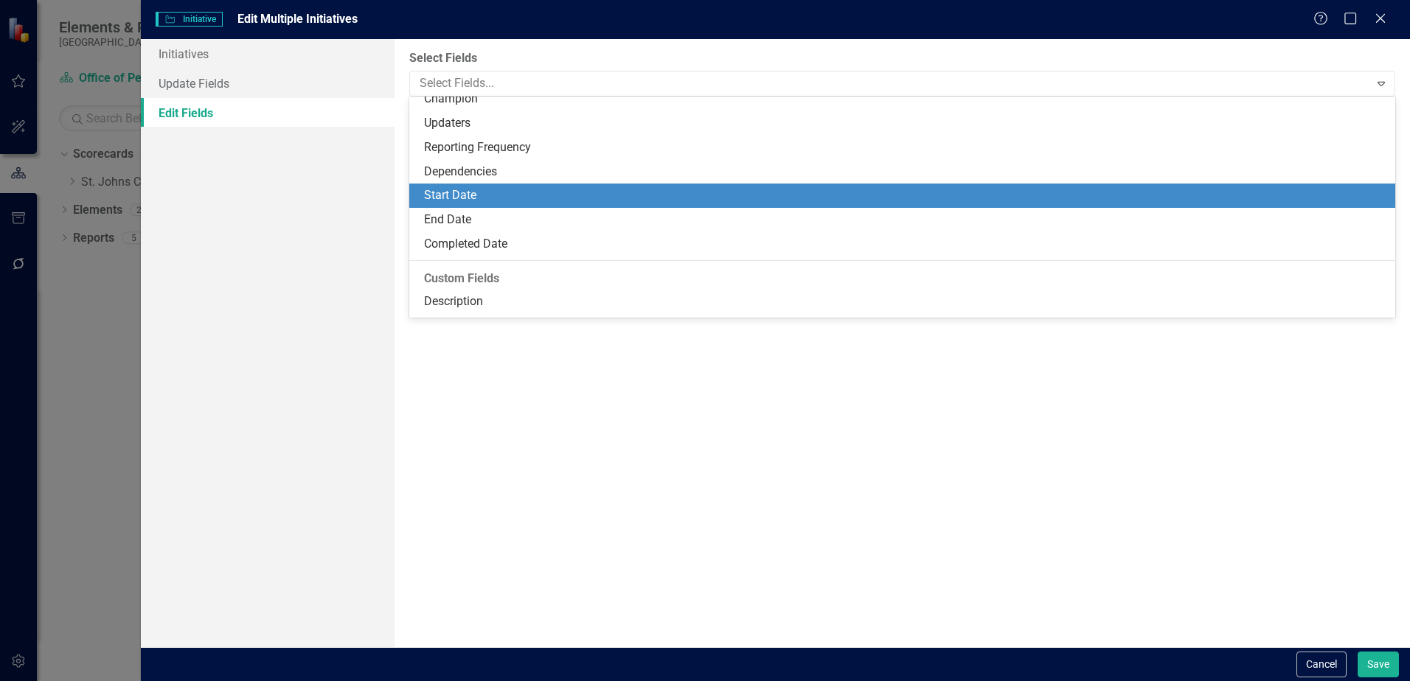
scroll to position [175, 0]
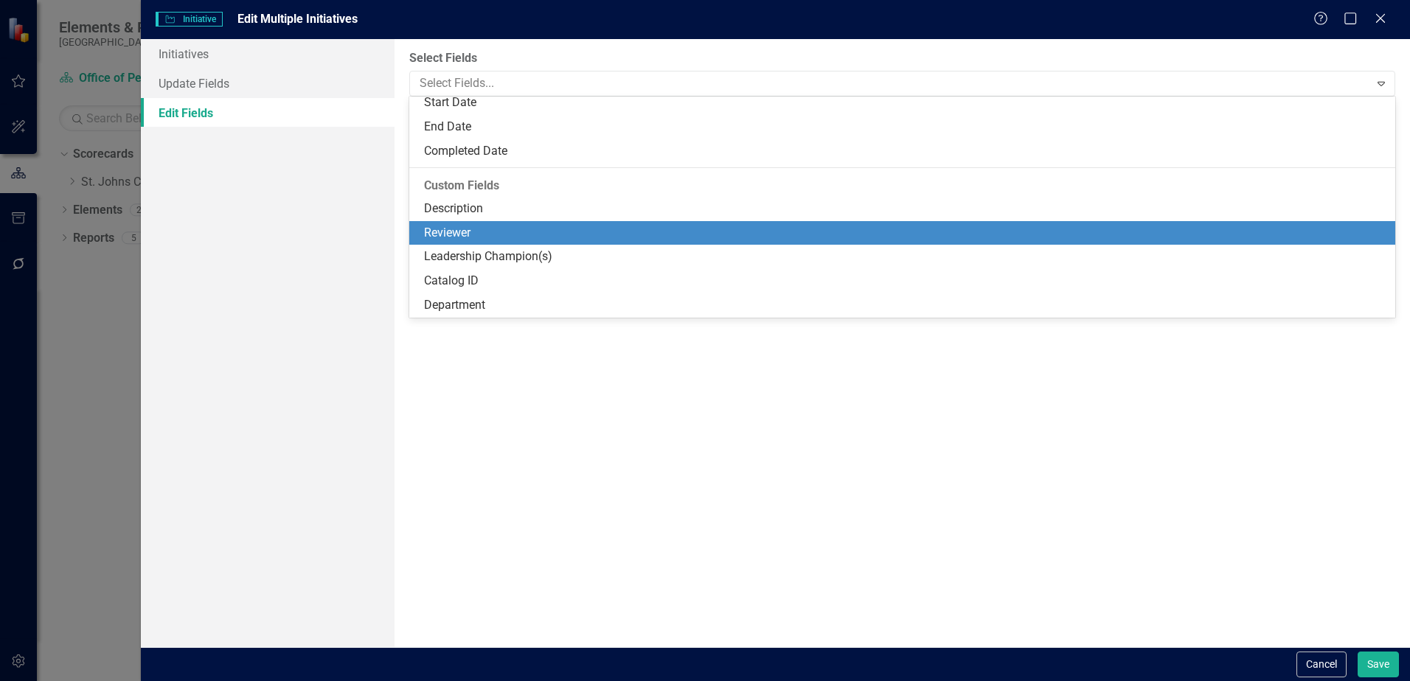
click at [481, 238] on div "Reviewer" at bounding box center [905, 233] width 962 height 17
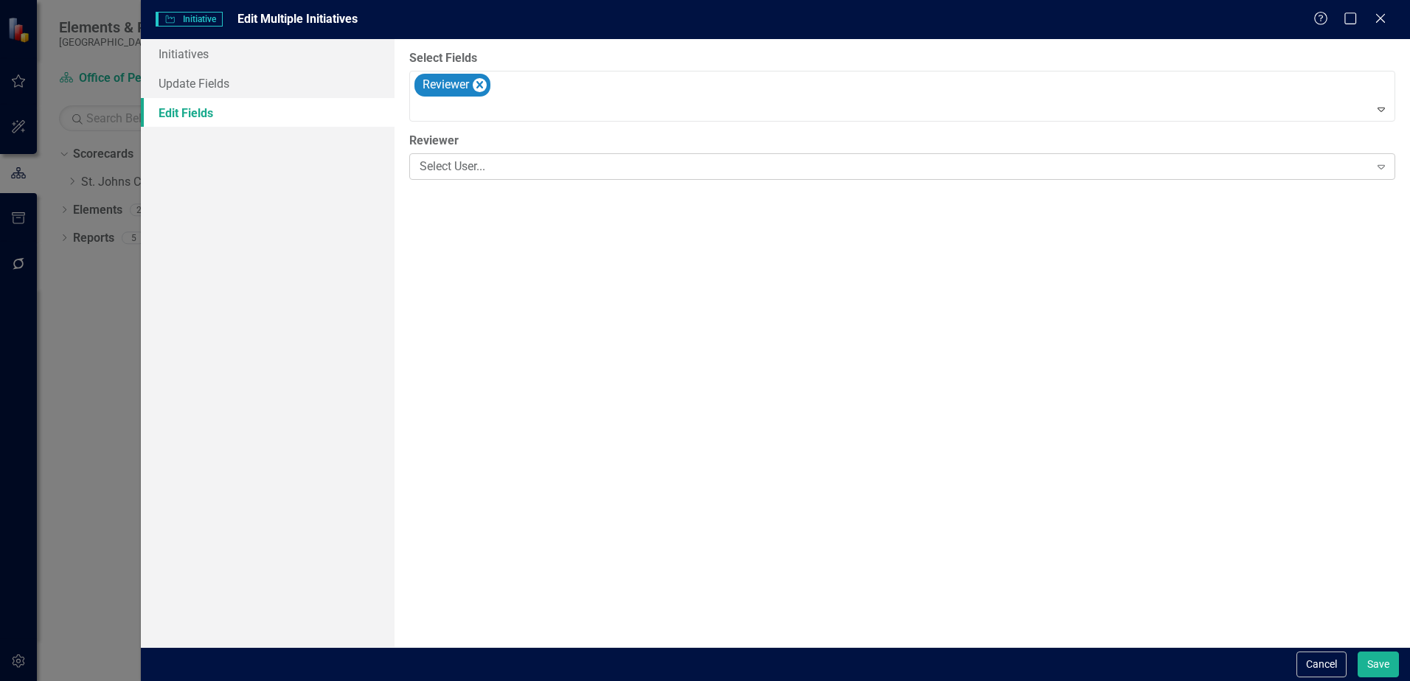
click at [495, 170] on div "Select User..." at bounding box center [893, 167] width 949 height 17
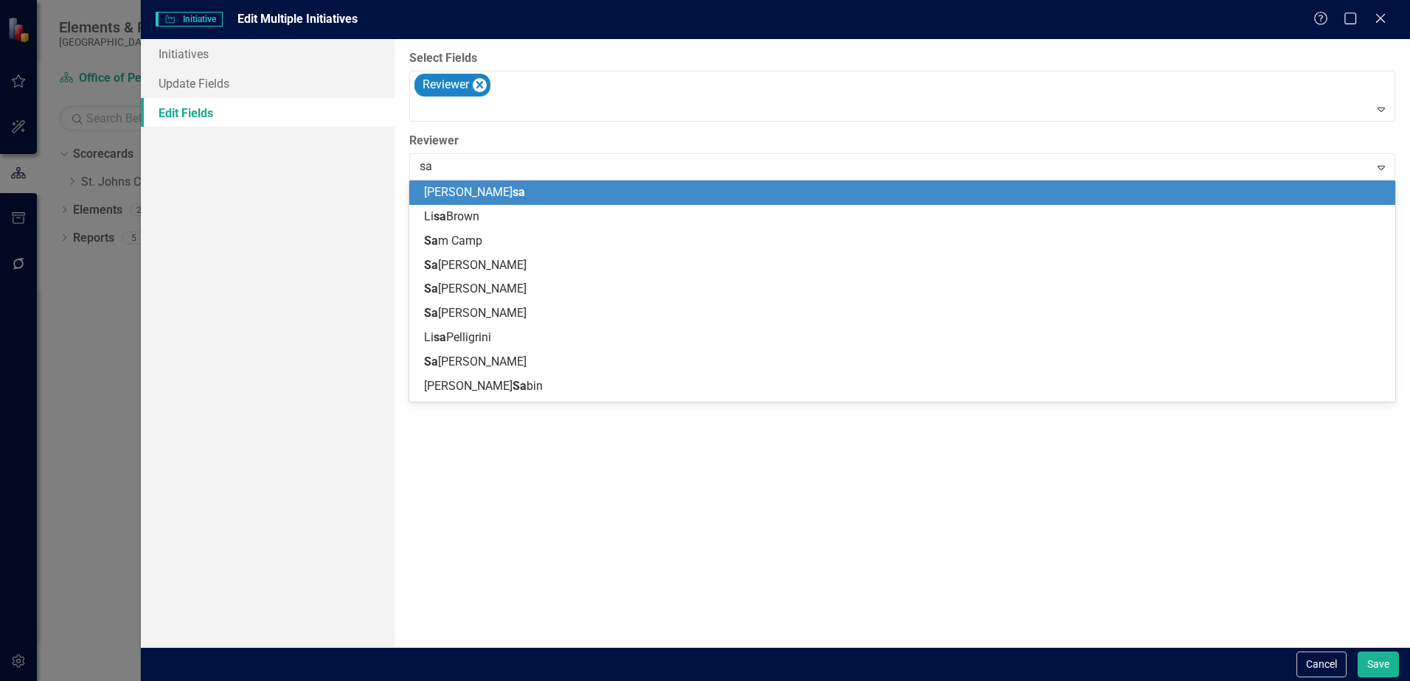
type input "sar"
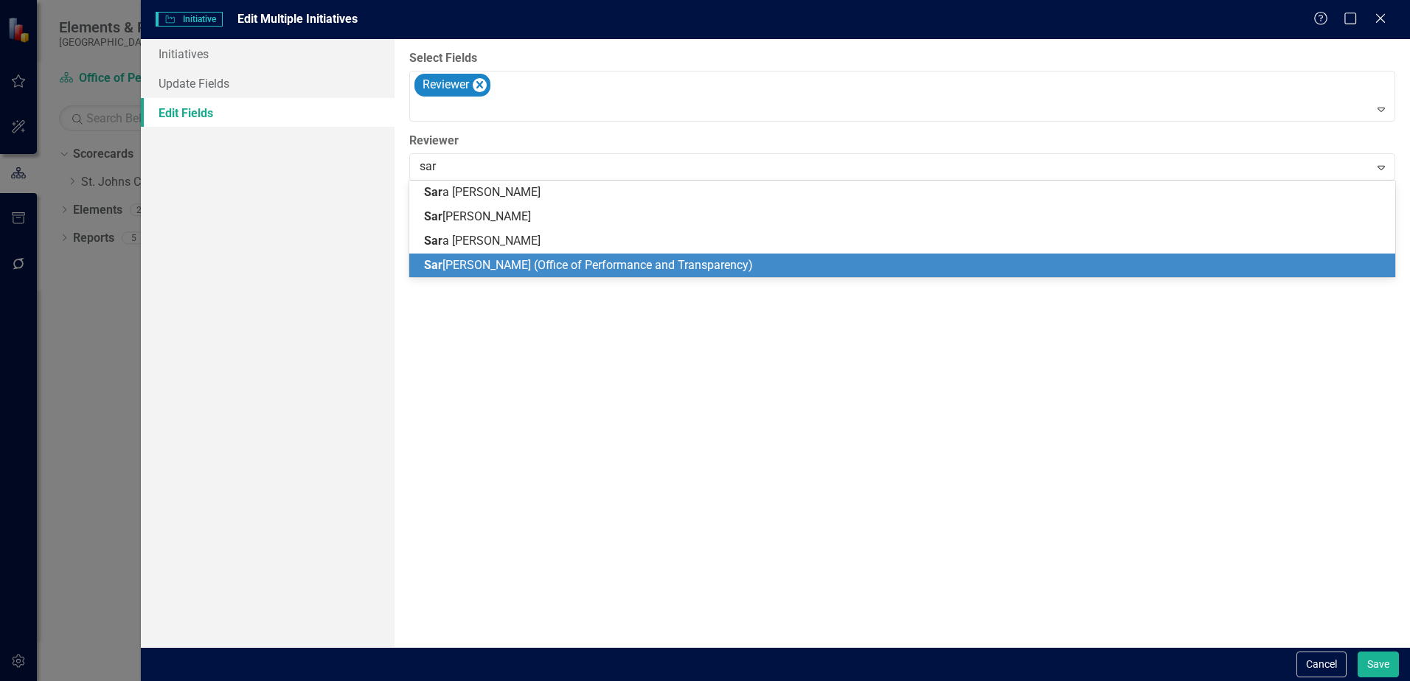
click at [497, 263] on span "[PERSON_NAME] (Office of Performance and Transparency)" at bounding box center [588, 265] width 329 height 14
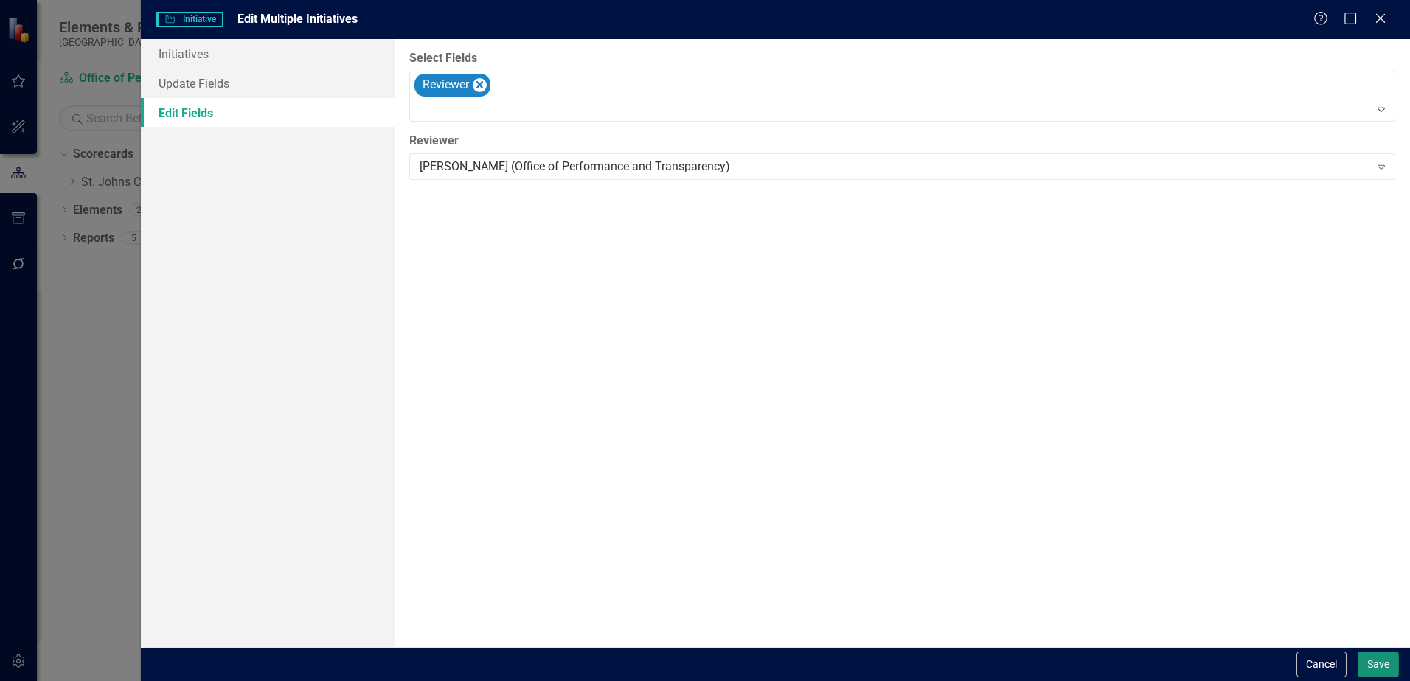
click at [1378, 672] on button "Save" at bounding box center [1377, 665] width 41 height 26
checkbox input "false"
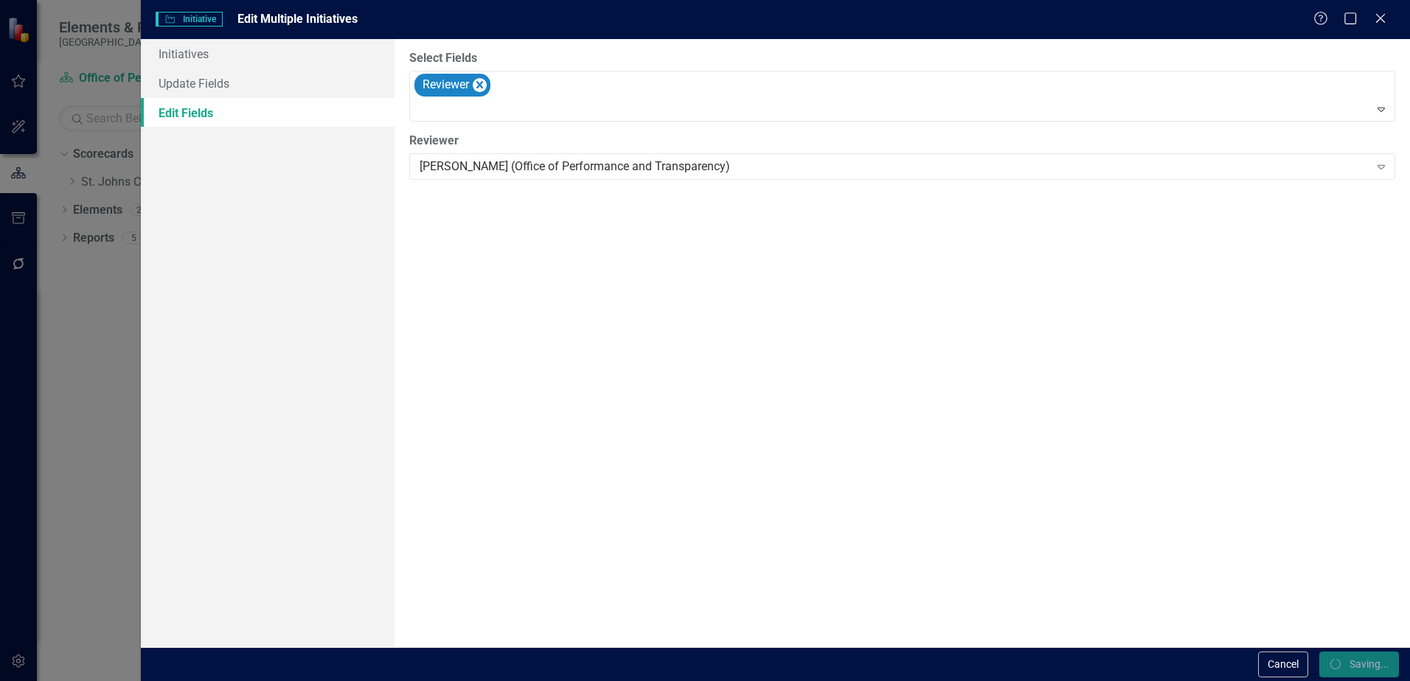
checkbox input "false"
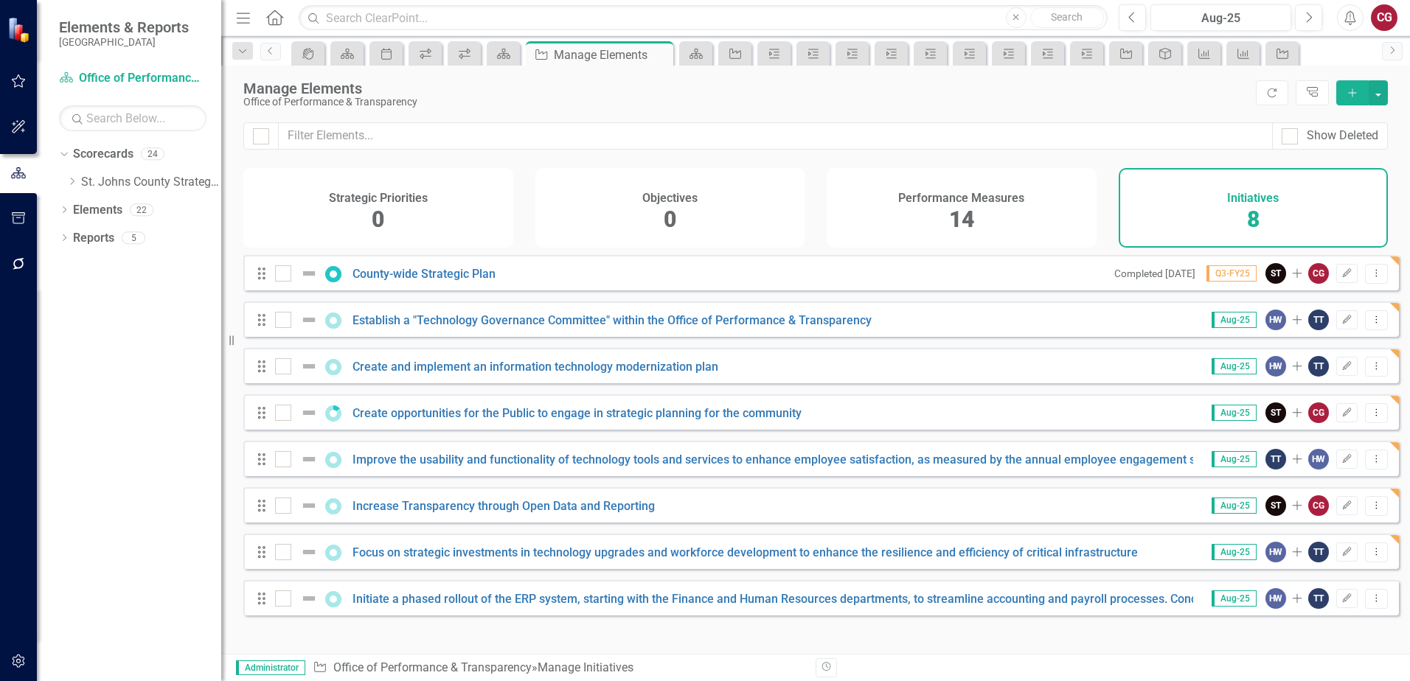
click at [66, 181] on div "Dropdown Scorecards 24 Dropdown [GEOGRAPHIC_DATA] Strategic Plan Animal Control…" at bounding box center [140, 170] width 162 height 56
click at [74, 181] on icon "Dropdown" at bounding box center [71, 181] width 11 height 9
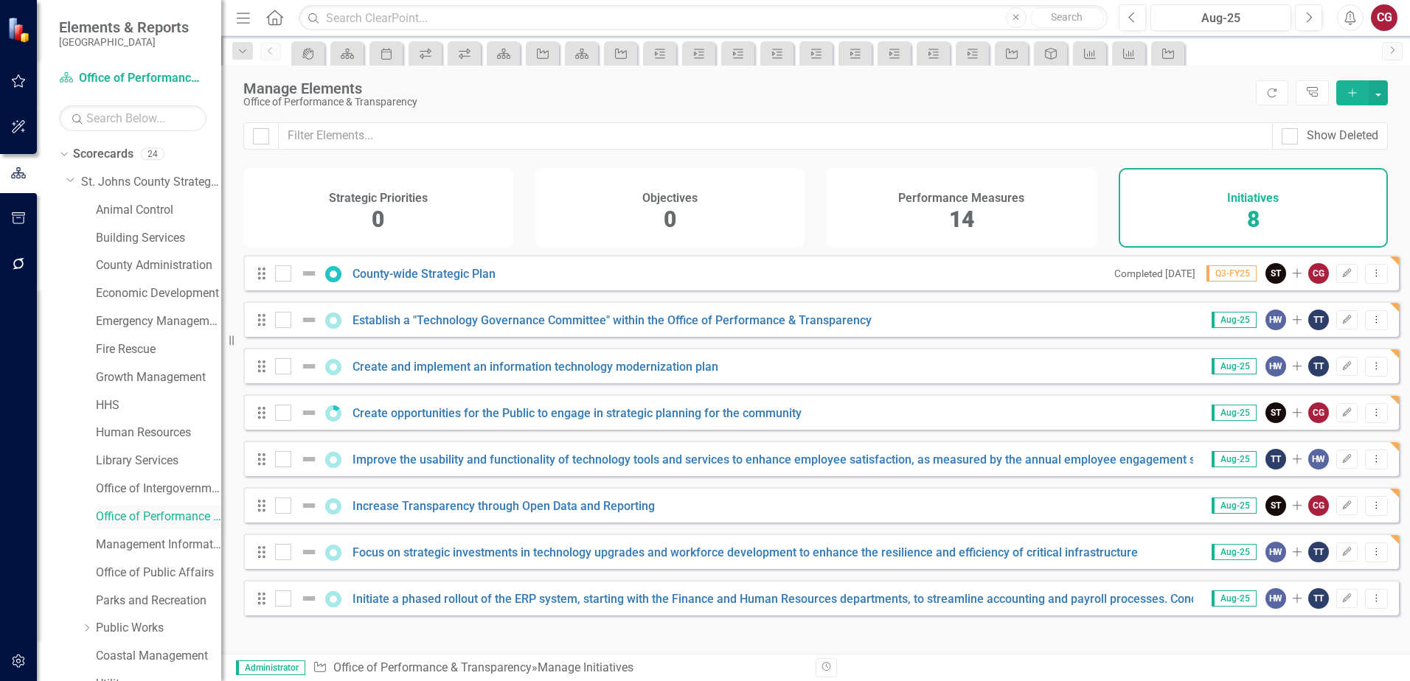
click at [153, 510] on link "Office of Performance & Transparency" at bounding box center [158, 517] width 125 height 17
